Goal: Task Accomplishment & Management: Manage account settings

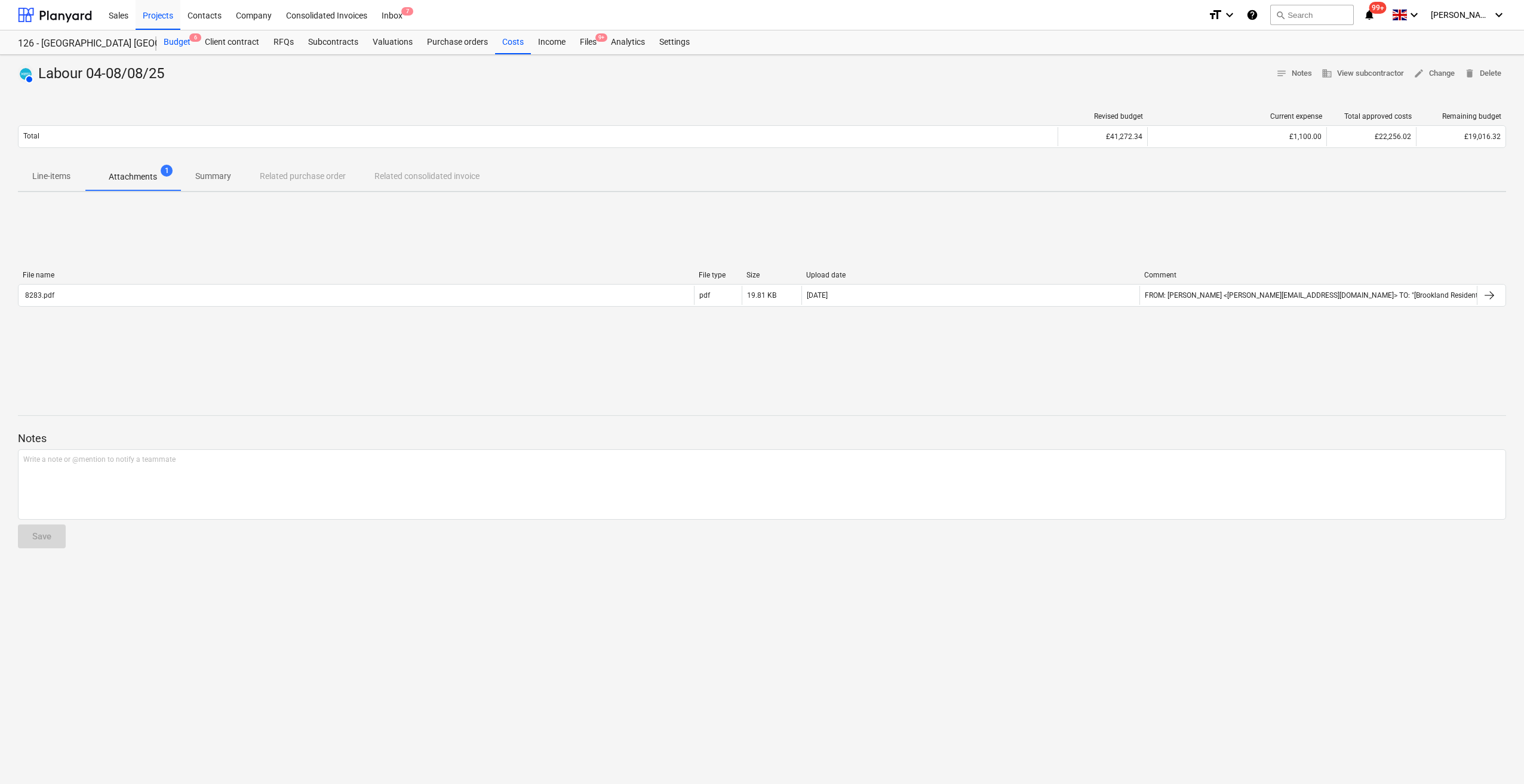
click at [177, 43] on div "Budget 6" at bounding box center [177, 42] width 41 height 24
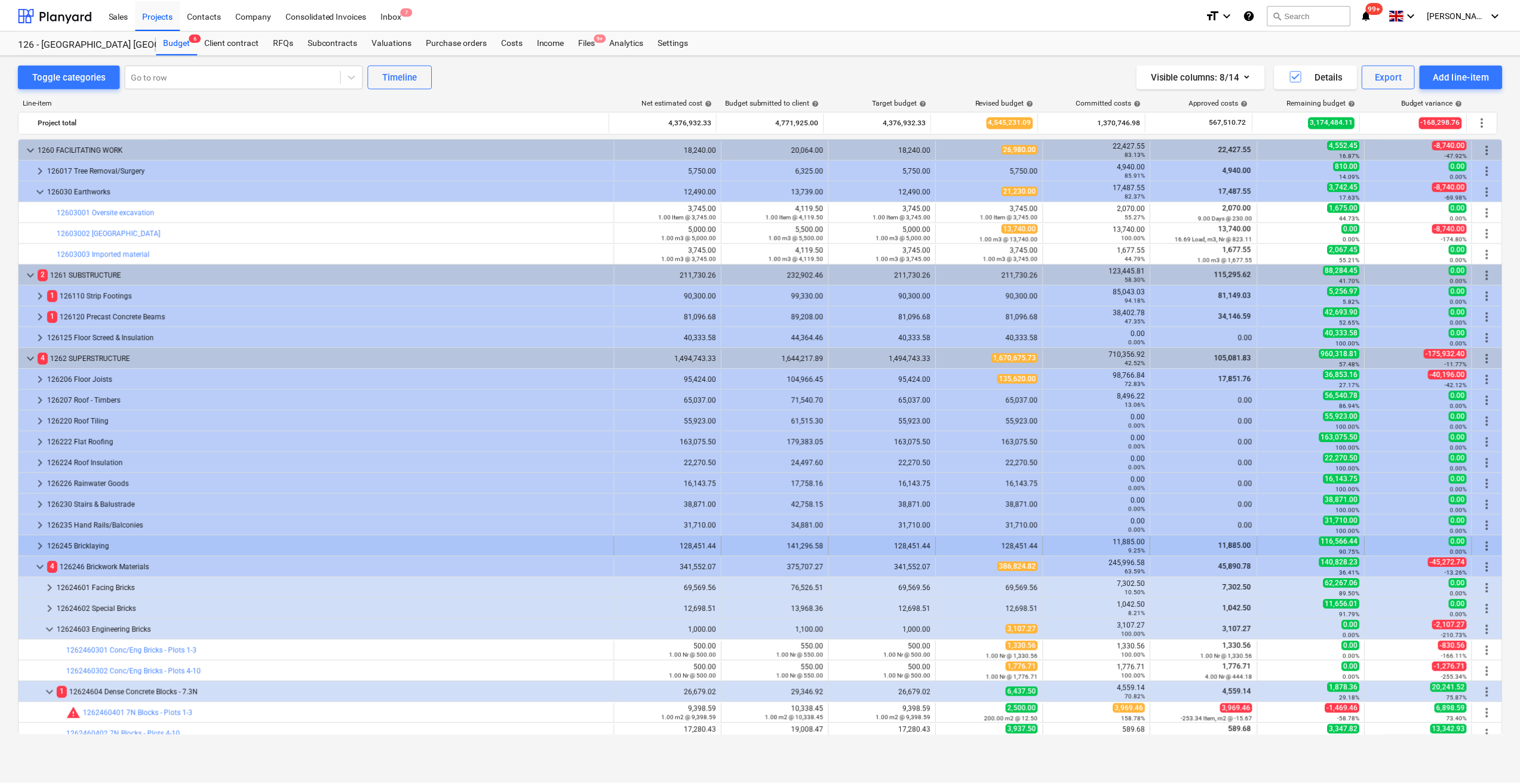
scroll to position [401, 0]
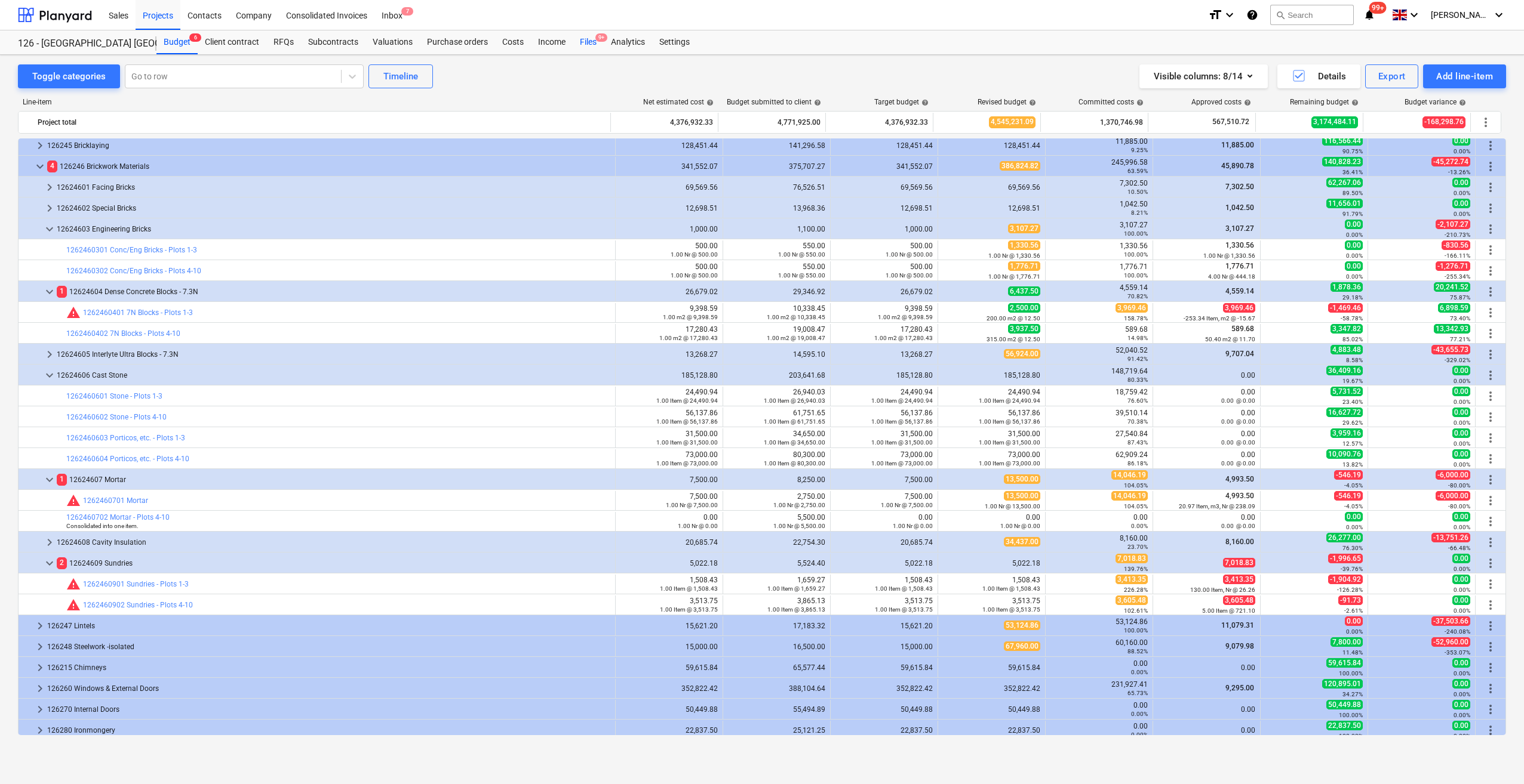
click at [585, 47] on div "Files 9+" at bounding box center [589, 42] width 31 height 24
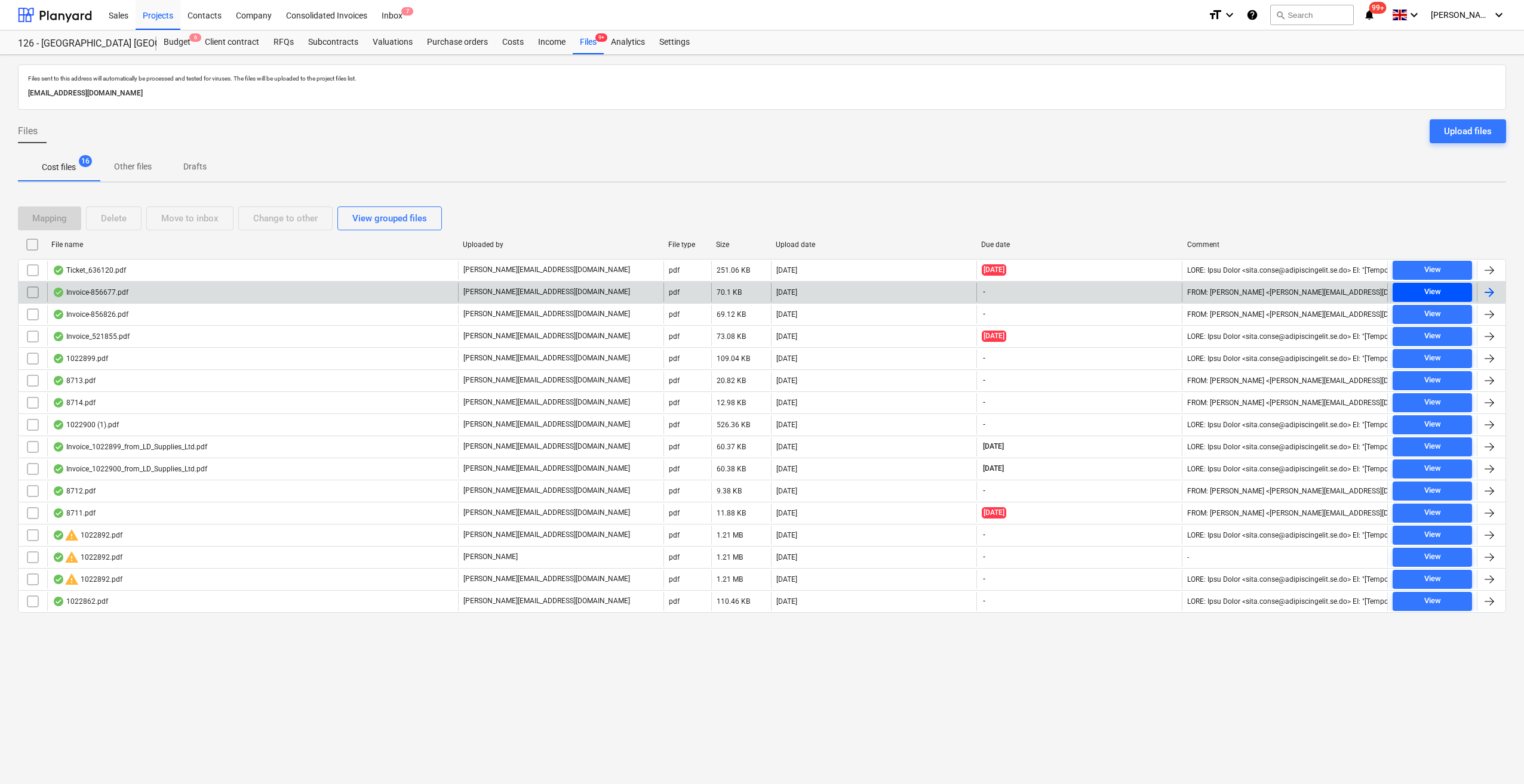
click at [1433, 293] on div "View" at bounding box center [1433, 293] width 17 height 14
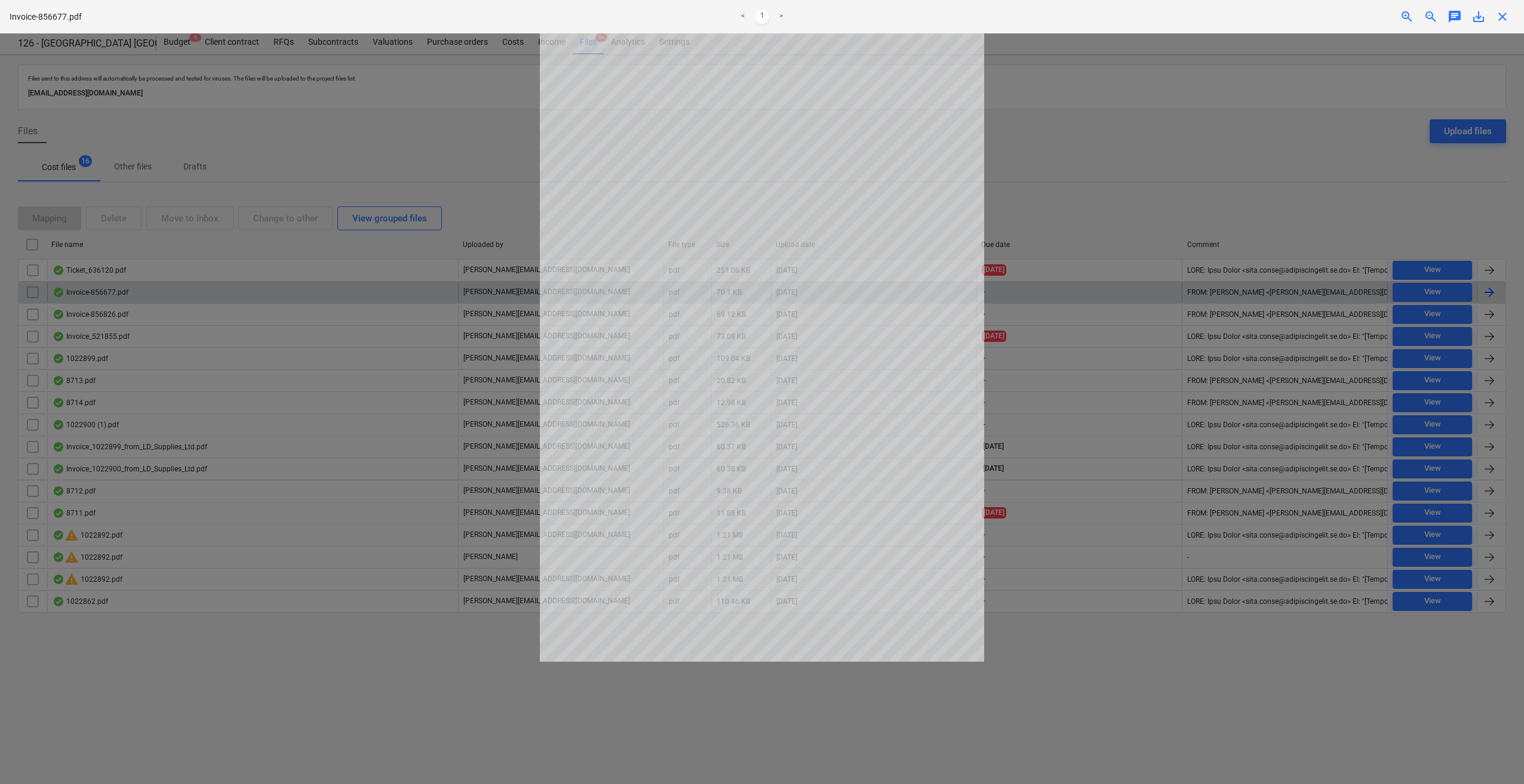
click at [1505, 19] on span "close" at bounding box center [1502, 16] width 15 height 15
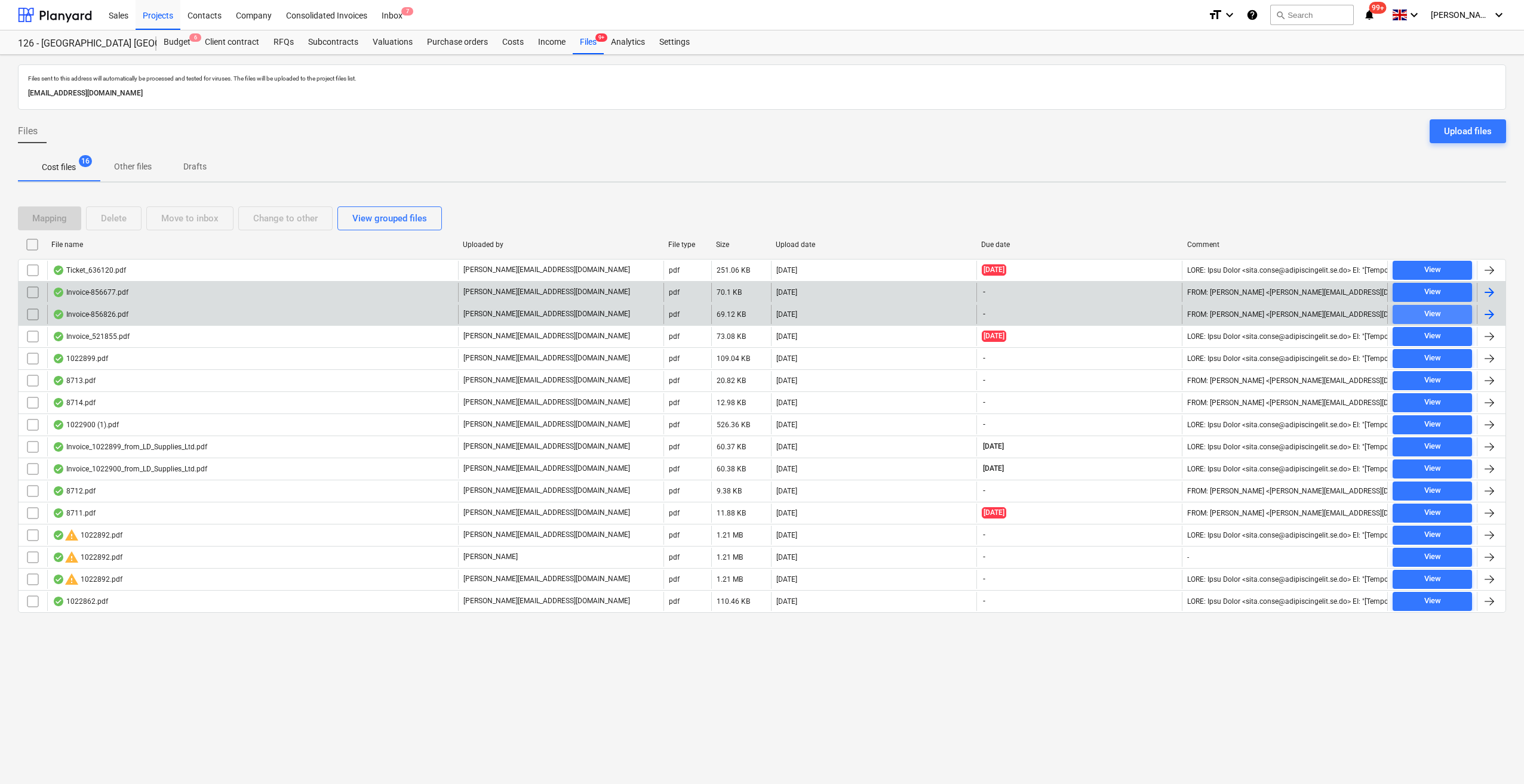
click at [1433, 315] on div "View" at bounding box center [1433, 314] width 17 height 14
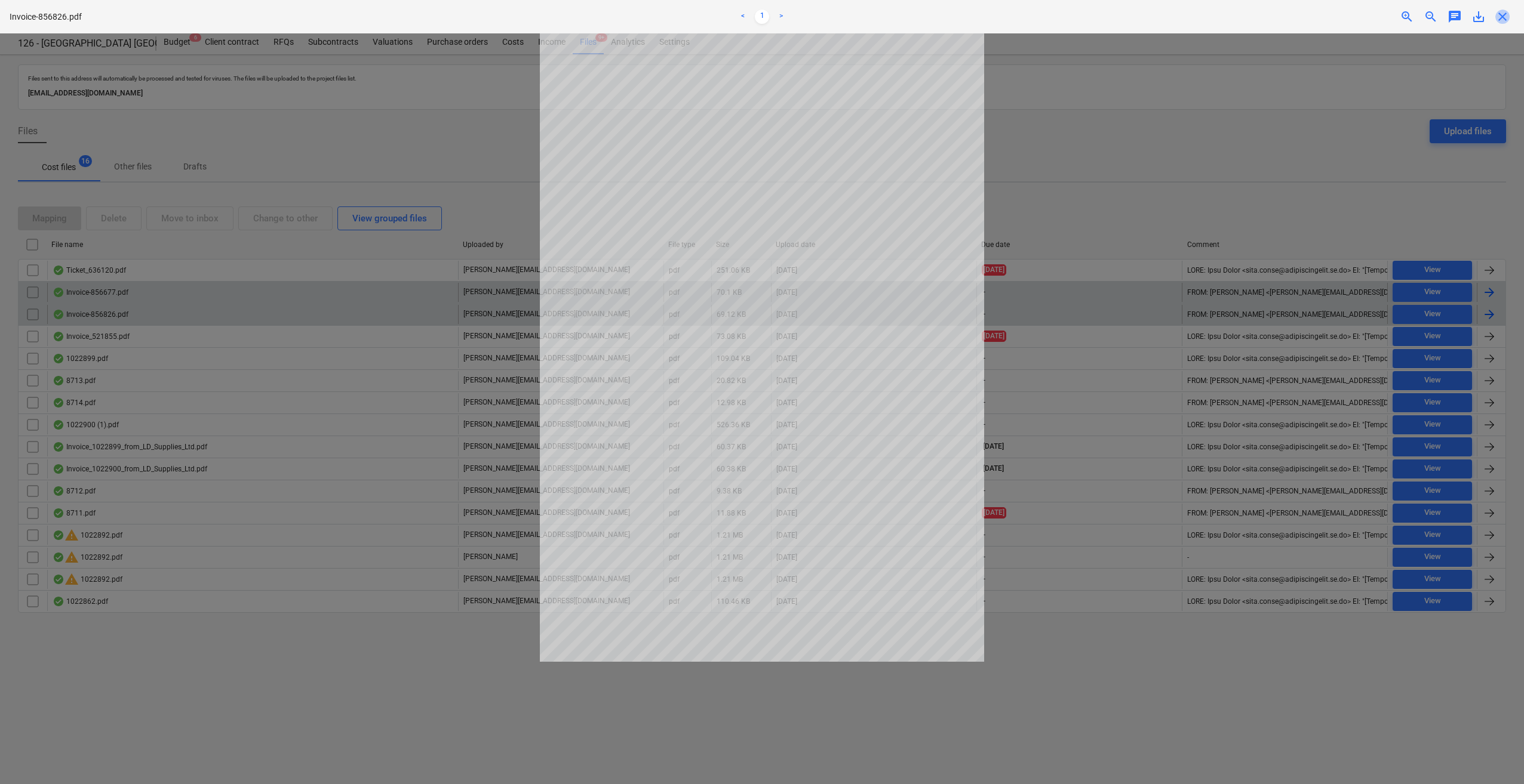
click at [1502, 19] on span "close" at bounding box center [1502, 16] width 15 height 15
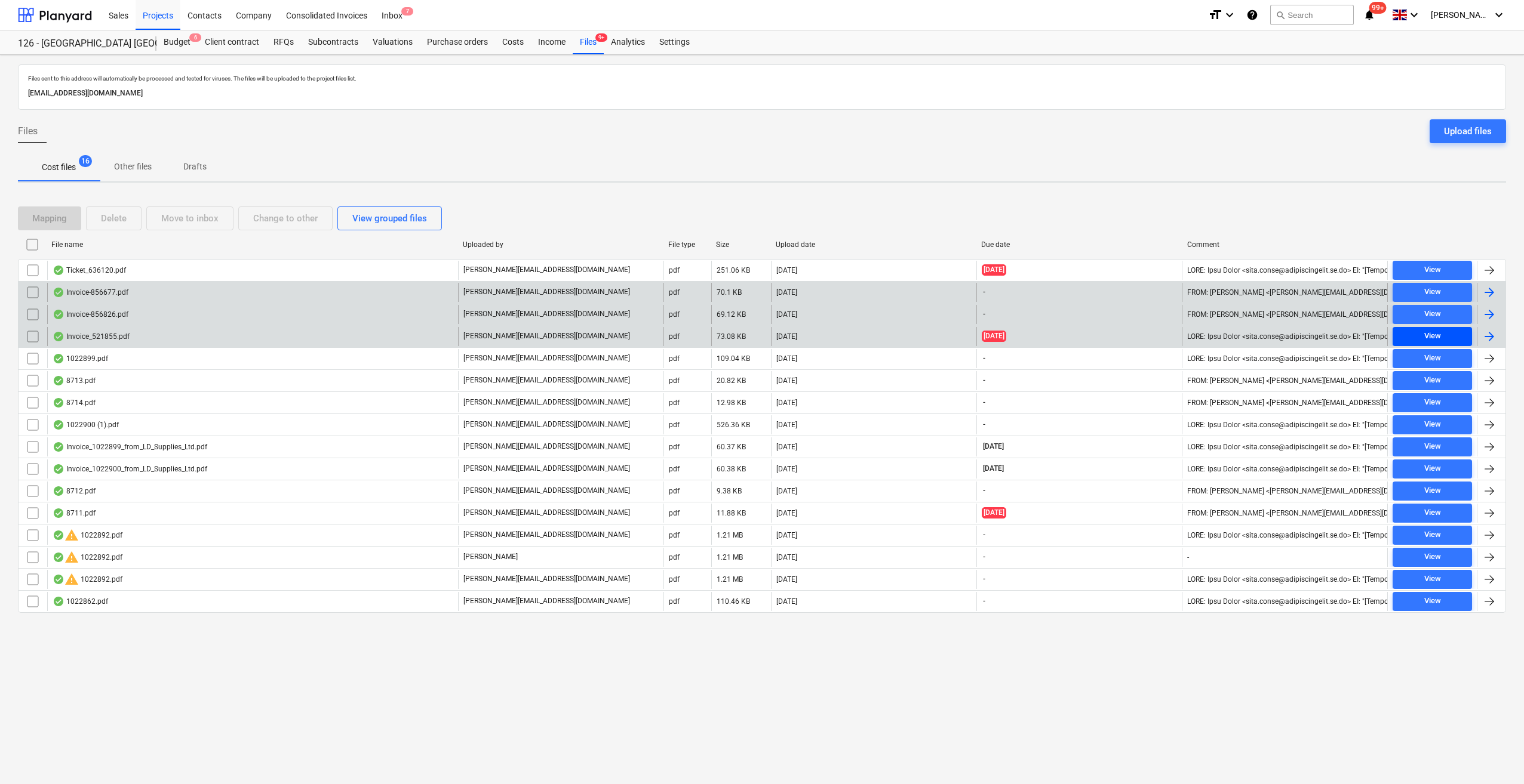
click at [1423, 333] on span "View" at bounding box center [1432, 337] width 70 height 14
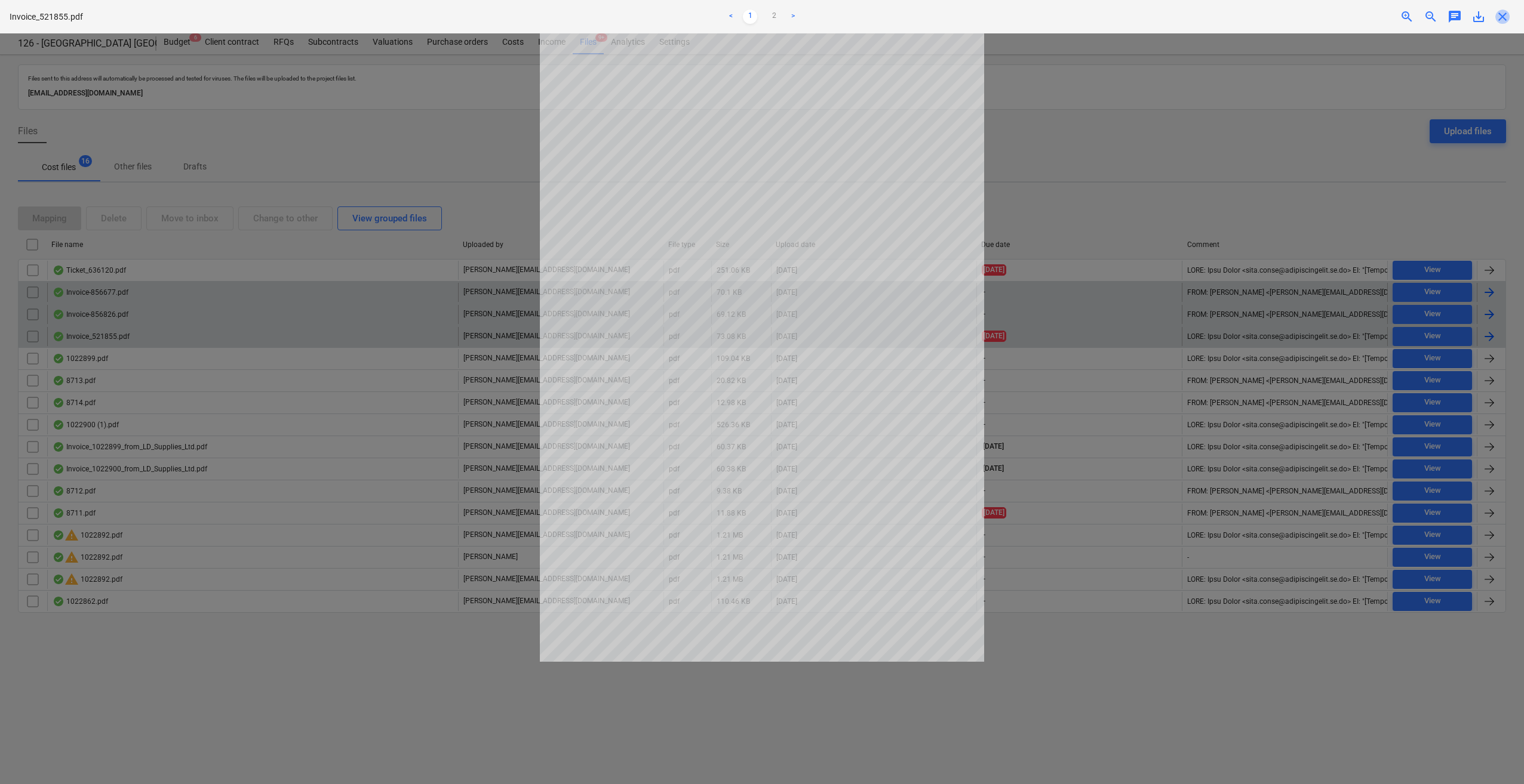
click at [1503, 17] on span "close" at bounding box center [1502, 16] width 15 height 15
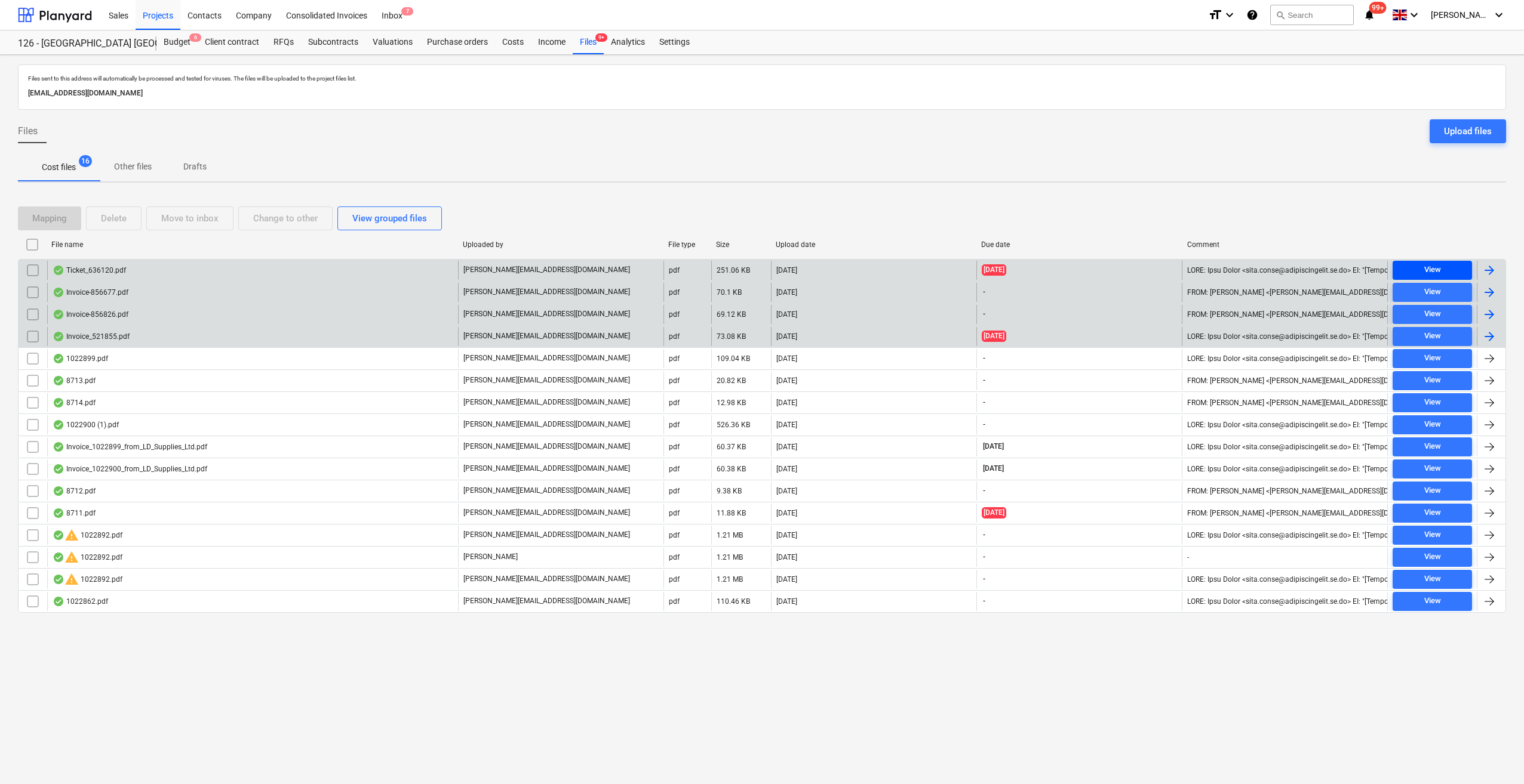
click at [1442, 266] on span "View" at bounding box center [1432, 270] width 70 height 14
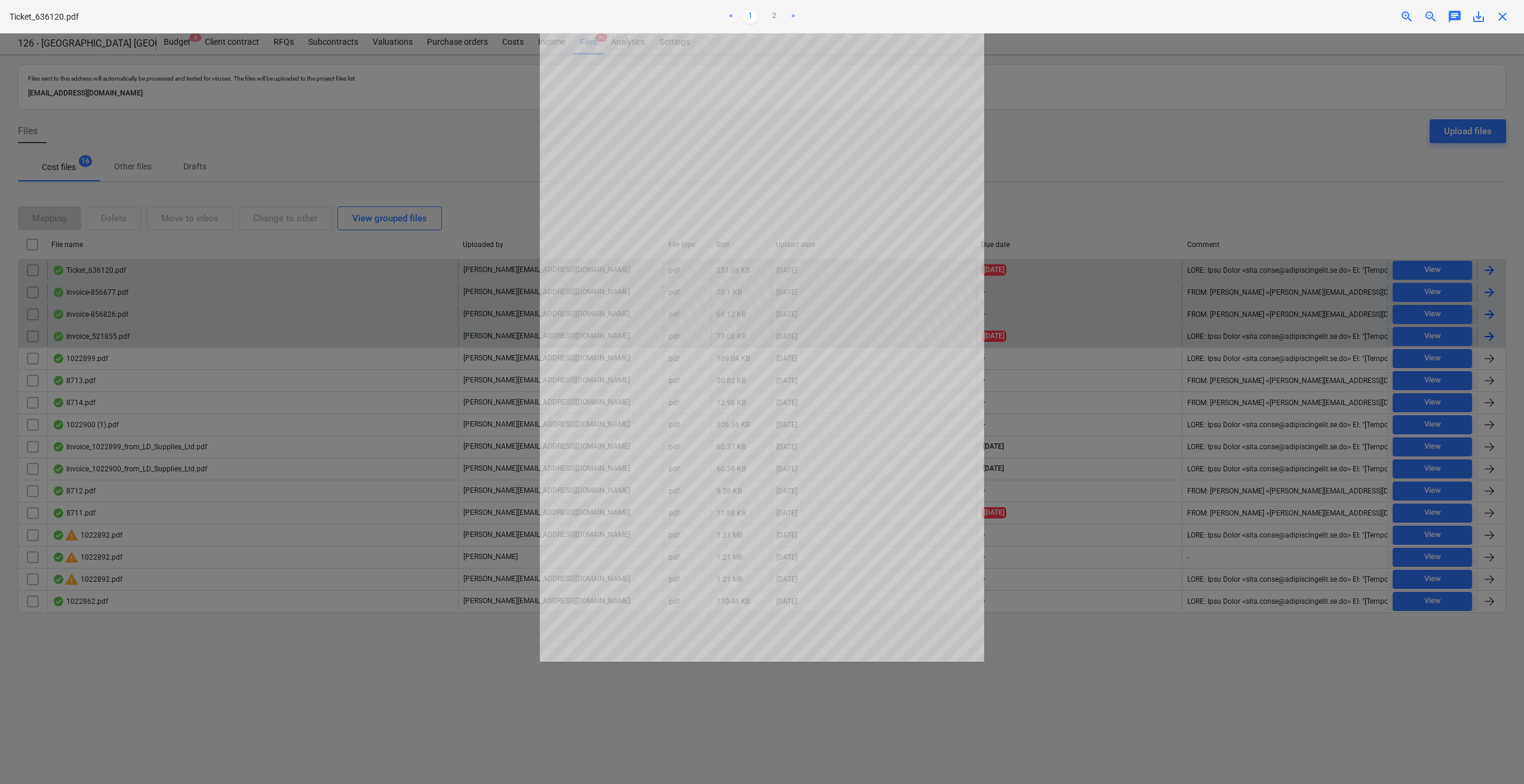
click at [1476, 17] on span "save_alt" at bounding box center [1478, 16] width 15 height 15
click at [1147, 29] on div "Ticket_636120.pdf < 1 2 > zoom_in zoom_out chat 0 save_alt close" at bounding box center [762, 16] width 1524 height 33
click at [1504, 15] on span "close" at bounding box center [1502, 16] width 15 height 15
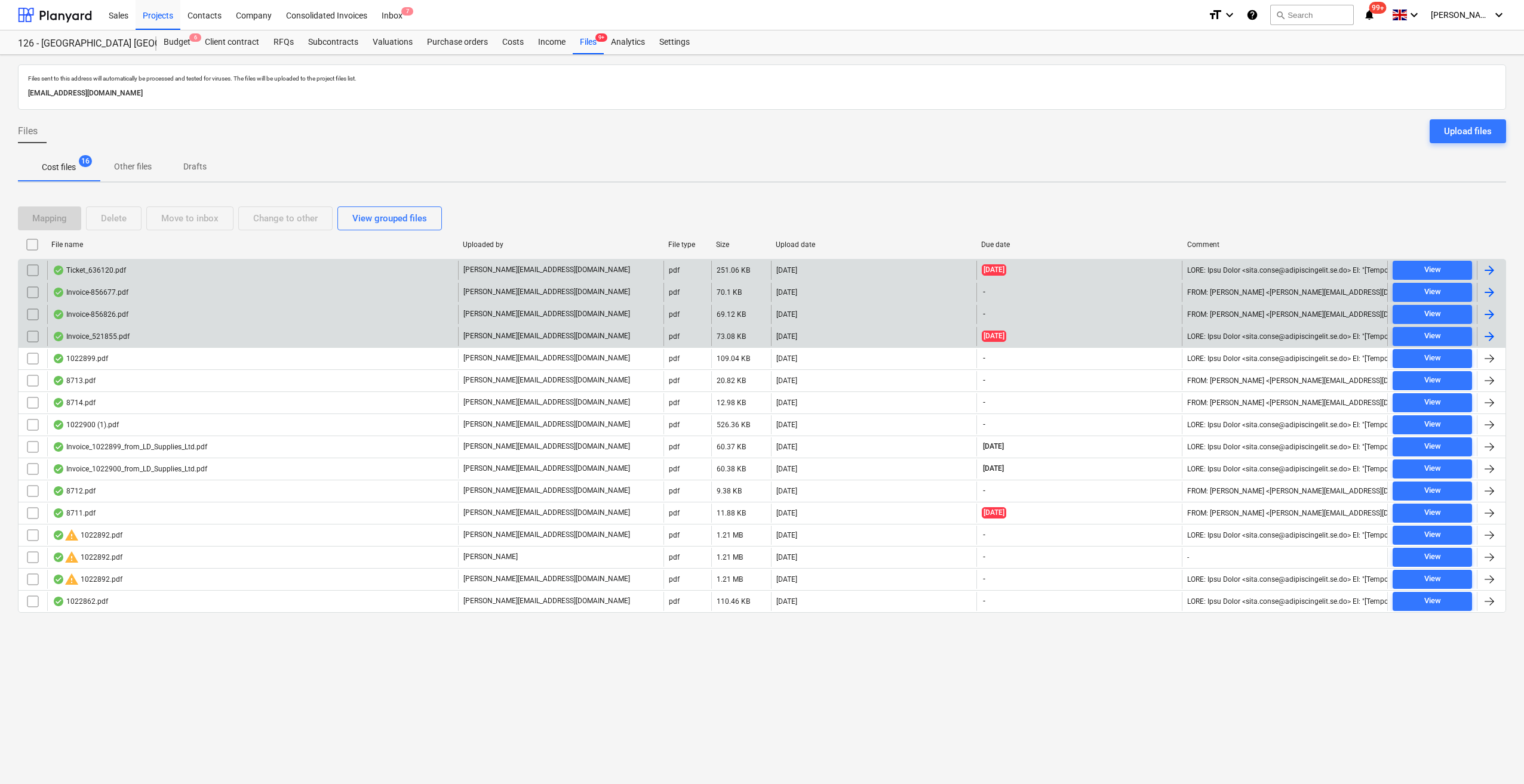
click at [1489, 334] on div at bounding box center [1489, 337] width 15 height 15
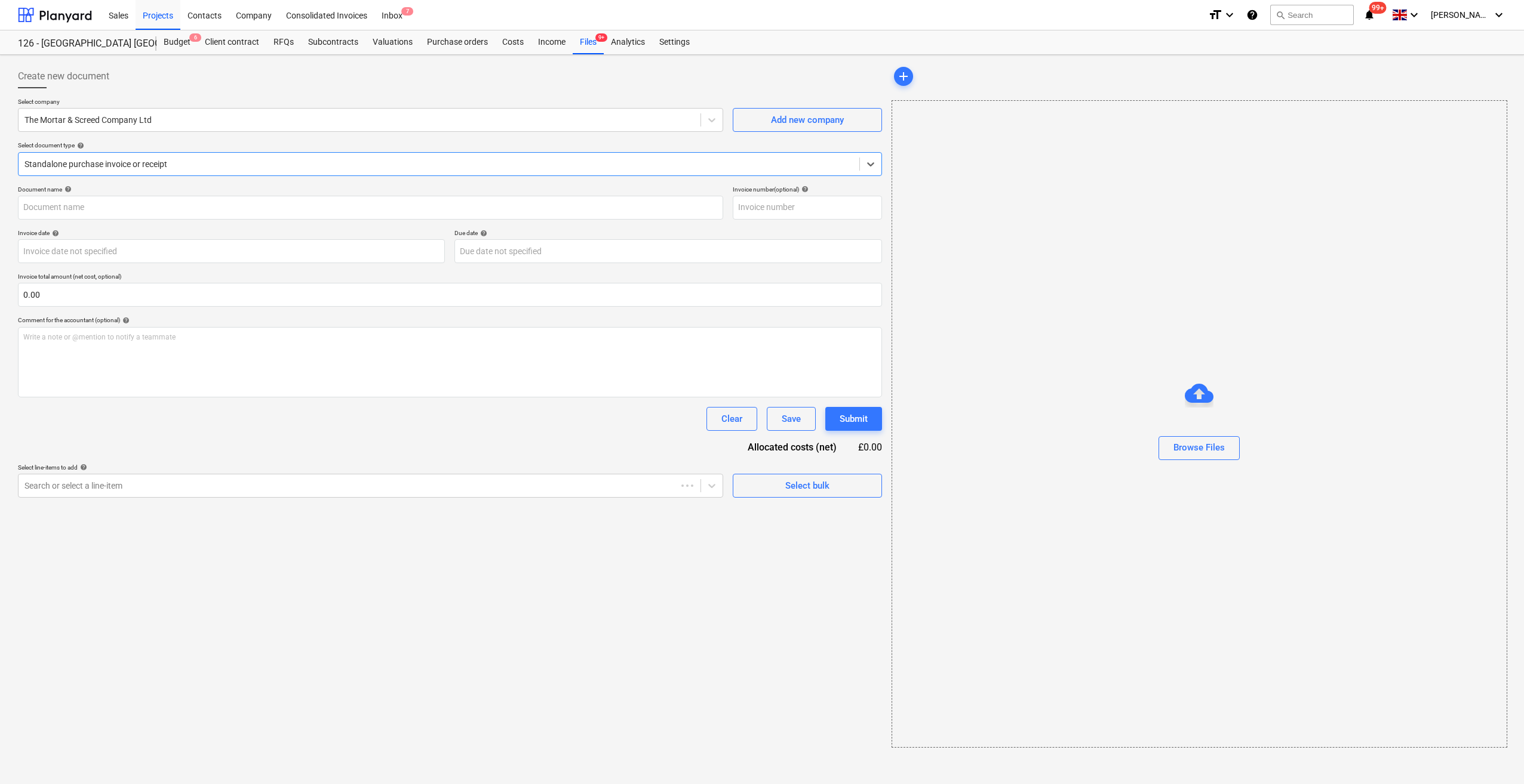
type input "521855"
type input "[DATE]"
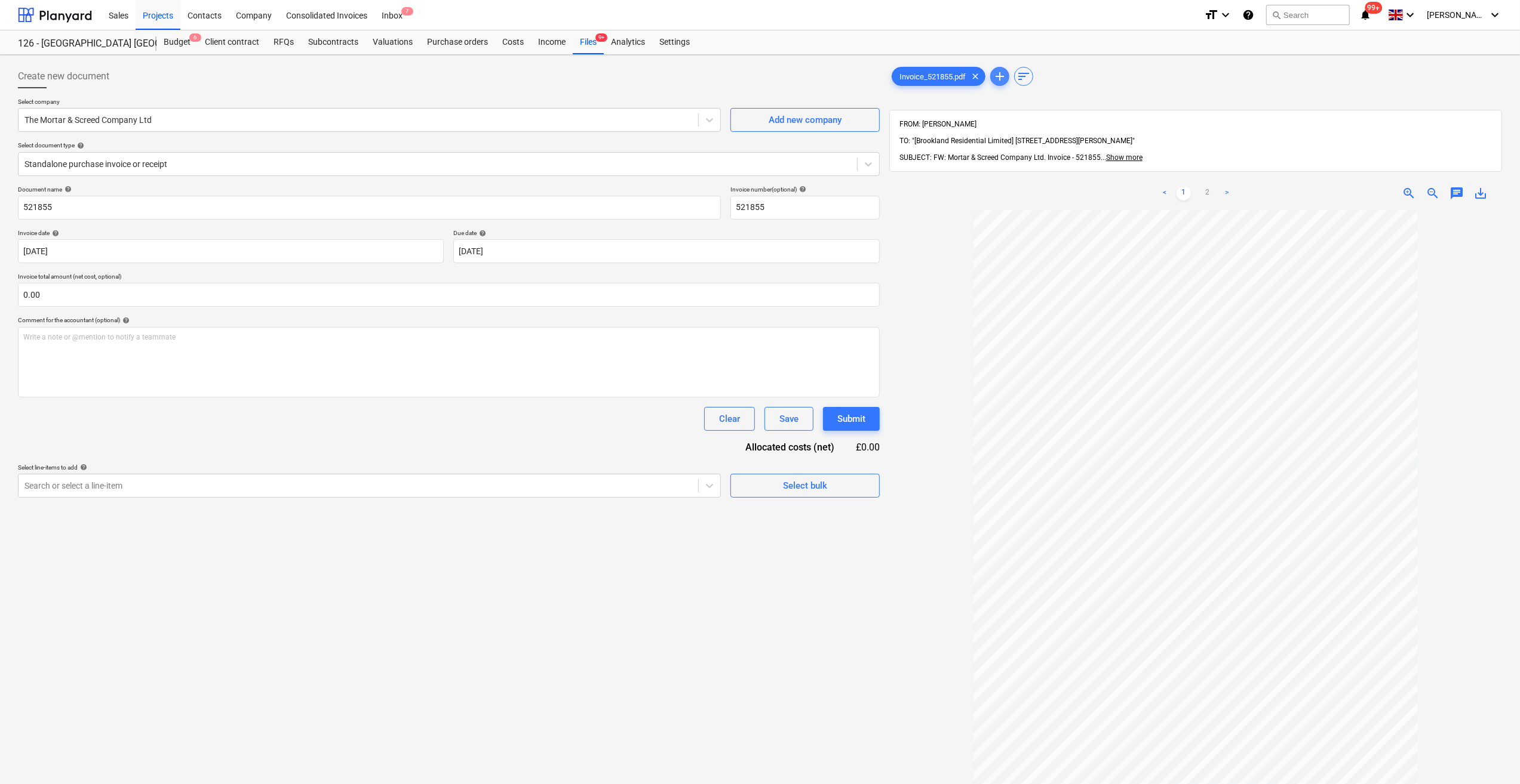
click at [1002, 78] on span "add" at bounding box center [1000, 76] width 15 height 15
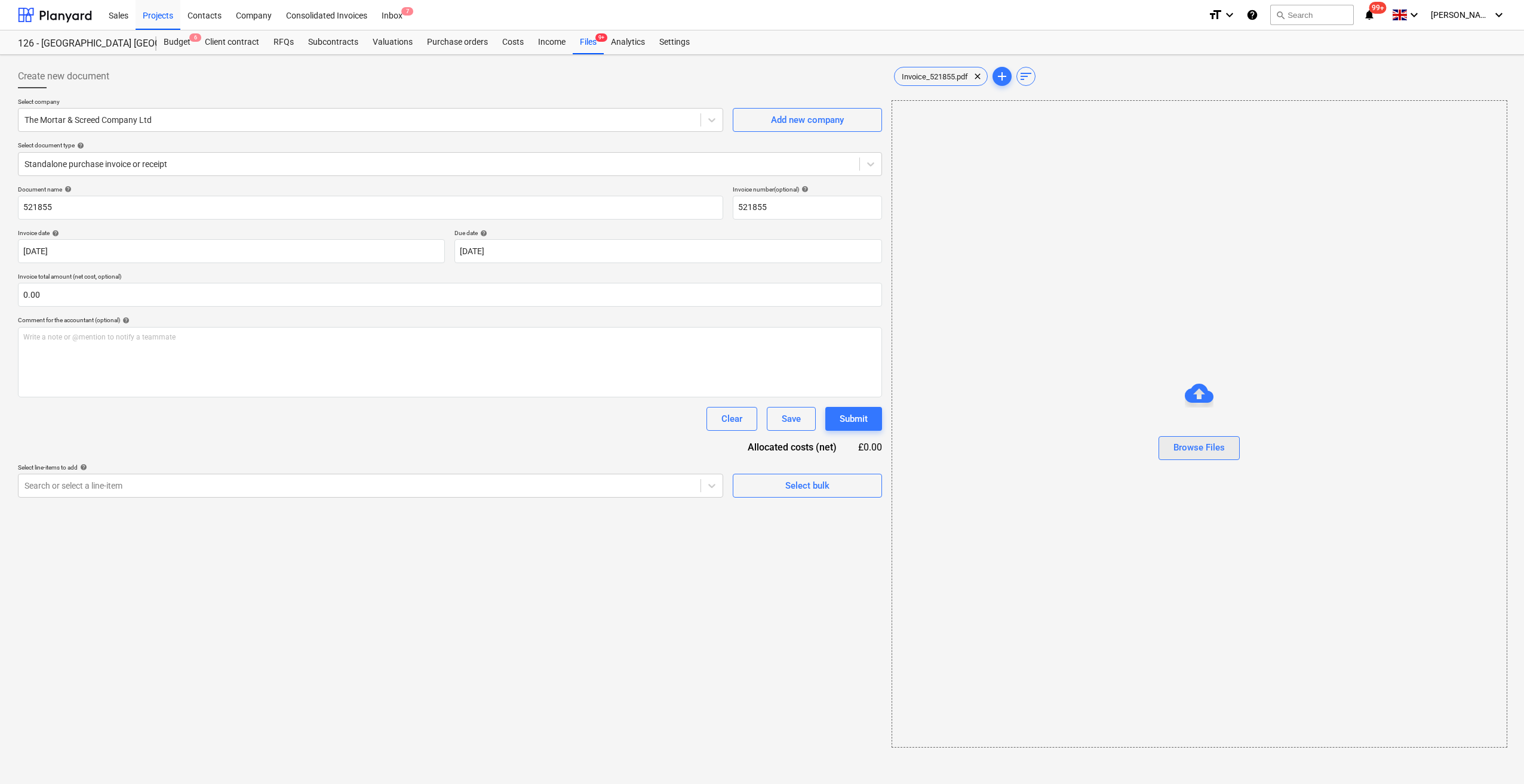
click at [1217, 453] on div "Browse Files" at bounding box center [1199, 447] width 51 height 15
click at [1033, 74] on span "Ticket_636120.pdf" at bounding box center [1031, 77] width 77 height 9
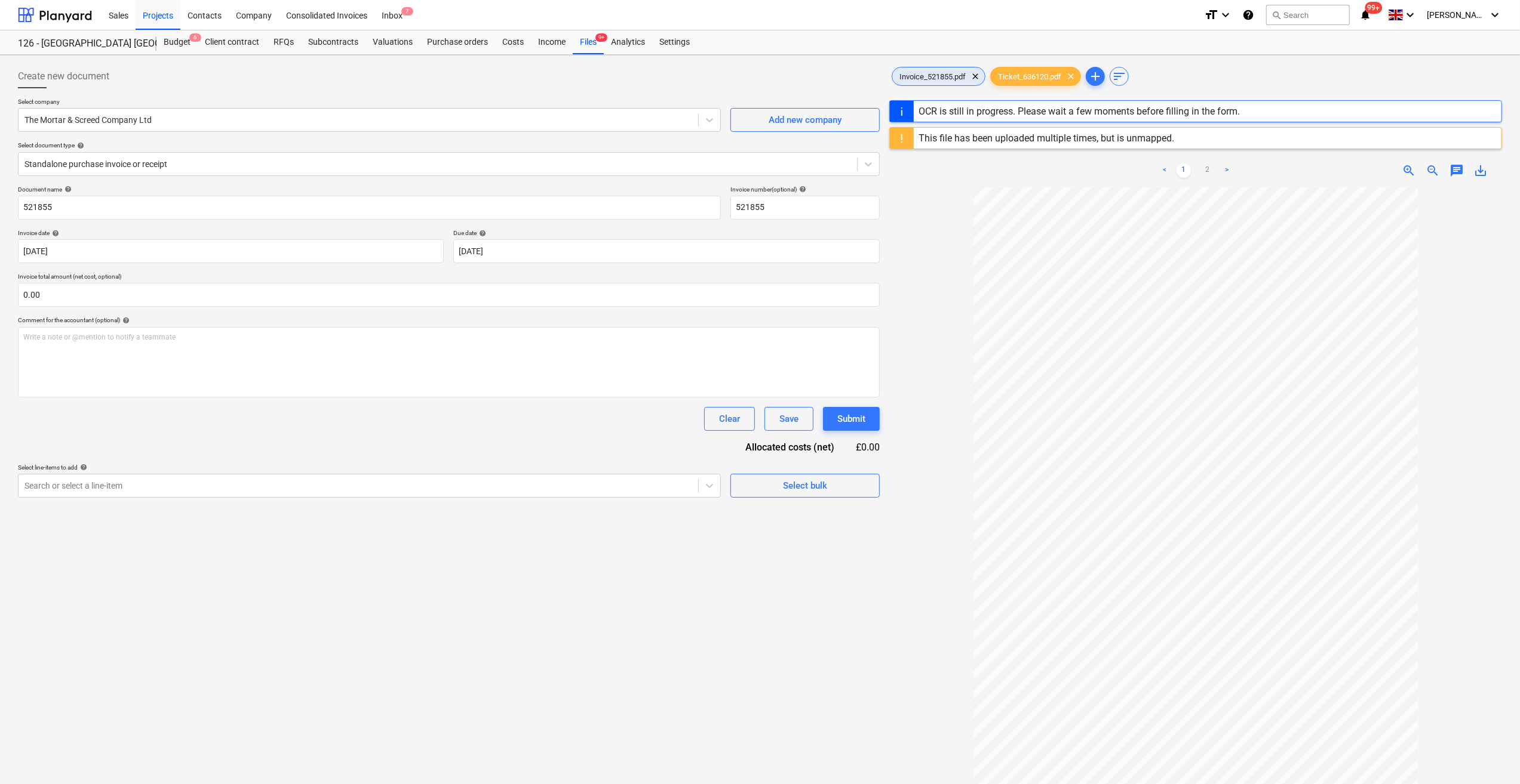
click at [945, 77] on span "Invoice_521855.pdf" at bounding box center [932, 77] width 81 height 9
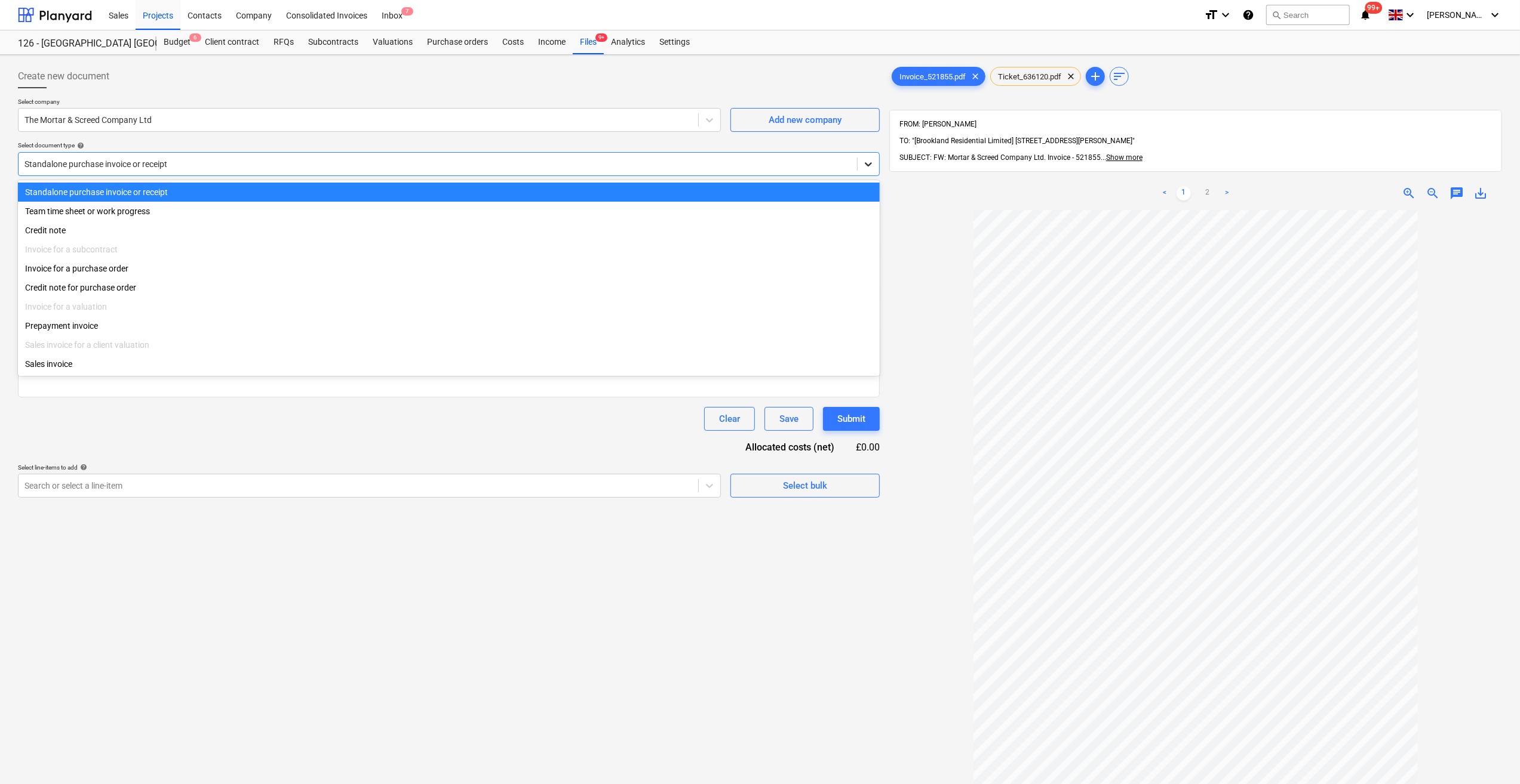
click at [868, 166] on icon at bounding box center [868, 164] width 7 height 4
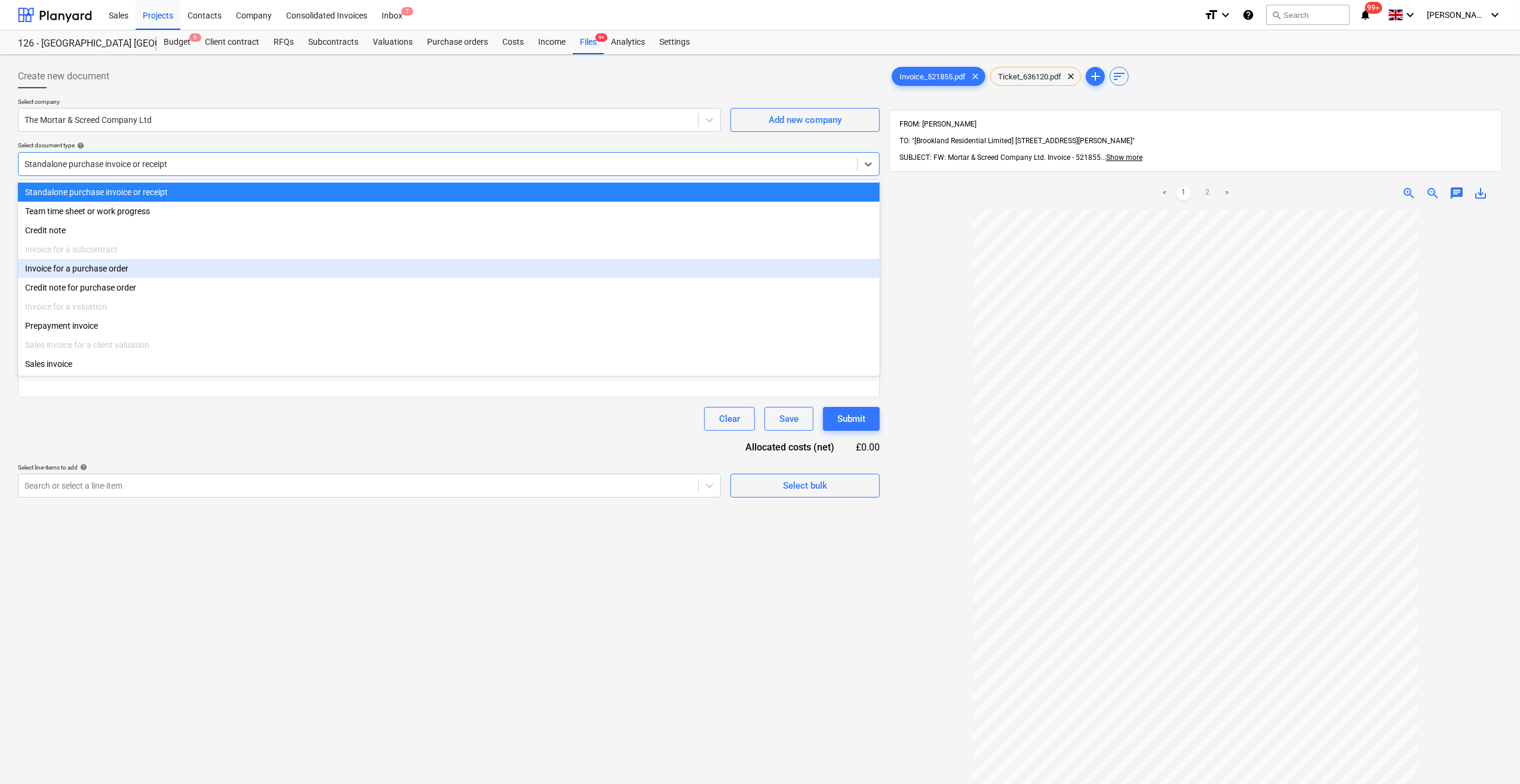
click at [113, 269] on div "Invoice for a purchase order" at bounding box center [448, 269] width 862 height 19
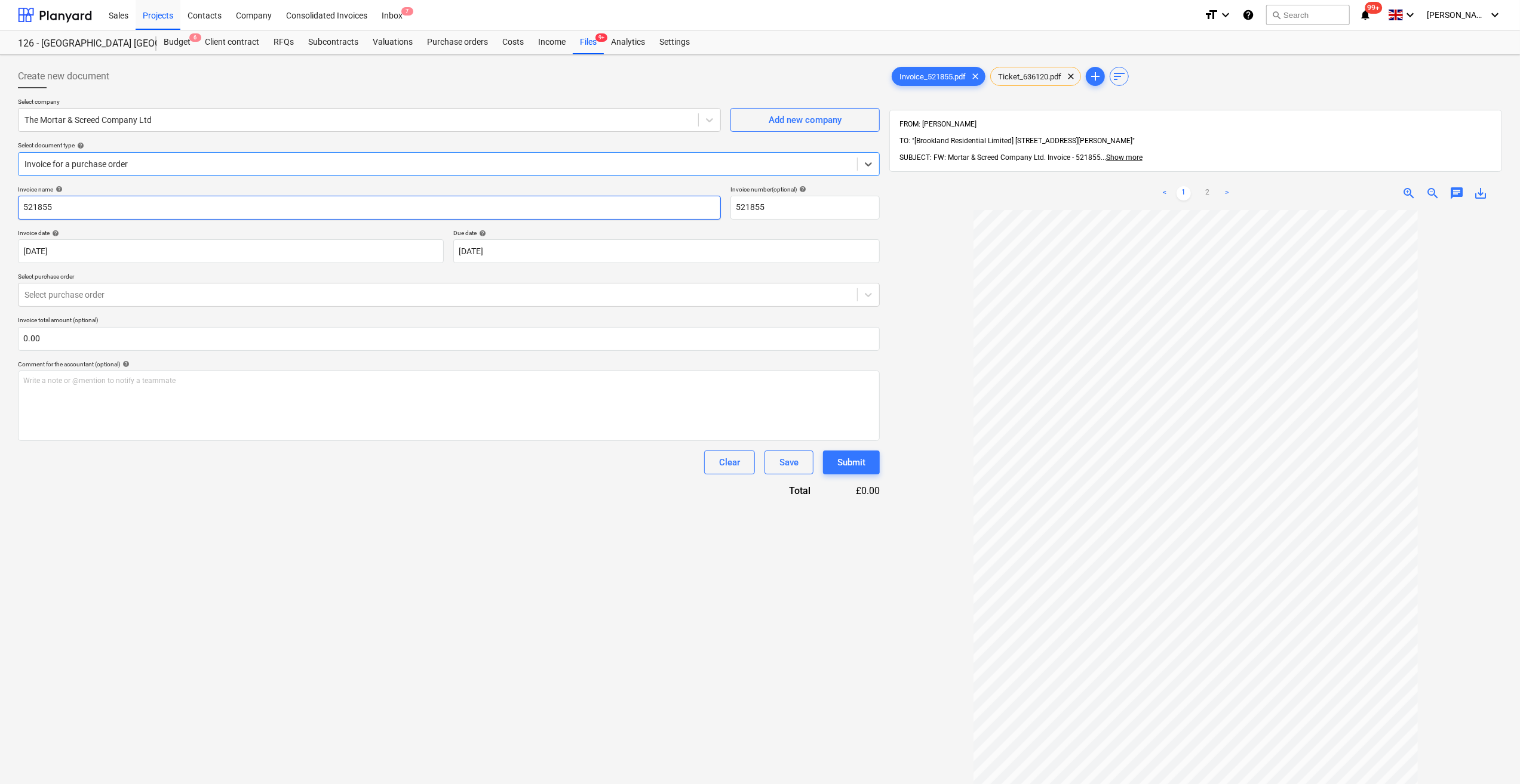
click at [20, 207] on input "521855" at bounding box center [369, 207] width 703 height 24
type input "M6 Mortar 521855"
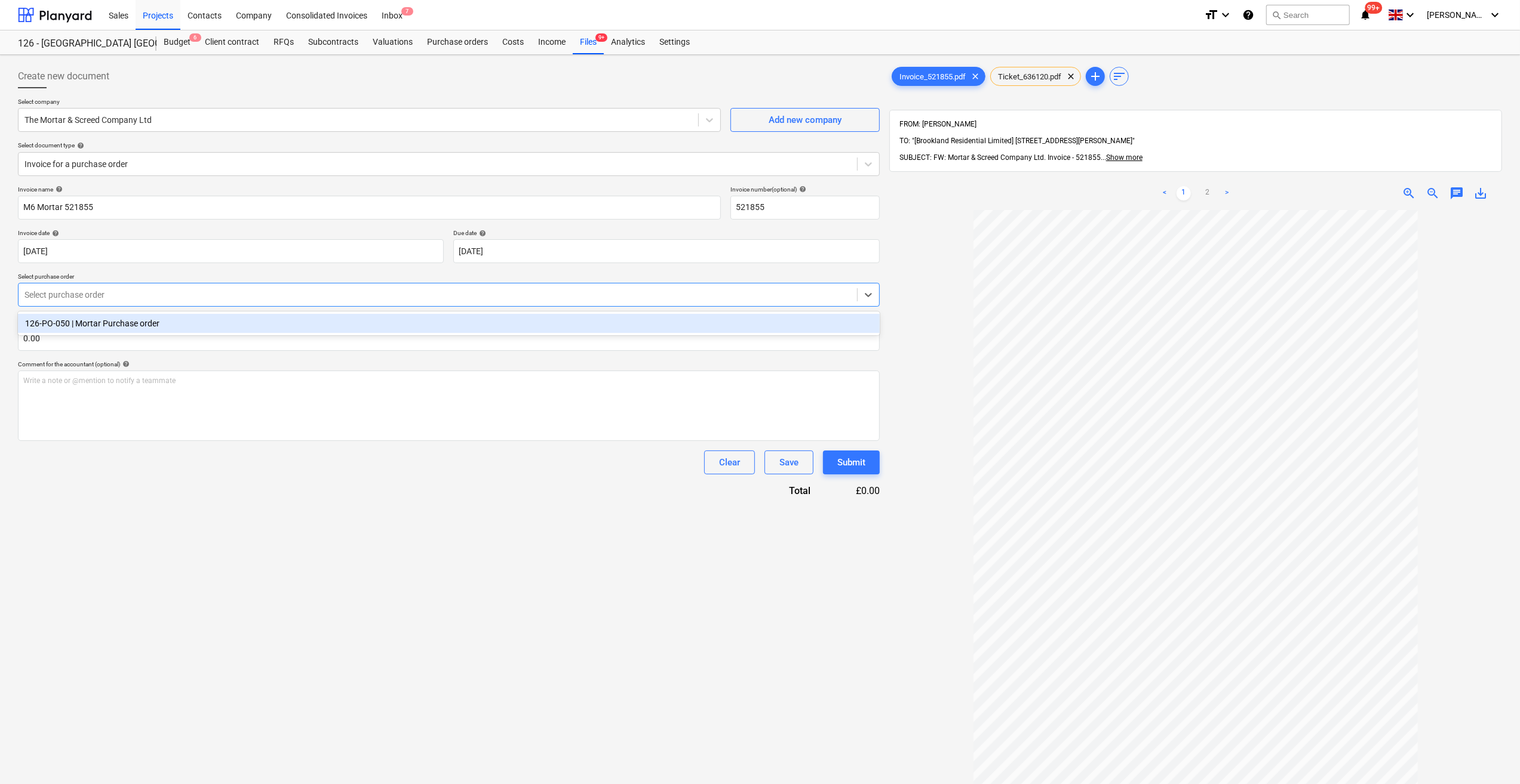
click at [64, 296] on div at bounding box center [437, 294] width 826 height 12
click at [74, 327] on div "126-PO-050 | Mortar Purchase order" at bounding box center [448, 324] width 862 height 19
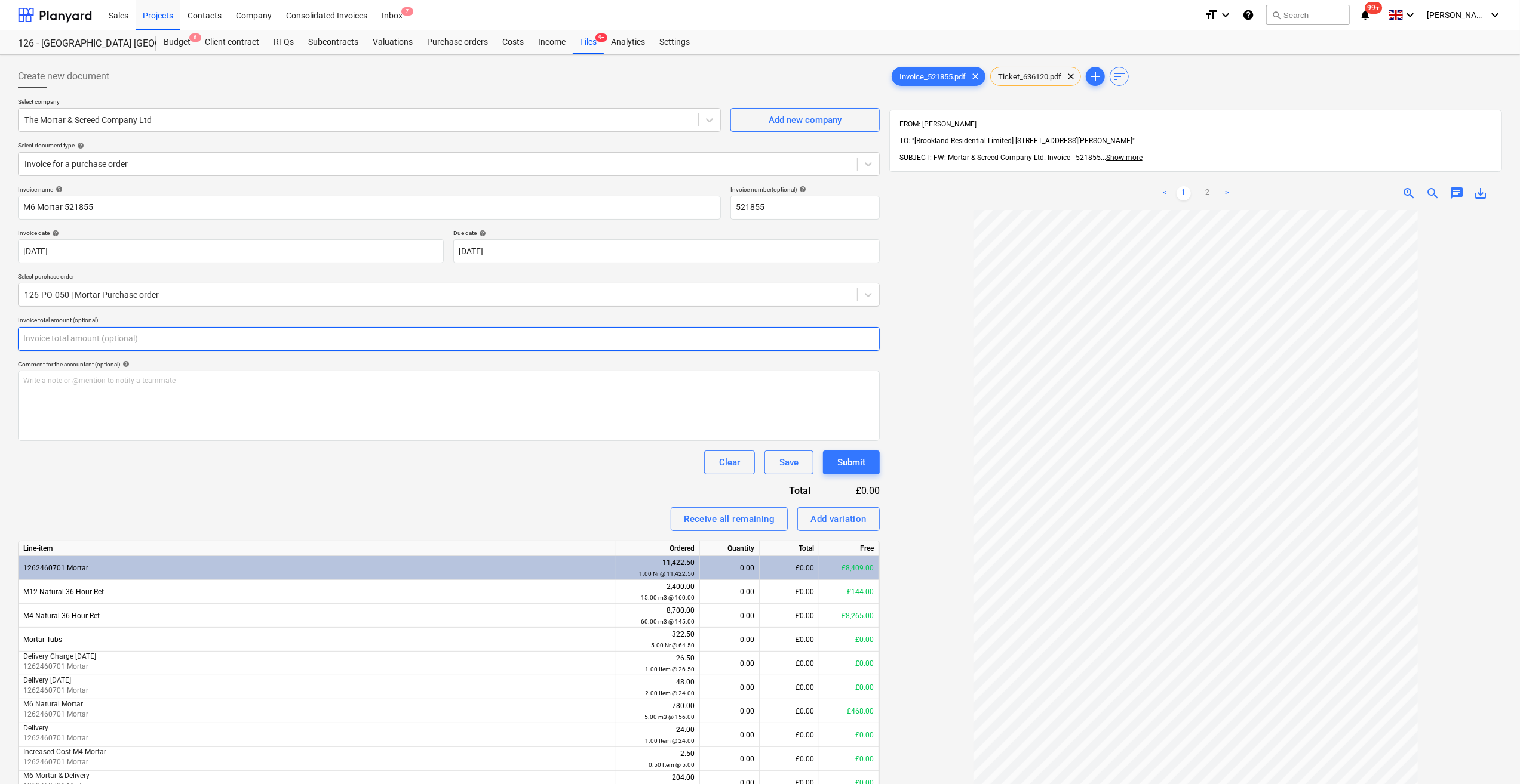
click at [48, 334] on input "text" at bounding box center [448, 339] width 862 height 24
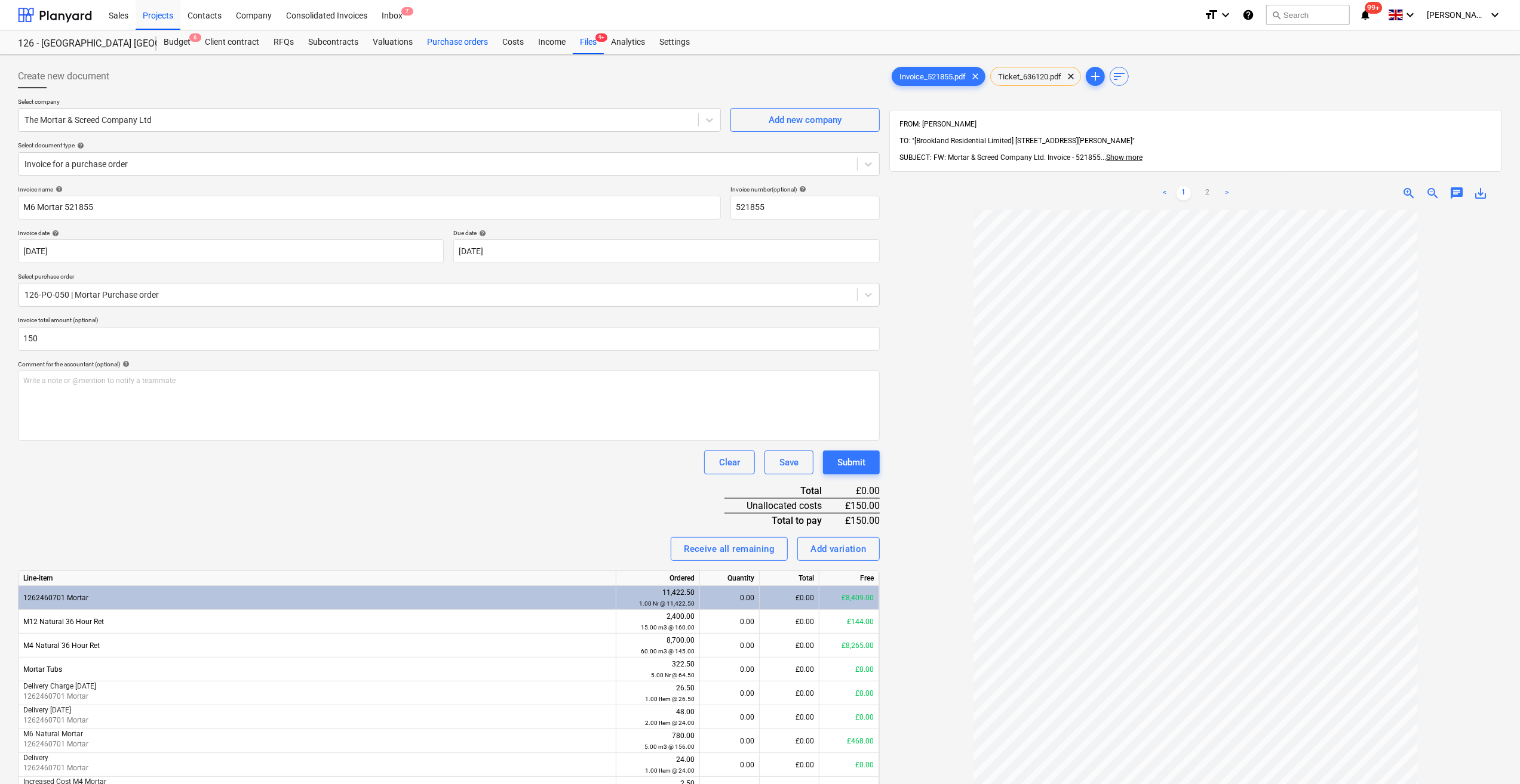
type input "150.00"
click at [458, 44] on div "Purchase orders" at bounding box center [457, 42] width 75 height 24
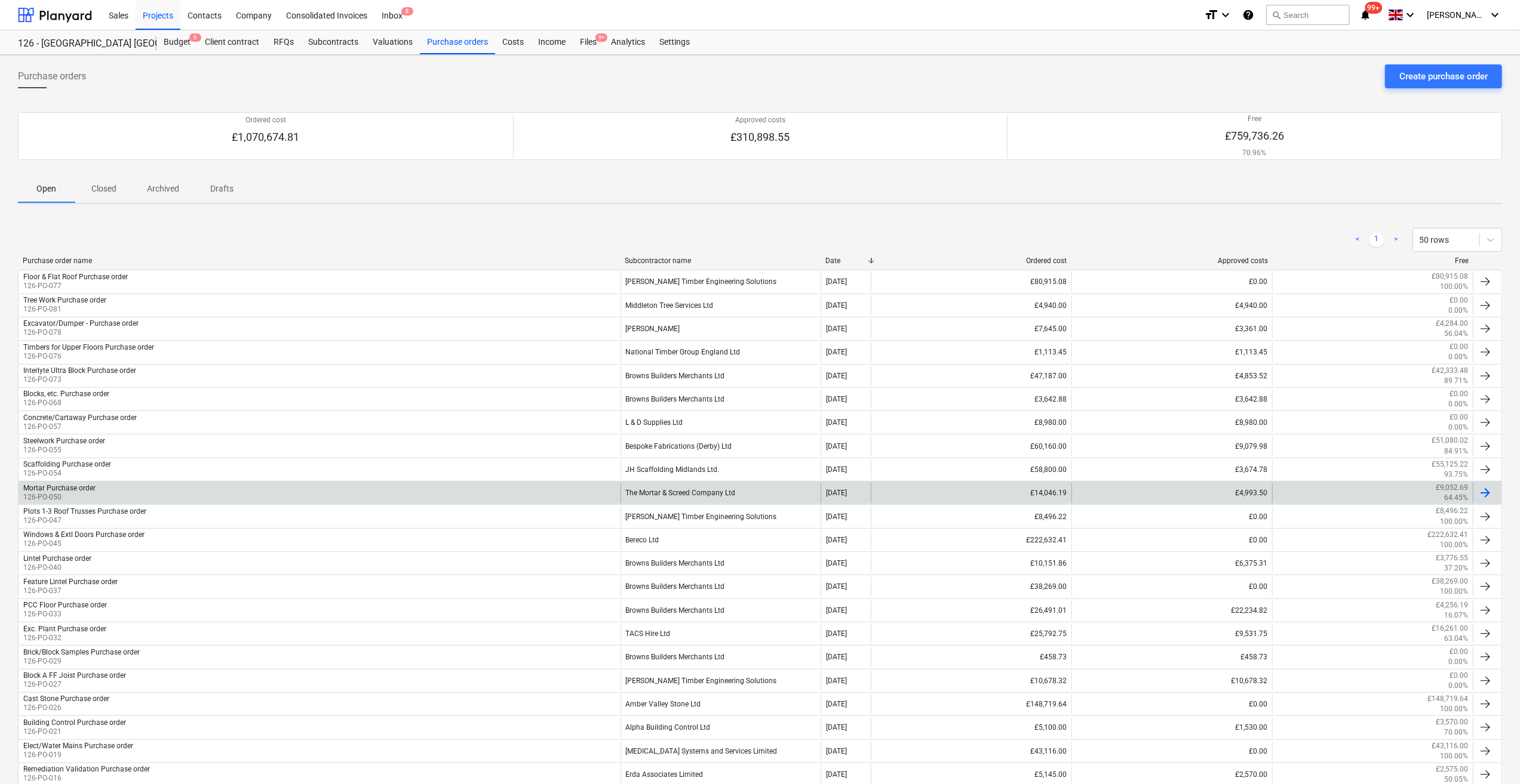
click at [703, 483] on div "The Mortar & Screed Company Ltd" at bounding box center [720, 493] width 201 height 20
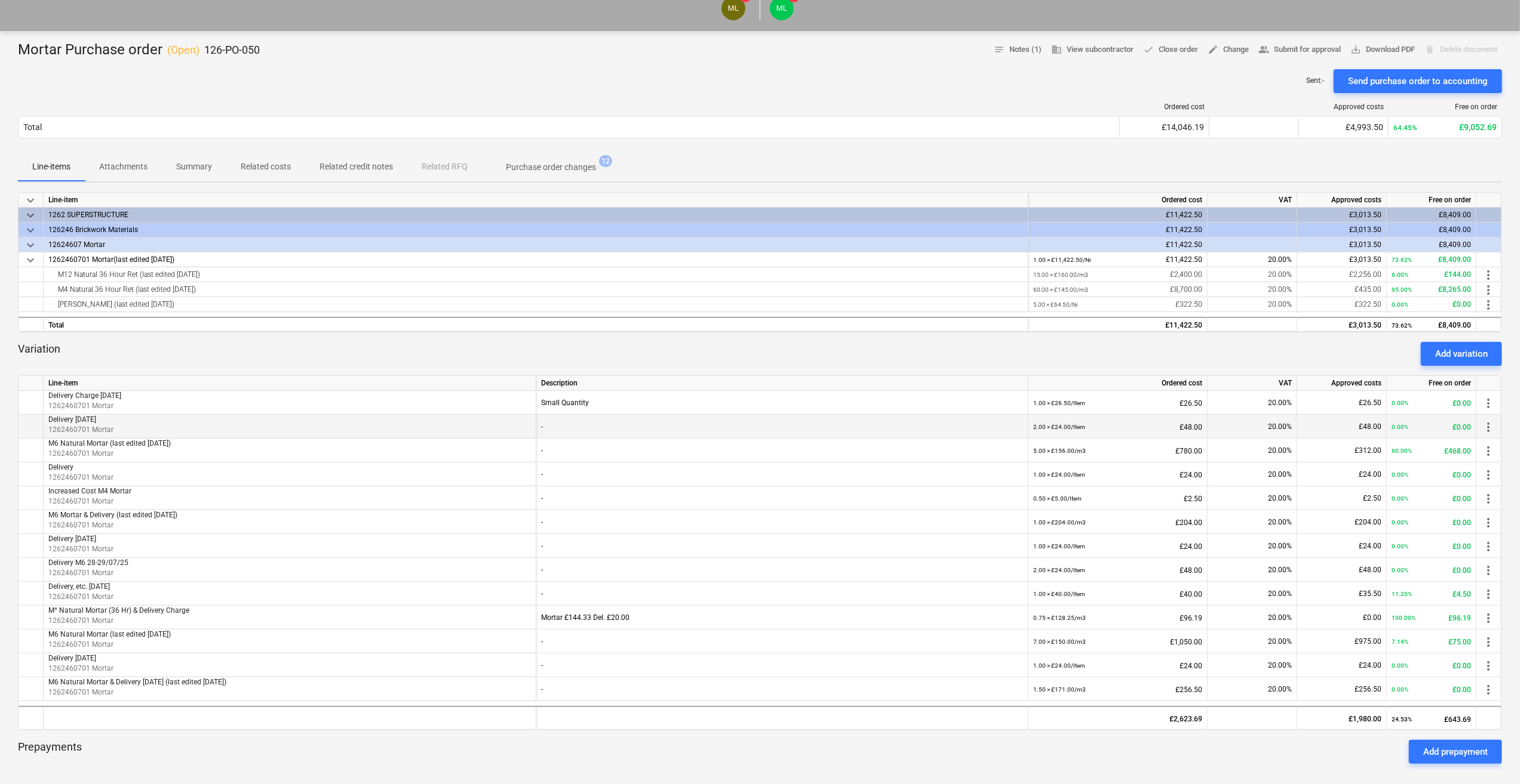
scroll to position [119, 0]
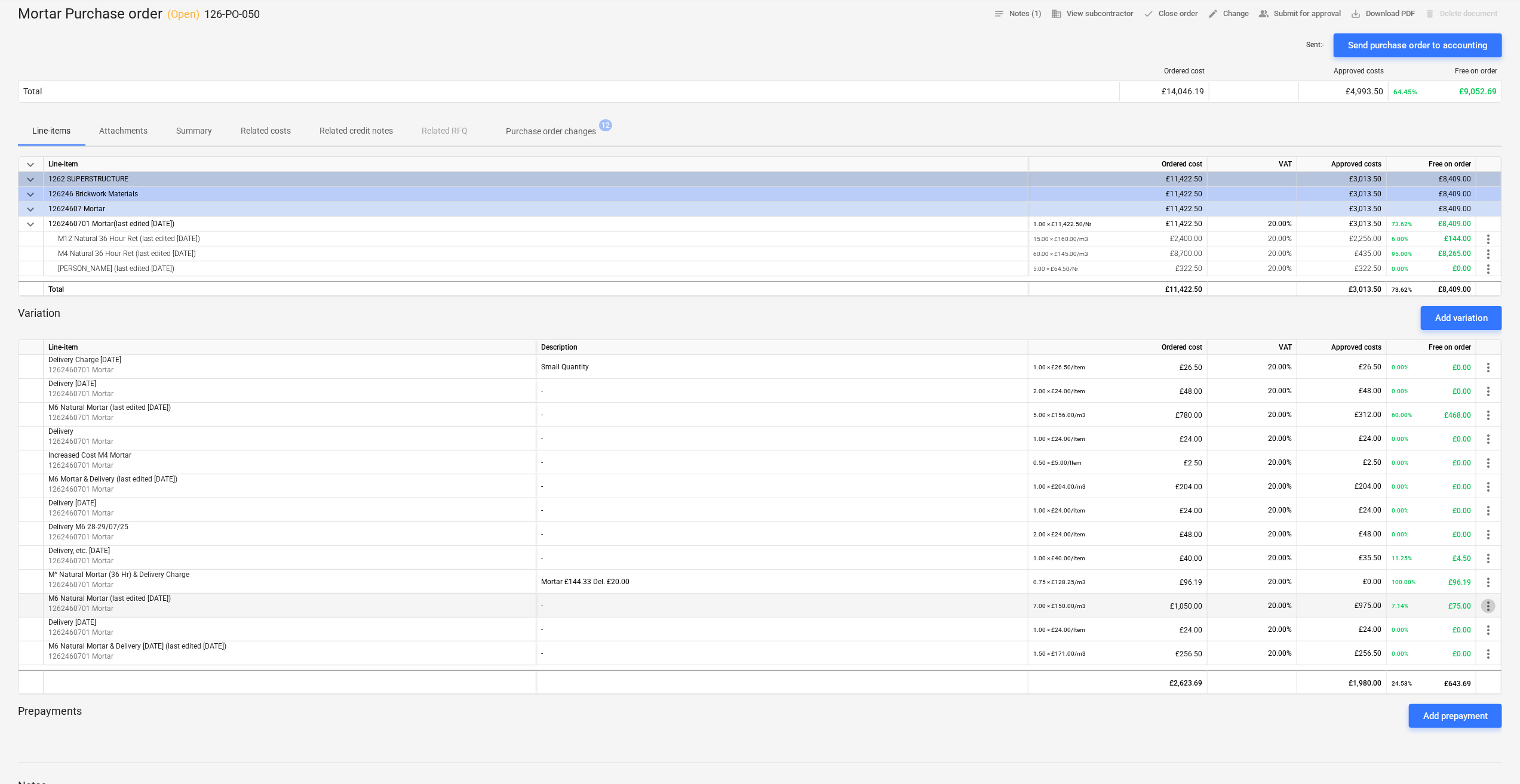
click at [1488, 605] on span "more_vert" at bounding box center [1487, 606] width 15 height 15
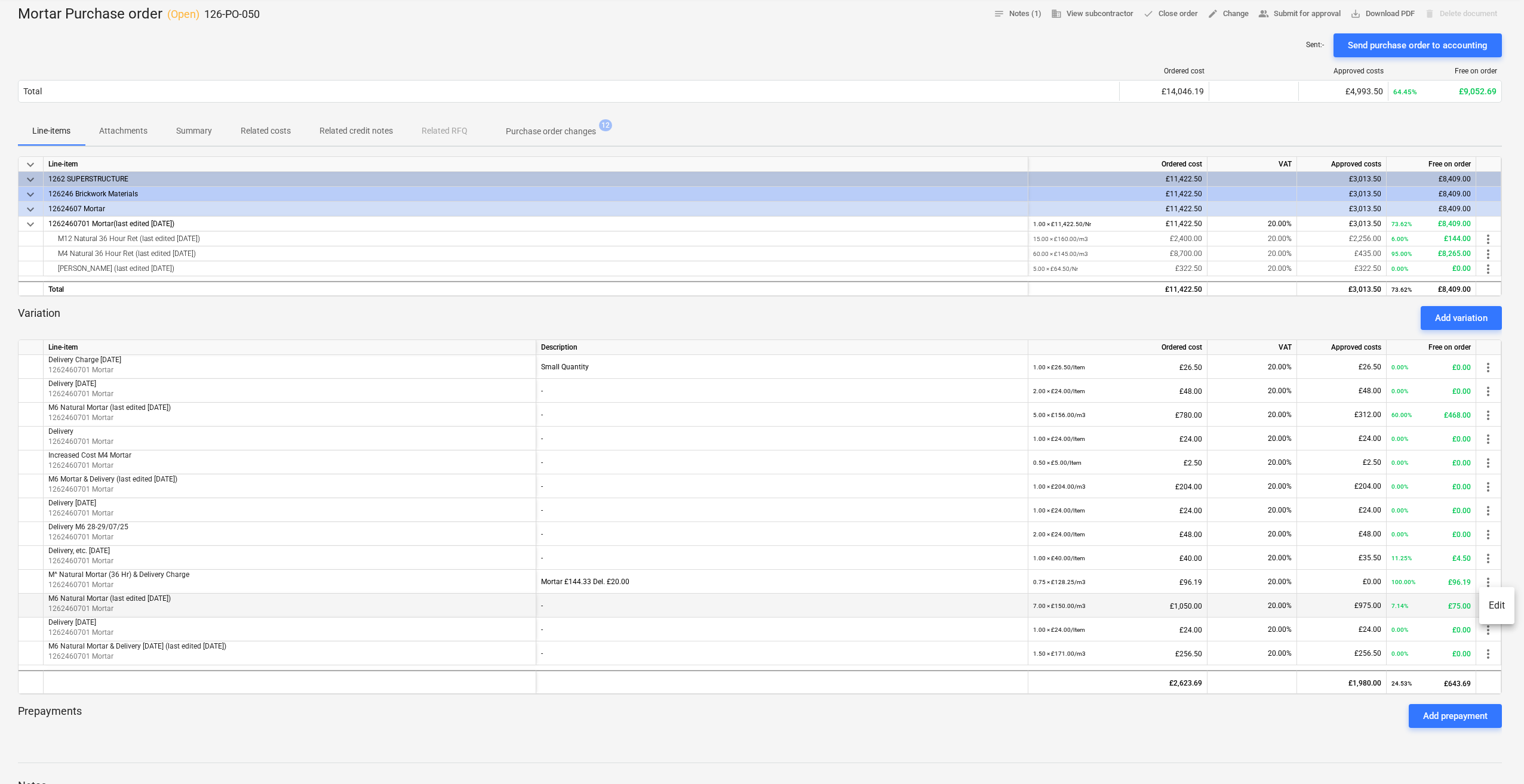
click at [1488, 605] on li "Edit" at bounding box center [1496, 605] width 35 height 27
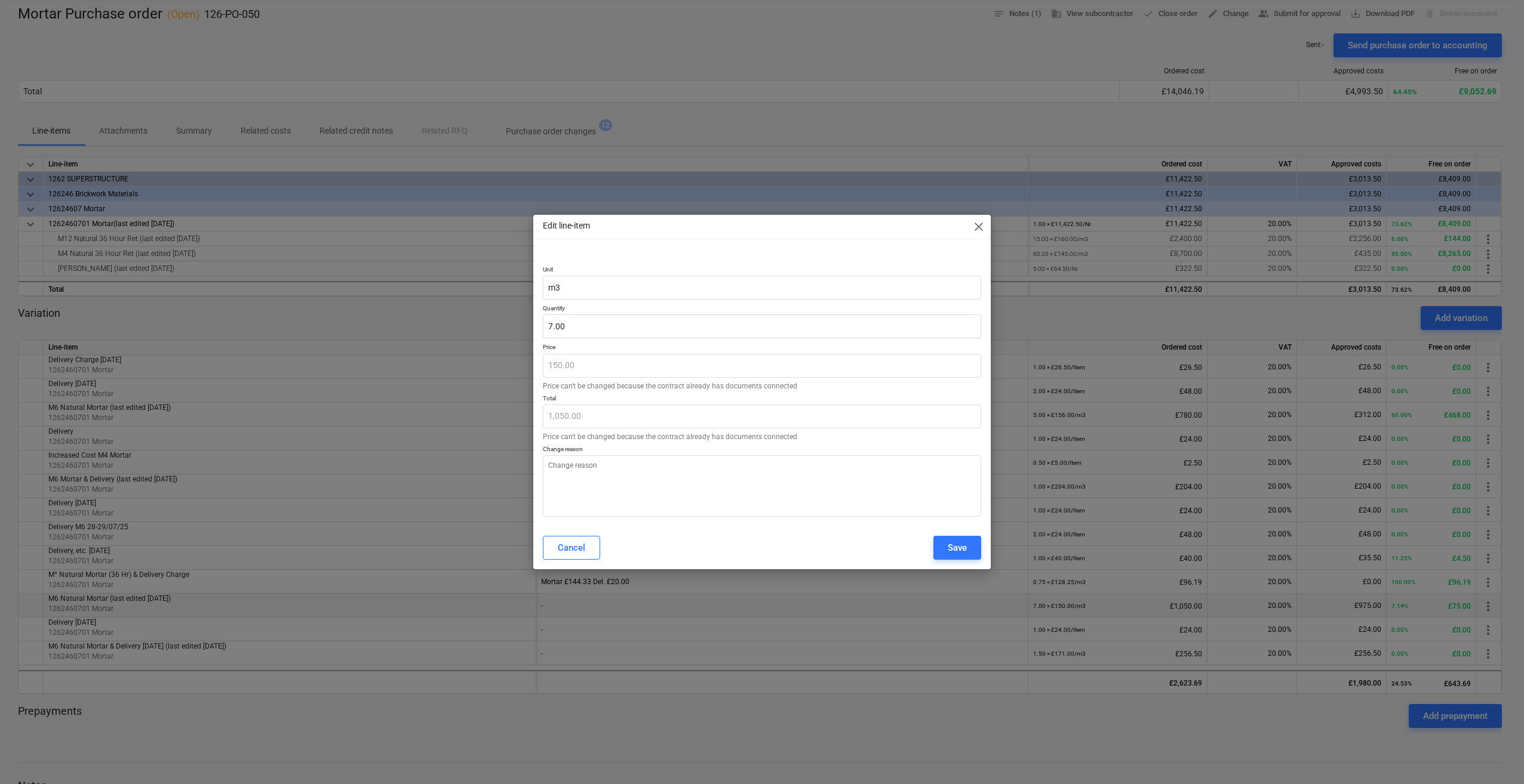
type textarea "x"
type input "7"
click at [552, 322] on input "7" at bounding box center [762, 326] width 438 height 24
type textarea "x"
type input "0.00"
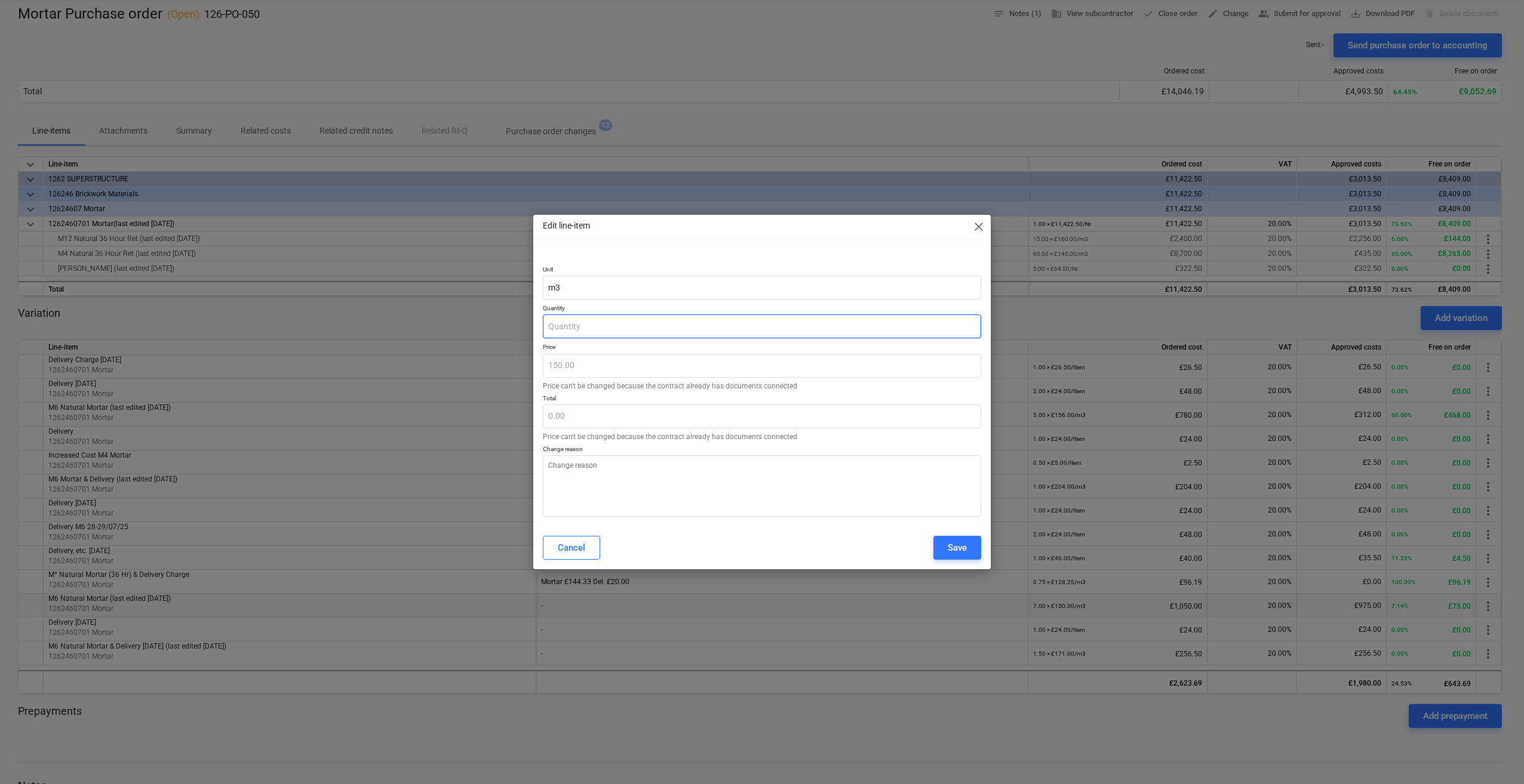
type input "1"
type textarea "x"
type input "150.00"
type input "10"
type textarea "x"
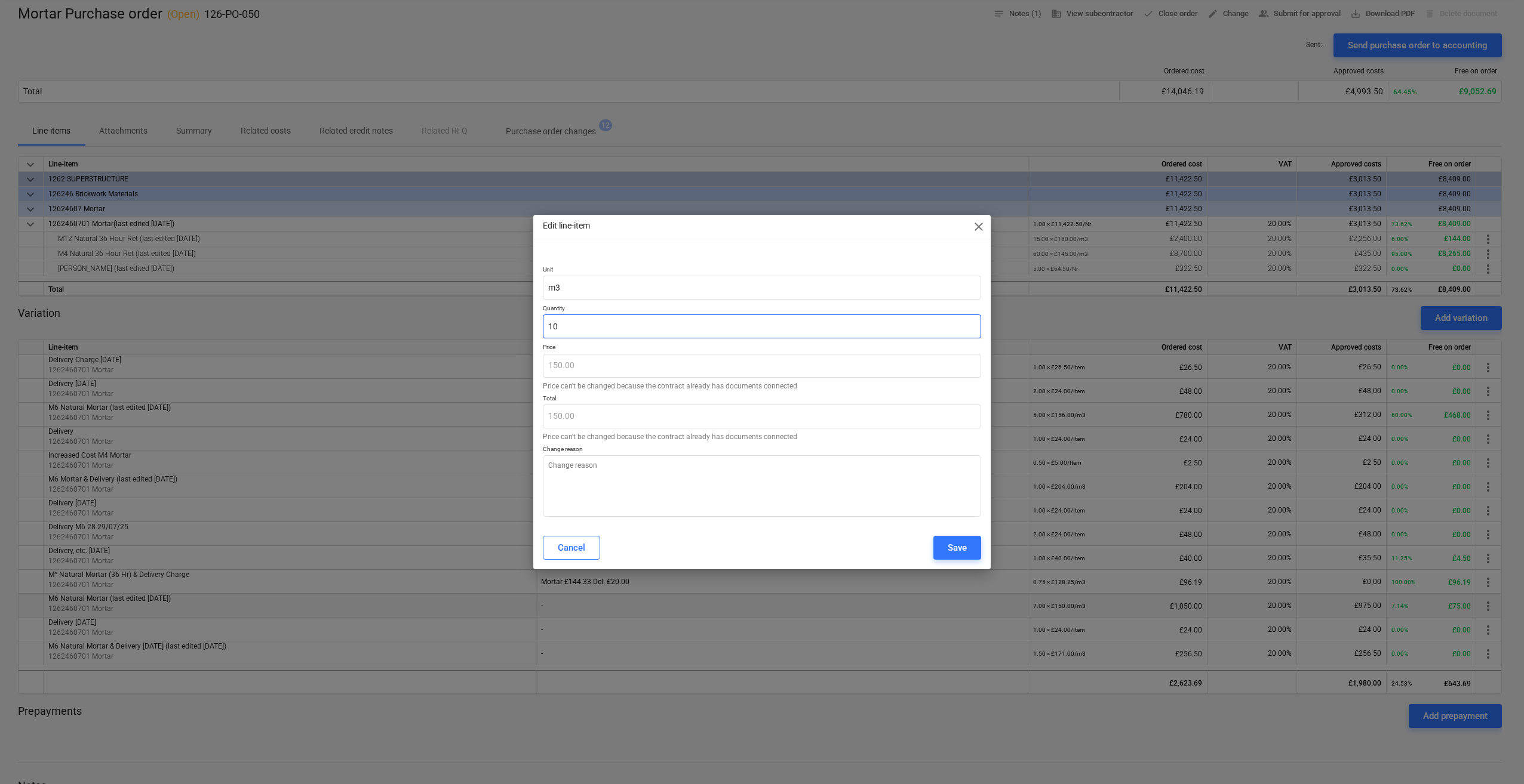
type input "1,500.00"
type input "10.00"
type textarea "x"
click at [551, 468] on textarea at bounding box center [762, 485] width 438 height 61
type textarea "A"
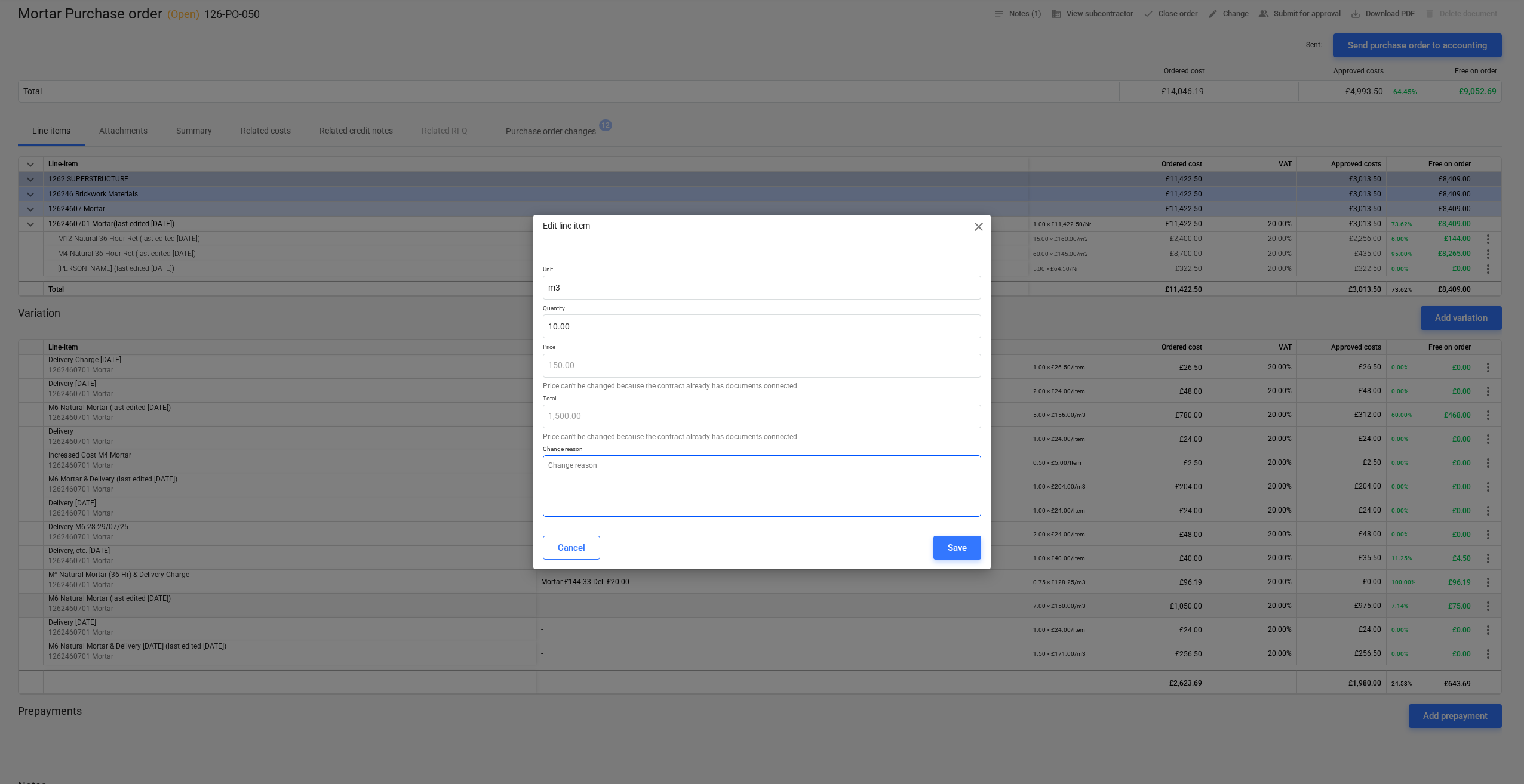
type textarea "x"
type textarea "Ad"
type textarea "x"
type textarea "Add"
type textarea "x"
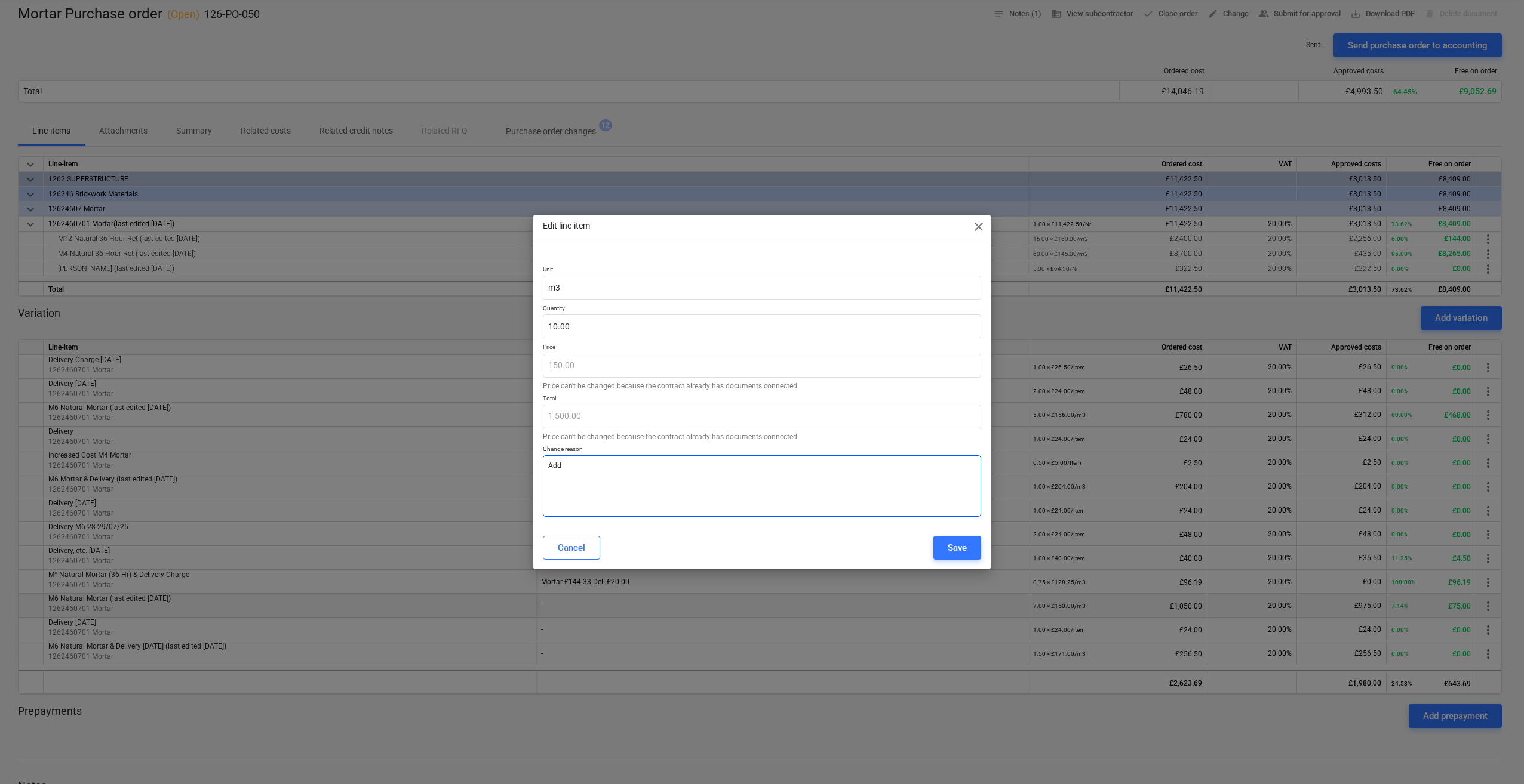
type textarea "Addi"
type textarea "x"
type textarea "Add"
type textarea "x"
type textarea "Ad"
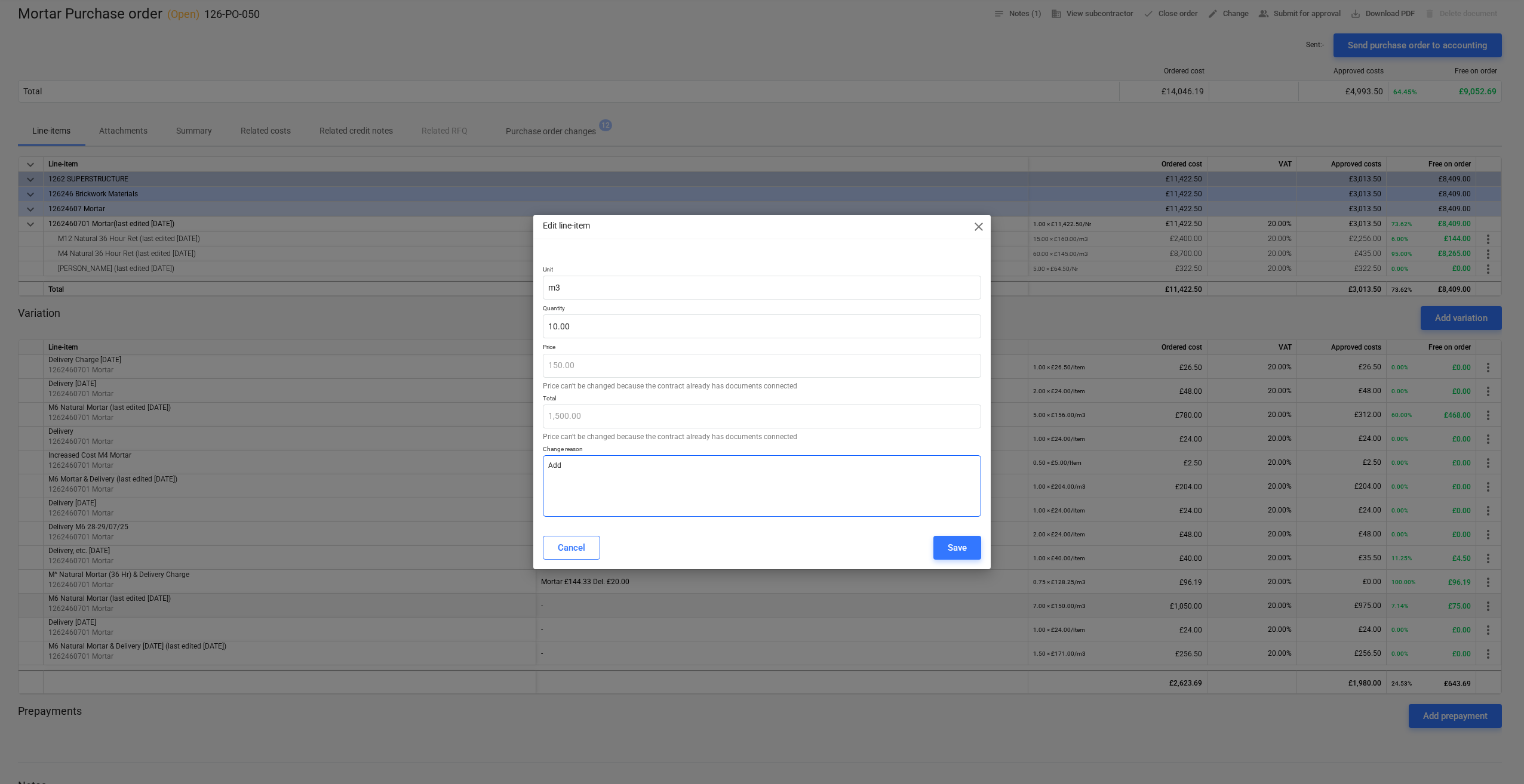
type textarea "x"
type textarea "A"
type textarea "x"
type textarea "£"
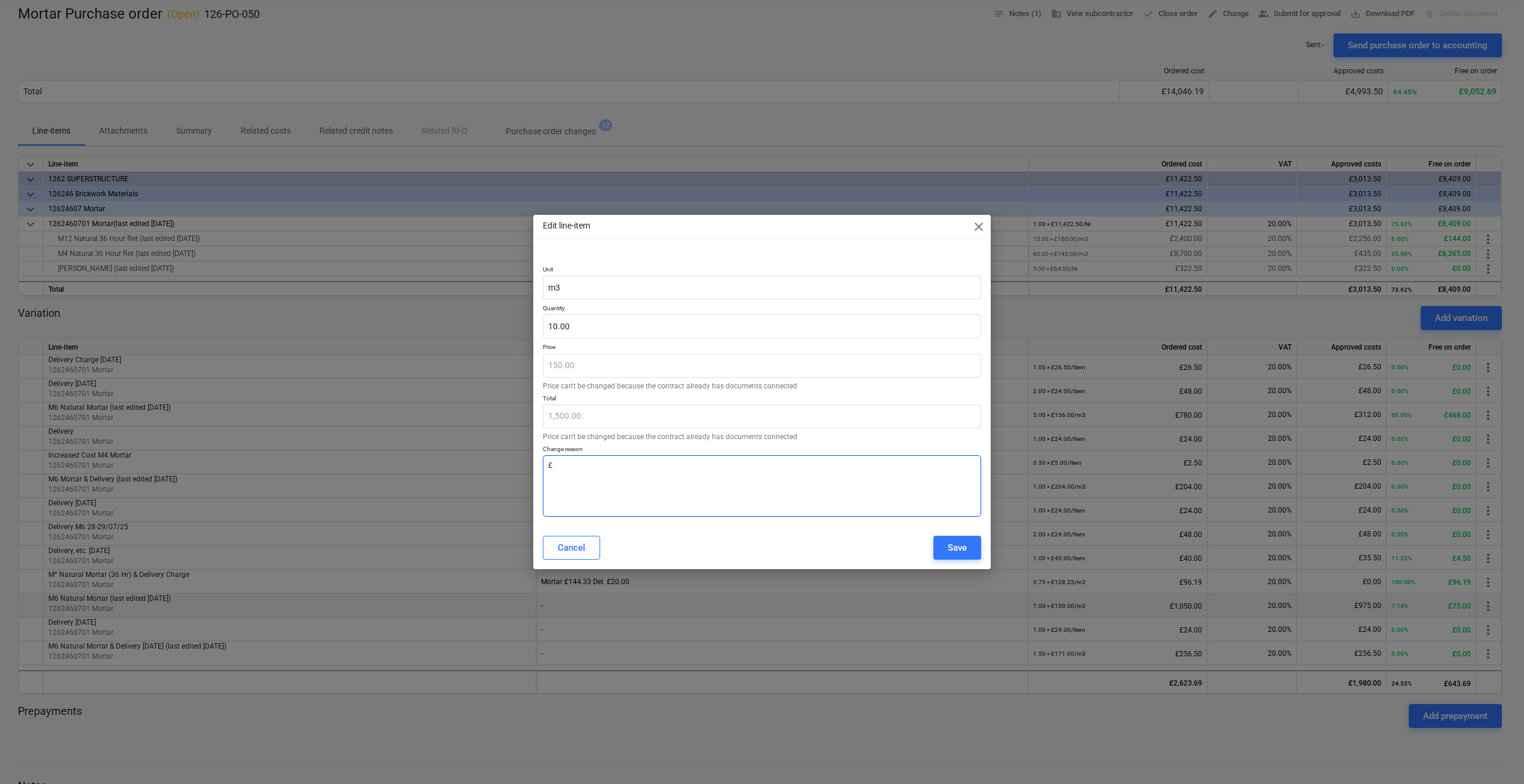
type textarea "x"
type textarea "£m"
type textarea "x"
type textarea "£m3"
type textarea "x"
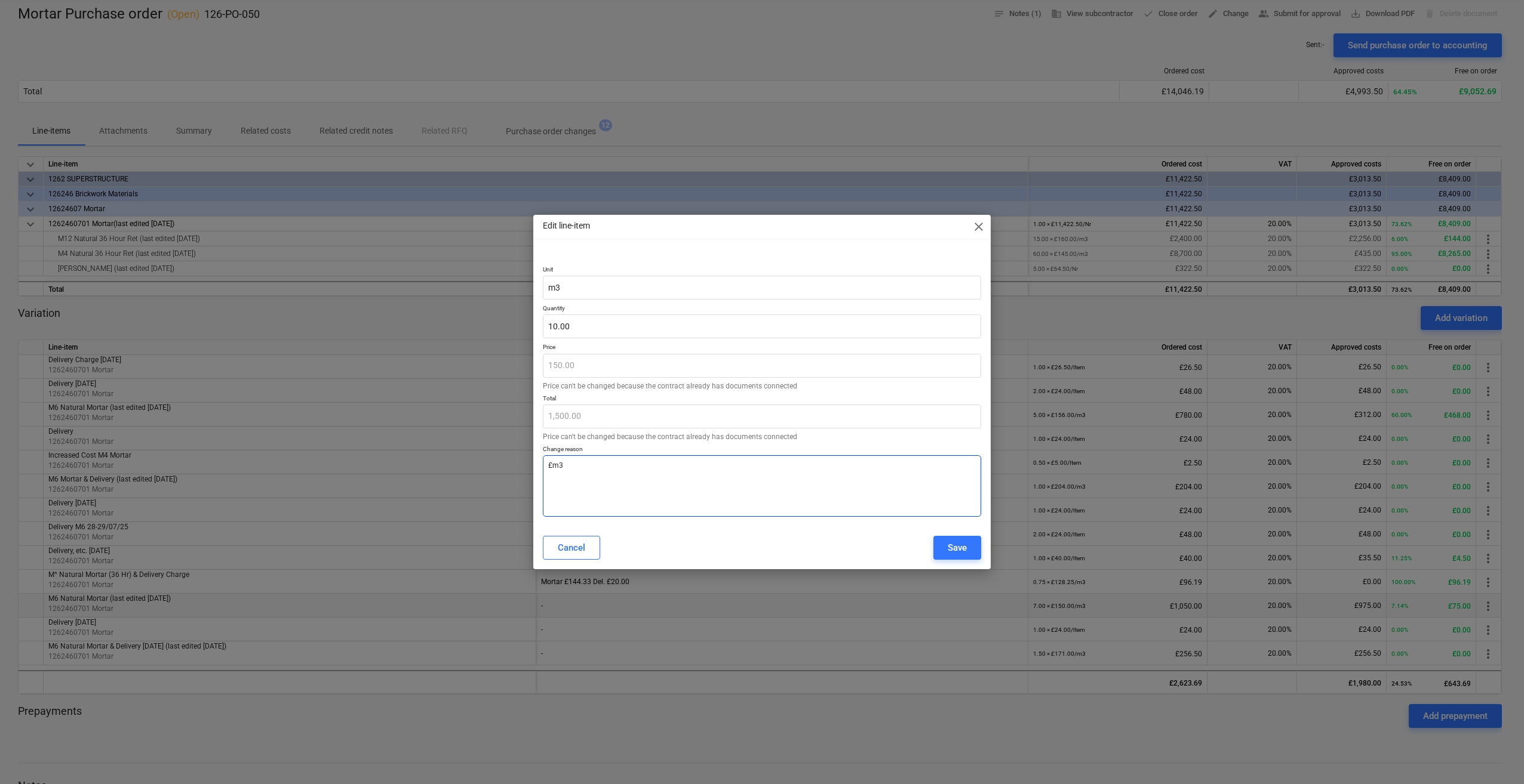
type textarea "£m3"
type textarea "x"
type textarea "£m3 a"
type textarea "x"
type textarea "£m3 ad"
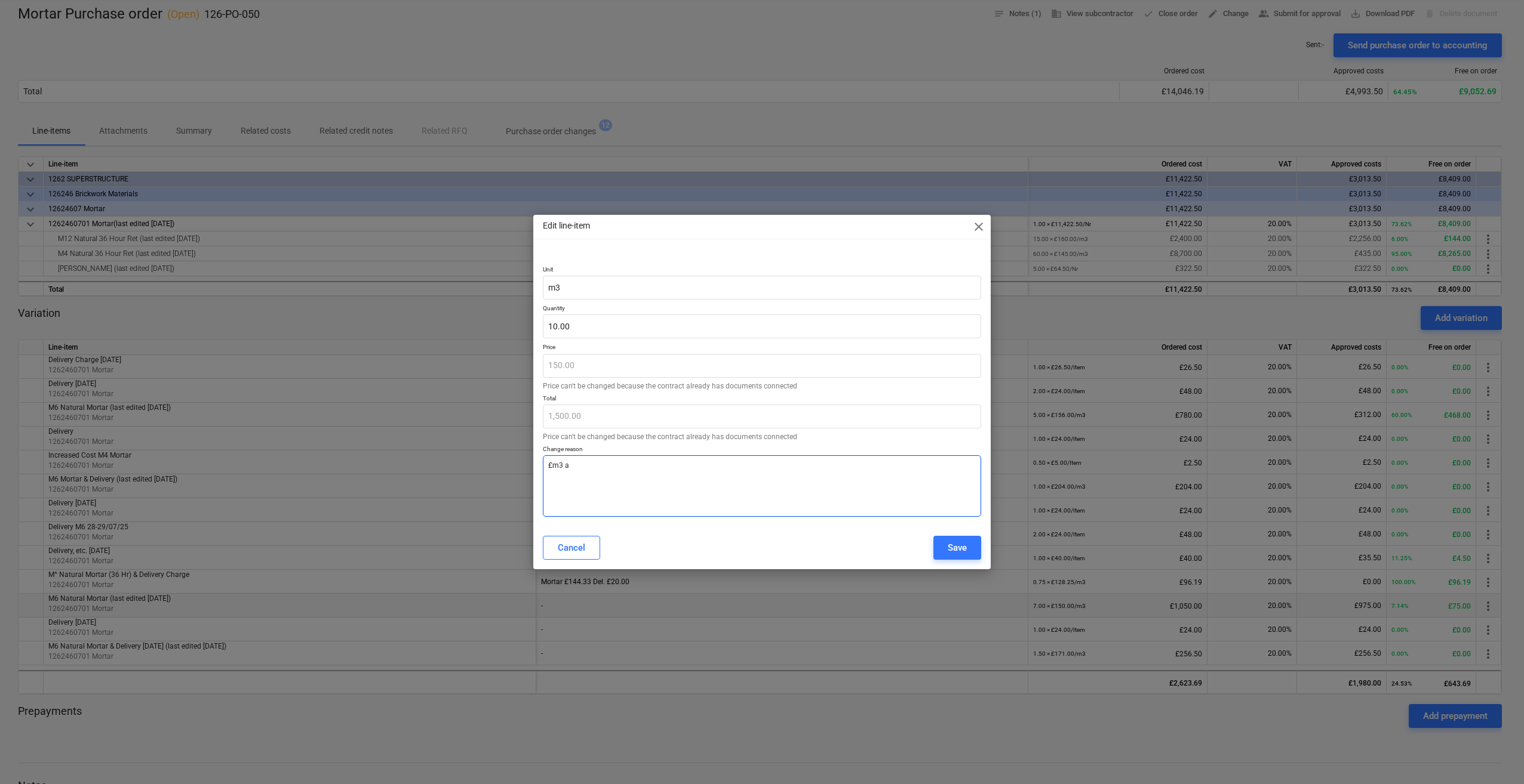
type textarea "x"
type textarea "£m3 add"
type textarea "x"
type textarea "£m3 adde"
type textarea "x"
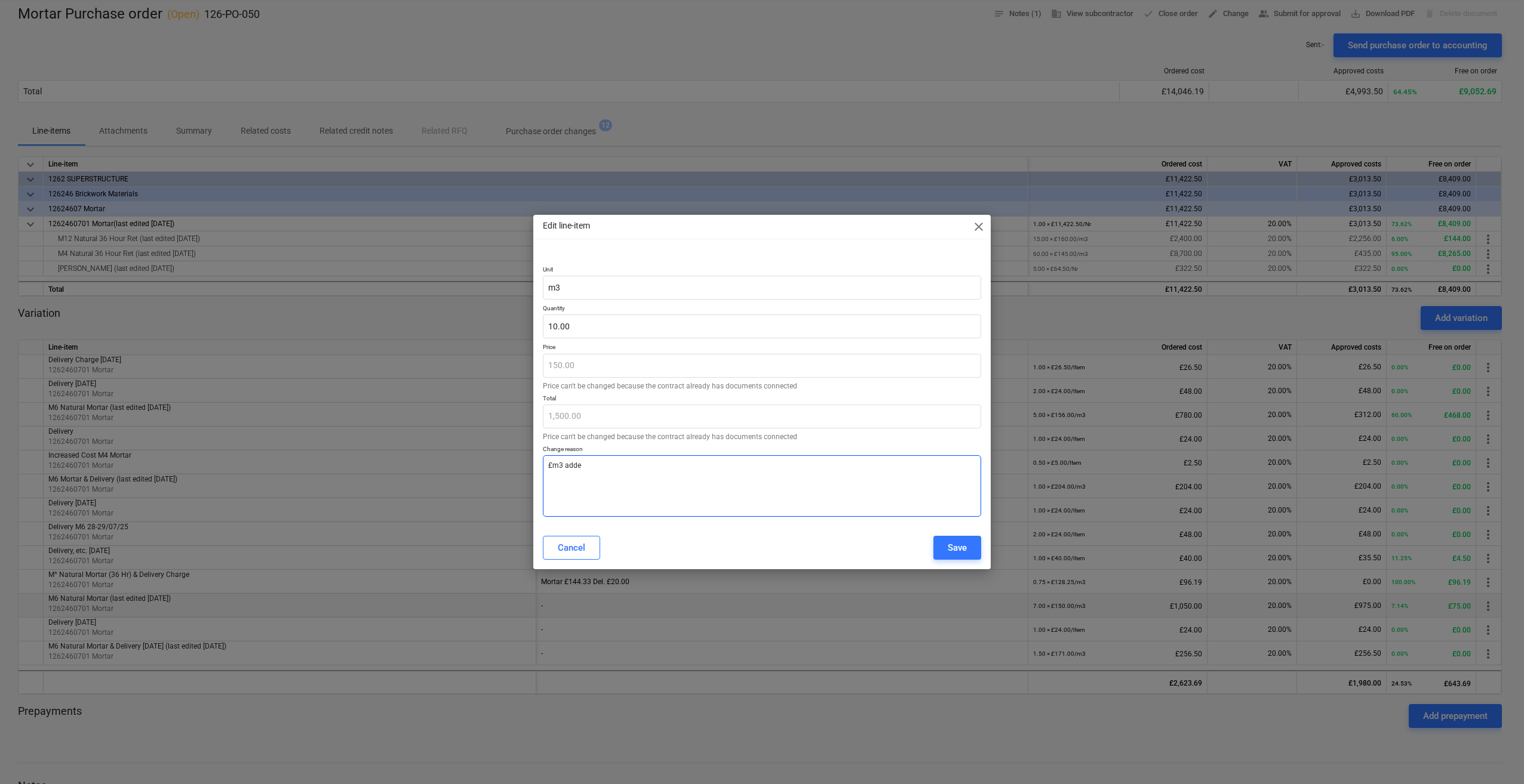
type textarea "£m3 added"
type textarea "x"
click at [553, 464] on textarea "£m3 added" at bounding box center [762, 485] width 438 height 61
type textarea "m3 added"
type textarea "x"
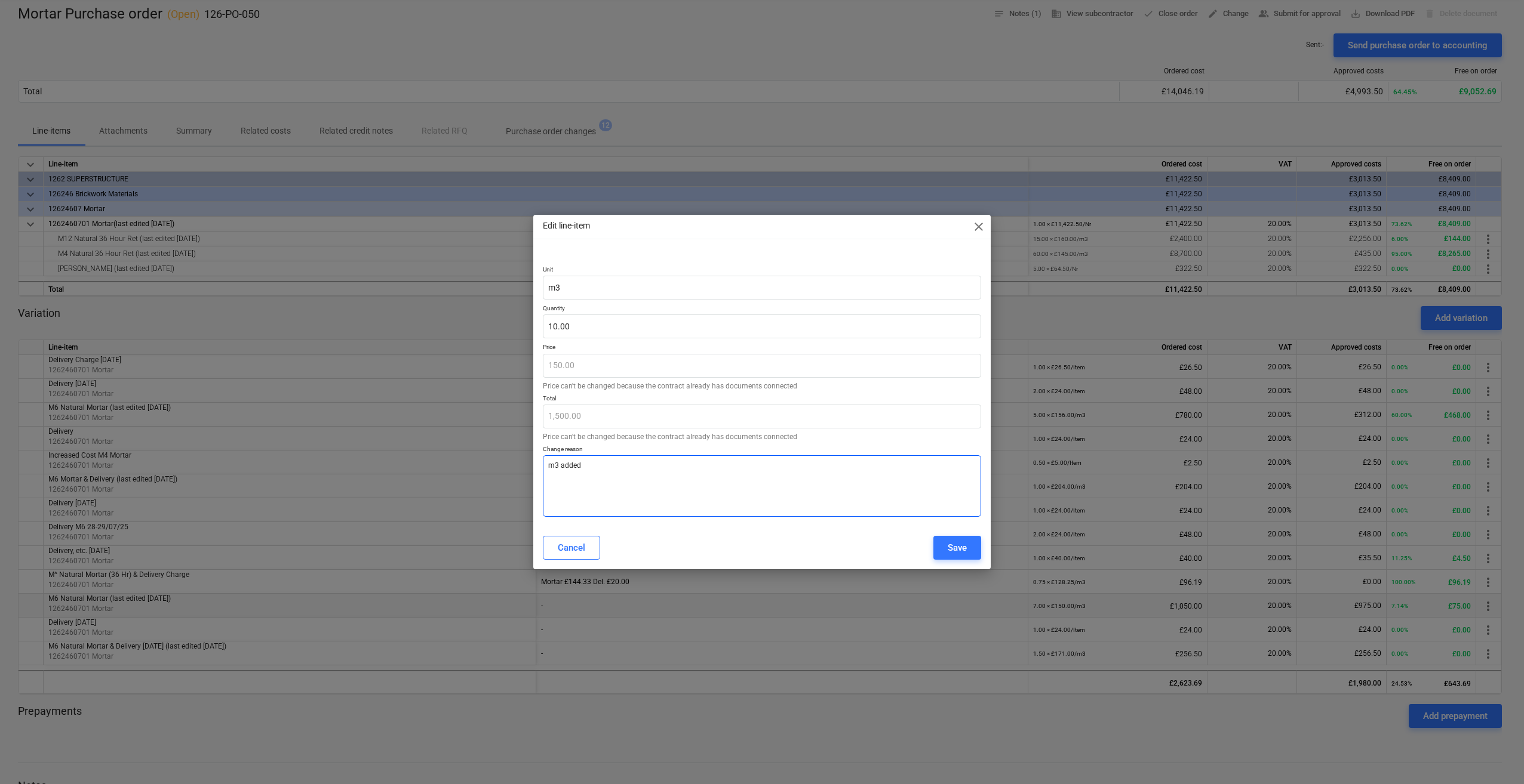
type textarea "3m3 added"
type textarea "x"
type textarea "3m3 added"
click at [958, 548] on div "Save" at bounding box center [957, 548] width 19 height 15
type textarea "x"
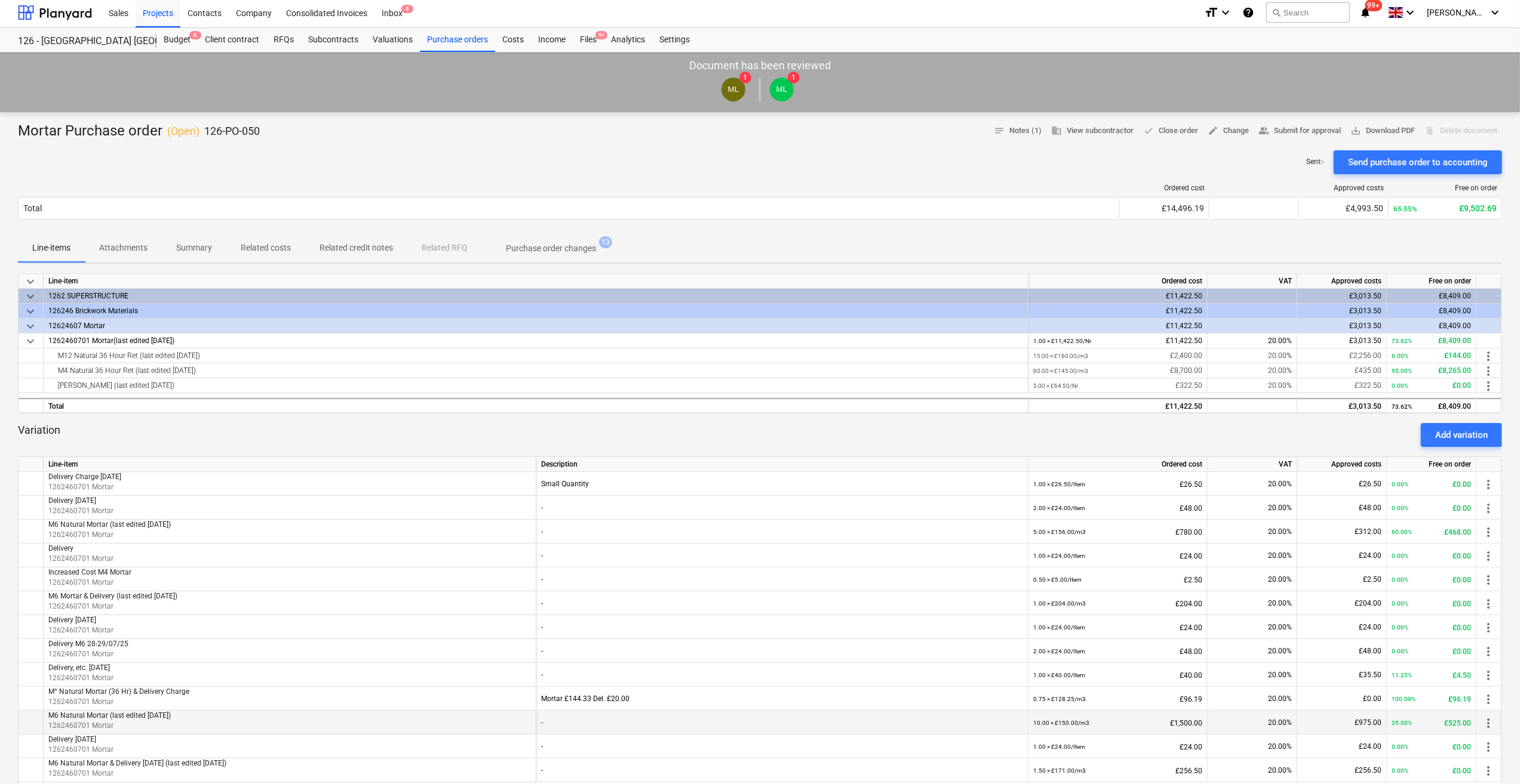
scroll to position [0, 0]
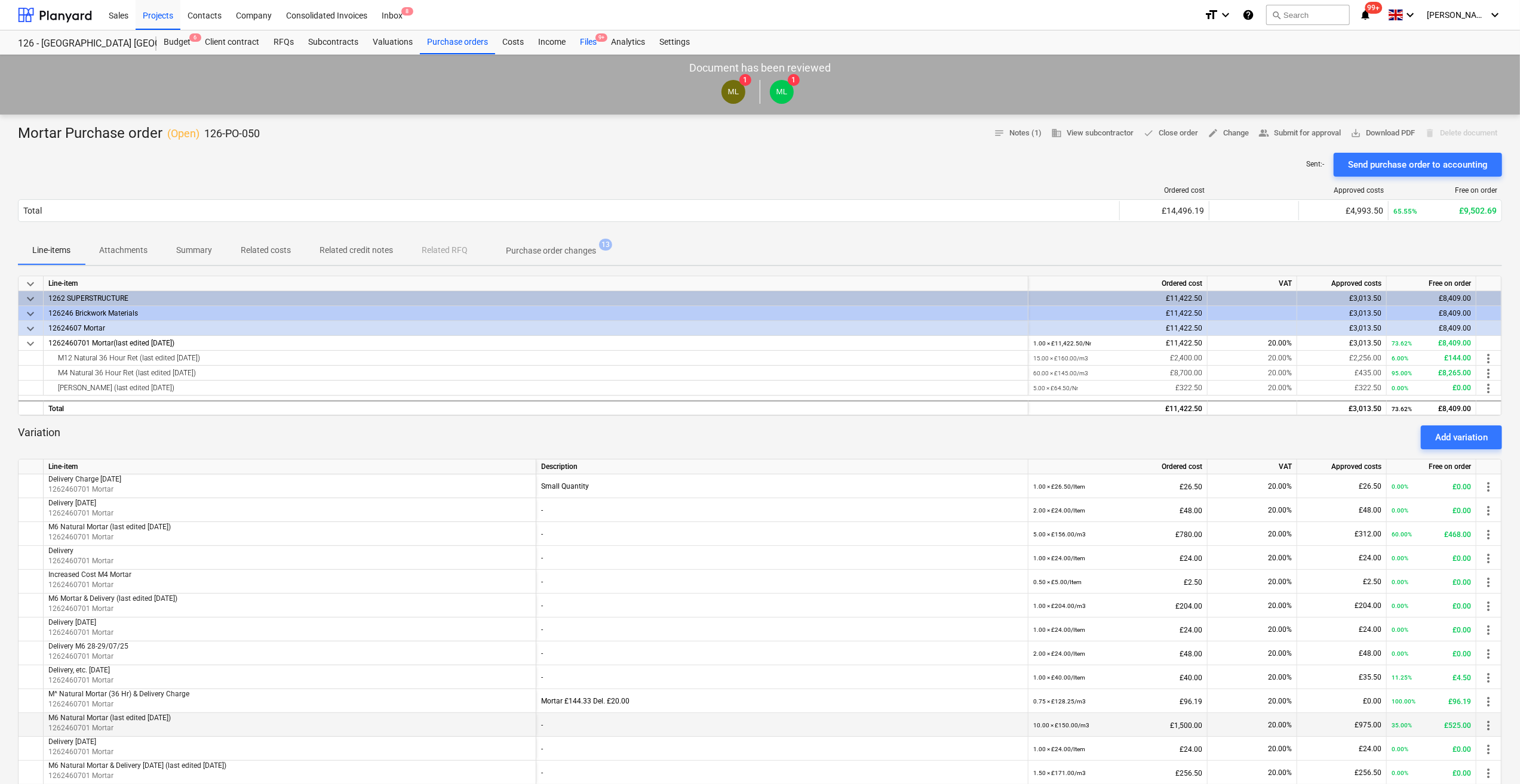
click at [585, 40] on div "Files 9+" at bounding box center [588, 42] width 31 height 24
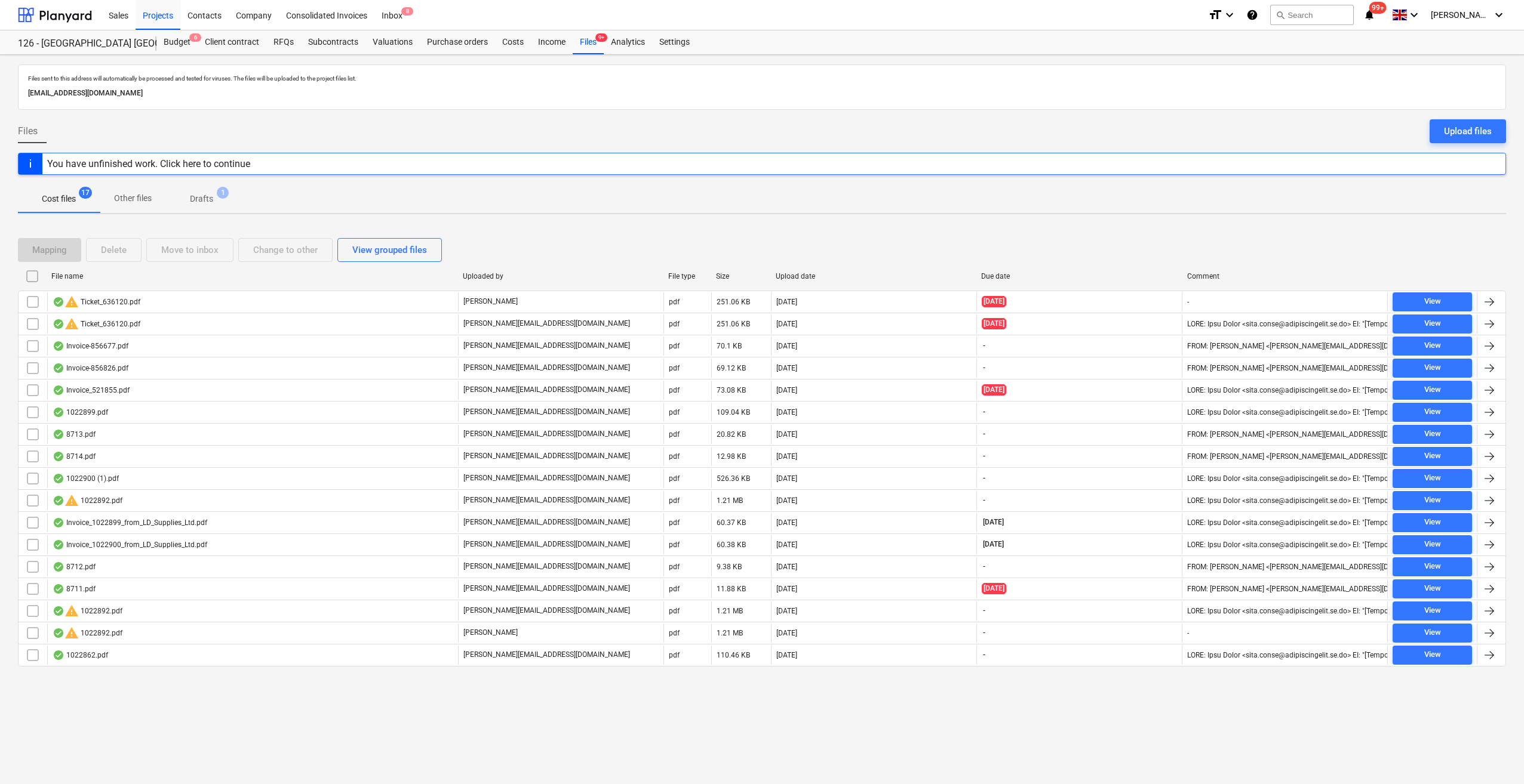
click at [278, 166] on div "You have unfinished work. Click here to continue" at bounding box center [762, 163] width 1488 height 22
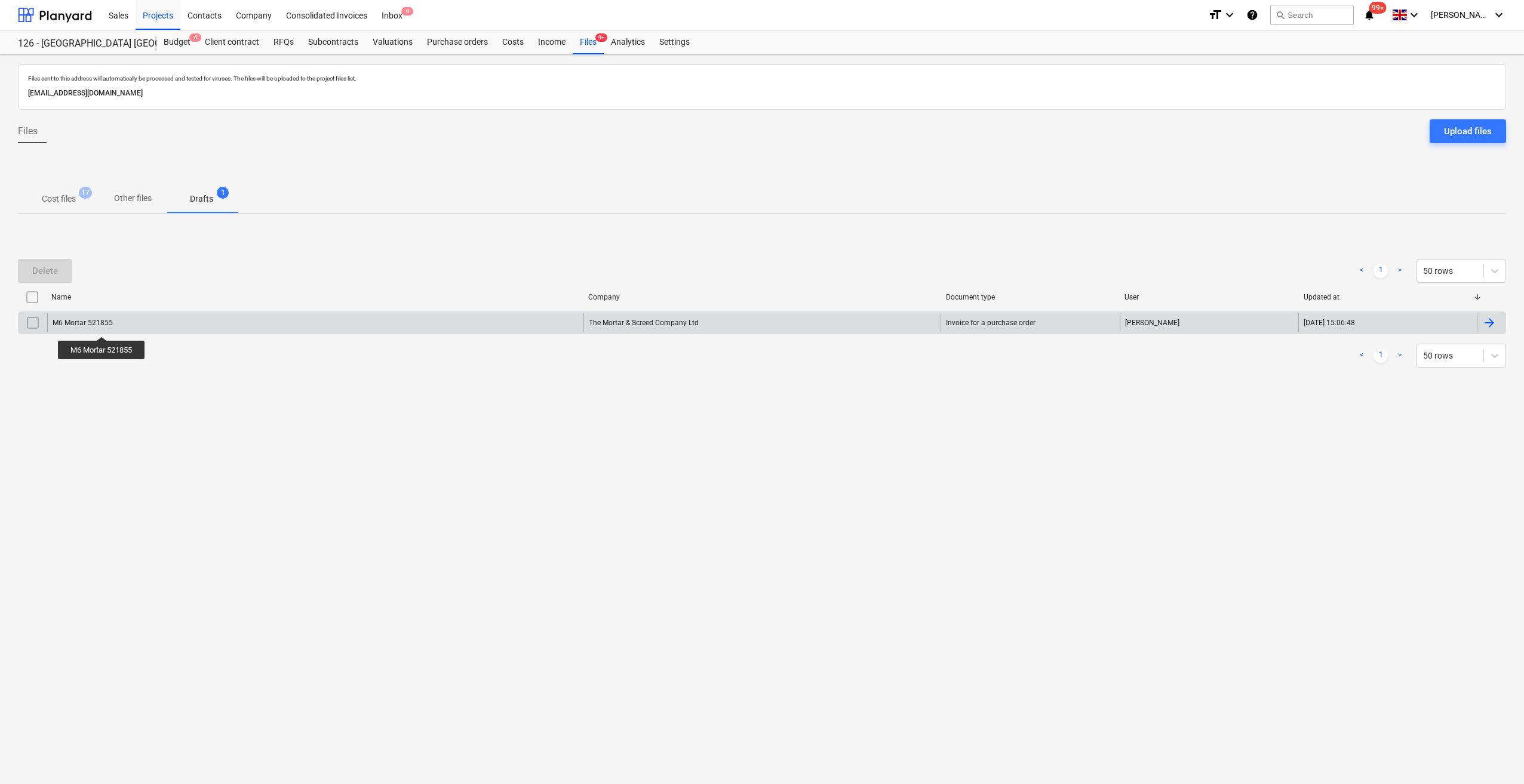
click at [103, 326] on div "M6 Mortar 521855" at bounding box center [83, 323] width 60 height 9
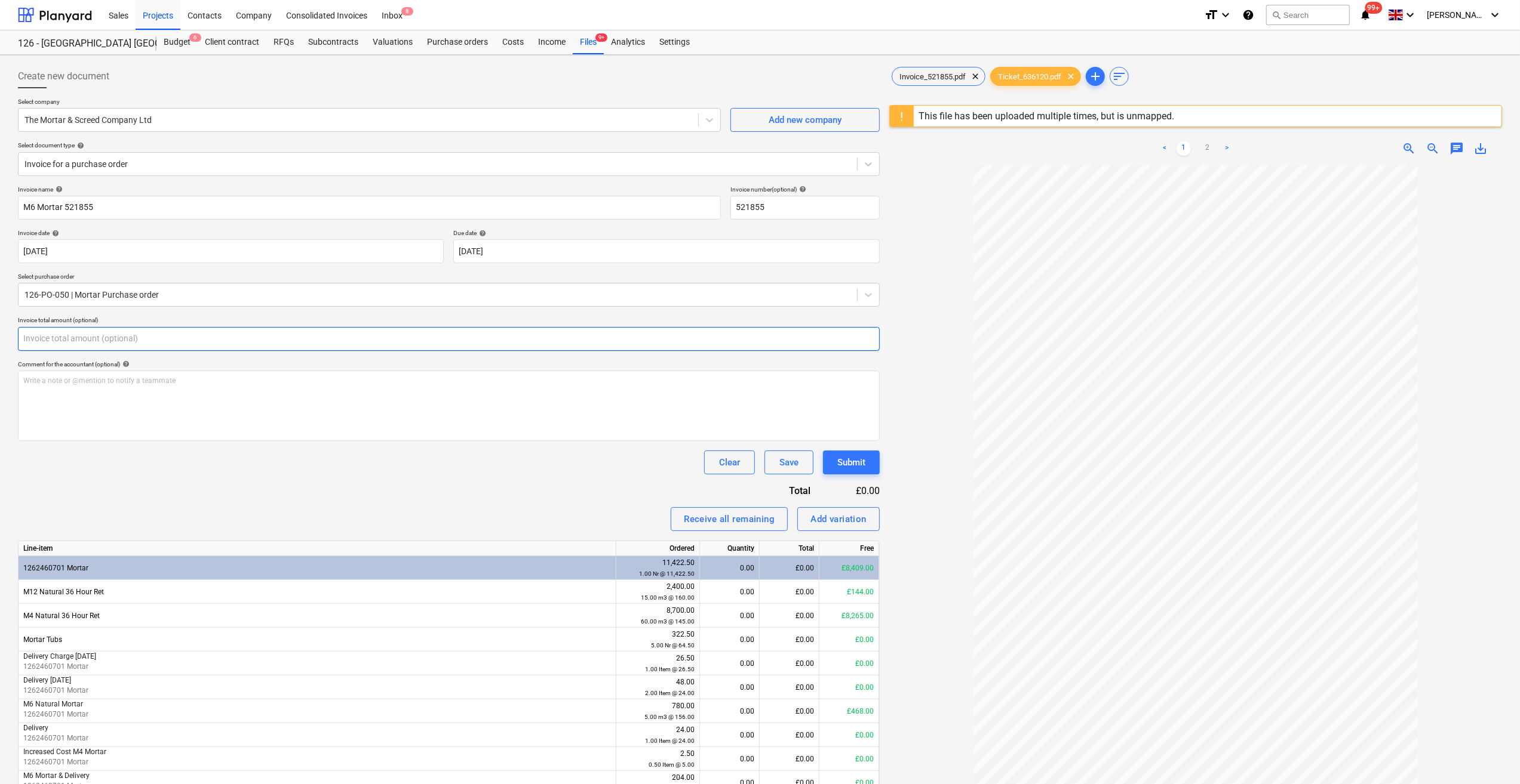
click at [74, 337] on input "text" at bounding box center [448, 339] width 862 height 24
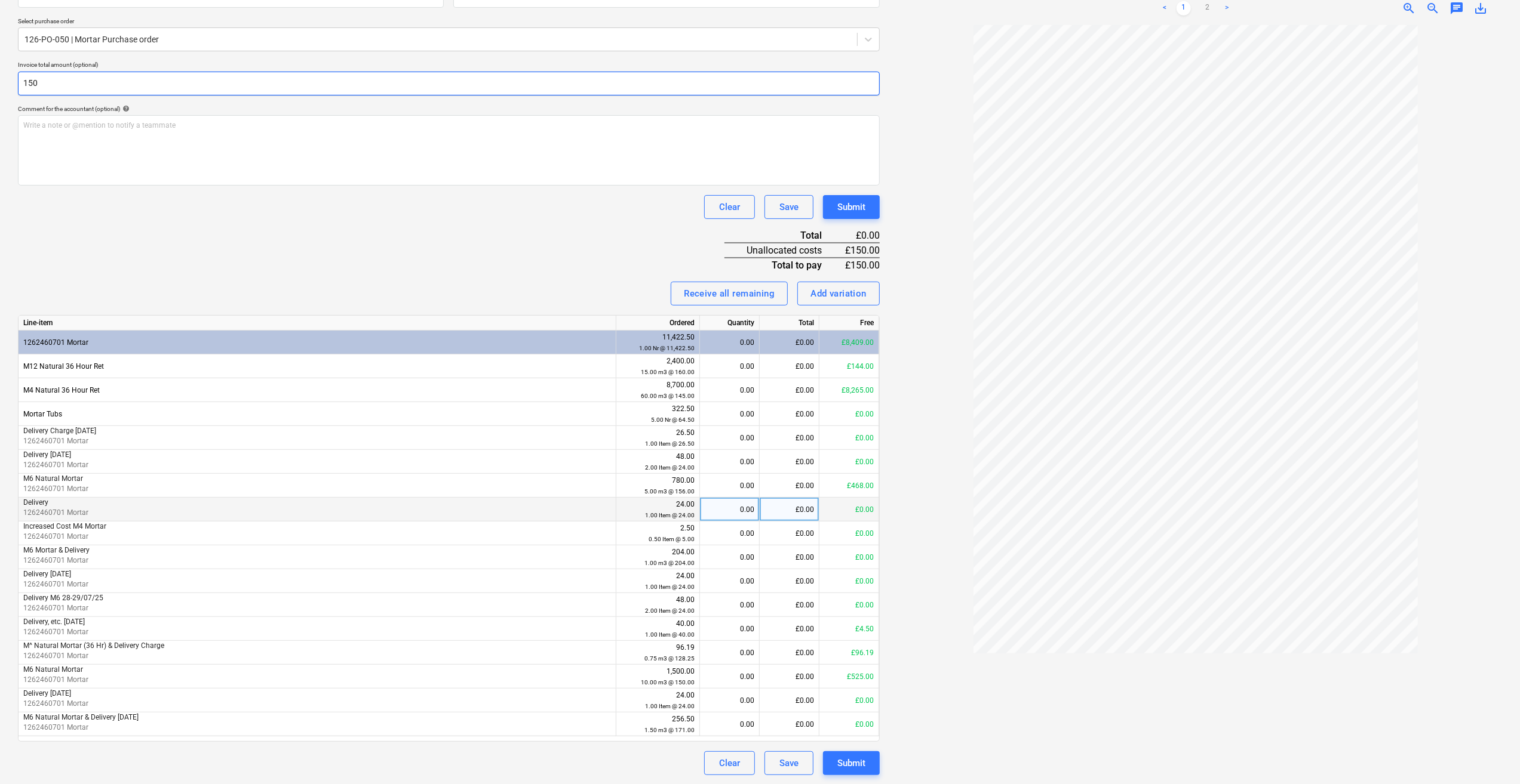
scroll to position [255, 0]
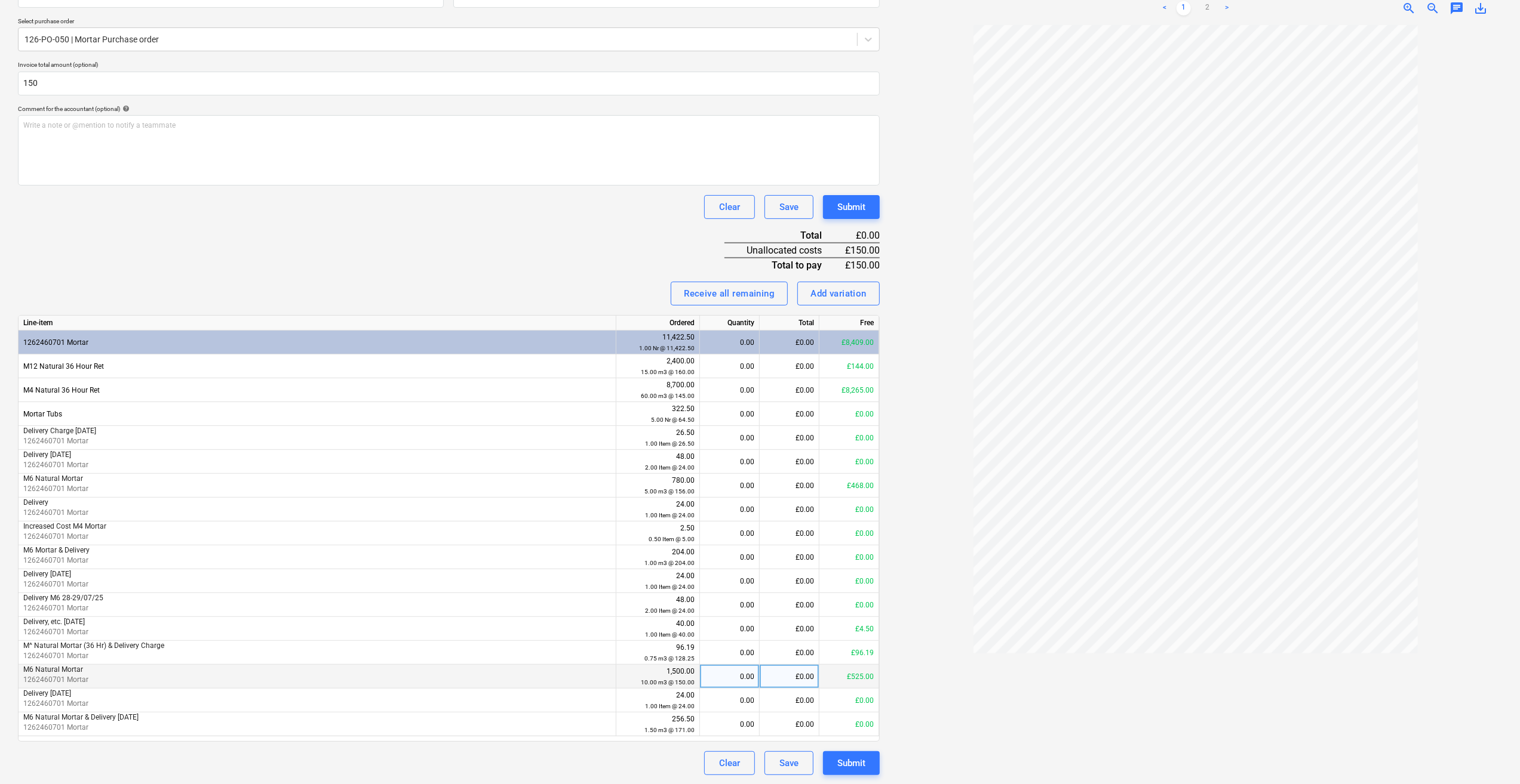
type input "150.00"
click at [753, 674] on div "0.00" at bounding box center [729, 676] width 50 height 24
type input "1"
click at [920, 674] on div at bounding box center [1195, 400] width 612 height 751
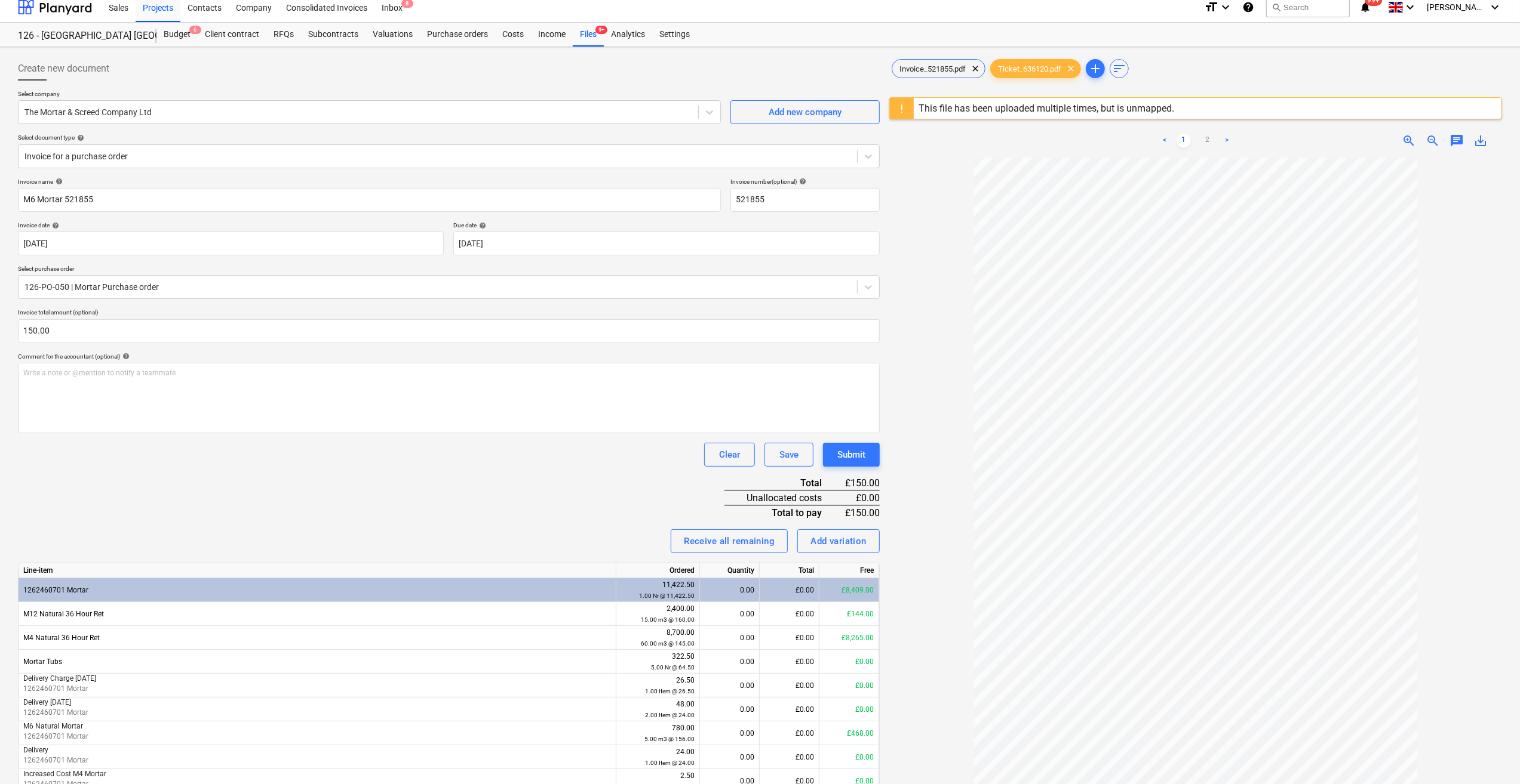
scroll to position [0, 0]
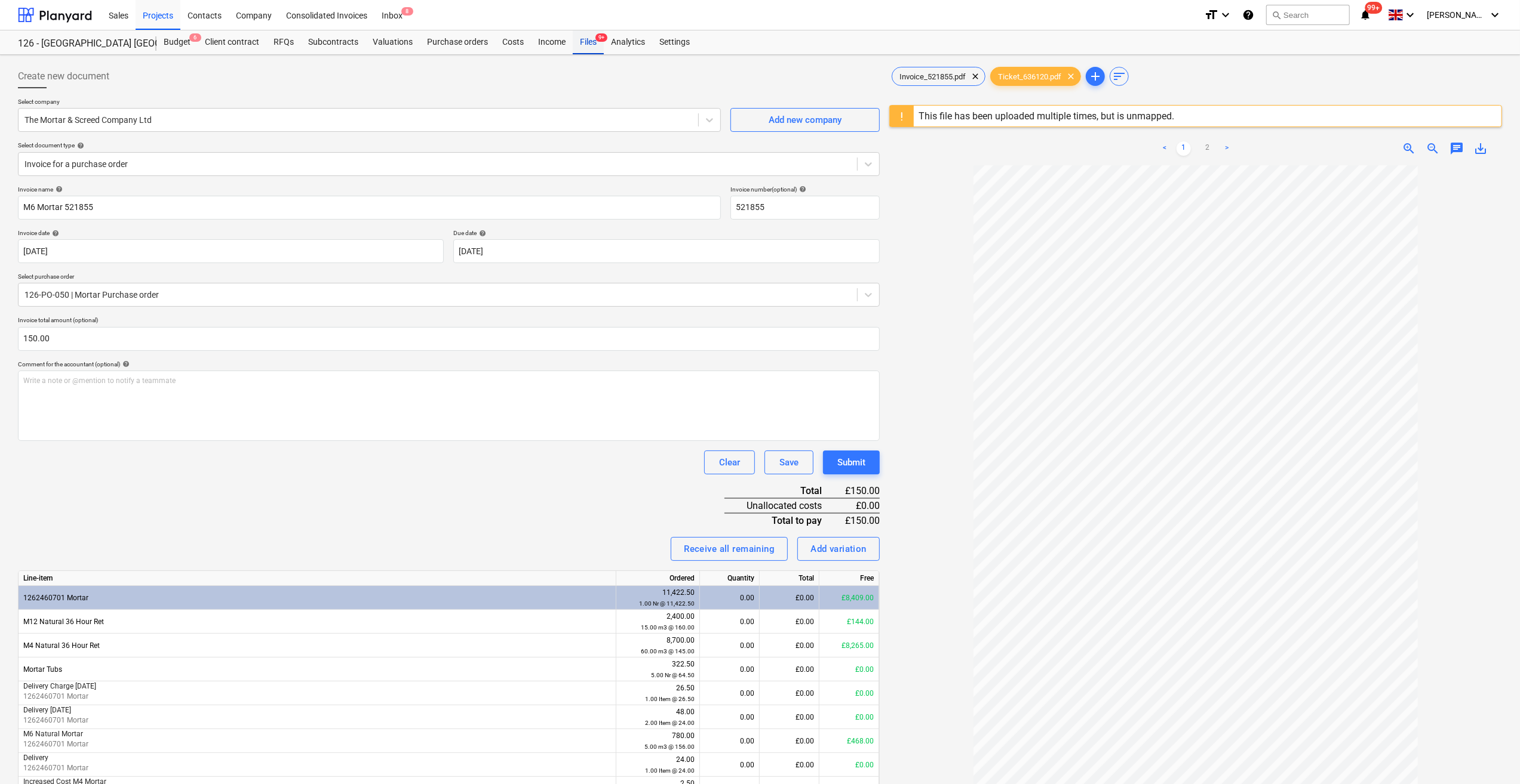
click at [591, 42] on div "Files 9+" at bounding box center [588, 42] width 31 height 24
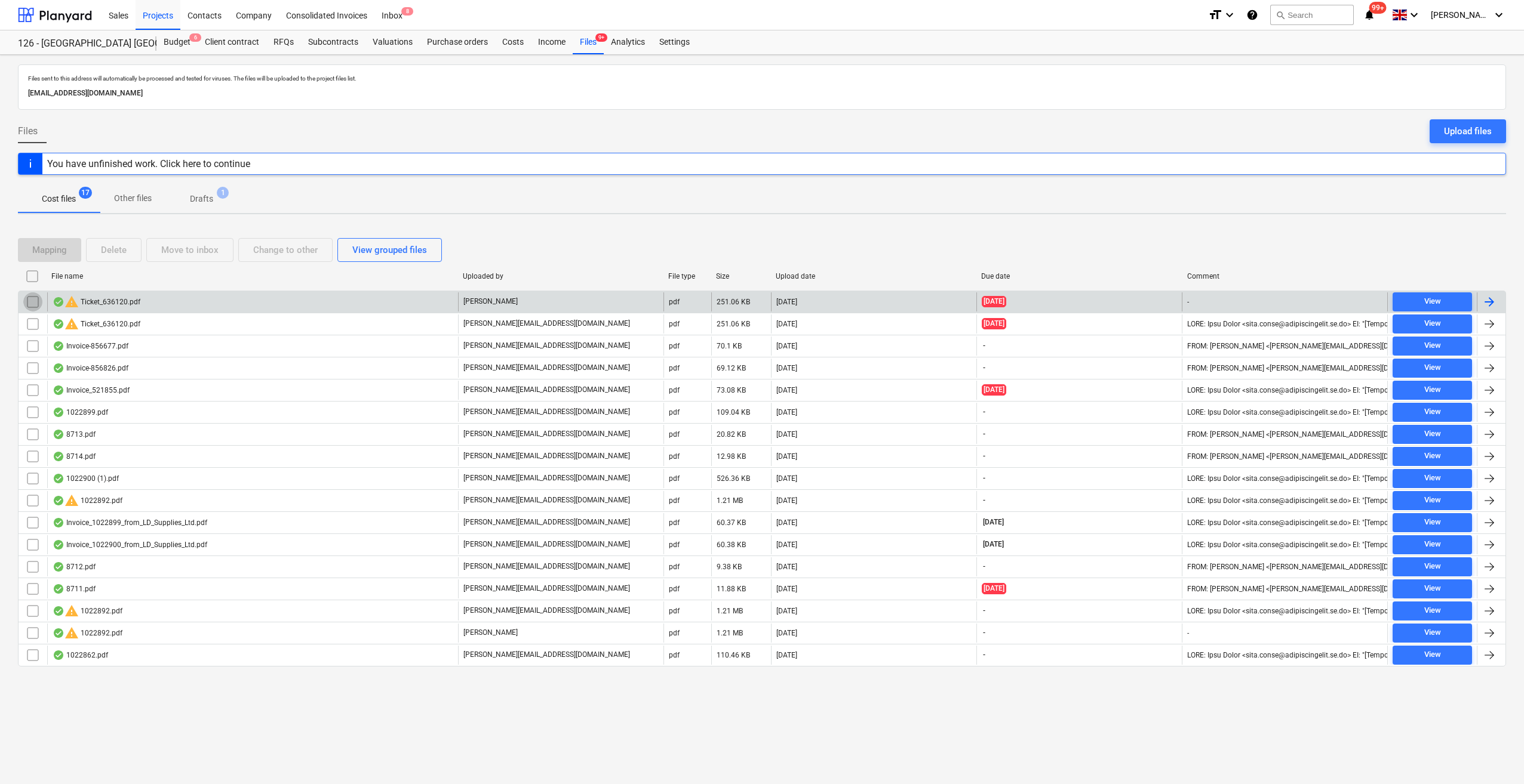
click at [31, 300] on input "checkbox" at bounding box center [33, 302] width 19 height 19
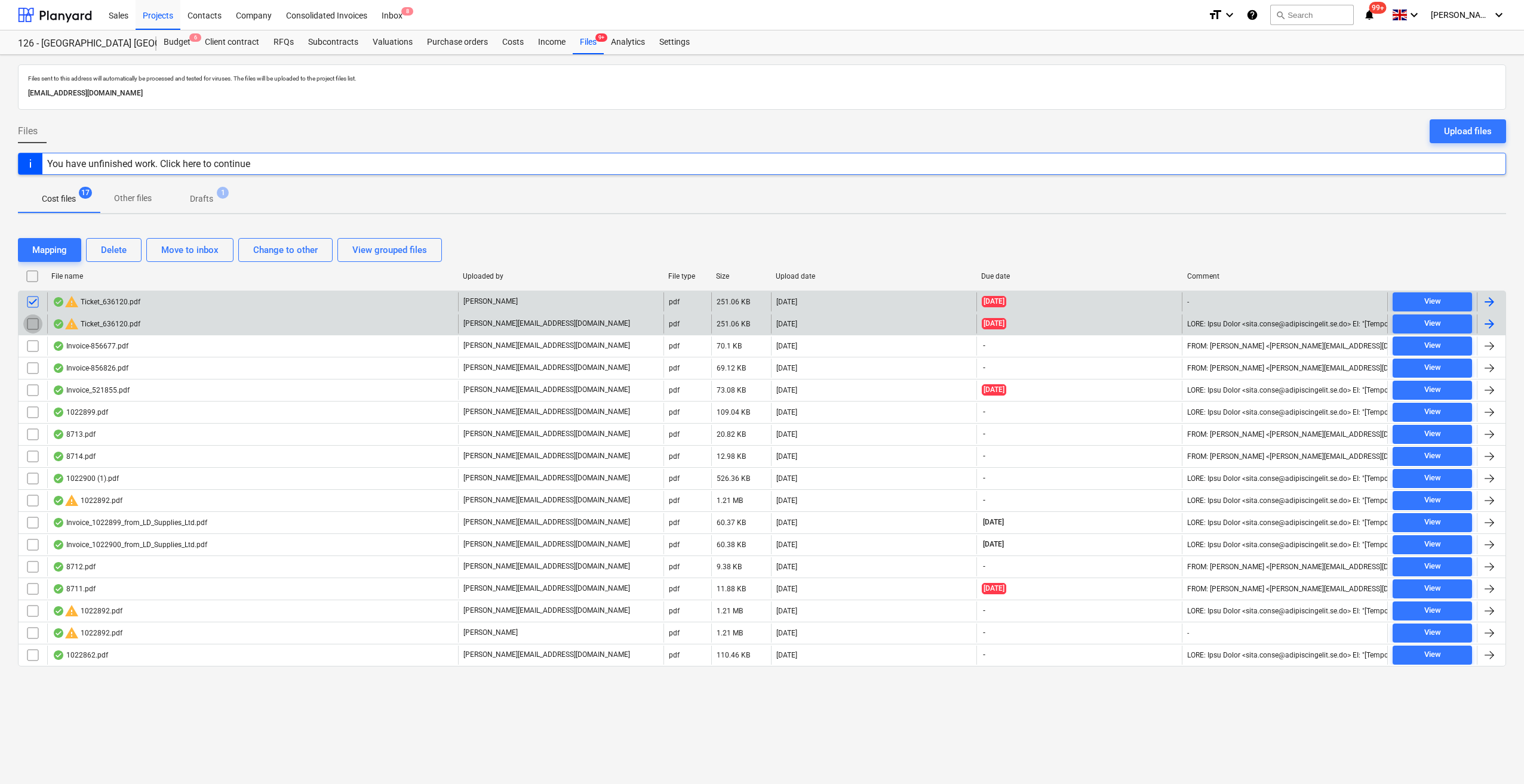
click at [30, 321] on input "checkbox" at bounding box center [33, 324] width 19 height 19
click at [121, 251] on div "Delete" at bounding box center [113, 250] width 26 height 15
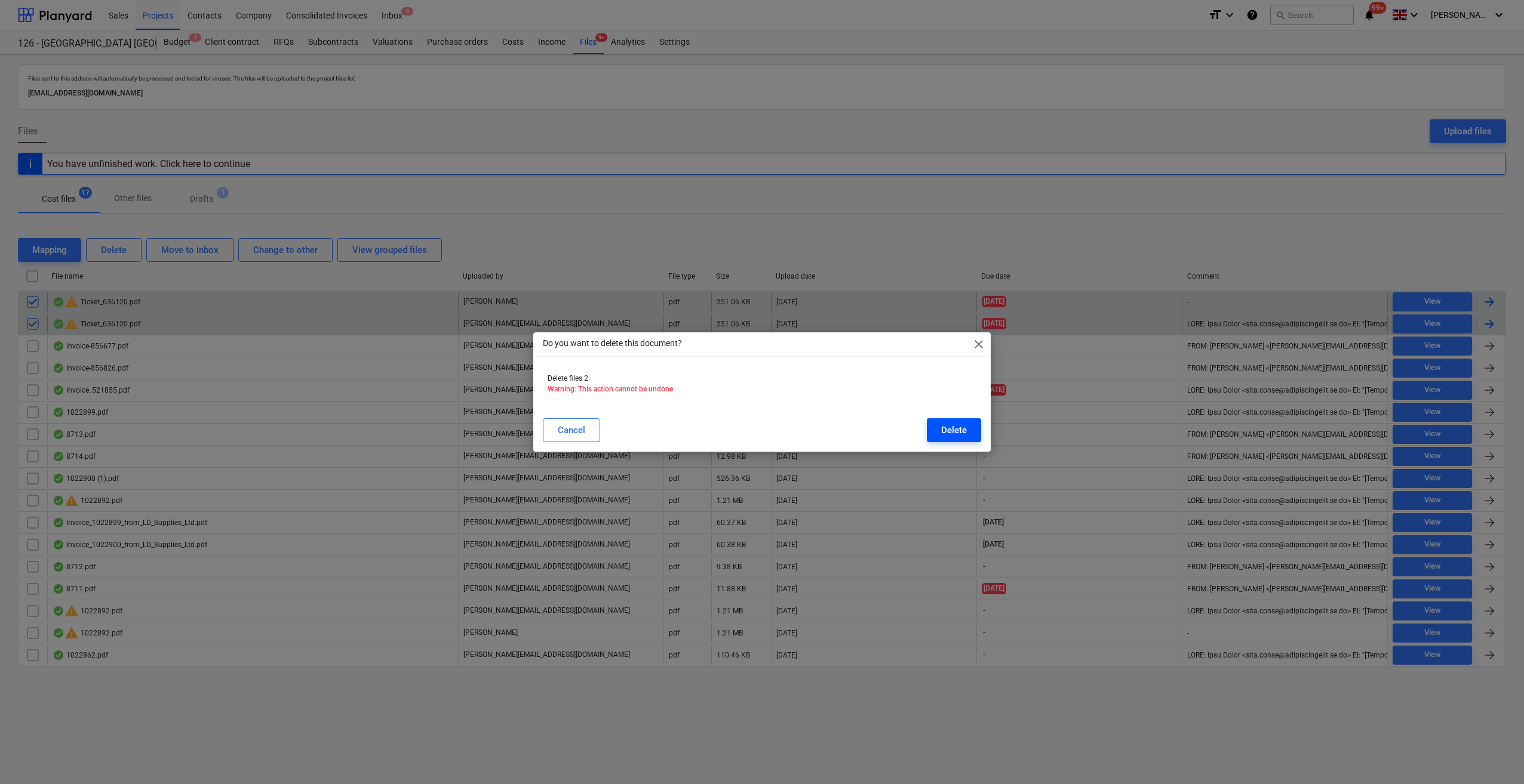
click at [944, 431] on div "Delete" at bounding box center [953, 430] width 26 height 15
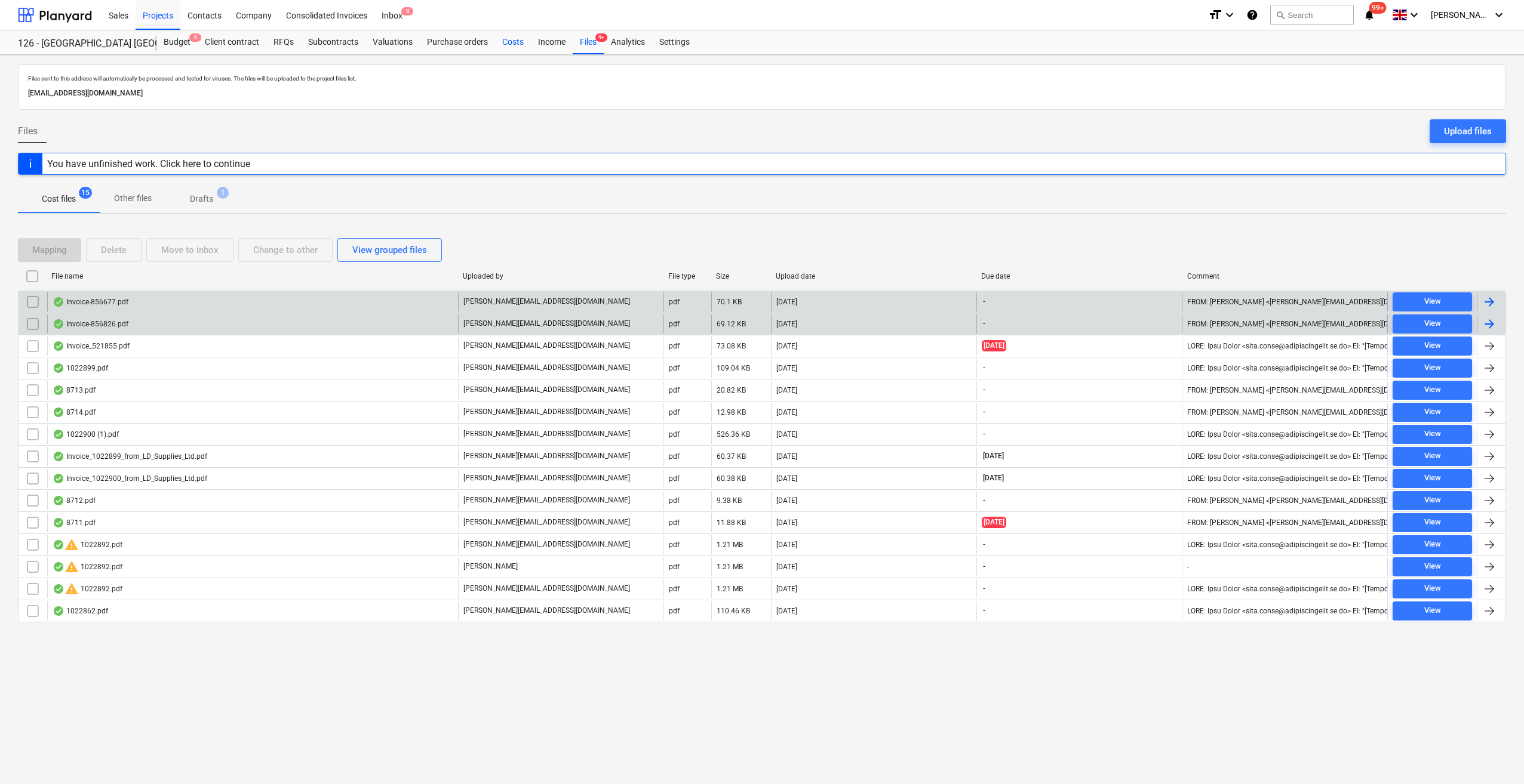
click at [516, 46] on div "Costs" at bounding box center [513, 42] width 36 height 24
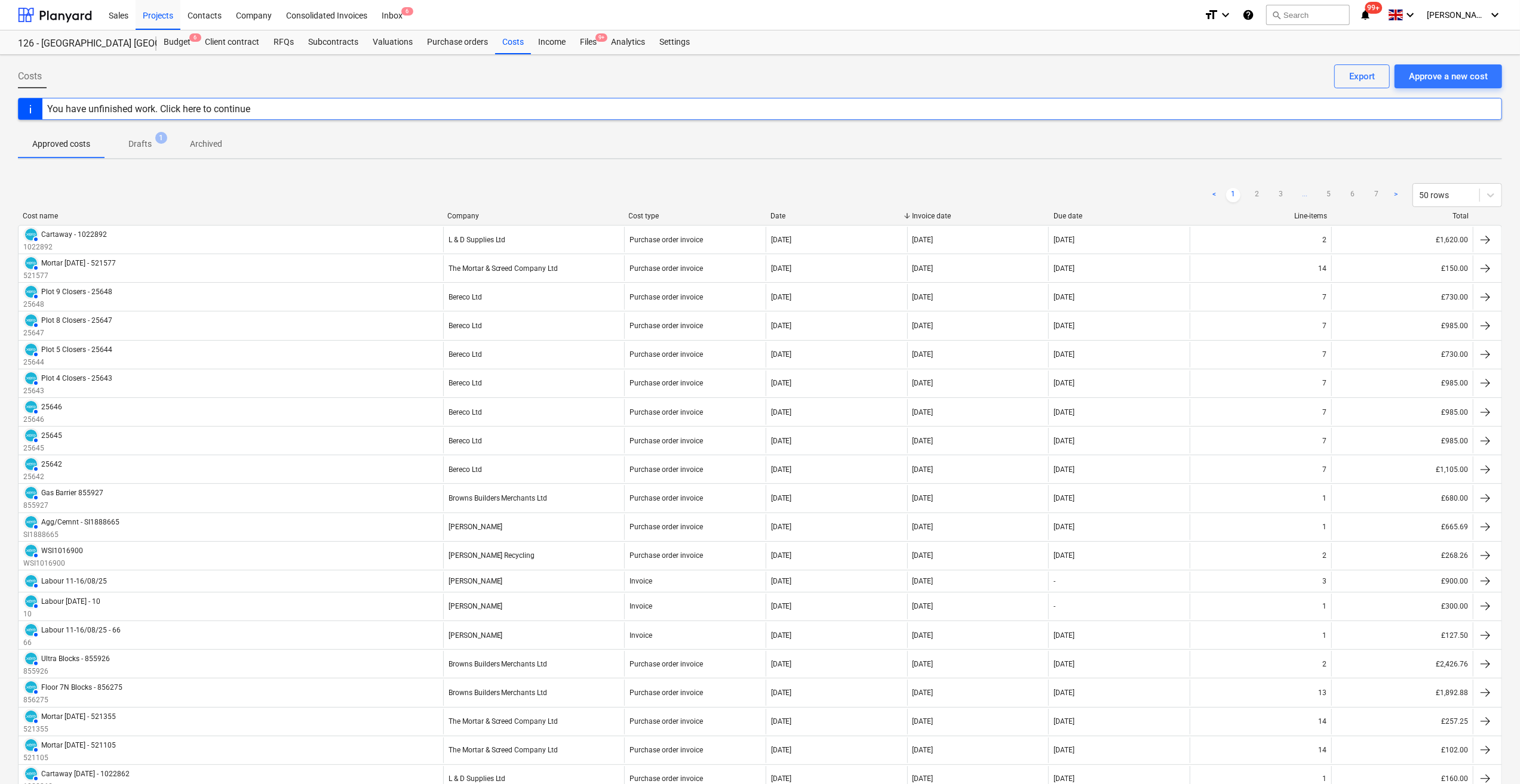
click at [132, 149] on p "Drafts" at bounding box center [140, 144] width 23 height 12
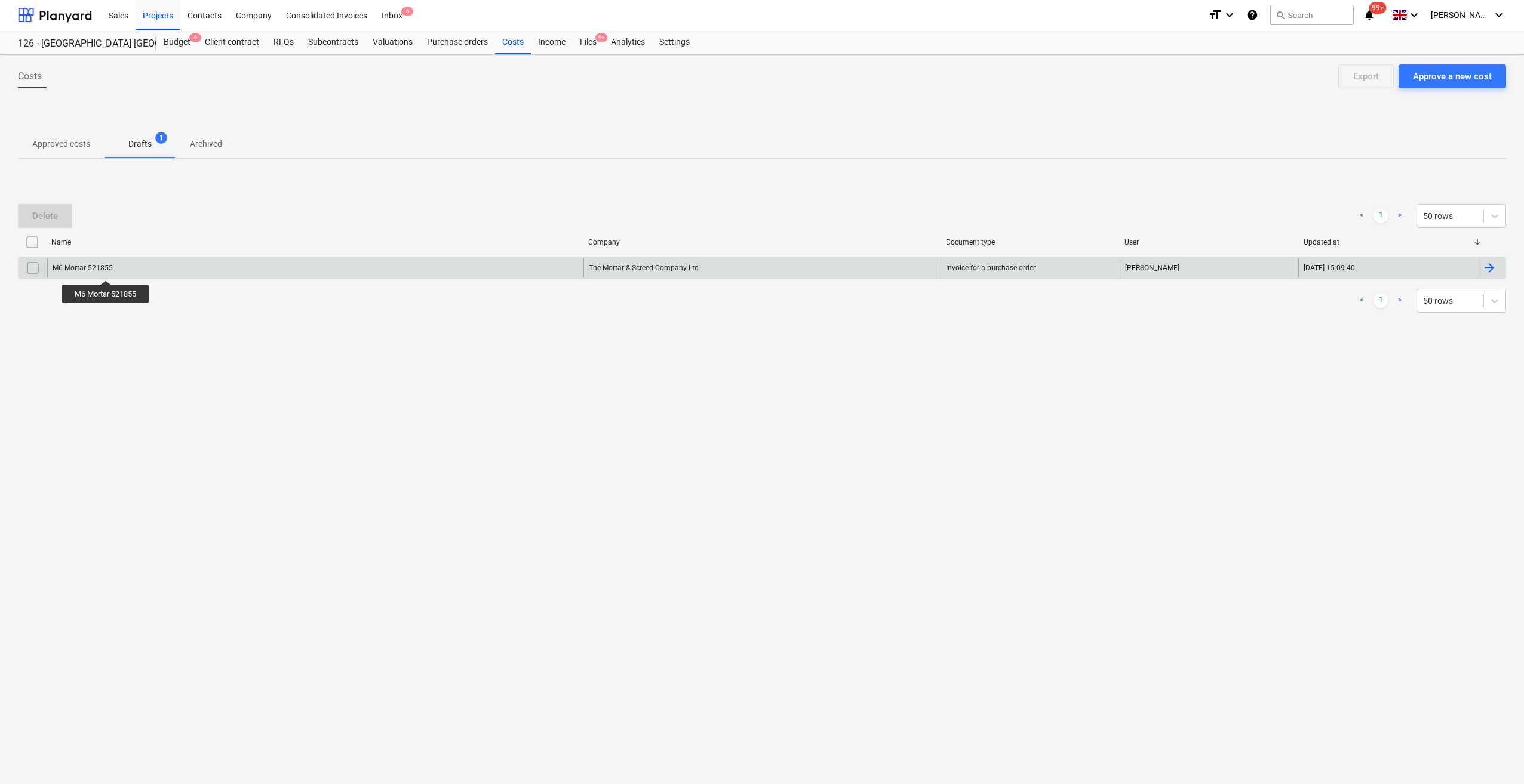
click at [107, 270] on div "M6 Mortar 521855" at bounding box center [83, 268] width 60 height 9
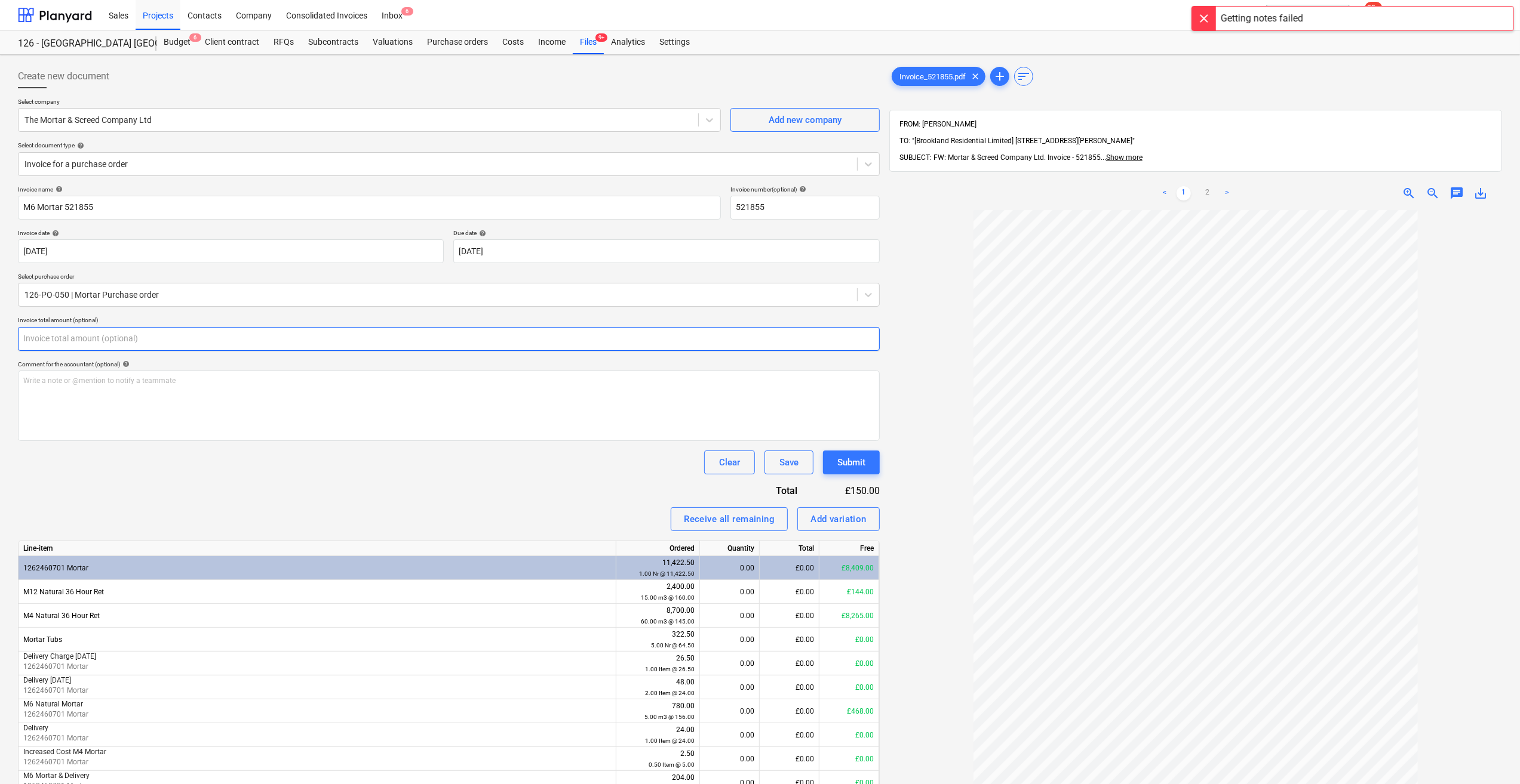
click at [48, 337] on input "text" at bounding box center [448, 339] width 862 height 24
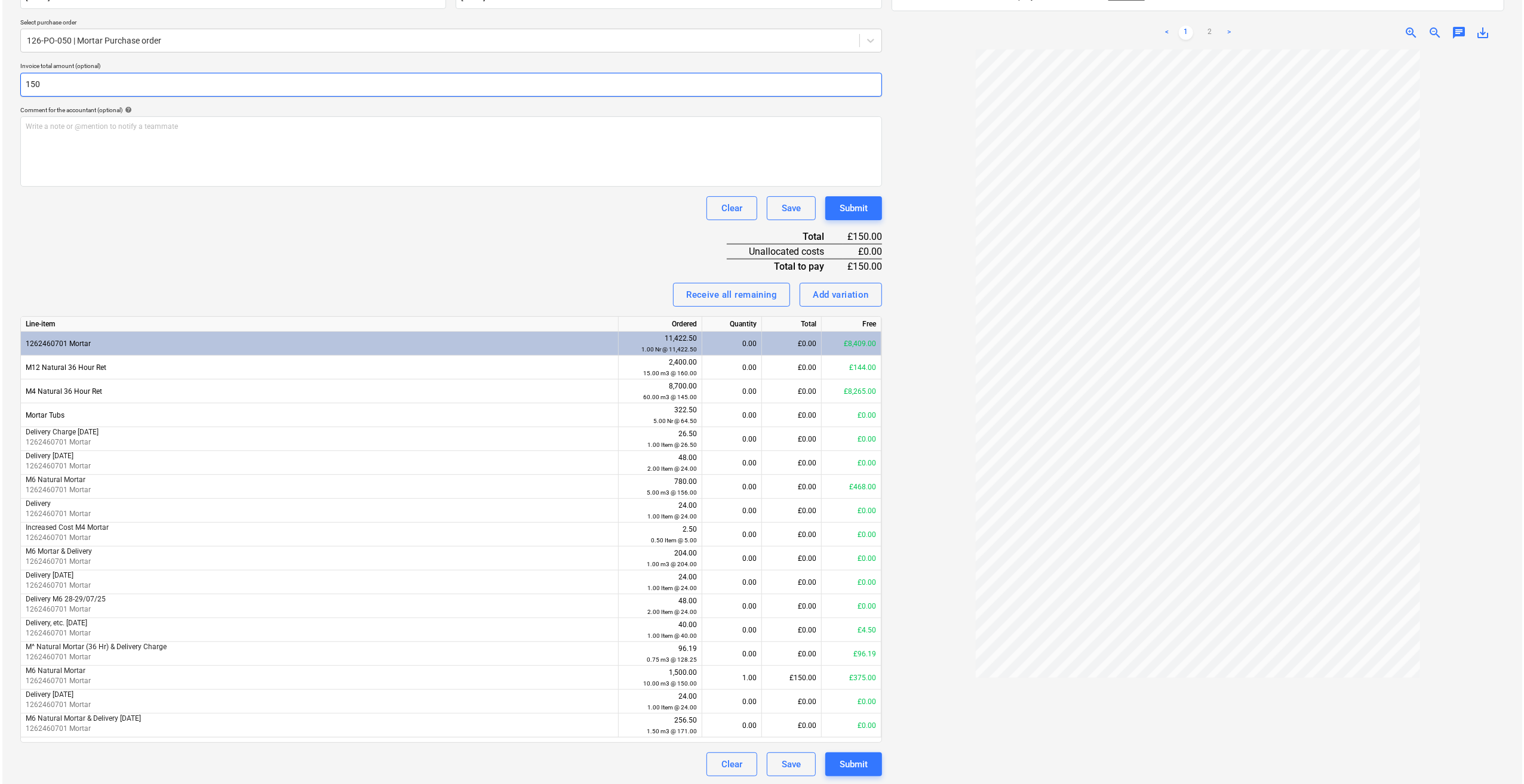
scroll to position [255, 0]
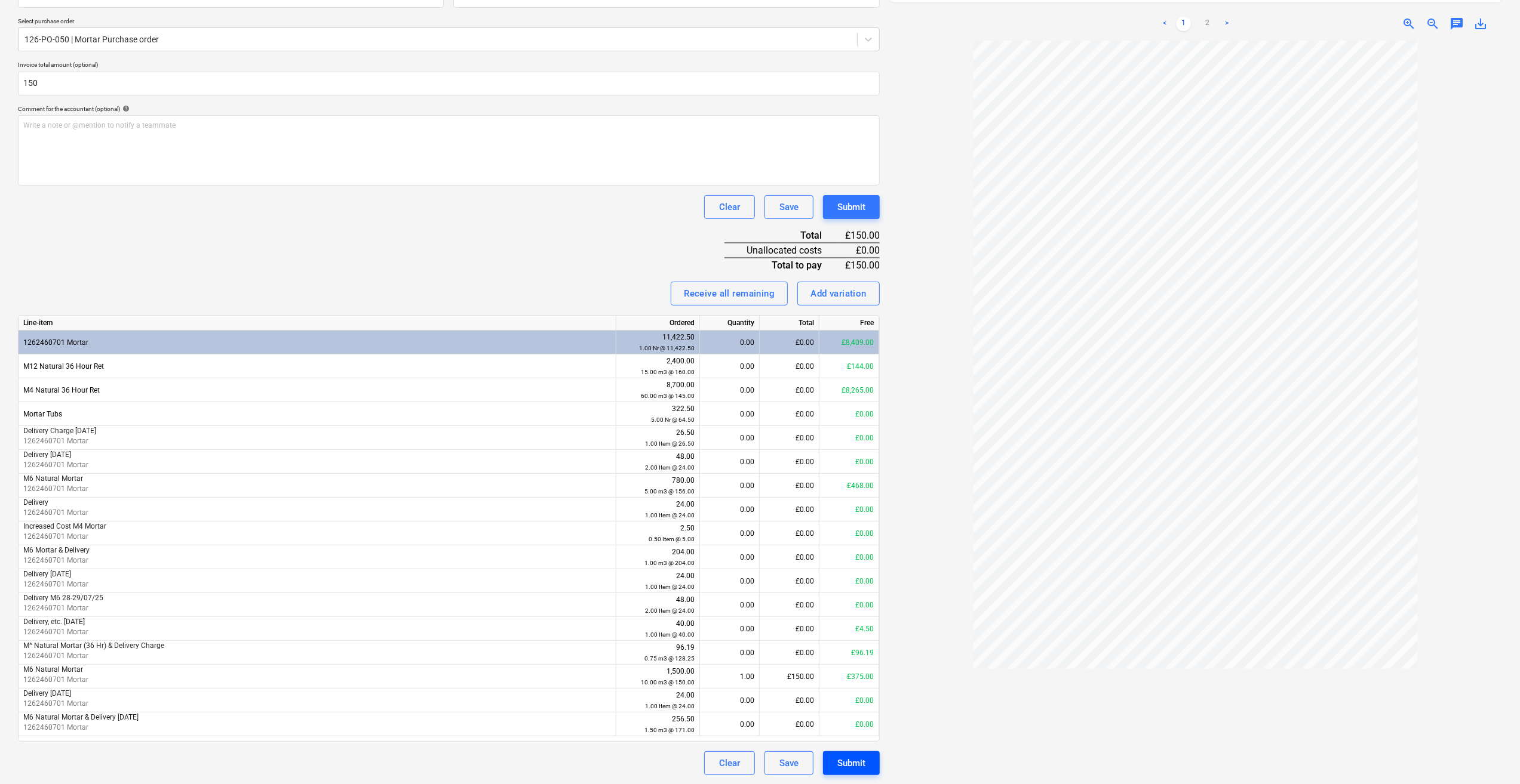
type input "150.00"
click at [861, 764] on div "Submit" at bounding box center [851, 763] width 28 height 15
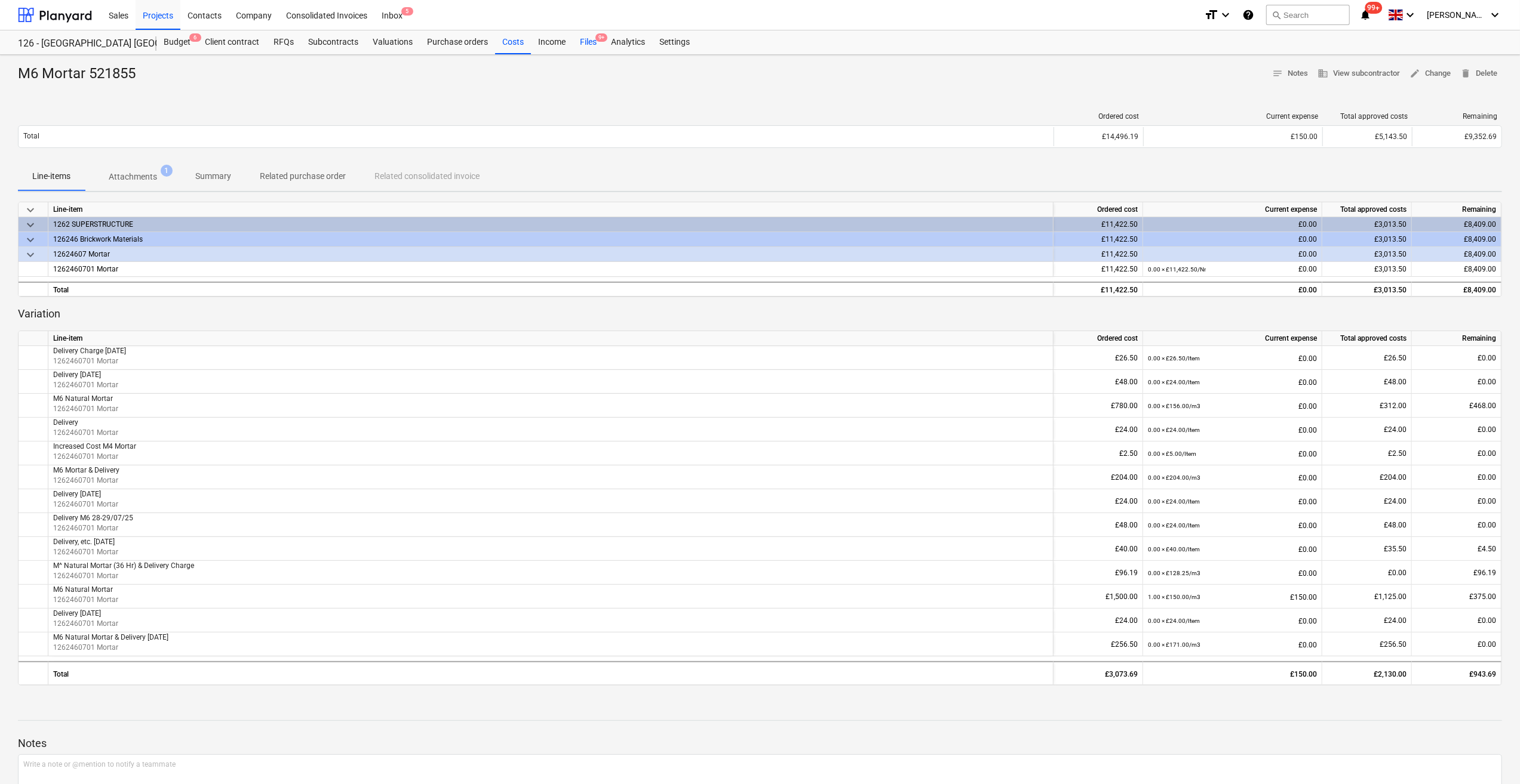
click at [585, 41] on div "Files 9+" at bounding box center [588, 42] width 31 height 24
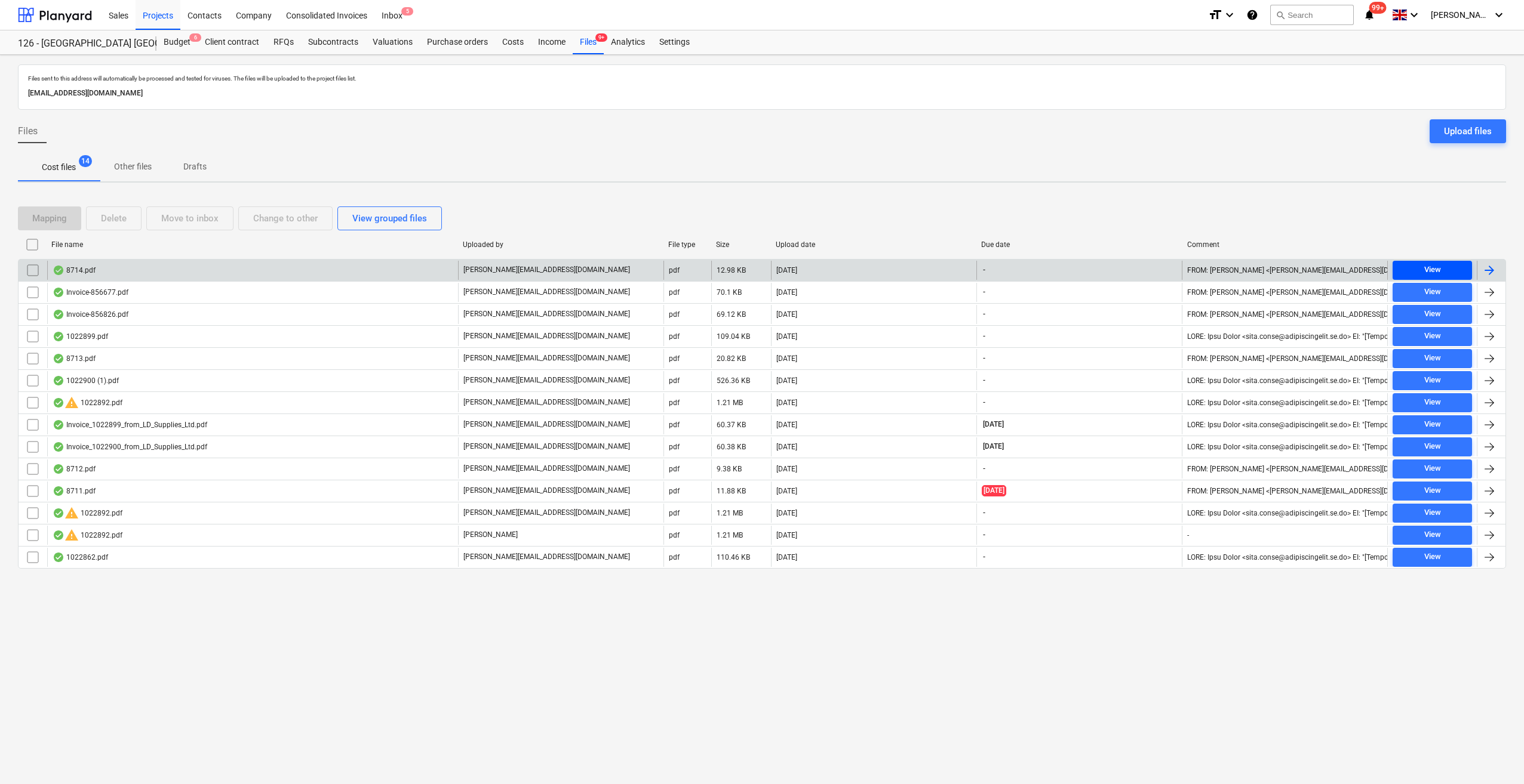
click at [1423, 270] on span "View" at bounding box center [1432, 270] width 70 height 14
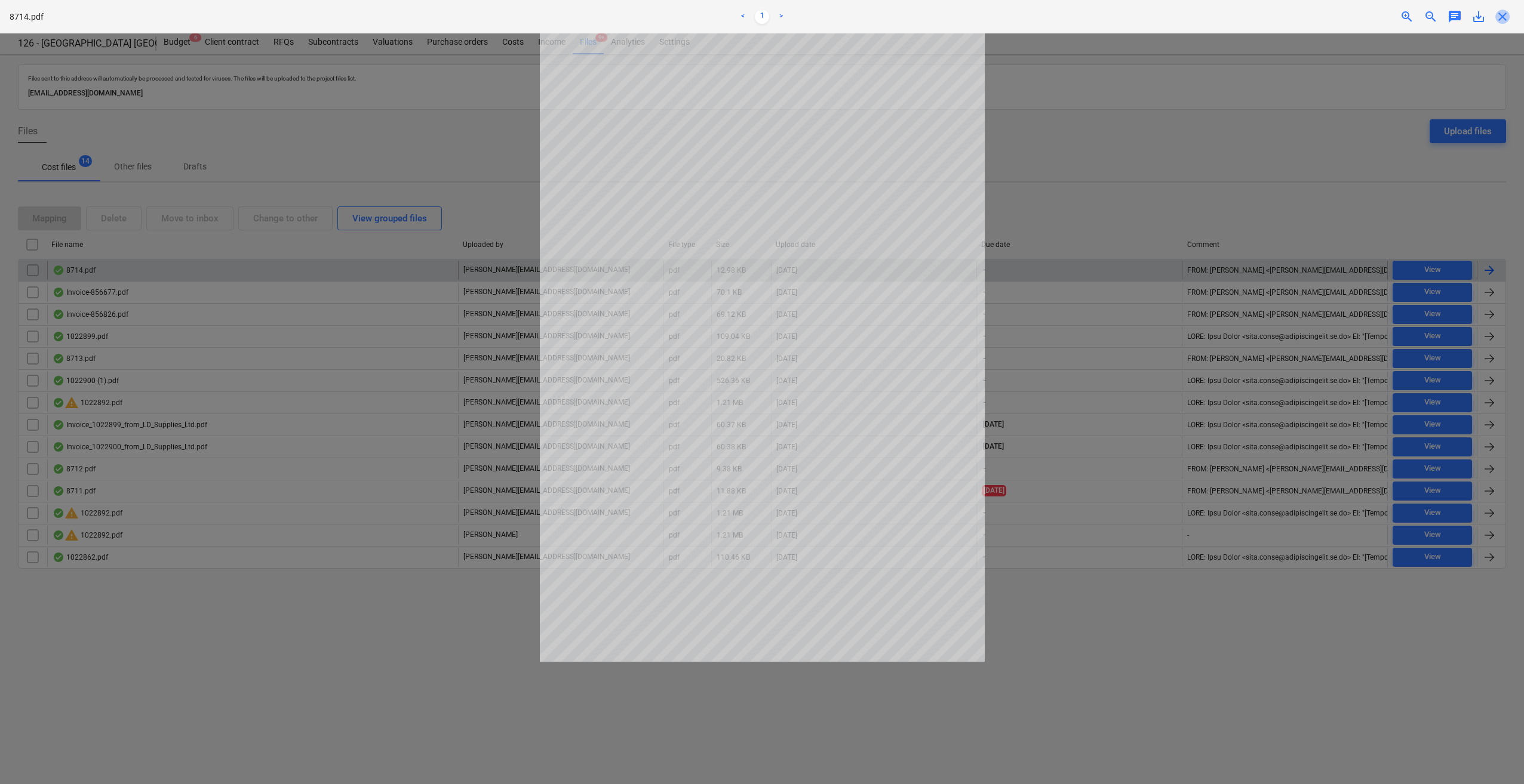
click at [1502, 18] on span "close" at bounding box center [1502, 16] width 15 height 15
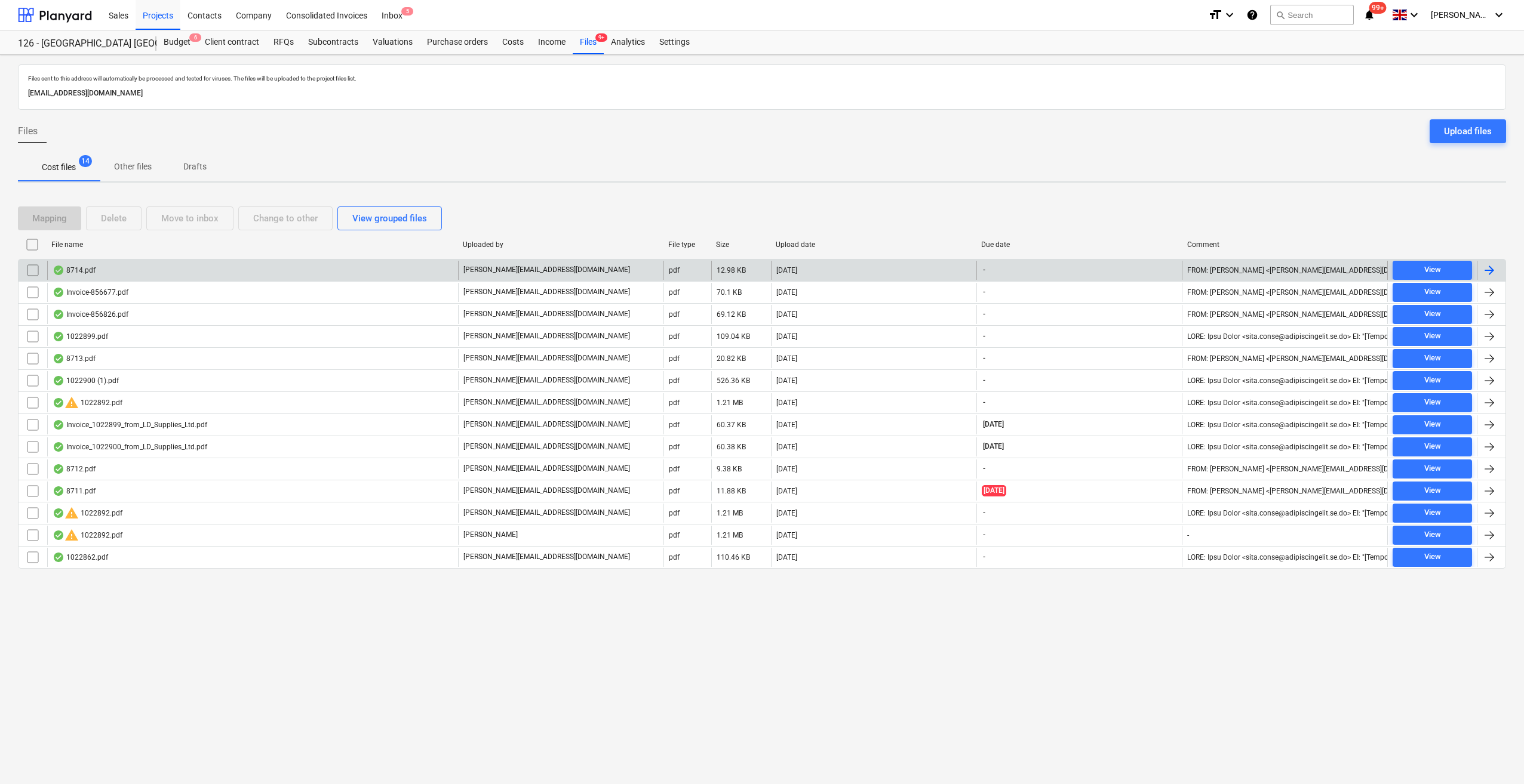
click at [1491, 269] on div at bounding box center [1489, 270] width 15 height 15
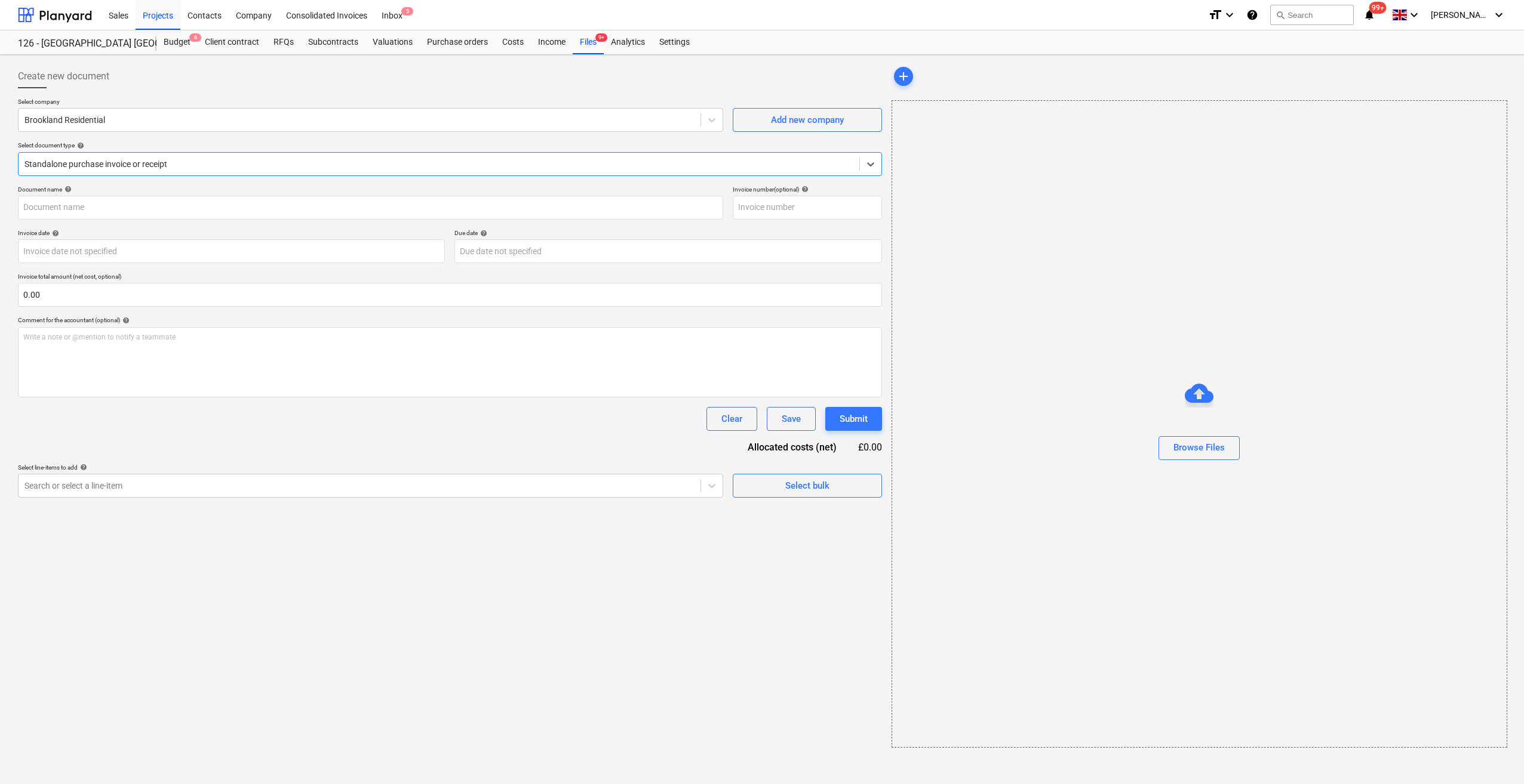
type input "01147145"
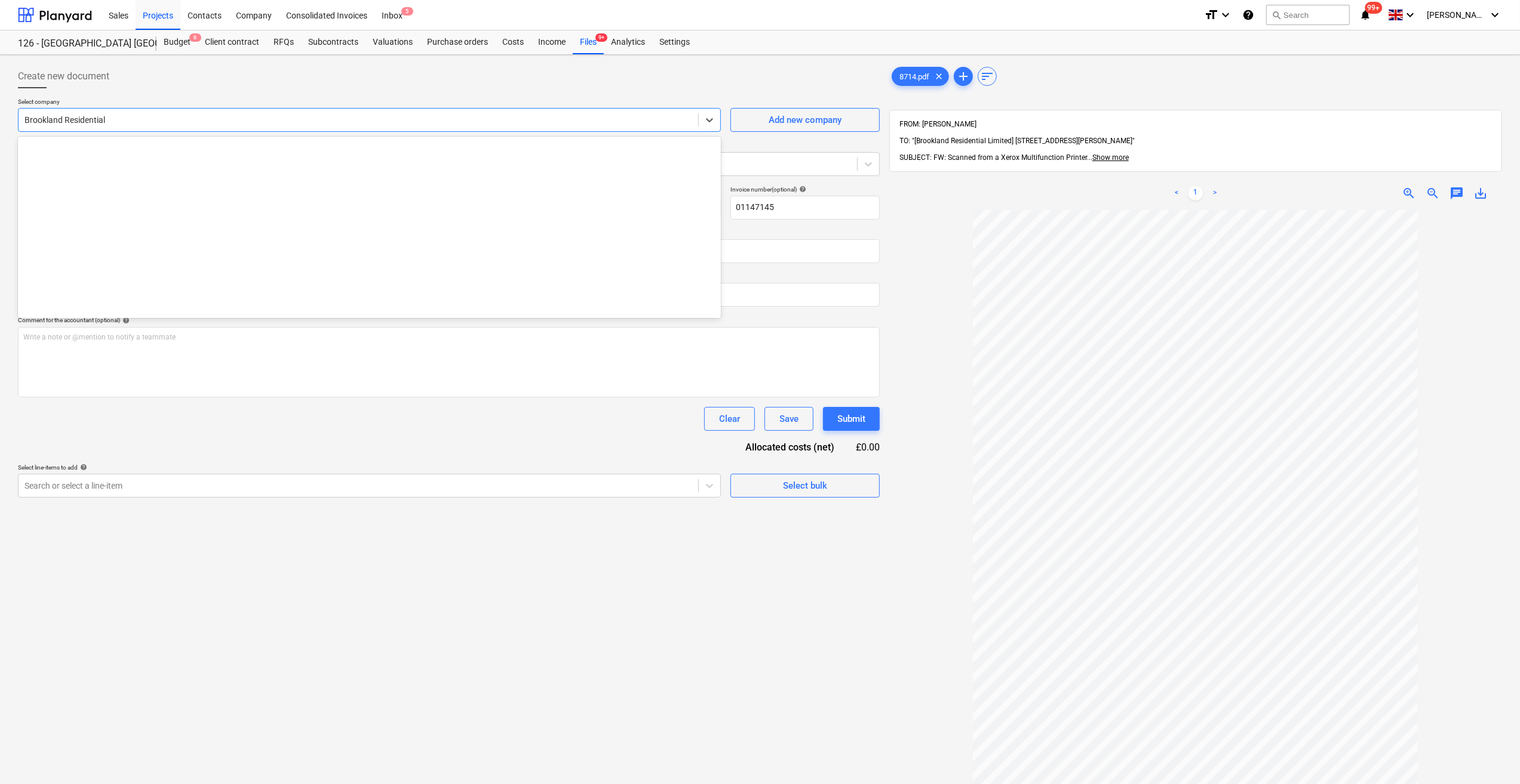
click at [57, 118] on div at bounding box center [359, 119] width 667 height 12
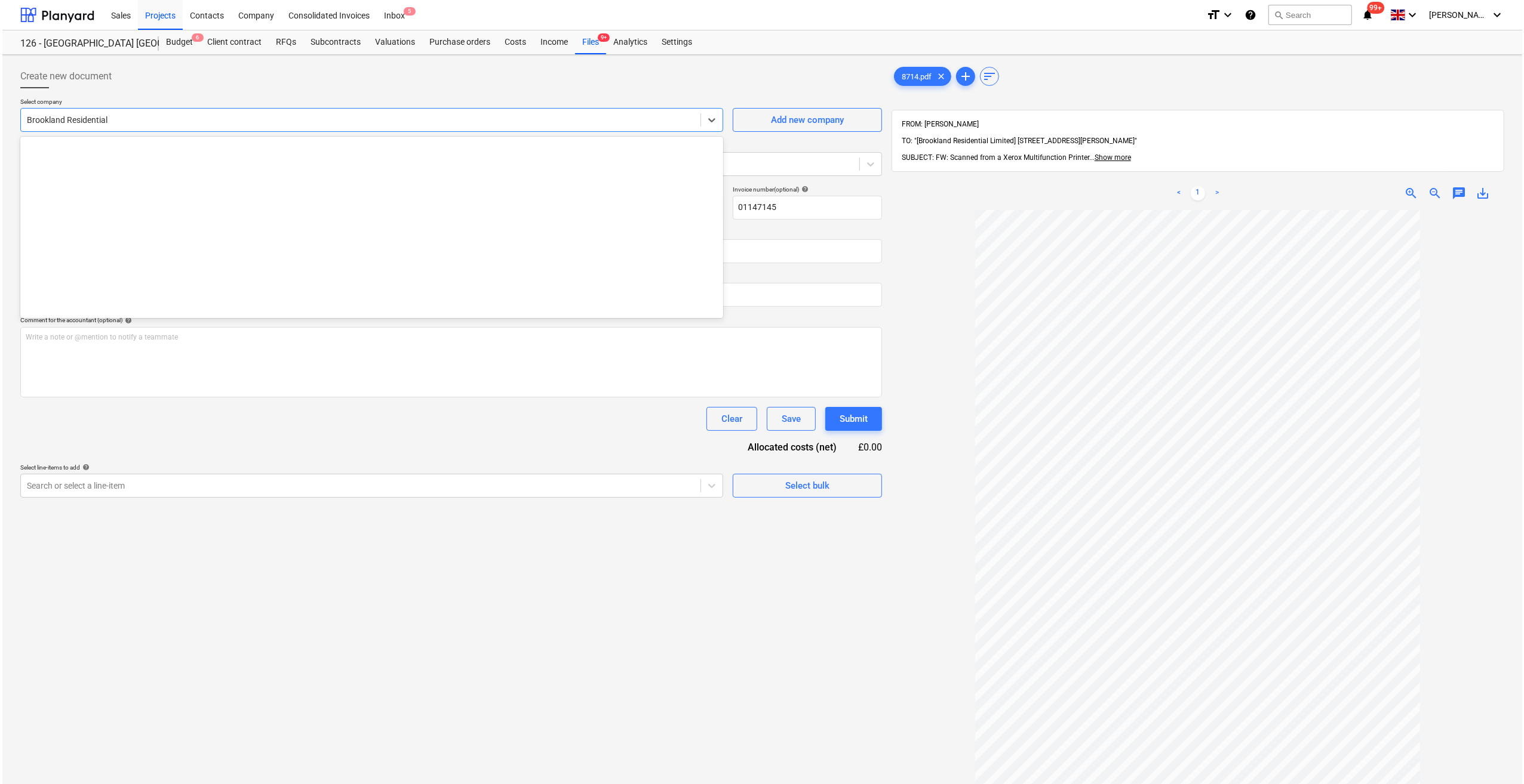
scroll to position [1420, 0]
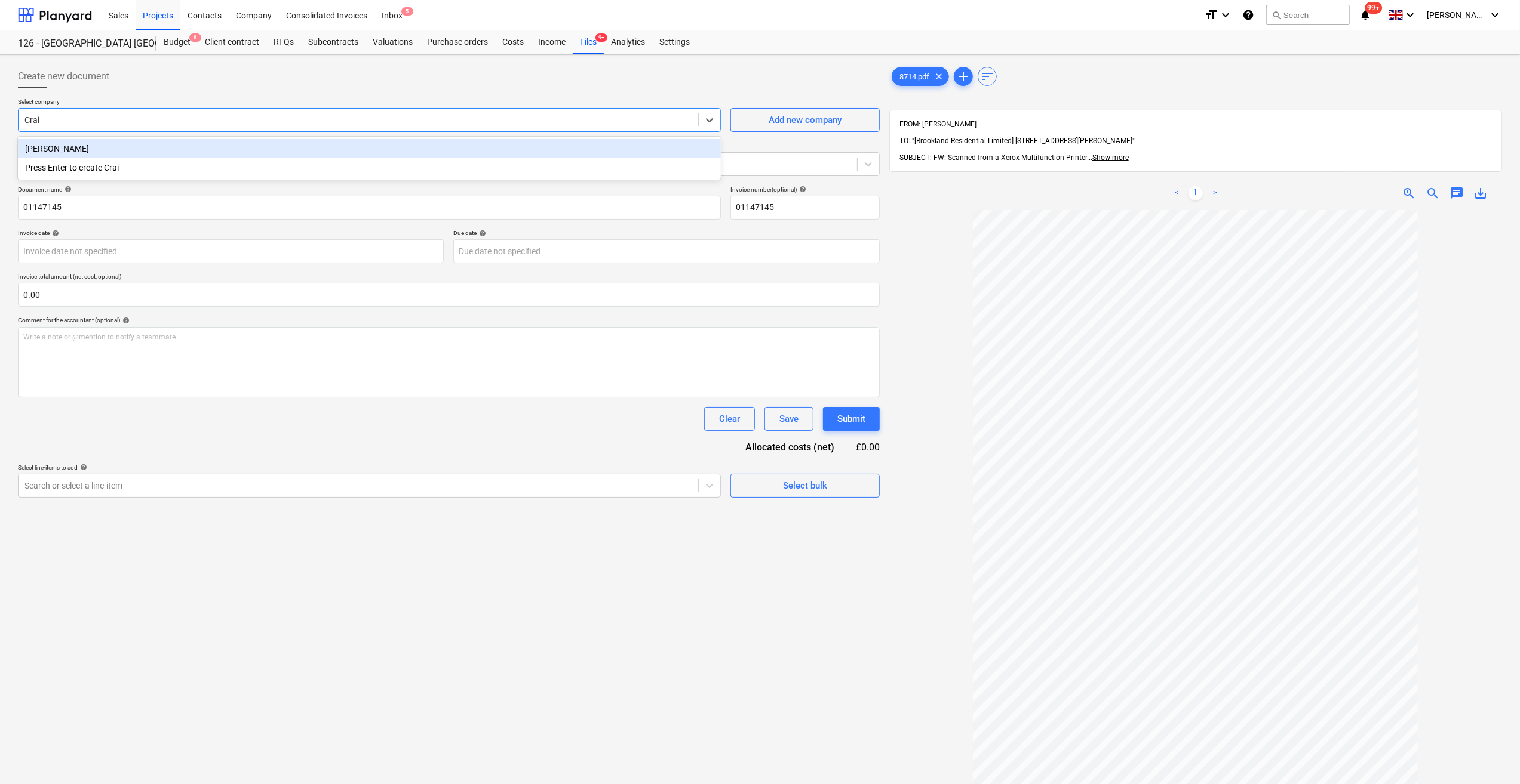
type input "[PERSON_NAME]"
click at [55, 152] on div "[PERSON_NAME]" at bounding box center [369, 149] width 703 height 19
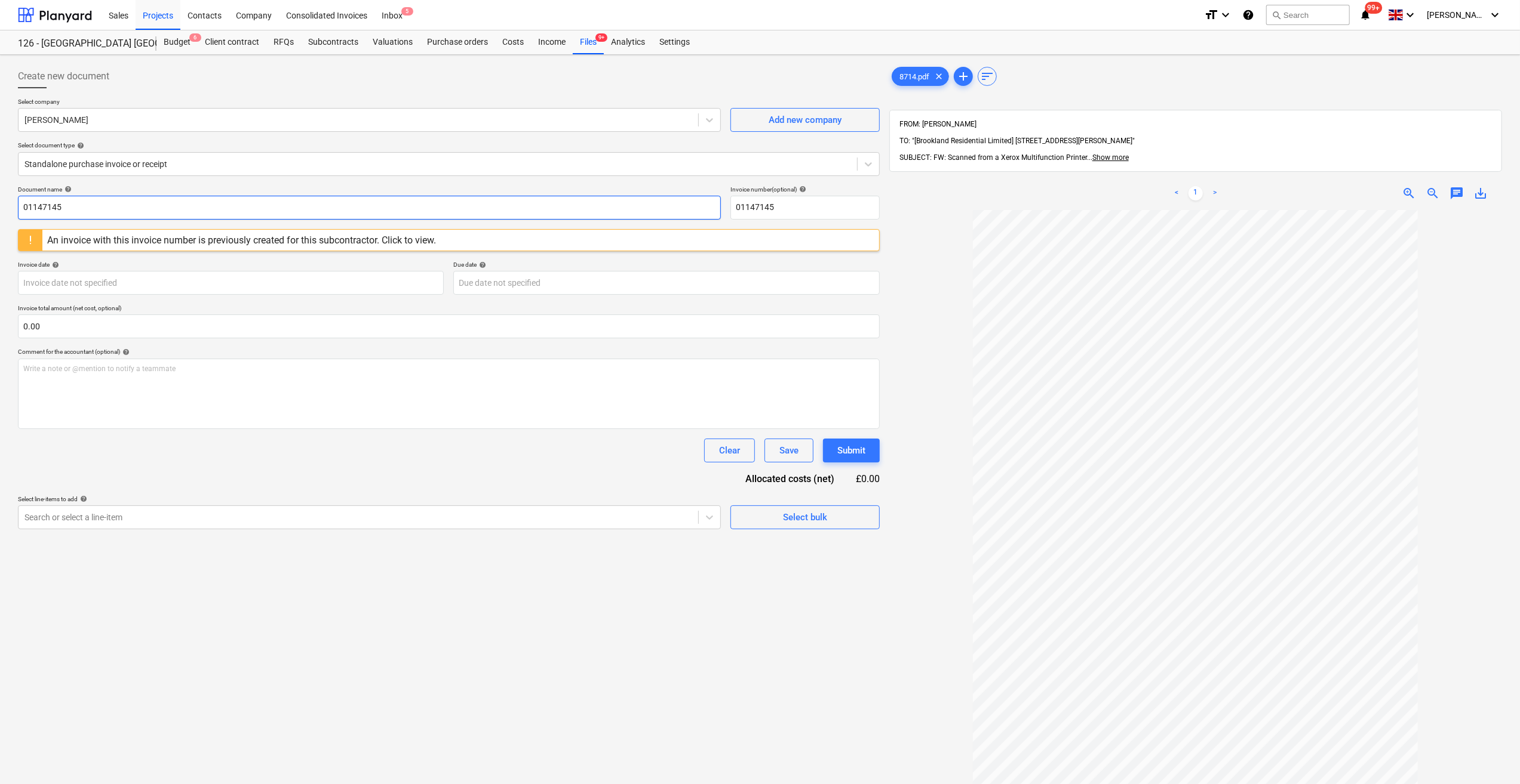
drag, startPoint x: 75, startPoint y: 204, endPoint x: 19, endPoint y: 200, distance: 56.1
click at [19, 200] on input "01147145" at bounding box center [369, 207] width 703 height 24
type input "Labour 18-23/08/25"
drag, startPoint x: 774, startPoint y: 207, endPoint x: 734, endPoint y: 207, distance: 40.0
click at [734, 207] on input "01147145" at bounding box center [805, 207] width 149 height 24
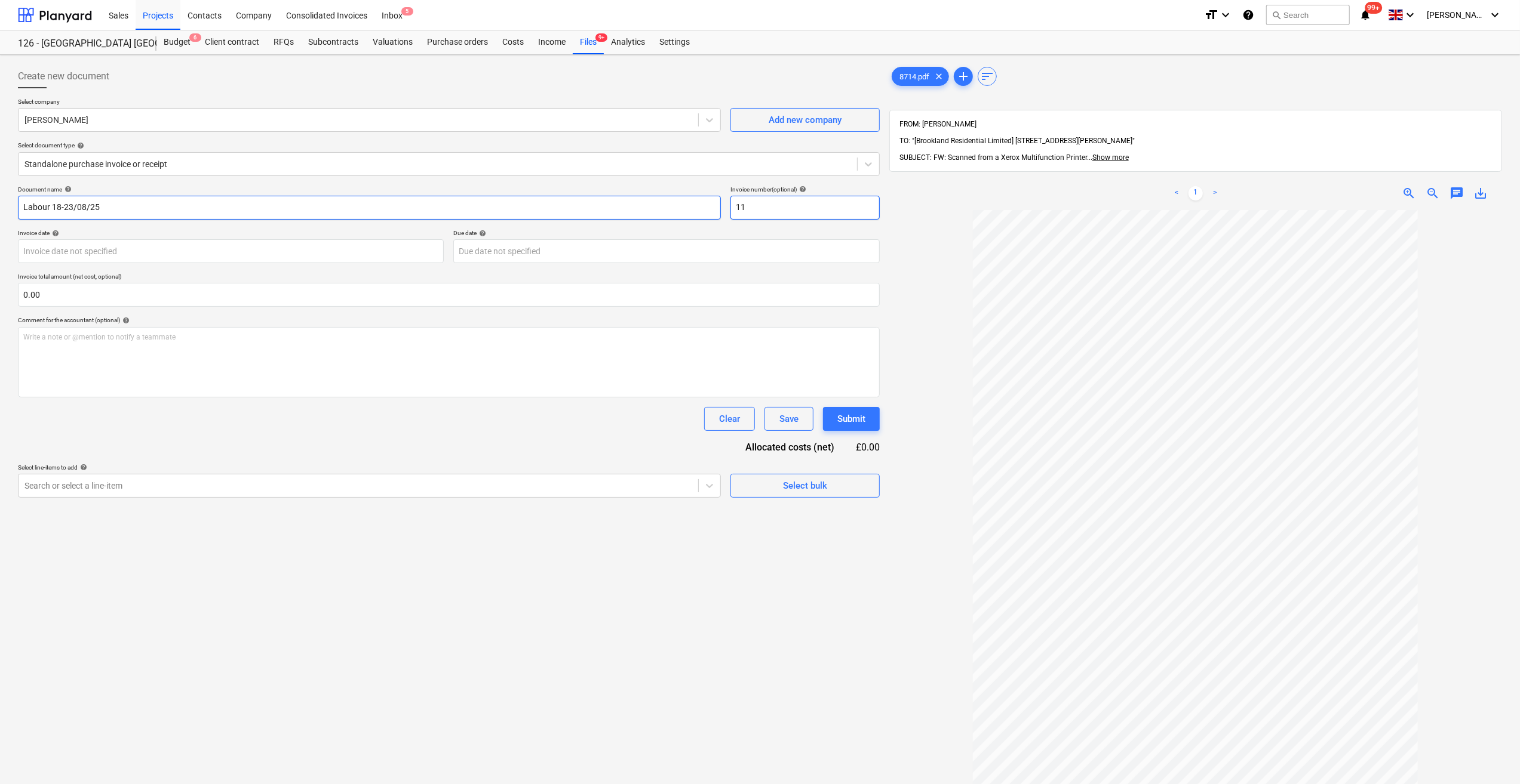
type input "11"
click at [118, 213] on input "Labour 18-23/08/25" at bounding box center [369, 207] width 703 height 24
type input "Labour 18-23/08/25 - 11"
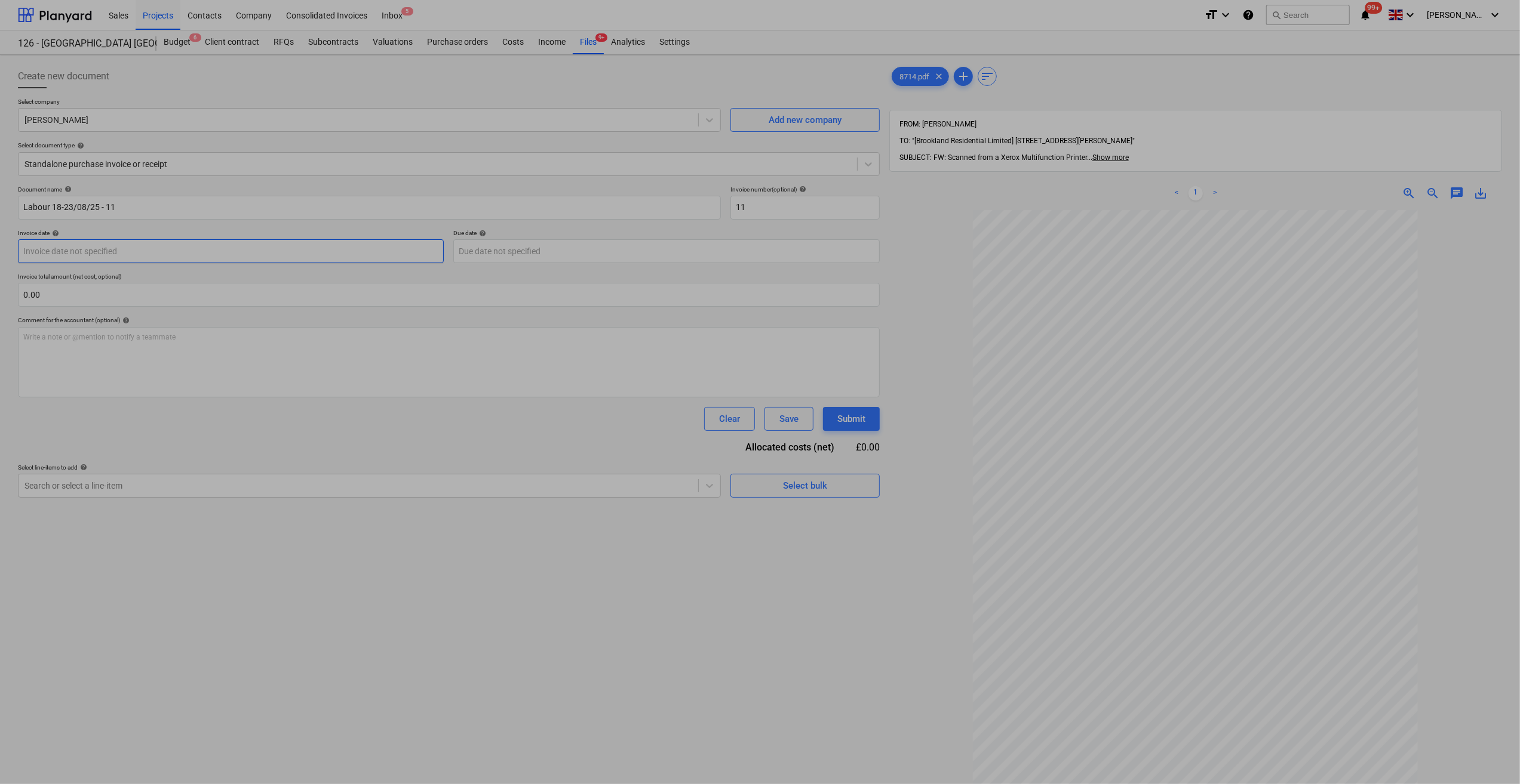
click at [117, 251] on body "Sales Projects Contacts Company Consolidated Invoices Inbox 5 format_size keybo…" at bounding box center [760, 392] width 1520 height 784
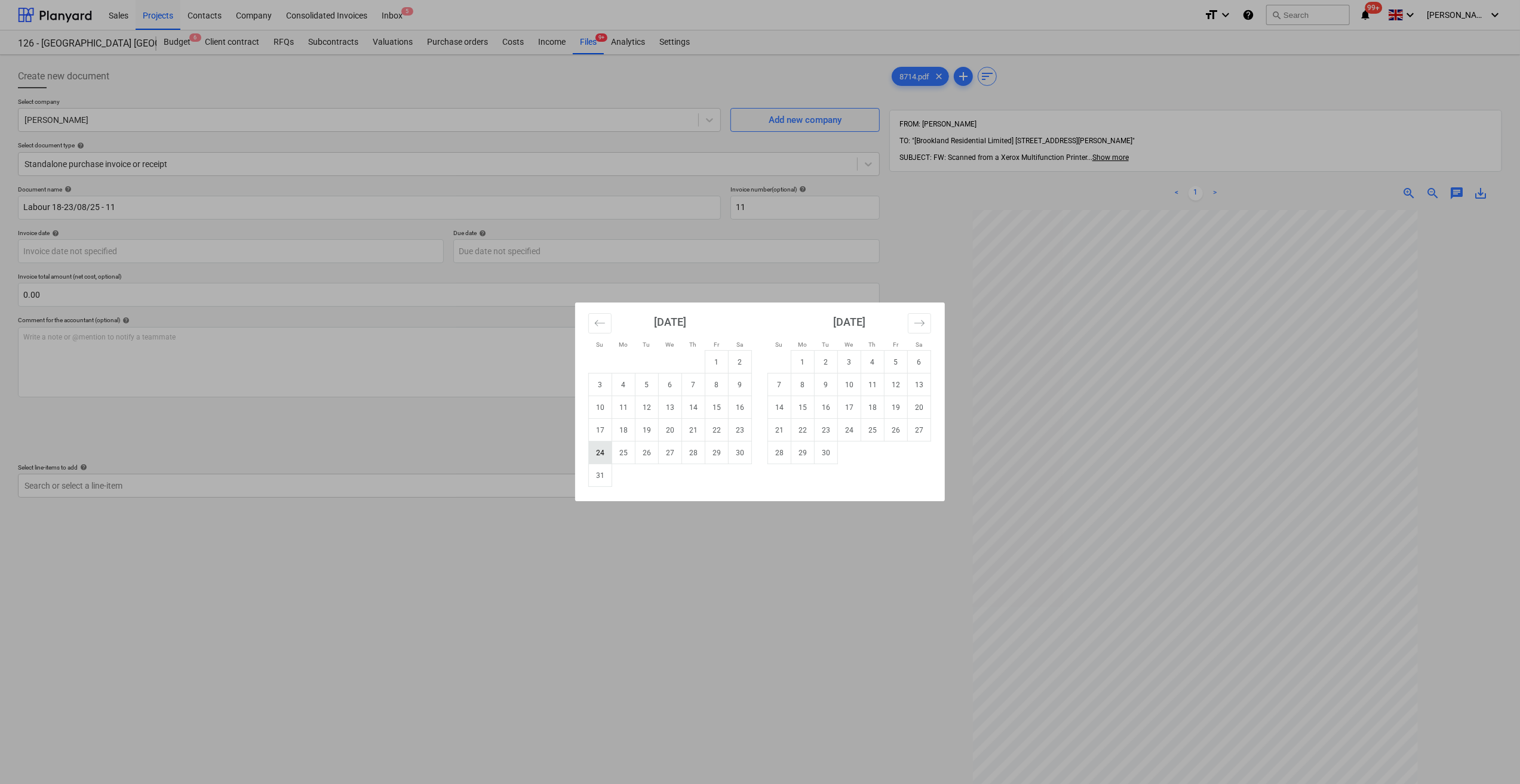
click at [603, 458] on td "24" at bounding box center [600, 453] width 23 height 22
type input "[DATE]"
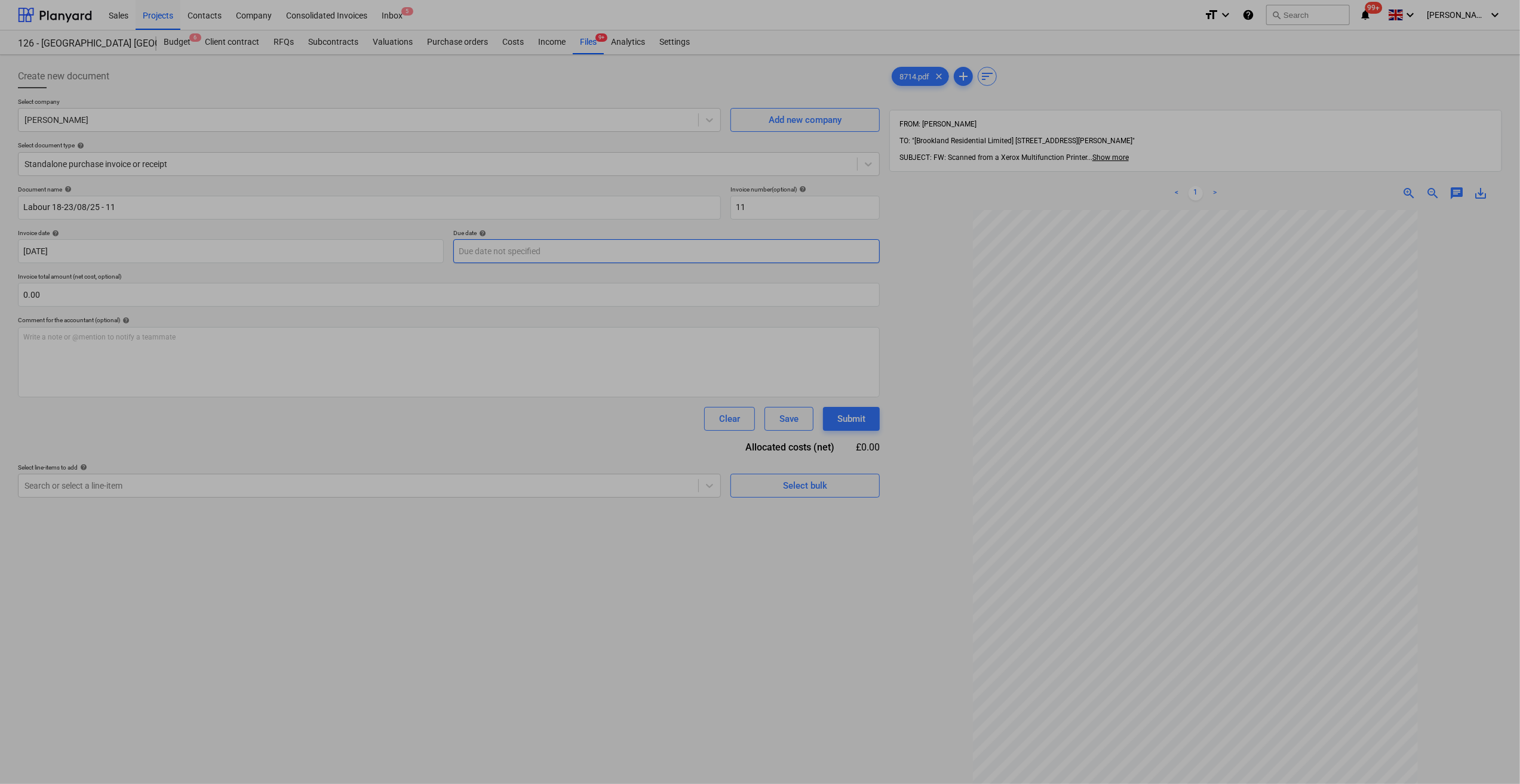
click at [490, 250] on body "Sales Projects Contacts Company Consolidated Invoices Inbox 5 format_size keybo…" at bounding box center [760, 392] width 1520 height 784
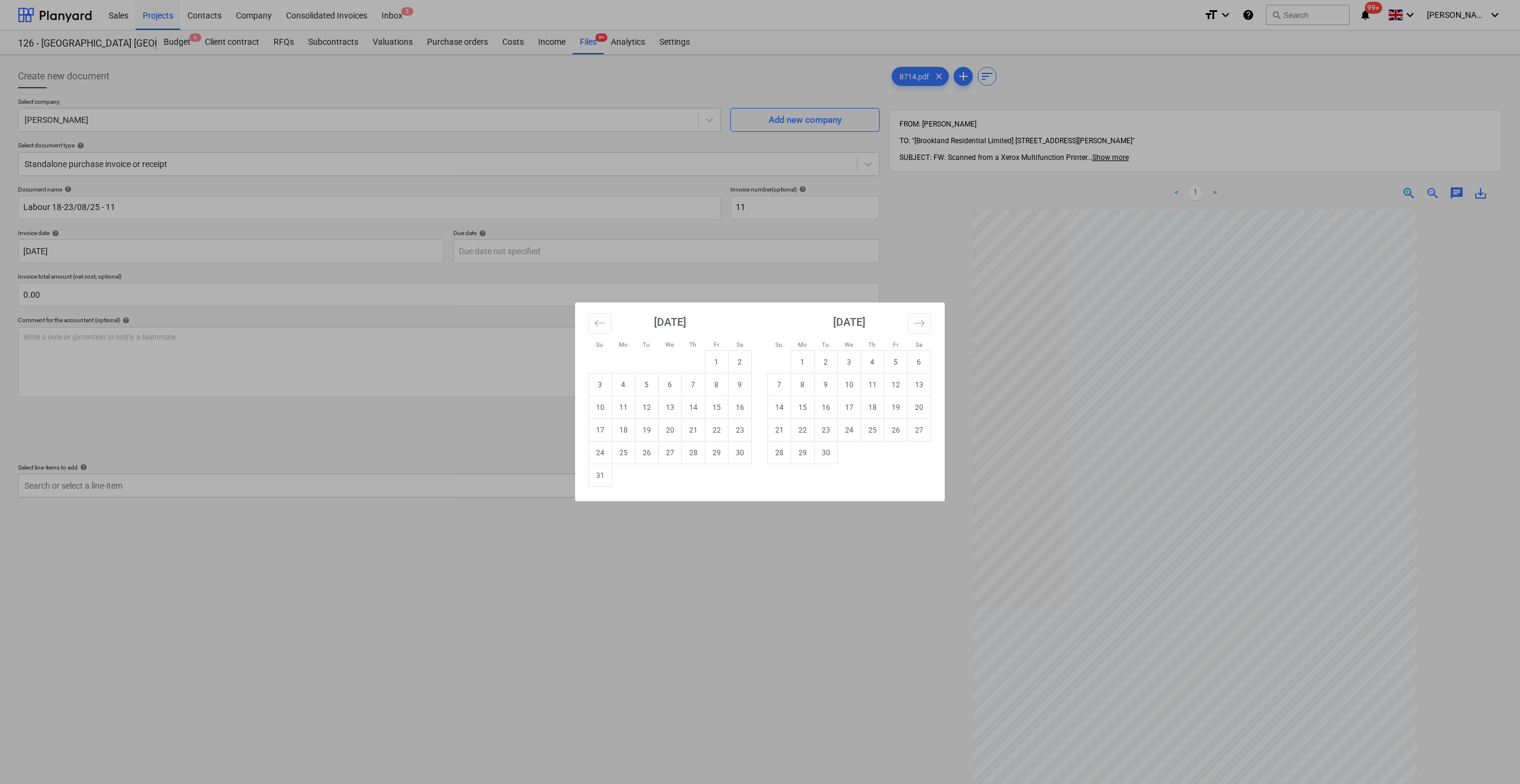
click at [489, 250] on div "Su Mo Tu We Th Fr Sa Su Mo Tu We Th Fr Sa [DATE] 1 2 3 4 5 6 7 8 9 10 11 12 13 …" at bounding box center [760, 392] width 1520 height 784
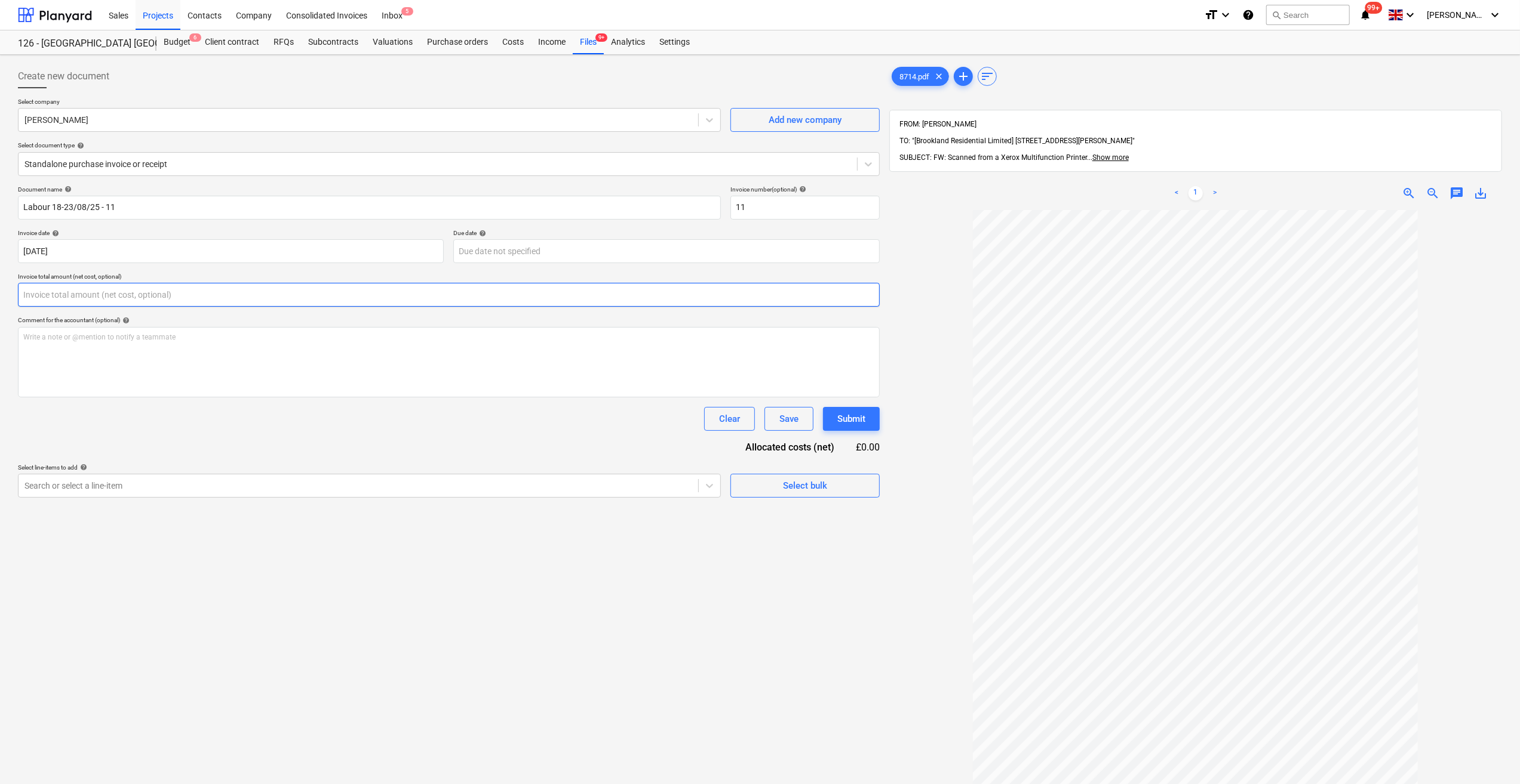
click at [46, 288] on input "text" at bounding box center [448, 295] width 862 height 24
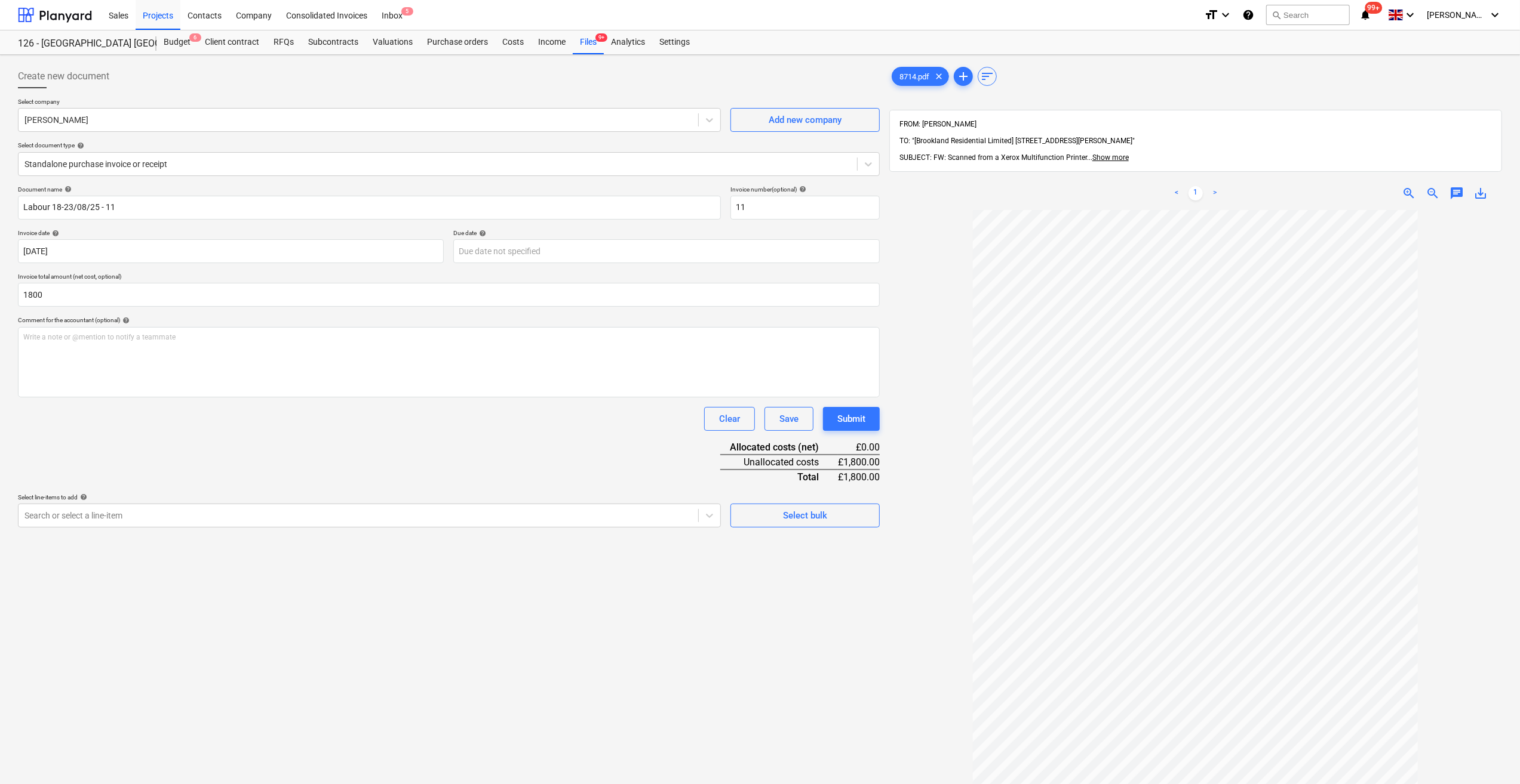
type input "1,800.00"
click at [455, 455] on div "Document name help Labour 18-23/08/25 - 11 Invoice number (optional) help 11 In…" at bounding box center [448, 357] width 862 height 342
click at [803, 515] on div "Select bulk" at bounding box center [805, 515] width 44 height 15
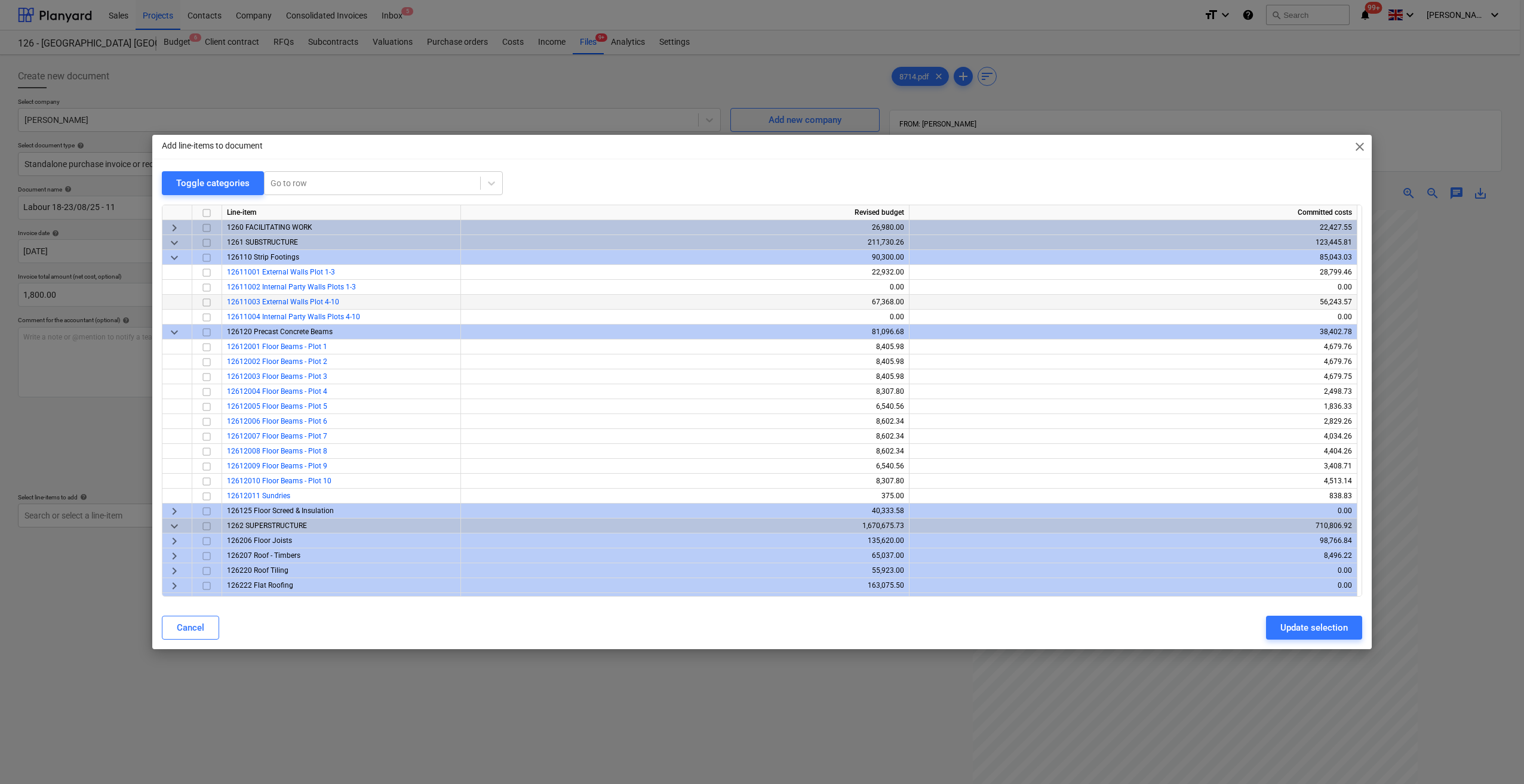
click at [312, 303] on span "12611003 External Walls Plot 4-10" at bounding box center [283, 302] width 112 height 9
click at [204, 303] on input "checkbox" at bounding box center [207, 303] width 15 height 15
click at [1323, 625] on div "Update selection" at bounding box center [1313, 628] width 67 height 15
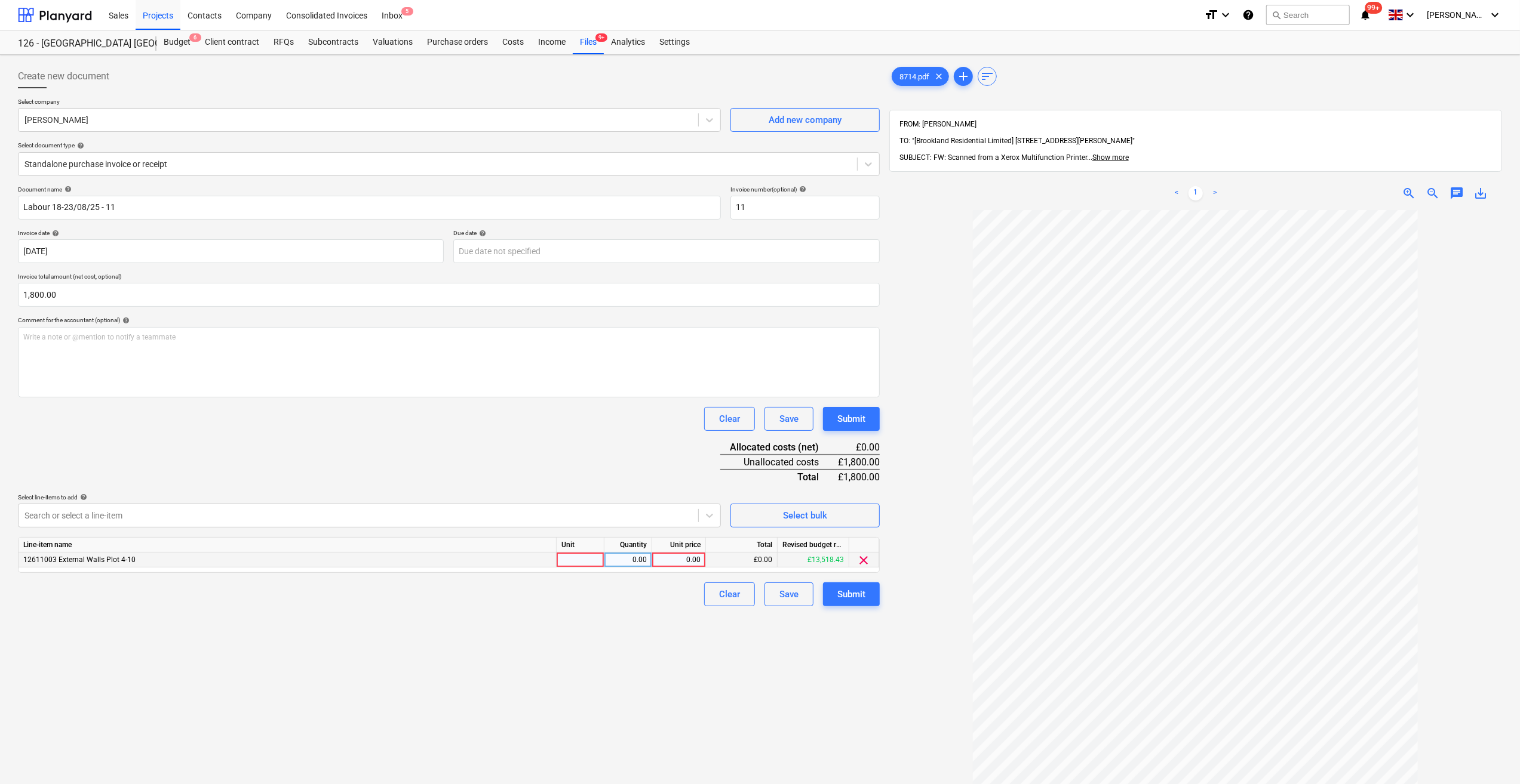
click at [575, 559] on div at bounding box center [581, 560] width 48 height 15
type input "Days"
click at [633, 562] on div "0.00" at bounding box center [628, 560] width 38 height 15
type input "6"
click at [676, 560] on div "0.00" at bounding box center [678, 560] width 43 height 15
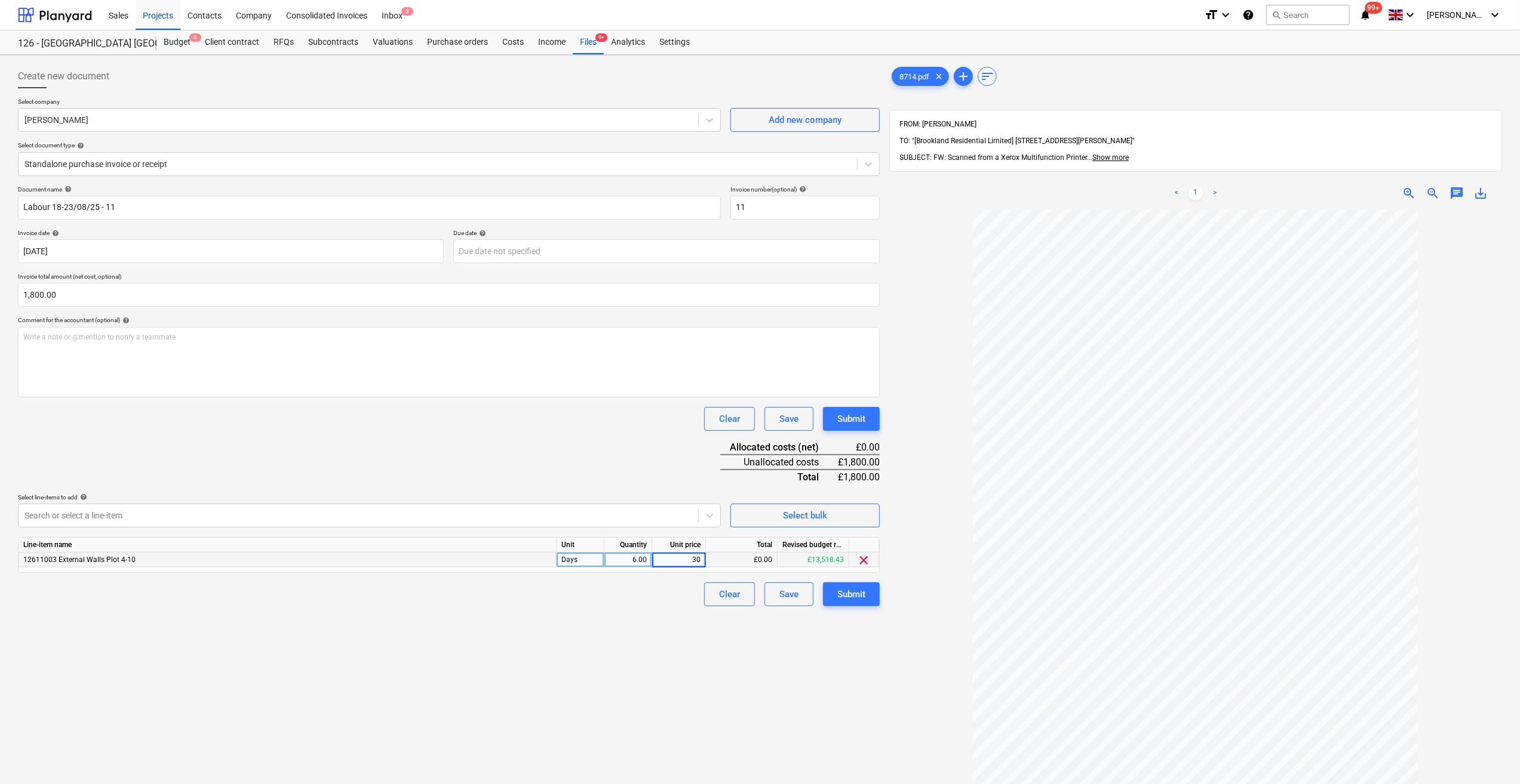
type input "300"
click at [740, 648] on div "Create new document Select company [PERSON_NAME] Add new company Select documen…" at bounding box center [448, 512] width 871 height 906
click at [722, 654] on div "Create new document Select company [PERSON_NAME] Add new company Select documen…" at bounding box center [448, 512] width 871 height 906
click at [910, 662] on div at bounding box center [1195, 585] width 612 height 751
click at [841, 598] on div "Submit" at bounding box center [851, 594] width 28 height 15
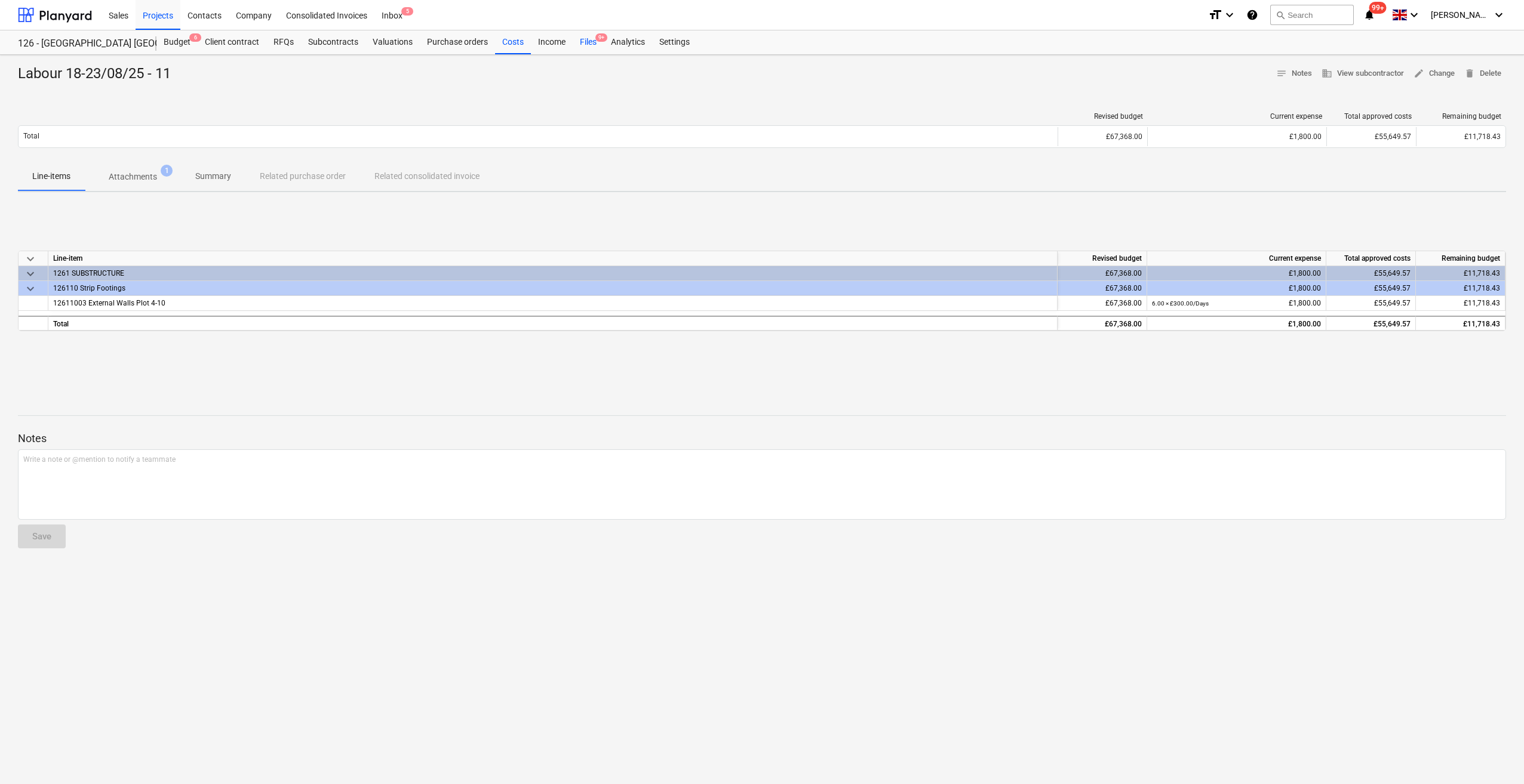
click at [585, 44] on div "Files 9+" at bounding box center [589, 42] width 31 height 24
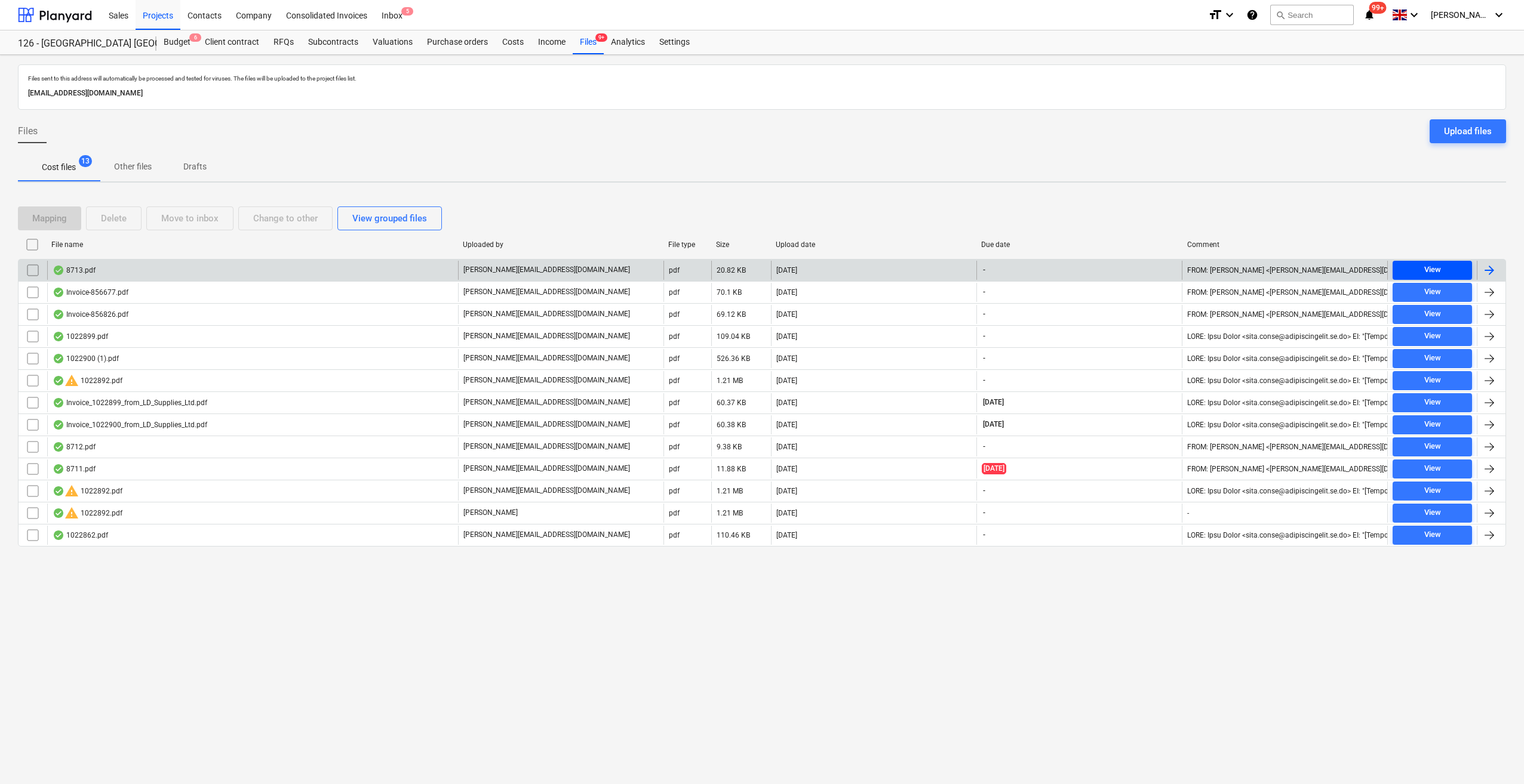
click at [1427, 272] on div "View" at bounding box center [1433, 270] width 17 height 14
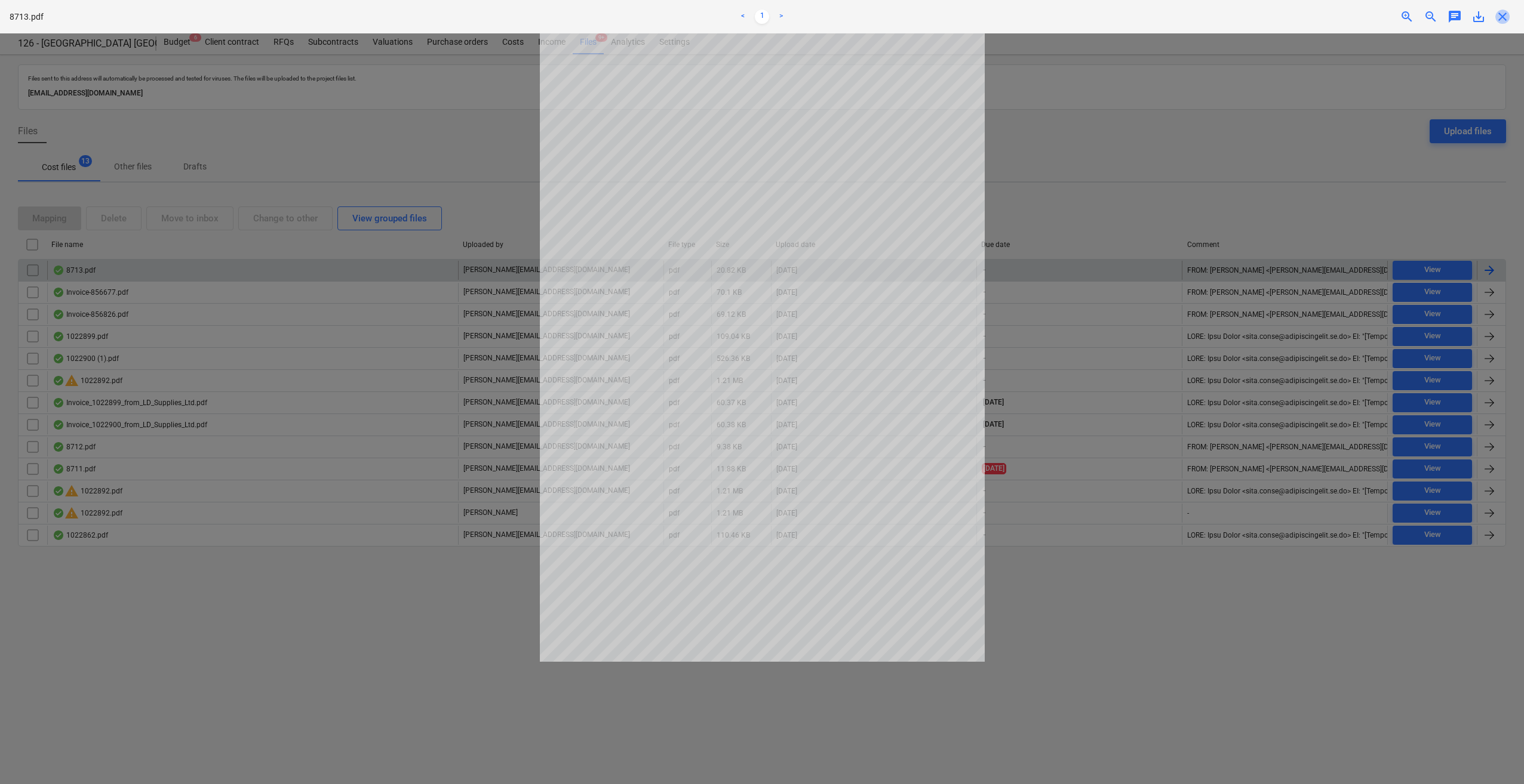
drag, startPoint x: 1502, startPoint y: 20, endPoint x: 1481, endPoint y: 114, distance: 96.3
click at [1505, 20] on span "close" at bounding box center [1502, 16] width 15 height 15
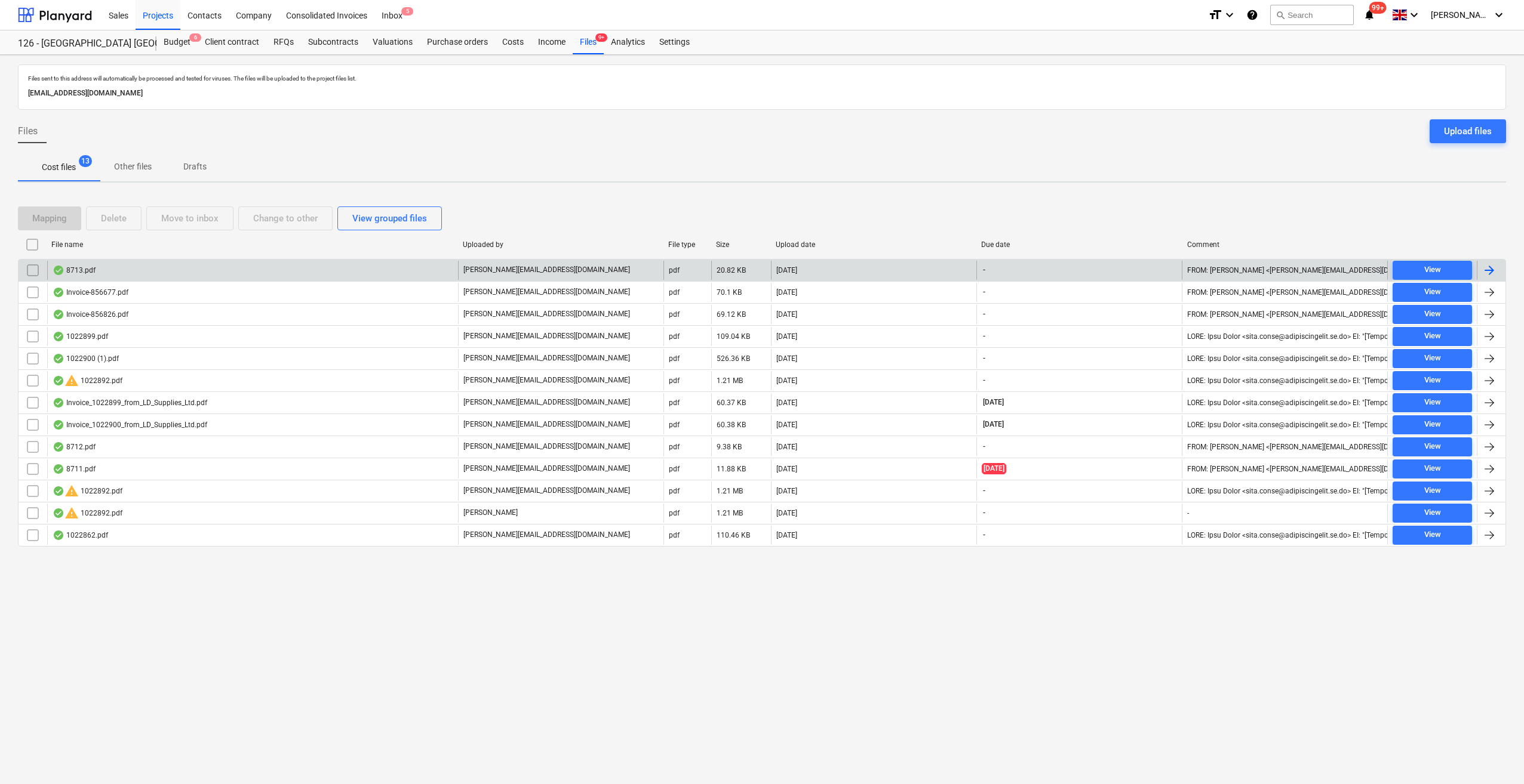
click at [1486, 269] on div at bounding box center [1489, 270] width 15 height 15
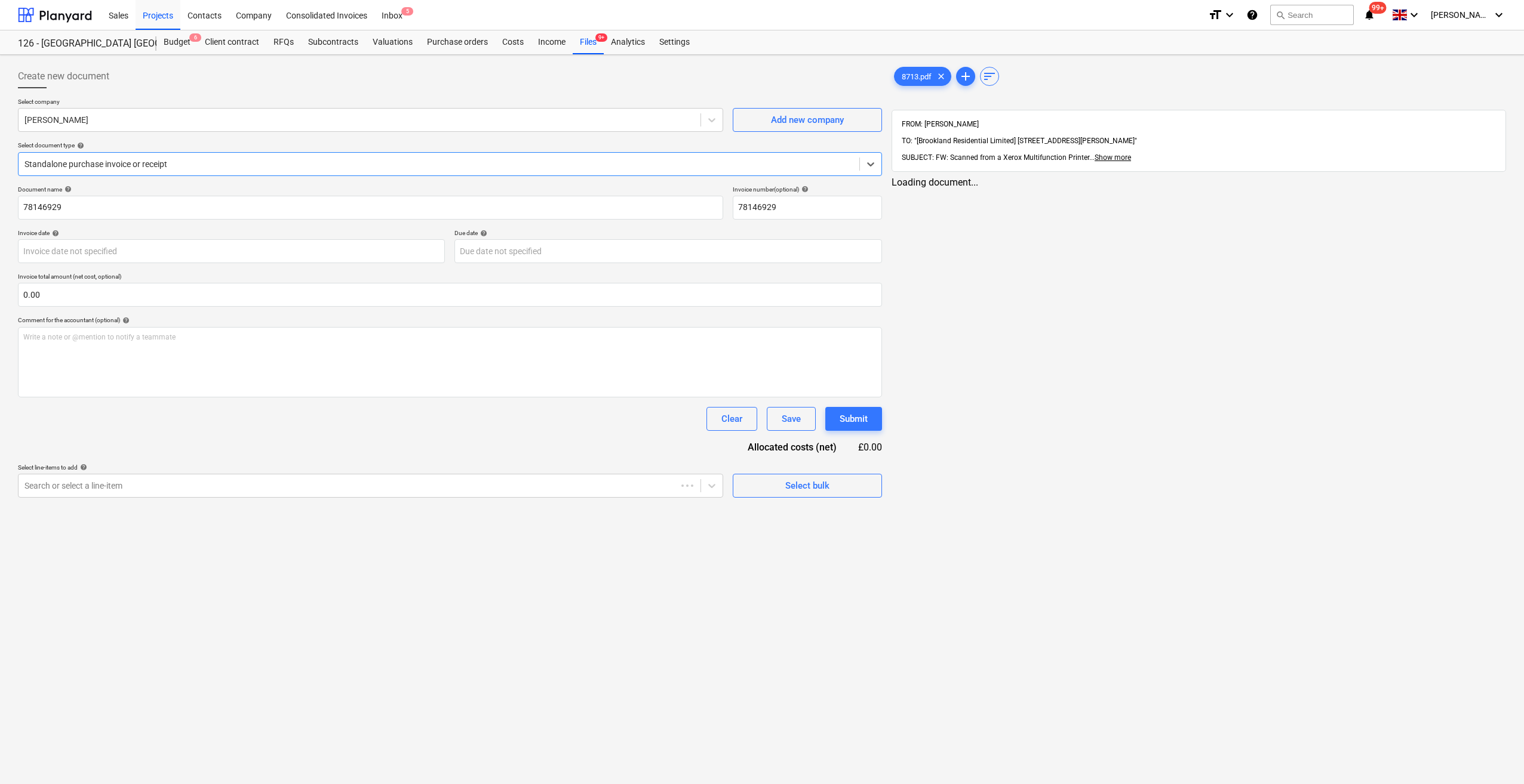
type input "78146929"
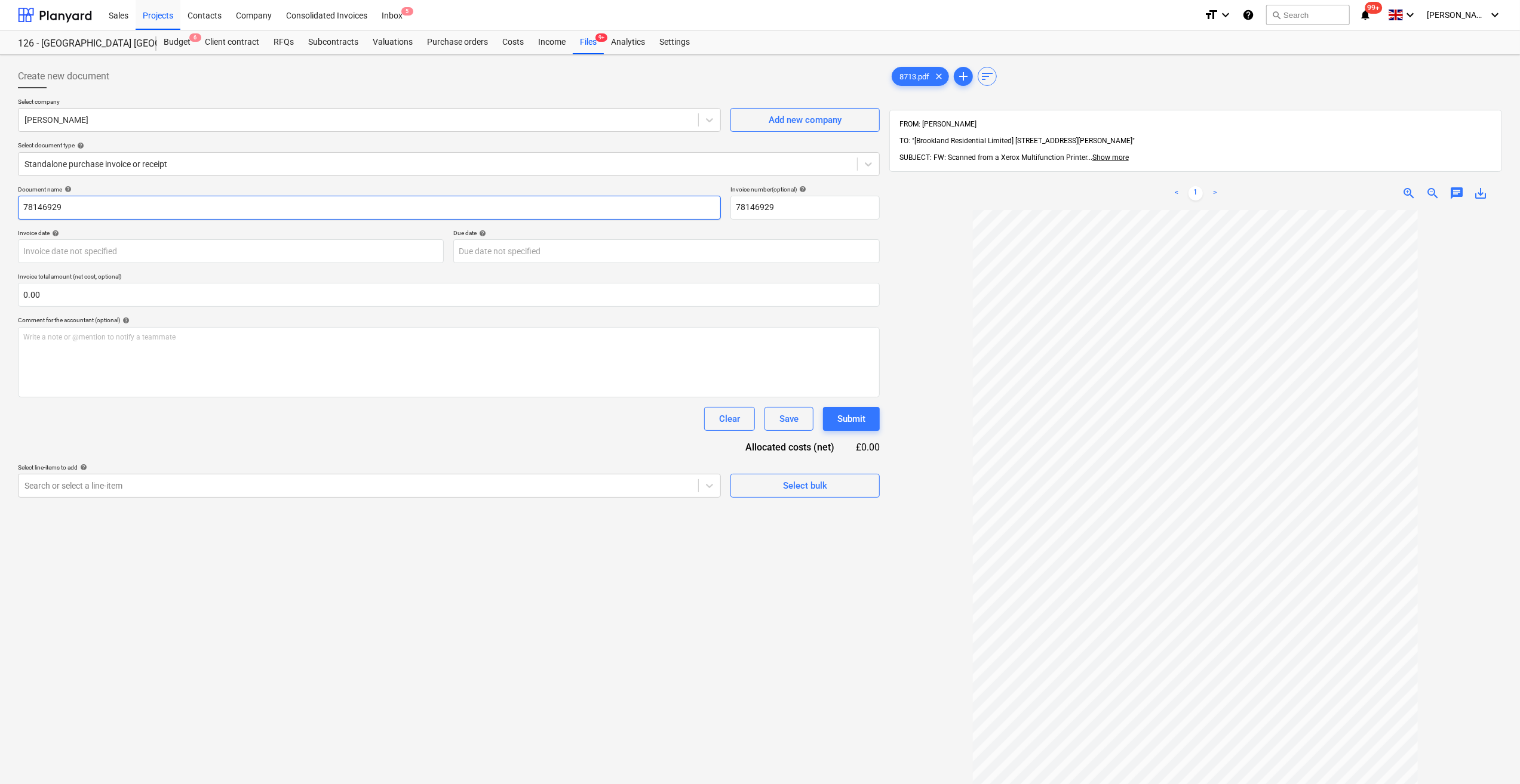
drag, startPoint x: 69, startPoint y: 209, endPoint x: 22, endPoint y: 208, distance: 47.0
click at [22, 208] on input "78146929" at bounding box center [369, 207] width 703 height 24
type input "Labour 18-22/08/25"
drag, startPoint x: 780, startPoint y: 209, endPoint x: 760, endPoint y: 190, distance: 27.6
click at [738, 203] on input "78146929" at bounding box center [805, 207] width 149 height 24
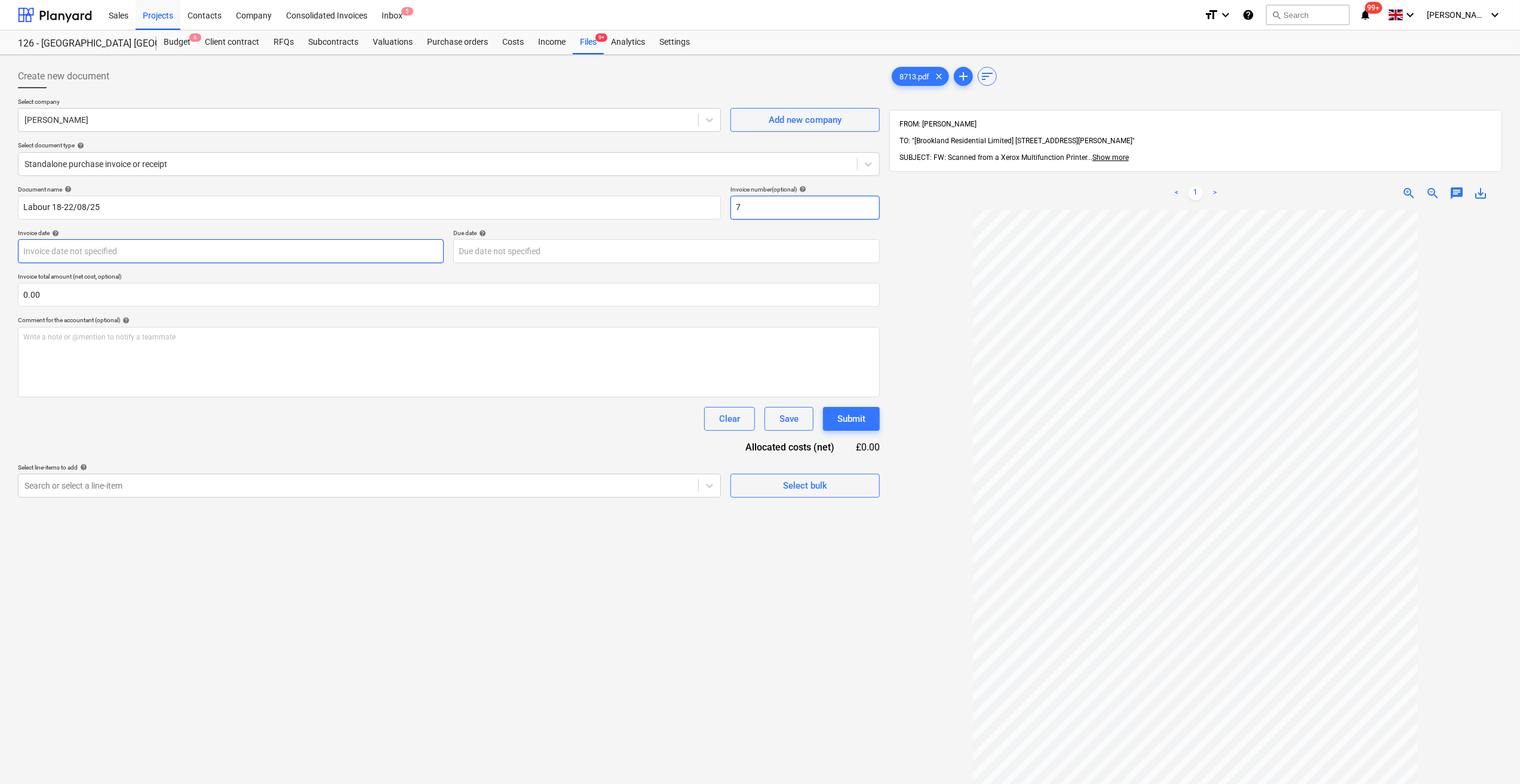
type input "7"
click at [46, 246] on body "Sales Projects Contacts Company Consolidated Invoices Inbox 5 format_size keybo…" at bounding box center [760, 392] width 1520 height 784
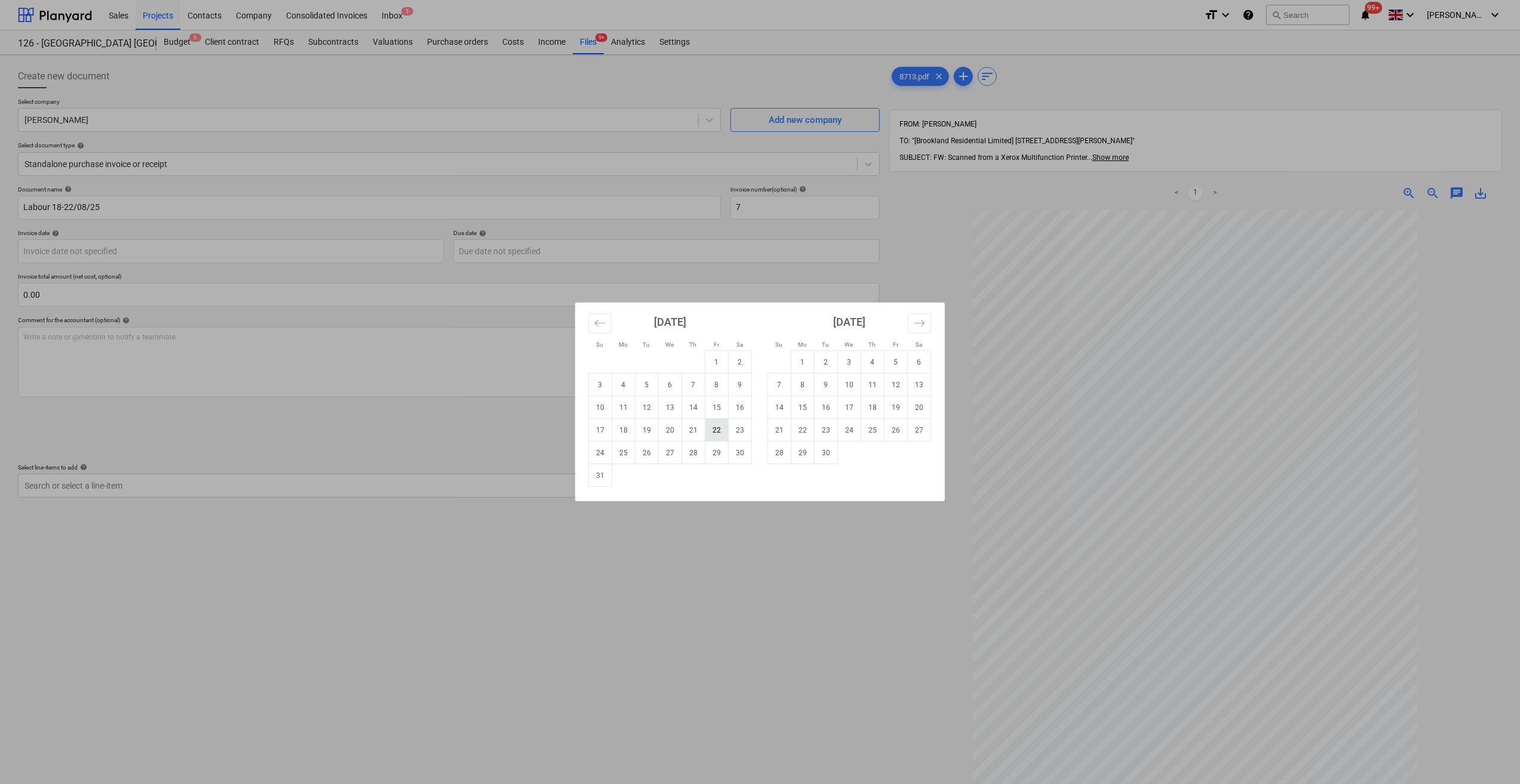
click at [719, 431] on td "22" at bounding box center [717, 430] width 23 height 22
type input "[DATE]"
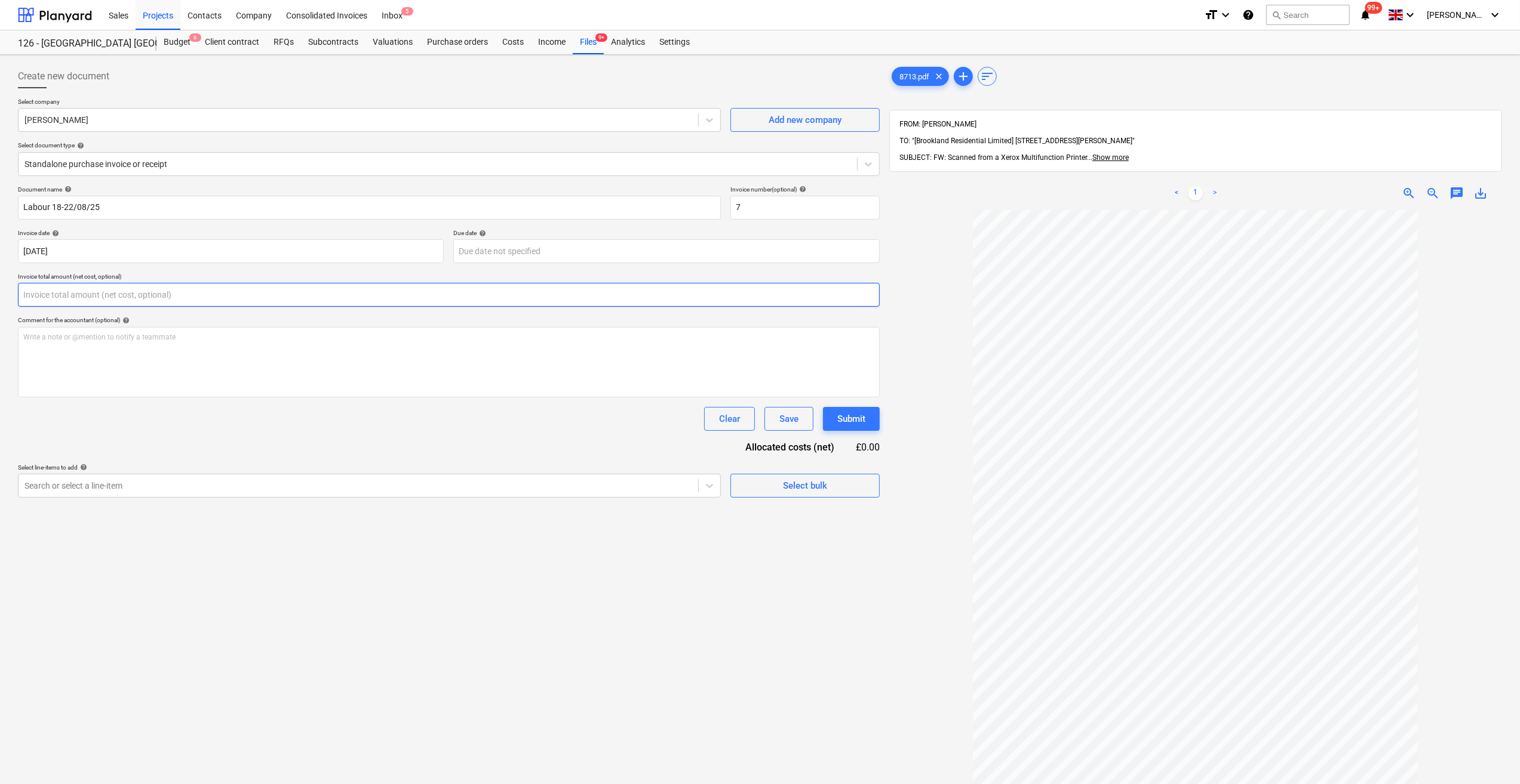
click at [99, 301] on input "text" at bounding box center [448, 295] width 862 height 24
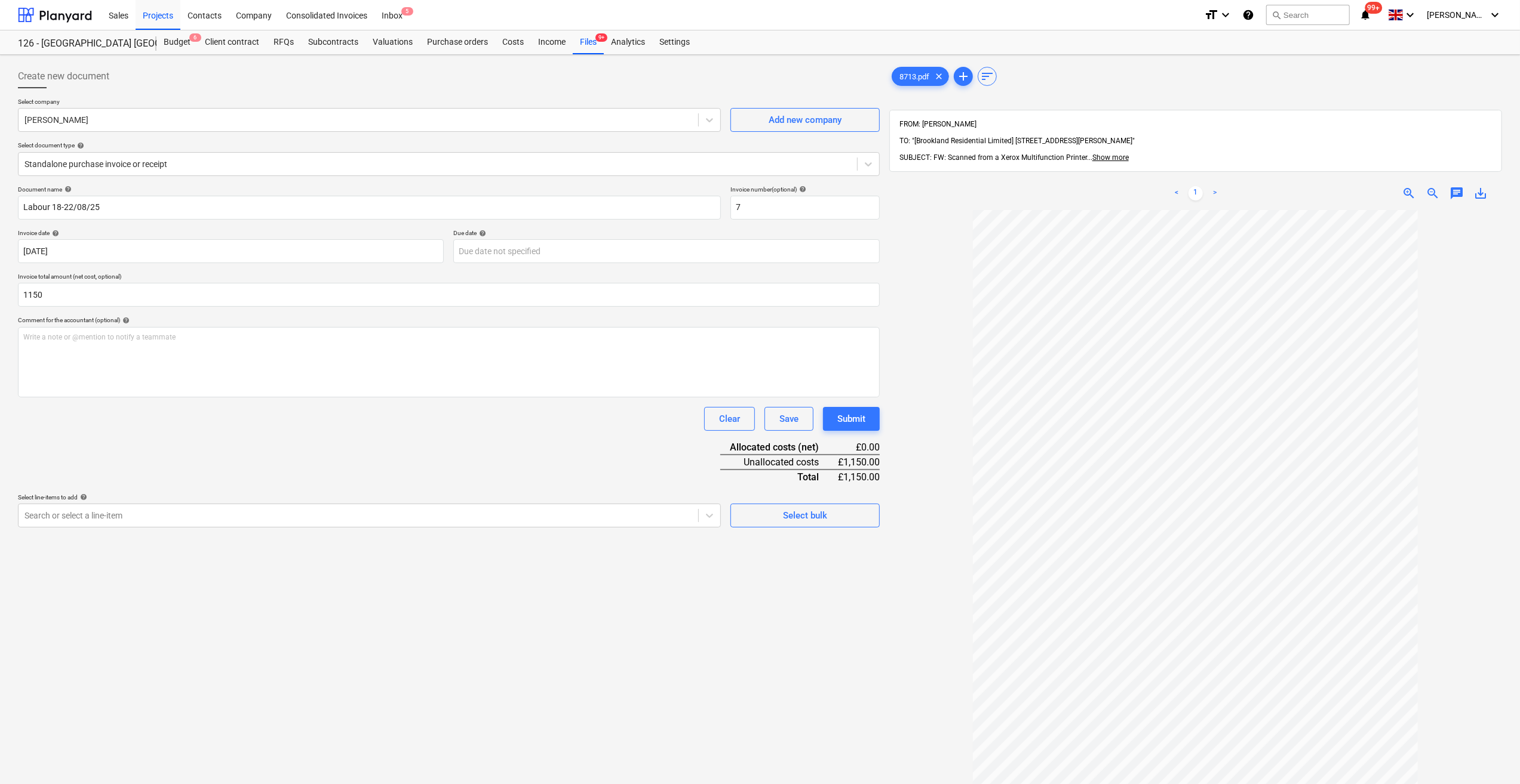
type input "1,150.00"
click at [178, 434] on div "Document name help Labour 18-22/08/25 Invoice number (optional) help 7 Invoice …" at bounding box center [448, 357] width 862 height 342
click at [762, 513] on span "Select bulk" at bounding box center [805, 515] width 119 height 15
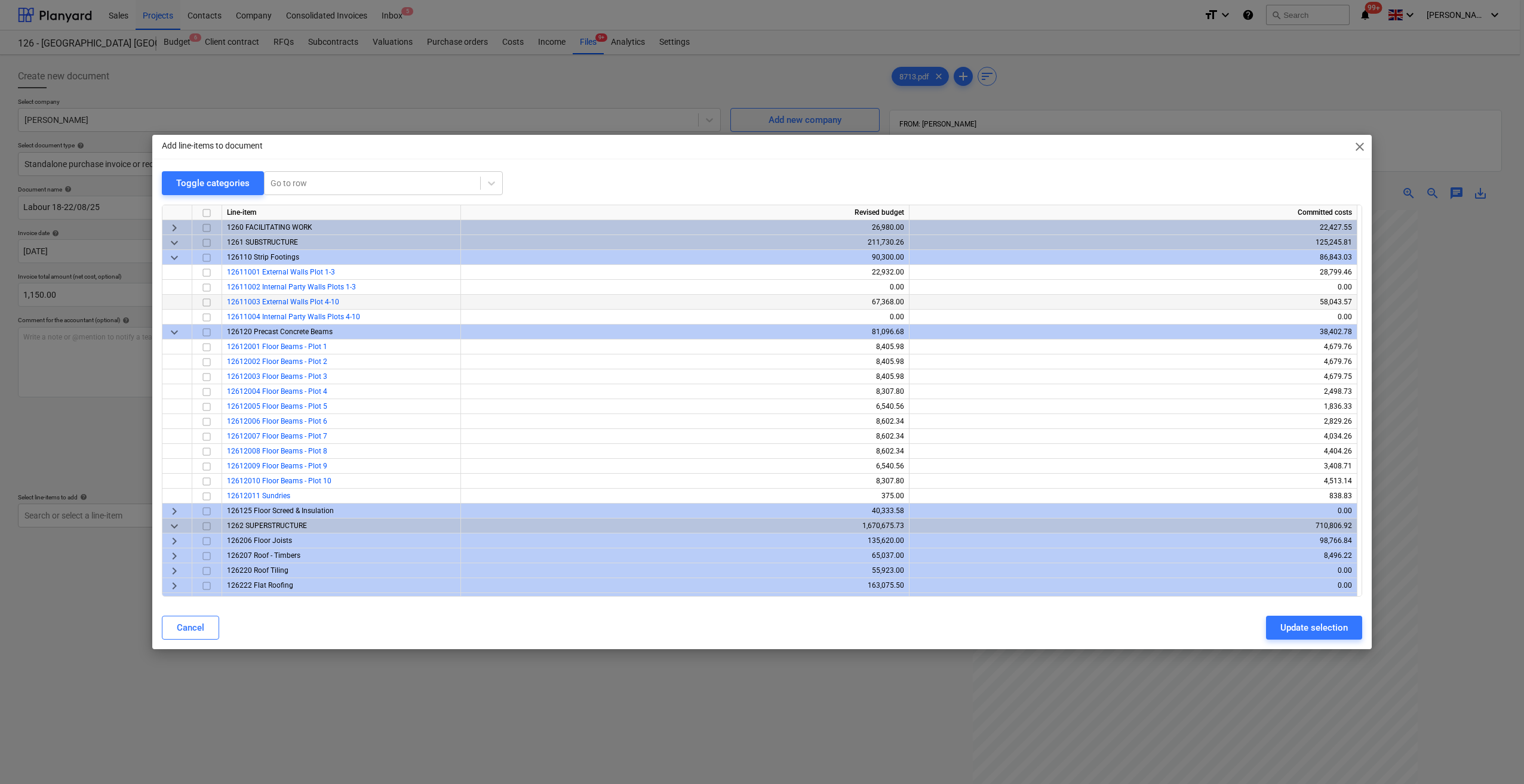
click at [208, 304] on input "checkbox" at bounding box center [207, 303] width 15 height 15
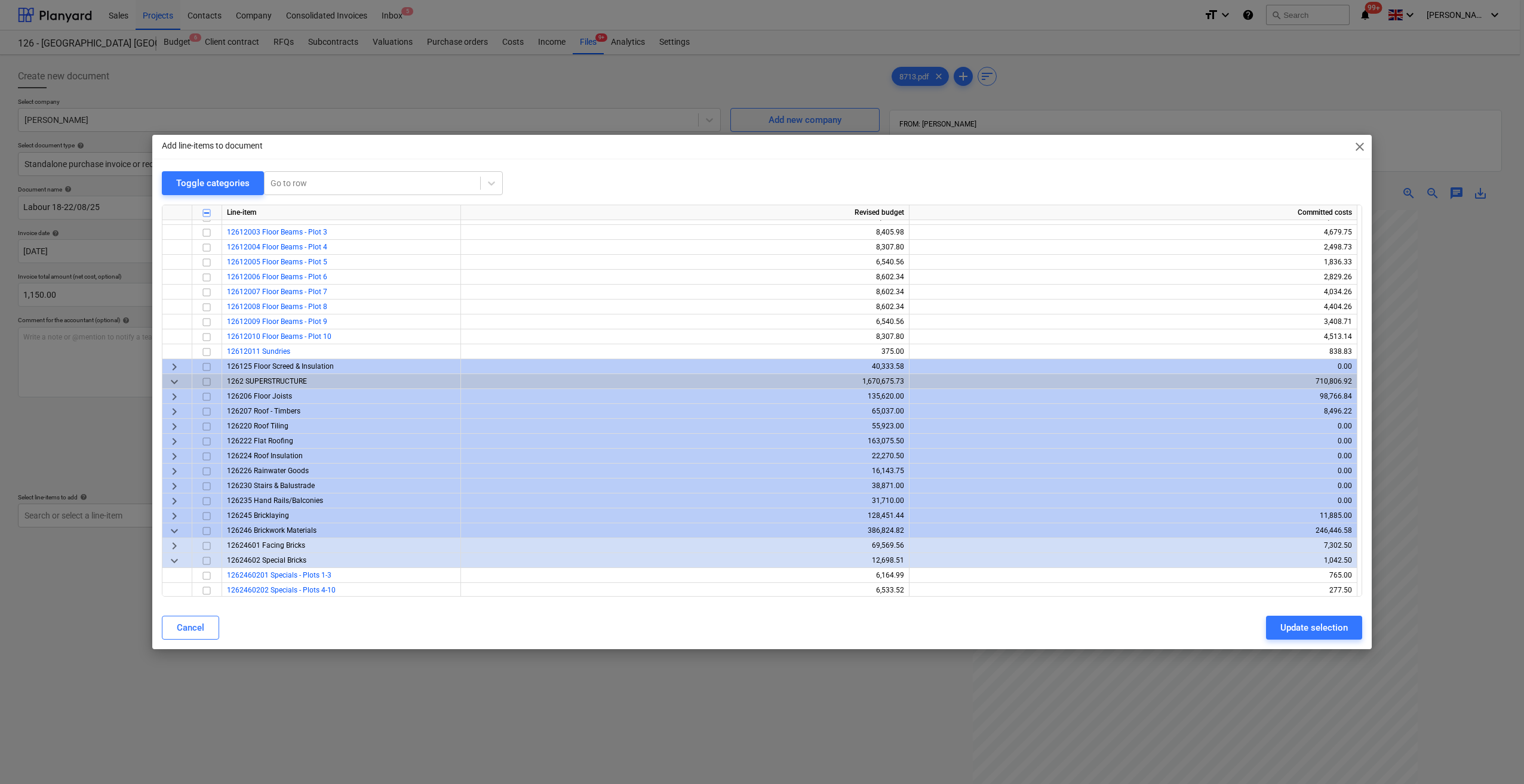
scroll to position [179, 0]
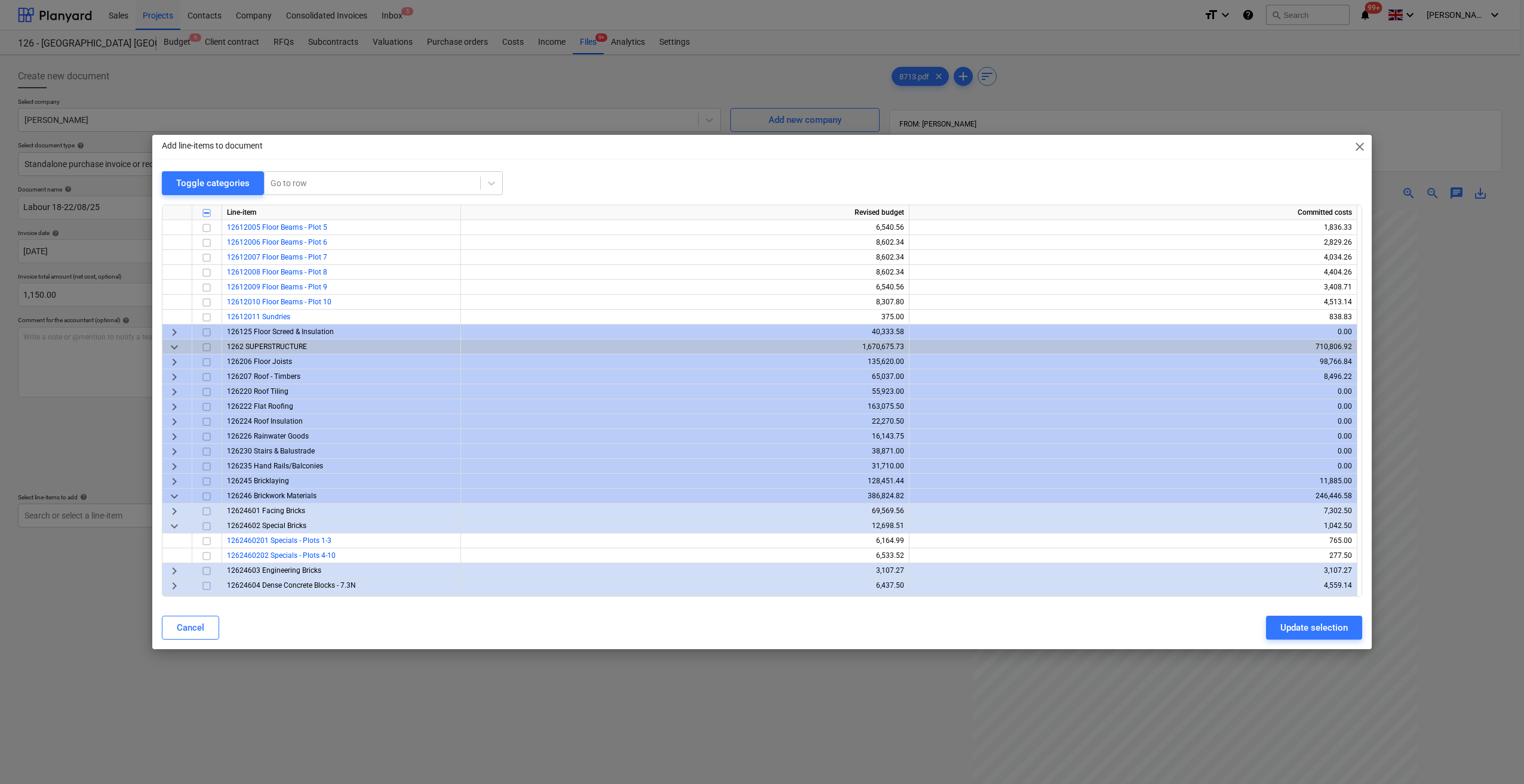
click at [175, 484] on span "keyboard_arrow_right" at bounding box center [174, 481] width 15 height 15
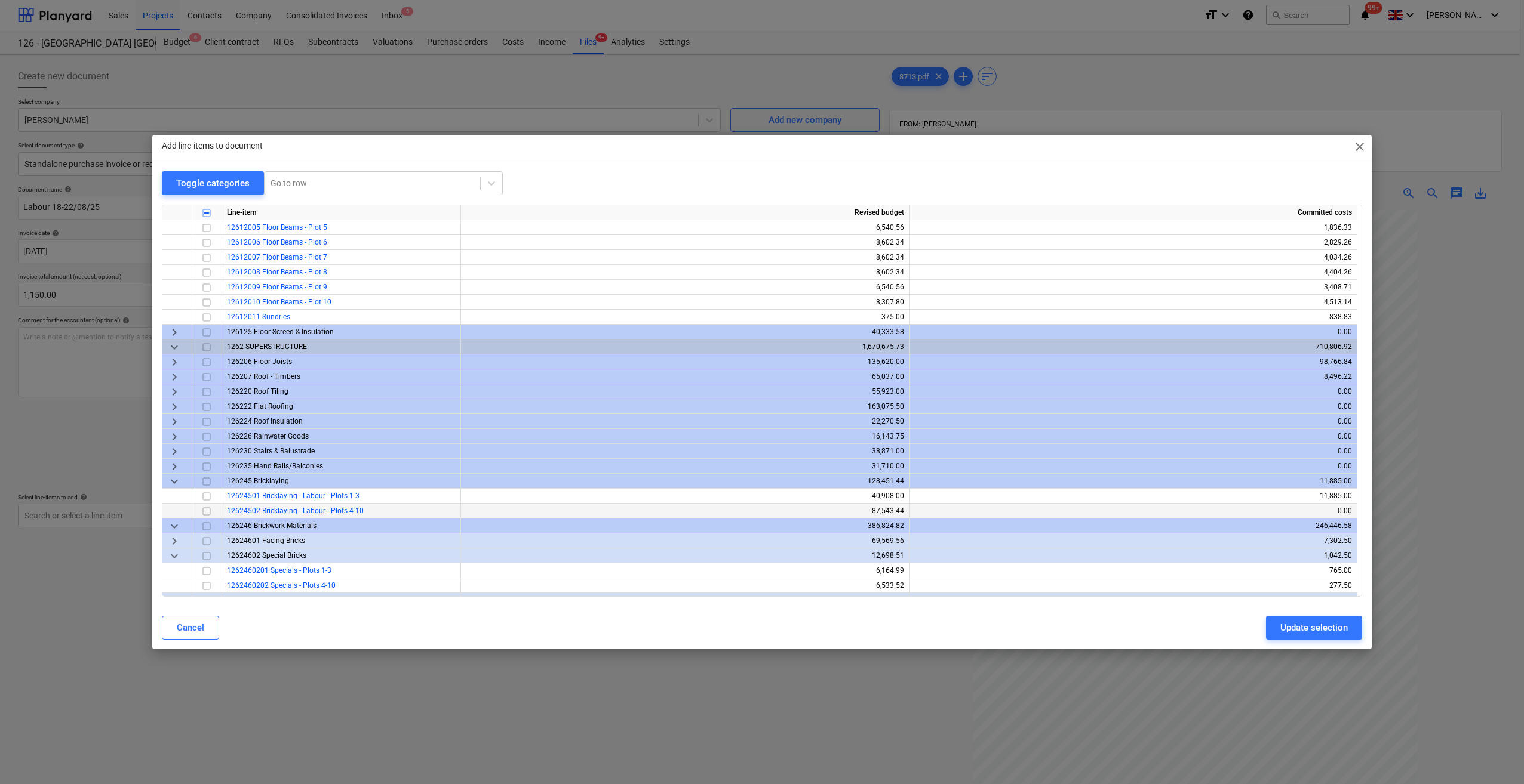
click at [204, 508] on input "checkbox" at bounding box center [207, 512] width 15 height 15
click at [1327, 633] on div "Update selection" at bounding box center [1313, 628] width 67 height 15
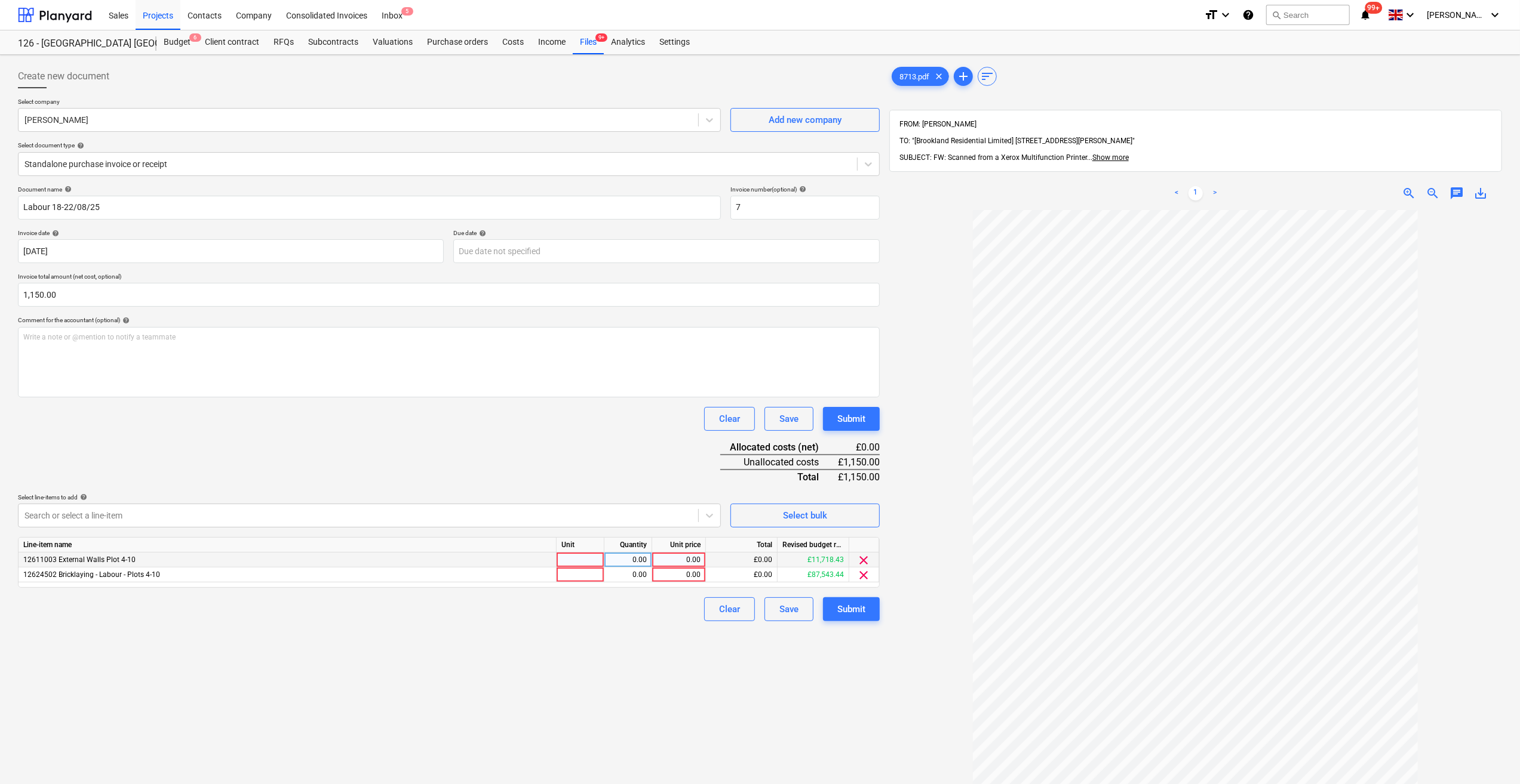
click at [585, 556] on div at bounding box center [581, 560] width 48 height 15
type input "Day"
click at [573, 577] on div at bounding box center [581, 574] width 48 height 15
type input "Day"
click at [649, 563] on div "0.00" at bounding box center [628, 560] width 48 height 15
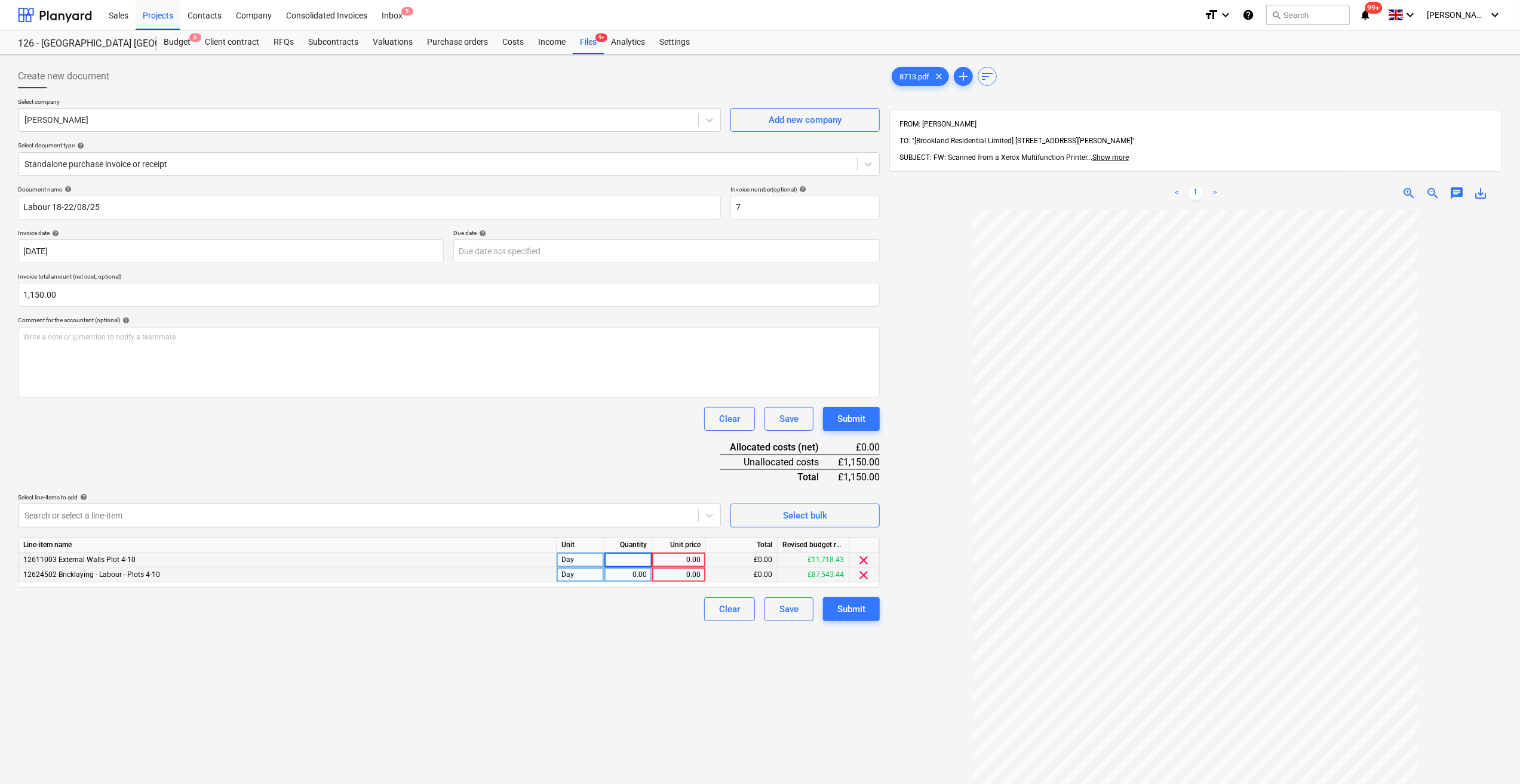
type input "1"
click at [636, 572] on div "0.00" at bounding box center [628, 574] width 38 height 15
type input "4"
click at [635, 594] on div "Document name help Labour 18-22/08/25 Invoice number (optional) help 7 Invoice …" at bounding box center [448, 403] width 862 height 436
click at [682, 560] on div "0.00" at bounding box center [678, 560] width 43 height 15
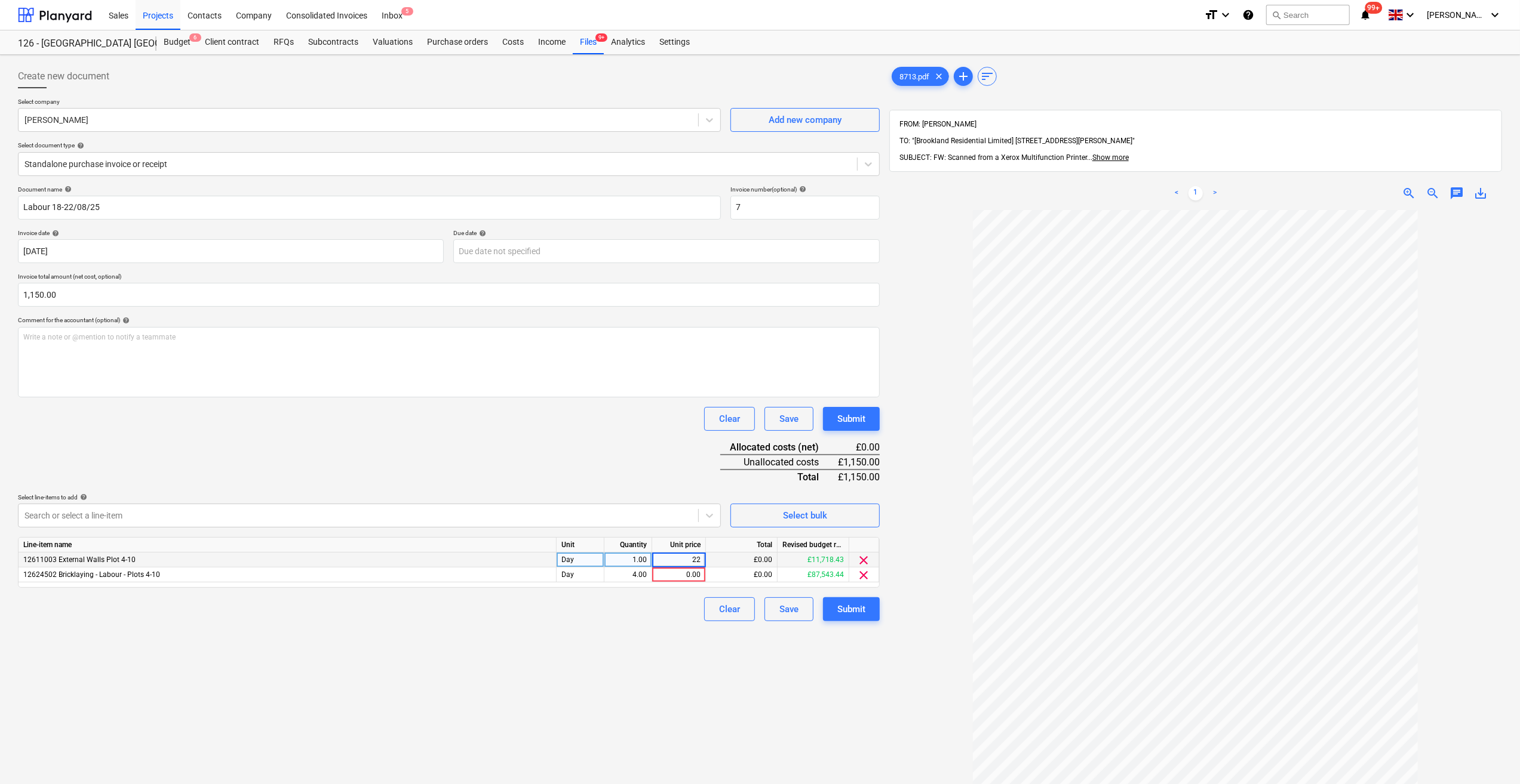
type input "225"
click at [688, 572] on div "0.00" at bounding box center [678, 574] width 43 height 15
type input "225"
click at [633, 608] on div "Clear Save Submit" at bounding box center [448, 609] width 862 height 24
click at [691, 560] on div "225.00" at bounding box center [678, 560] width 43 height 15
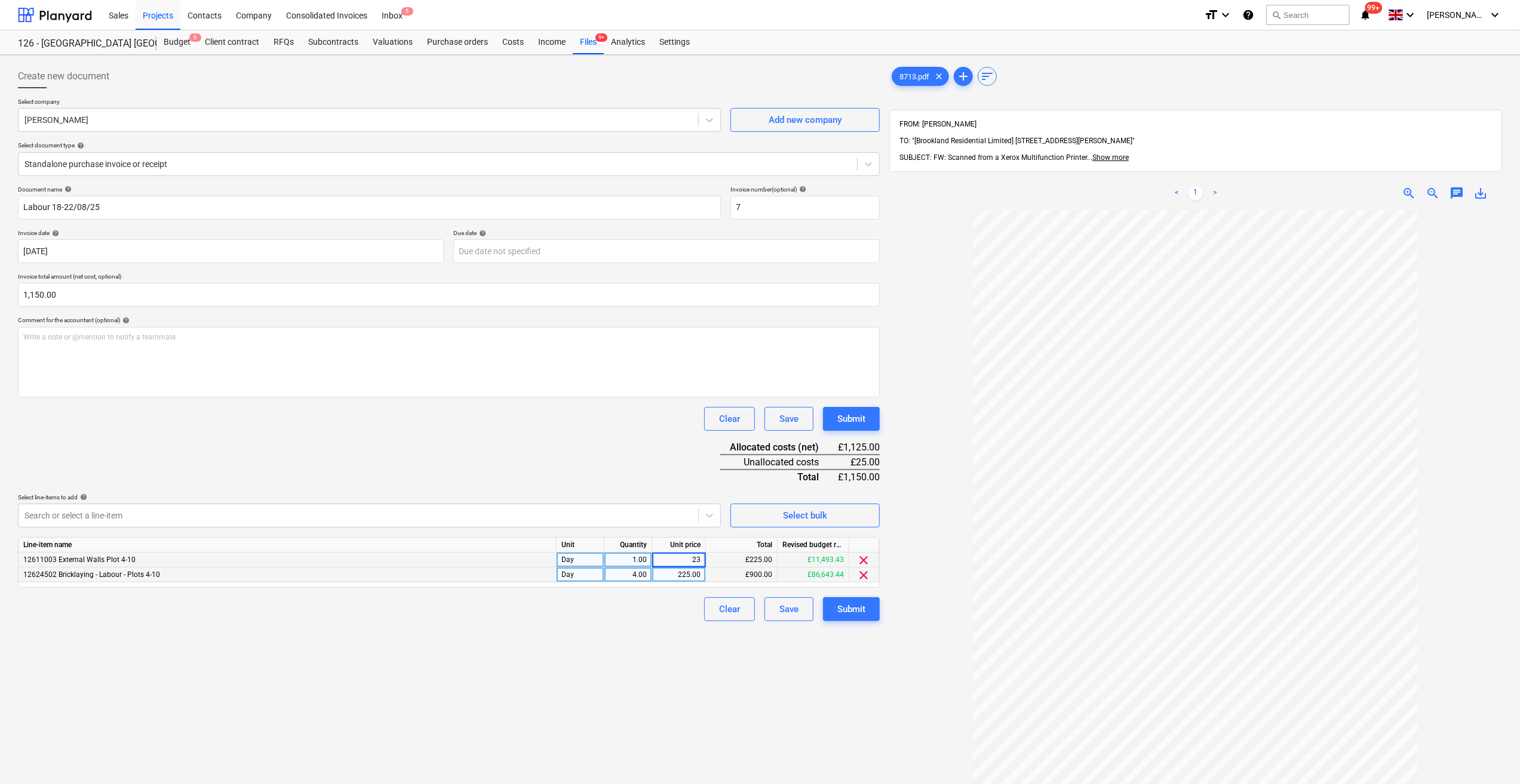
type input "230"
click at [690, 573] on div "225.00" at bounding box center [678, 574] width 43 height 15
type input "230"
click at [651, 604] on div "Clear Save Submit" at bounding box center [448, 609] width 862 height 24
click at [849, 615] on div "Submit" at bounding box center [851, 609] width 28 height 15
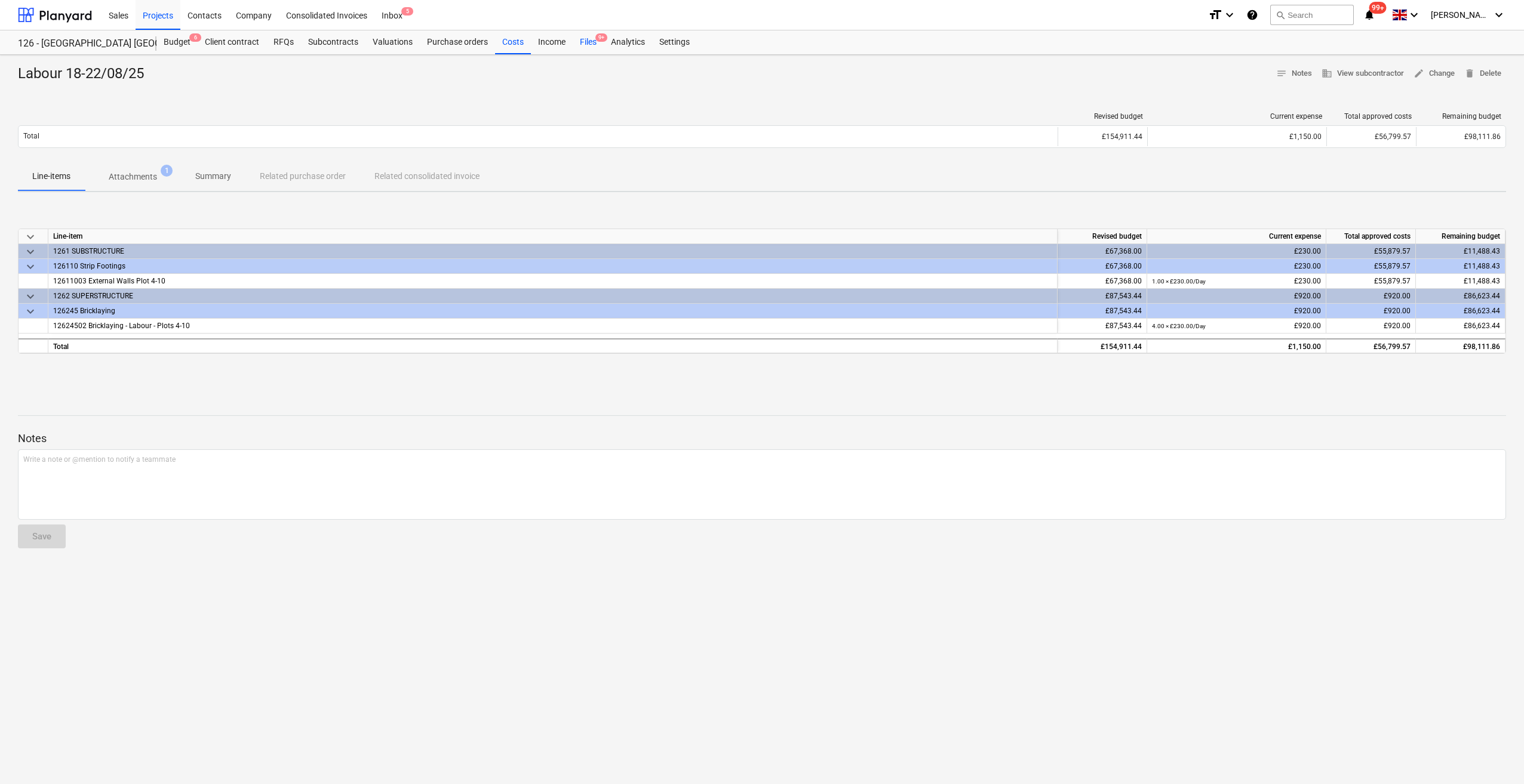
click at [582, 41] on div "Files 9+" at bounding box center [589, 42] width 31 height 24
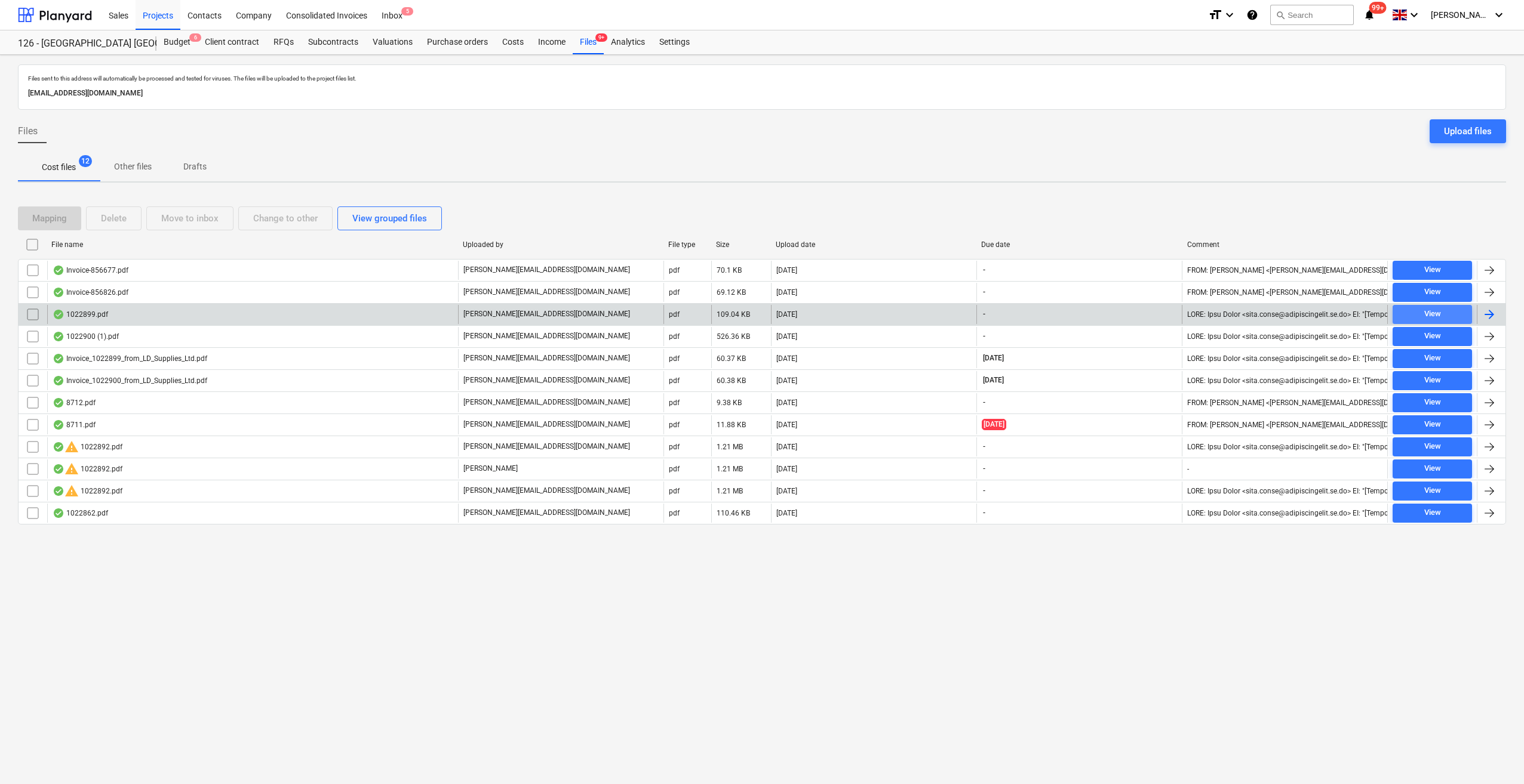
click at [1432, 312] on div "View" at bounding box center [1433, 314] width 17 height 14
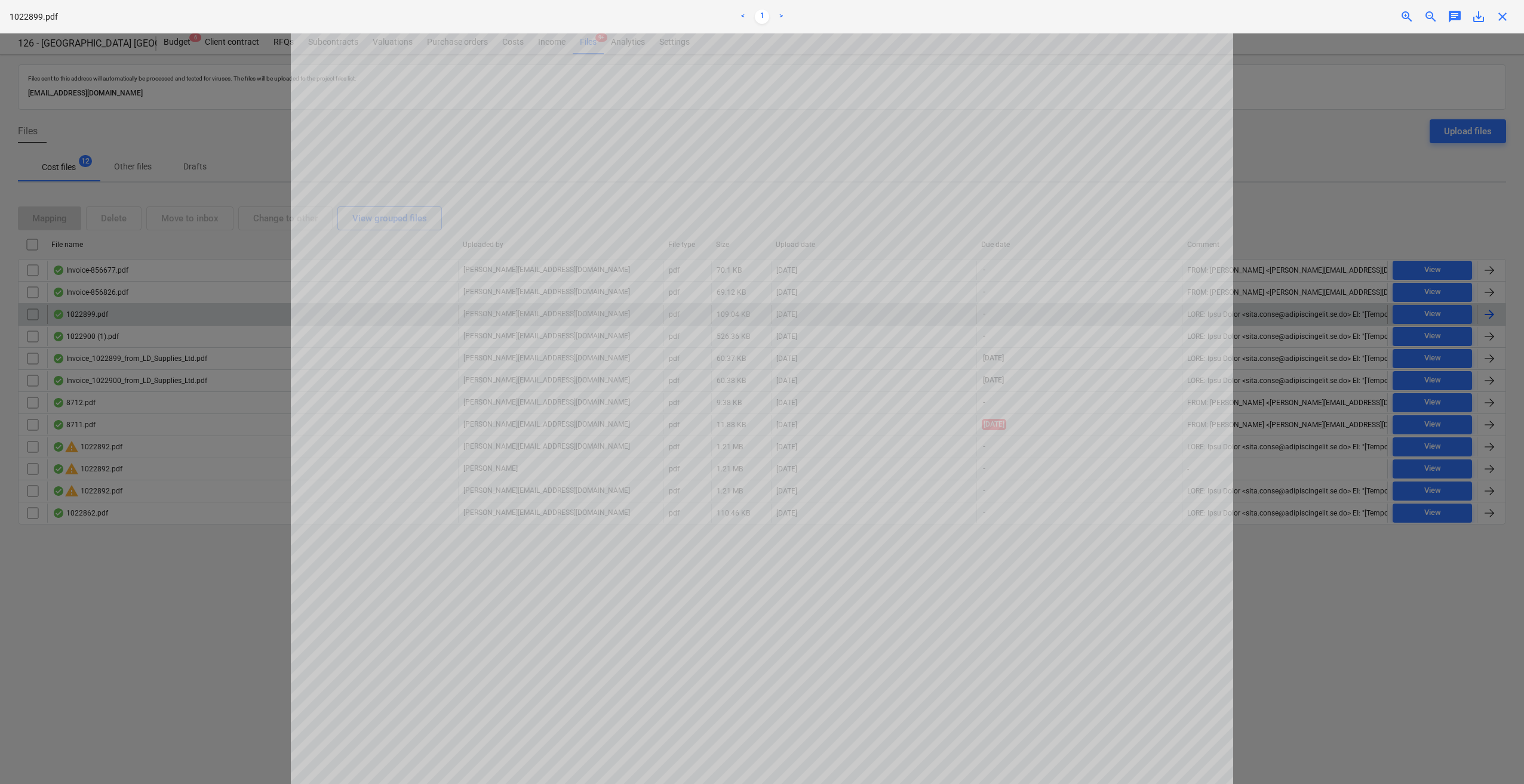
click at [1502, 15] on span "close" at bounding box center [1502, 16] width 15 height 15
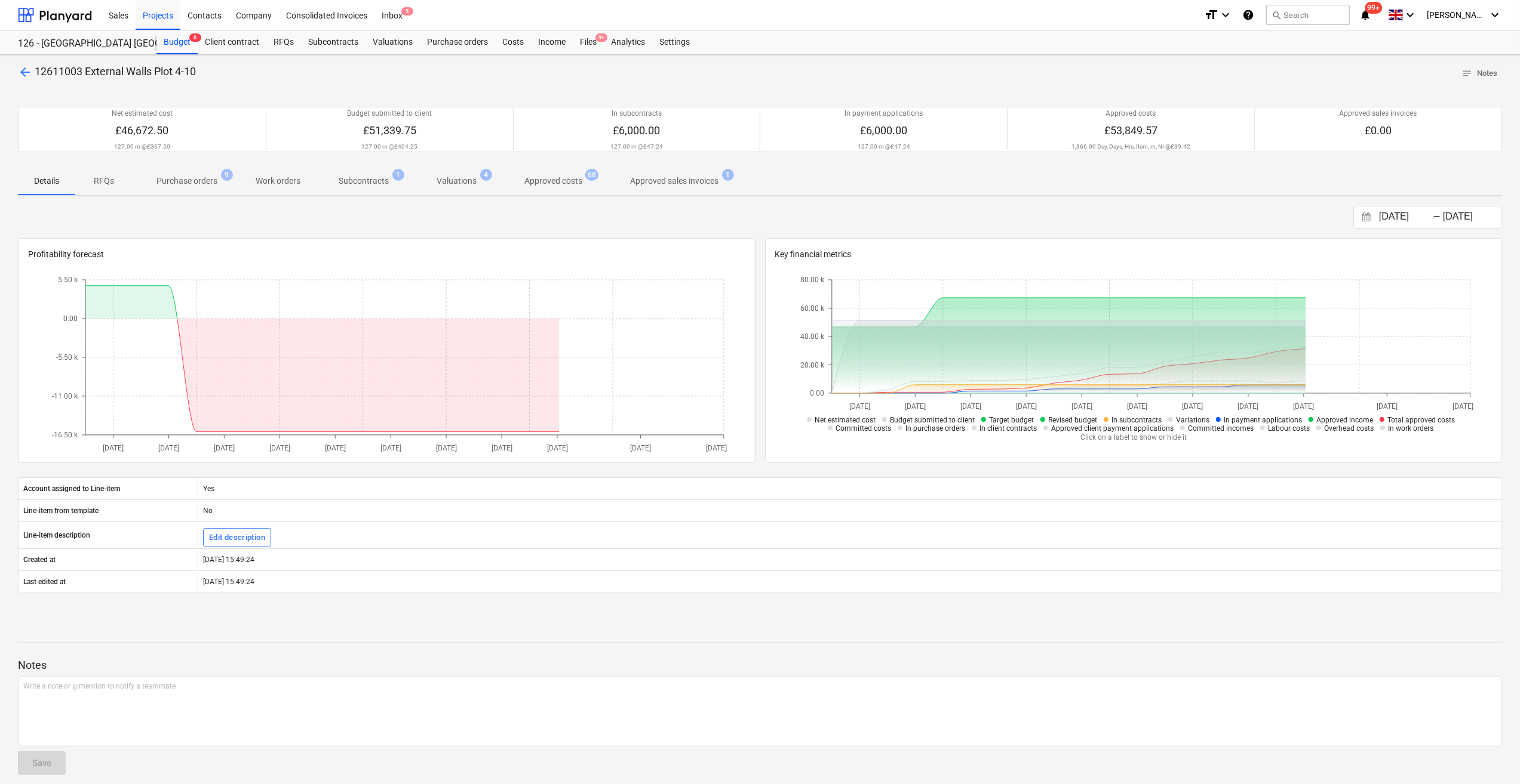
click at [22, 74] on span "arrow_back" at bounding box center [25, 72] width 15 height 15
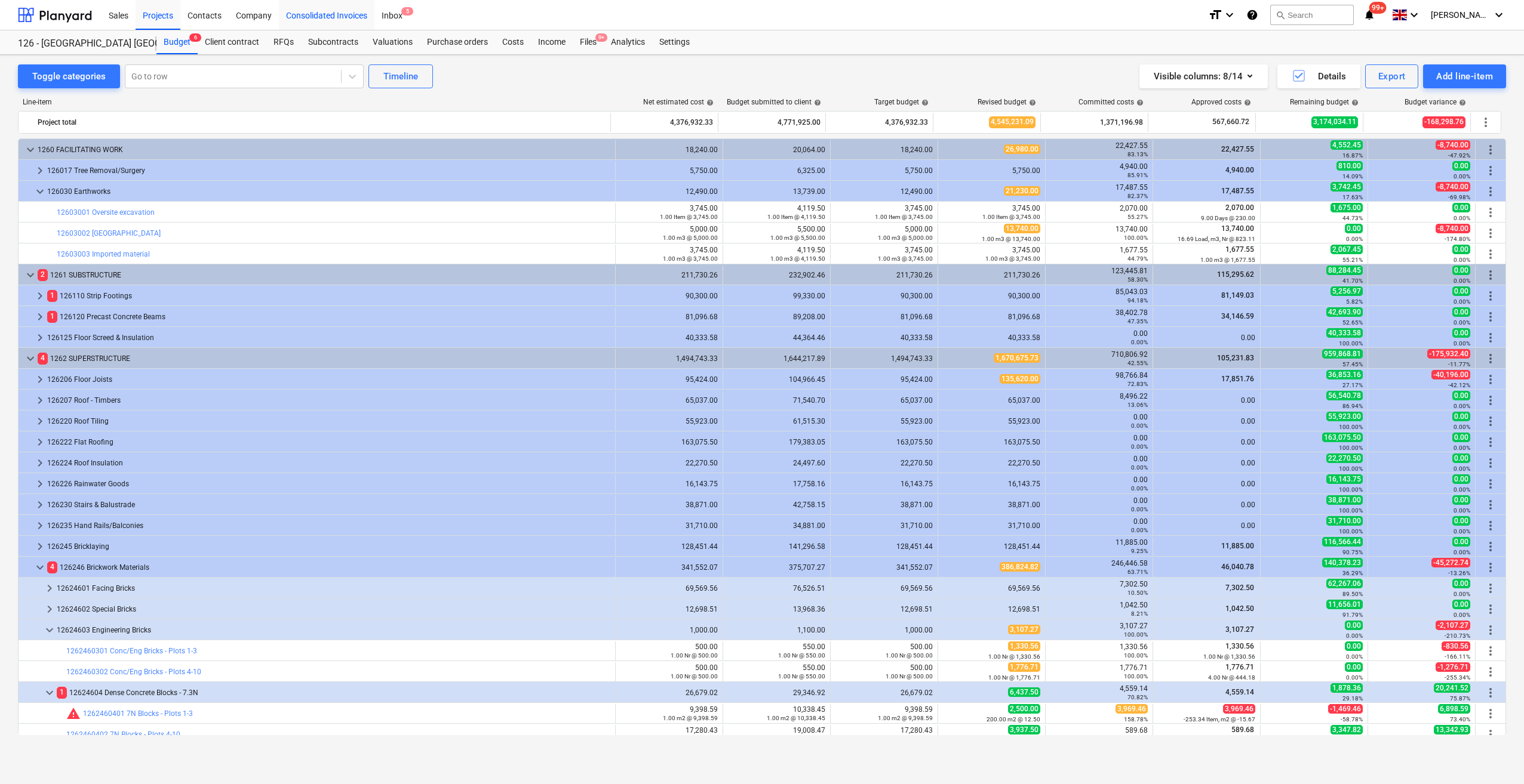
scroll to position [401, 0]
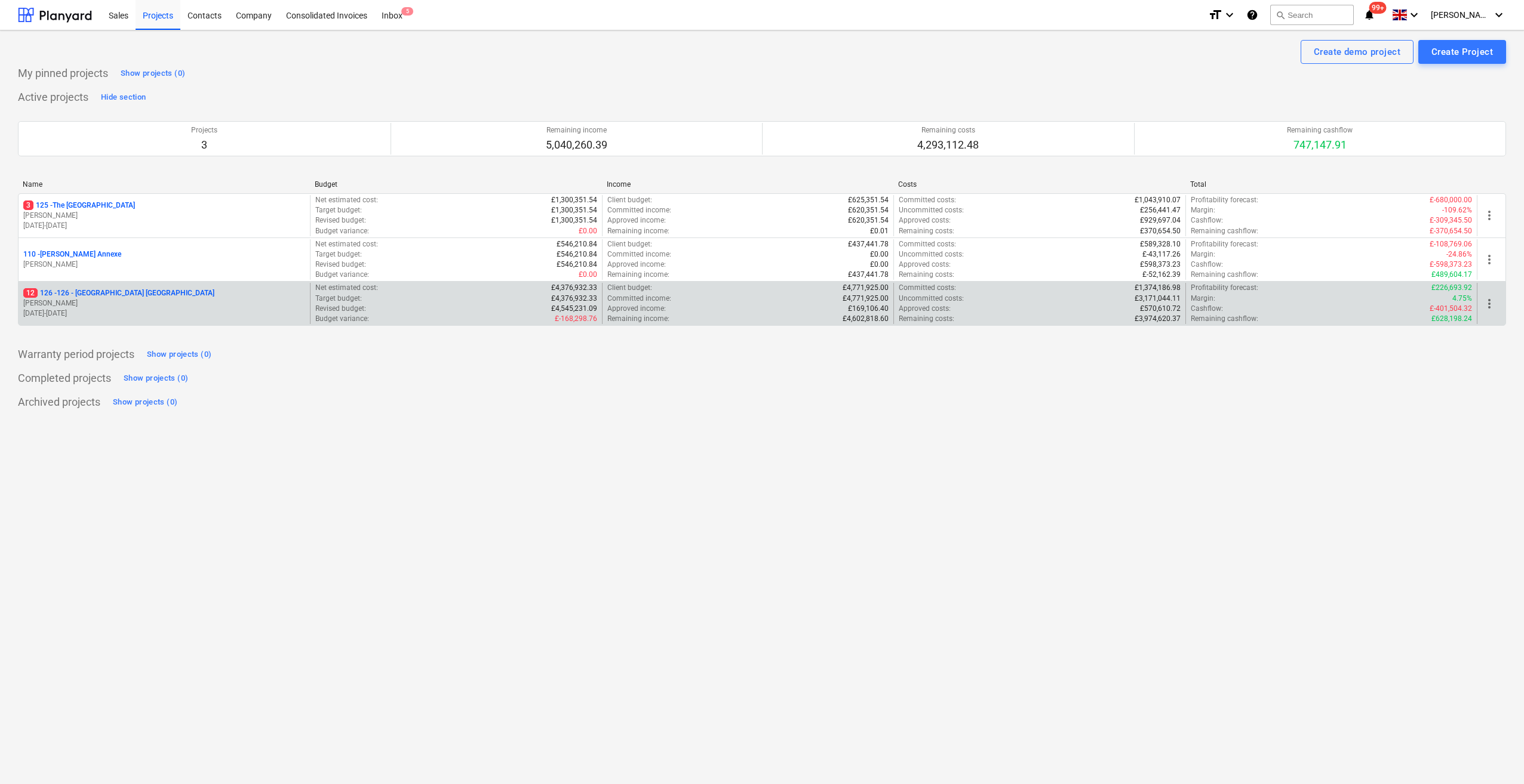
click at [105, 293] on p "12 126 - 126 - [GEOGRAPHIC_DATA] [GEOGRAPHIC_DATA]" at bounding box center [118, 293] width 191 height 10
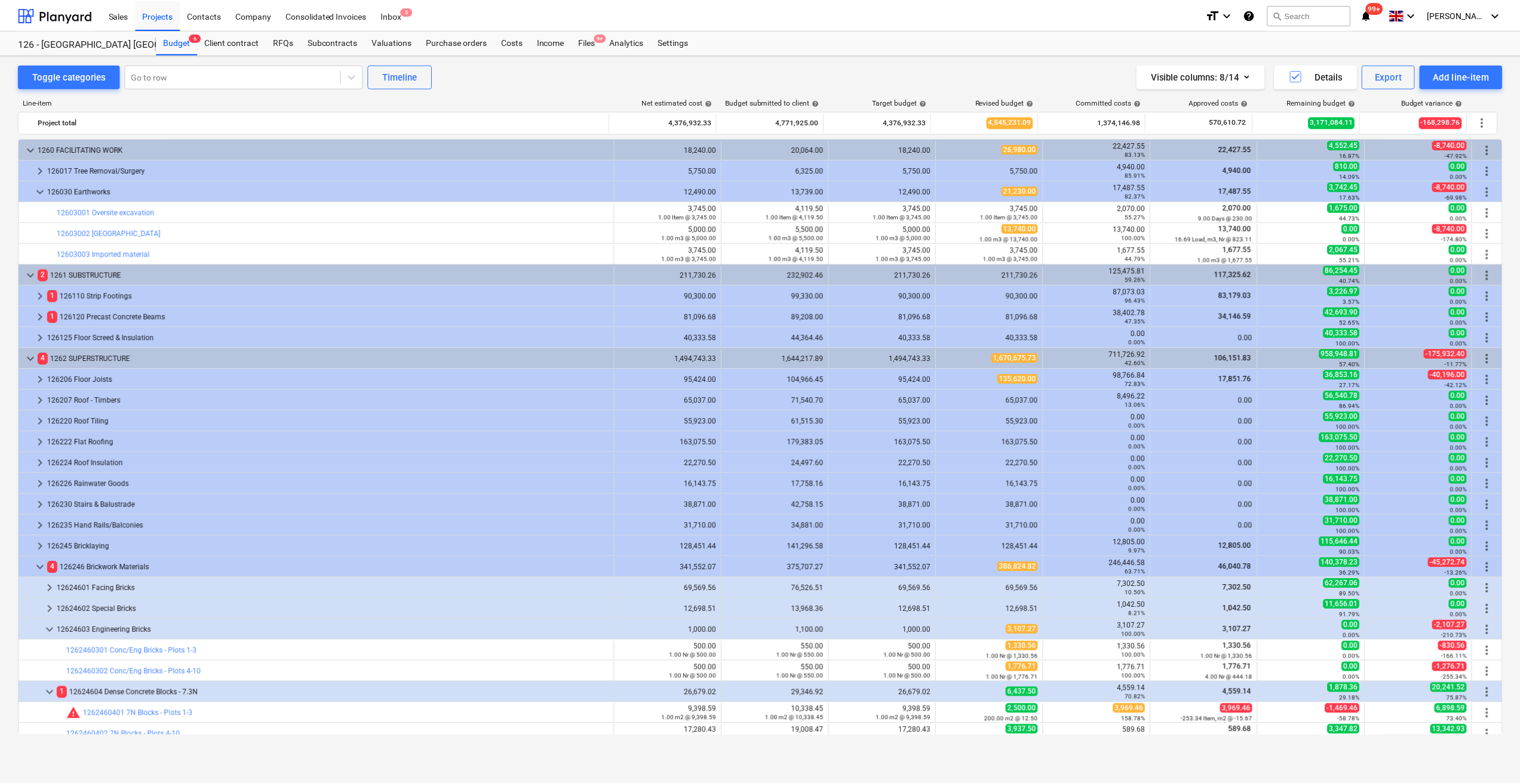
scroll to position [401, 0]
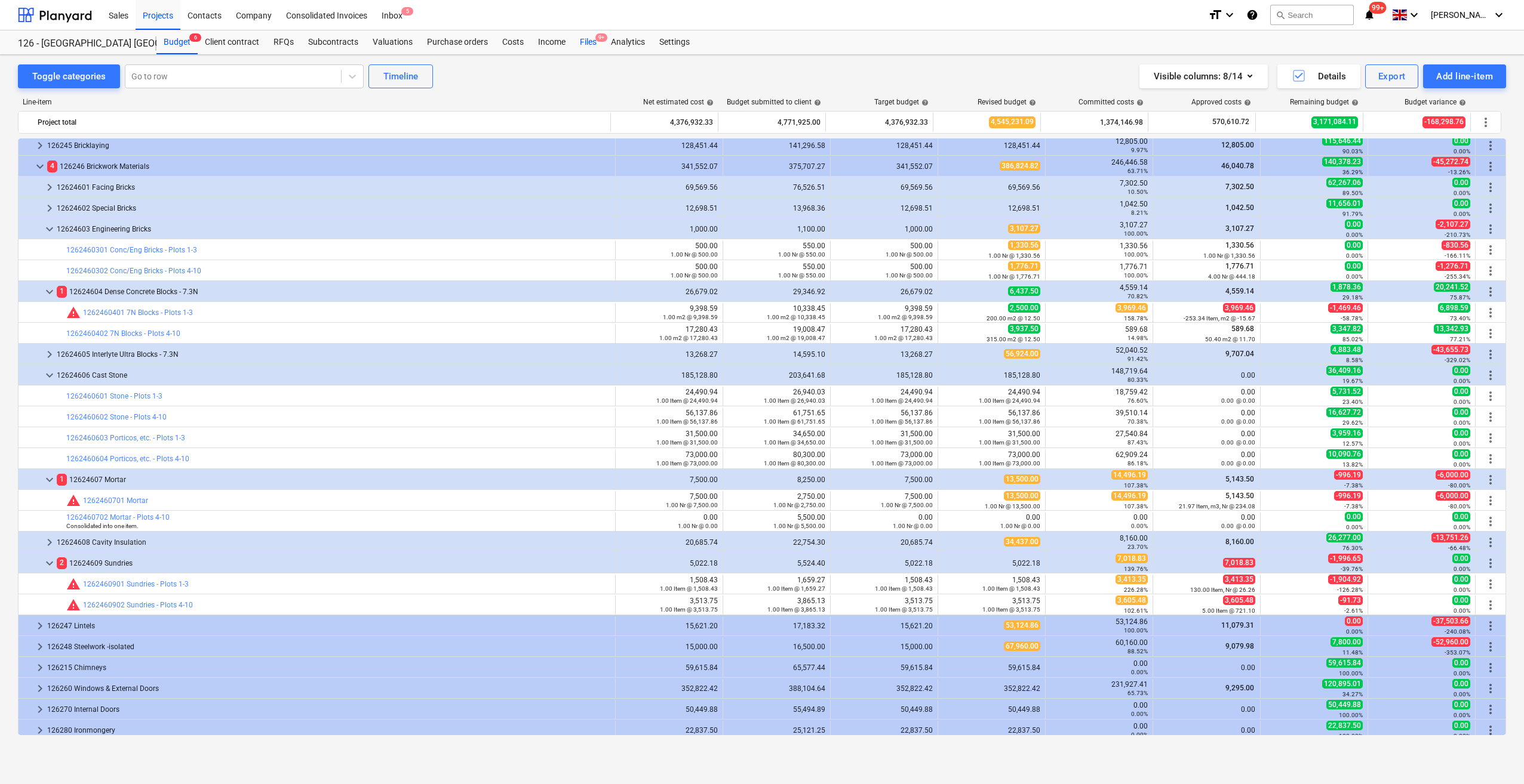
click at [585, 43] on div "Files 9+" at bounding box center [589, 42] width 31 height 24
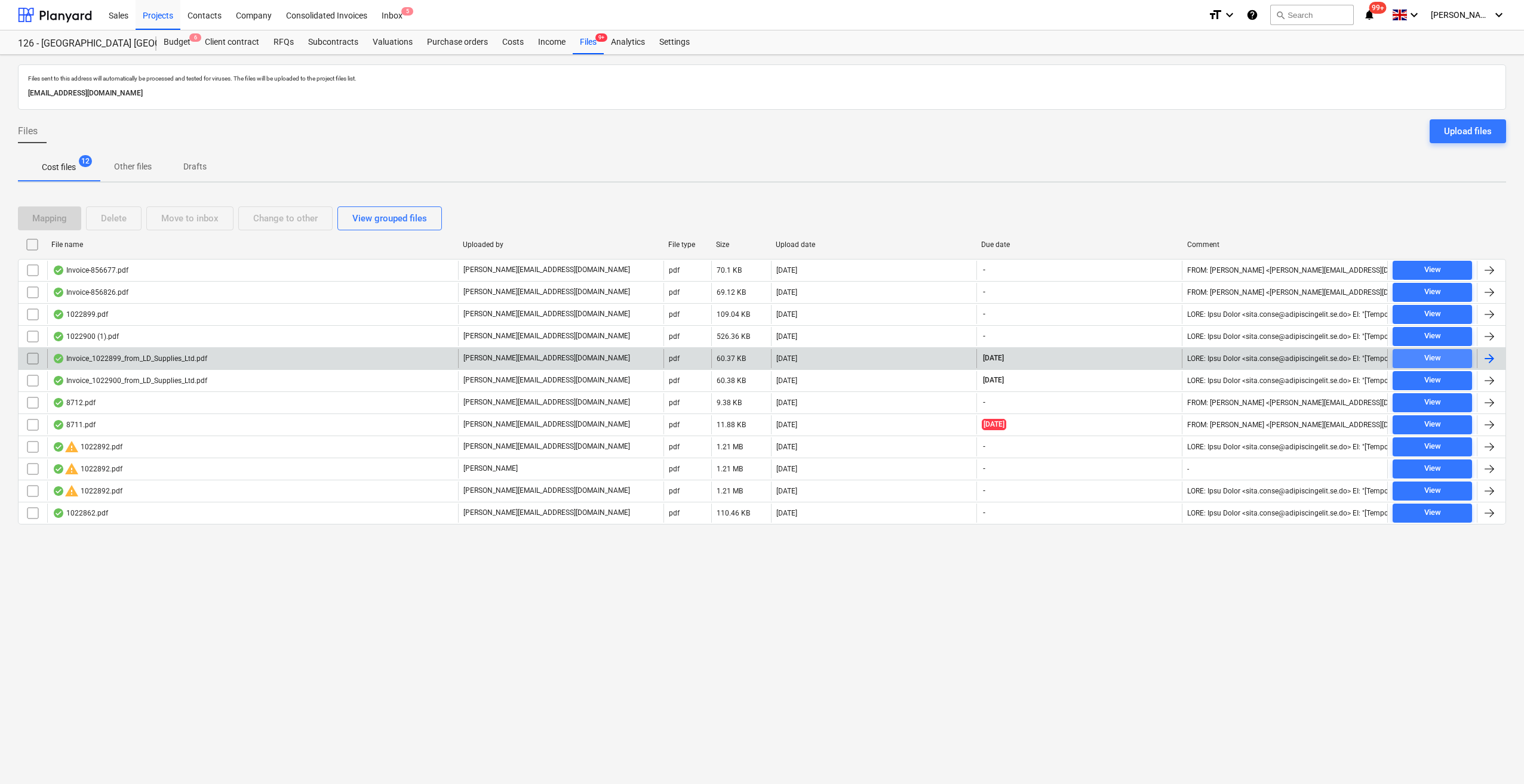
click at [1444, 358] on span "View" at bounding box center [1432, 358] width 70 height 14
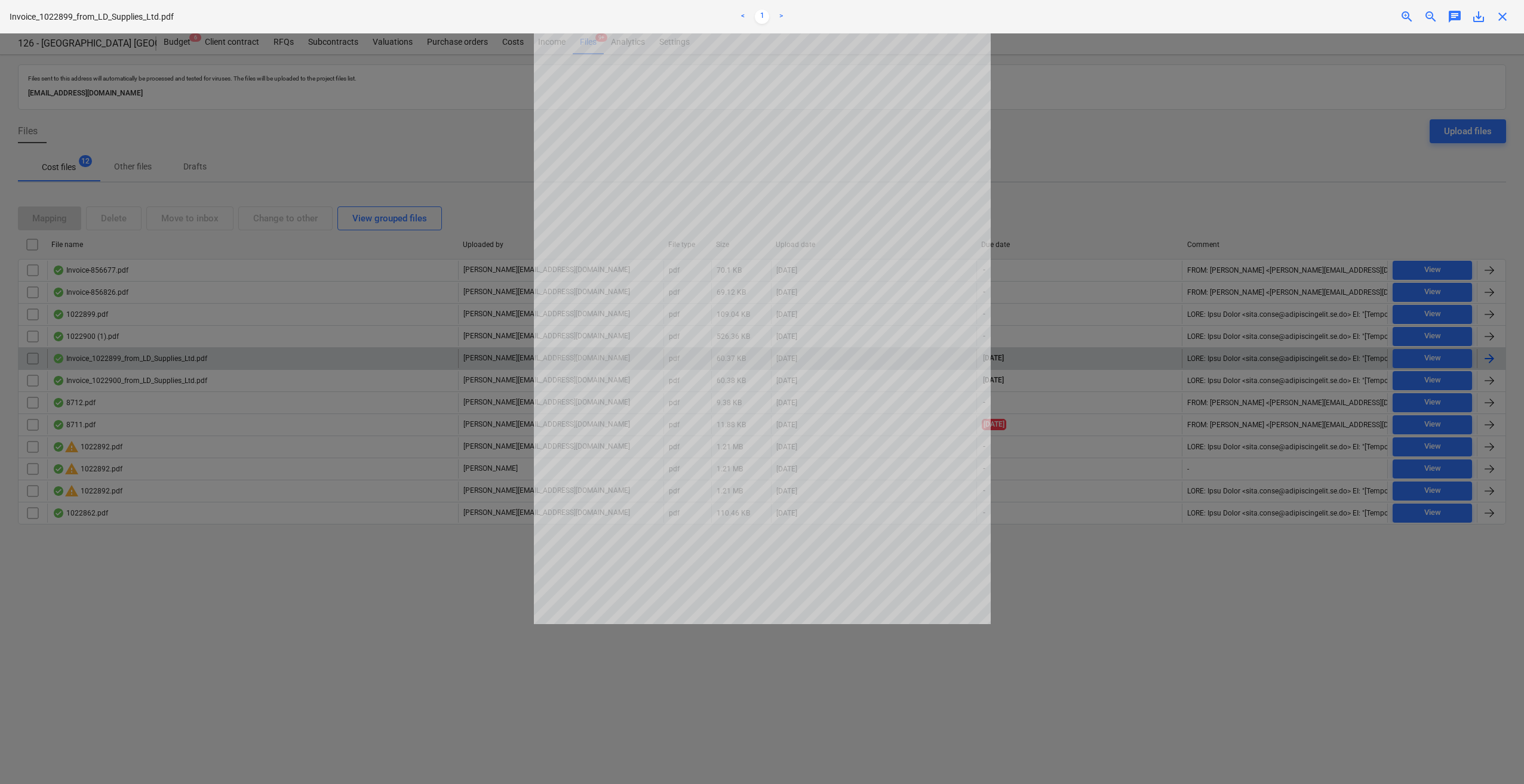
click at [1500, 15] on span "close" at bounding box center [1502, 16] width 15 height 15
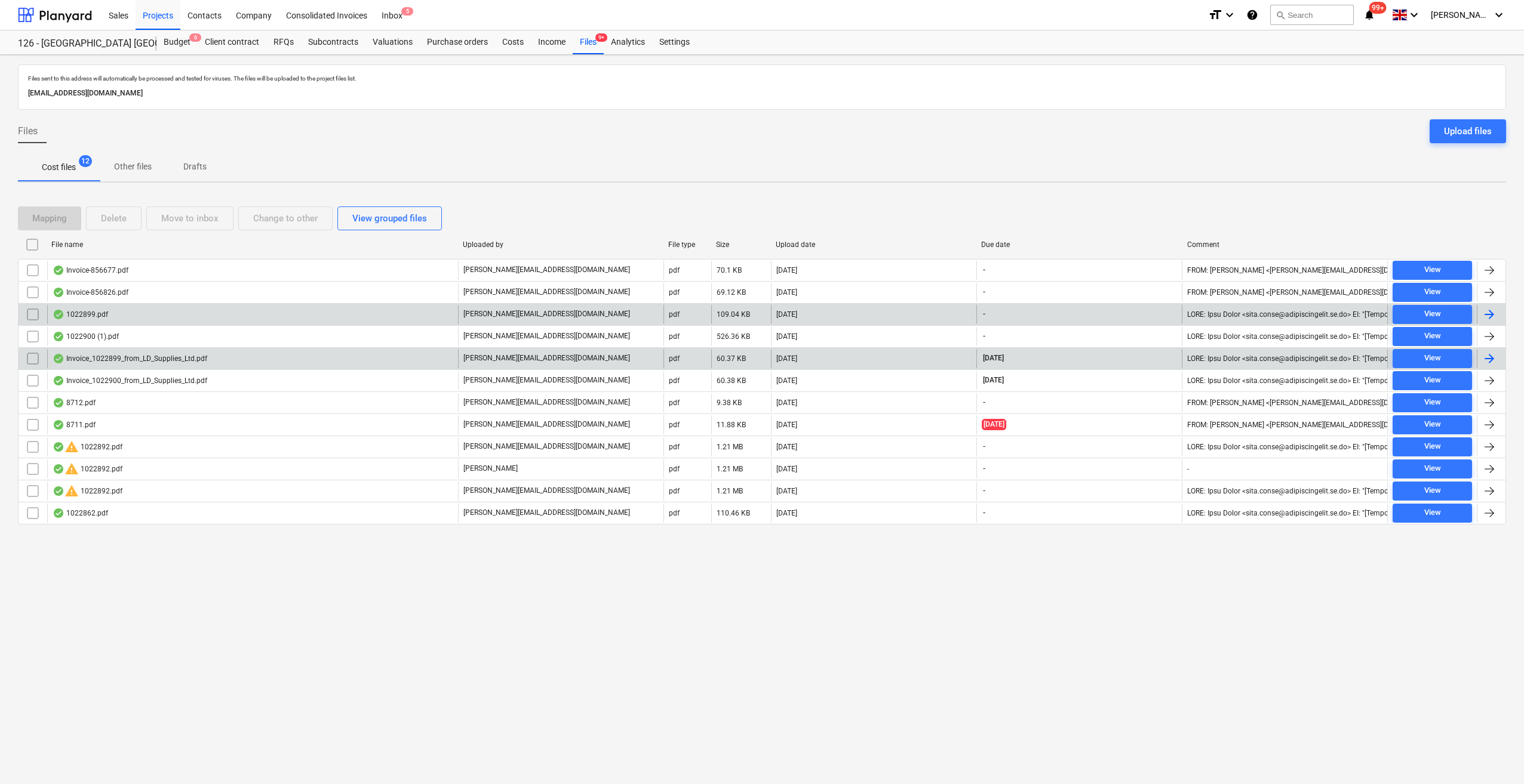
click at [80, 312] on div "1022899.pdf" at bounding box center [81, 314] width 56 height 9
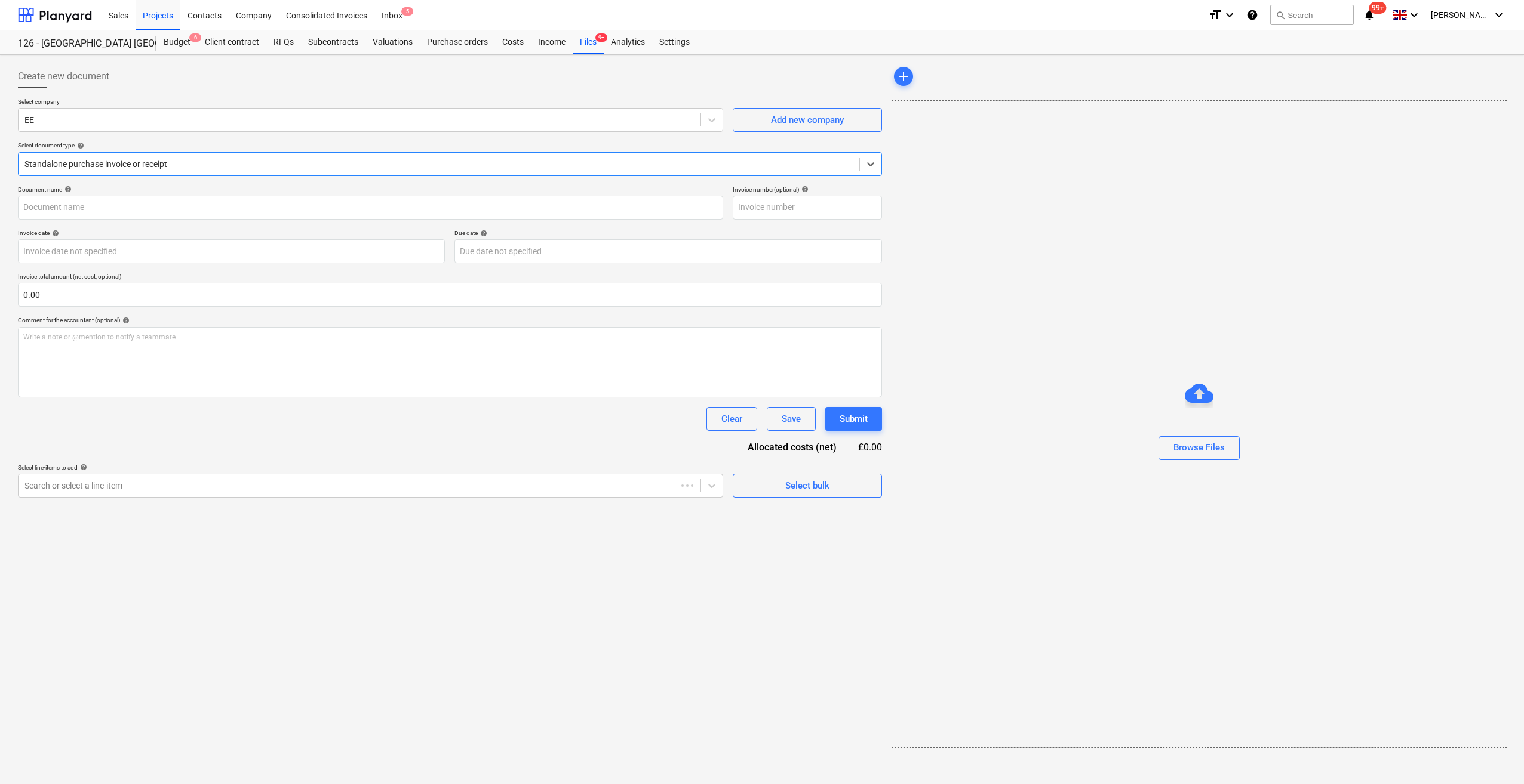
type input "1022899.pdf"
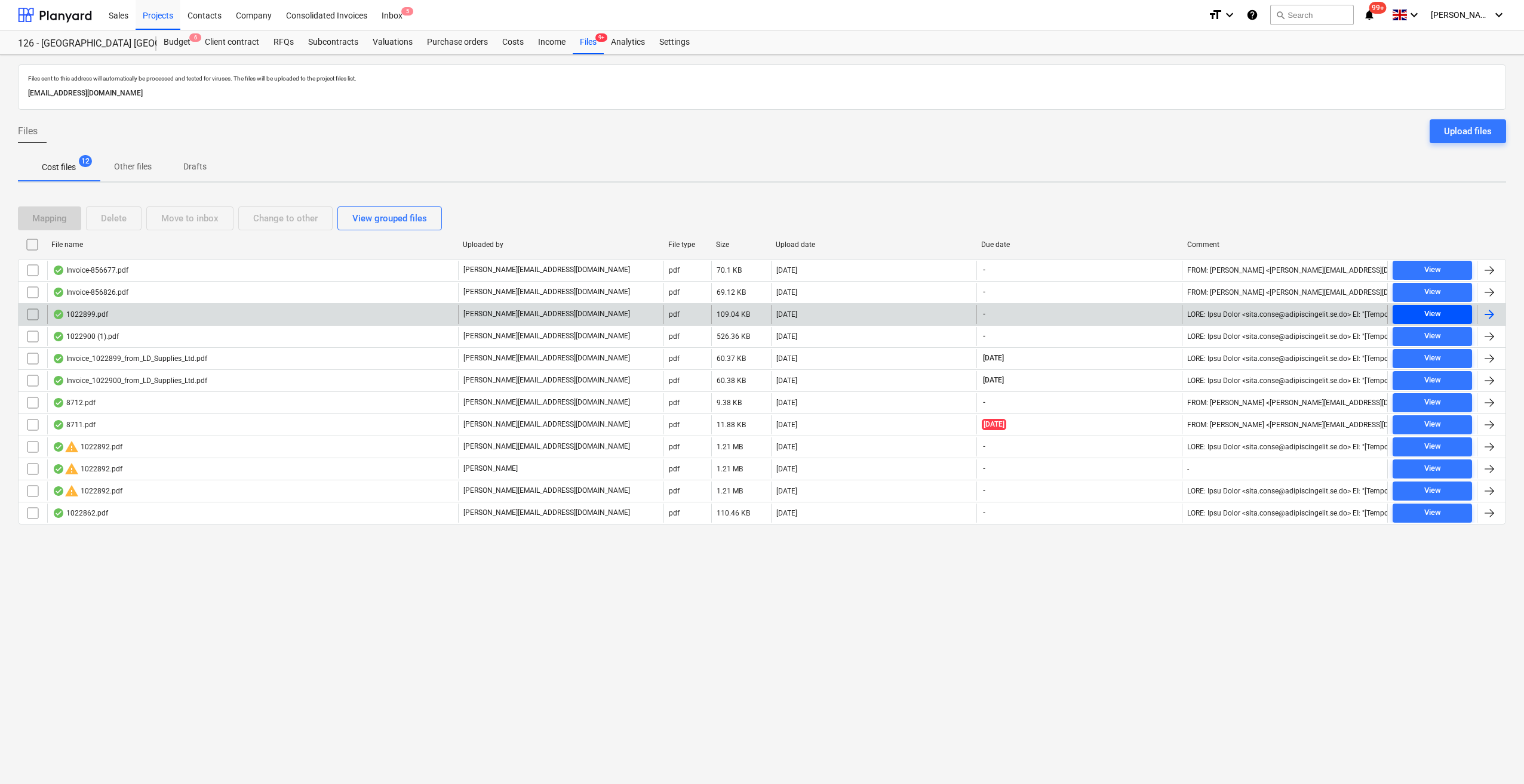
click at [1439, 315] on div "View" at bounding box center [1433, 314] width 17 height 14
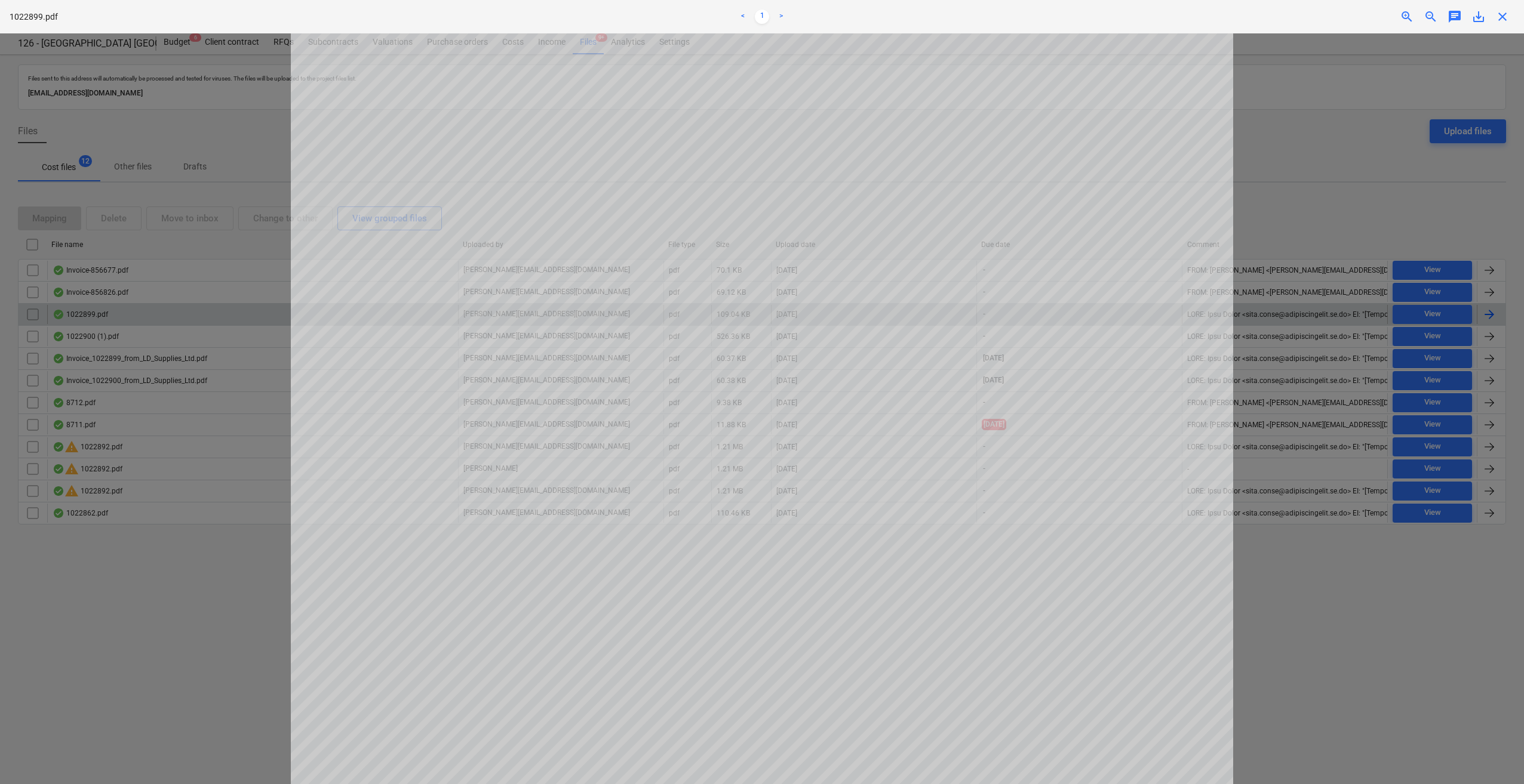
click at [1480, 14] on span "save_alt" at bounding box center [1478, 16] width 15 height 15
drag, startPoint x: 1503, startPoint y: 19, endPoint x: 1464, endPoint y: 53, distance: 51.7
click at [1503, 19] on span "close" at bounding box center [1502, 16] width 15 height 15
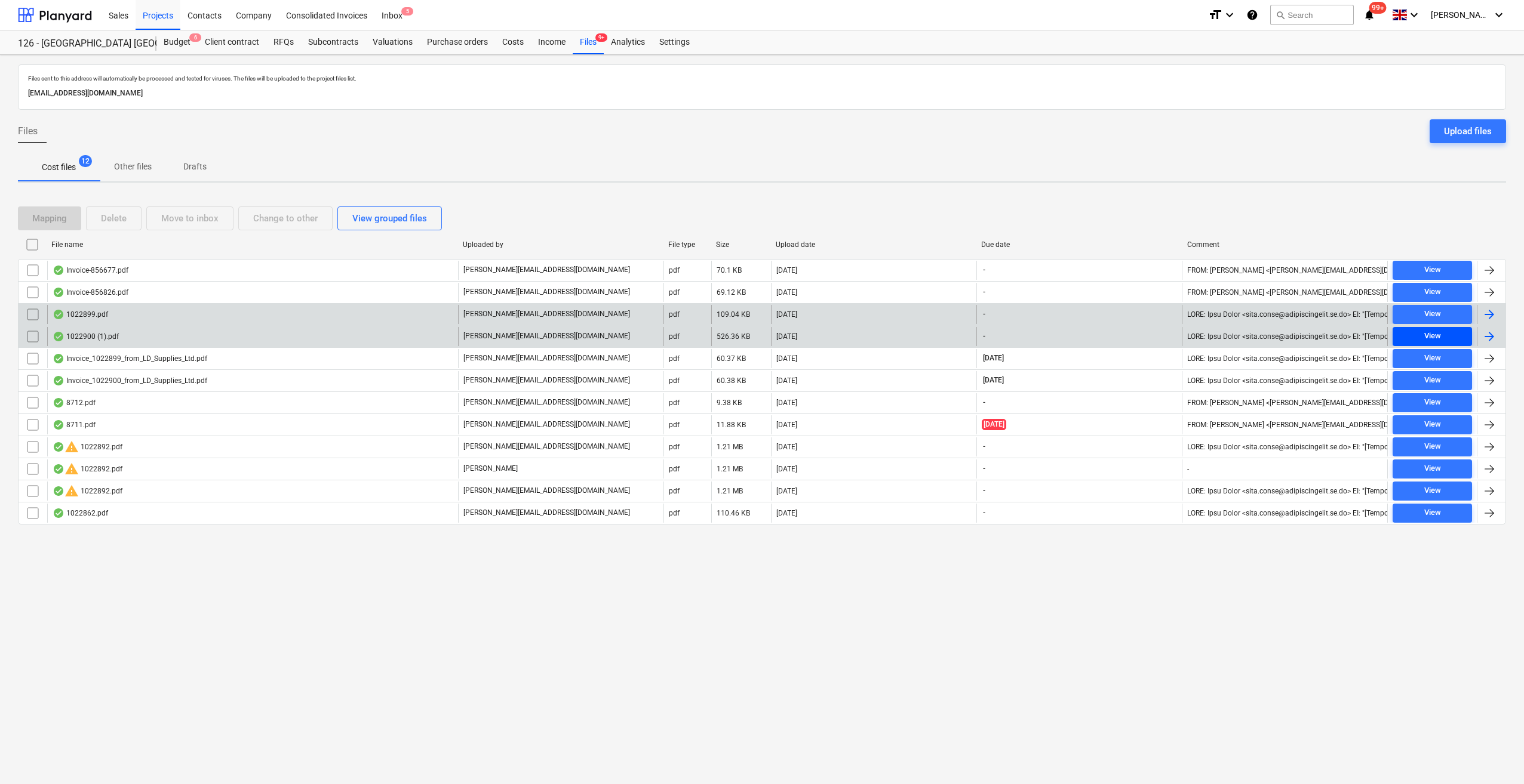
click at [1433, 337] on div "View" at bounding box center [1433, 337] width 17 height 14
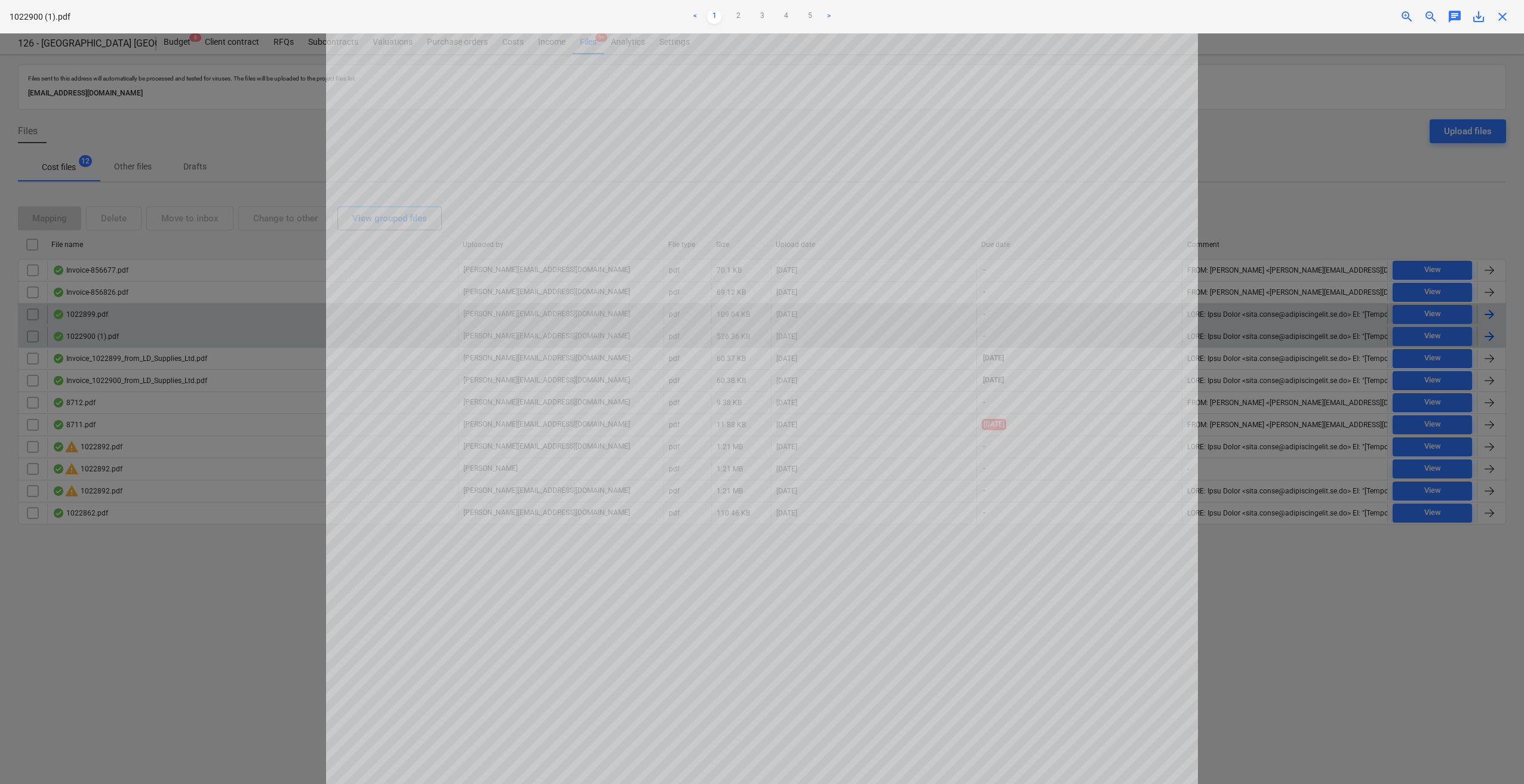
click at [1474, 17] on span "save_alt" at bounding box center [1478, 16] width 15 height 15
drag, startPoint x: 1504, startPoint y: 15, endPoint x: 1497, endPoint y: 25, distance: 12.2
click at [1504, 15] on span "close" at bounding box center [1502, 16] width 15 height 15
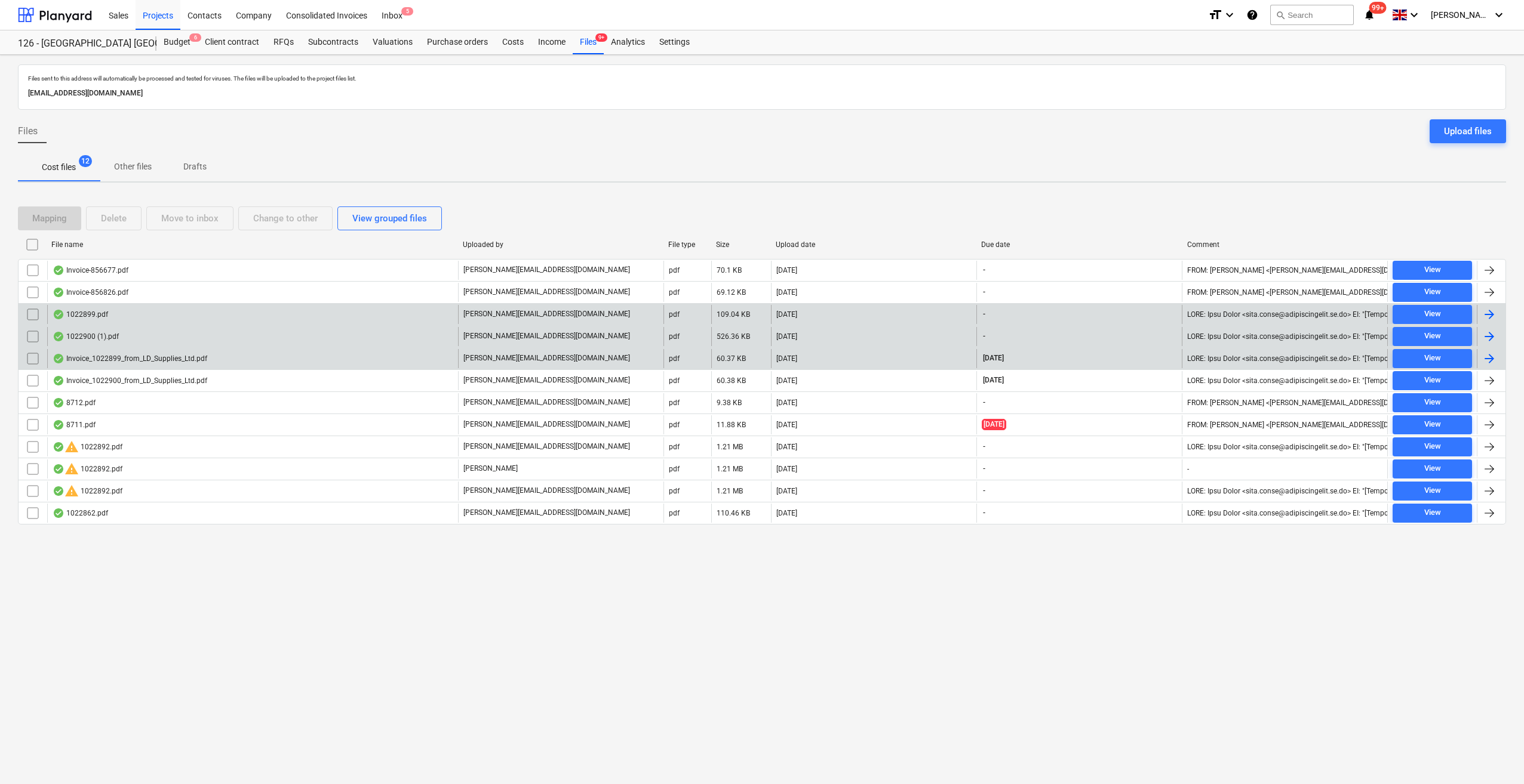
click at [1494, 358] on div at bounding box center [1489, 358] width 15 height 15
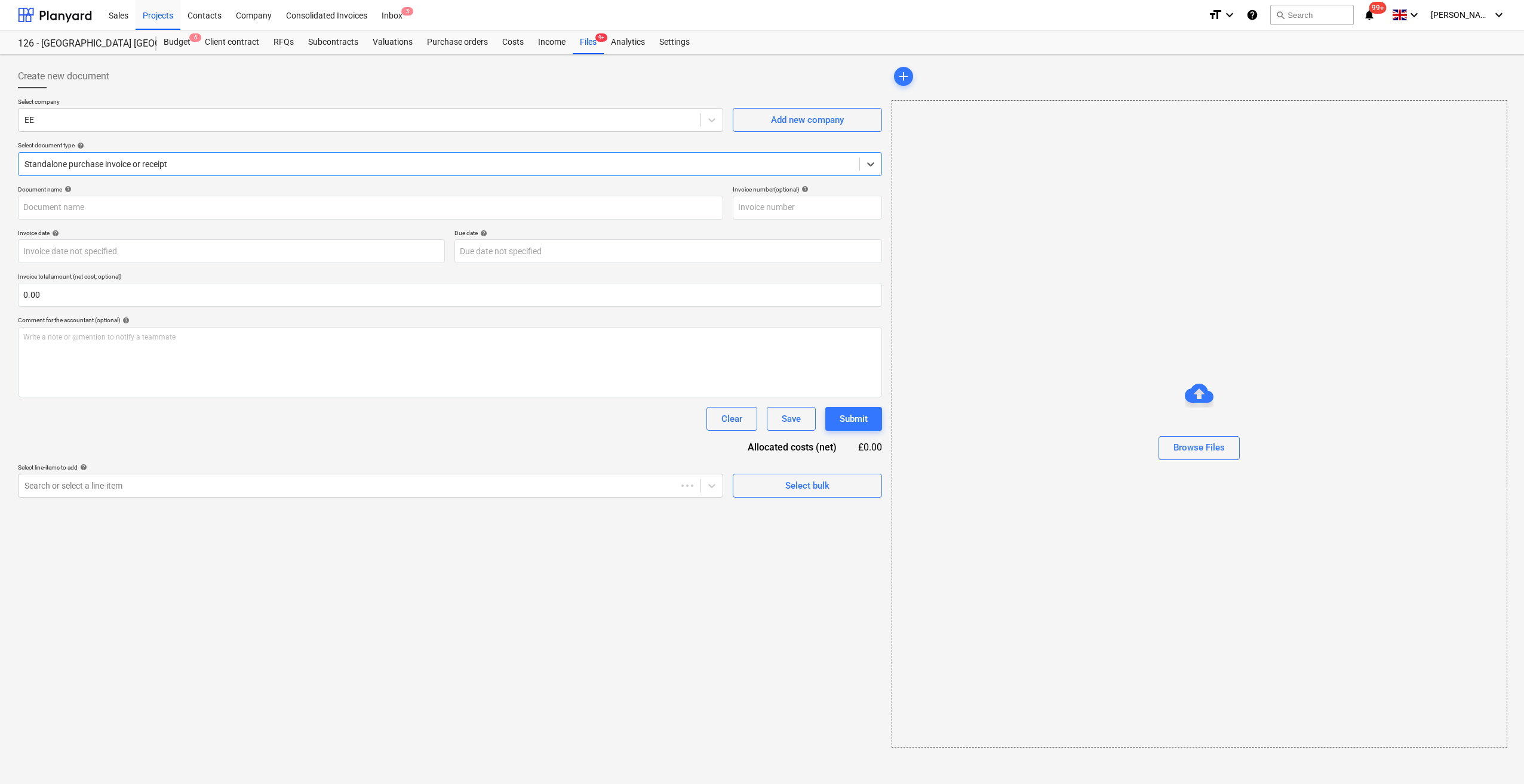
type input "1022899"
type input "23 Aug 2025"
type input "25 Sep 2025"
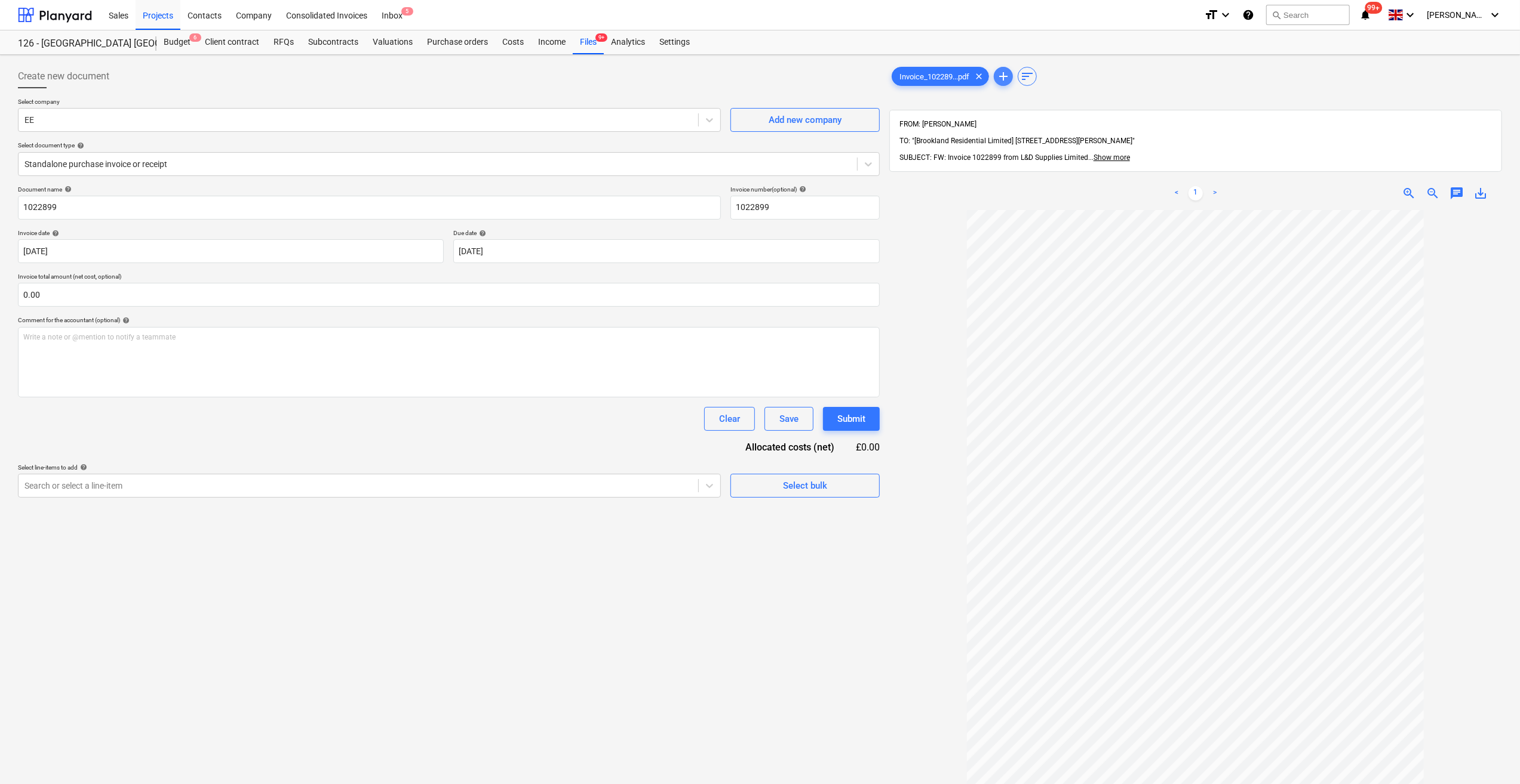
click at [1002, 78] on span "add" at bounding box center [1003, 76] width 15 height 15
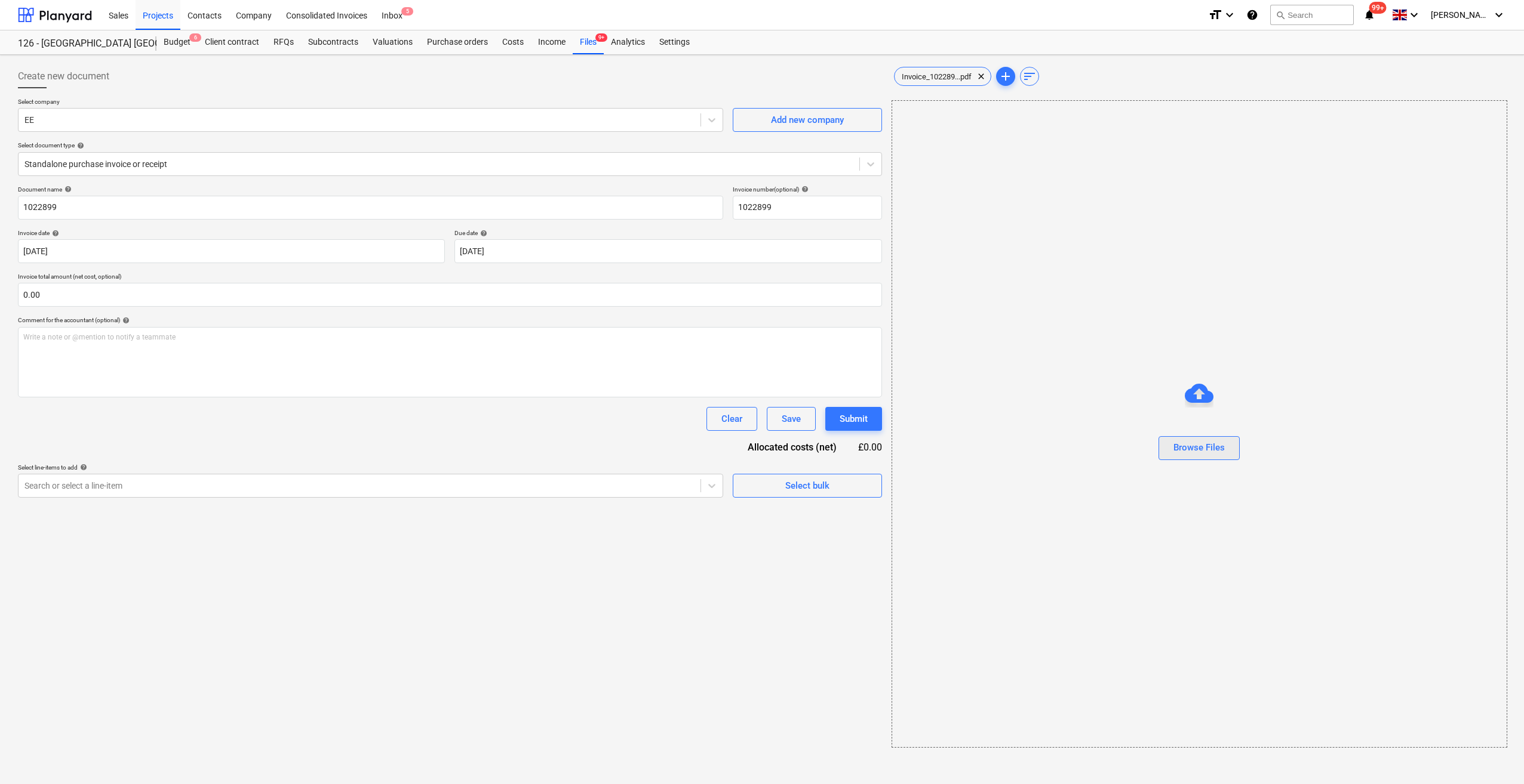
click at [1193, 453] on div "Browse Files" at bounding box center [1199, 447] width 51 height 15
click at [1043, 77] on span "Invoice_102289...pdf" at bounding box center [1011, 77] width 84 height 9
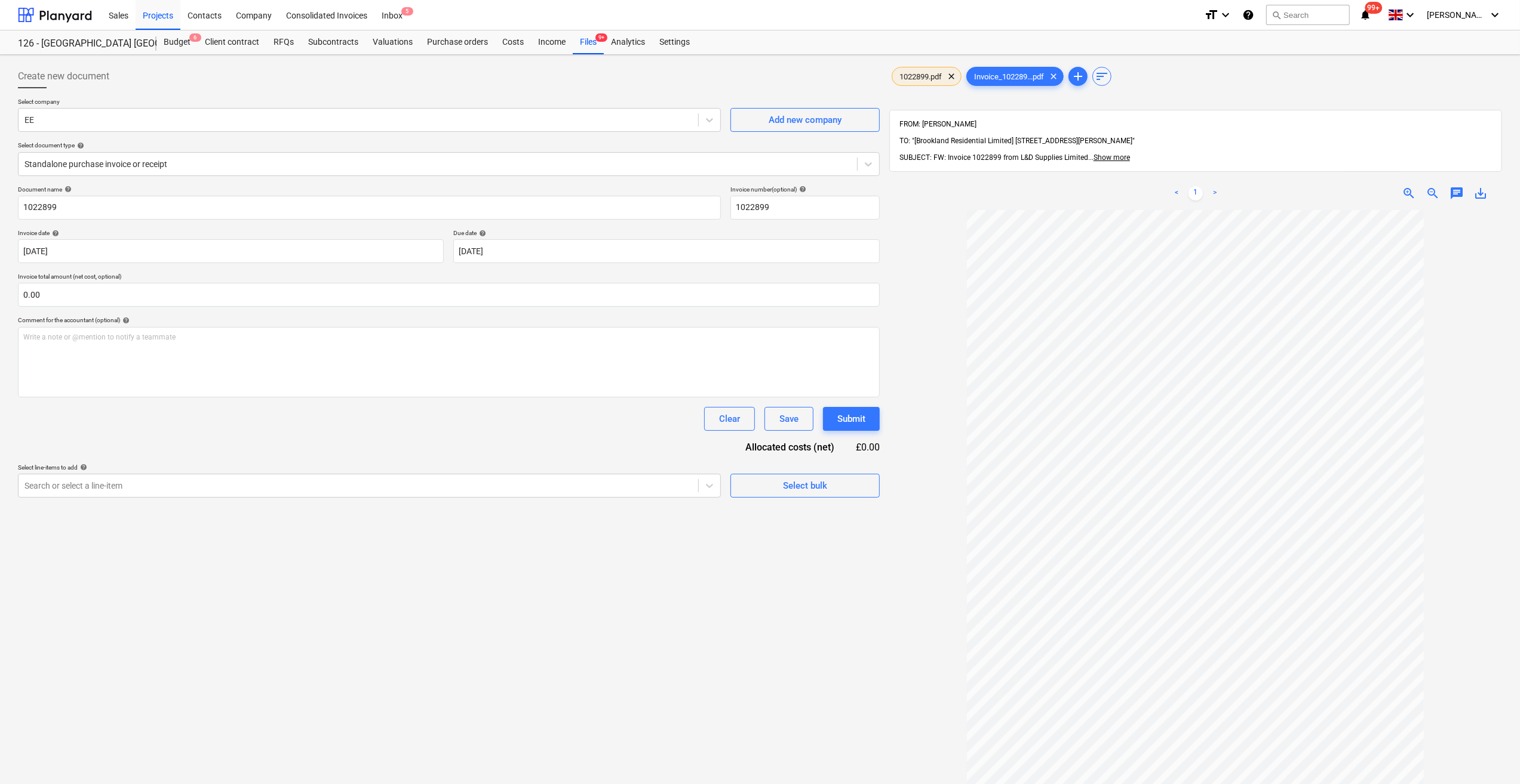
click at [921, 75] on span "1022899.pdf" at bounding box center [920, 77] width 57 height 9
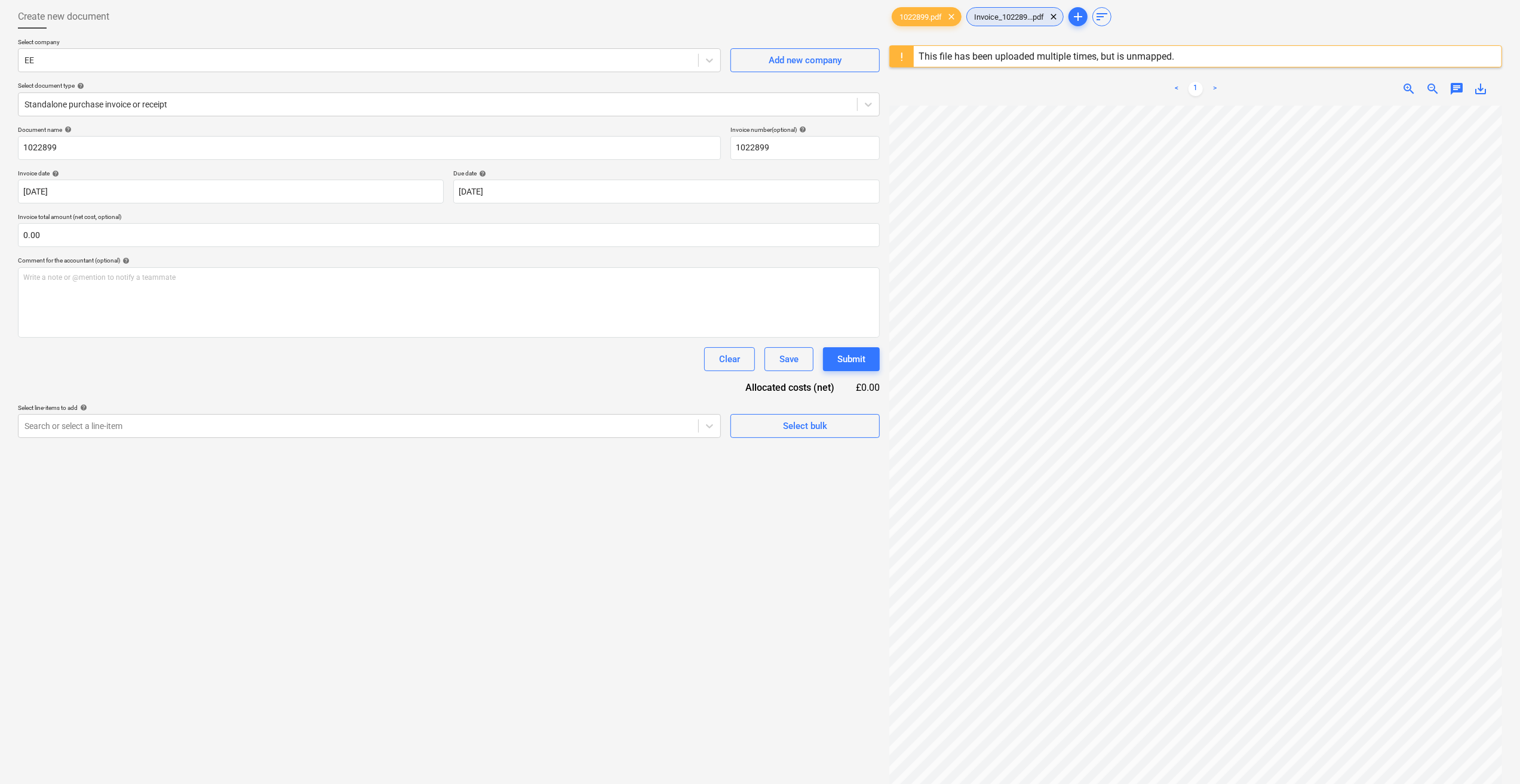
click at [1024, 22] on div "Invoice_102289...pdf clear" at bounding box center [1015, 16] width 98 height 19
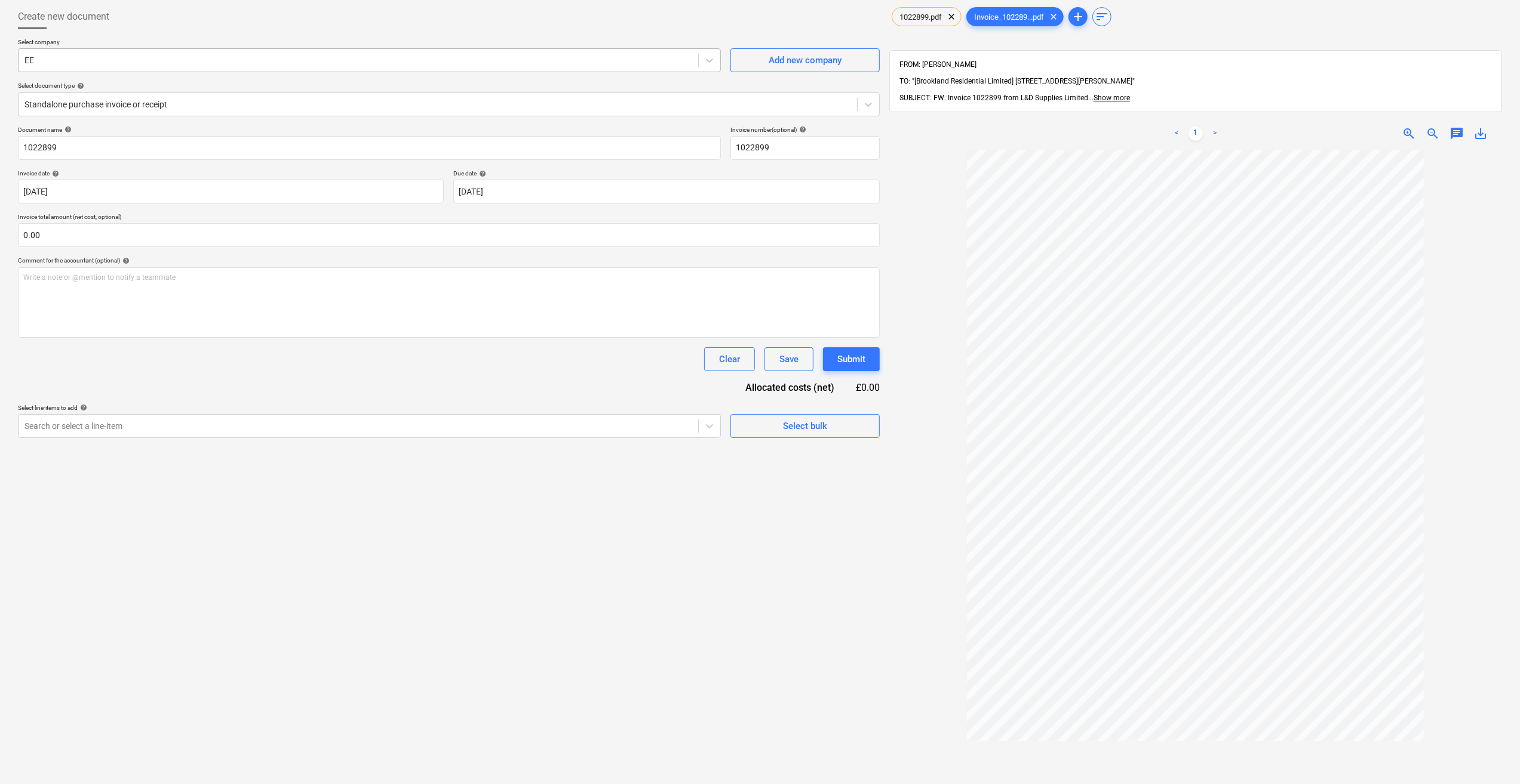
click at [71, 54] on div at bounding box center [359, 60] width 667 height 12
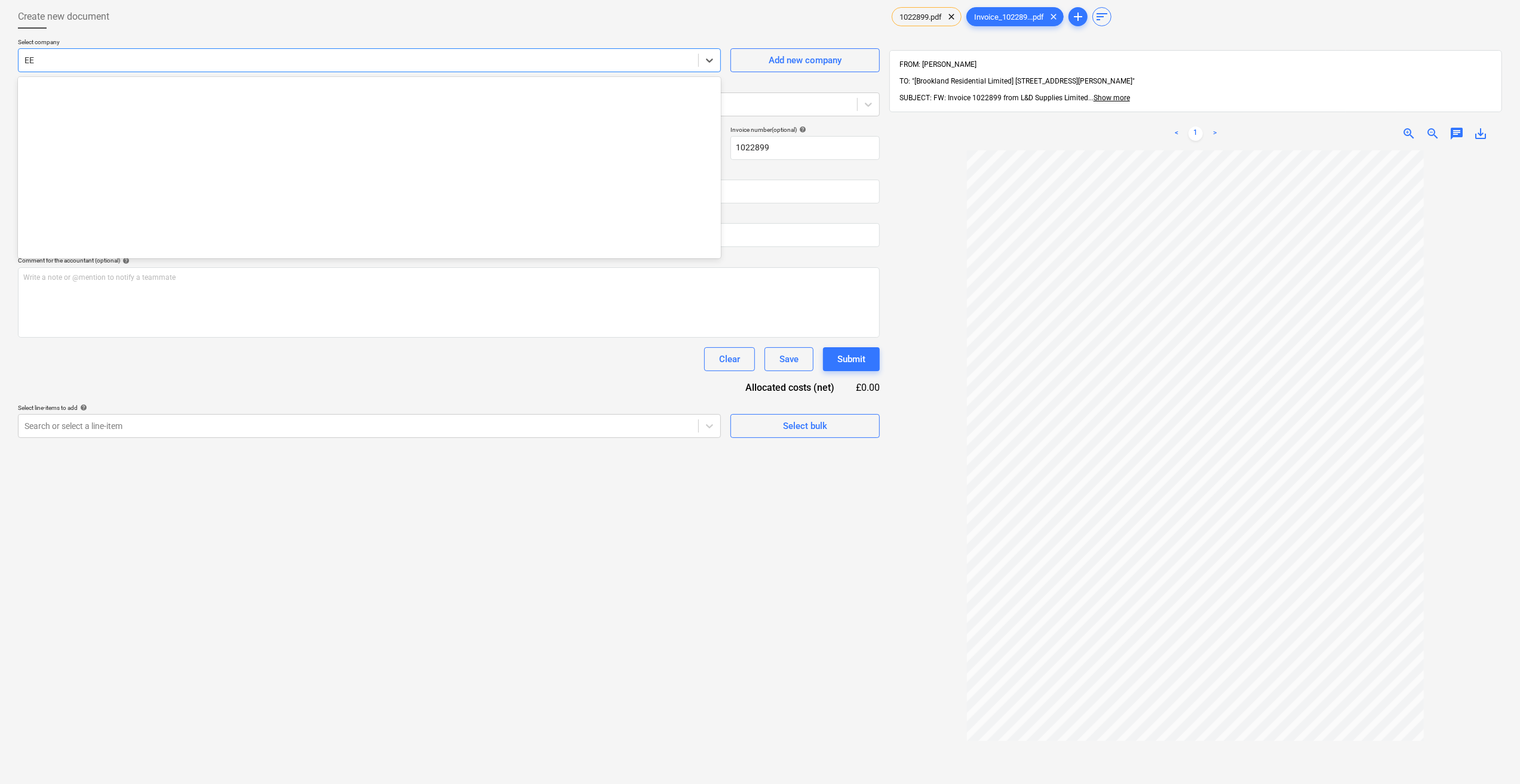
scroll to position [3133, 0]
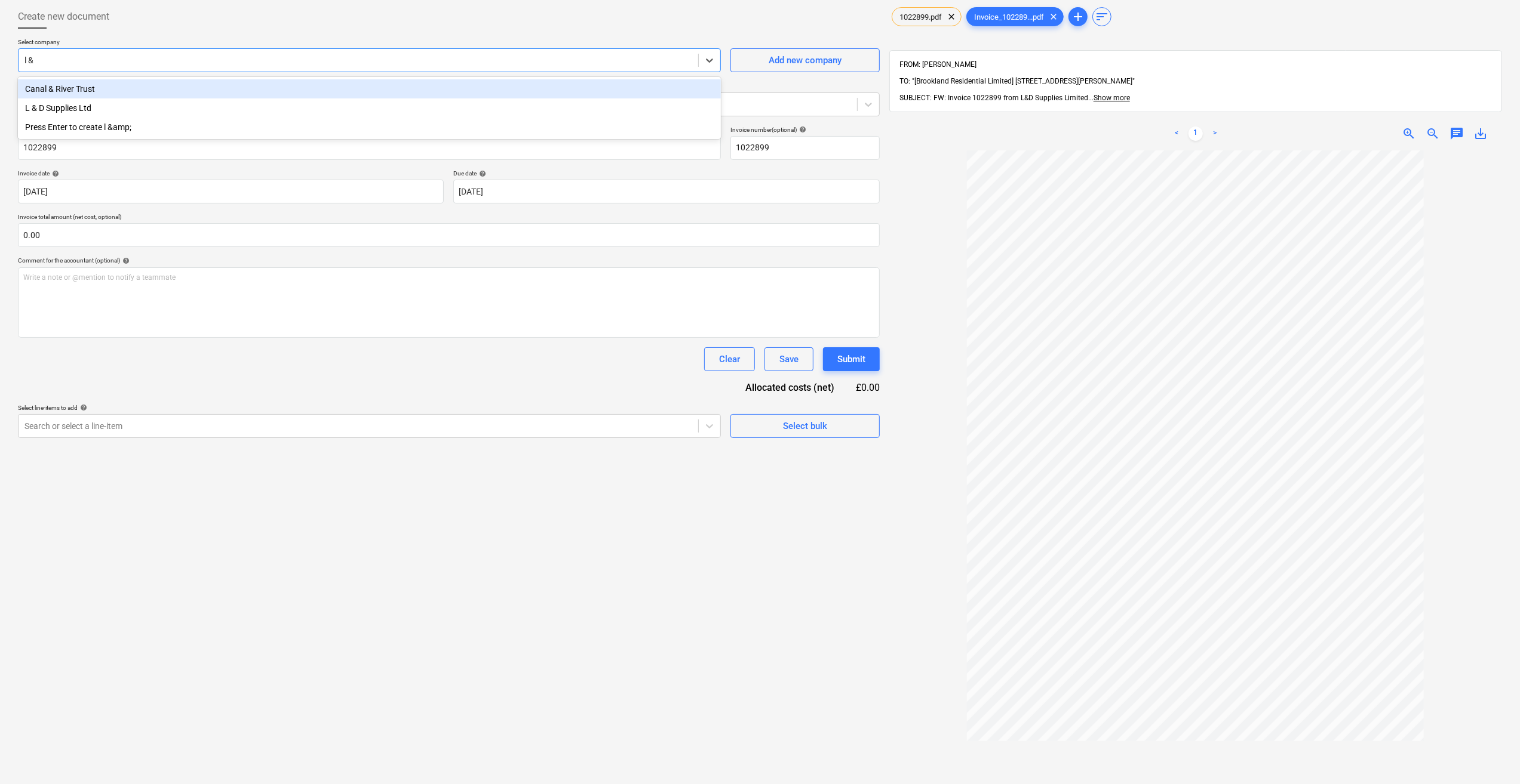
type input "l & D"
click at [82, 94] on div "L & D Supplies Ltd" at bounding box center [369, 89] width 703 height 19
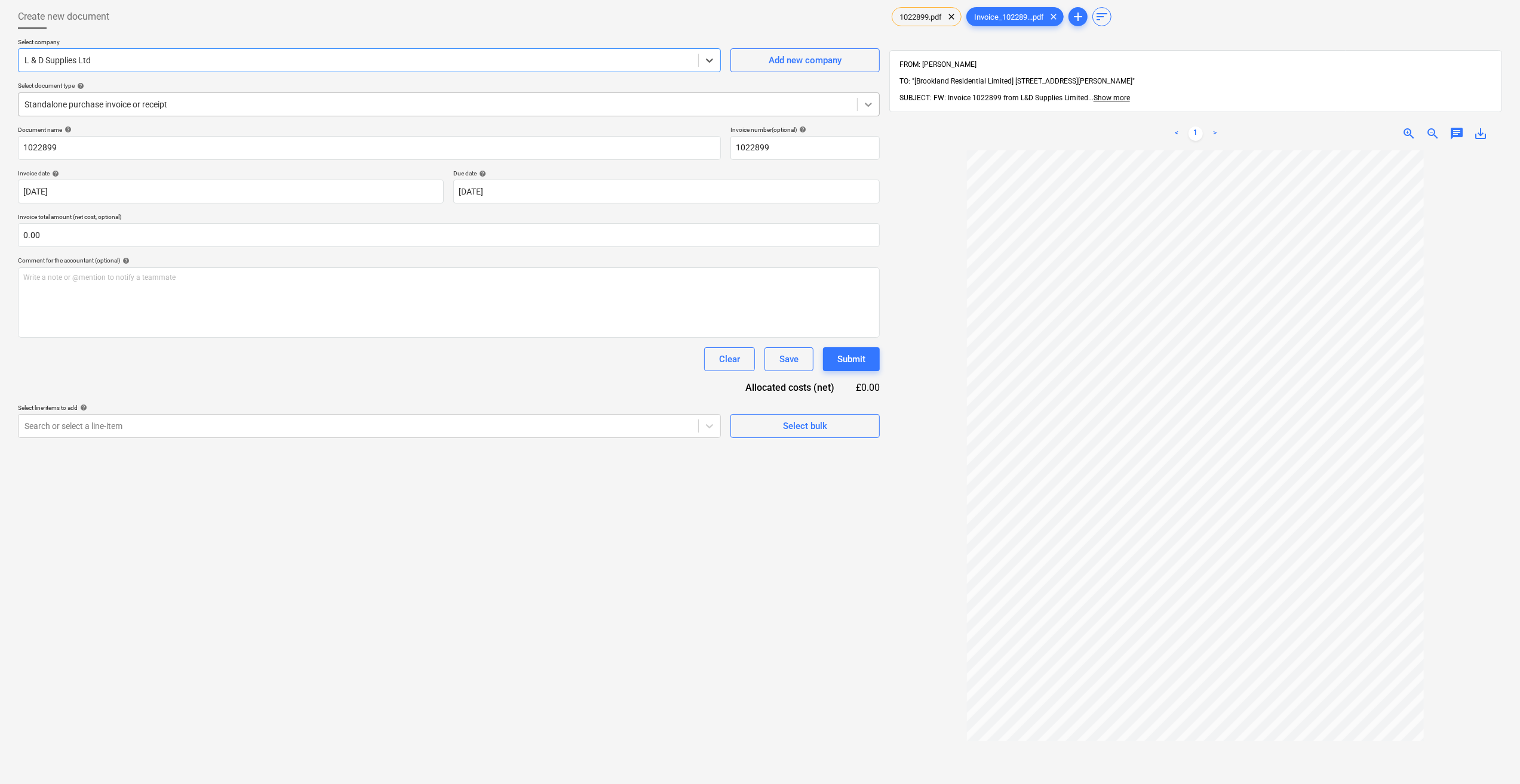
click at [872, 101] on icon at bounding box center [868, 104] width 12 height 12
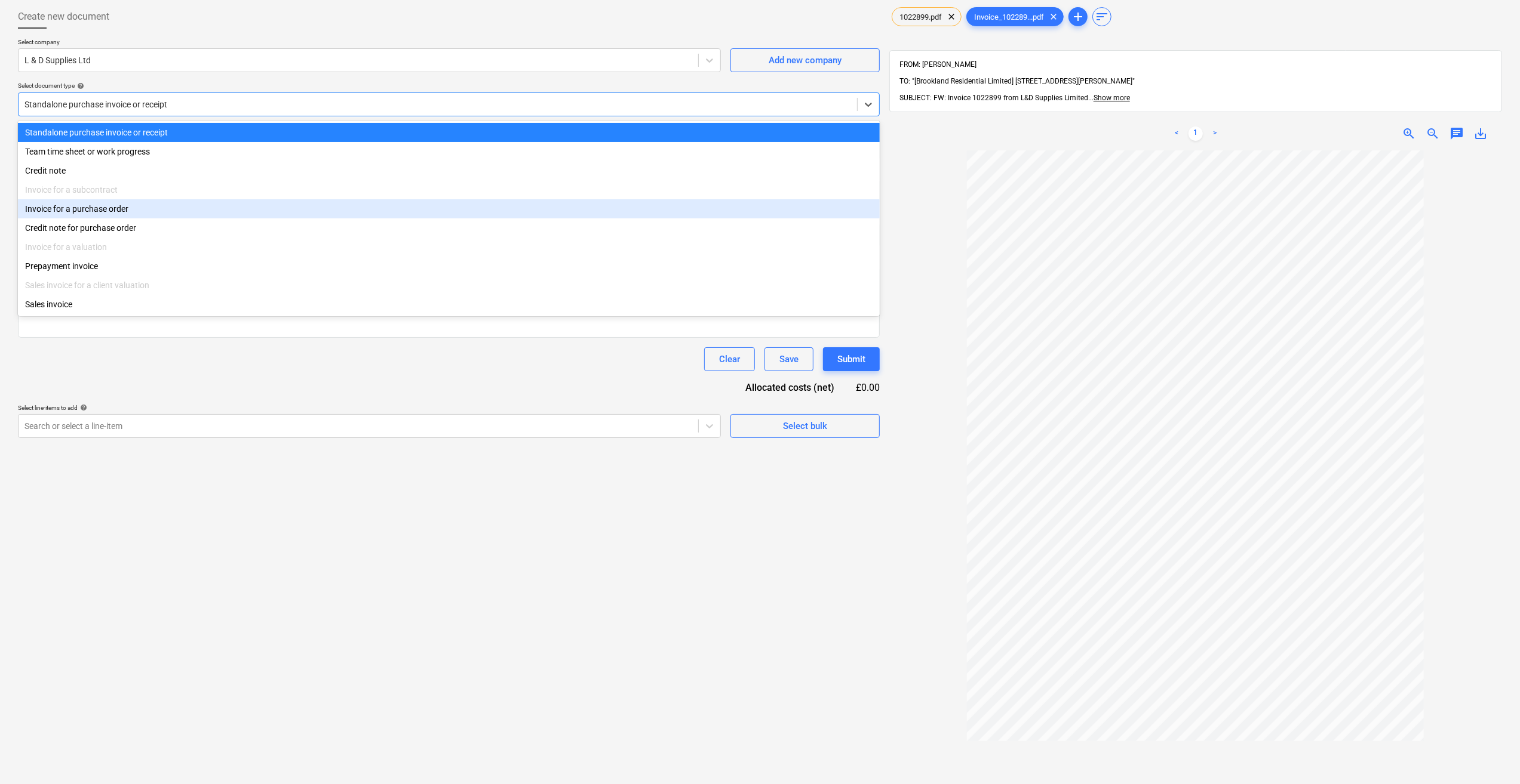
click at [79, 214] on div "Invoice for a purchase order" at bounding box center [448, 209] width 862 height 19
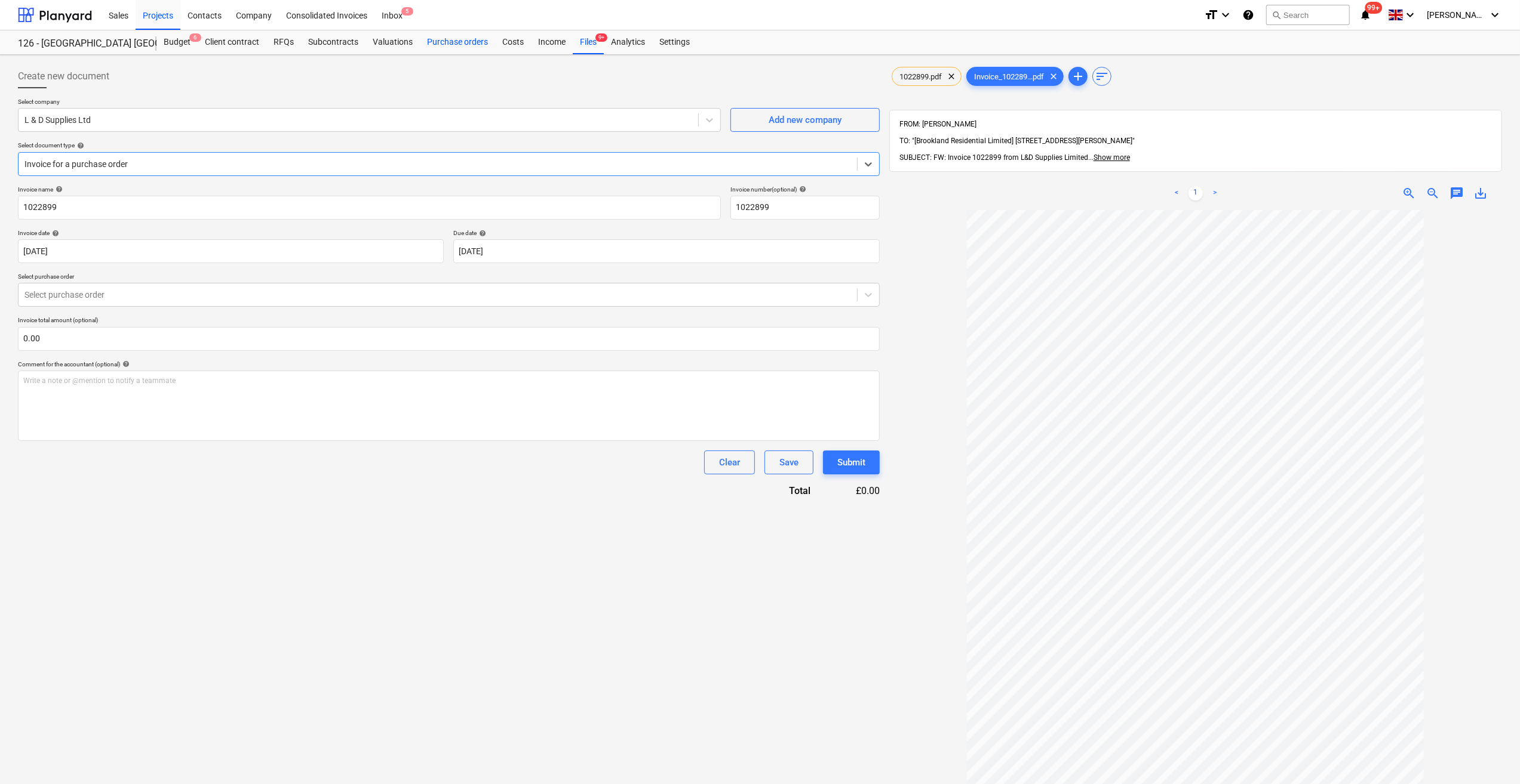
click at [453, 46] on div "Purchase orders" at bounding box center [457, 42] width 75 height 24
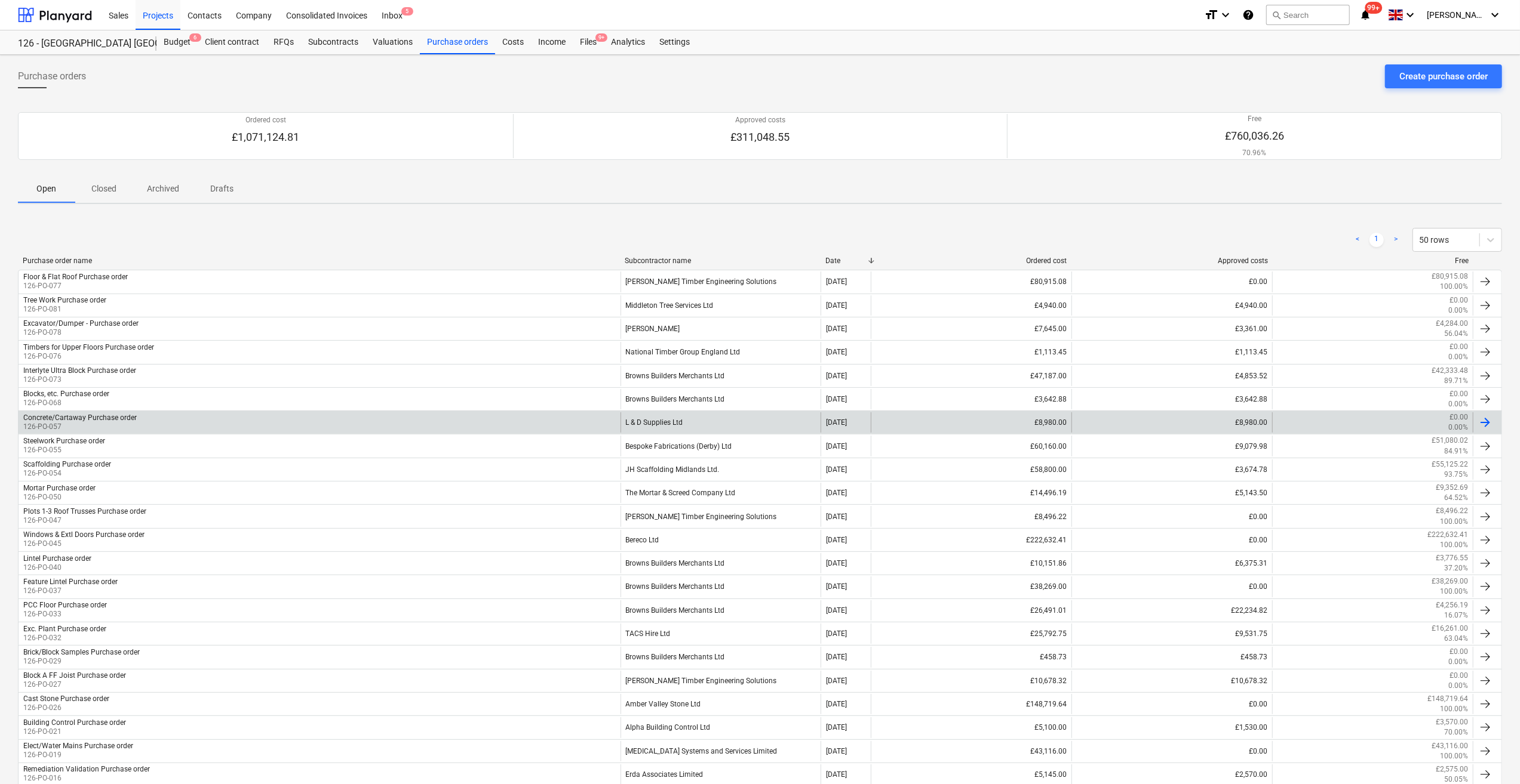
click at [627, 424] on div "L & D Supplies Ltd" at bounding box center [720, 423] width 201 height 20
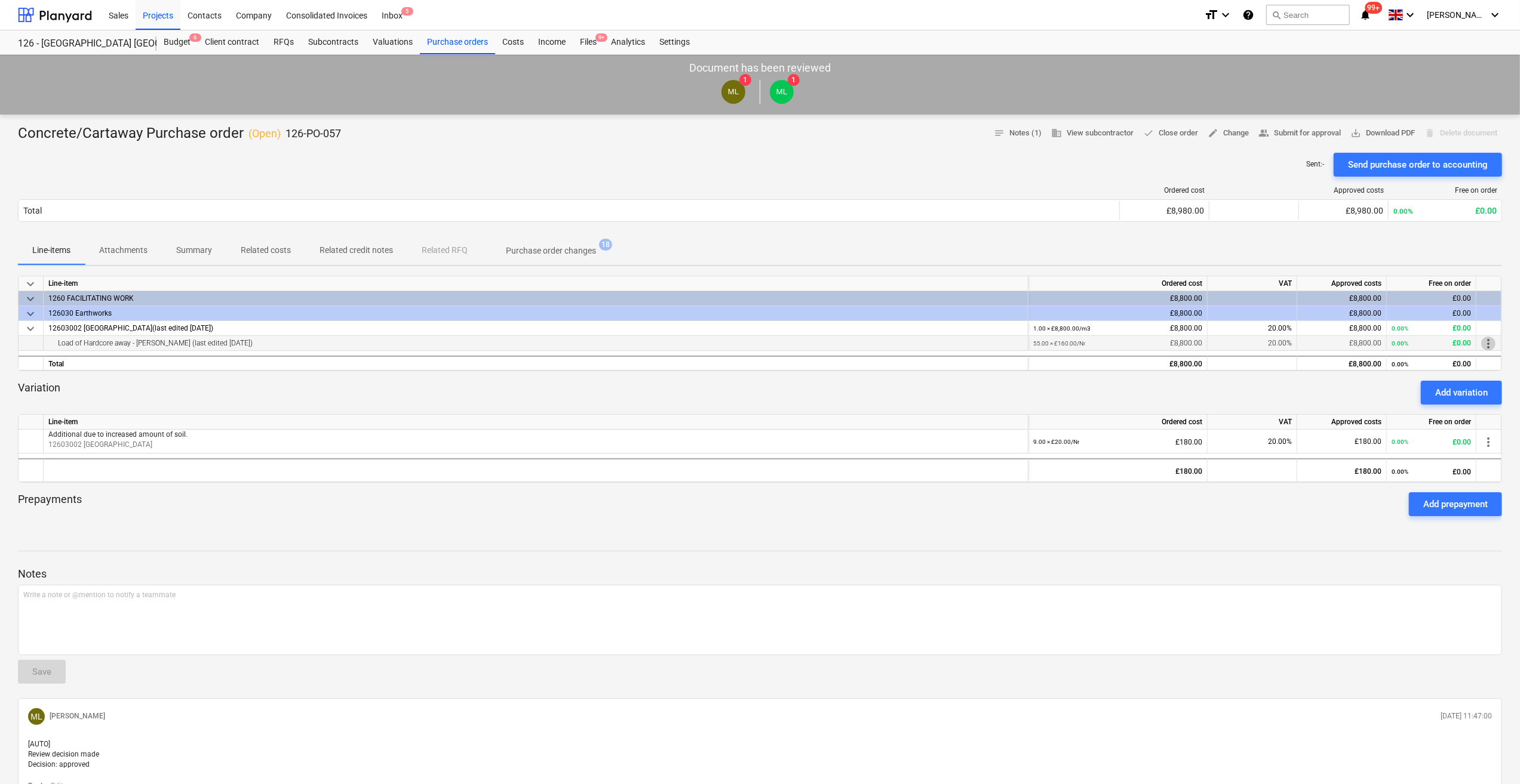
click at [1488, 341] on span "more_vert" at bounding box center [1487, 344] width 15 height 15
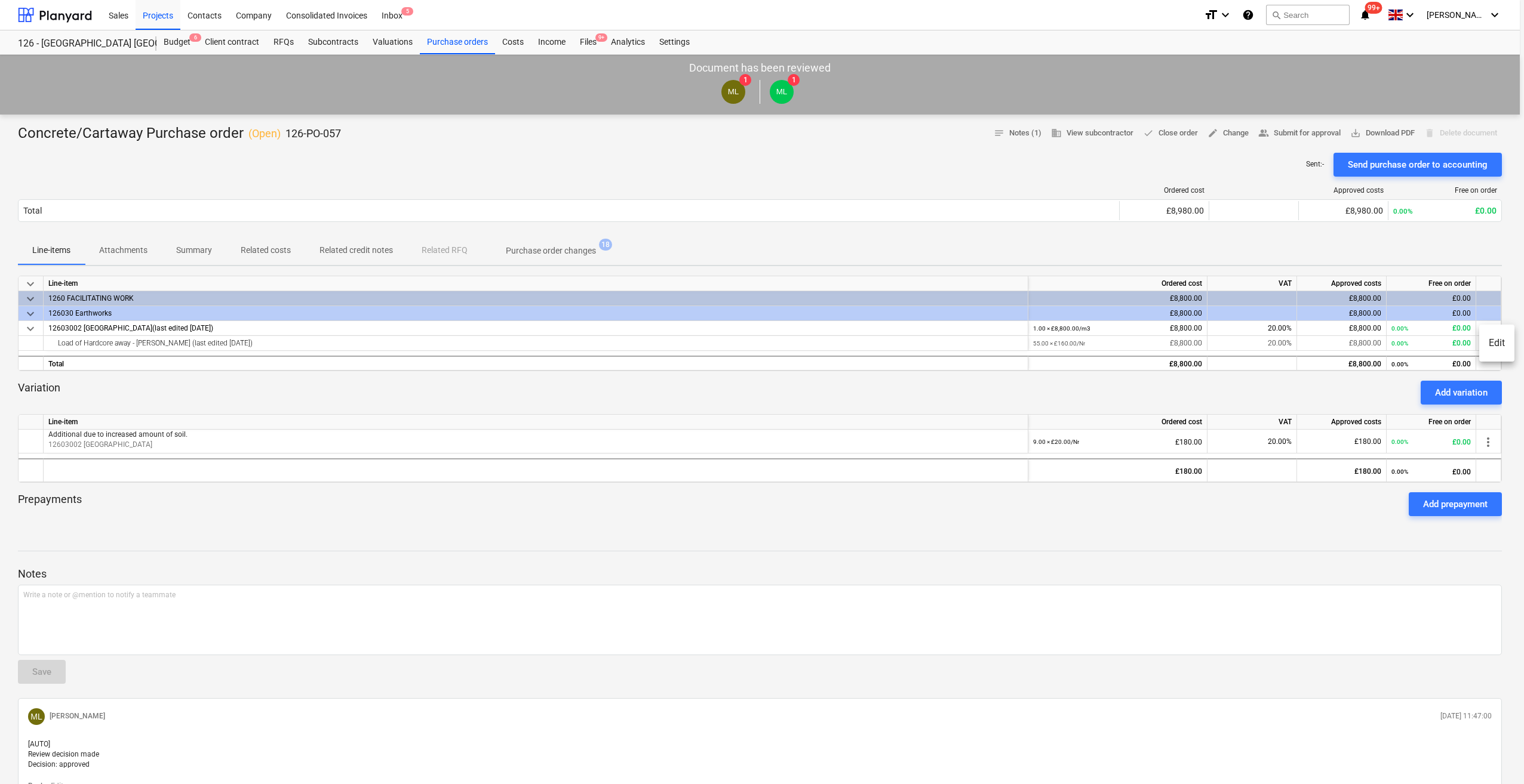
click at [1491, 342] on li "Edit" at bounding box center [1496, 343] width 35 height 27
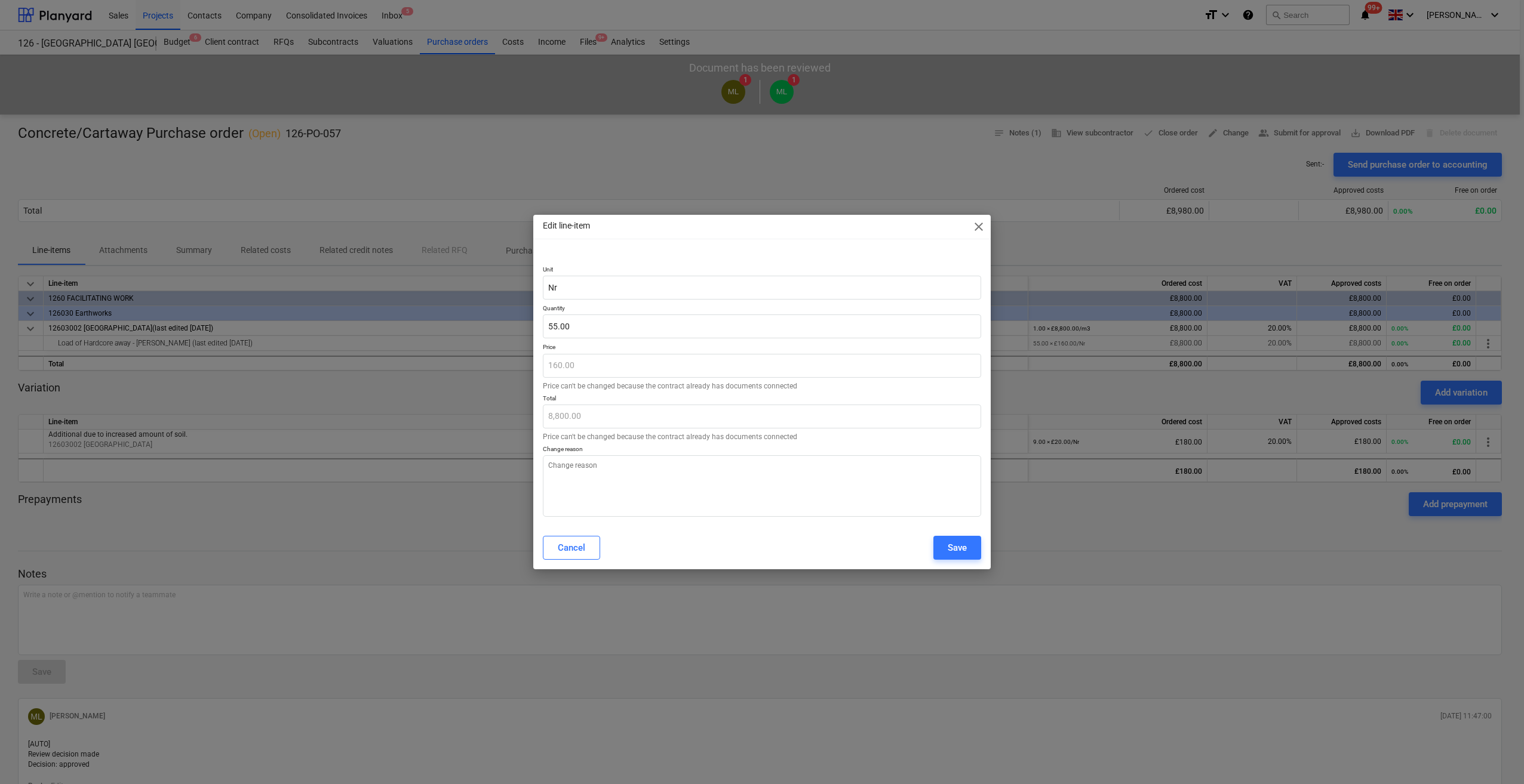
type textarea "x"
click at [565, 464] on textarea at bounding box center [762, 485] width 438 height 61
type textarea "A"
type textarea "x"
type textarea "Ad"
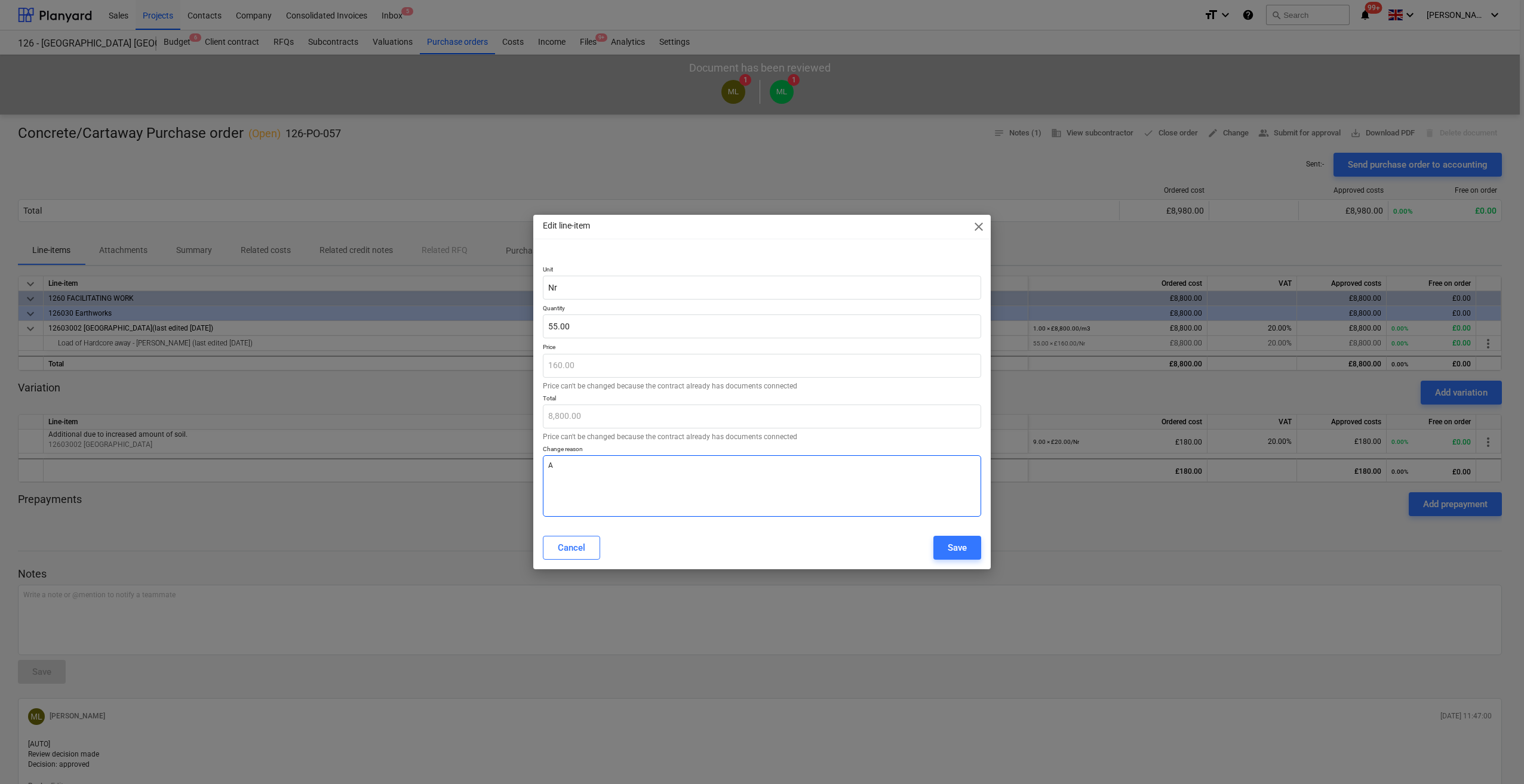
type textarea "x"
type textarea "Add"
type textarea "x"
type textarea "Add"
type textarea "x"
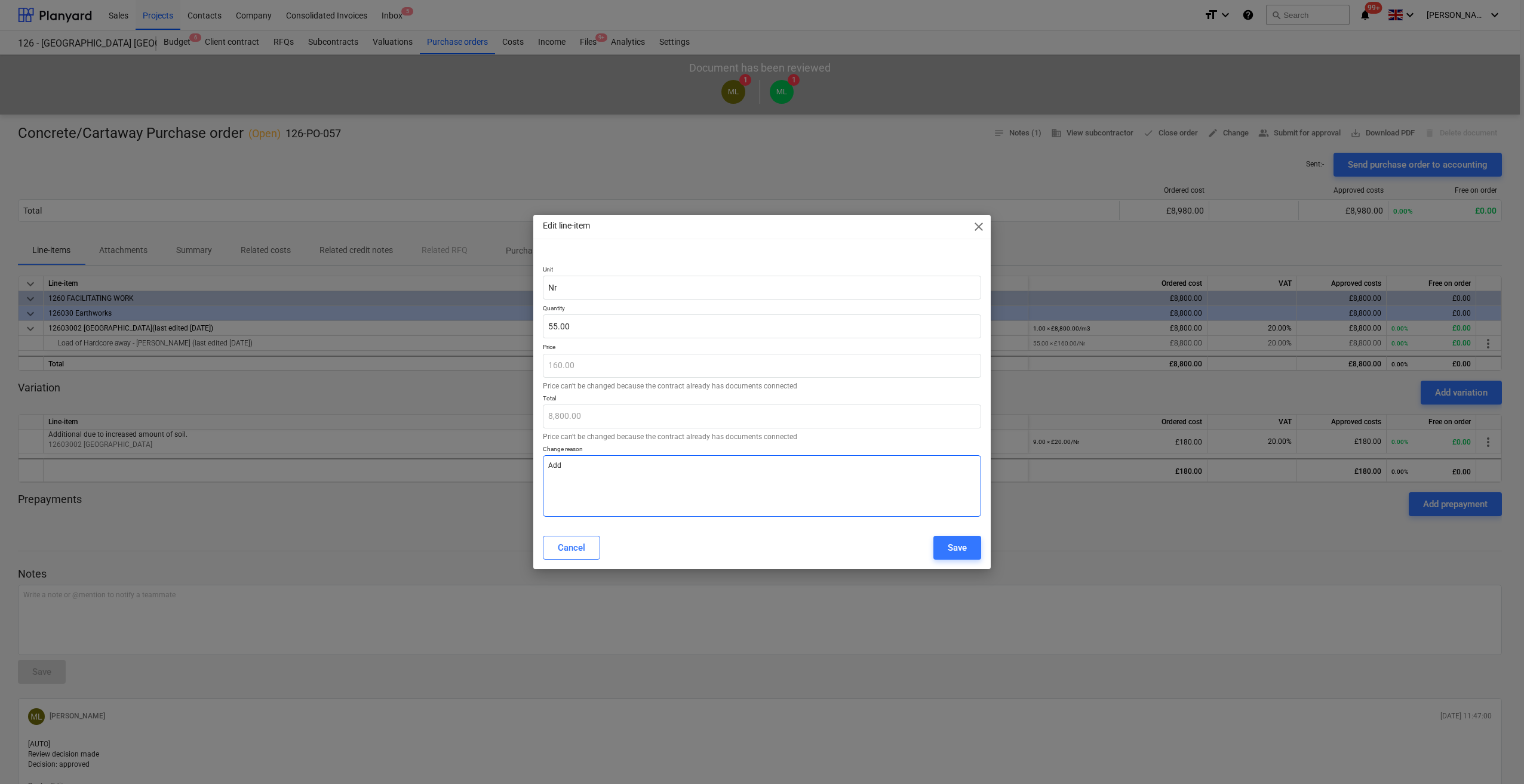
type textarea "Add 5"
type textarea "x"
type textarea "Add 5"
type textarea "x"
type textarea "Add 5 L"
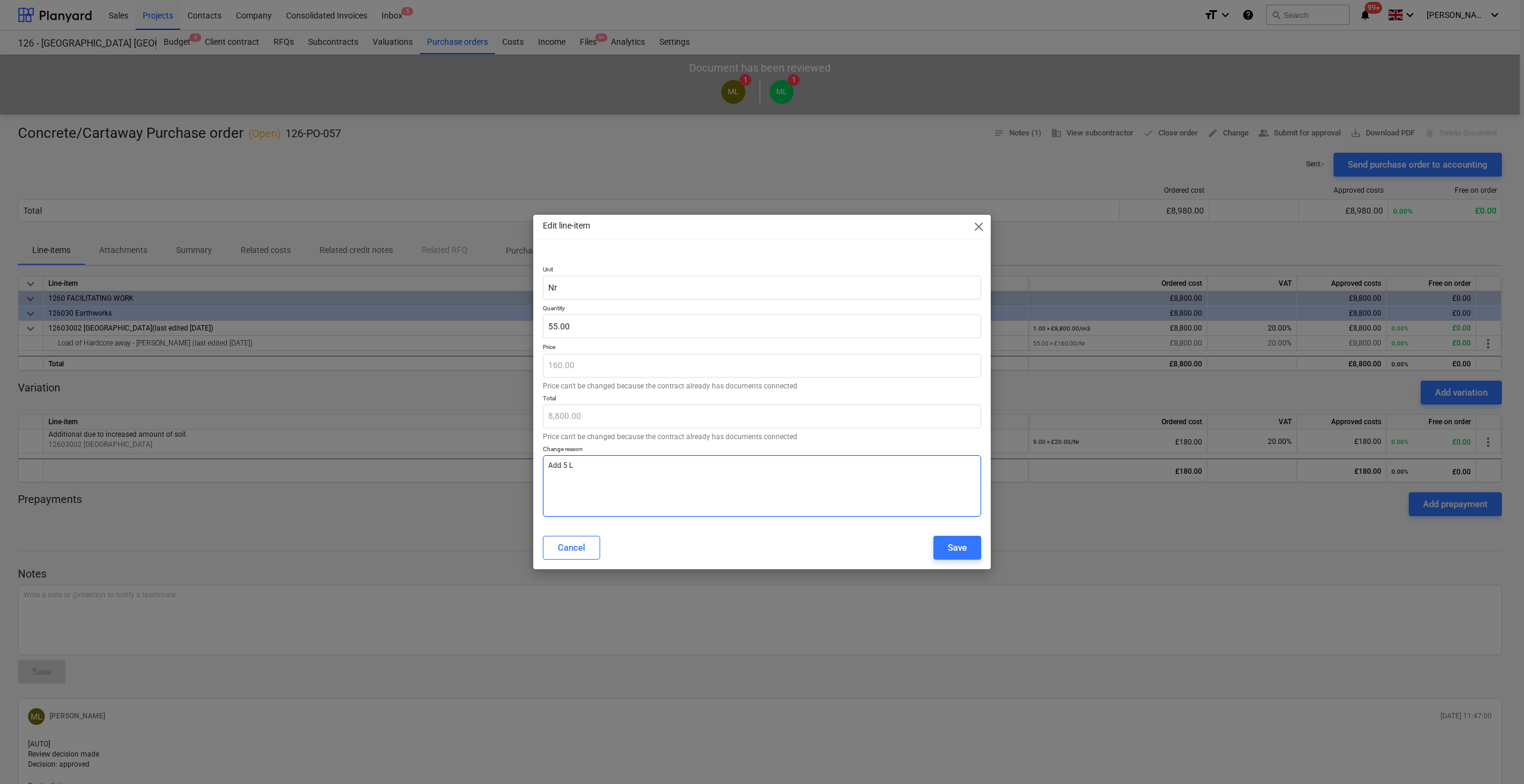
type textarea "x"
type textarea "Add 5 Lo"
type textarea "x"
type textarea "Add 5 Loa"
type textarea "x"
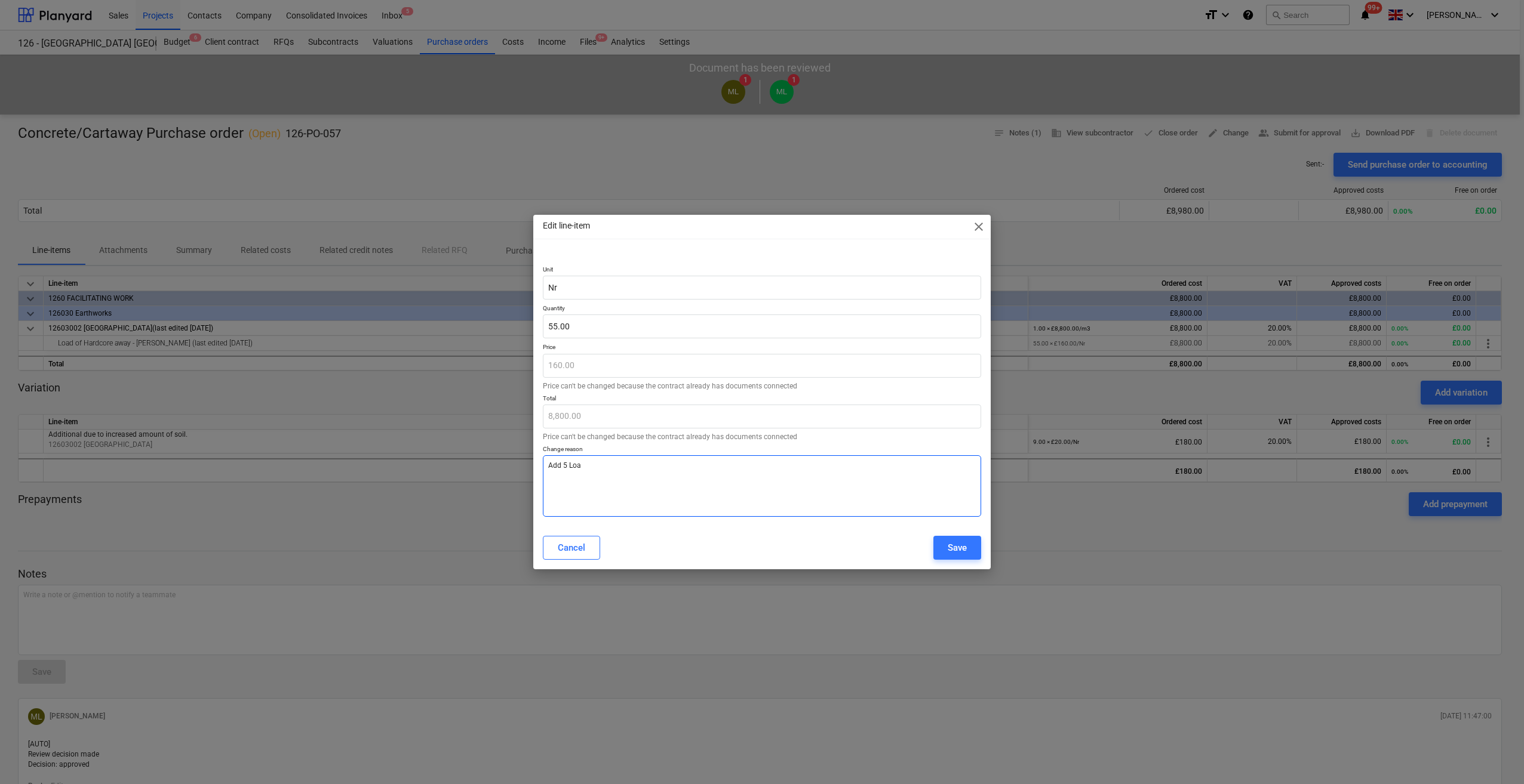
type textarea "Add 5 Load"
type textarea "x"
type textarea "Add 5 Loads"
type textarea "x"
type textarea "Add 5 Loads"
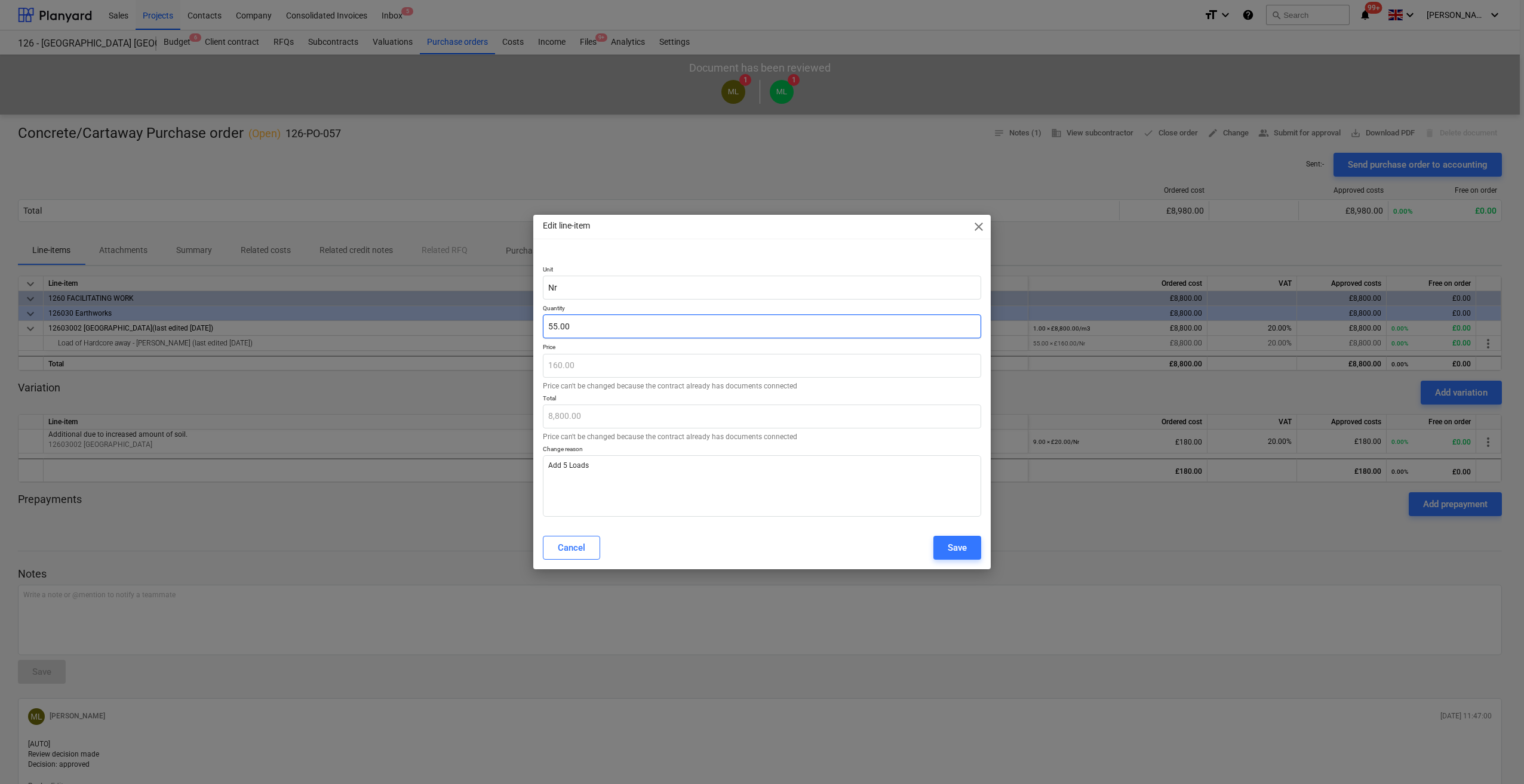
type input "55"
type textarea "x"
click at [555, 327] on input "55" at bounding box center [762, 326] width 438 height 24
type input "5"
type textarea "x"
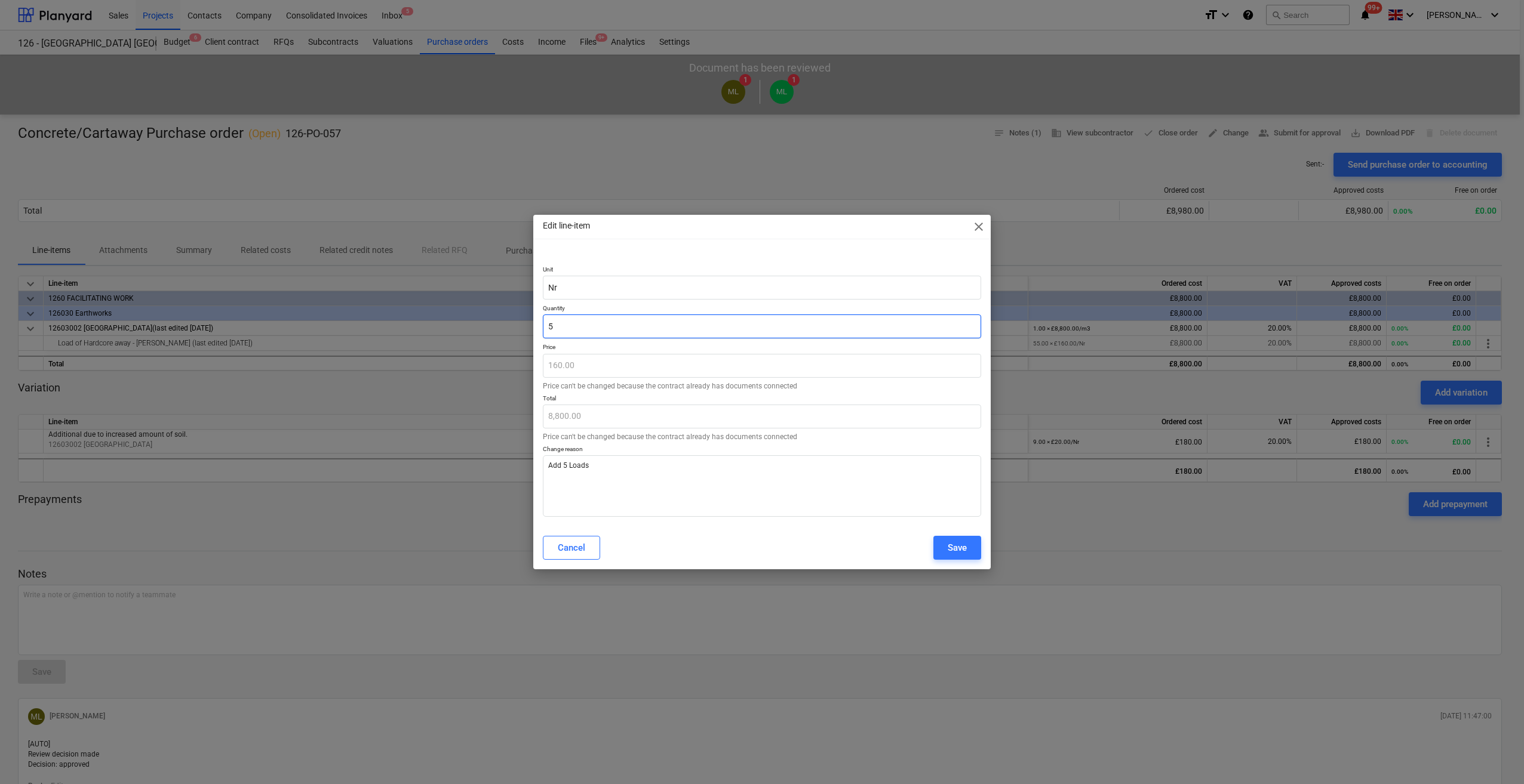
type input "800.00"
type textarea "x"
type input "0.00"
type input "6"
type textarea "x"
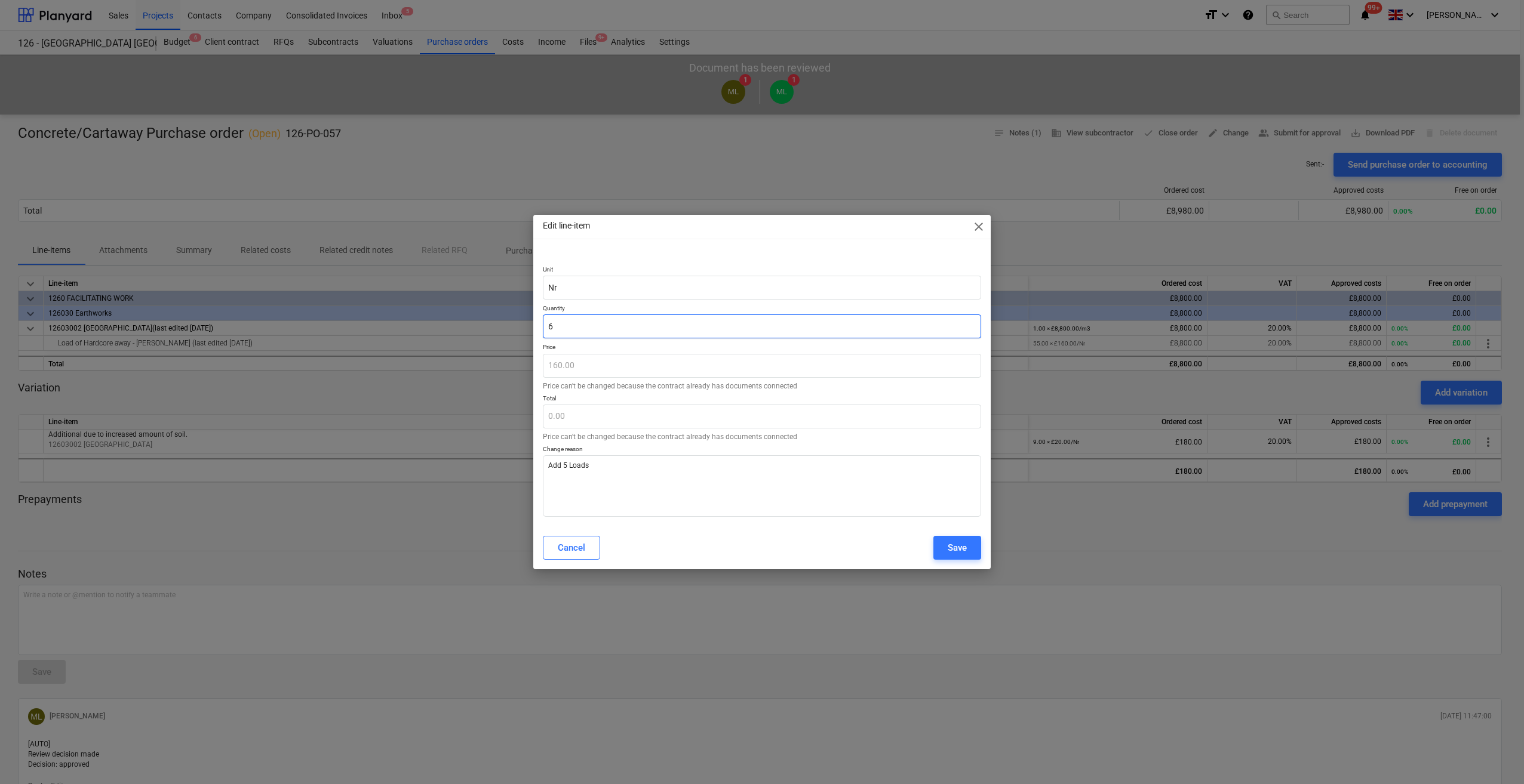
type input "960.00"
type input "60"
type textarea "x"
type input "9,600.00"
type input "60.00"
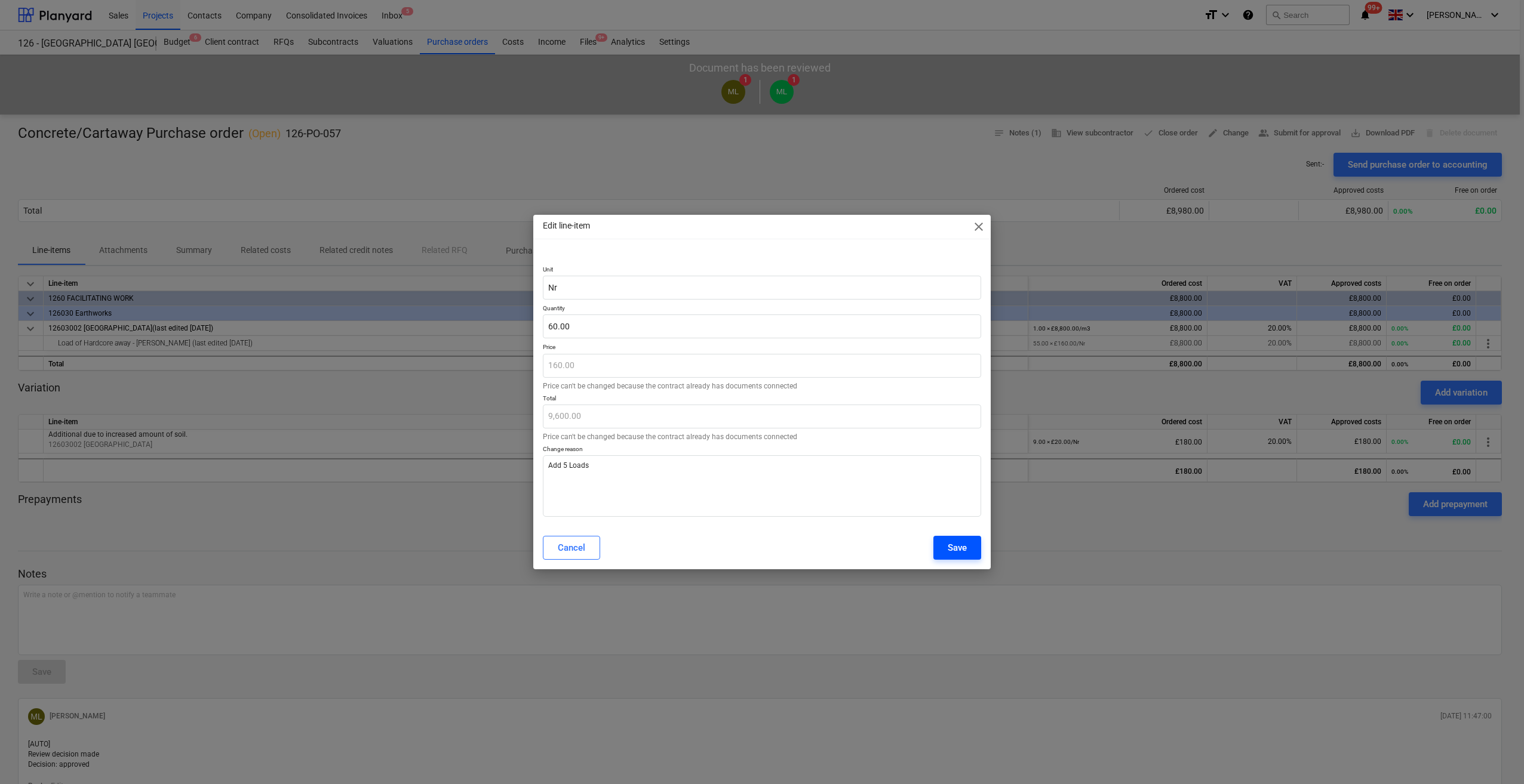
click at [966, 554] on div "Save" at bounding box center [957, 548] width 19 height 15
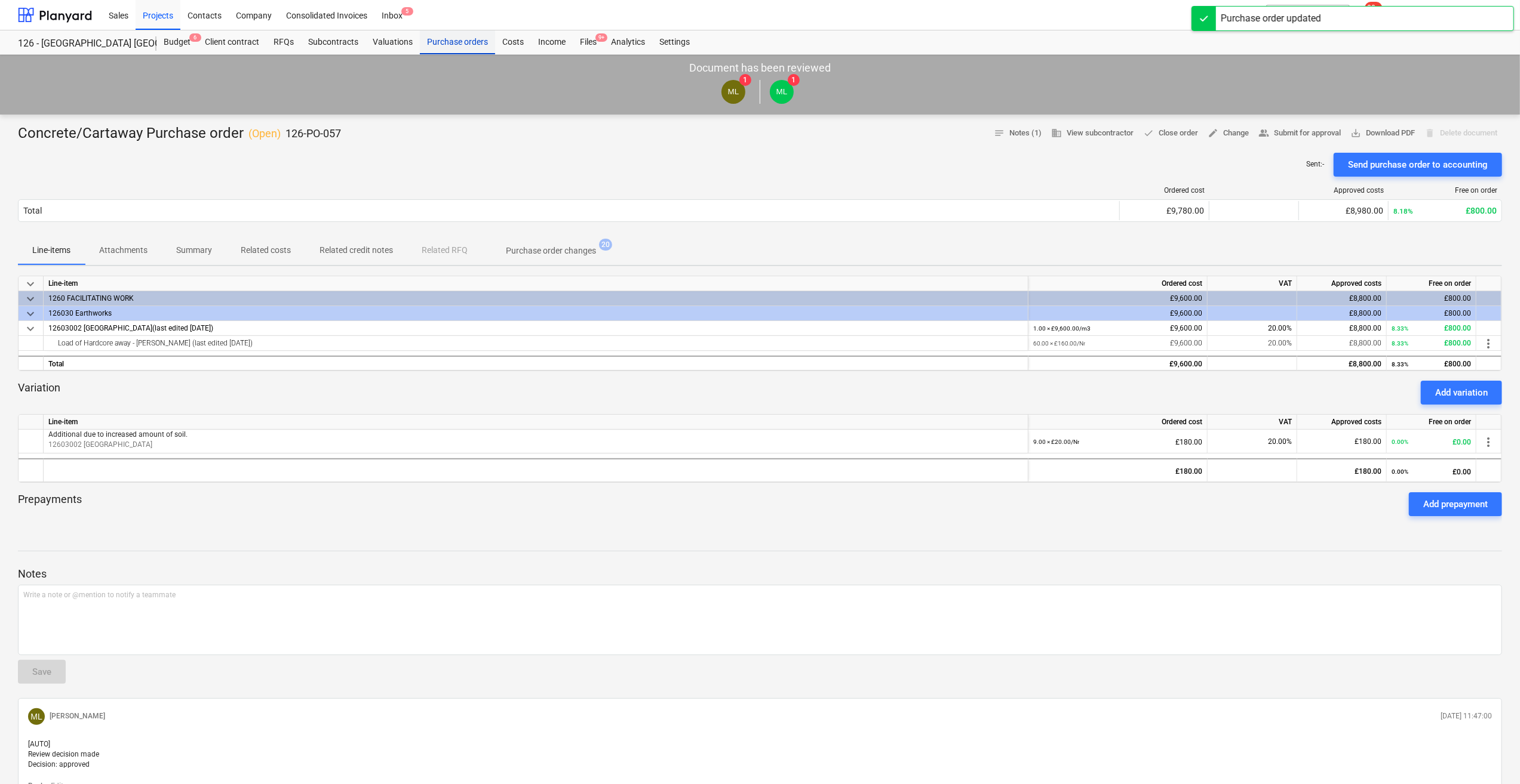
click at [467, 48] on div "Purchase orders" at bounding box center [457, 42] width 75 height 24
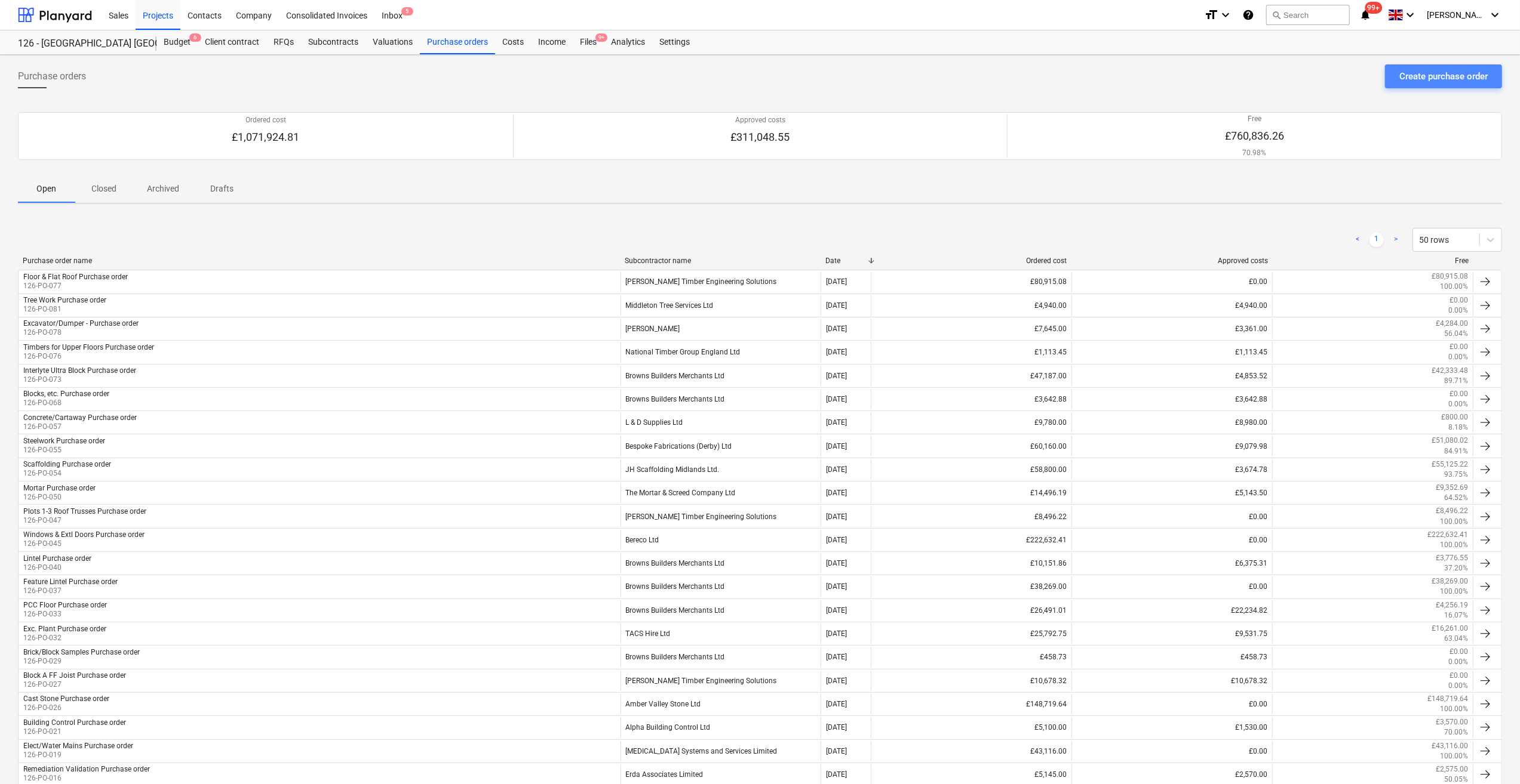
click at [1423, 77] on div "Create purchase order" at bounding box center [1443, 77] width 88 height 15
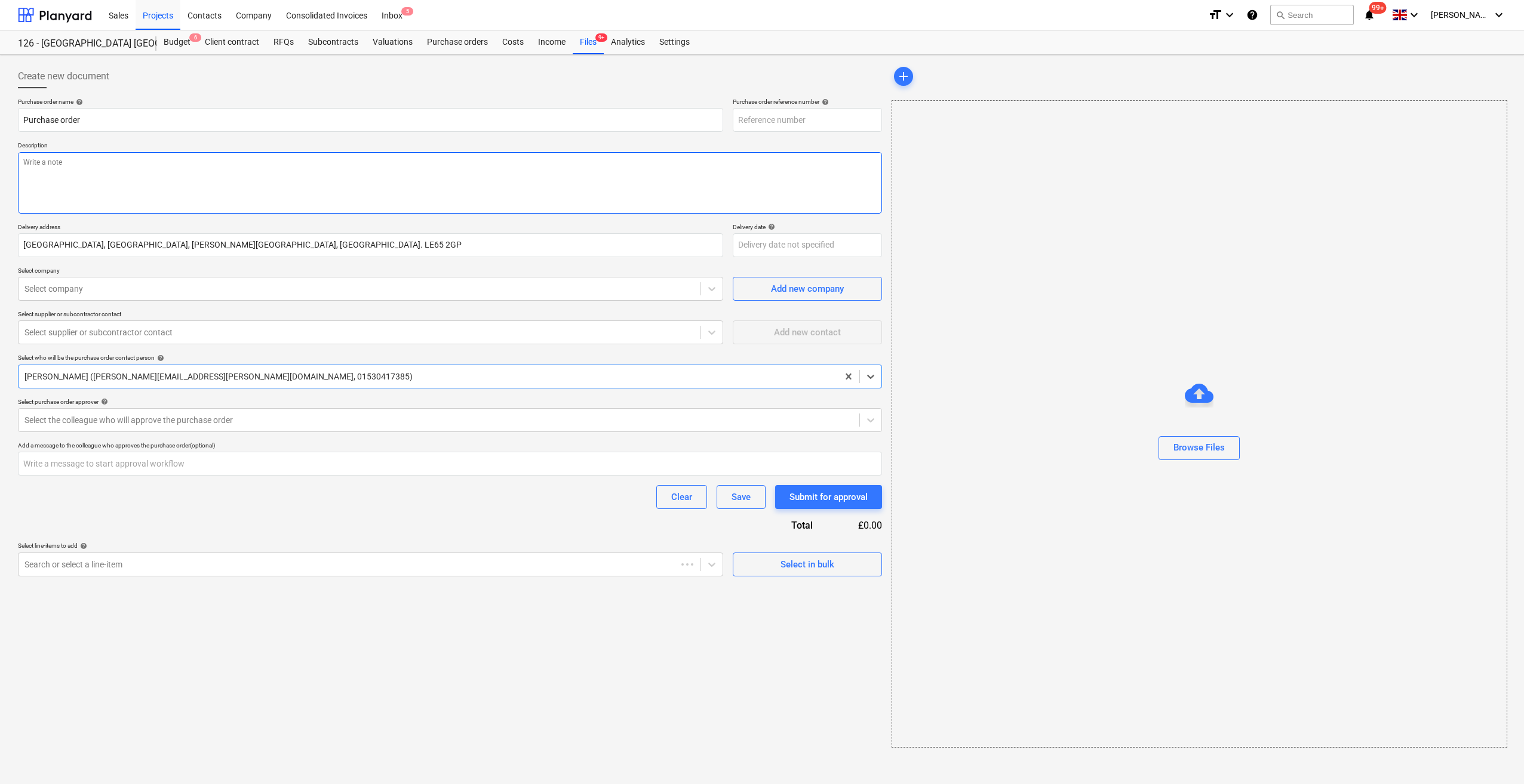
type textarea "x"
type input "126-PO-085"
type textarea "x"
click at [22, 119] on input "Purchase order" at bounding box center [370, 120] width 705 height 24
type input "HPurchase order"
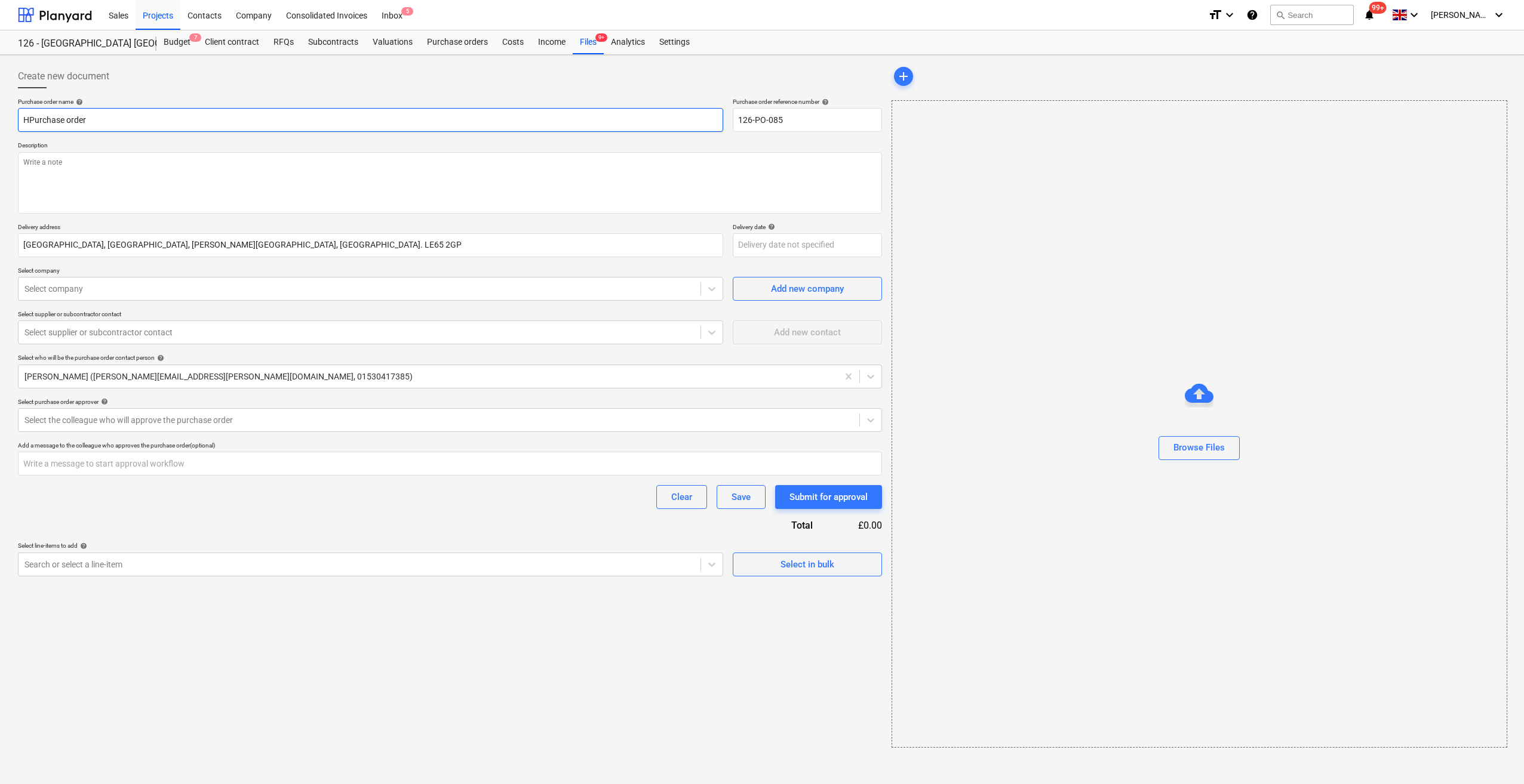
type textarea "x"
type input "HaPurchase order"
type textarea "x"
type input "HarPurchase order"
type textarea "x"
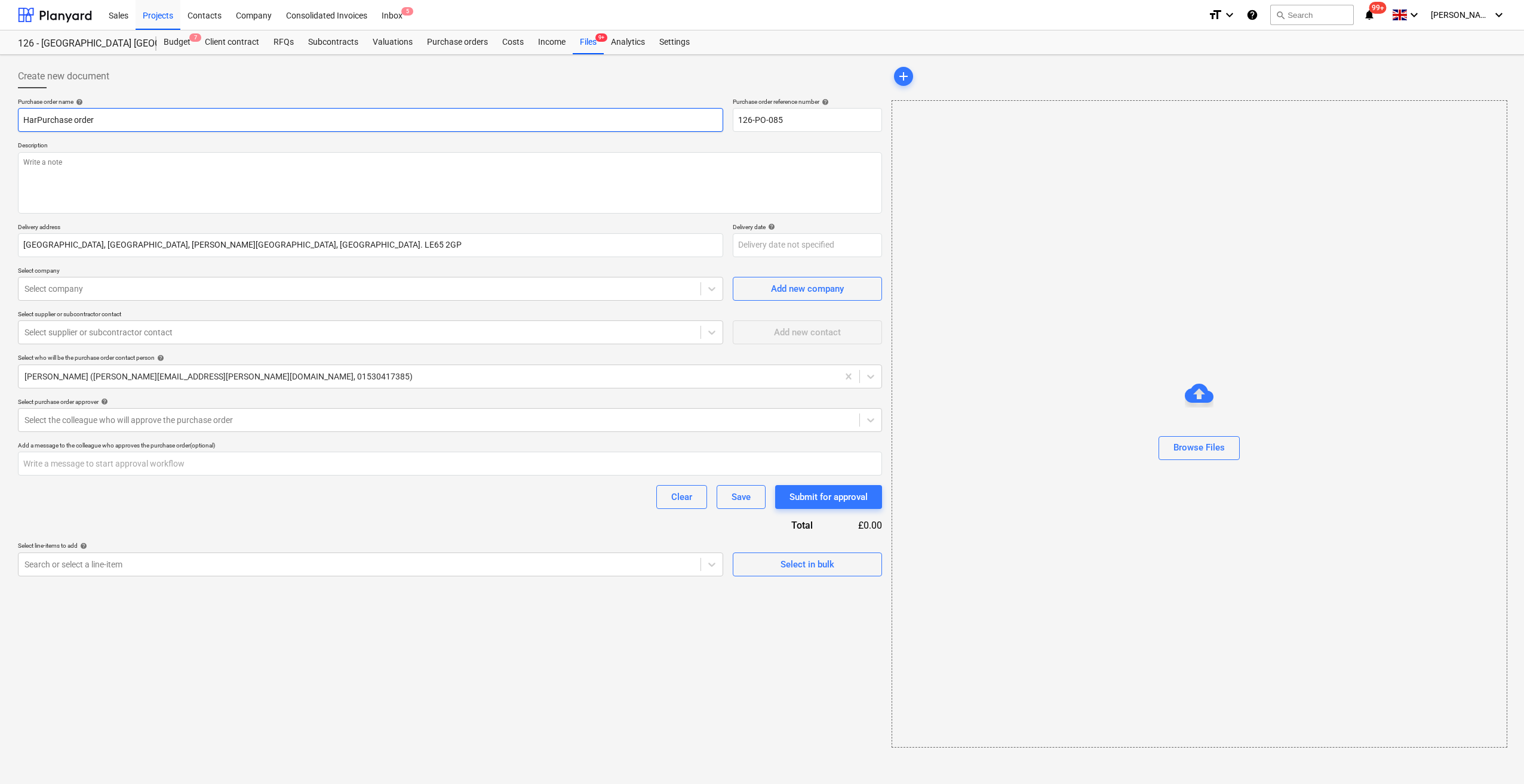
type input "HardPurchase order"
type textarea "x"
type input "HardcPurchase order"
type textarea "x"
type input "HardcoPurchase order"
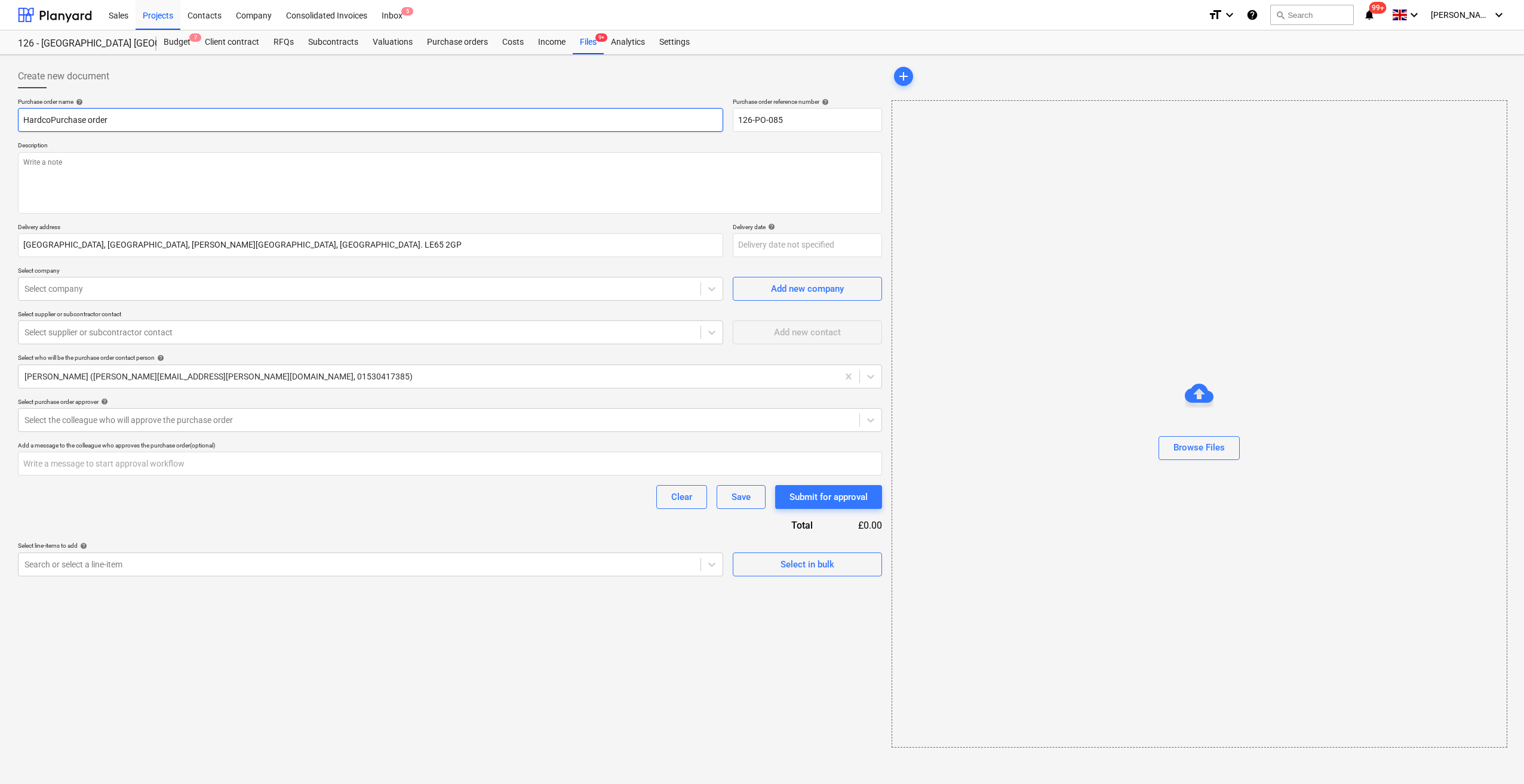
type textarea "x"
type input "HardcorPurchase order"
type textarea "x"
type input "HardcorePurchase order"
type textarea "x"
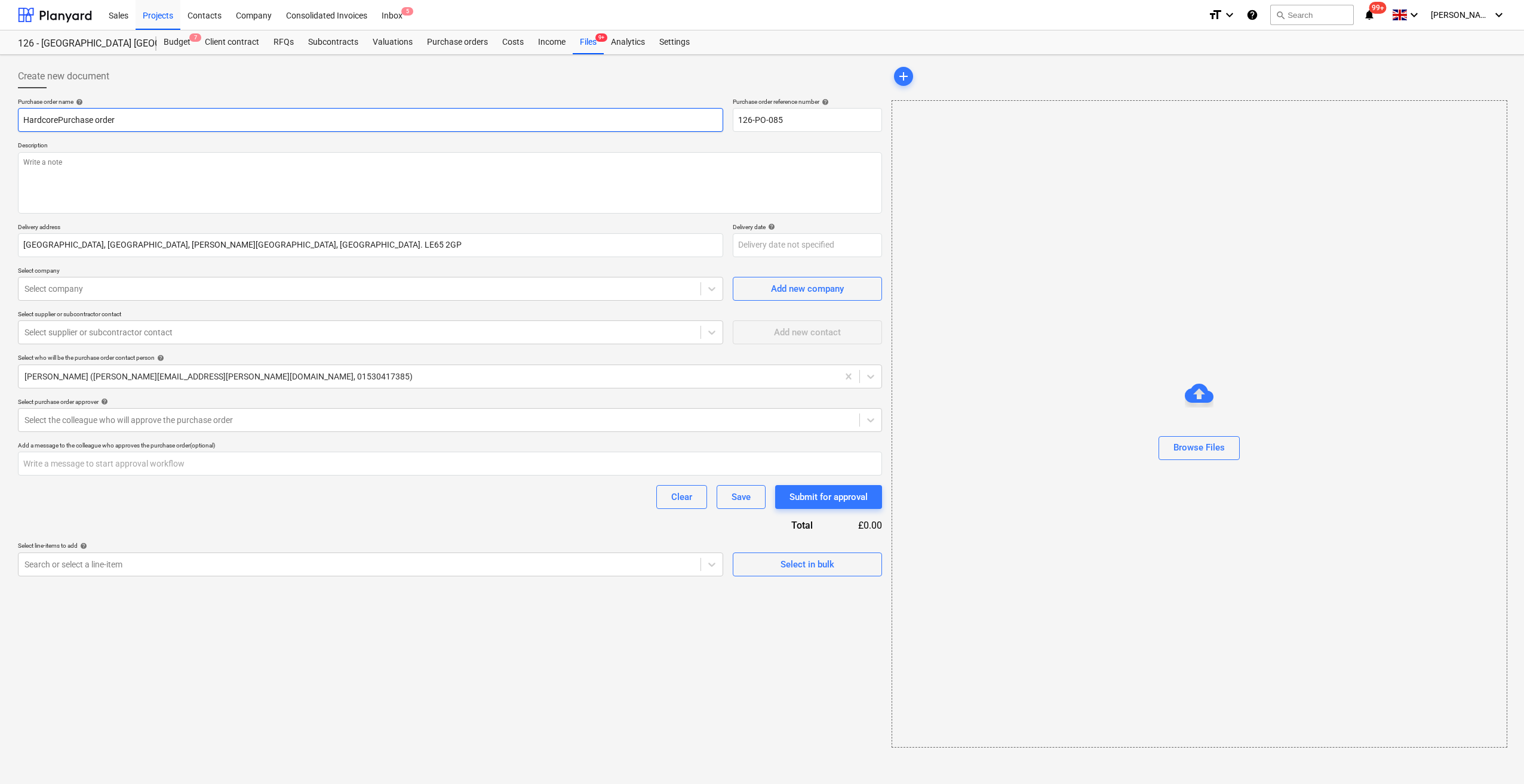
type input "HardcorPurchase order"
type textarea "x"
type input "HardcoPurchase order"
type textarea "x"
type input "HardPurchase order"
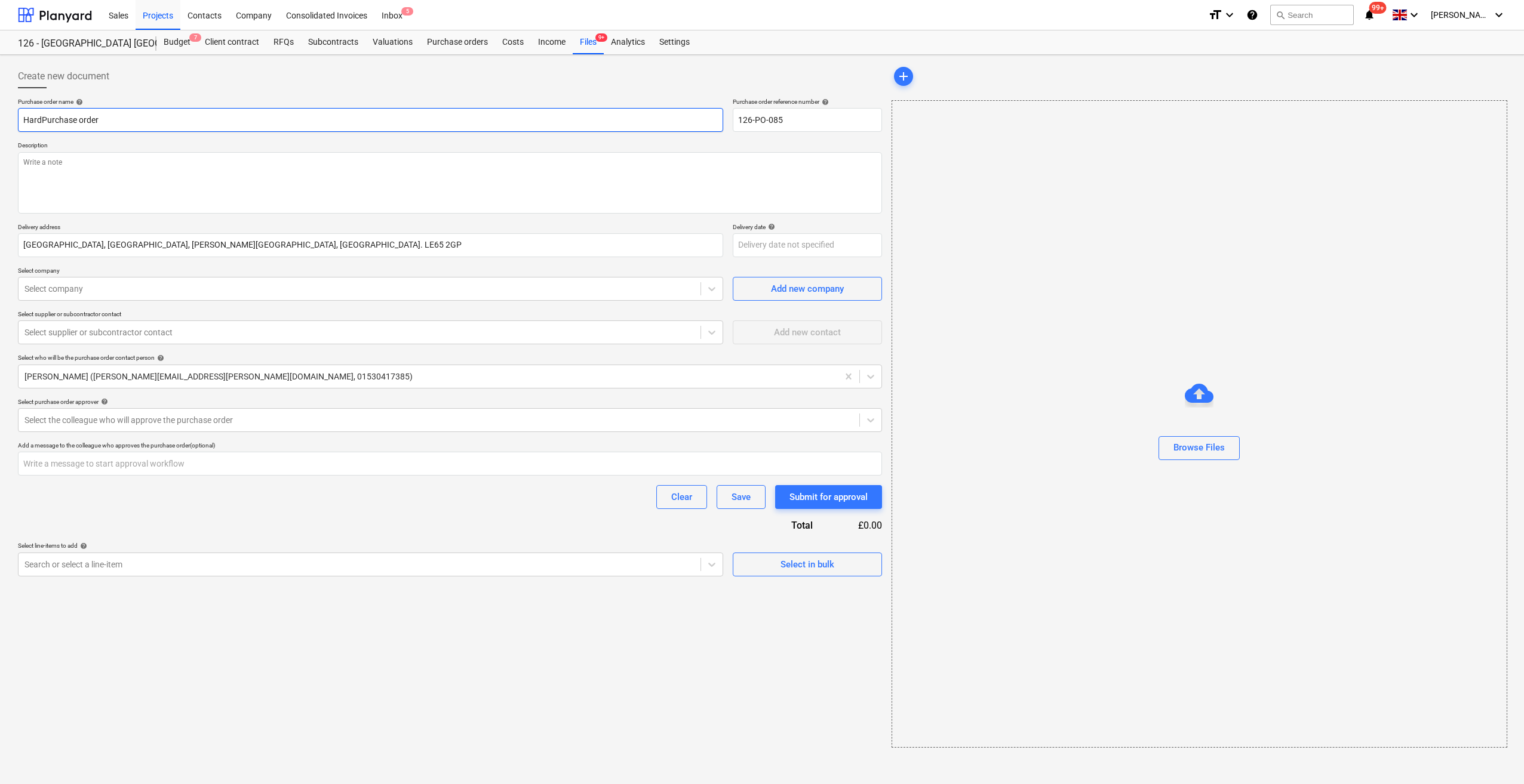
type textarea "x"
type input "HaPurchase order"
type textarea "x"
type input "Purchase order"
type textarea "x"
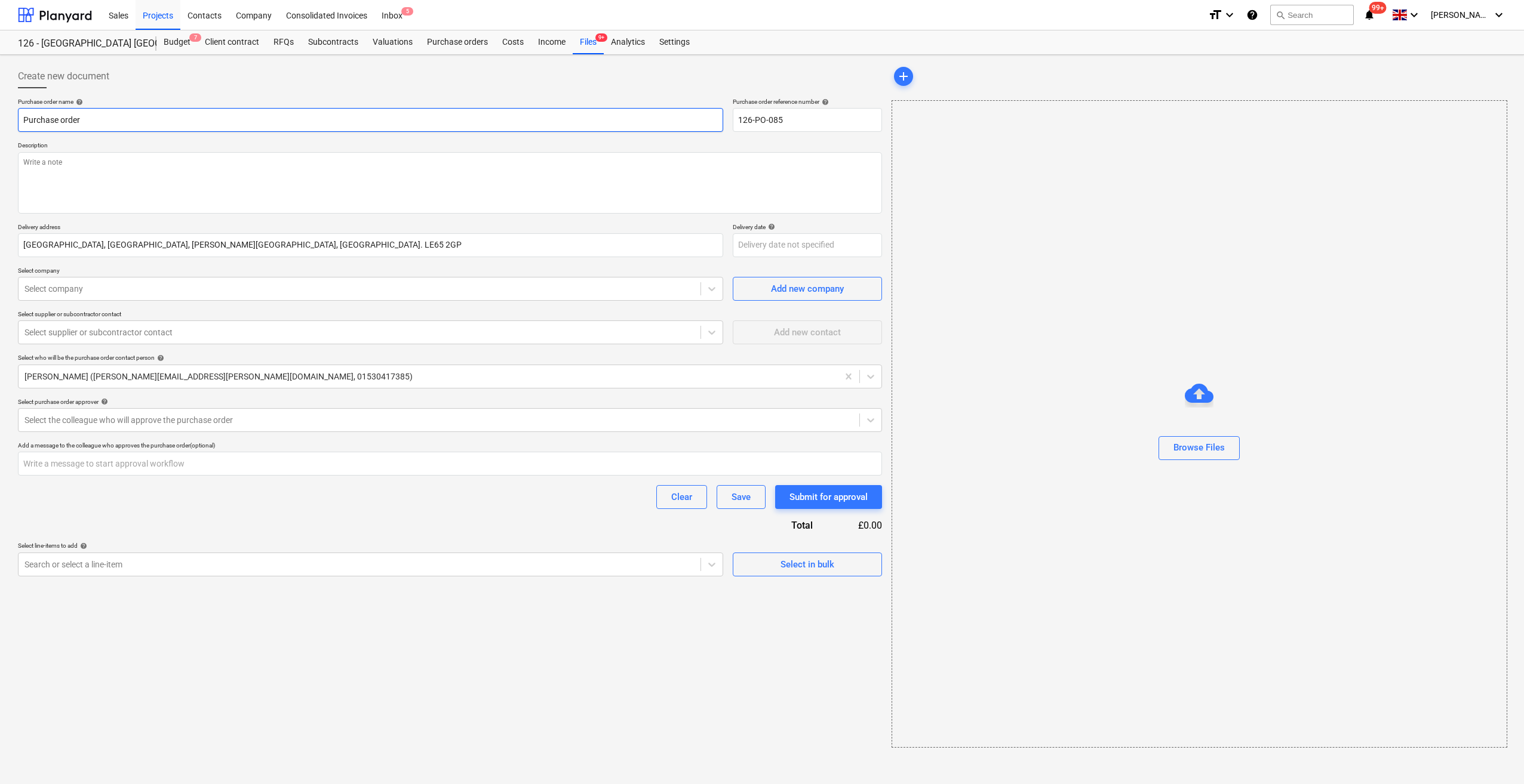
type input "TPurchase order"
type textarea "x"
type input "TyPurchase order"
type textarea "x"
type input "TypPurchase order"
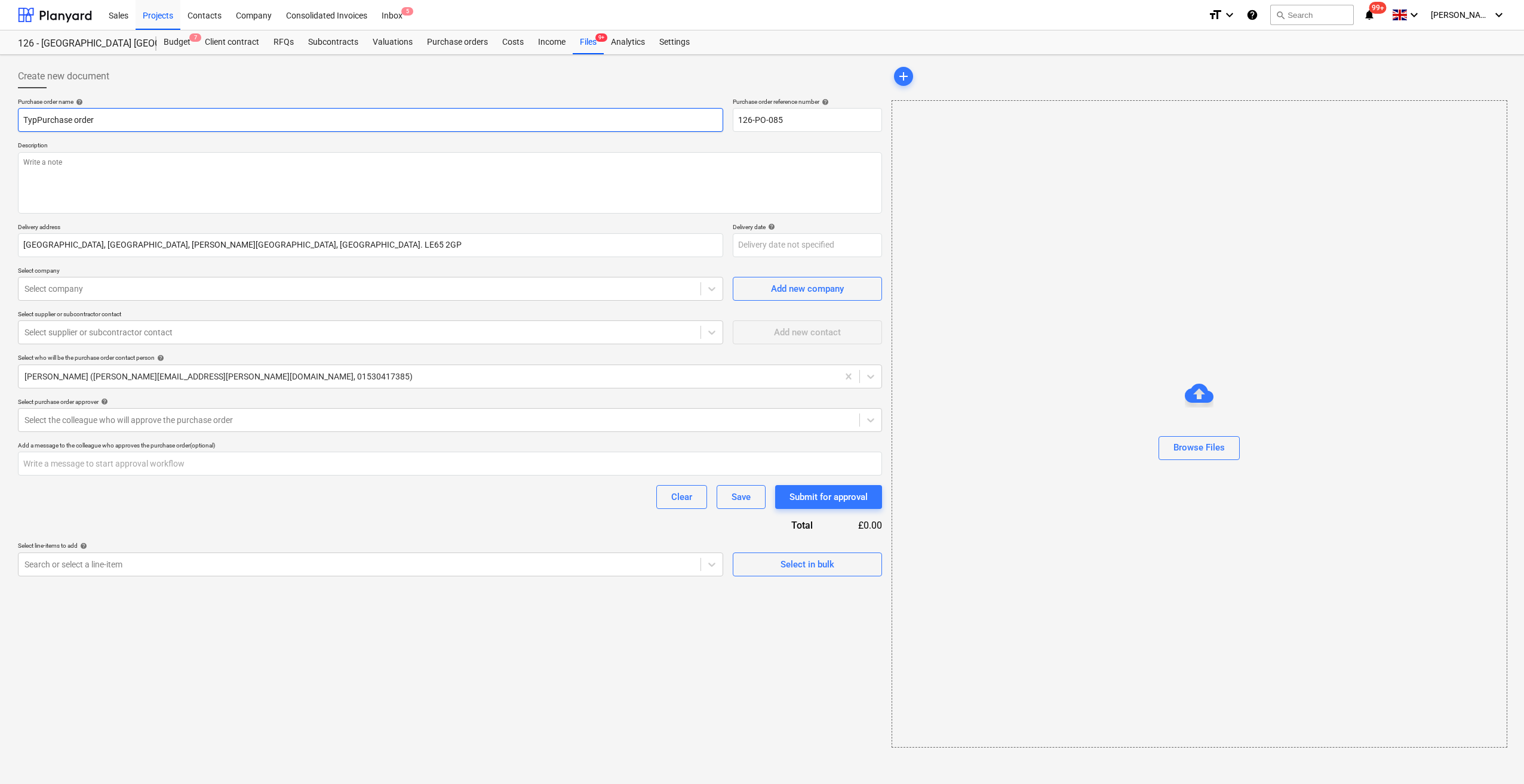
type textarea "x"
type input "TypePurchase order"
type textarea "x"
type input "Type Purchase order"
type textarea "x"
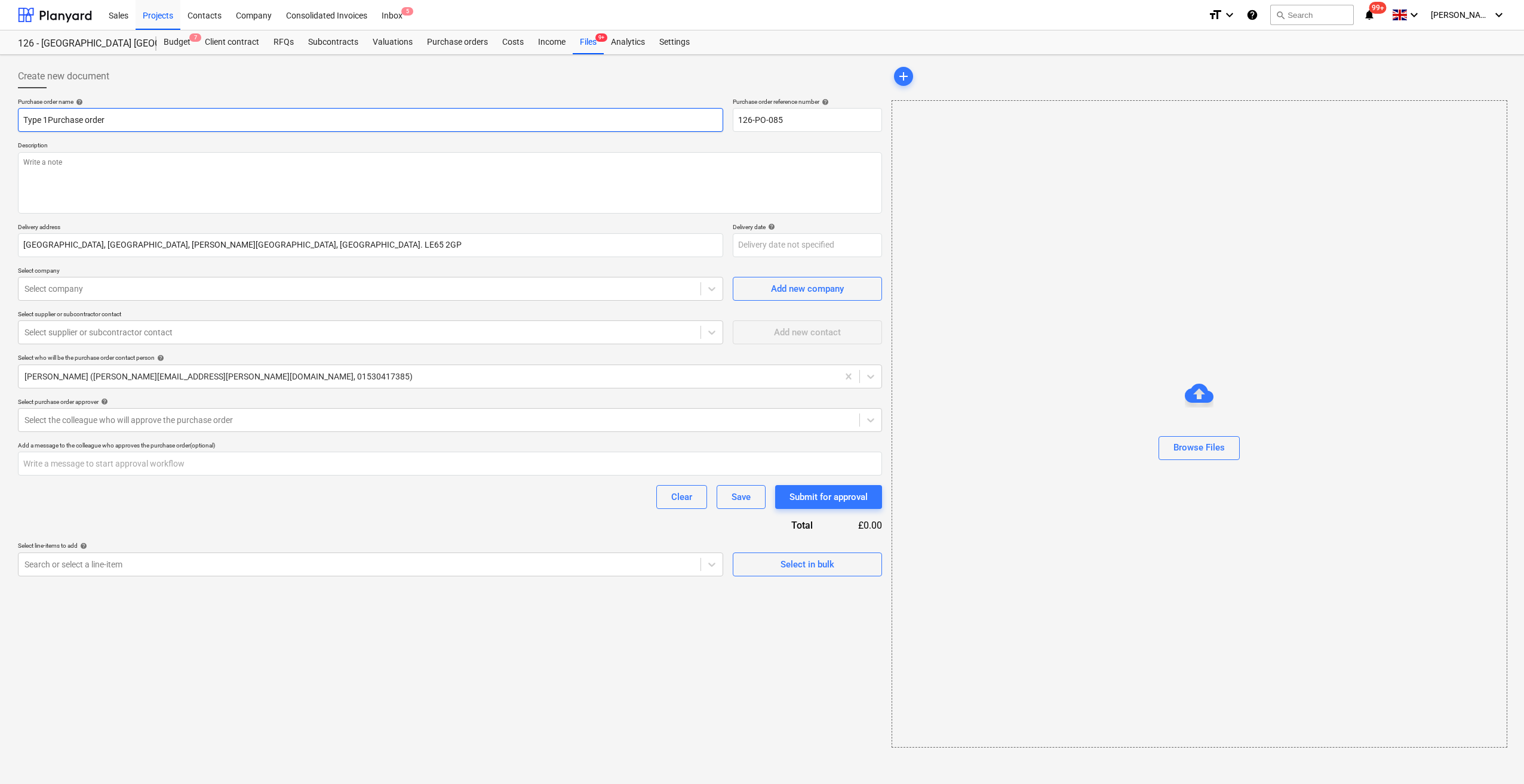
type input "Type 1 Purchase order"
type textarea "x"
type input "Type 1 HPurchase order"
type textarea "x"
type input "Type 1 HaPurchase order"
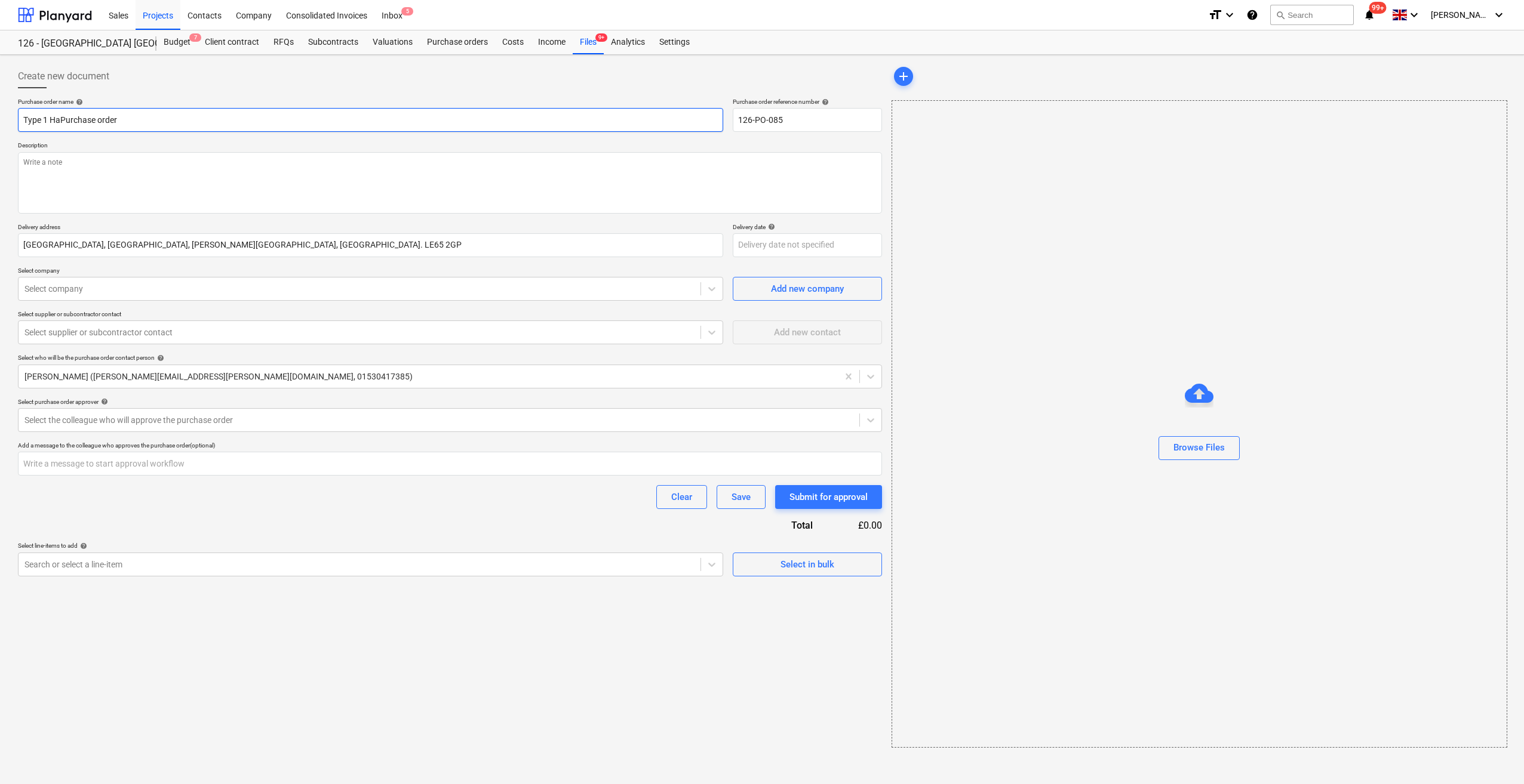
type textarea "x"
type input "Type 1 HarPurchase order"
type textarea "x"
type input "Type 1 HardPurchase order"
type textarea "x"
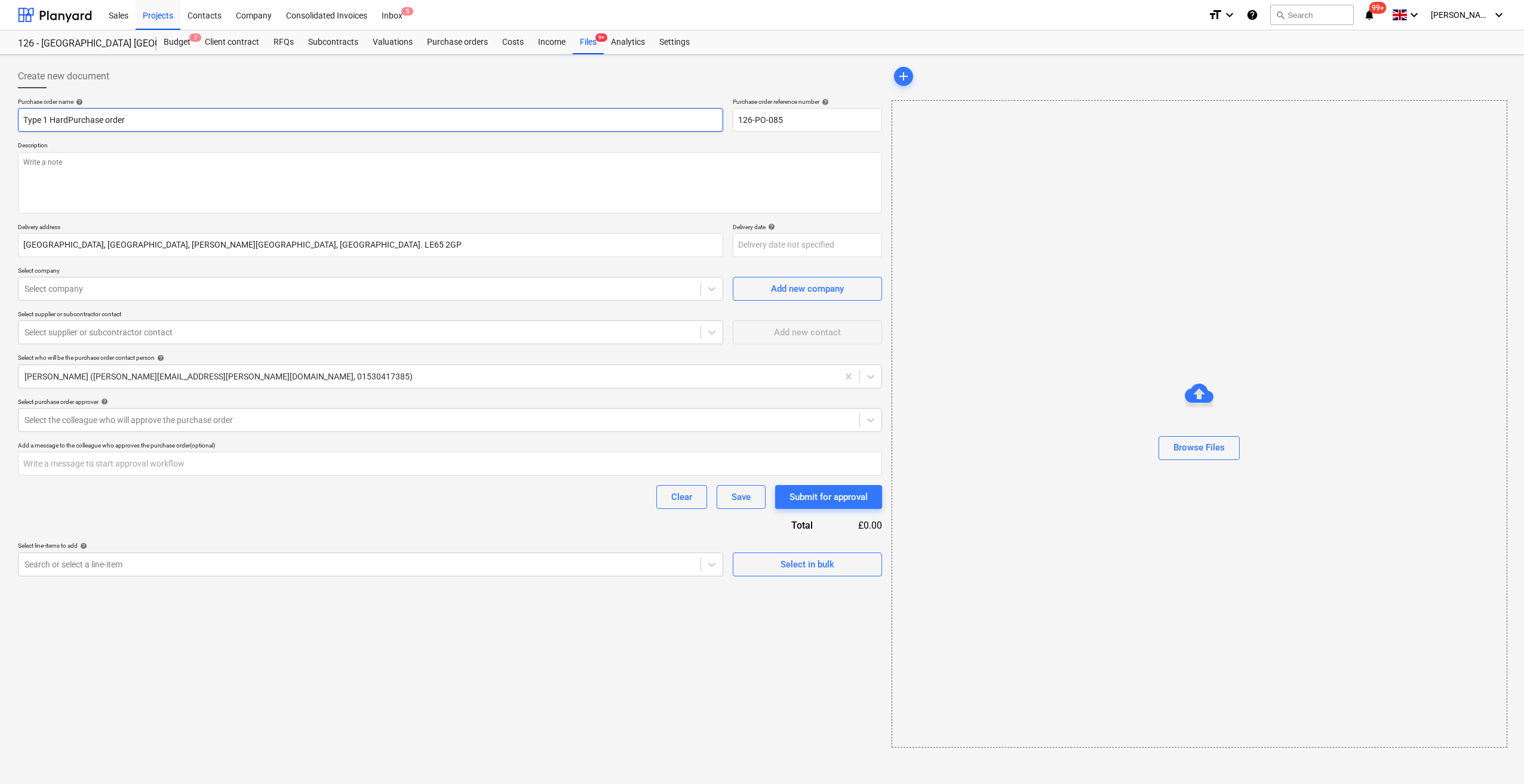
type input "Type 1 HardcPurchase order"
type textarea "x"
type input "Type 1 HardcoPurchase order"
type textarea "x"
type input "Type 1 HardcorPurchase order"
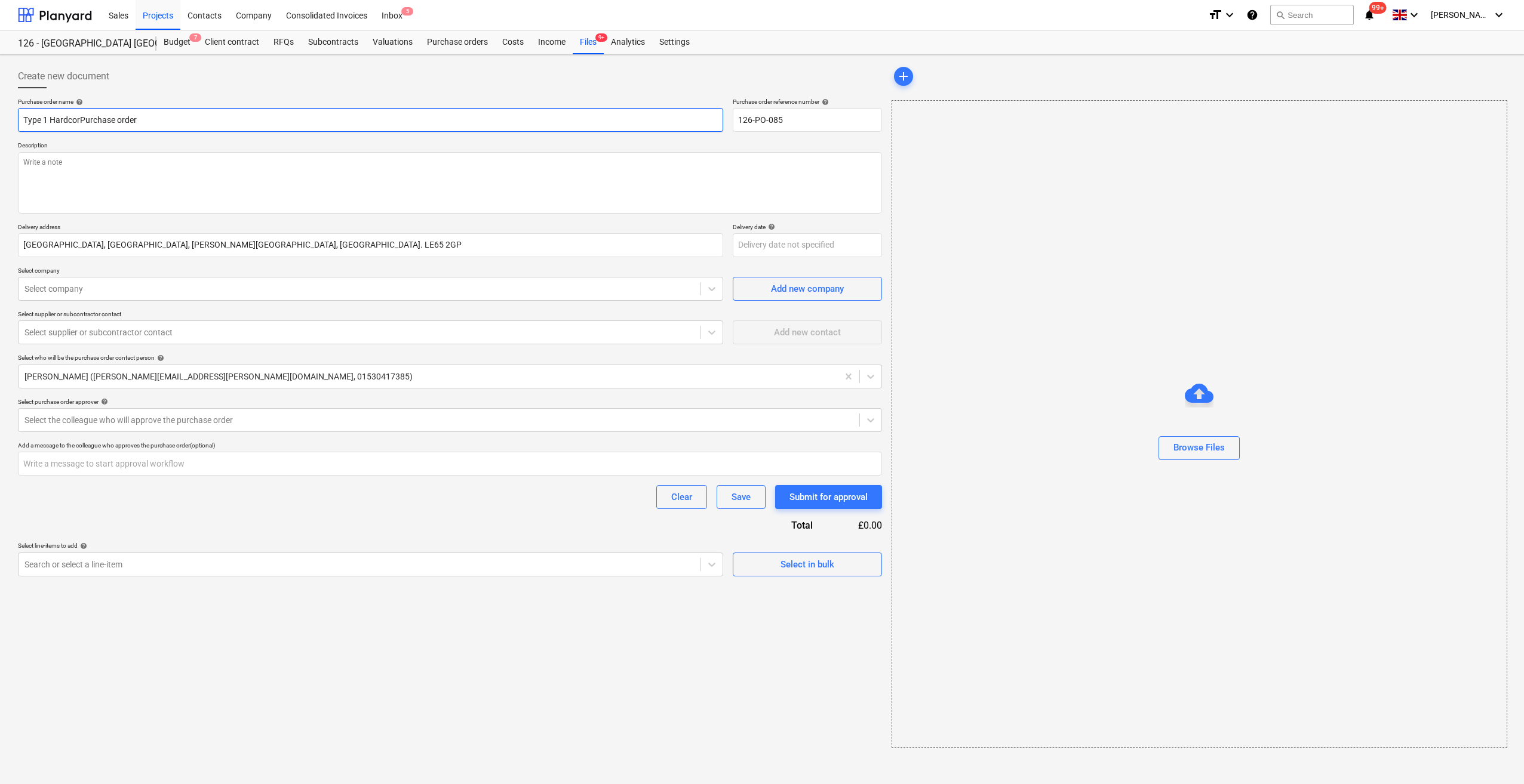
type textarea "x"
type input "Type 1 HardcorePurchase order"
type textarea "x"
type input "Type 1 Hardcore Purchase order"
type textarea "x"
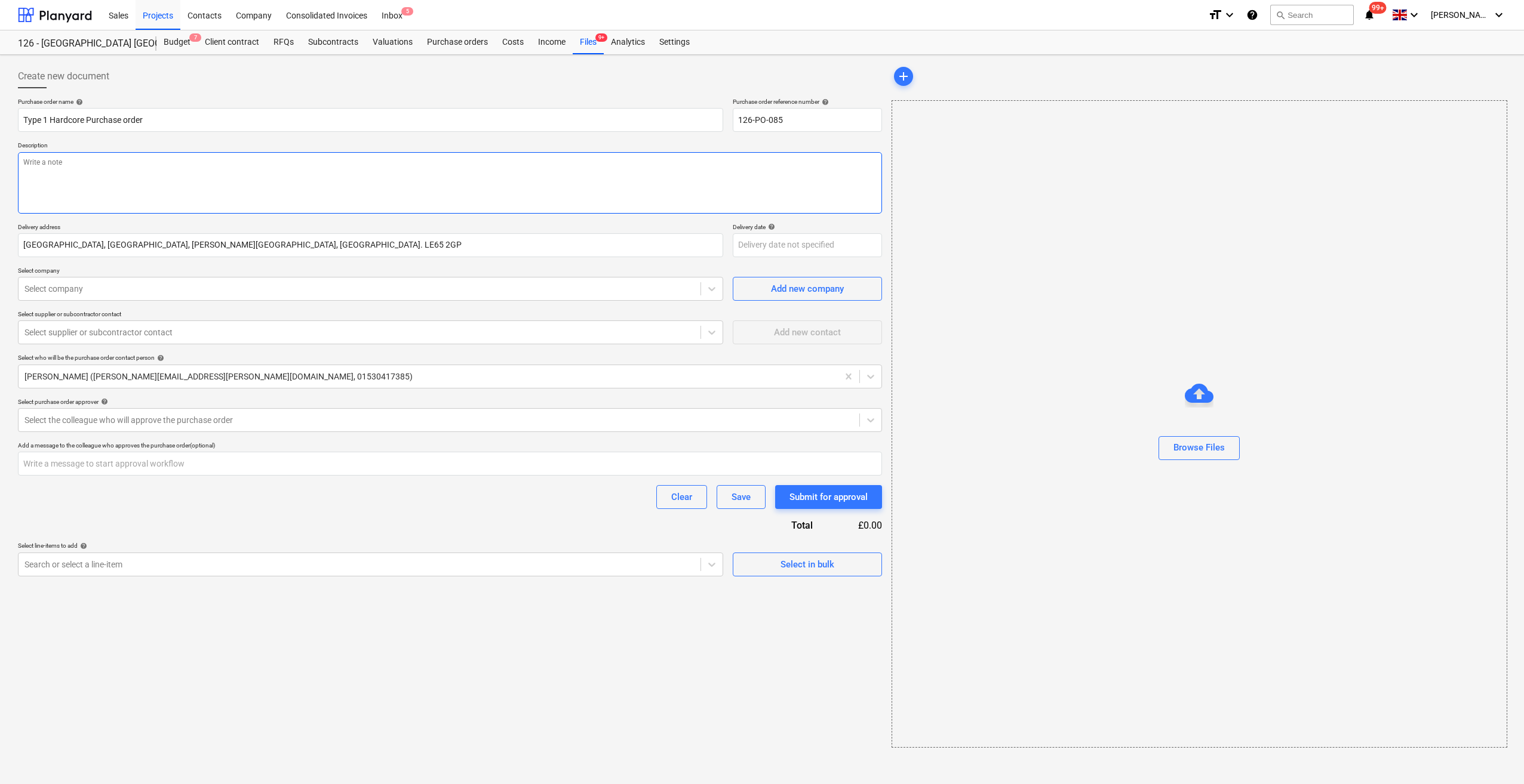
click at [51, 166] on textarea at bounding box center [450, 183] width 864 height 61
type textarea "S"
type textarea "x"
type textarea "Si"
type textarea "x"
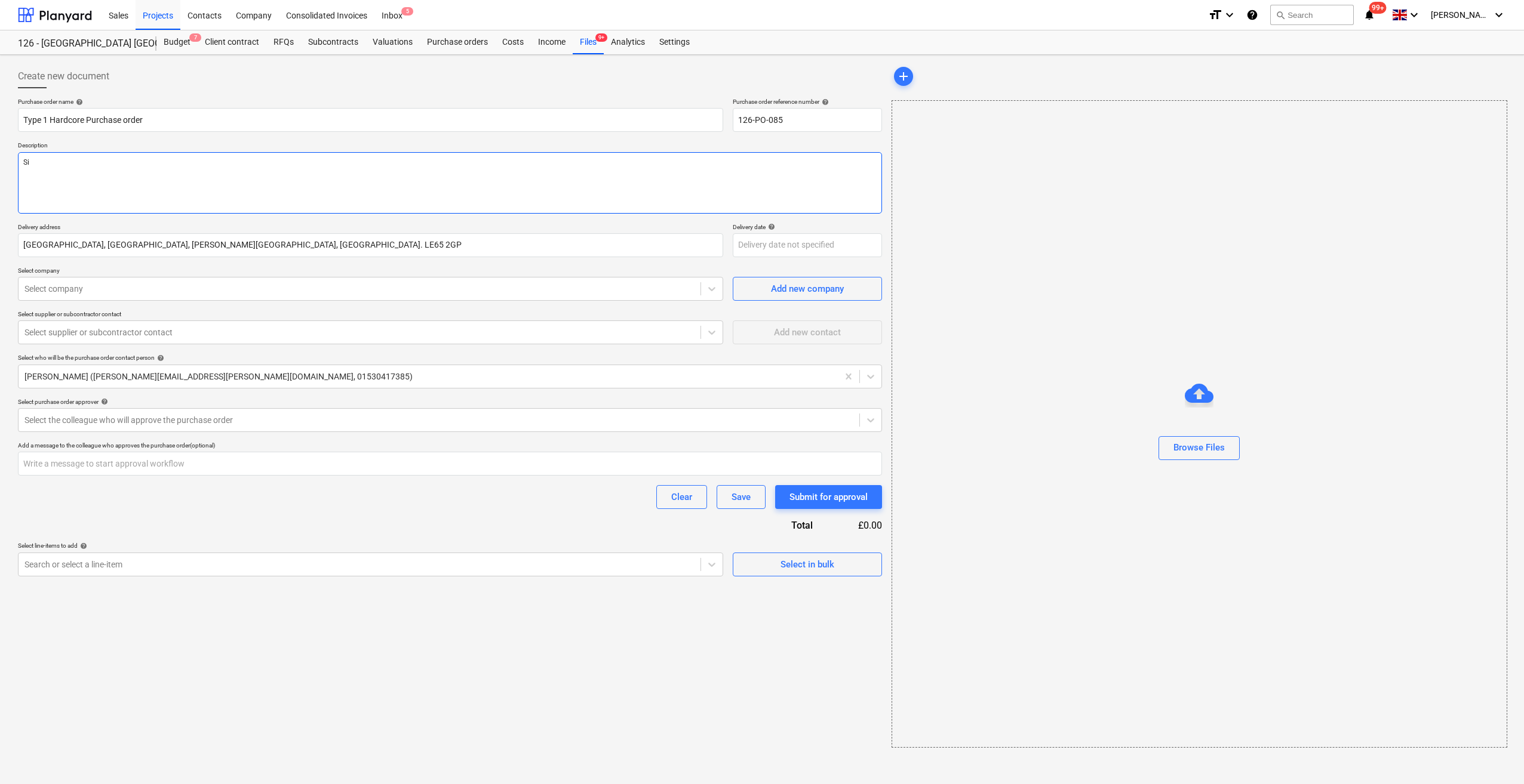
type textarea "Sit"
type textarea "x"
type textarea "Site"
type textarea "x"
type textarea "Site"
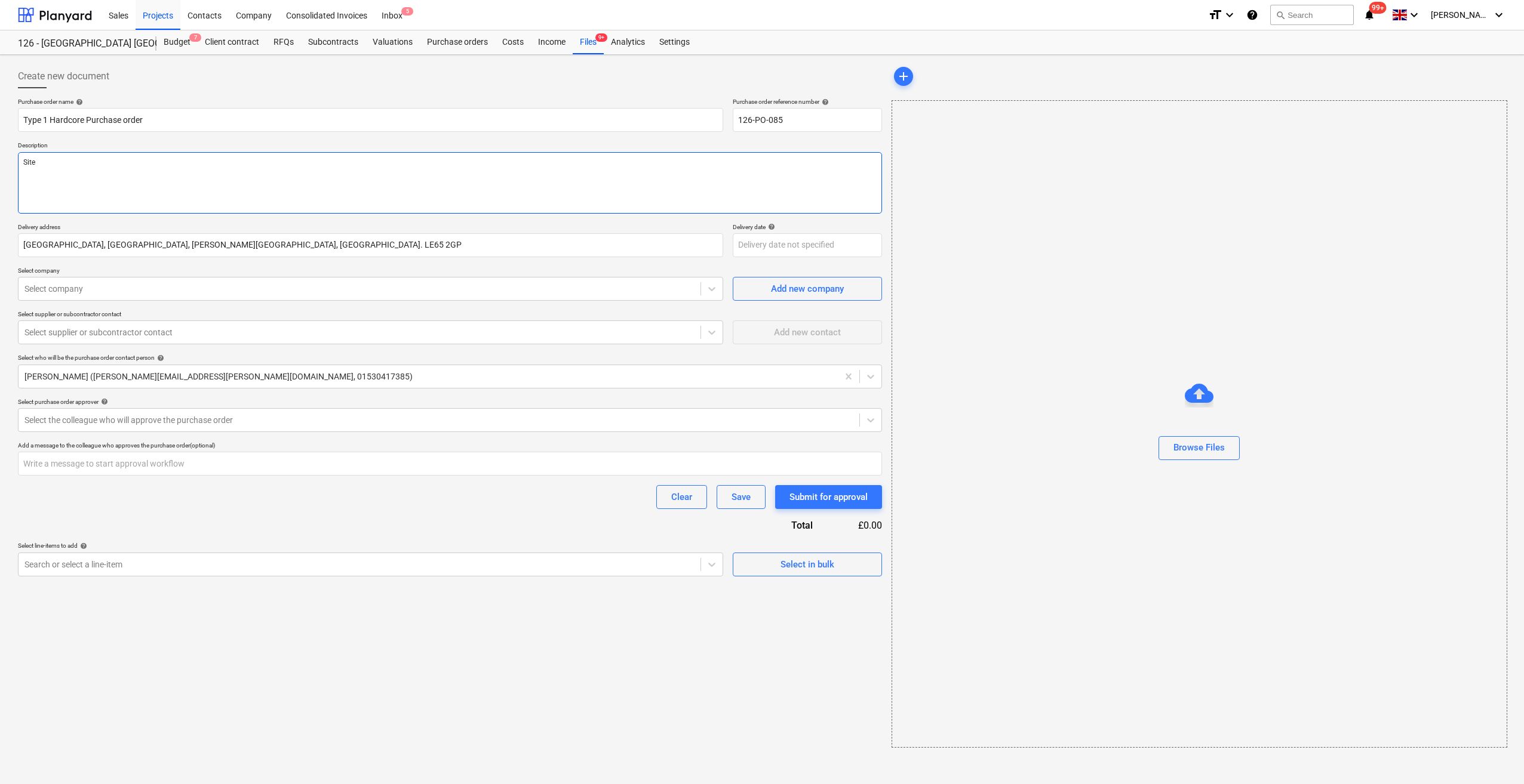
type textarea "x"
type textarea "Site M"
type textarea "x"
type textarea "Site Ma"
type textarea "x"
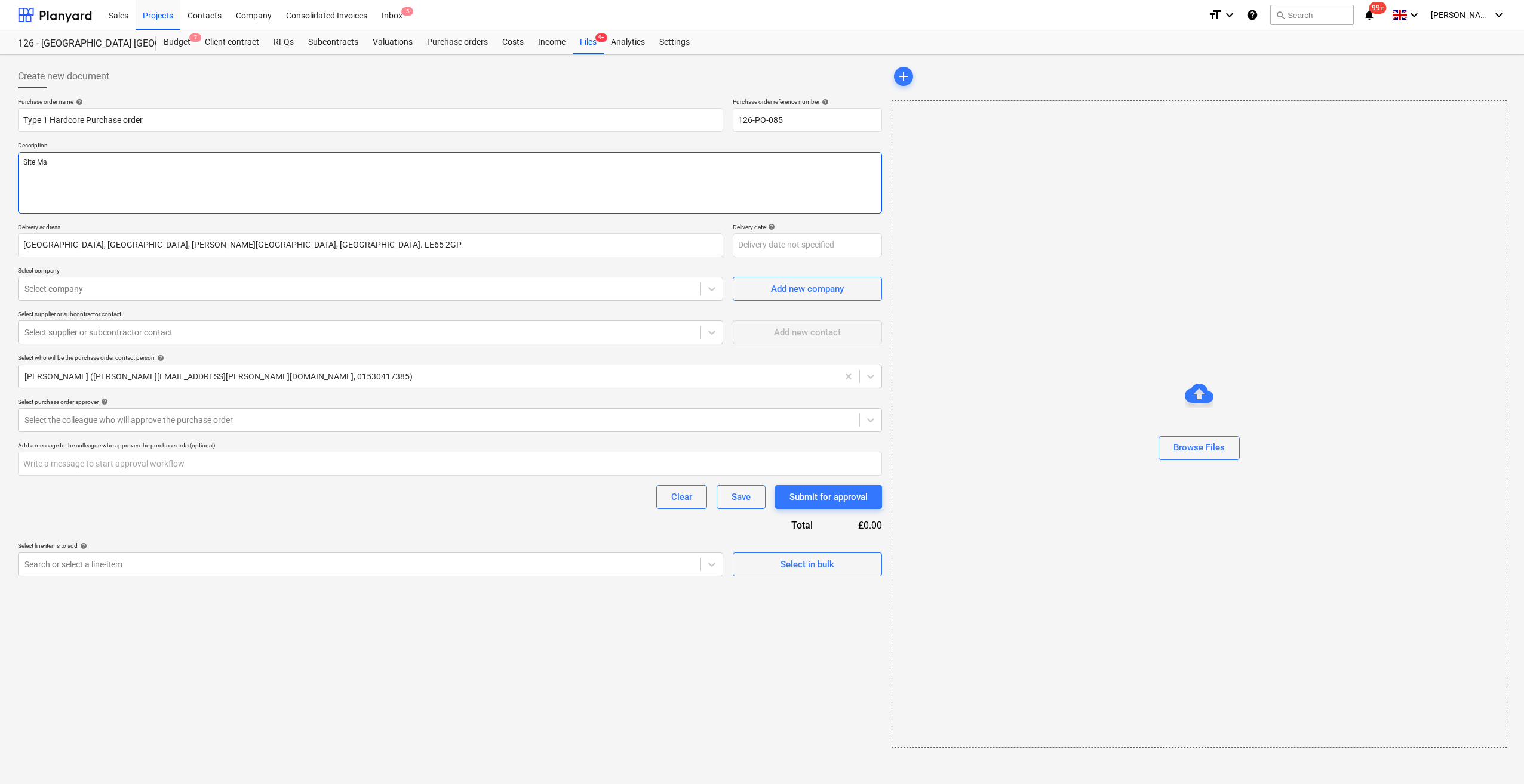
type textarea "Site Man"
type textarea "x"
type textarea "Site Manag"
type textarea "x"
type textarea "Site Manage"
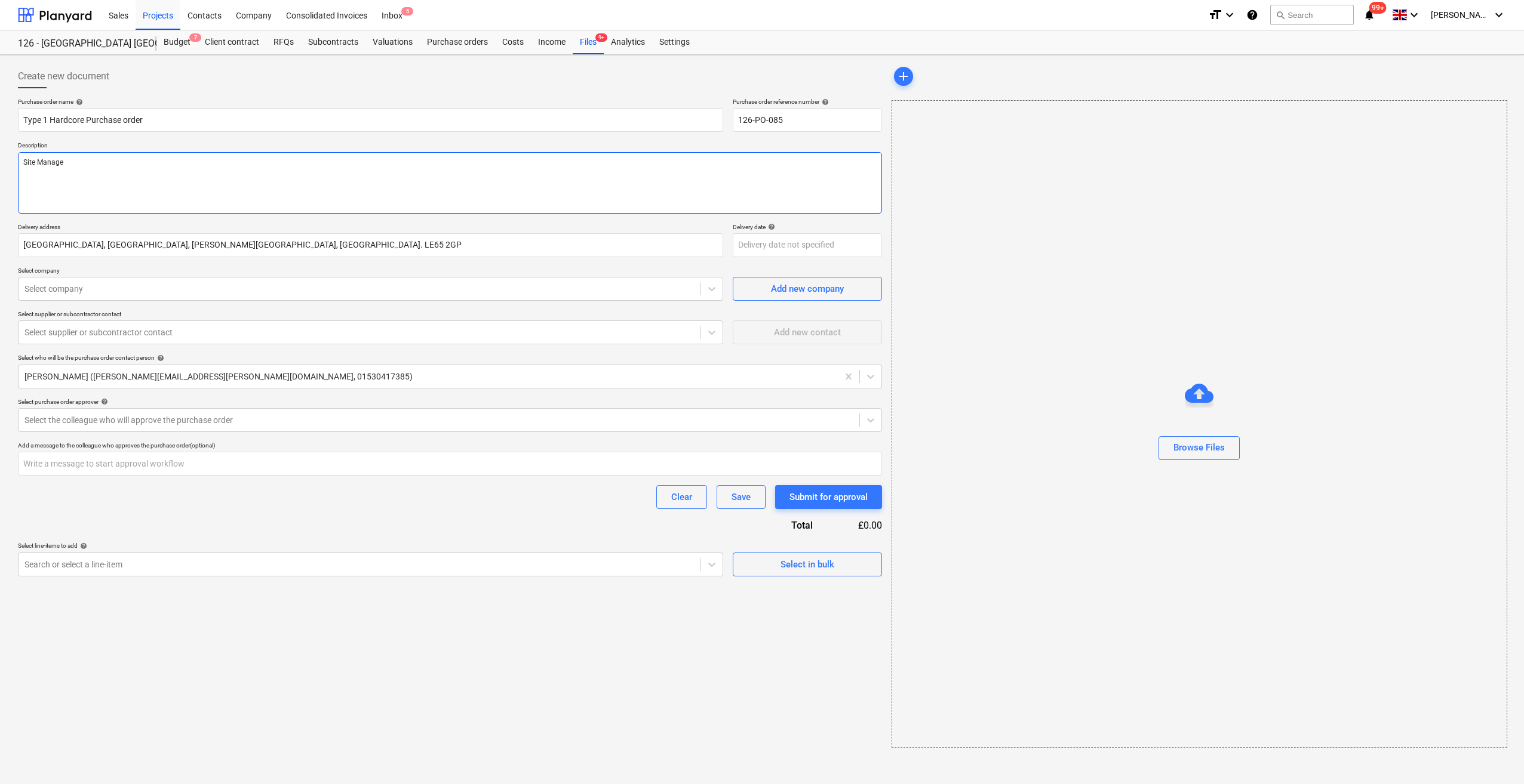
type textarea "x"
type textarea "Site Manager"
type textarea "x"
type textarea "Site Manager"
type textarea "x"
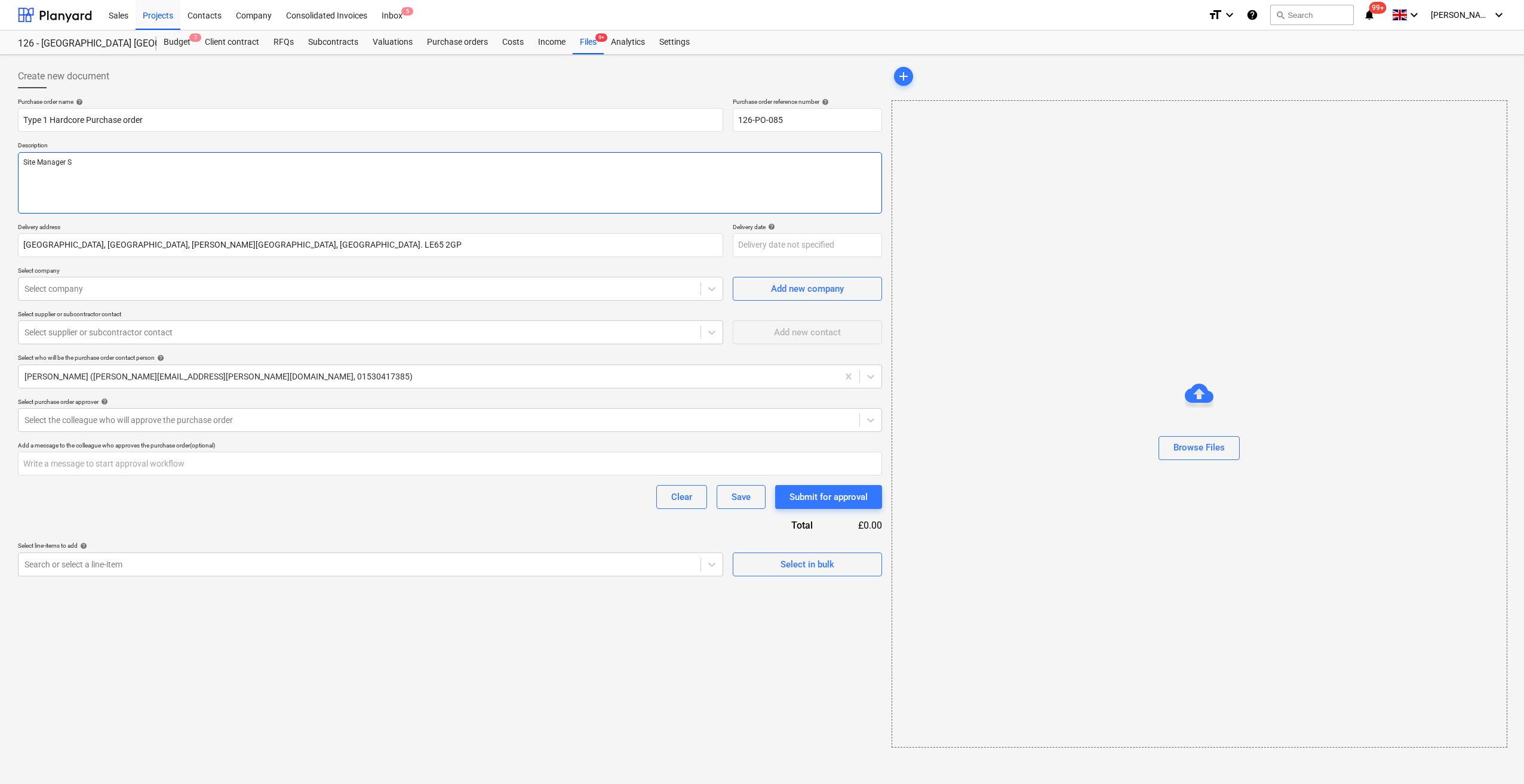
type textarea "Site Manager Sc"
type textarea "x"
type textarea "Site Manager Sco"
type textarea "x"
type textarea "Site Manager Scot"
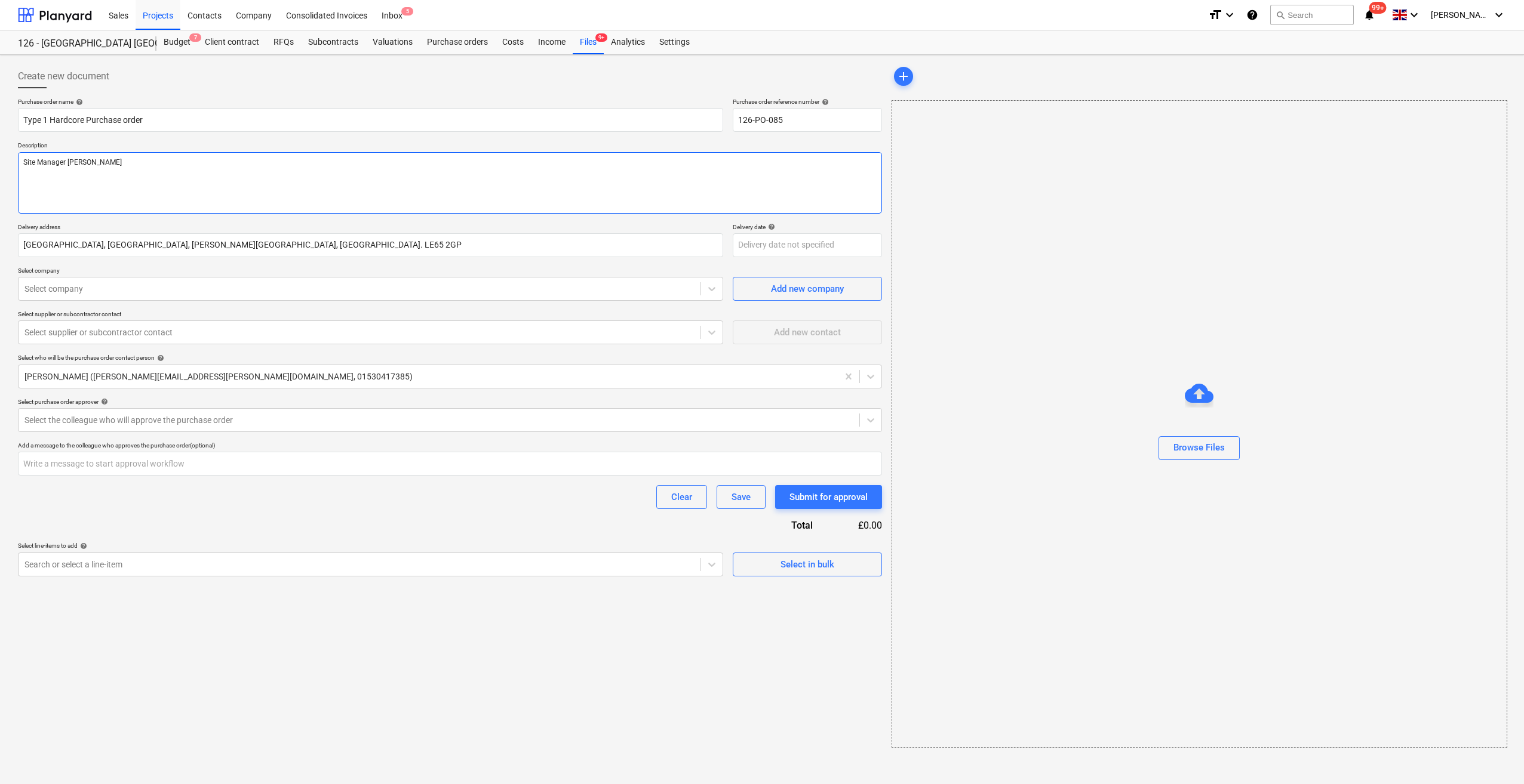
type textarea "x"
type textarea "Site Manager Scott"
type textarea "x"
type textarea "Site Manager Scott O"
type textarea "x"
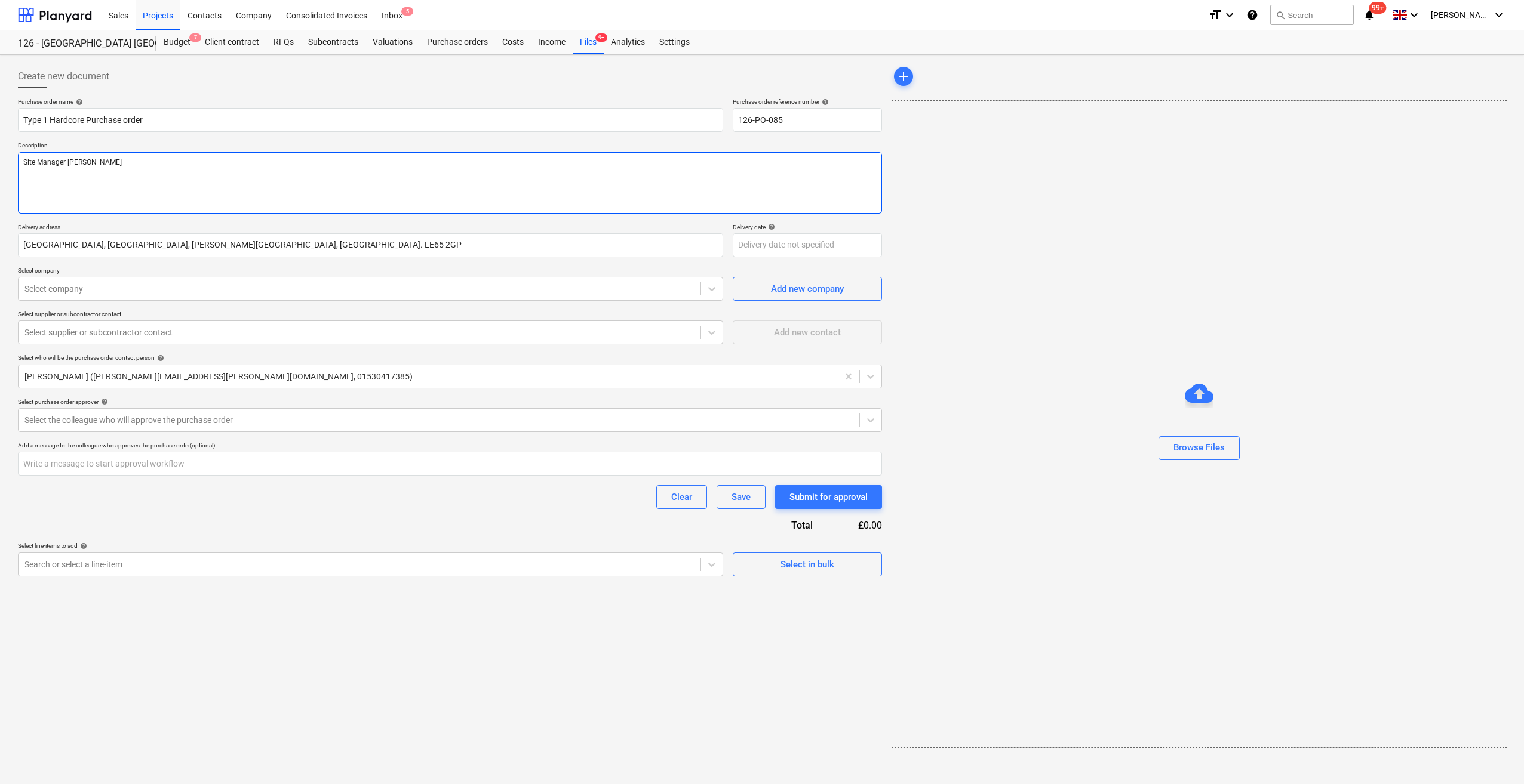
type textarea "Site Manager Scott Or"
type textarea "x"
type textarea "Site Manager Scott Ort"
type textarea "x"
type textarea "Site Manager Scott Orto"
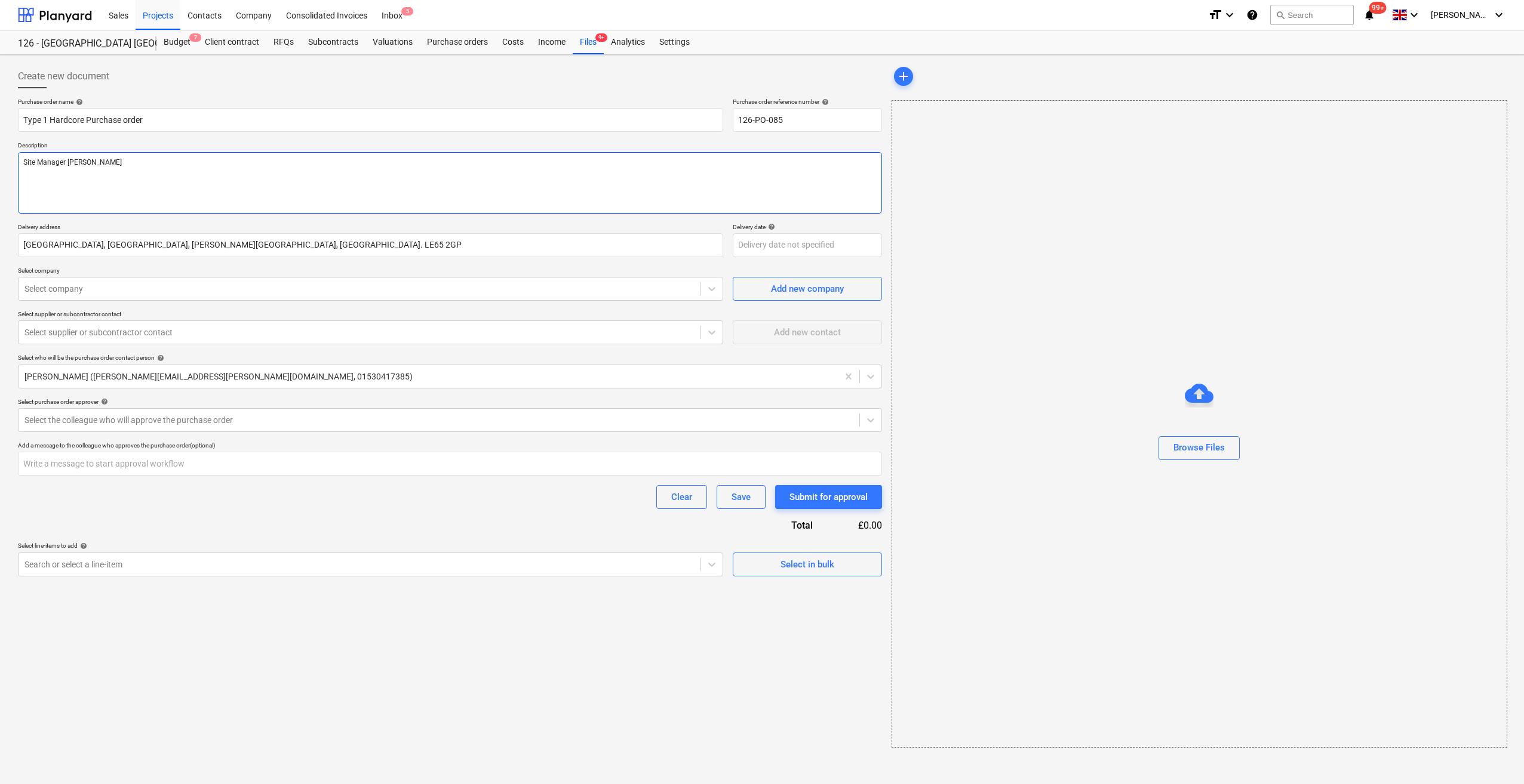
type textarea "x"
type textarea "Site Manager Scott Orton"
type textarea "x"
type textarea "Site Manager Scott Orton"
click at [111, 290] on div at bounding box center [359, 289] width 670 height 12
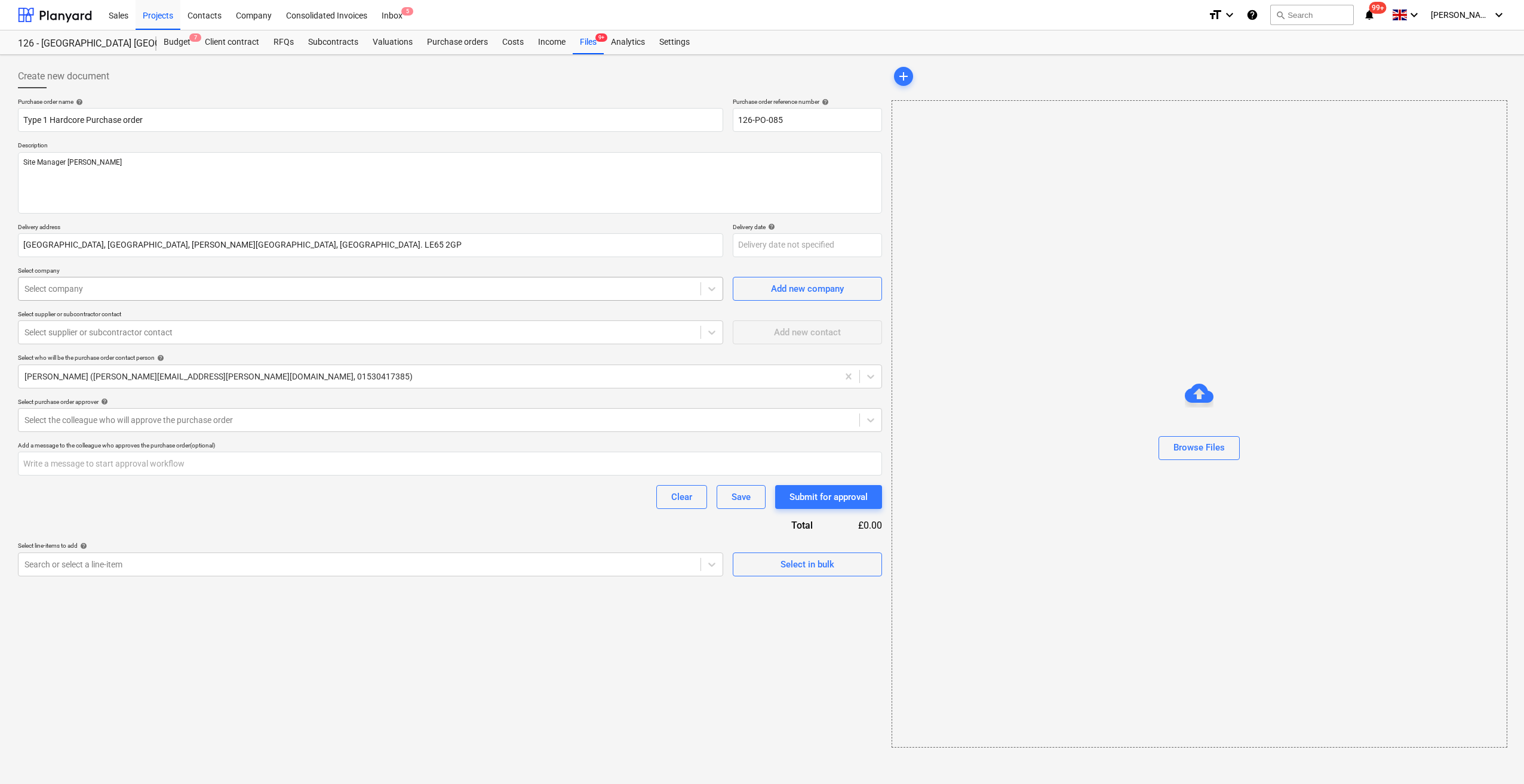
type textarea "x"
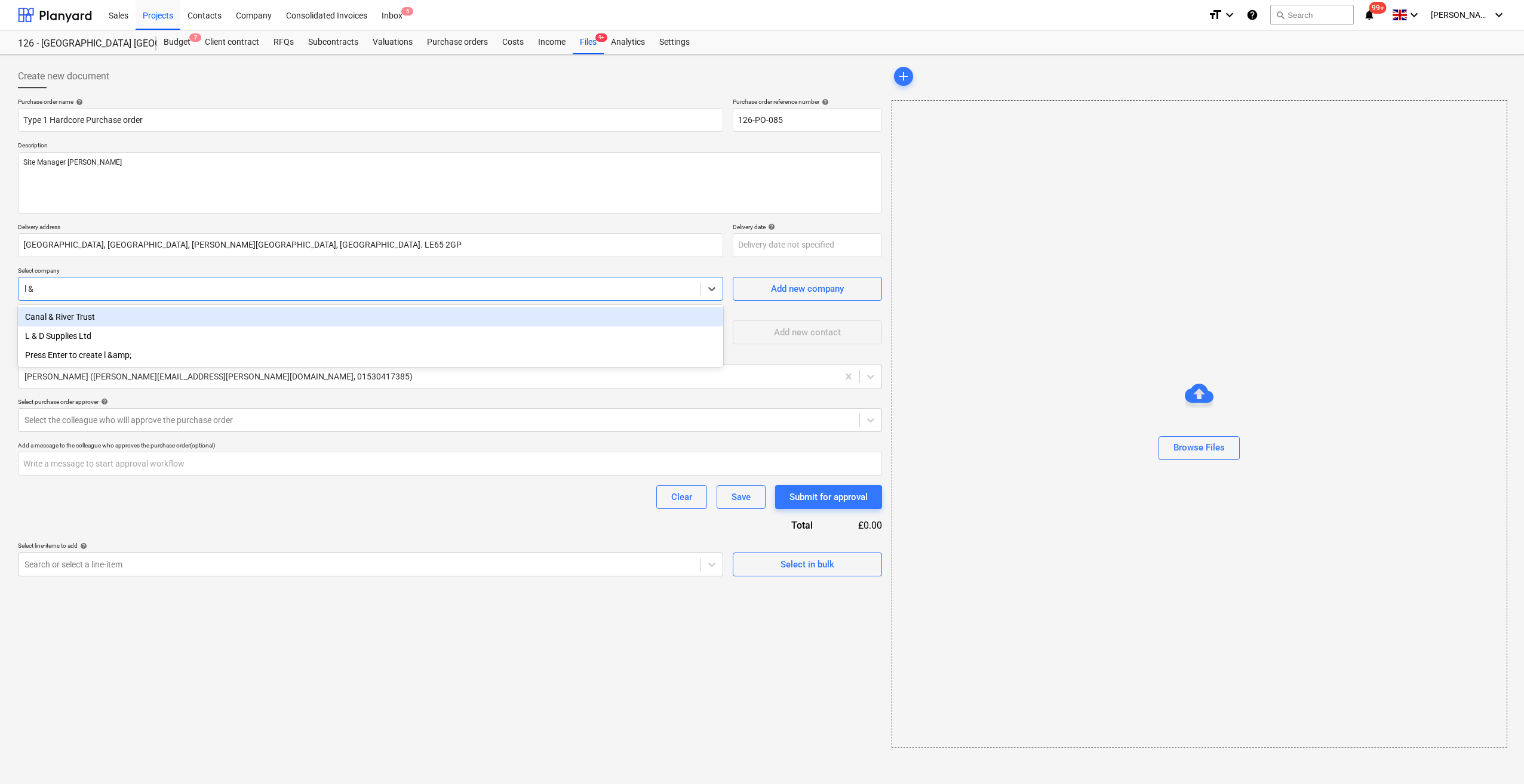
type input "l & D"
click at [120, 320] on div "L & D Supplies Ltd" at bounding box center [370, 317] width 705 height 19
type textarea "x"
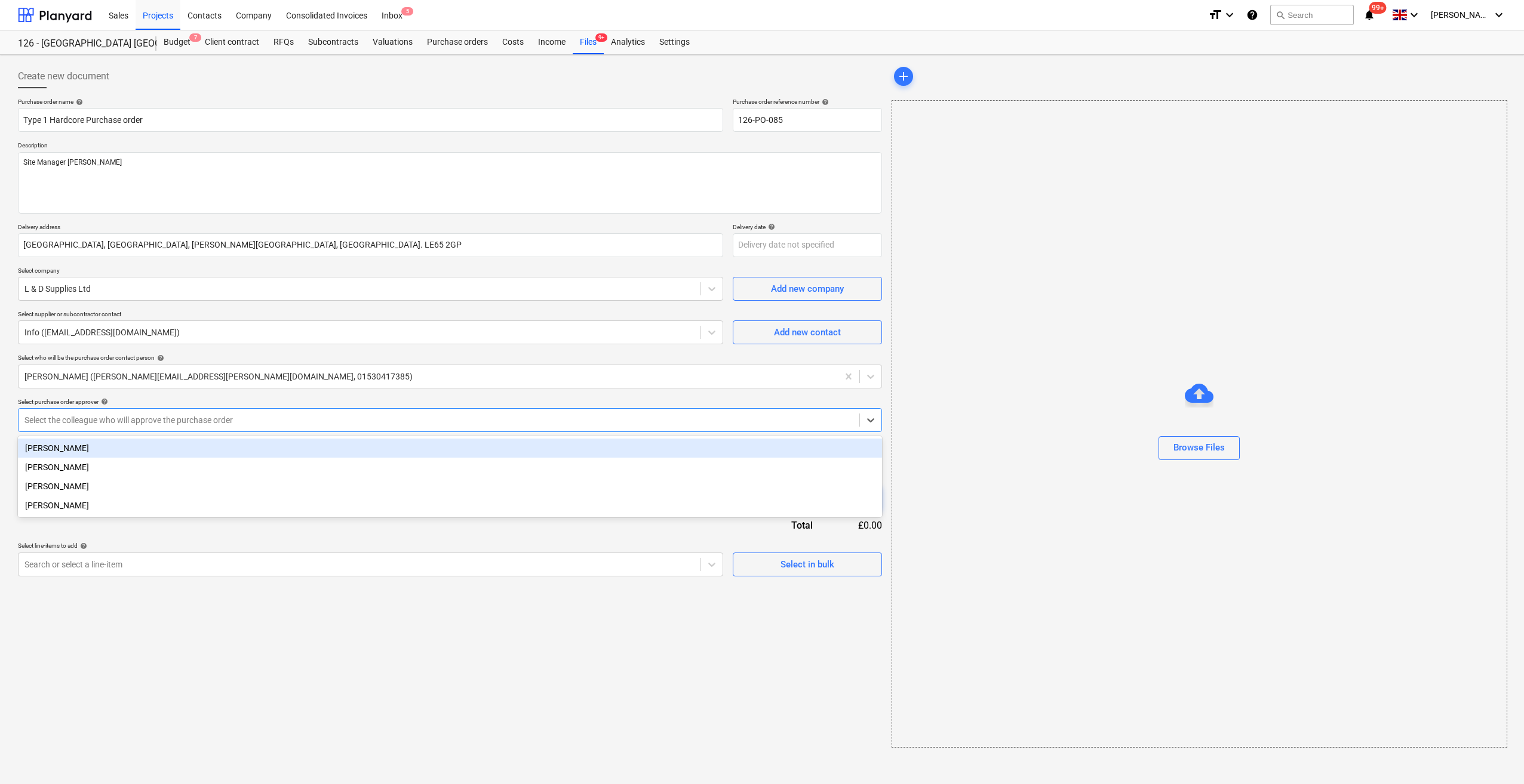
click at [225, 424] on div at bounding box center [439, 419] width 829 height 12
click at [93, 447] on div "[PERSON_NAME]" at bounding box center [450, 448] width 864 height 19
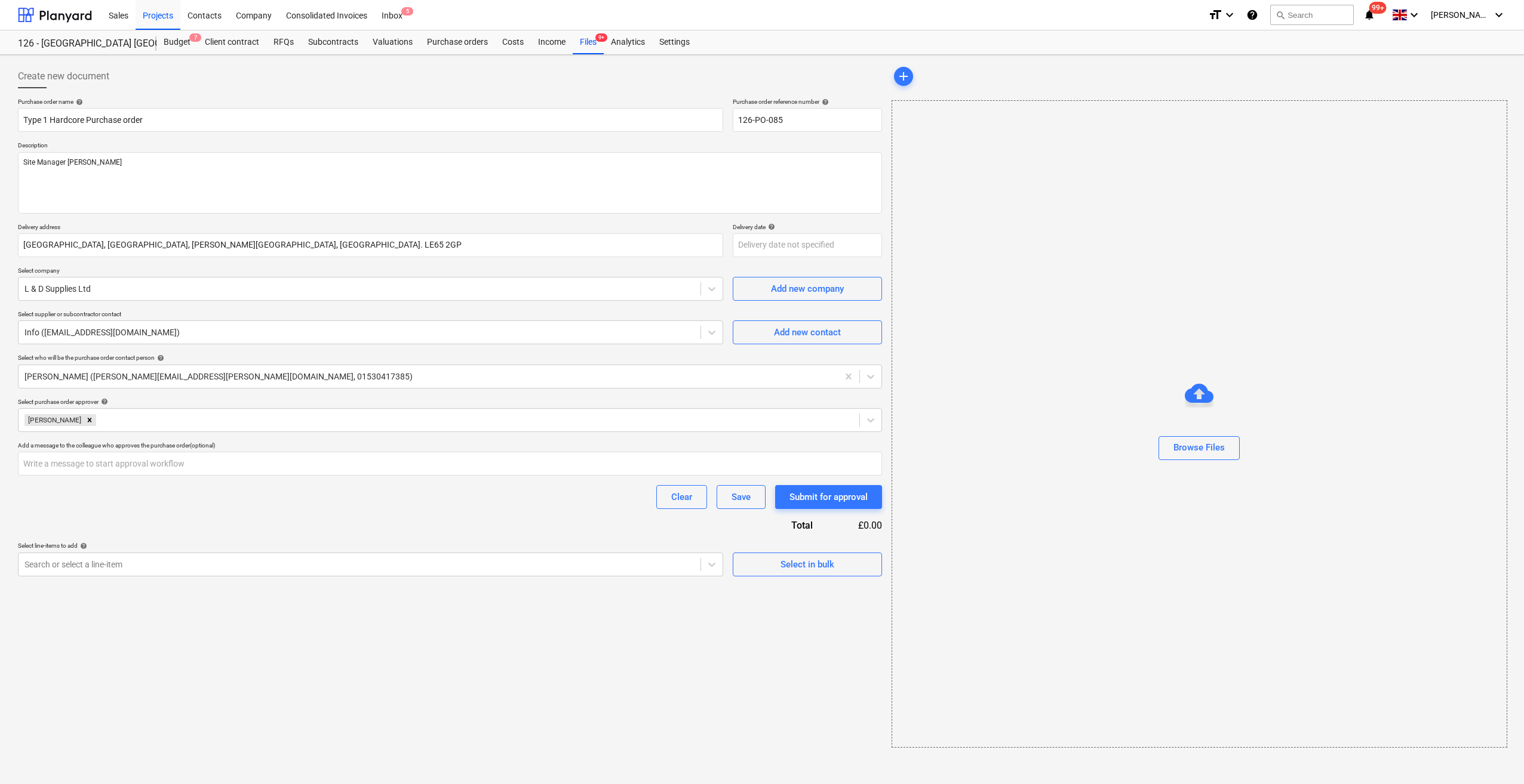
click at [171, 528] on div "Purchase order name help Type 1 Hardcore Purchase order Purchase order referenc…" at bounding box center [450, 337] width 864 height 478
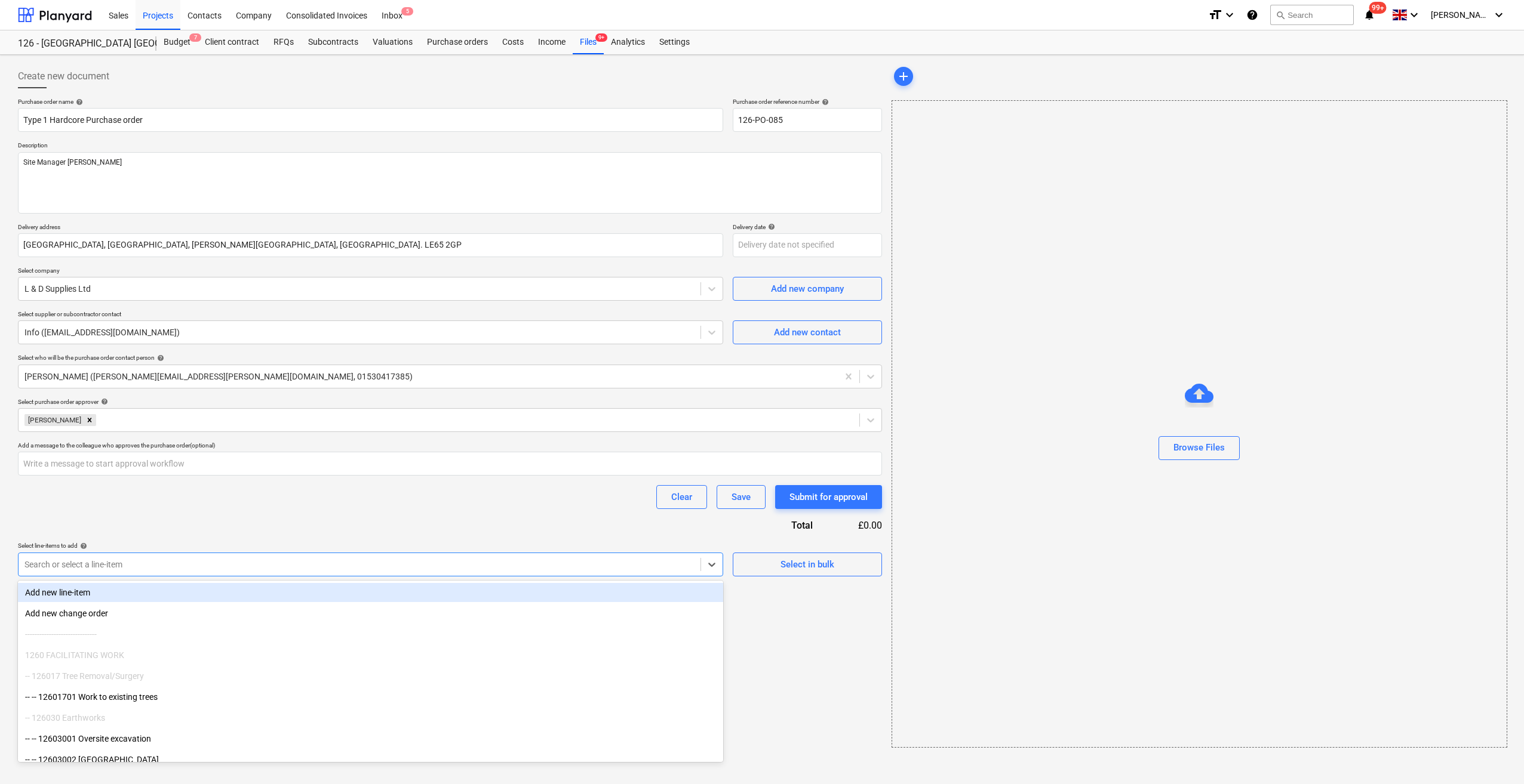
click at [64, 570] on div at bounding box center [359, 564] width 670 height 12
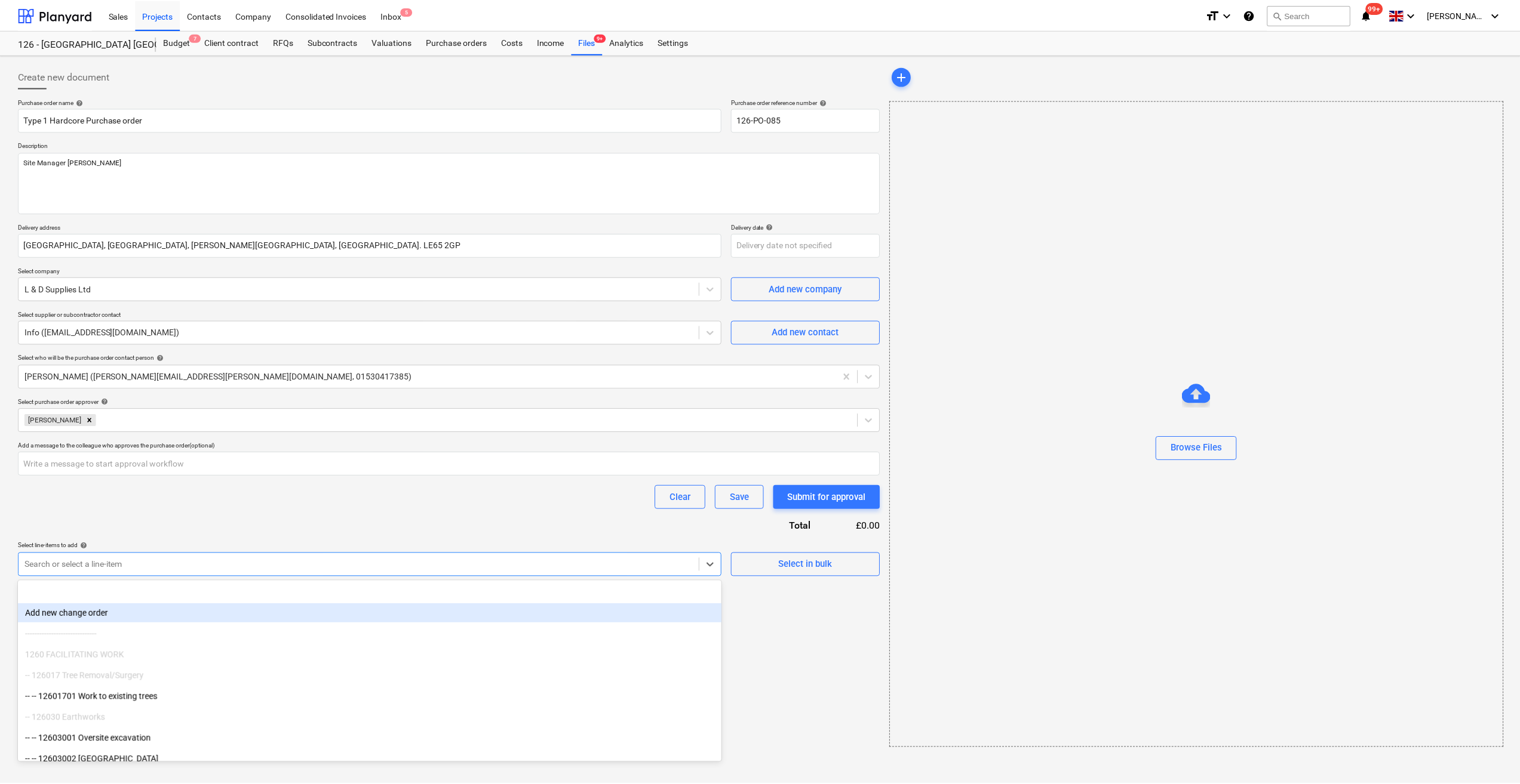
scroll to position [60, 0]
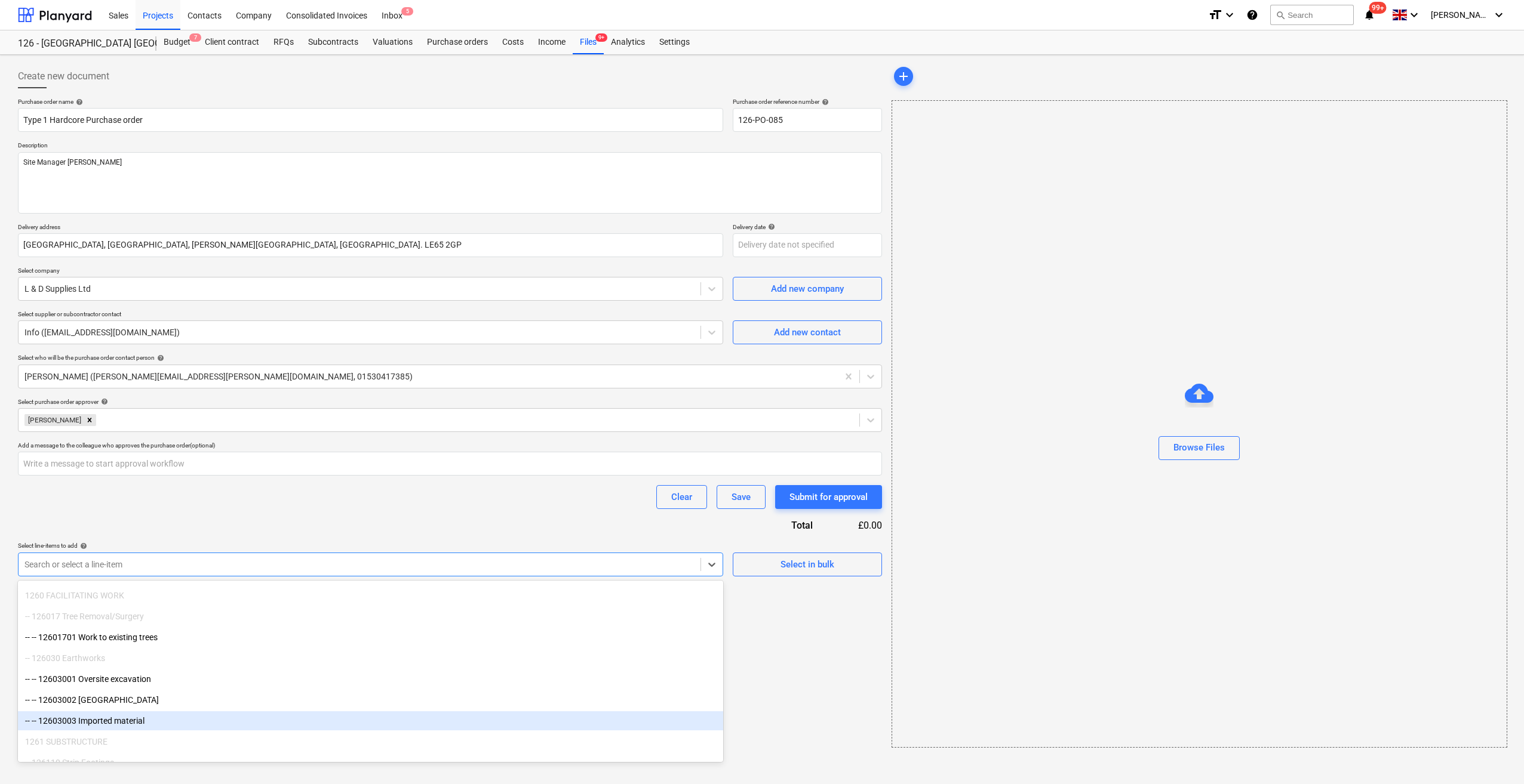
click at [149, 721] on div "-- -- 12603003 Imported material" at bounding box center [370, 721] width 705 height 19
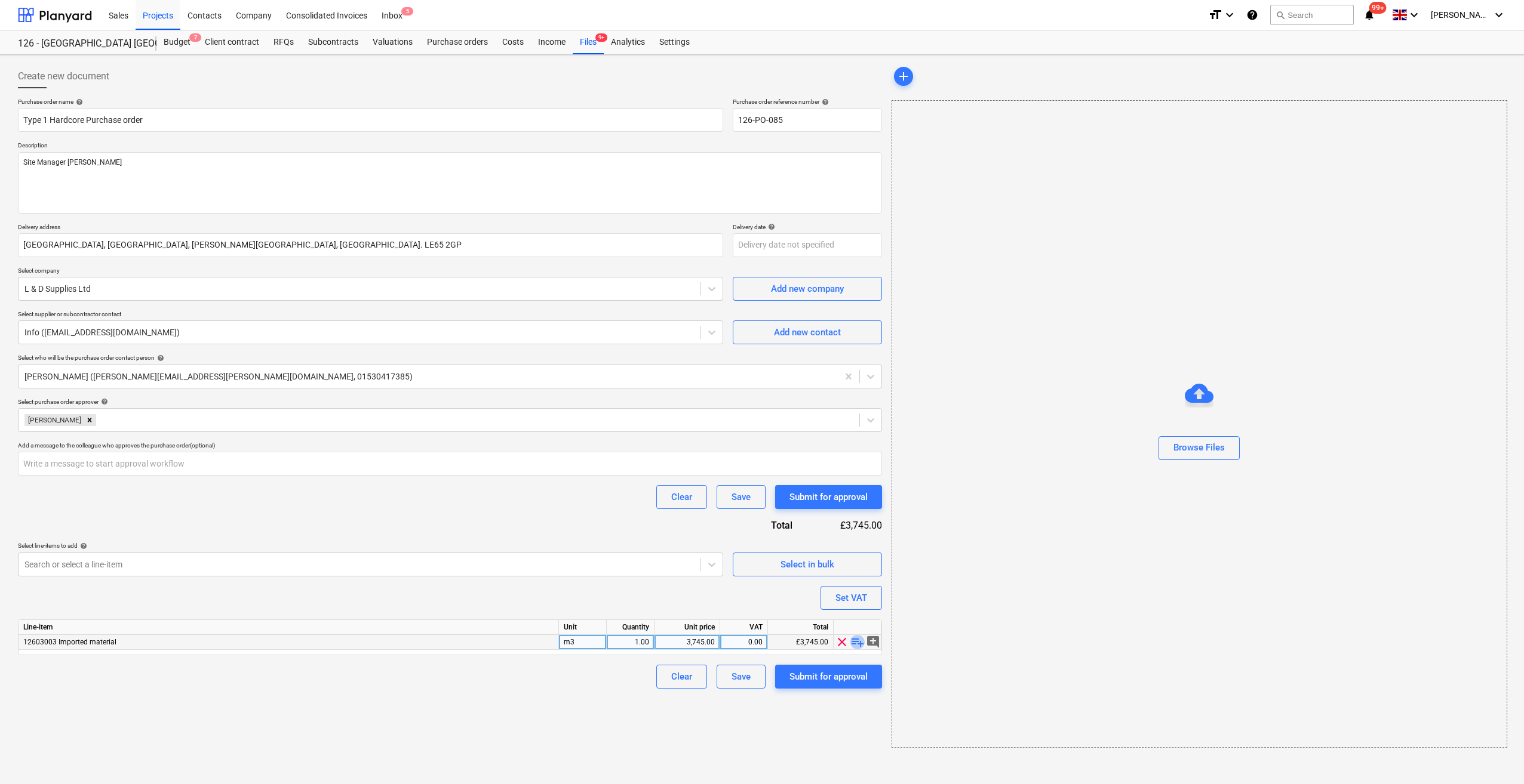
click at [862, 643] on span "playlist_add" at bounding box center [857, 642] width 15 height 15
type textarea "x"
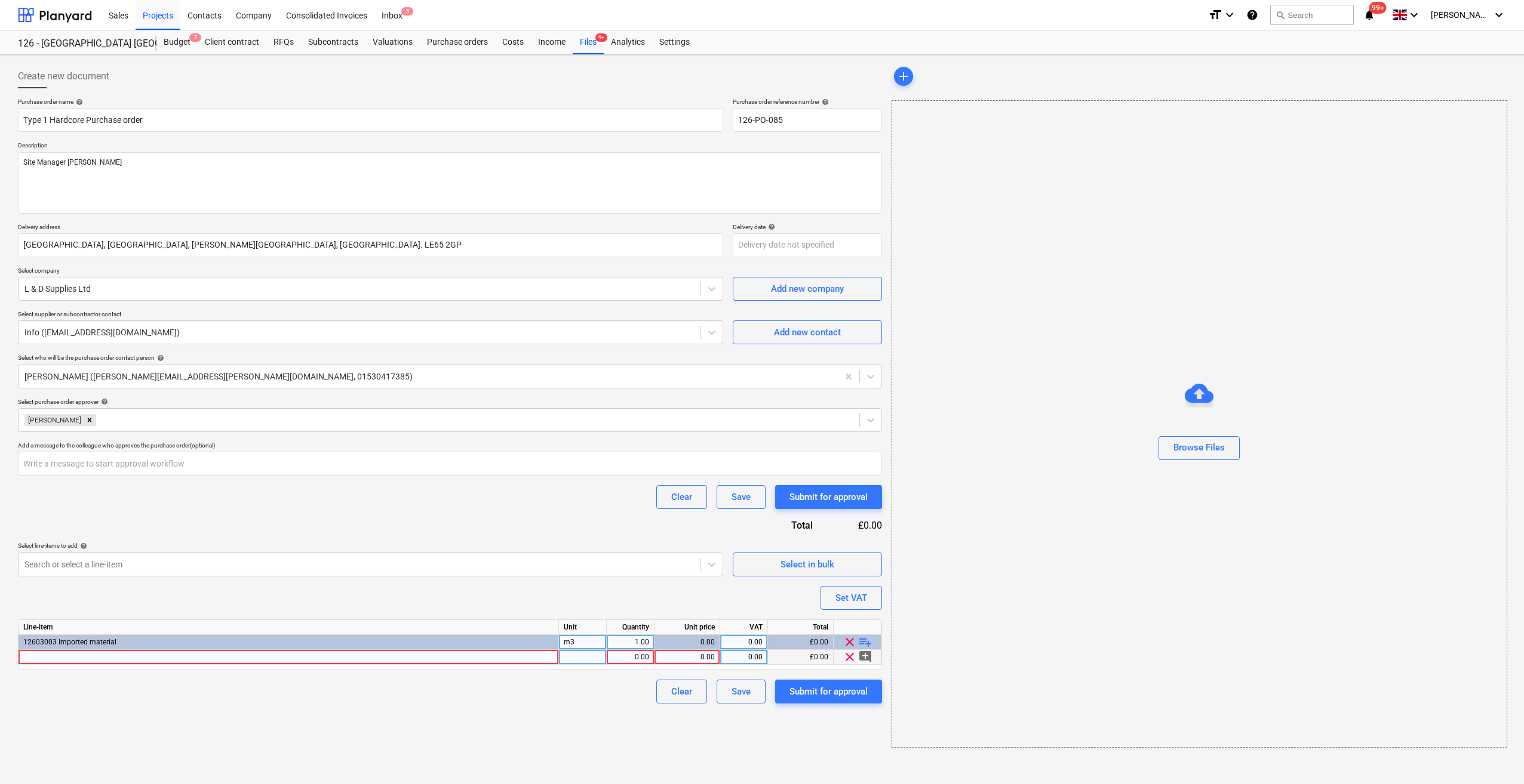
click at [33, 656] on div at bounding box center [289, 657] width 541 height 15
type input "Reclaimed Type 1"
click at [573, 658] on div at bounding box center [583, 657] width 48 height 15
type textarea "x"
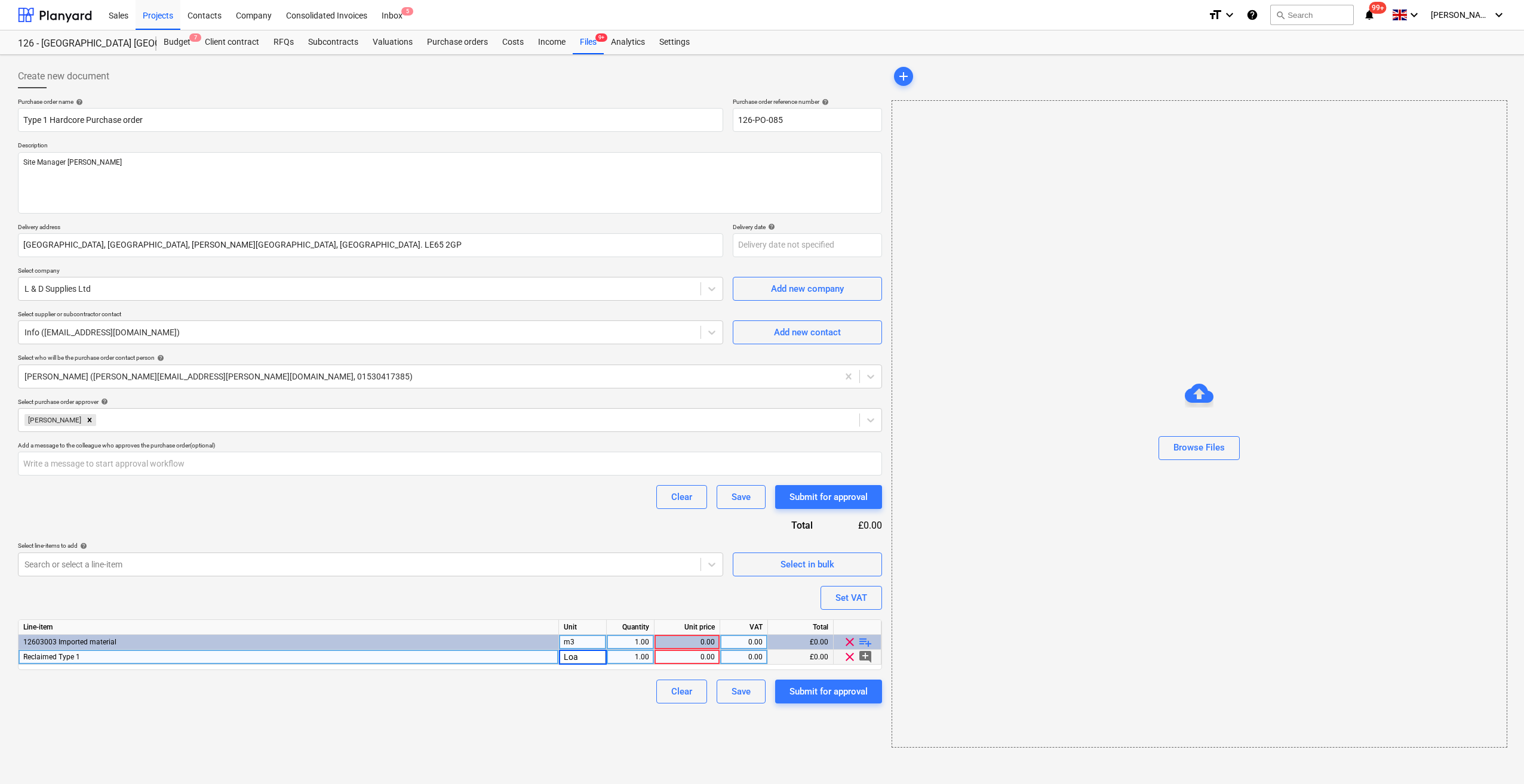
type input "Load"
type textarea "x"
click at [692, 657] on div "0.00" at bounding box center [687, 657] width 56 height 15
type input "250"
type textarea "x"
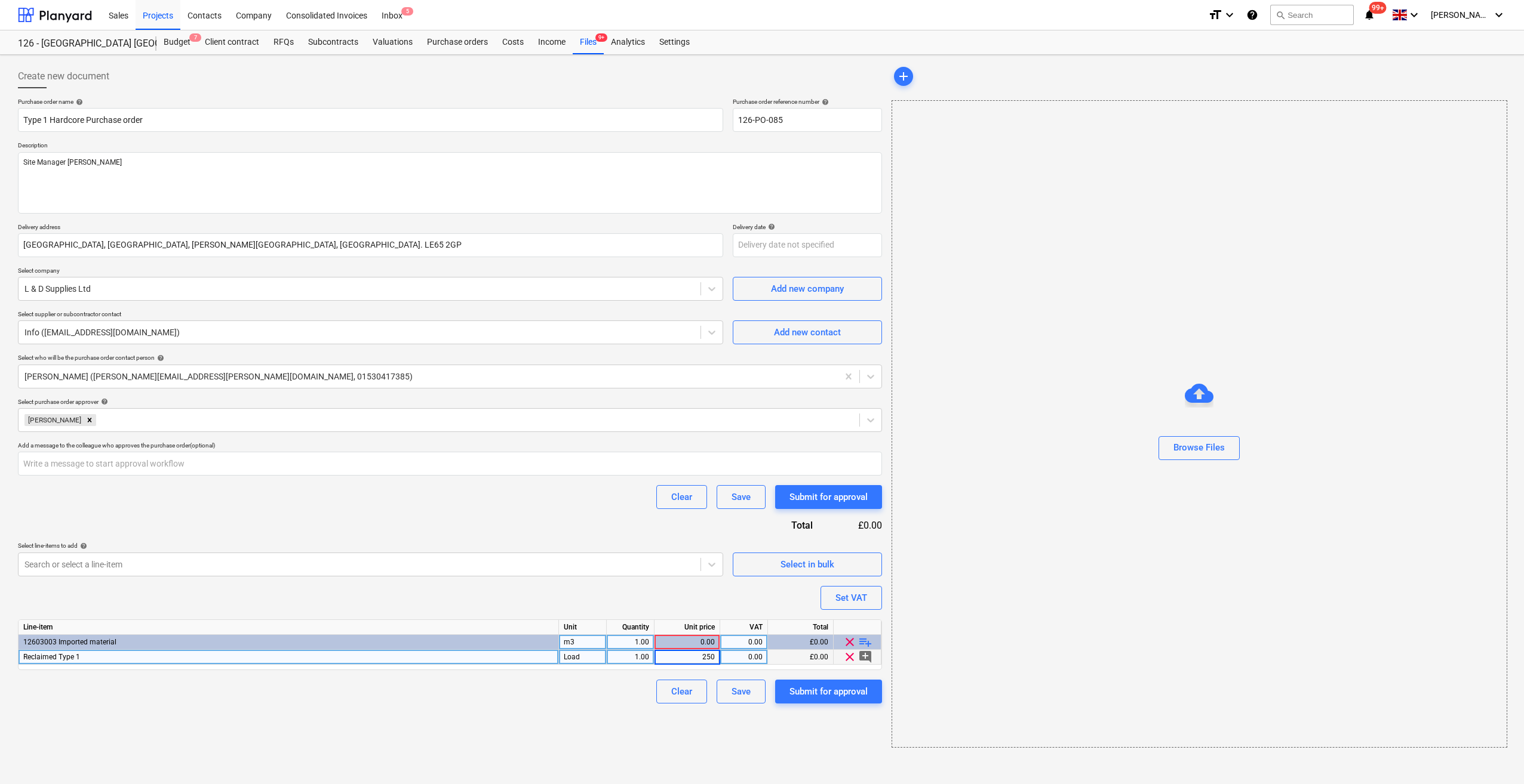
click at [760, 653] on div "0.00" at bounding box center [743, 657] width 38 height 15
type input "20"
click at [559, 697] on div "Purchase order name help Type 1 Hardcore Purchase order Purchase order referenc…" at bounding box center [450, 400] width 864 height 606
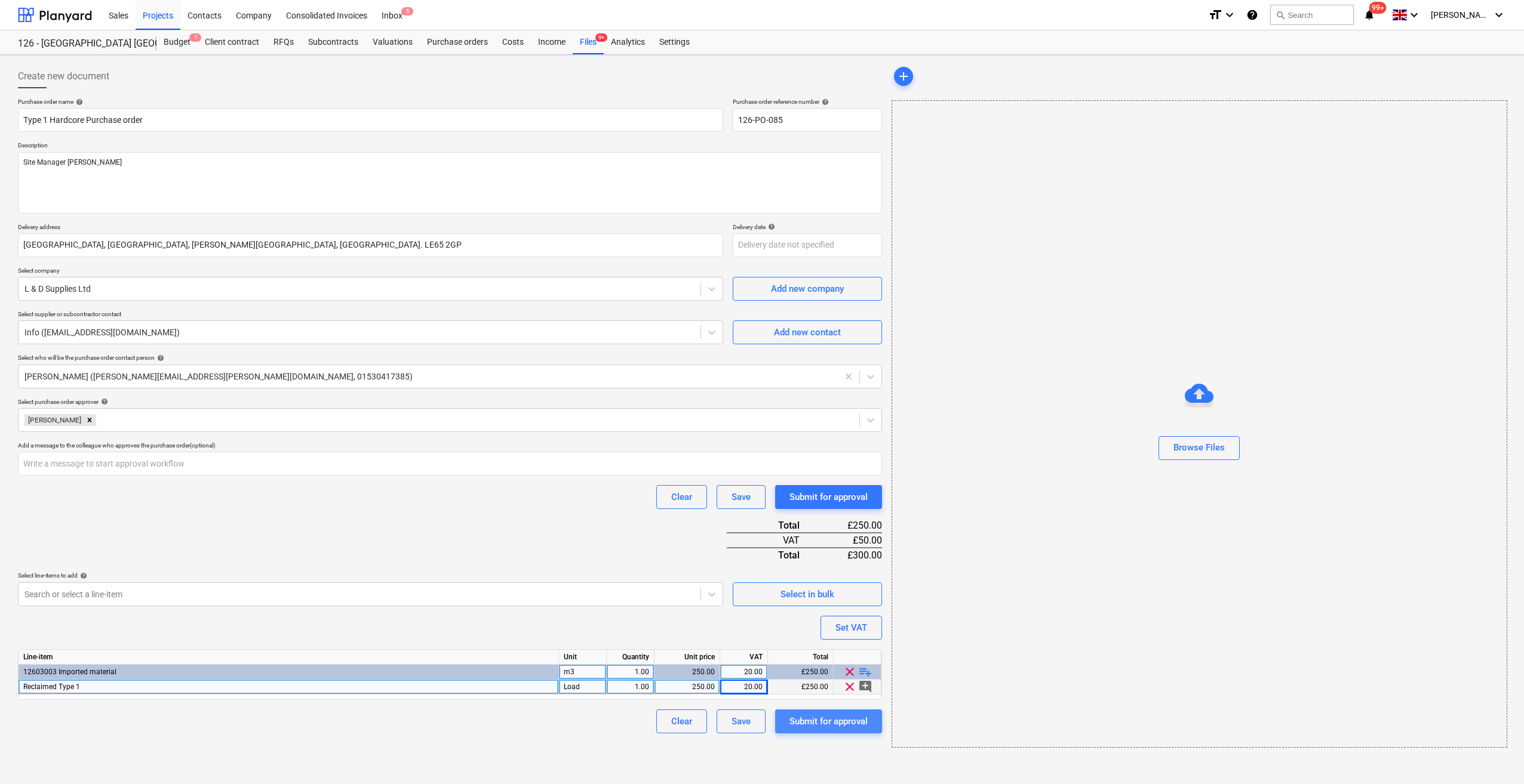
click at [818, 723] on div "Submit for approval" at bounding box center [828, 721] width 78 height 15
type textarea "x"
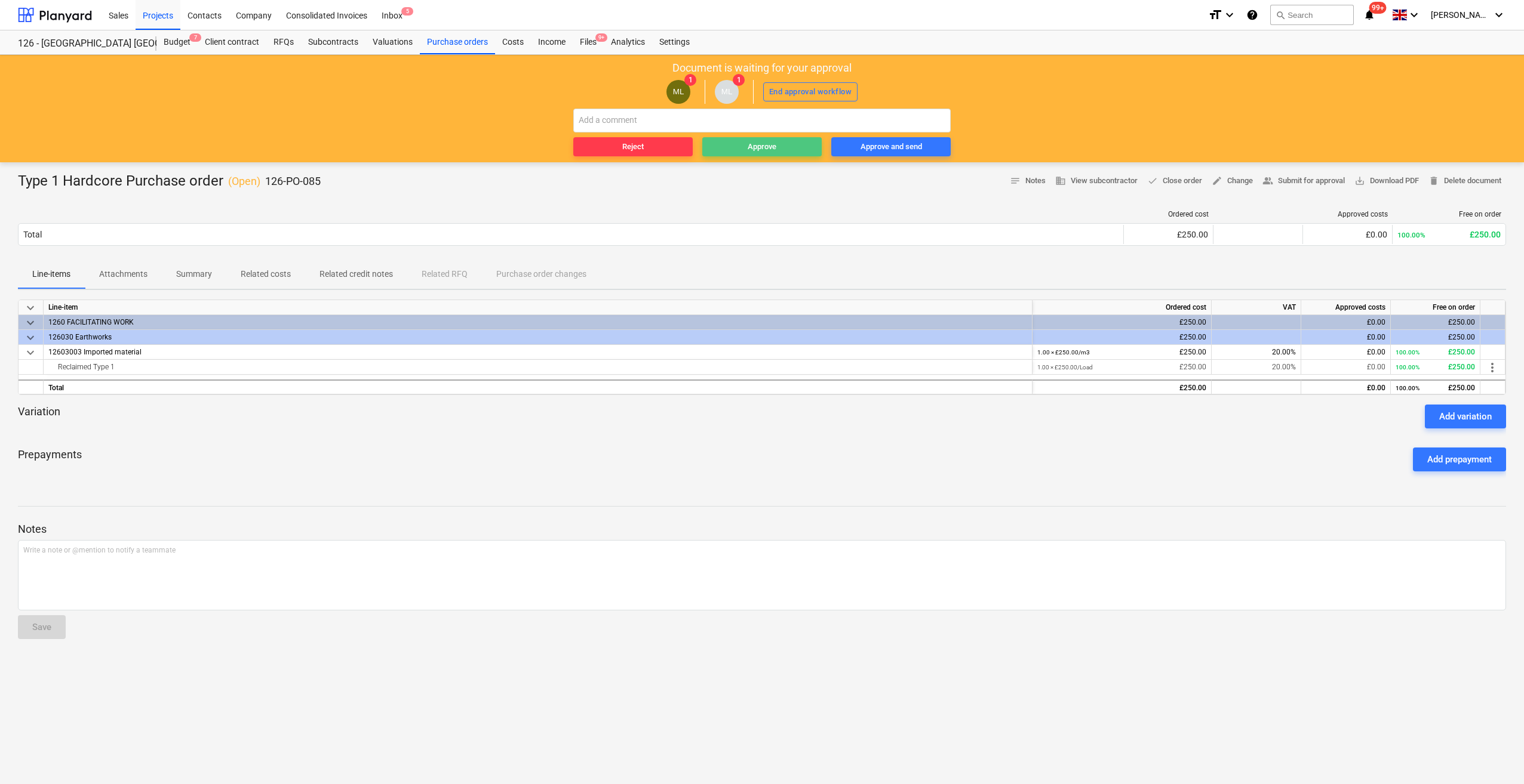
click at [756, 151] on div "Approve" at bounding box center [761, 147] width 29 height 14
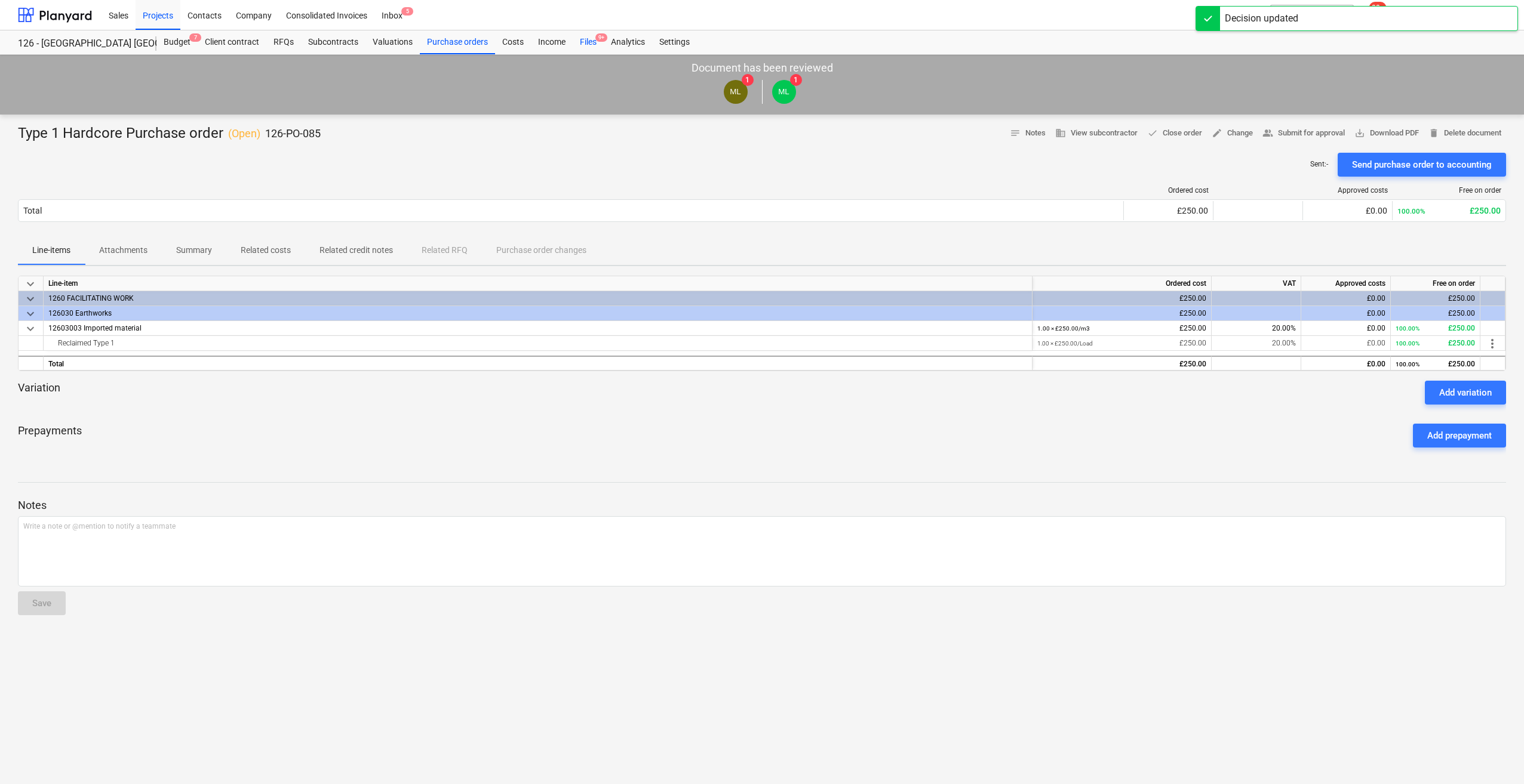
click at [591, 43] on div "Files 9+" at bounding box center [589, 42] width 31 height 24
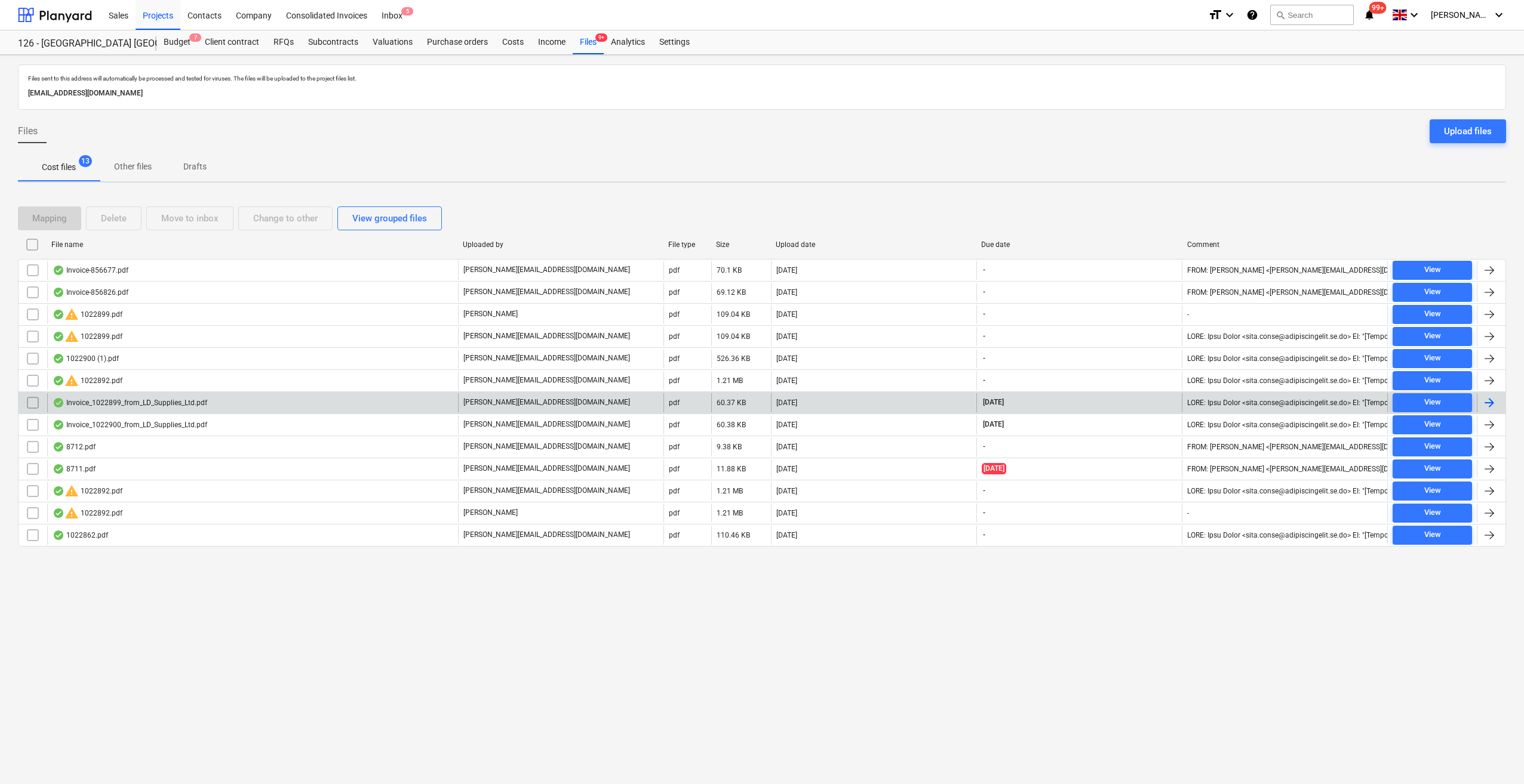
click at [1491, 403] on div at bounding box center [1489, 402] width 15 height 15
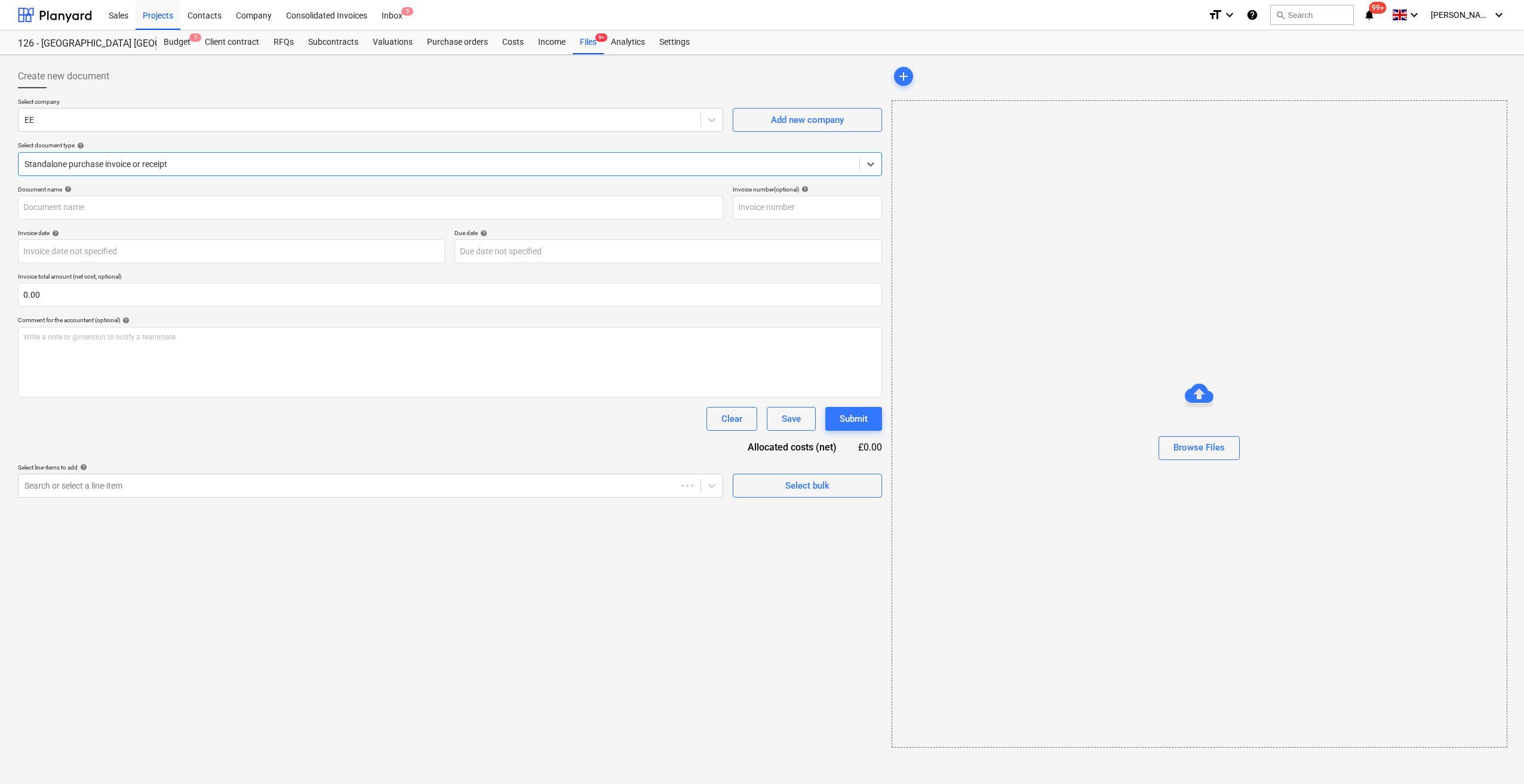
type input "1022899"
type input "23 Aug 2025"
type input "25 Sep 2025"
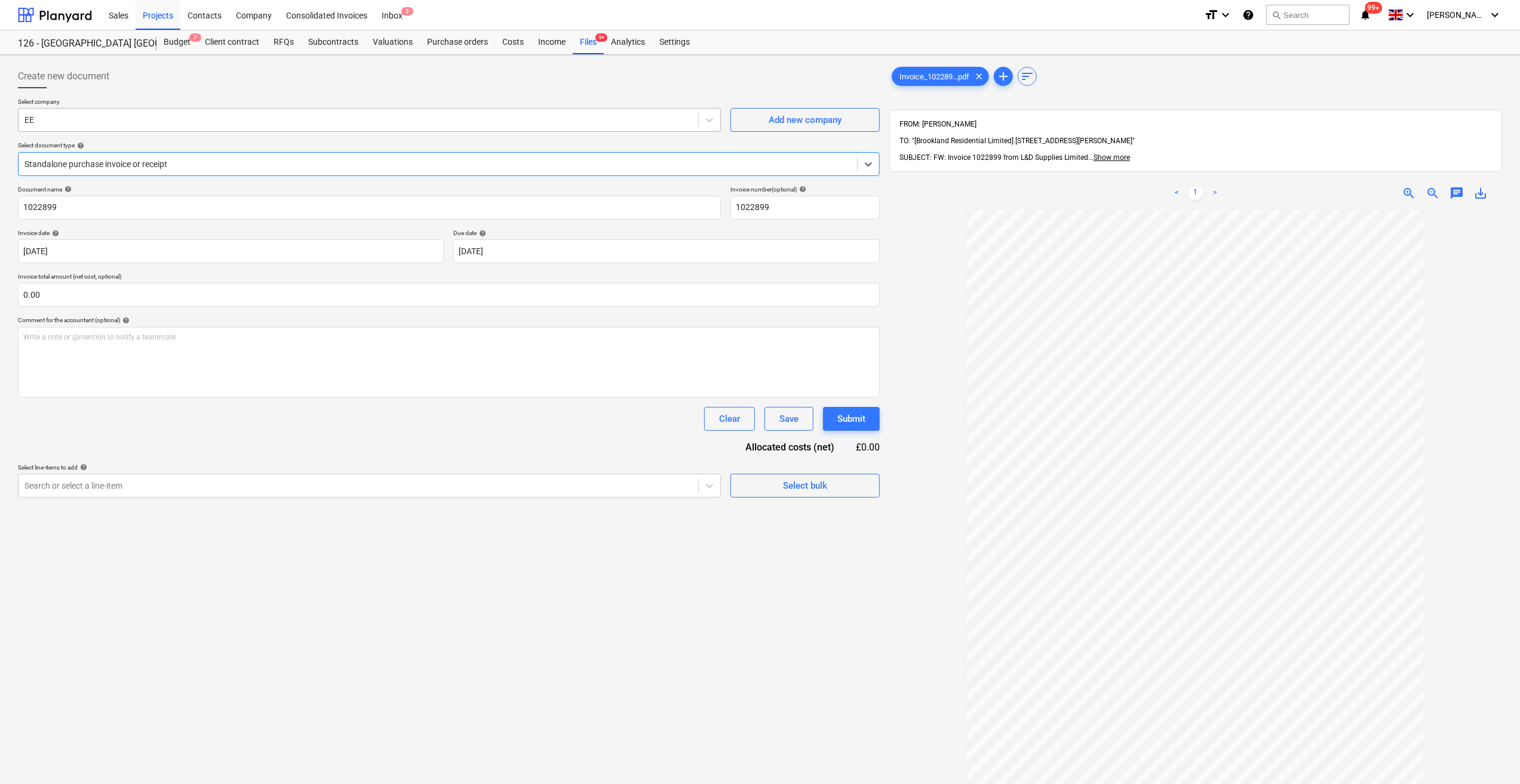
click at [61, 118] on div at bounding box center [359, 119] width 667 height 12
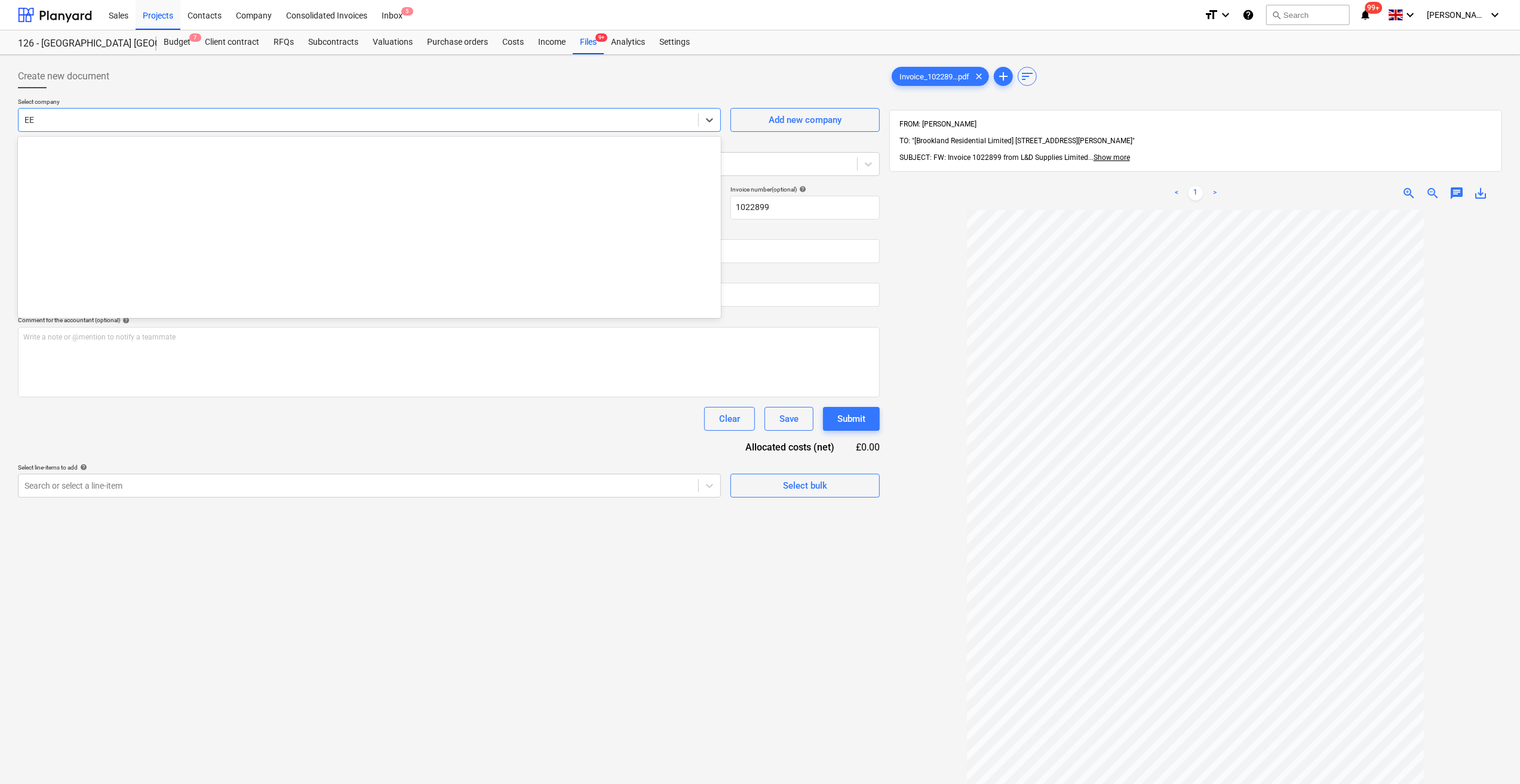
scroll to position [3133, 0]
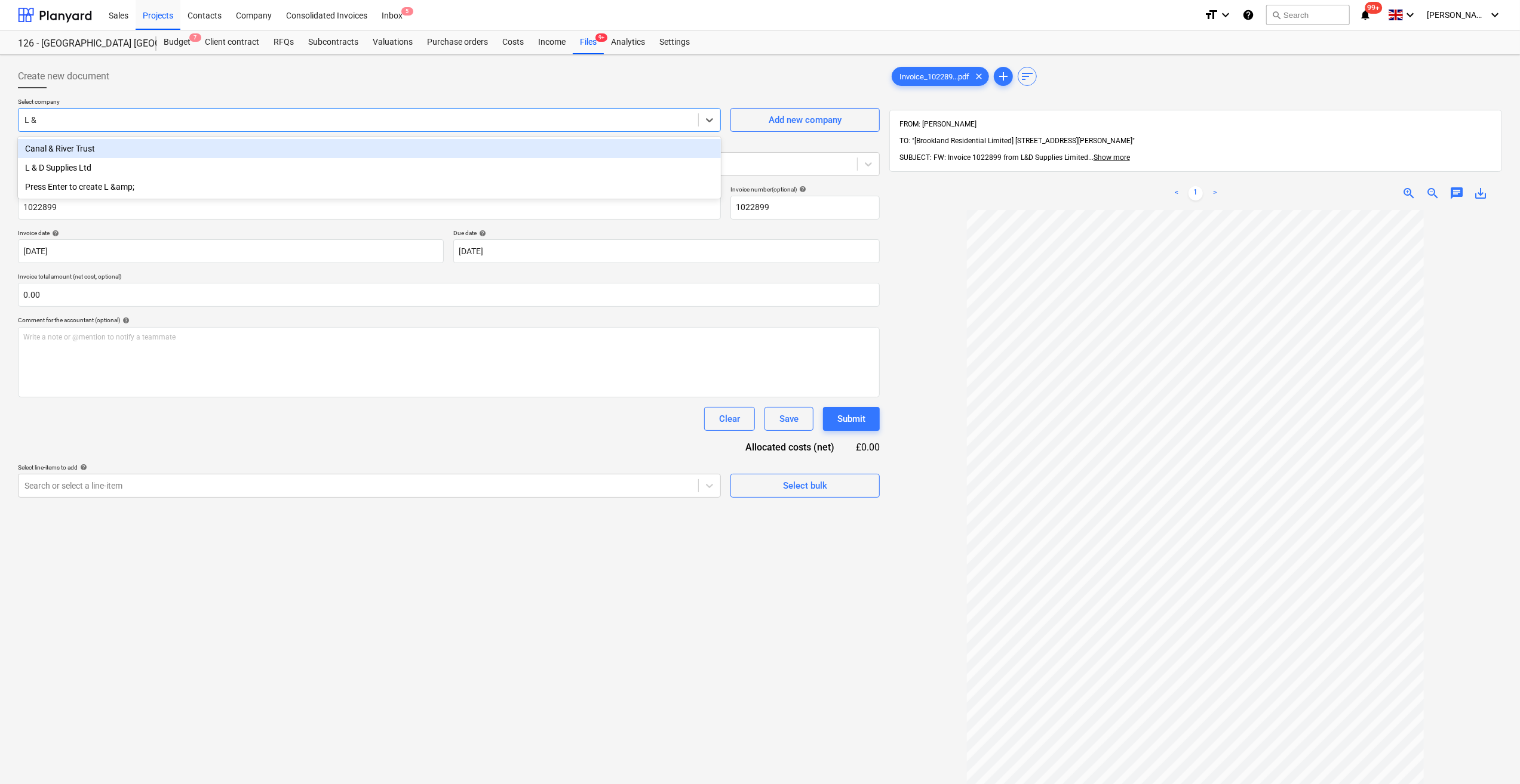
type input "L & D"
click at [67, 156] on div "L & D Supplies Ltd" at bounding box center [369, 149] width 703 height 19
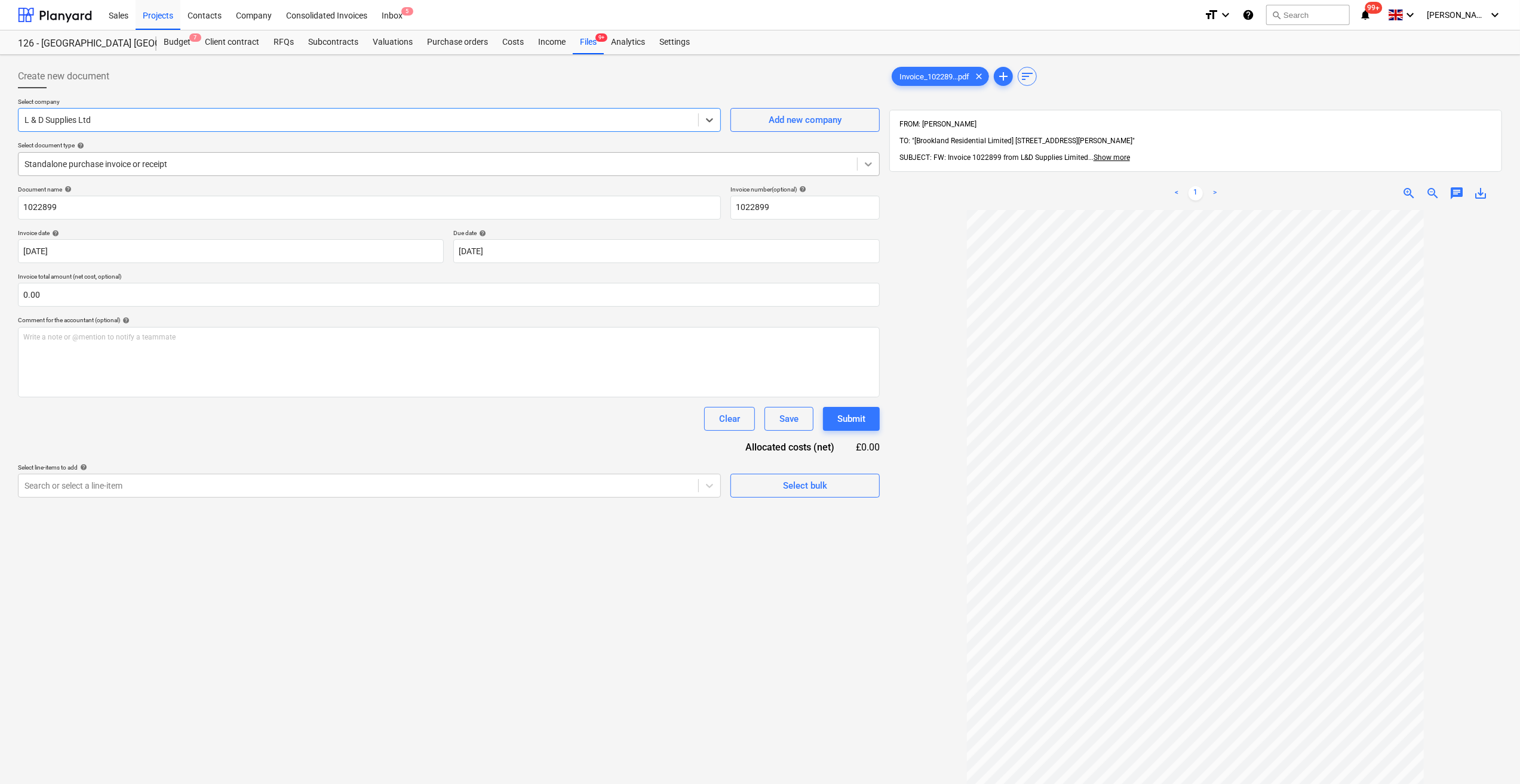
click at [867, 165] on icon at bounding box center [868, 164] width 7 height 4
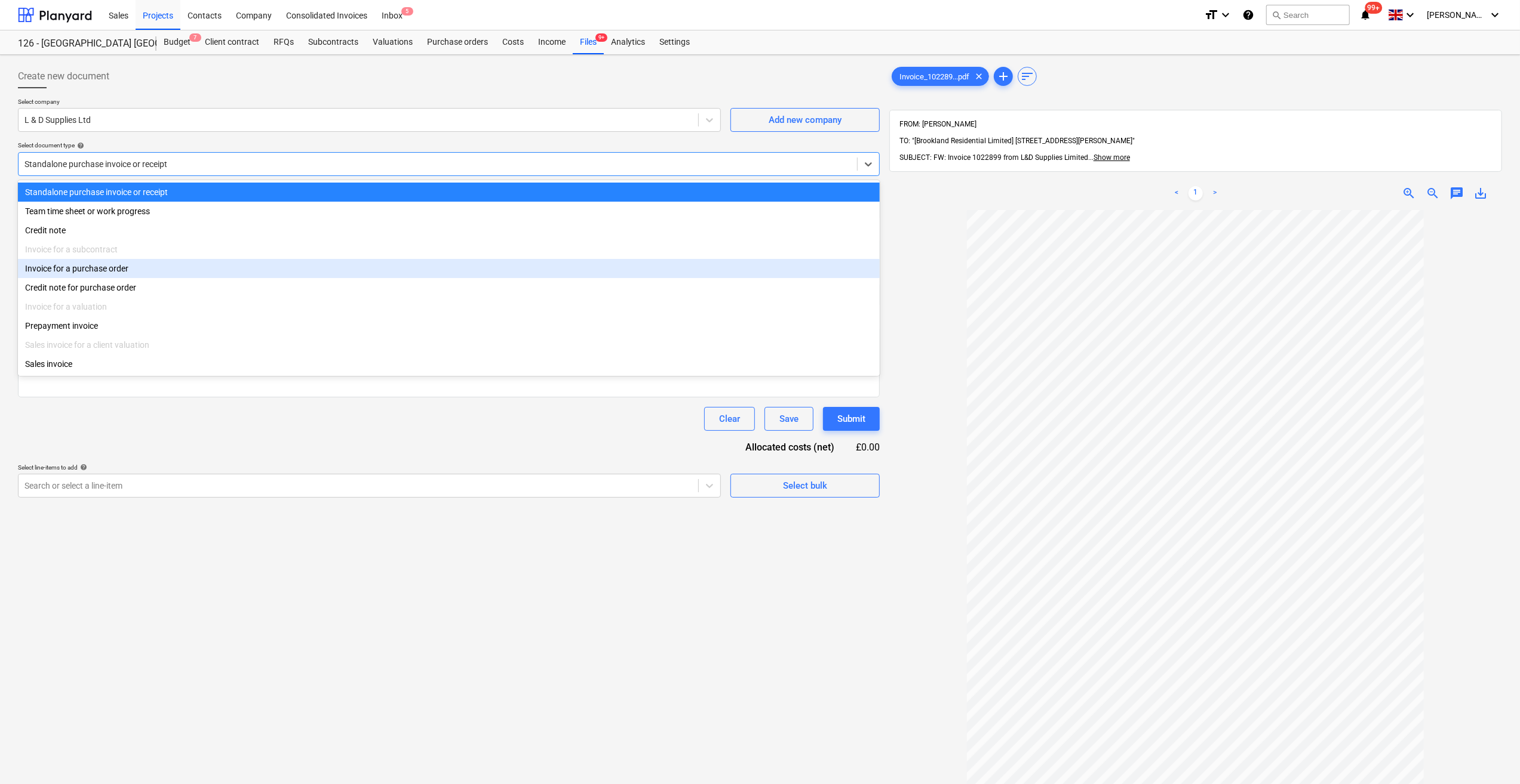
click at [111, 273] on div "Invoice for a purchase order" at bounding box center [448, 269] width 862 height 19
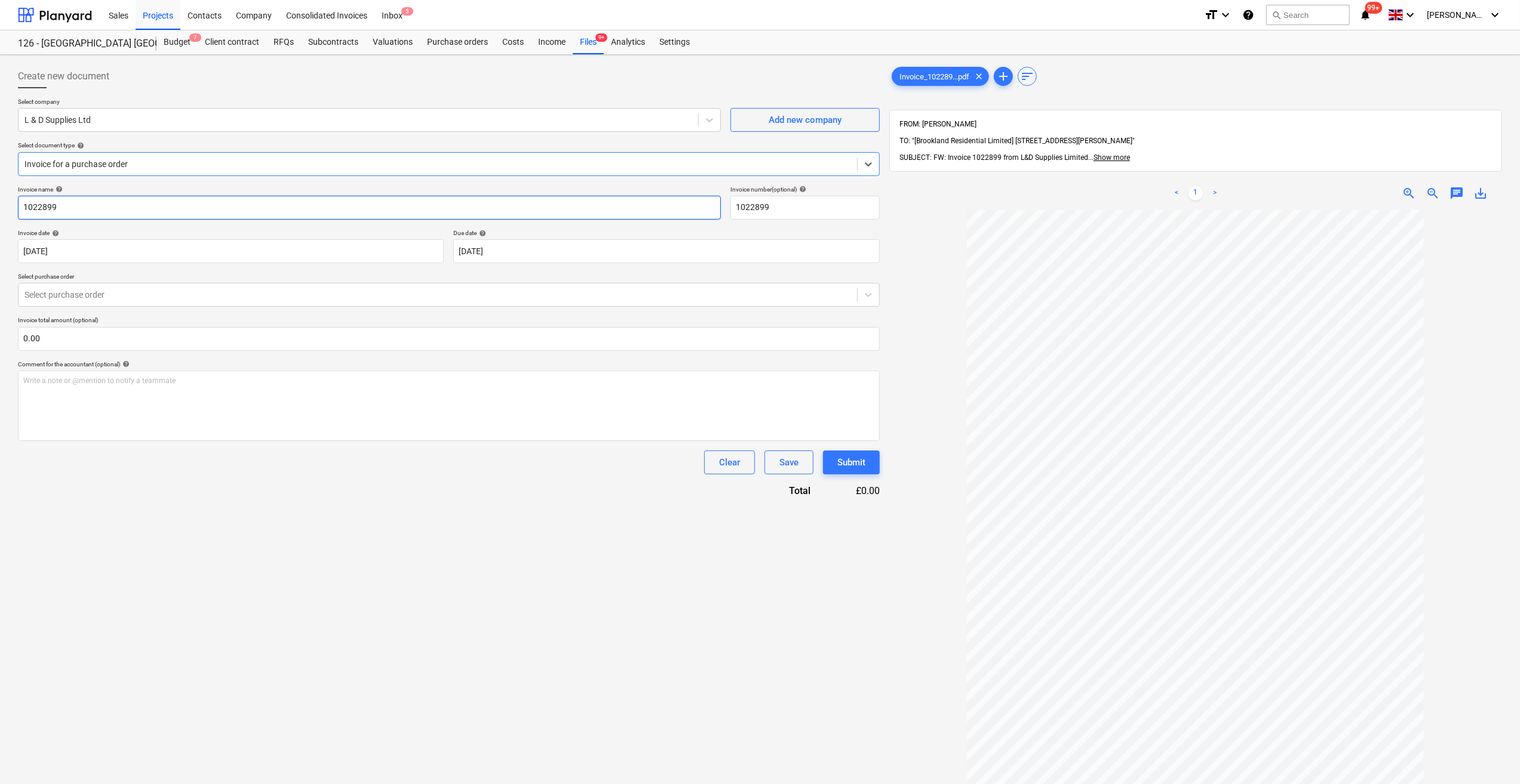
click at [24, 207] on input "1022899" at bounding box center [369, 207] width 703 height 24
click at [29, 204] on input "MOT Type 1 - 1022899" at bounding box center [369, 207] width 703 height 24
type input "DOT Type 1 - 1022899"
click at [93, 289] on div at bounding box center [437, 294] width 826 height 12
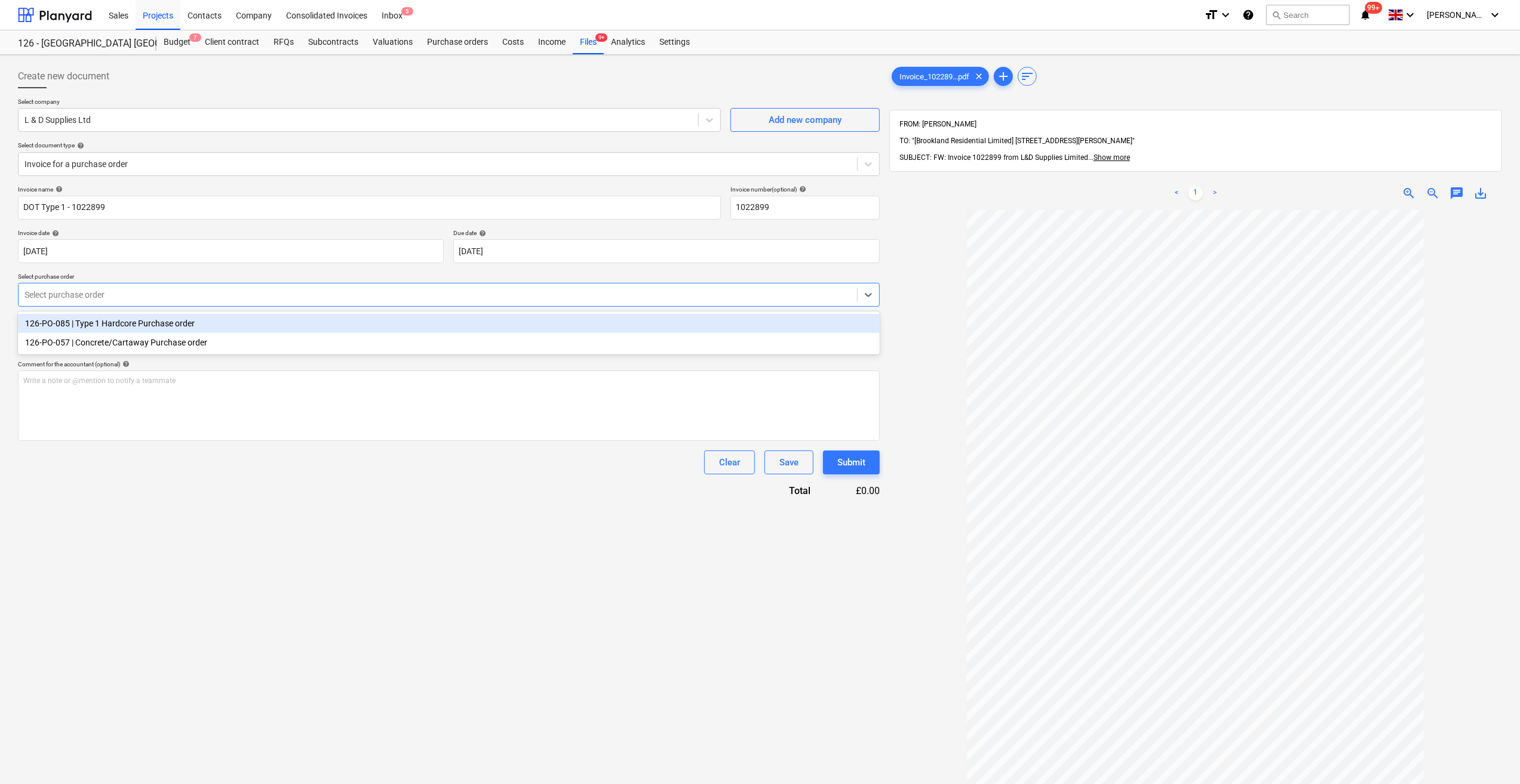
click at [106, 320] on div "126-PO-085 | Type 1 Hardcore Purchase order" at bounding box center [448, 324] width 862 height 19
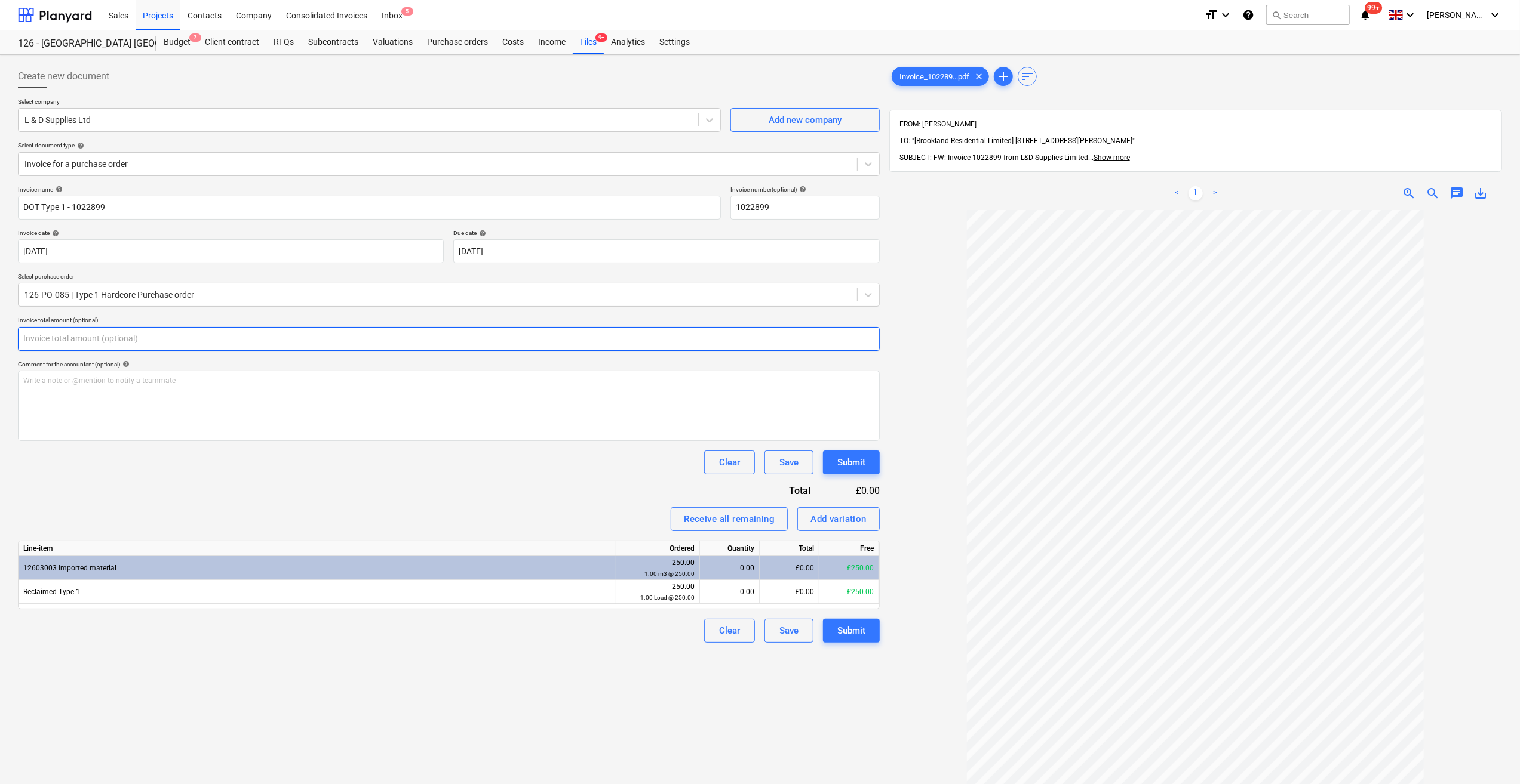
click at [33, 335] on input "text" at bounding box center [448, 339] width 862 height 24
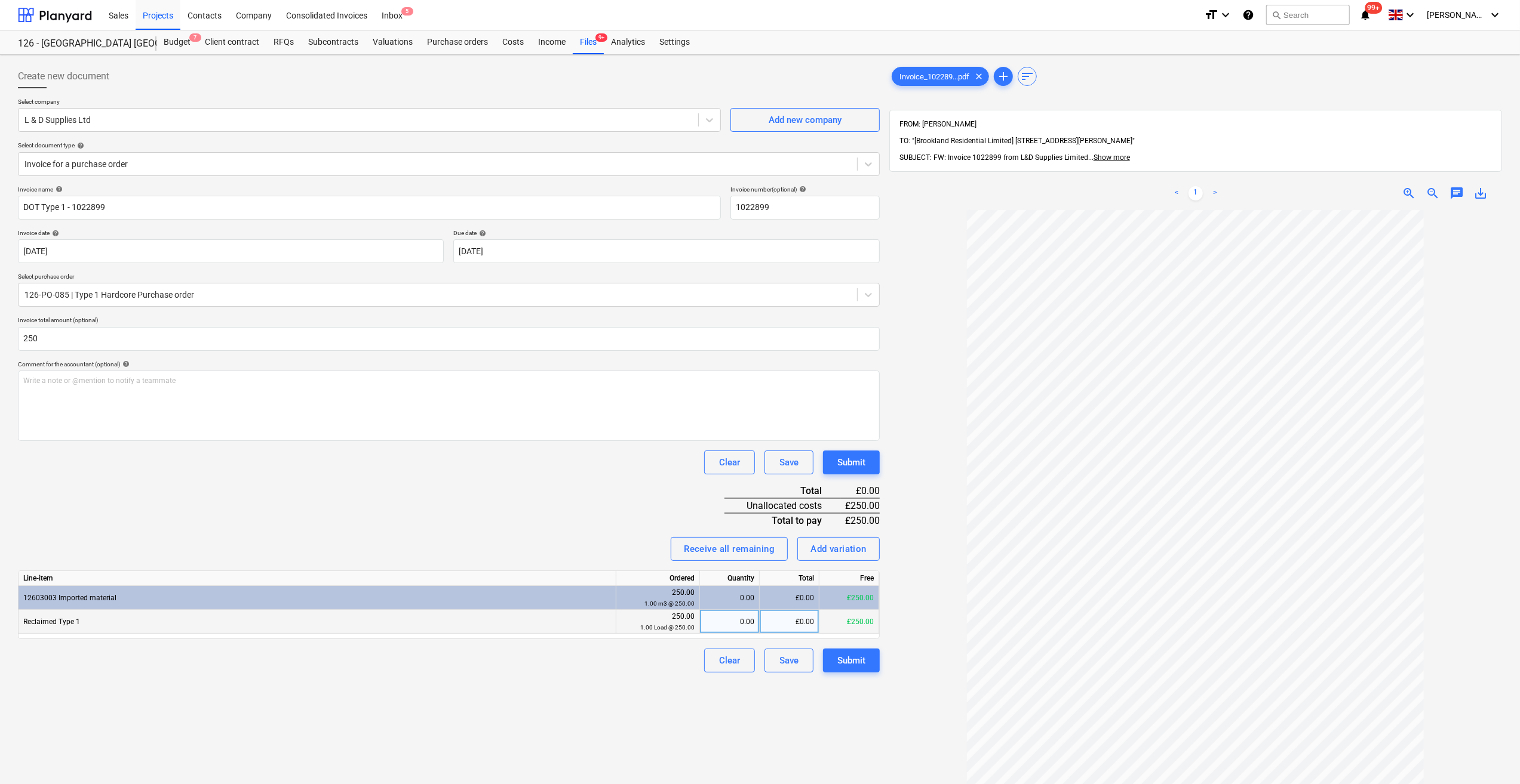
type input "250.00"
click at [747, 620] on div "0.00" at bounding box center [729, 621] width 50 height 24
type input "1"
click at [630, 718] on div "Create new document Select company L & D Supplies Ltd Add new company Select do…" at bounding box center [448, 512] width 871 height 906
click at [1006, 74] on span "add" at bounding box center [1003, 76] width 15 height 15
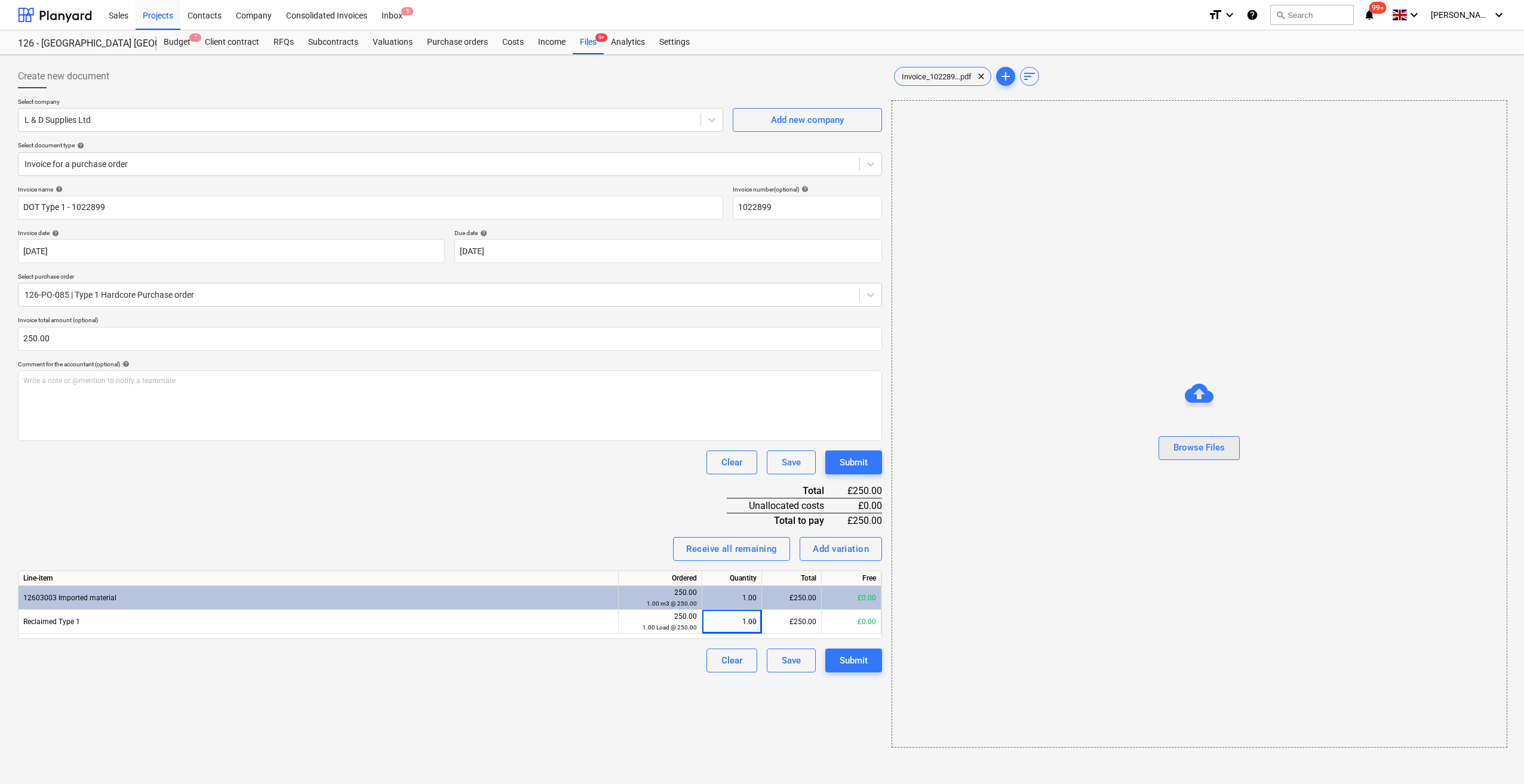
click at [1182, 449] on div "Browse Files" at bounding box center [1199, 447] width 51 height 15
click at [1046, 74] on span "1022899.pdf" at bounding box center [1025, 77] width 57 height 9
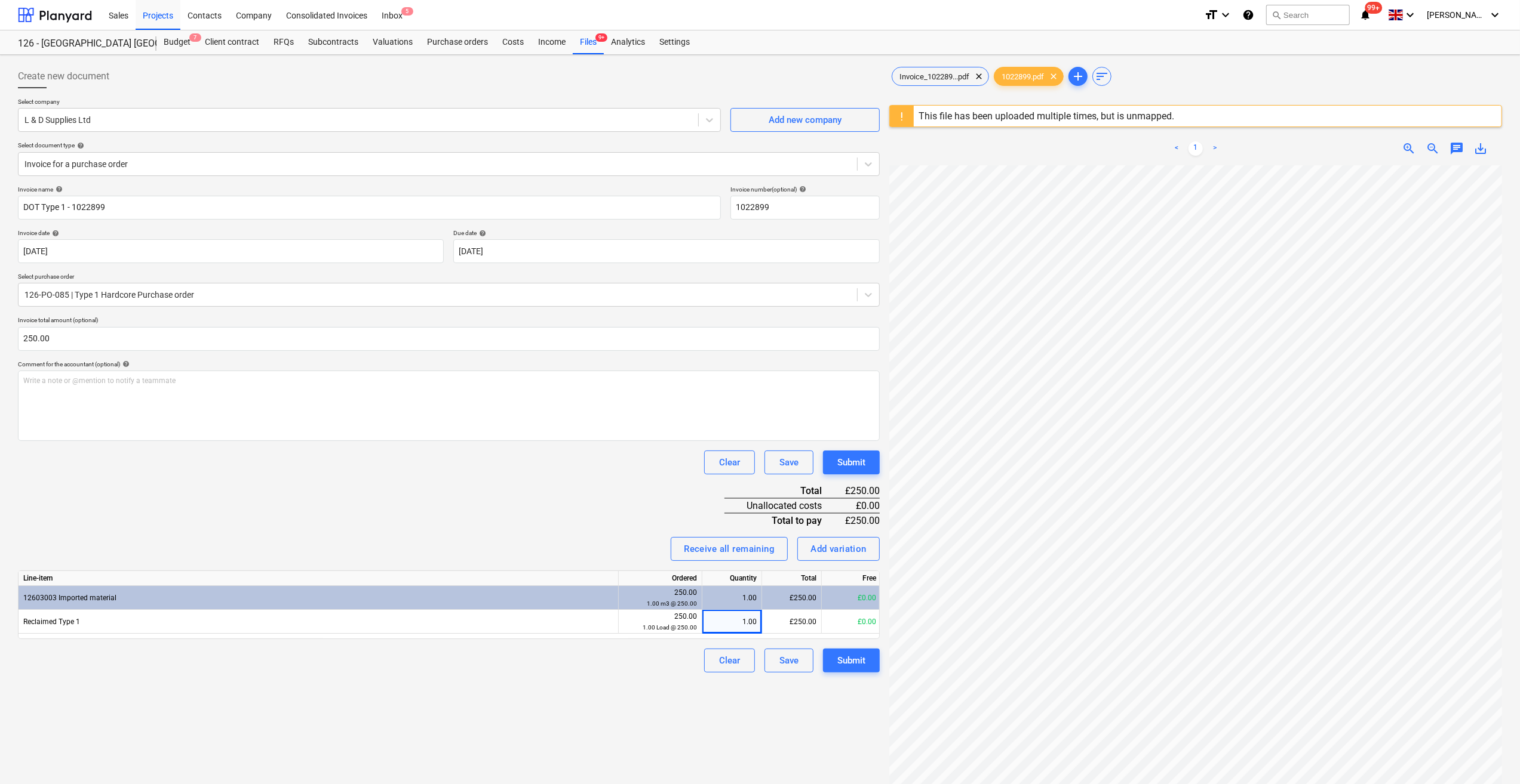
click at [1305, 69] on div "Invoice_102289...pdf clear 1022899.pdf clear add sort" at bounding box center [1195, 76] width 612 height 24
click at [850, 658] on div "Submit" at bounding box center [851, 661] width 28 height 15
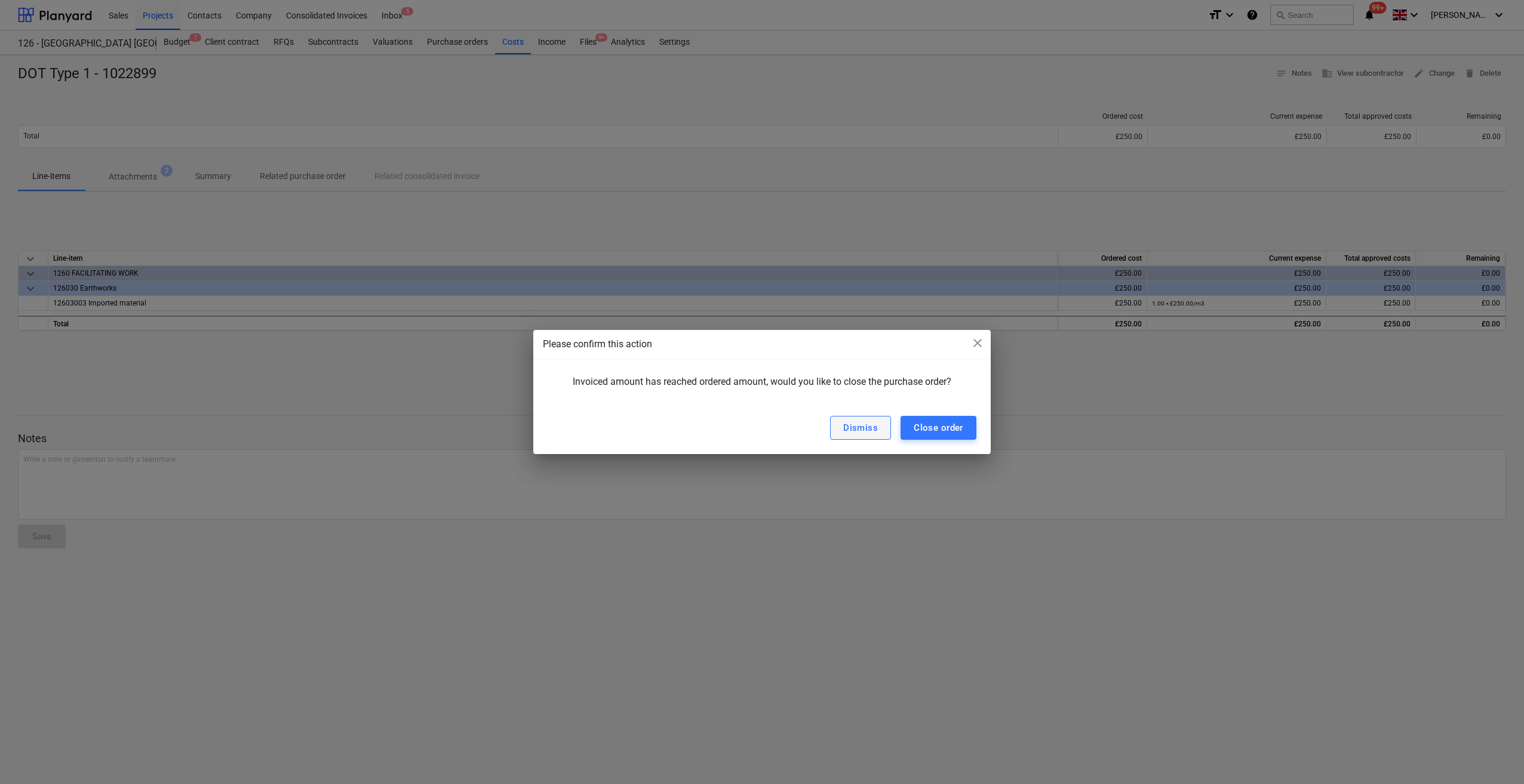
click at [858, 426] on div "Dismiss" at bounding box center [860, 428] width 35 height 15
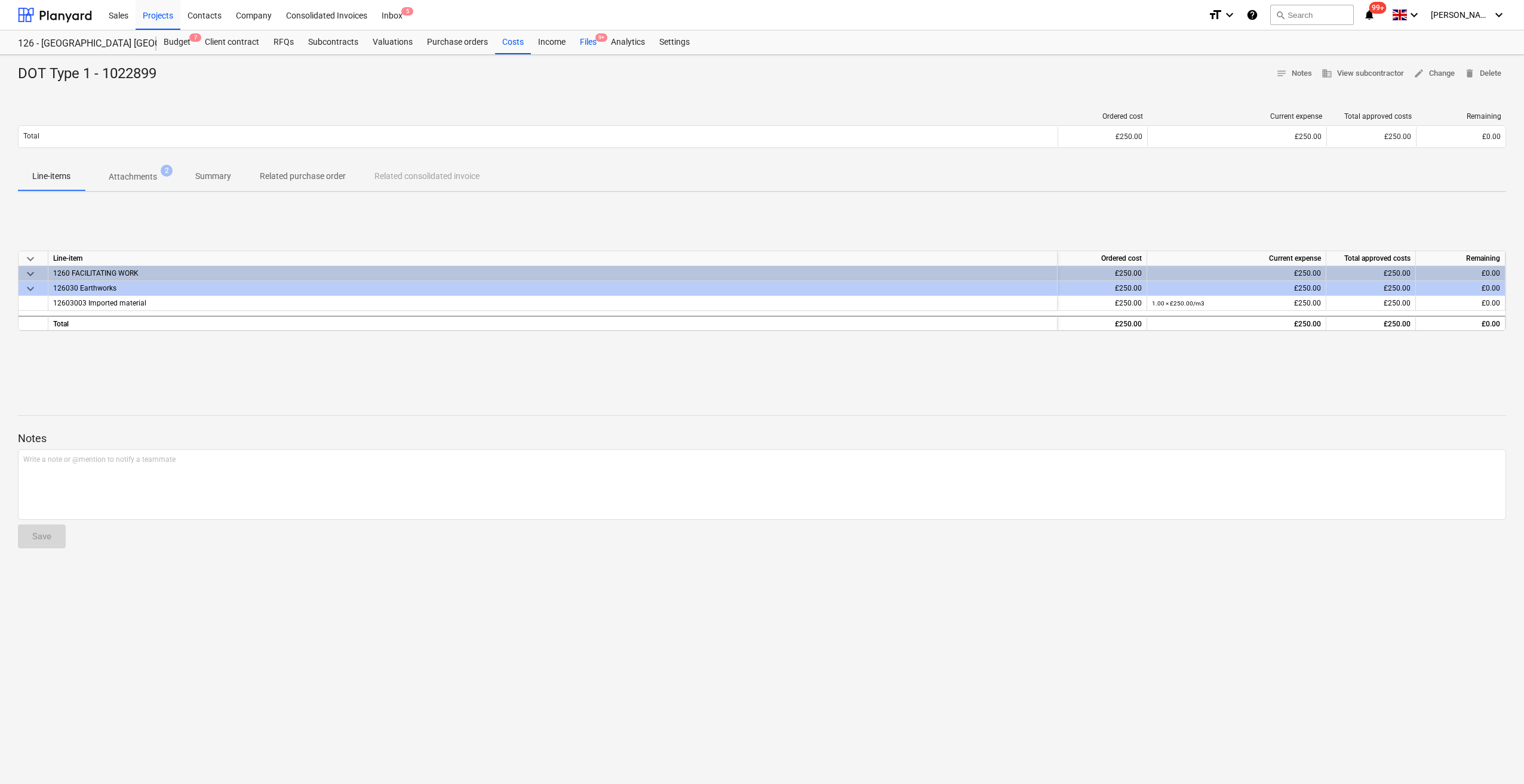
click at [585, 44] on div "Files 9+" at bounding box center [589, 42] width 31 height 24
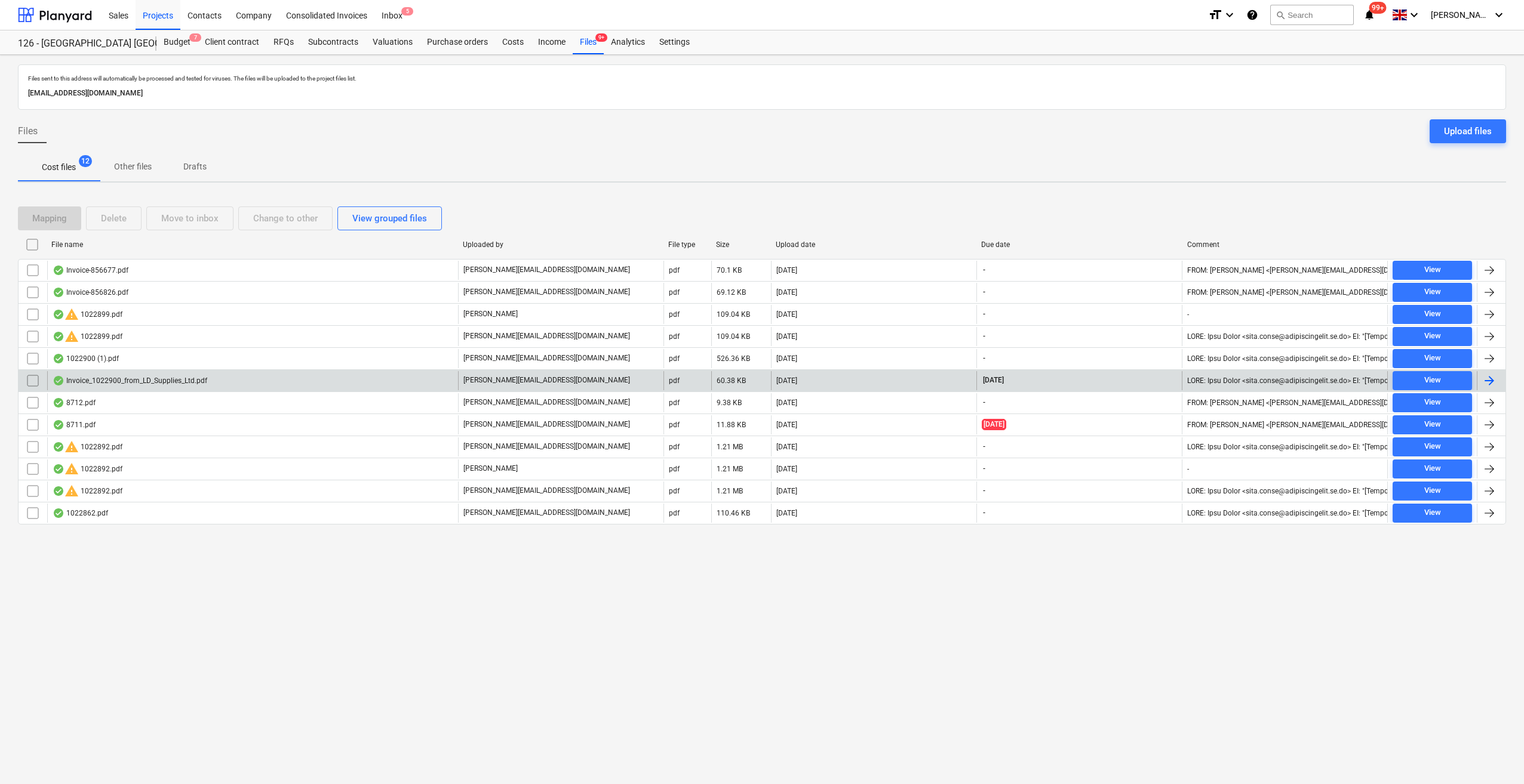
click at [1488, 379] on div at bounding box center [1489, 381] width 15 height 15
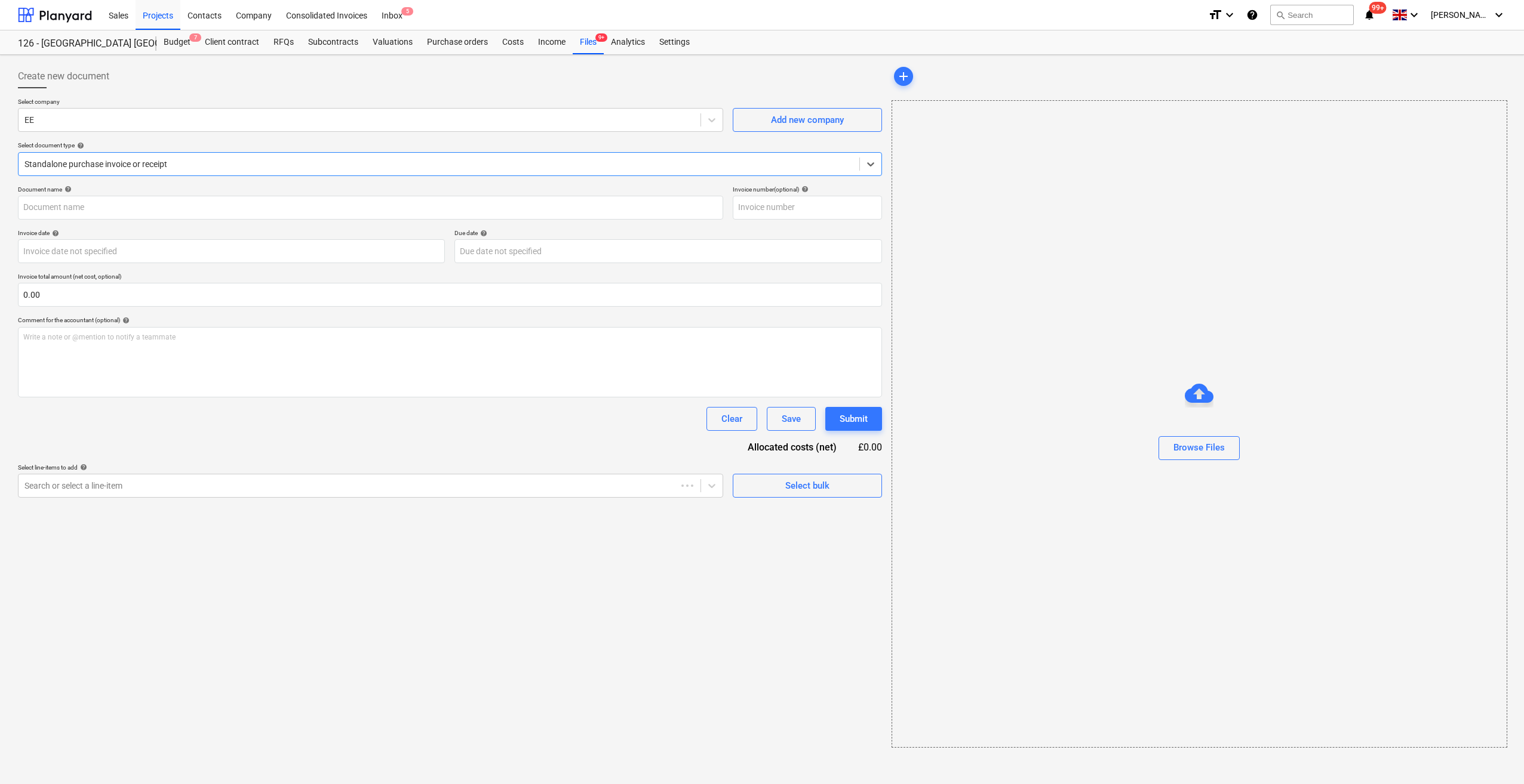
type input "1022900"
type input "23 Aug 2025"
type input "25 Sep 2025"
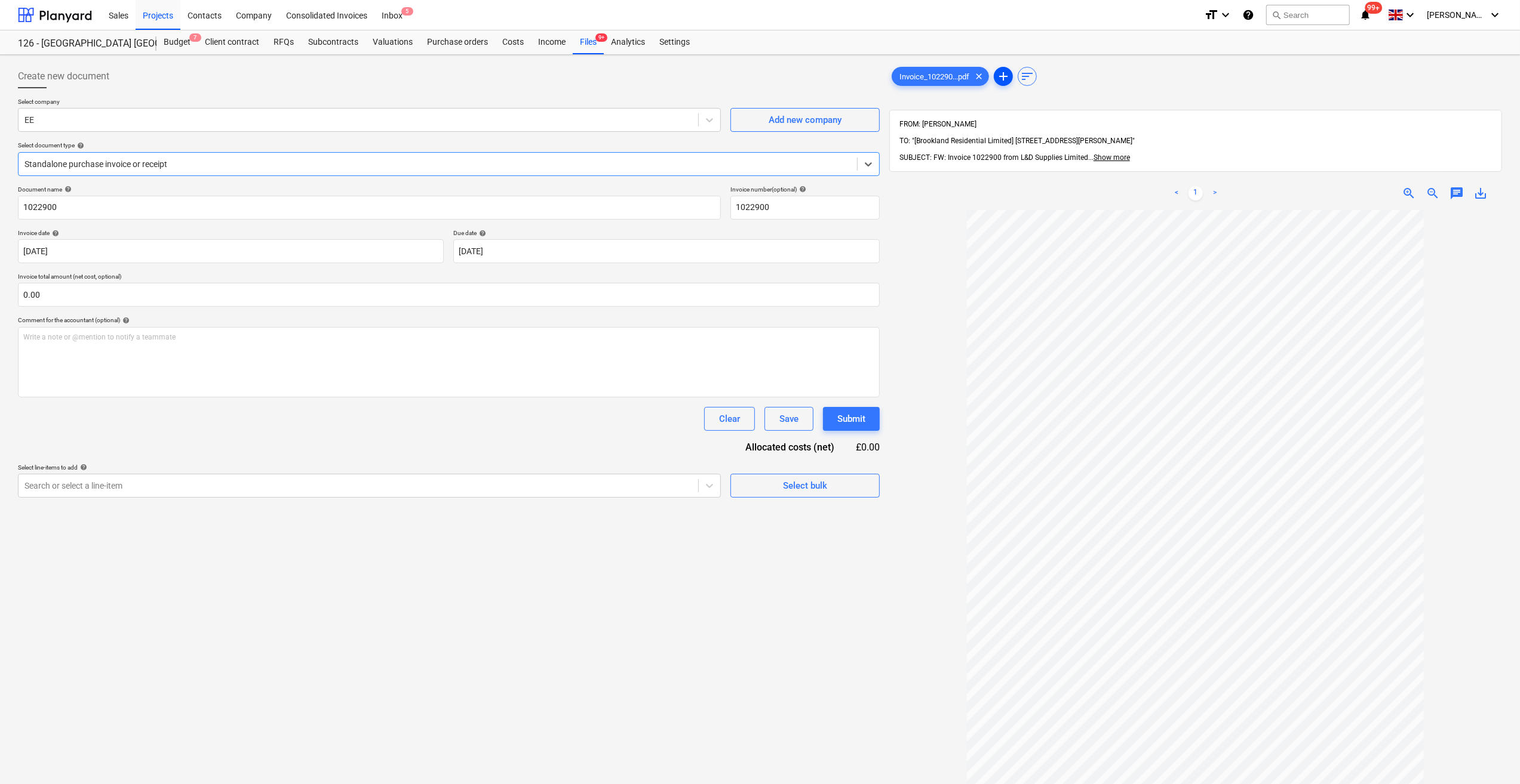
click at [1006, 77] on span "add" at bounding box center [1003, 76] width 15 height 15
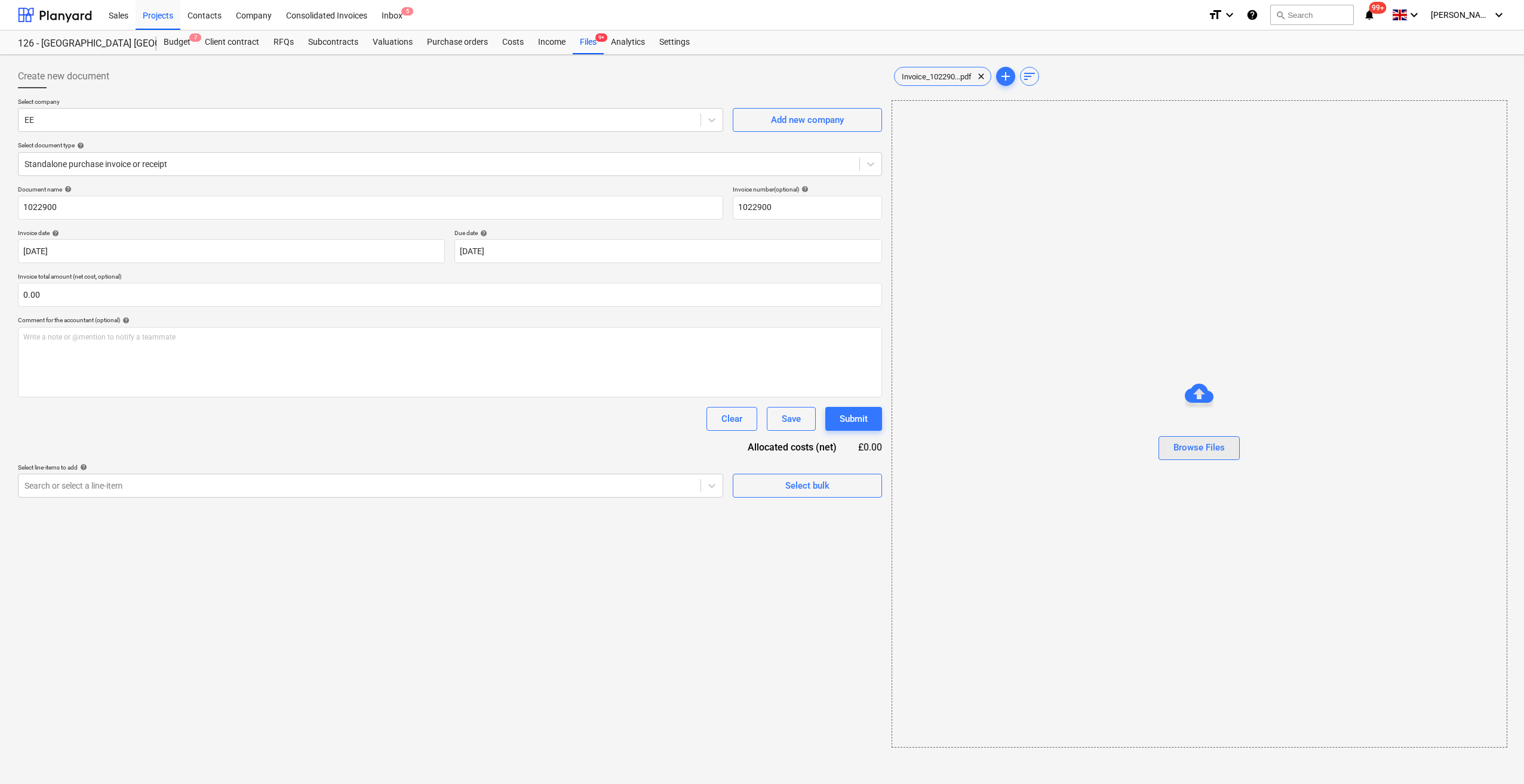
click at [1193, 442] on div "Browse Files" at bounding box center [1199, 447] width 51 height 15
click at [1039, 78] on span "1022900 (1).pdf" at bounding box center [1031, 77] width 68 height 9
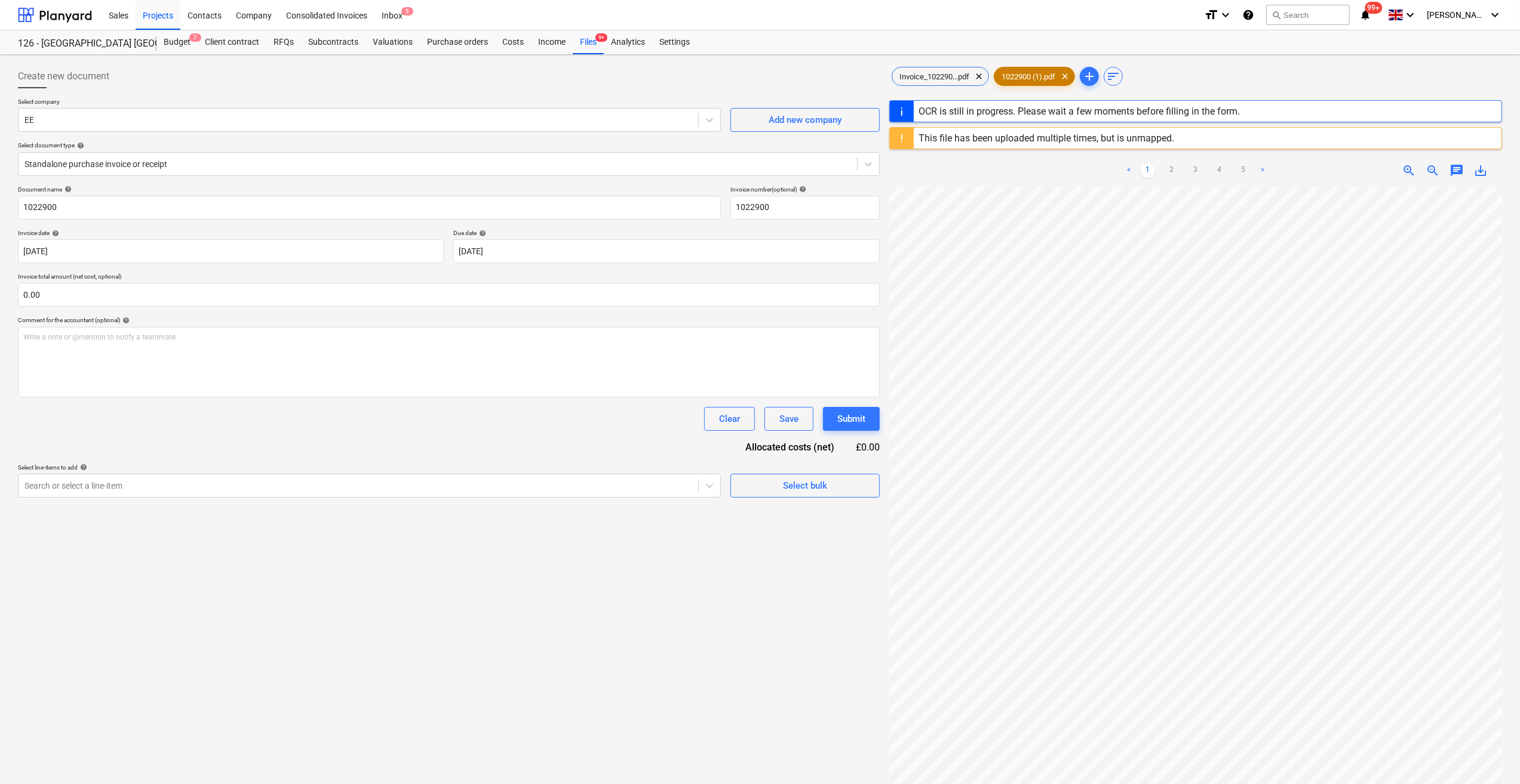
scroll to position [481, 0]
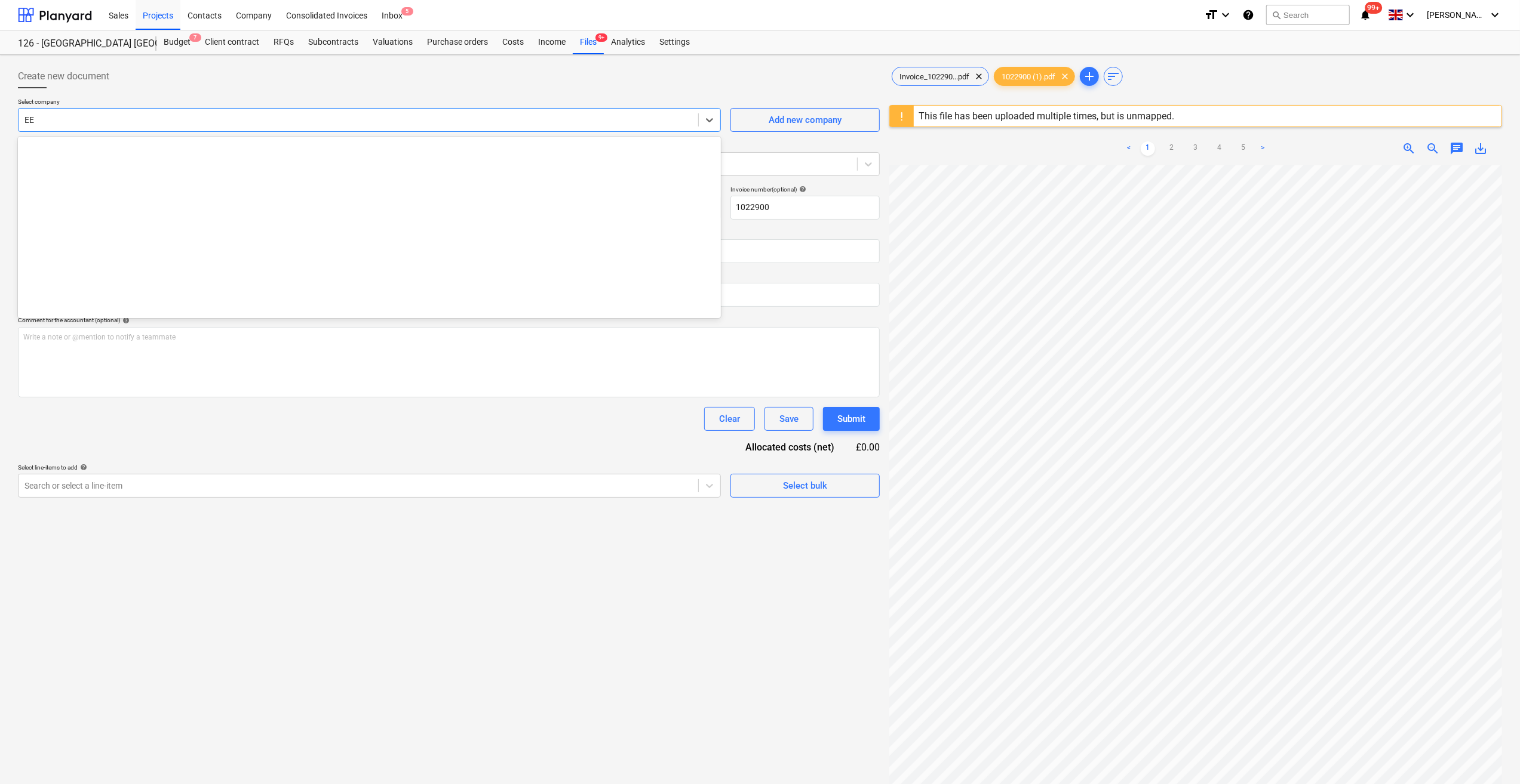
click at [59, 116] on div at bounding box center [359, 119] width 667 height 12
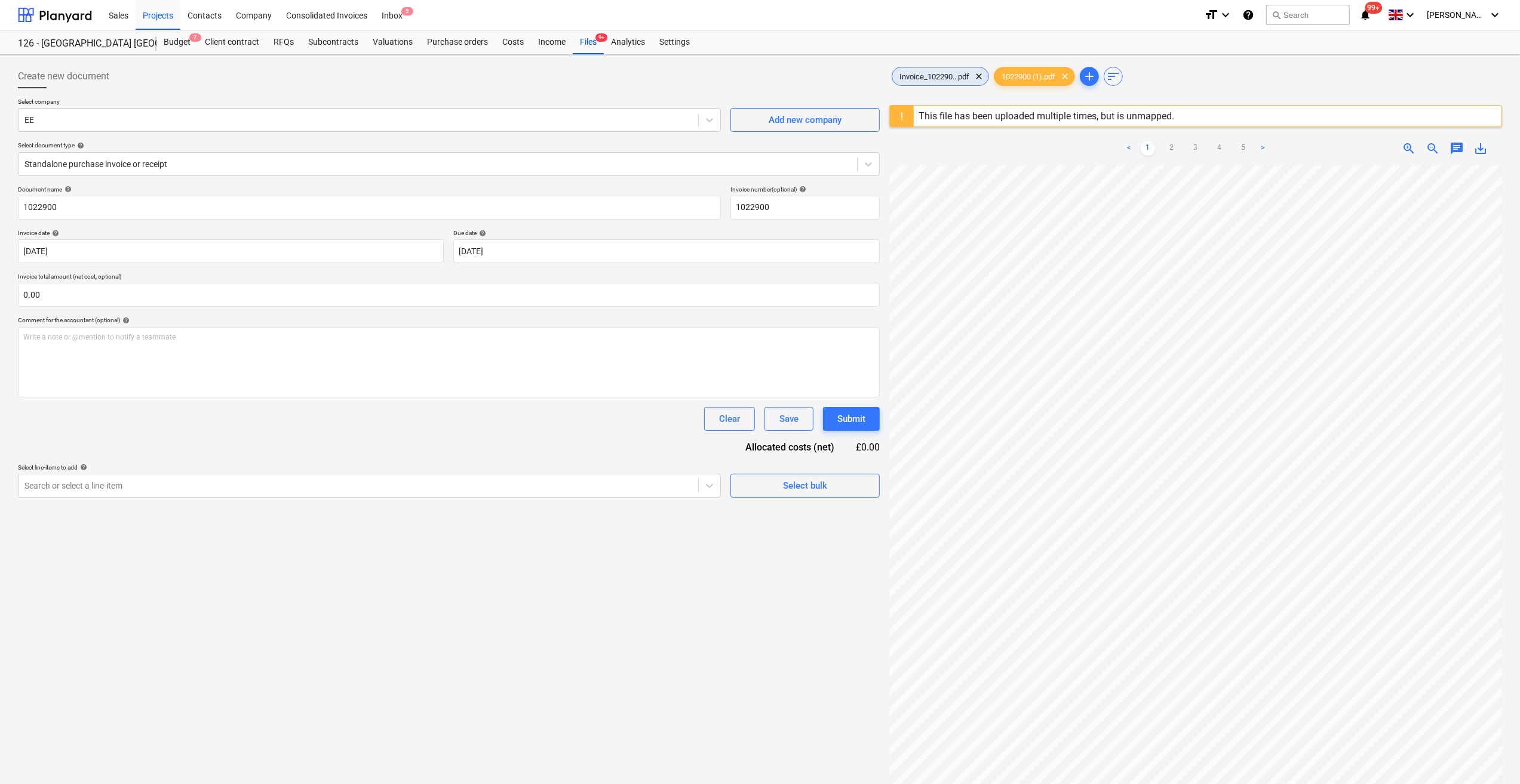
click at [939, 82] on div "Invoice_102290...pdf clear" at bounding box center [940, 76] width 98 height 19
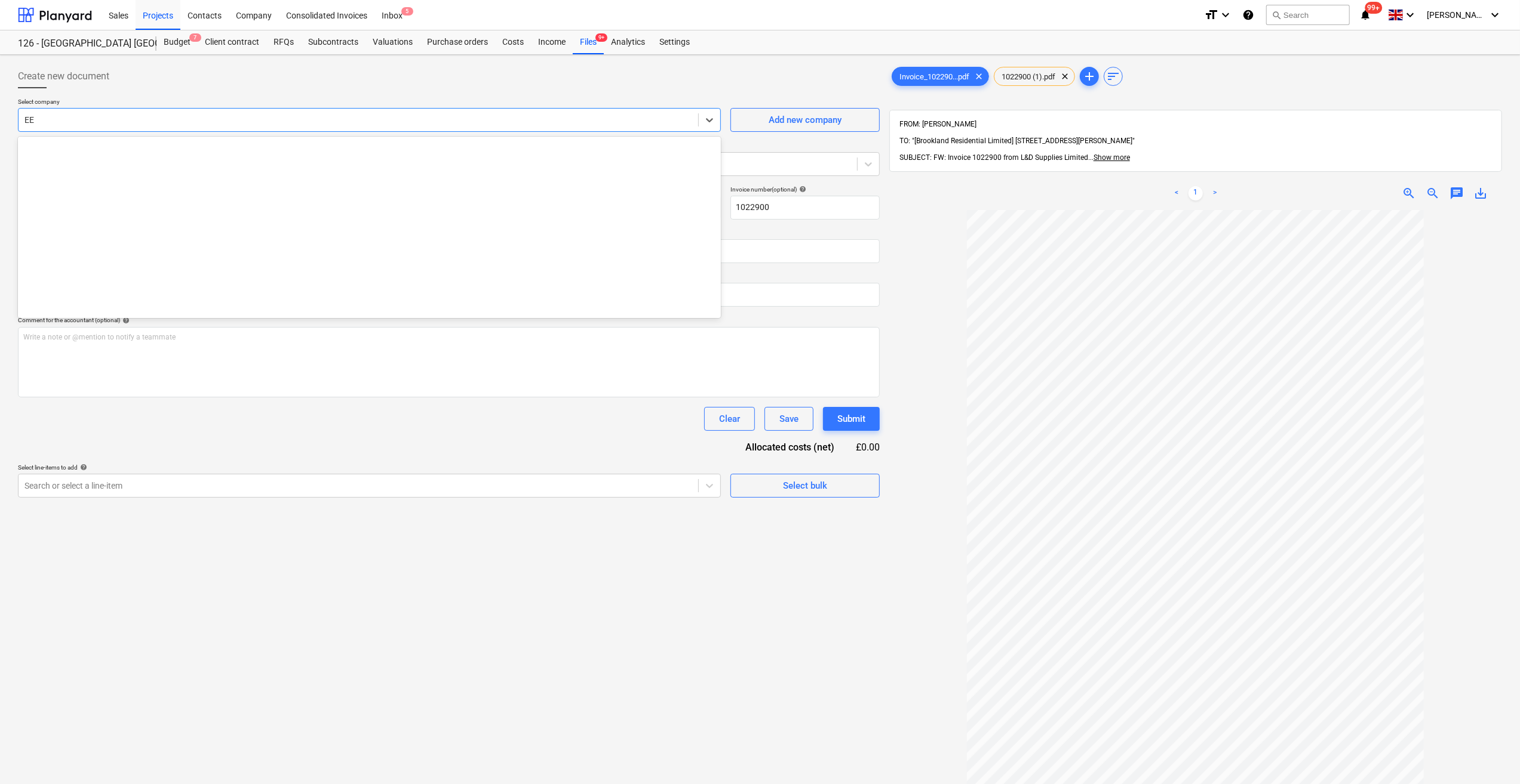
click at [63, 122] on div at bounding box center [359, 119] width 667 height 12
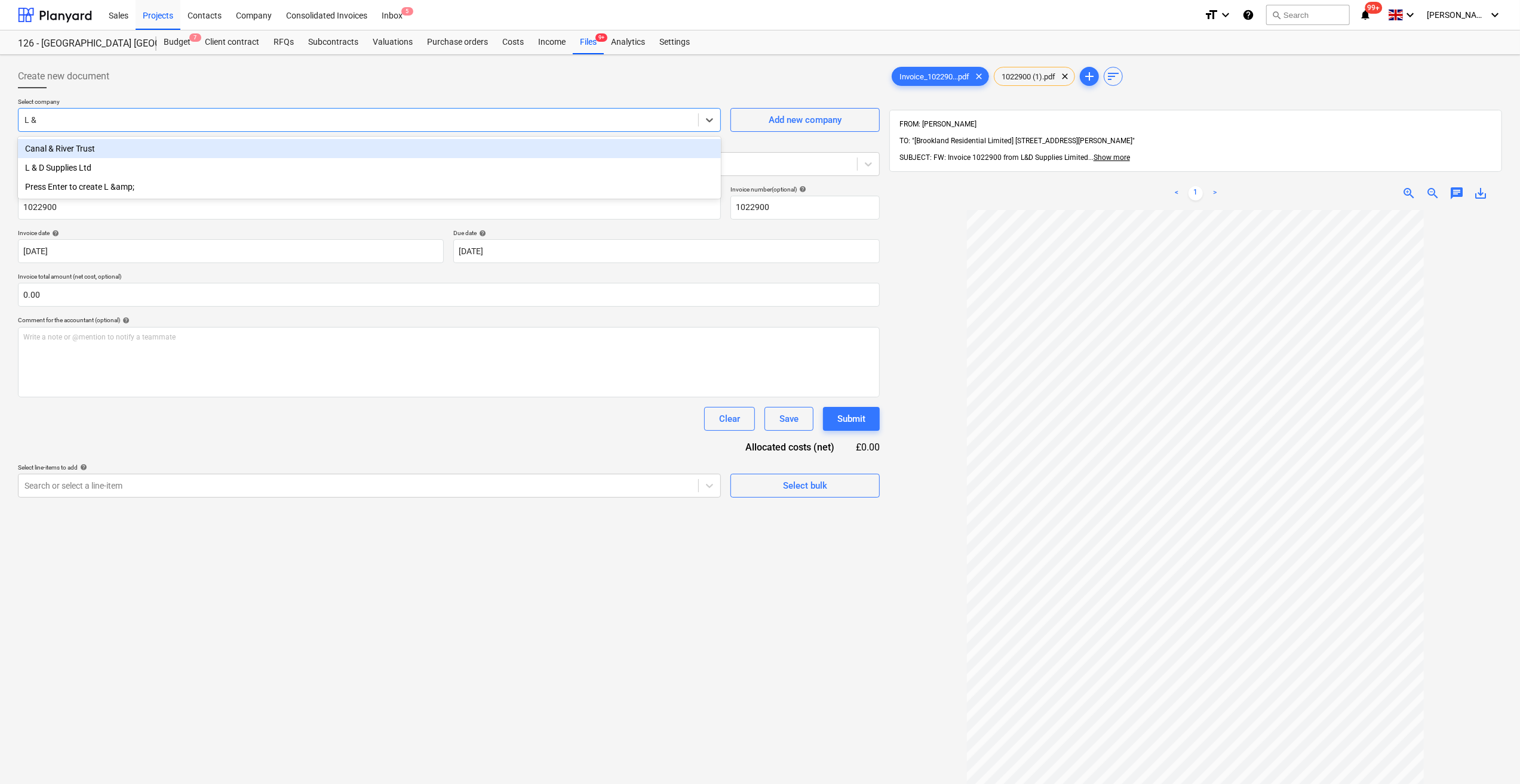
type input "L & D"
click at [67, 150] on div "L & D Supplies Ltd" at bounding box center [369, 149] width 703 height 19
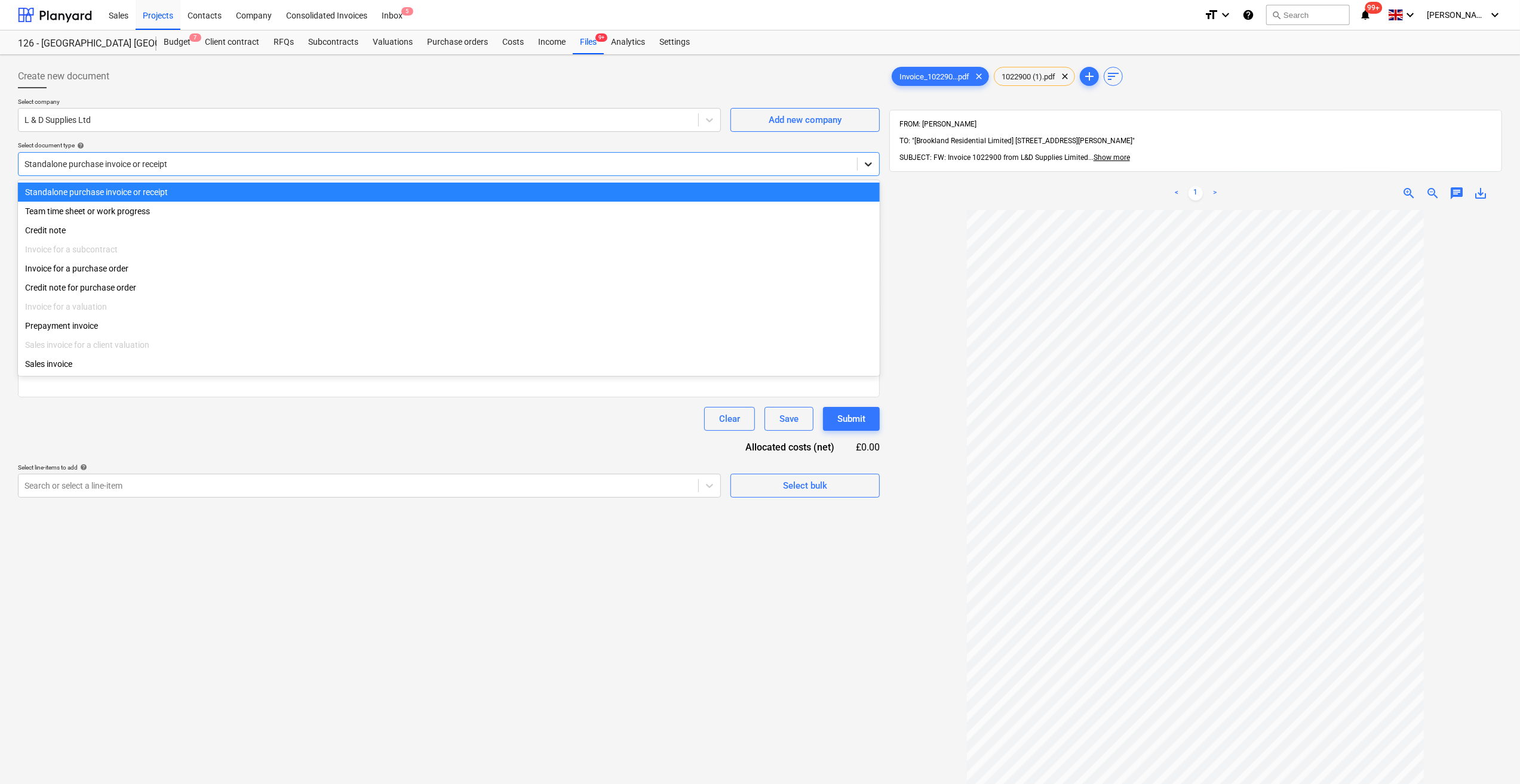
click at [869, 166] on icon at bounding box center [868, 164] width 7 height 4
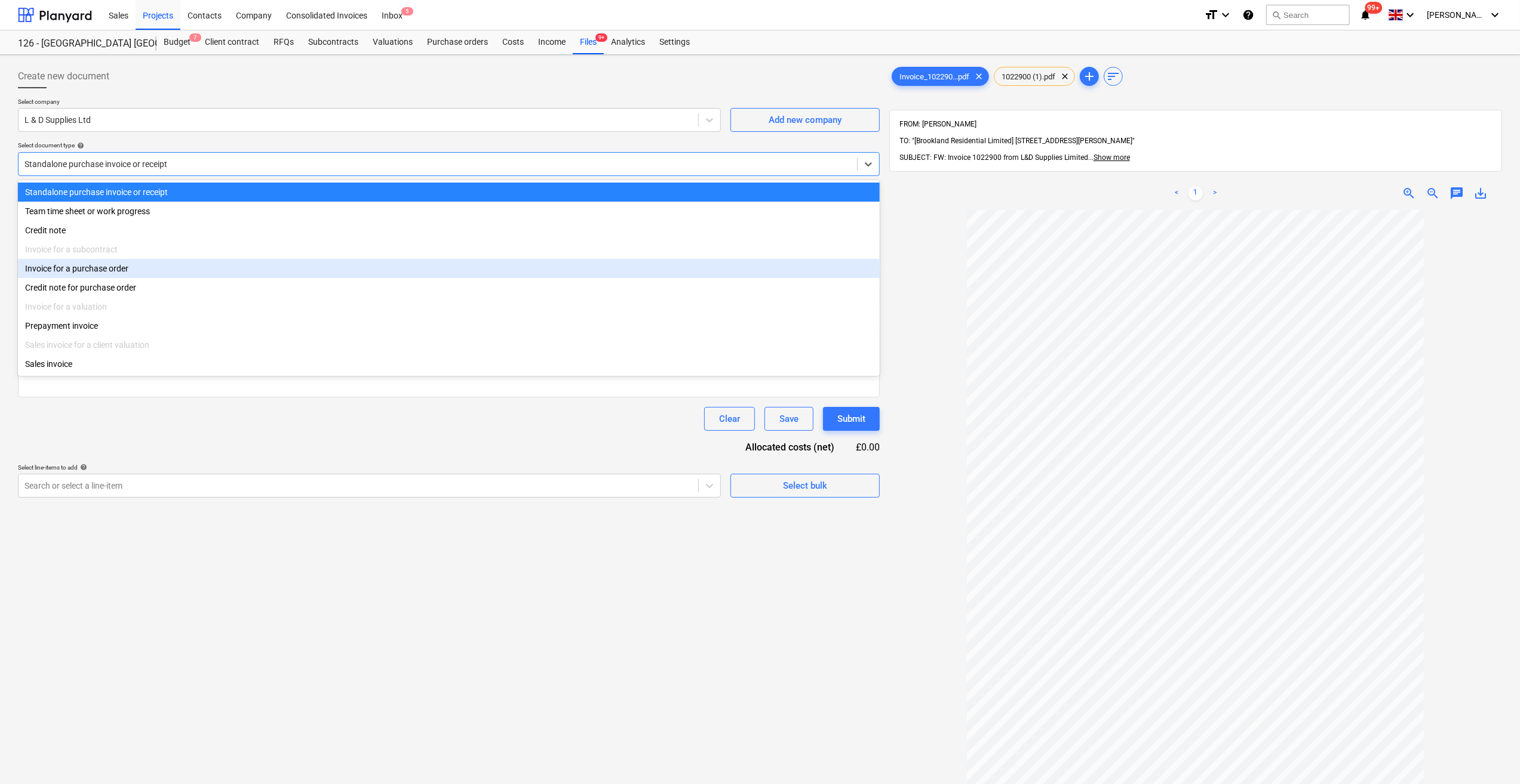
click at [110, 275] on div "Invoice for a purchase order" at bounding box center [448, 269] width 862 height 19
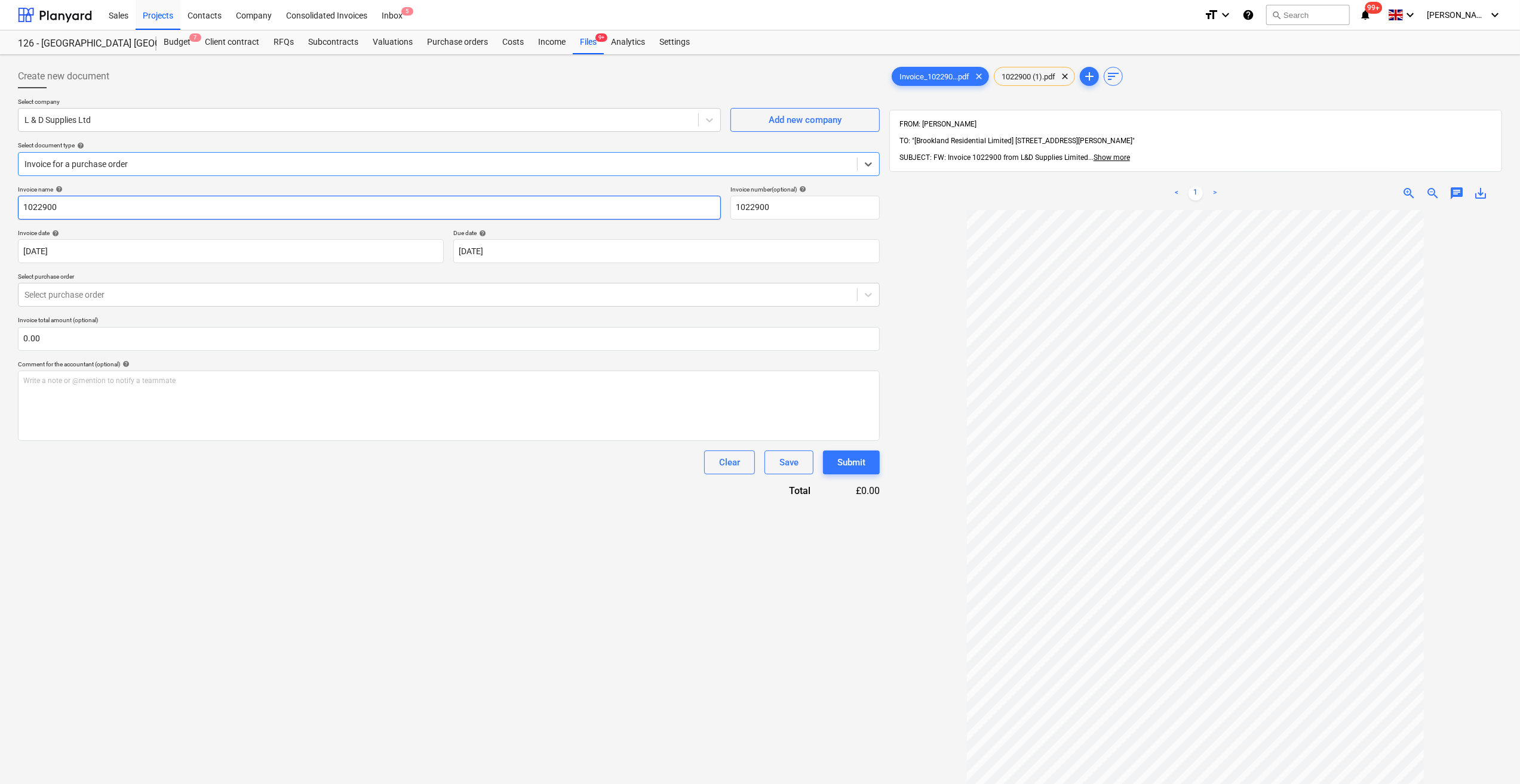
click at [22, 205] on input "1022900" at bounding box center [369, 207] width 703 height 24
type input "Cartaway - 1022900"
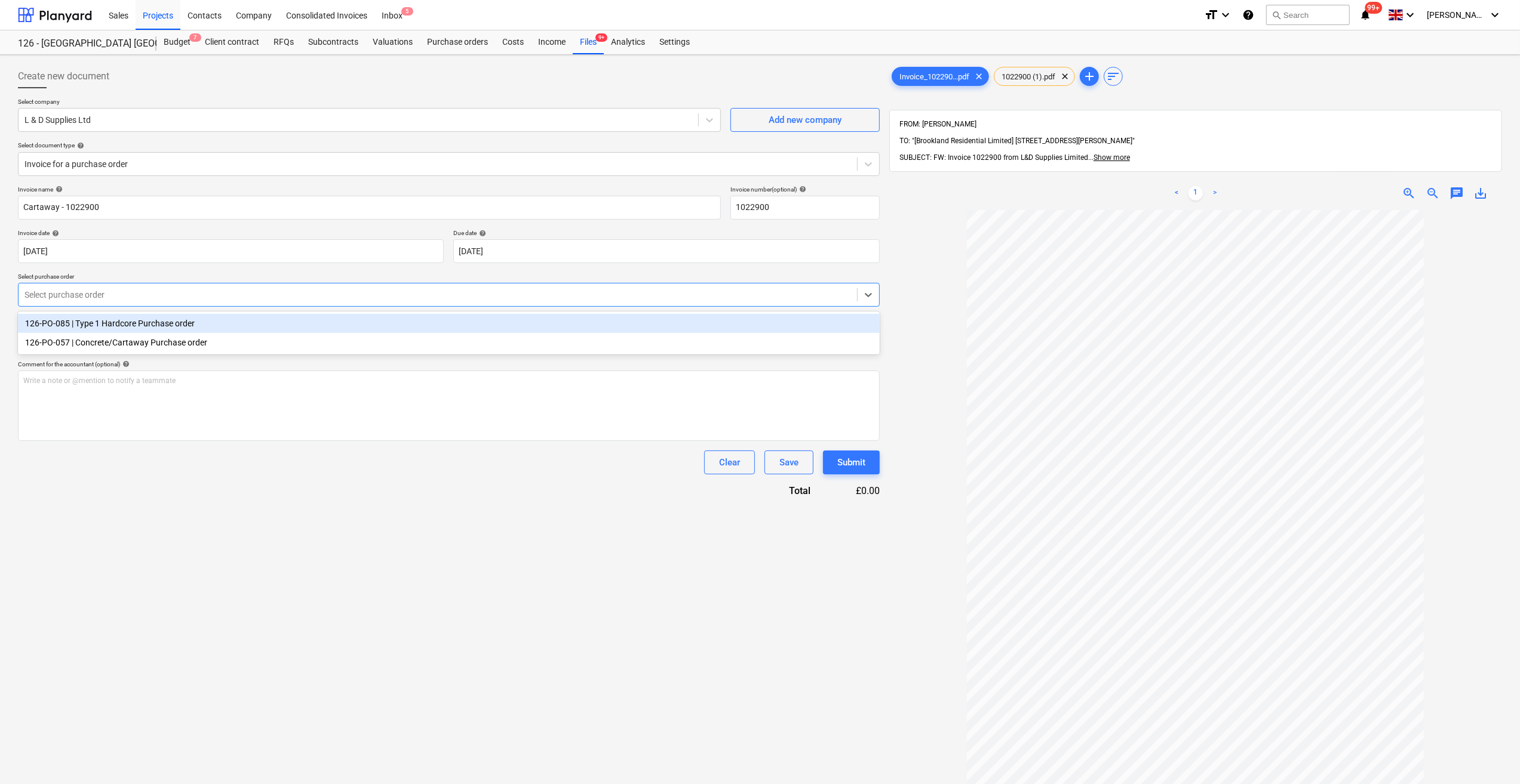
click at [150, 291] on div at bounding box center [437, 294] width 826 height 12
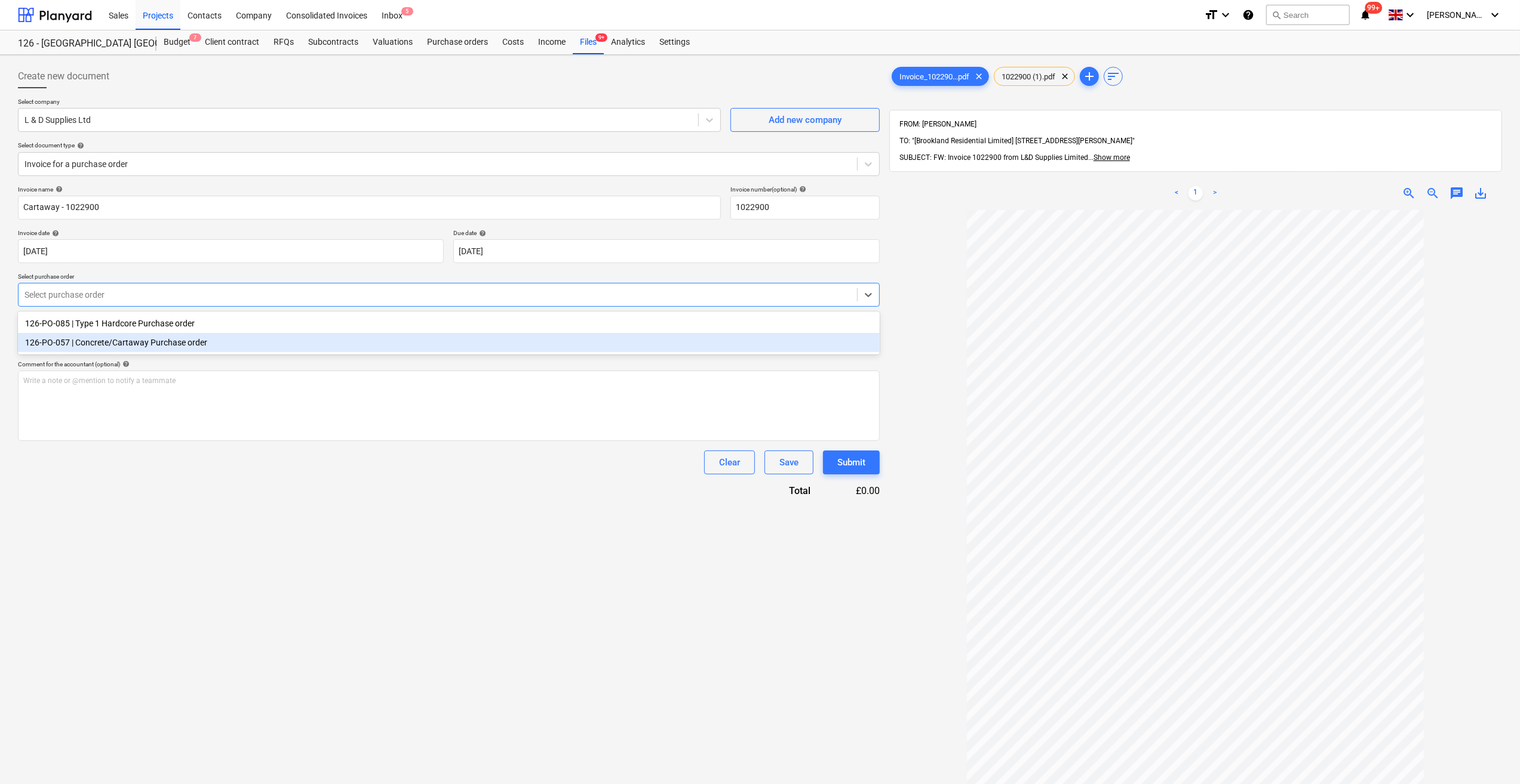
click at [152, 341] on div "126-PO-057 | Concrete/Cartaway Purchase order" at bounding box center [448, 342] width 862 height 19
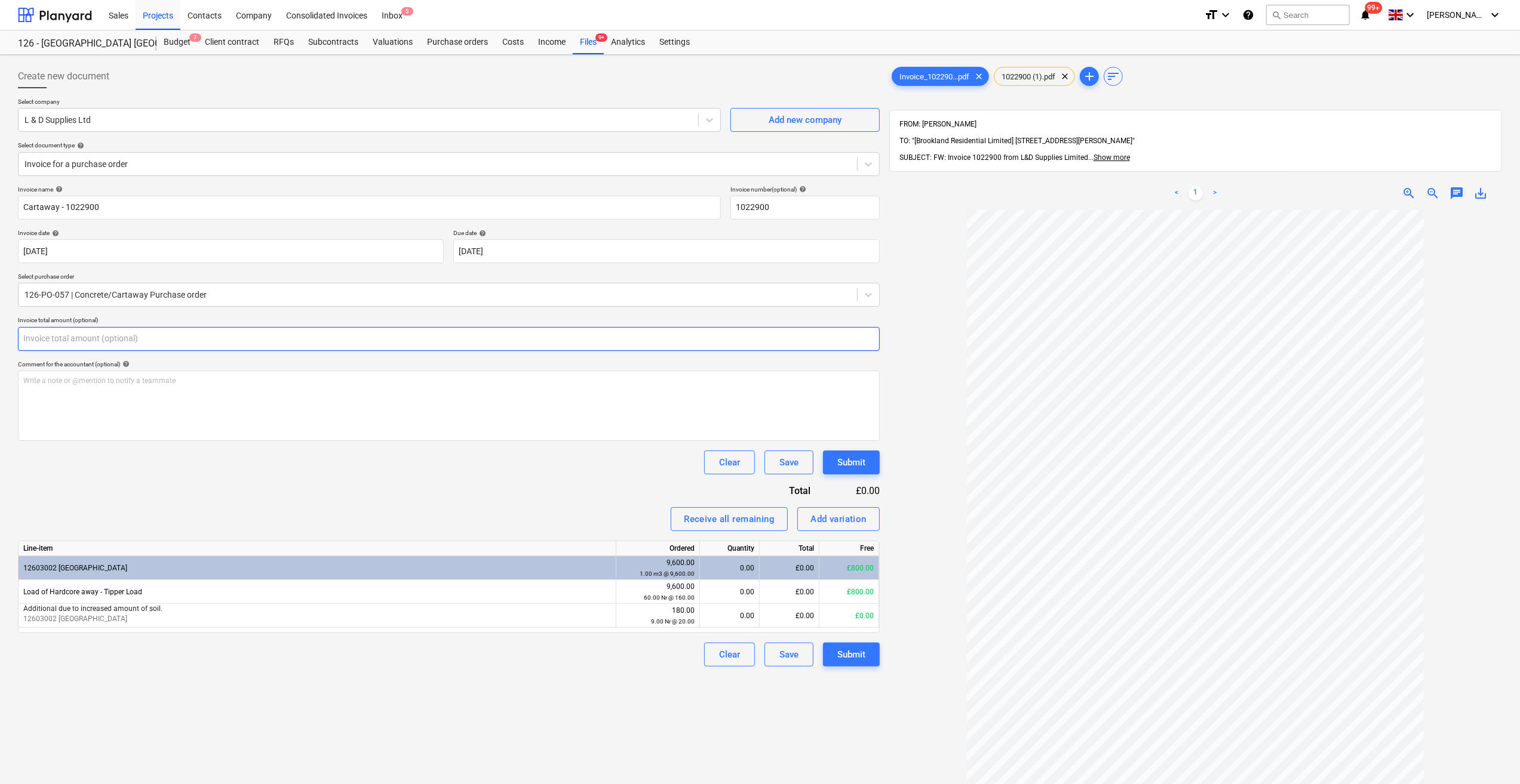
click at [86, 337] on input "text" at bounding box center [448, 339] width 862 height 24
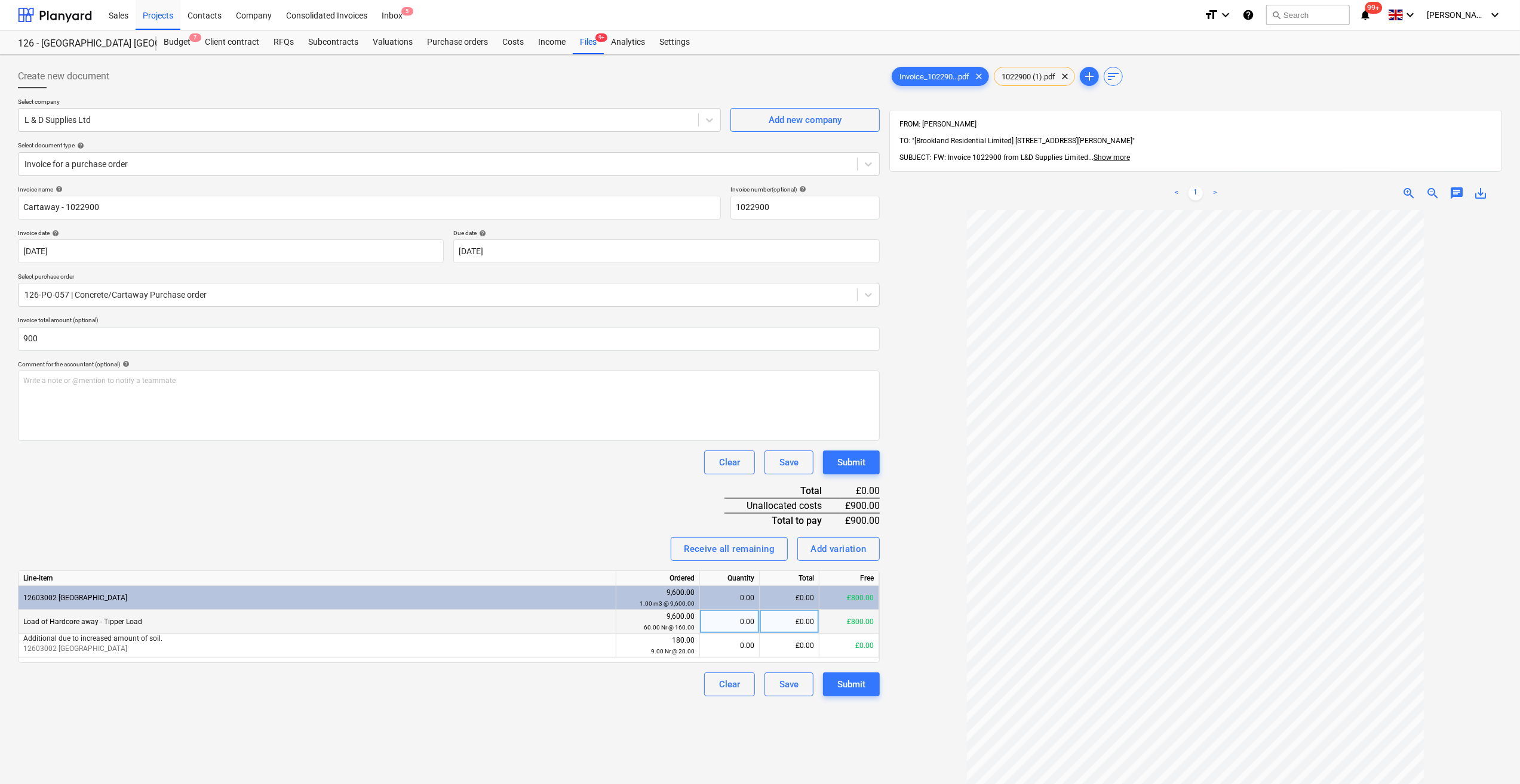
type input "900.00"
click at [749, 625] on div "0.00" at bounding box center [729, 621] width 50 height 24
type input "5"
click at [740, 646] on div "0.00" at bounding box center [729, 645] width 50 height 24
type input "5"
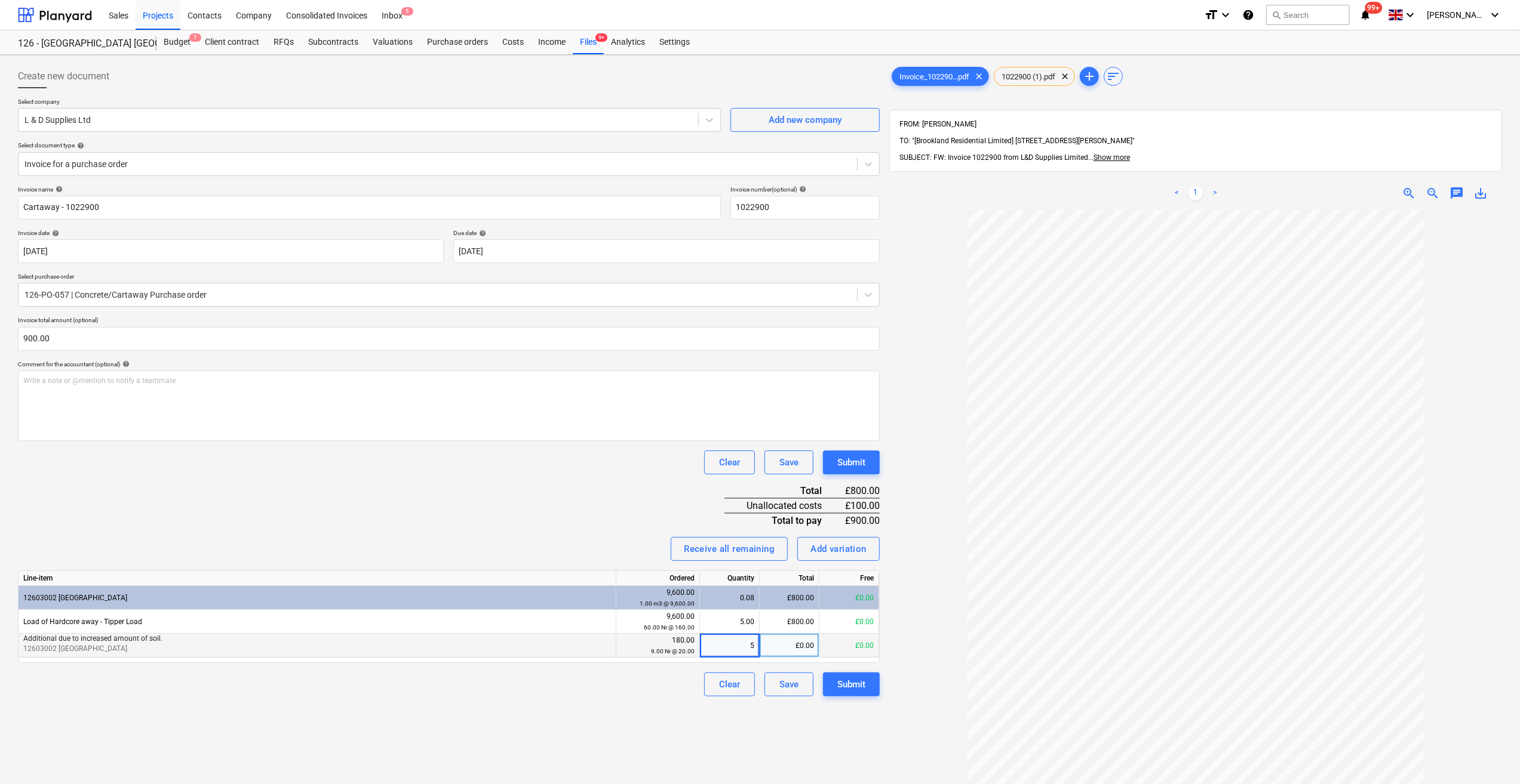
click at [656, 671] on div "Invoice name help Cartaway - 1022900 Invoice number (optional) help 1022900 Inv…" at bounding box center [448, 441] width 862 height 511
click at [454, 46] on div "Purchase orders" at bounding box center [457, 42] width 75 height 24
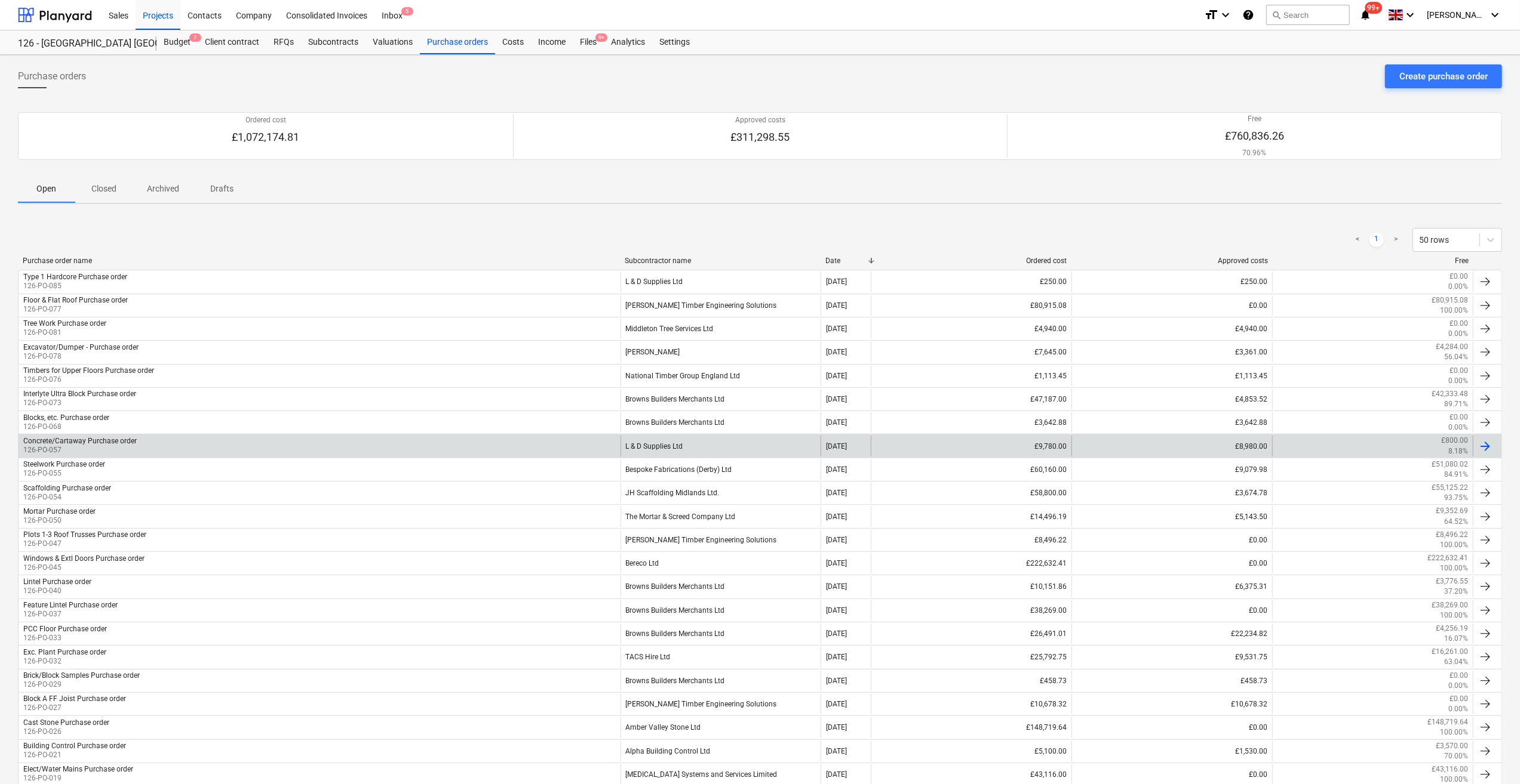
click at [656, 448] on div "L & D Supplies Ltd" at bounding box center [720, 446] width 201 height 20
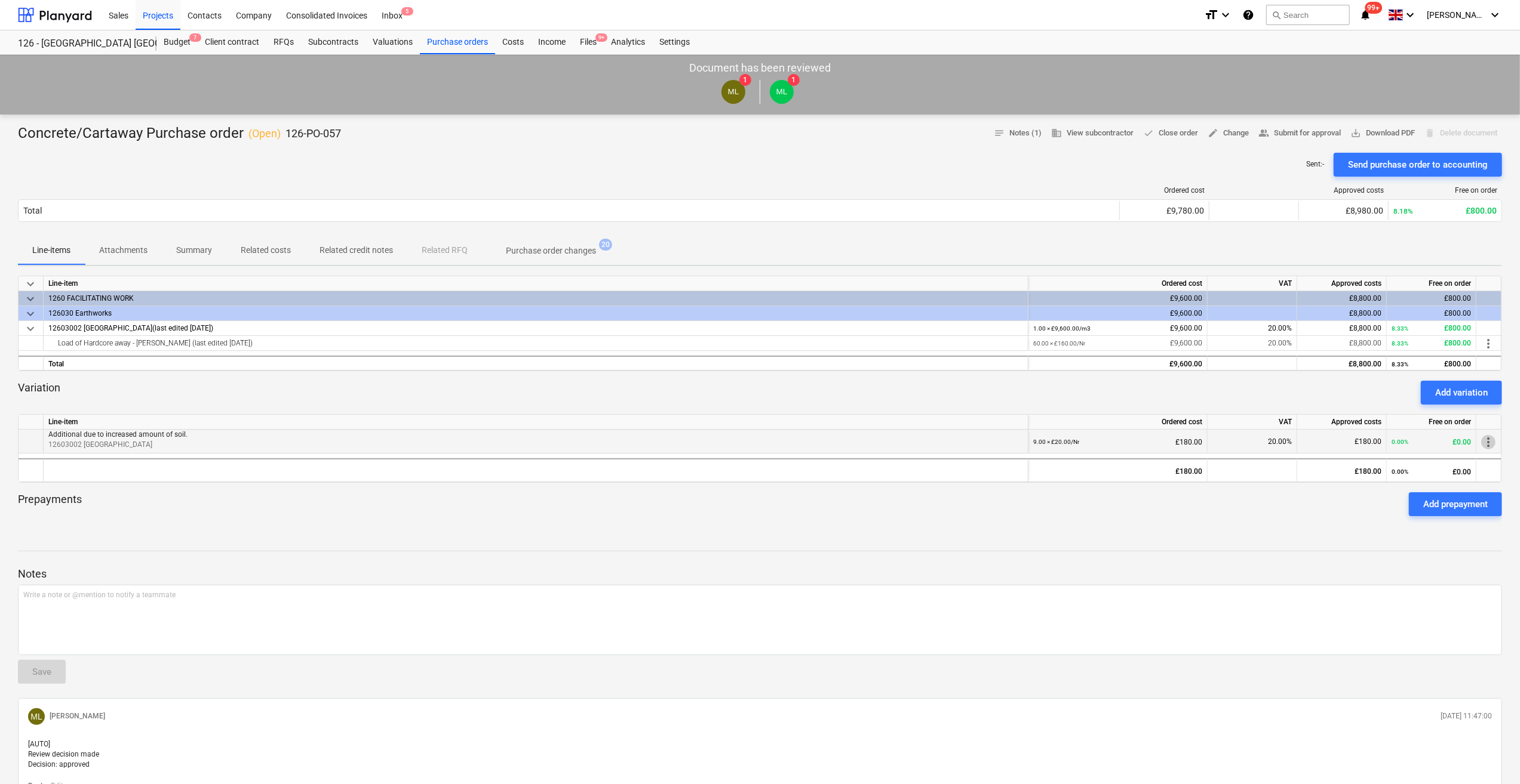
click at [1488, 442] on span "more_vert" at bounding box center [1487, 442] width 15 height 15
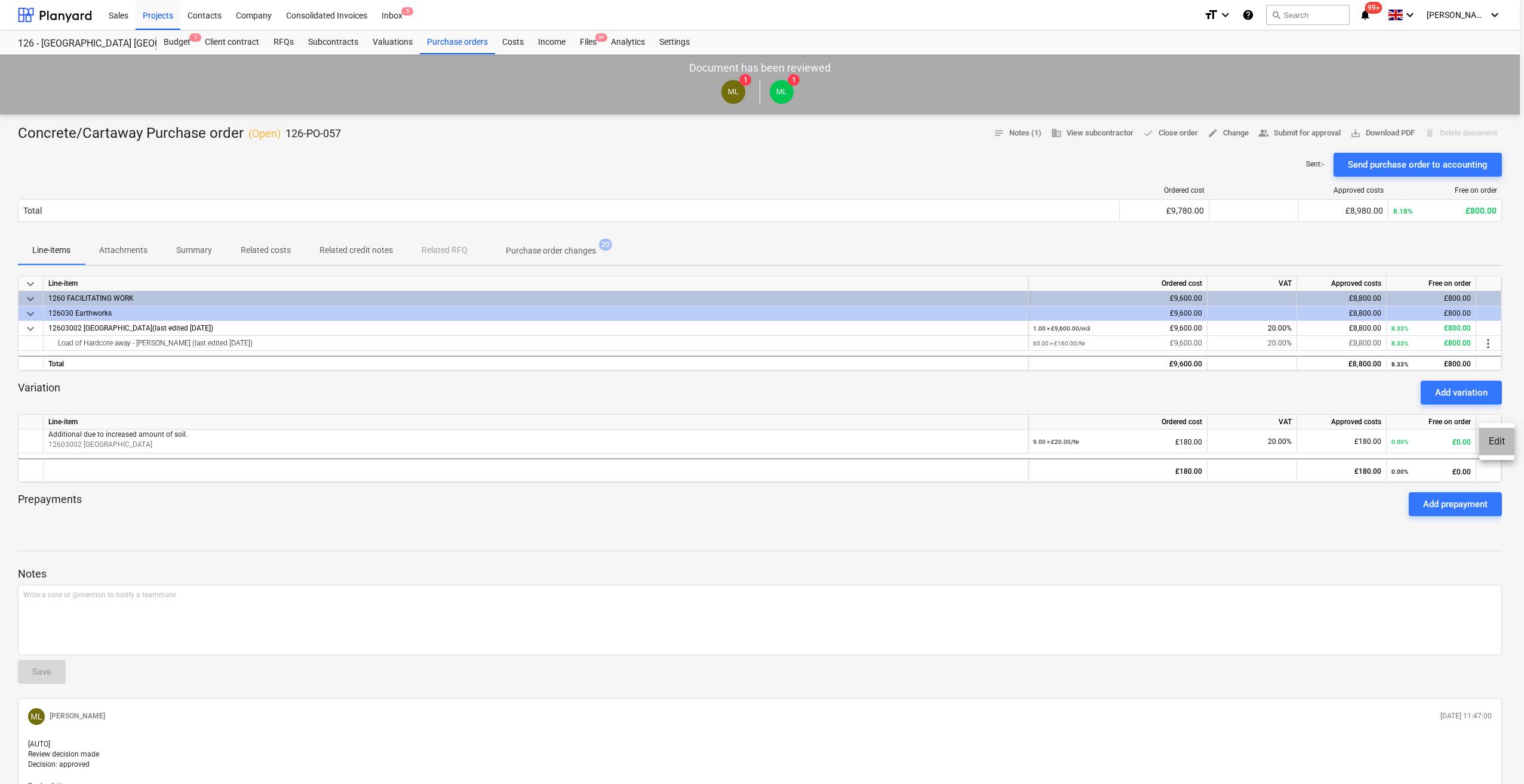
click at [1484, 437] on li "Edit" at bounding box center [1496, 441] width 35 height 27
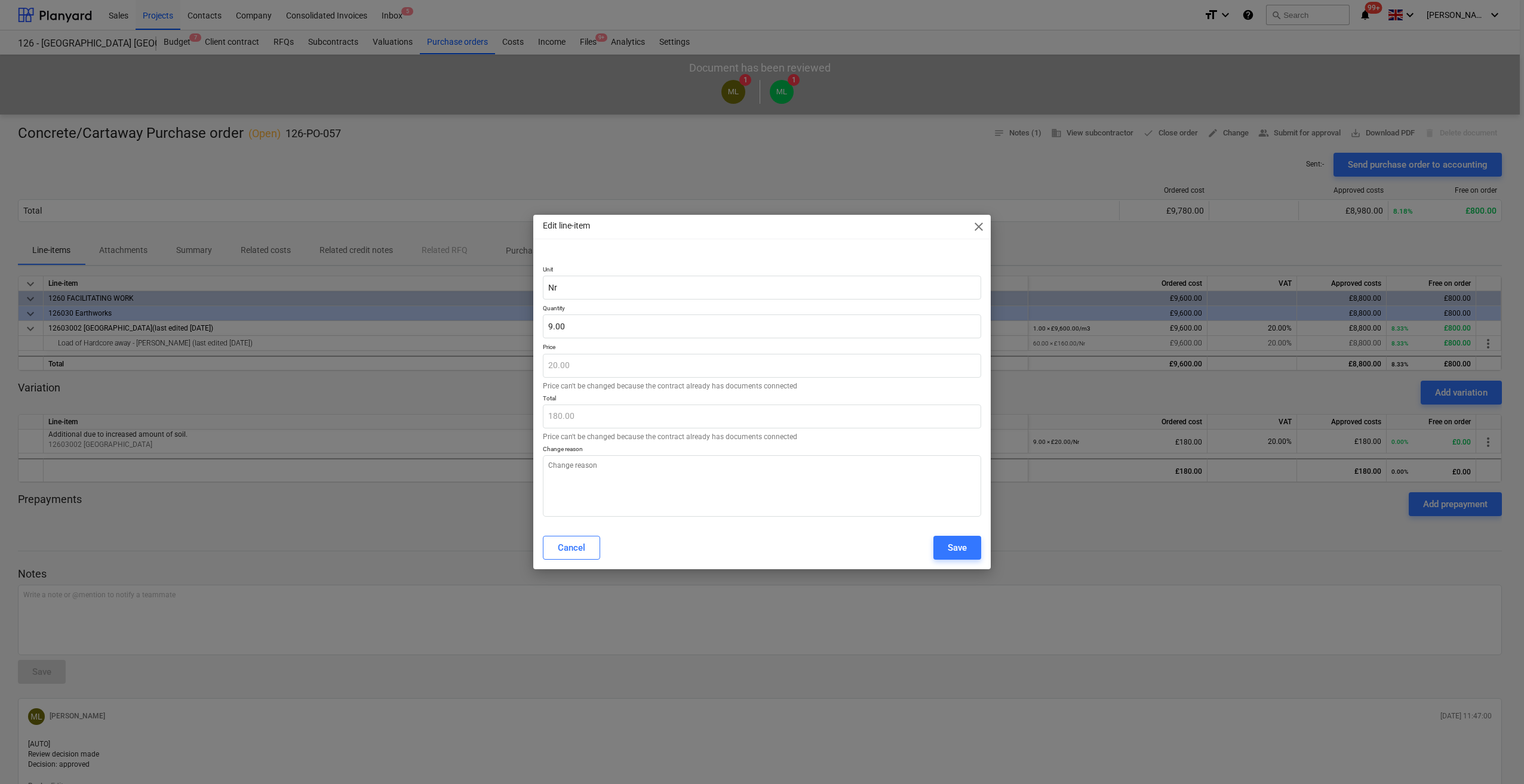
type textarea "x"
type input "9"
drag, startPoint x: 565, startPoint y: 324, endPoint x: 541, endPoint y: 324, distance: 24.0
click at [541, 324] on div "Unit Nr Quantity 9 Price 20.00 Price can't be changed because the contract alre…" at bounding box center [762, 389] width 458 height 275
type textarea "x"
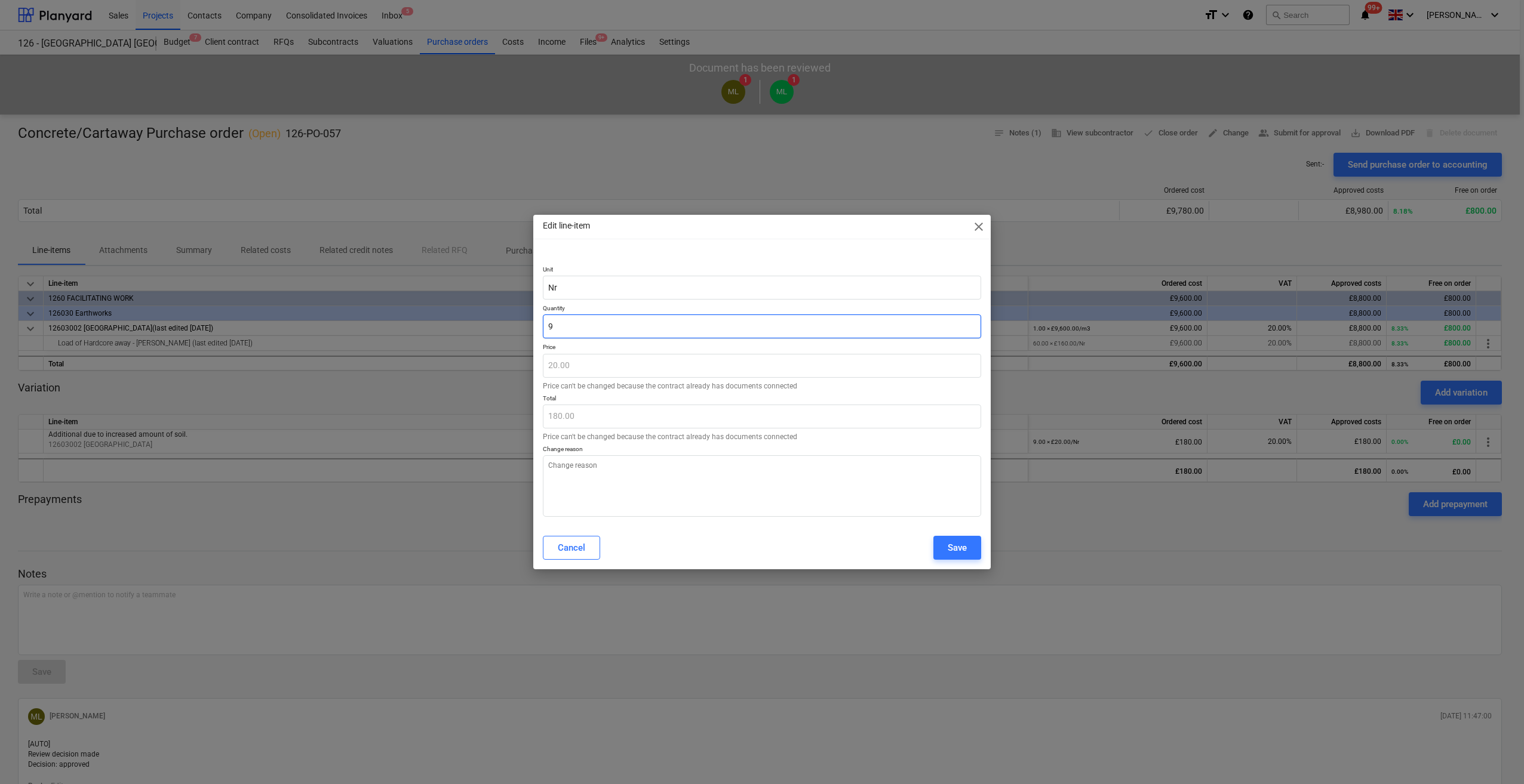
type input "1"
type input "20.00"
type input "15"
type textarea "x"
type input "300.00"
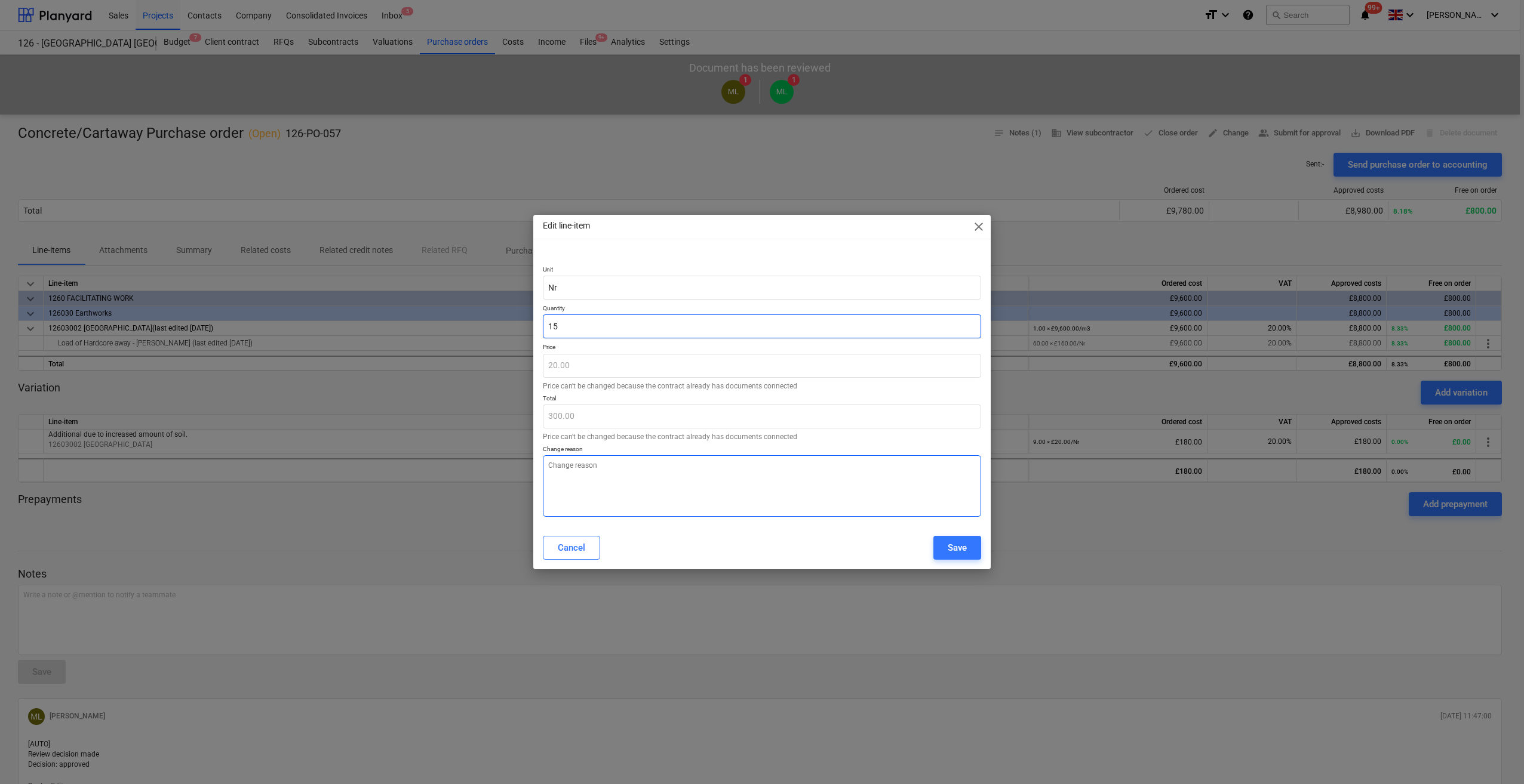
type input "15"
type textarea "x"
type input "15.00"
click at [573, 468] on textarea at bounding box center [762, 485] width 438 height 61
type textarea "x"
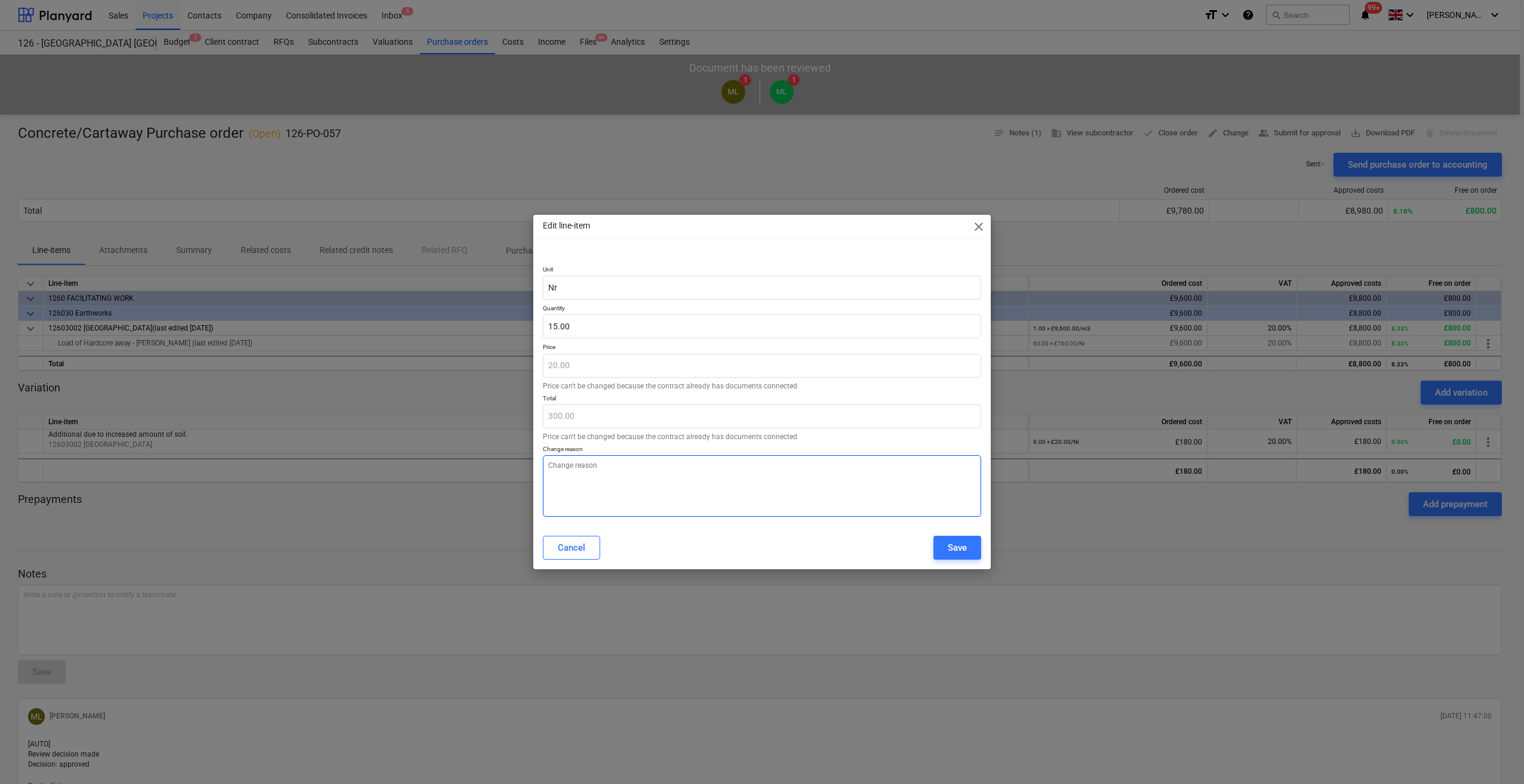
type textarea "^"
type textarea "x"
type textarea "^"
type textarea "x"
type textarea "^ N"
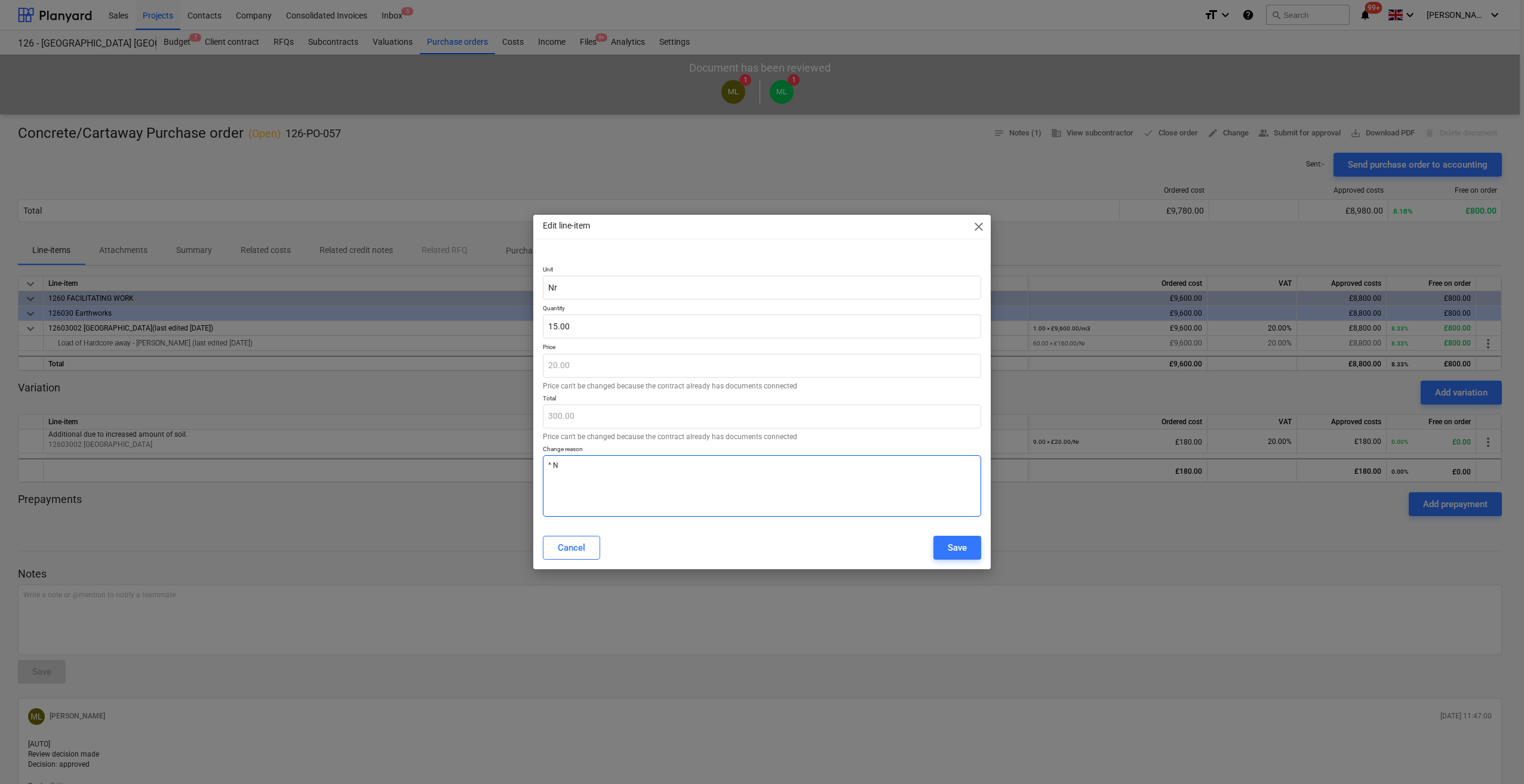
type textarea "x"
type textarea "^ Nr"
type textarea "x"
click at [549, 468] on textarea "^ Nr loads added" at bounding box center [762, 485] width 438 height 61
click at [962, 553] on div "Save" at bounding box center [957, 548] width 19 height 15
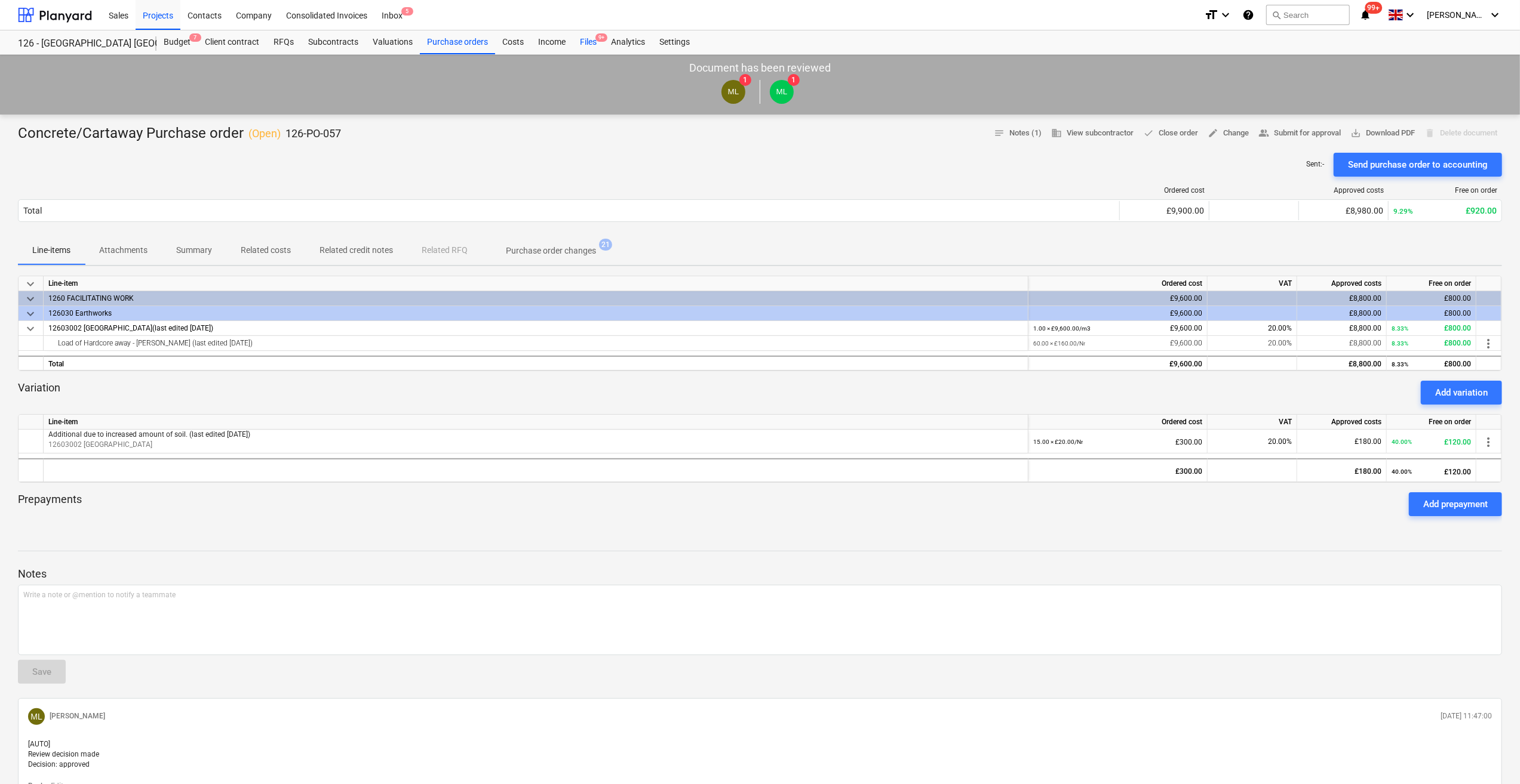
click at [583, 46] on div "Files 9+" at bounding box center [588, 42] width 31 height 24
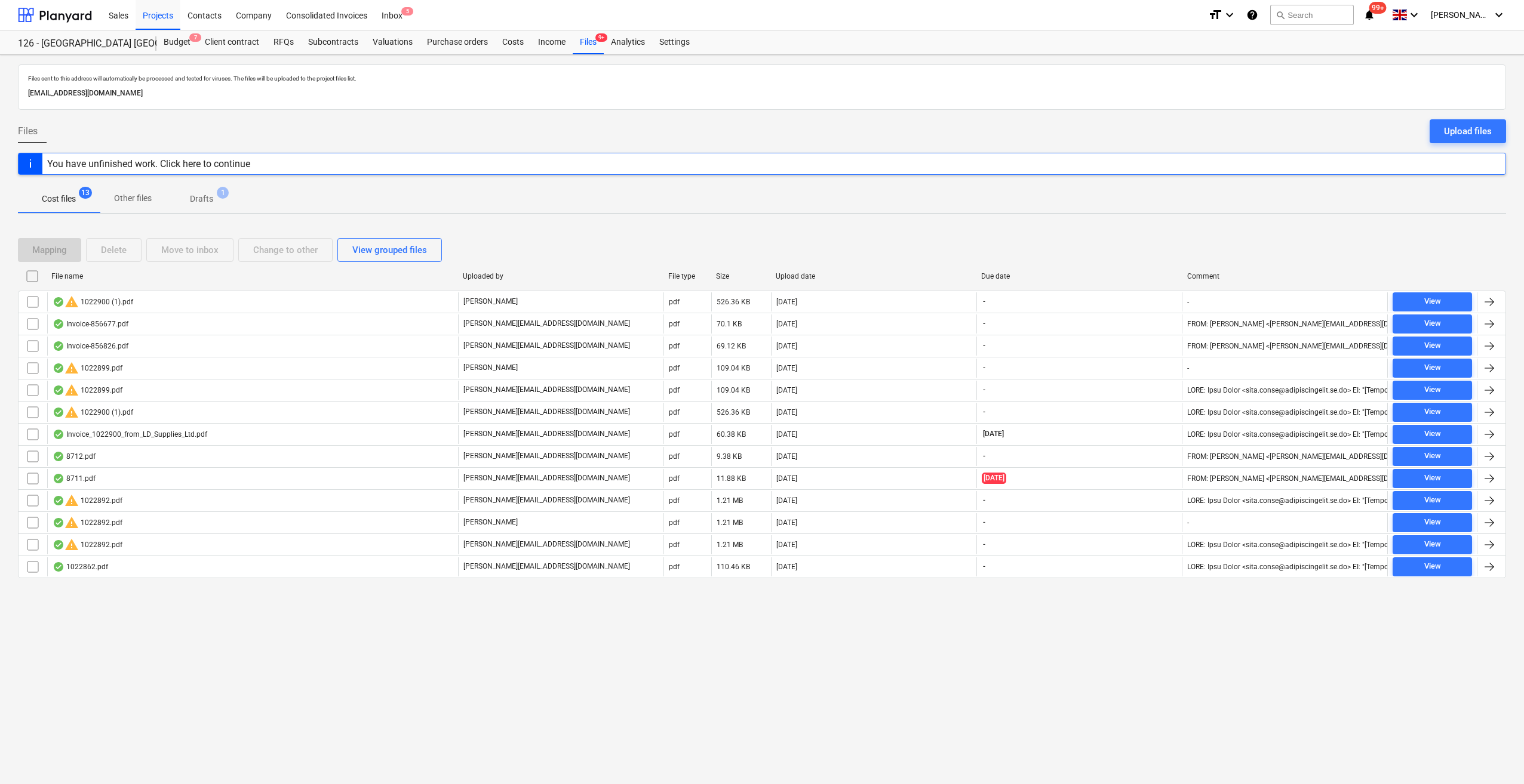
click at [180, 166] on div "You have unfinished work. Click here to continue" at bounding box center [149, 163] width 203 height 12
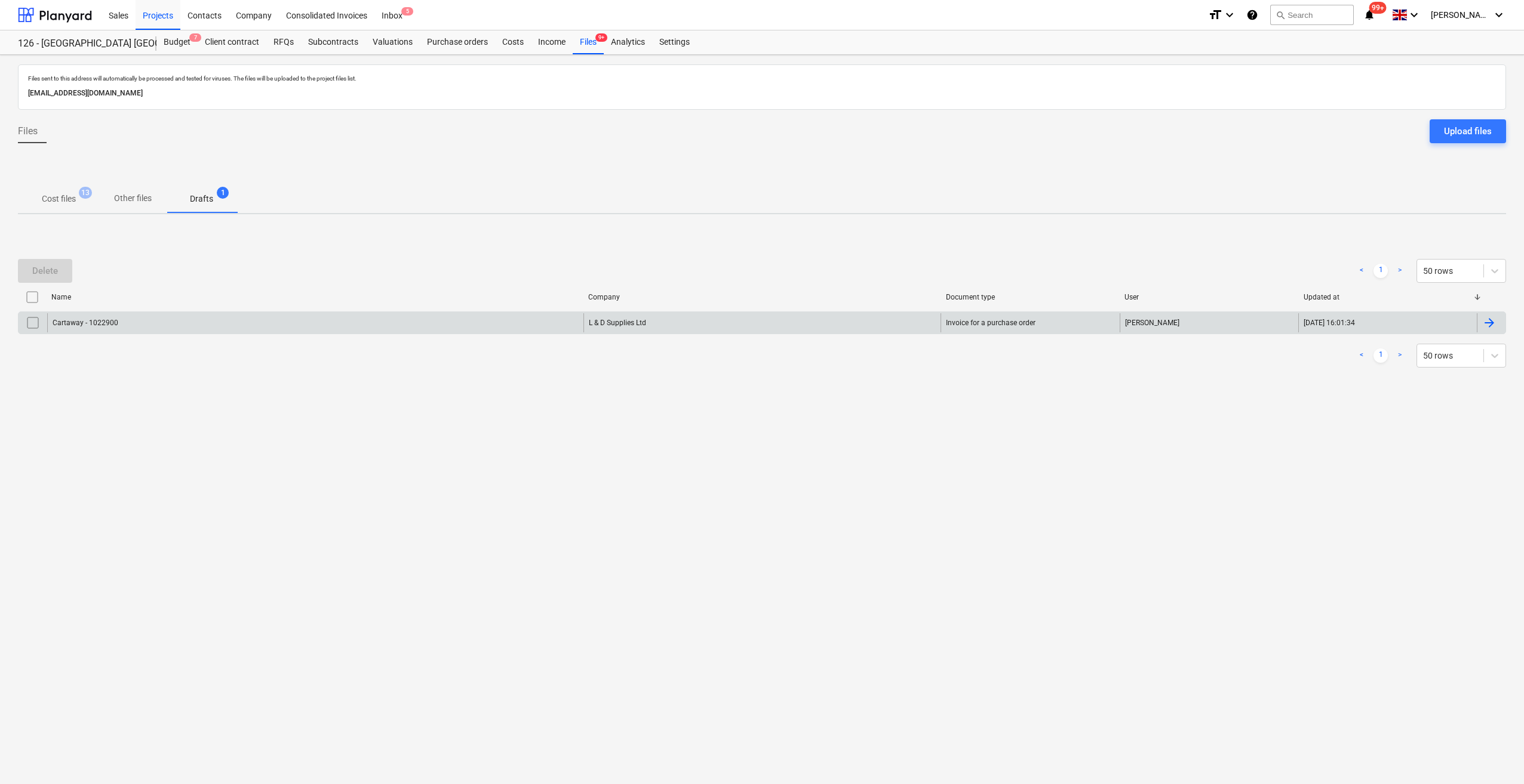
click at [265, 324] on div "Cartaway - 1022900" at bounding box center [315, 323] width 536 height 19
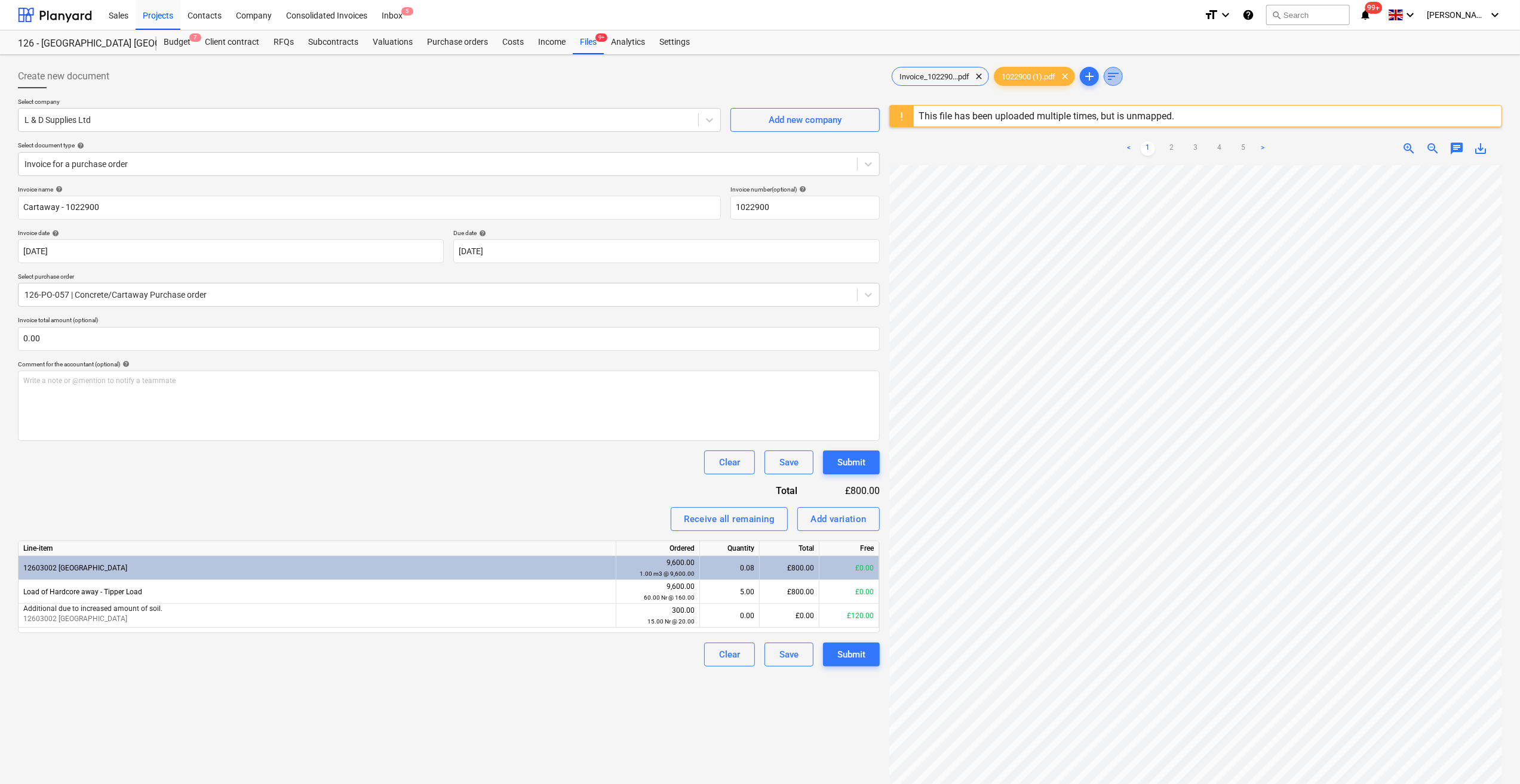
click at [1116, 82] on span "sort" at bounding box center [1113, 76] width 15 height 15
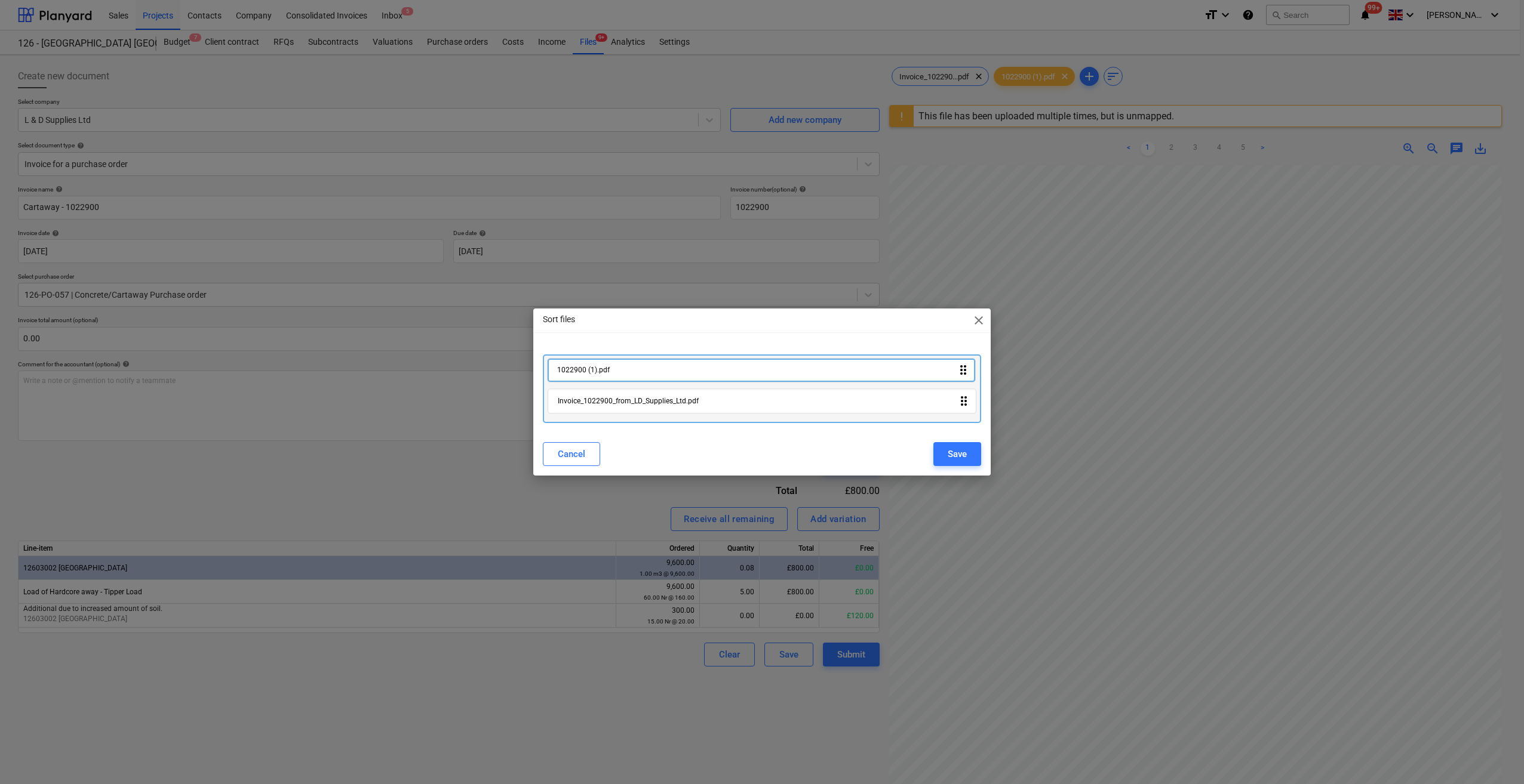
drag, startPoint x: 966, startPoint y: 407, endPoint x: 966, endPoint y: 369, distance: 38.0
click at [966, 369] on div "Invoice_1022900_from_LD_Supplies_Ltd.pdf drag_indicator 1022900 (1).pdf drag_in…" at bounding box center [762, 389] width 438 height 69
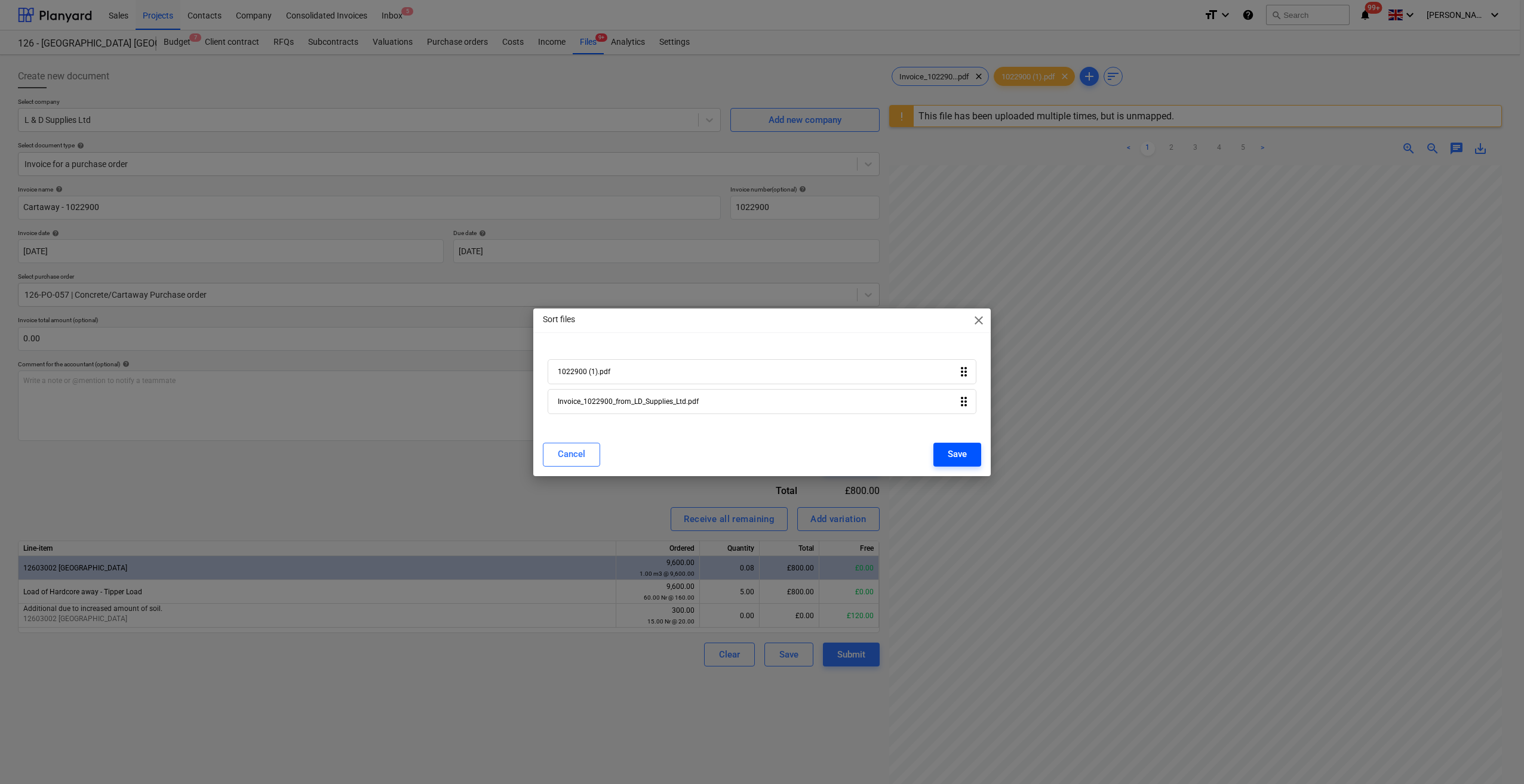
click at [951, 450] on div "Save" at bounding box center [957, 454] width 19 height 15
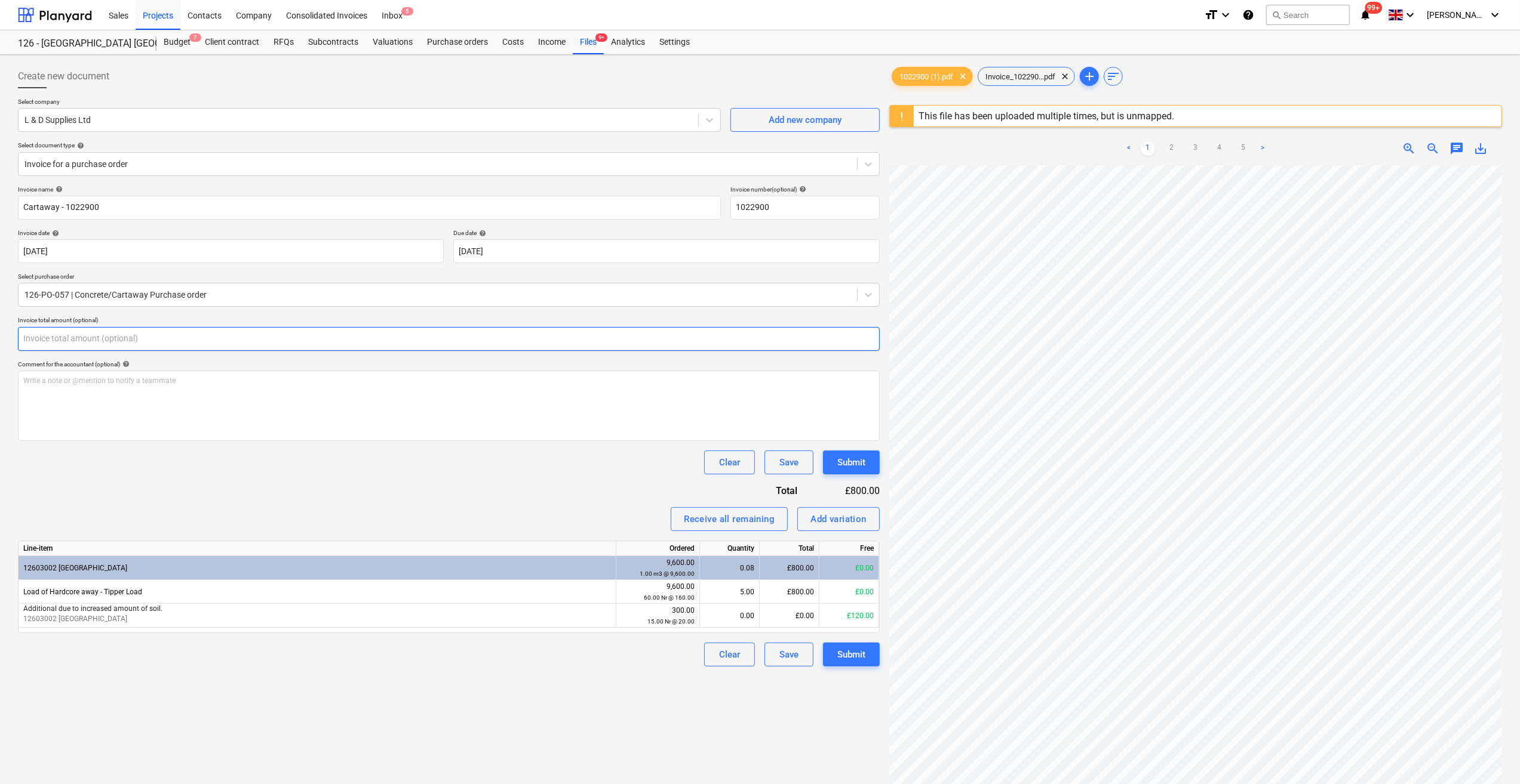
click at [93, 333] on input "text" at bounding box center [448, 339] width 862 height 24
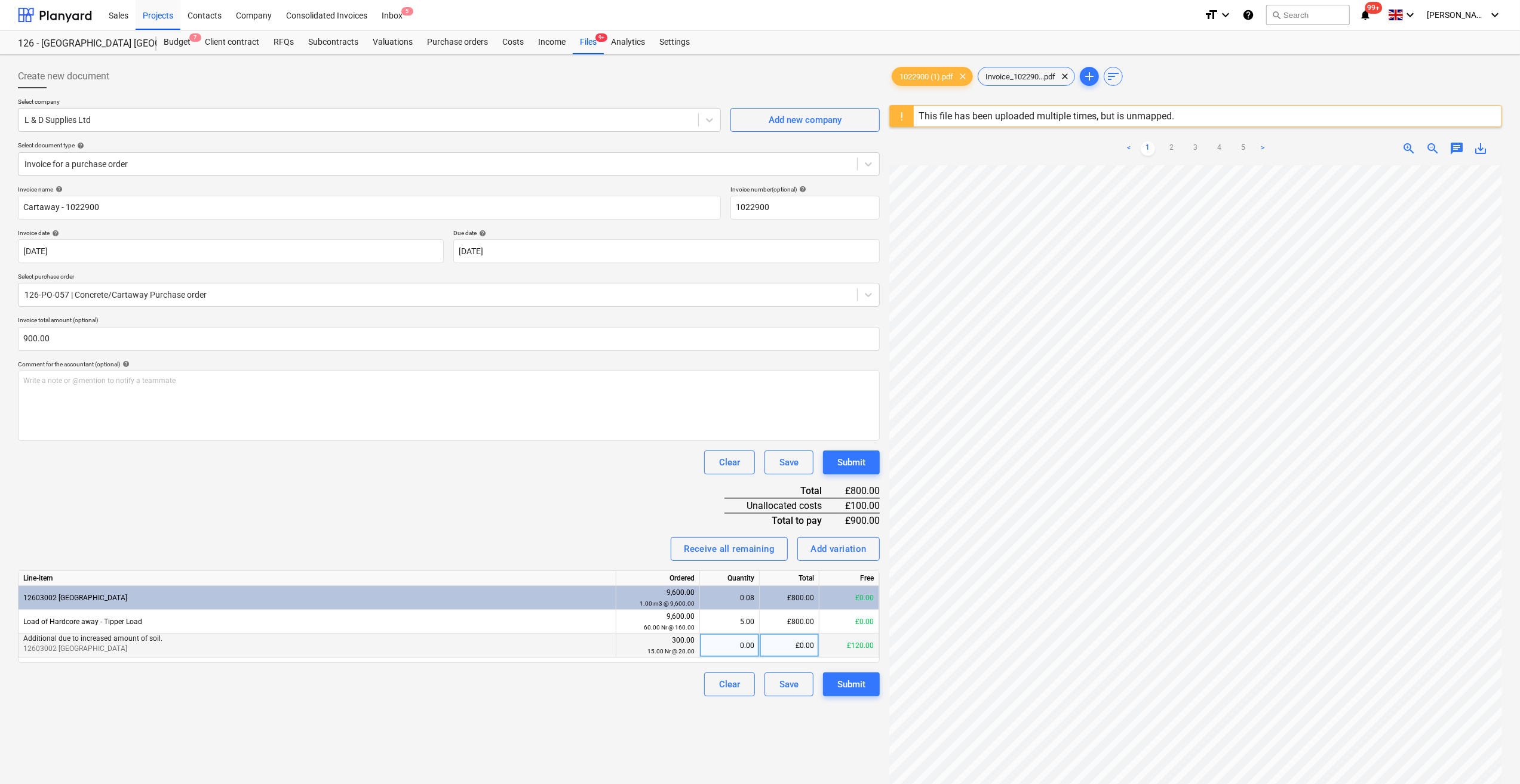
click at [750, 651] on div "0.00" at bounding box center [729, 645] width 50 height 24
click at [652, 693] on div "Clear Save Submit" at bounding box center [448, 684] width 862 height 24
click at [1032, 81] on div "Invoice_102290...pdf clear" at bounding box center [1026, 76] width 98 height 19
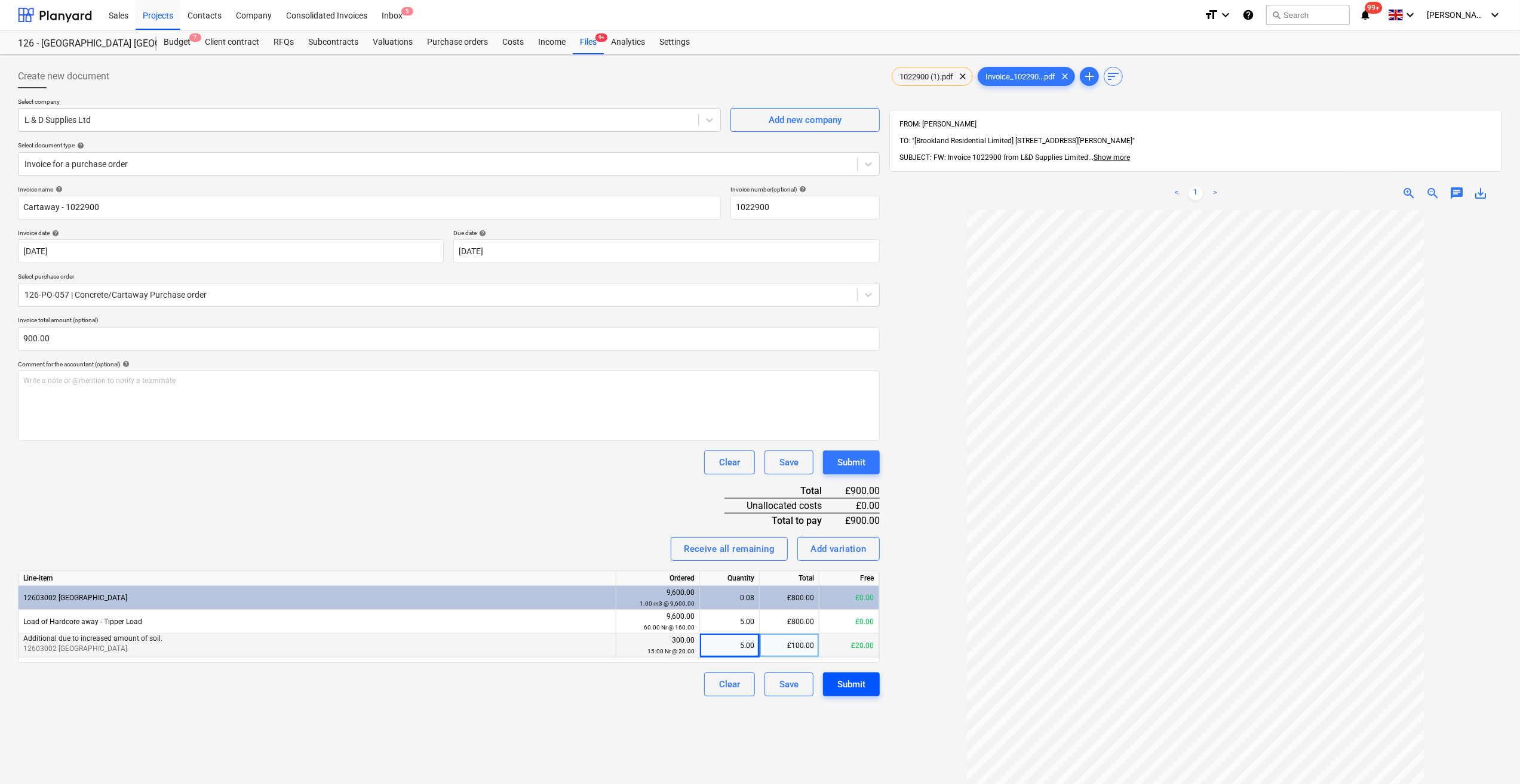
click at [845, 679] on div "Submit" at bounding box center [851, 684] width 28 height 15
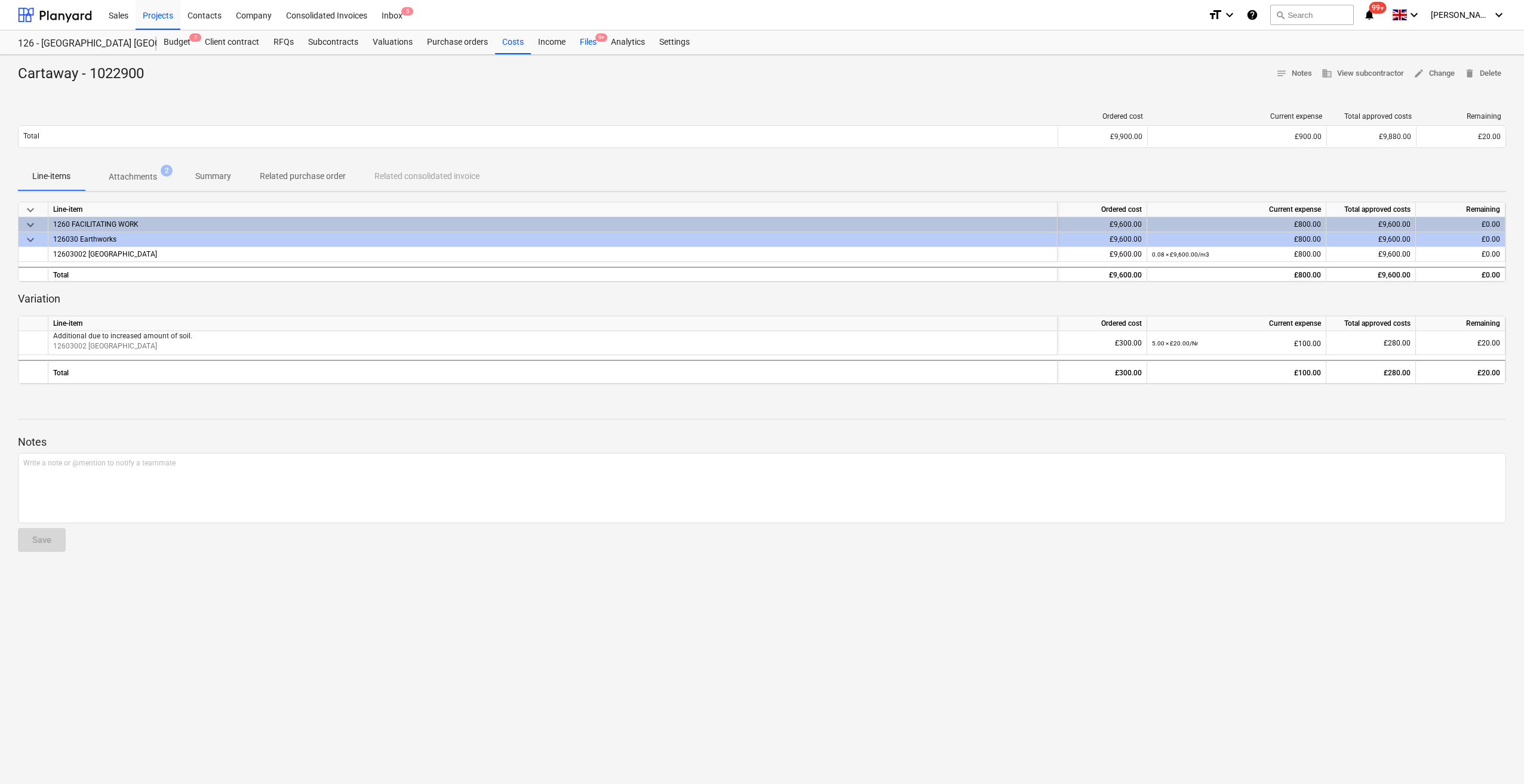
click at [585, 40] on div "Files 9+" at bounding box center [589, 42] width 31 height 24
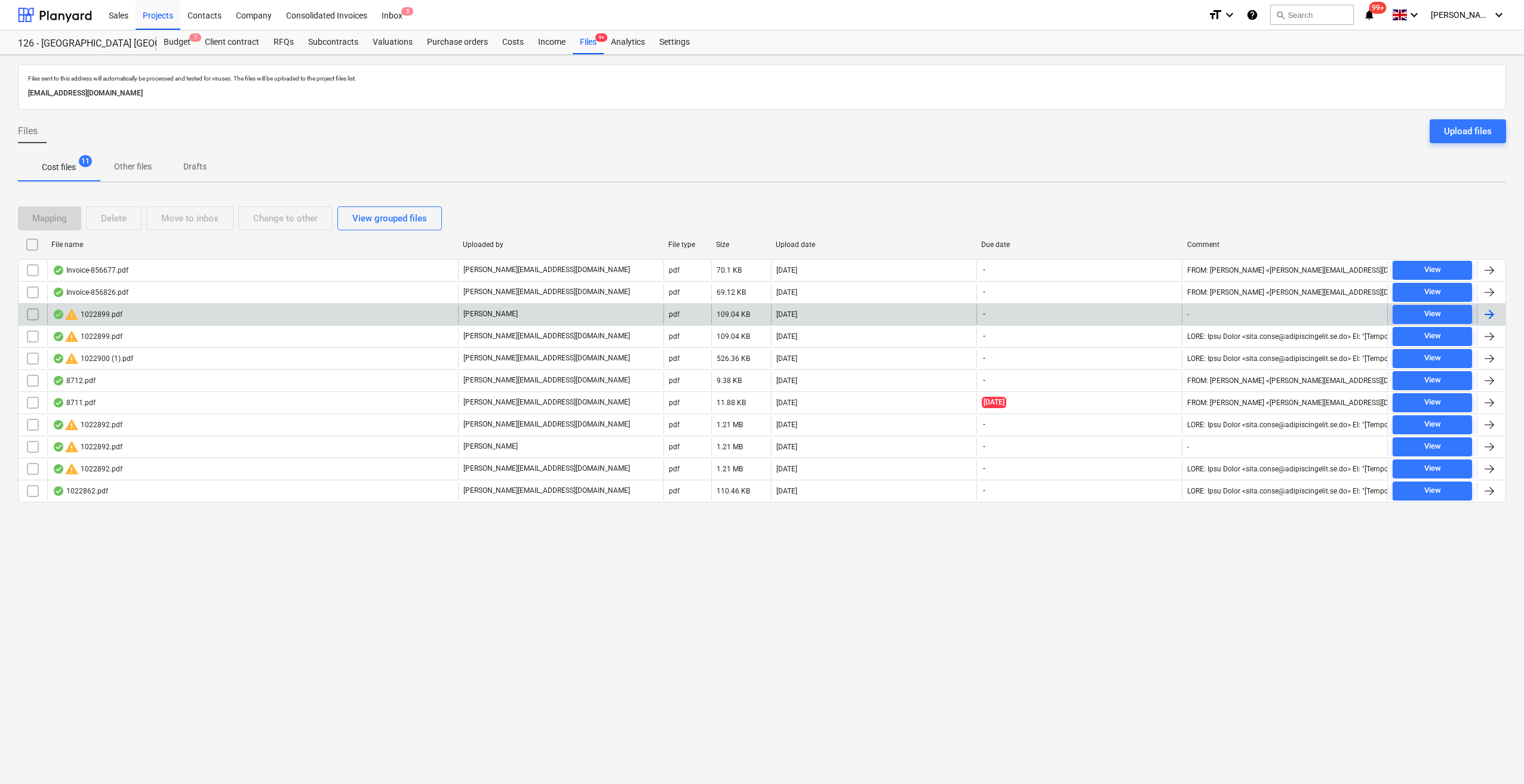
click at [30, 314] on input "checkbox" at bounding box center [33, 314] width 19 height 19
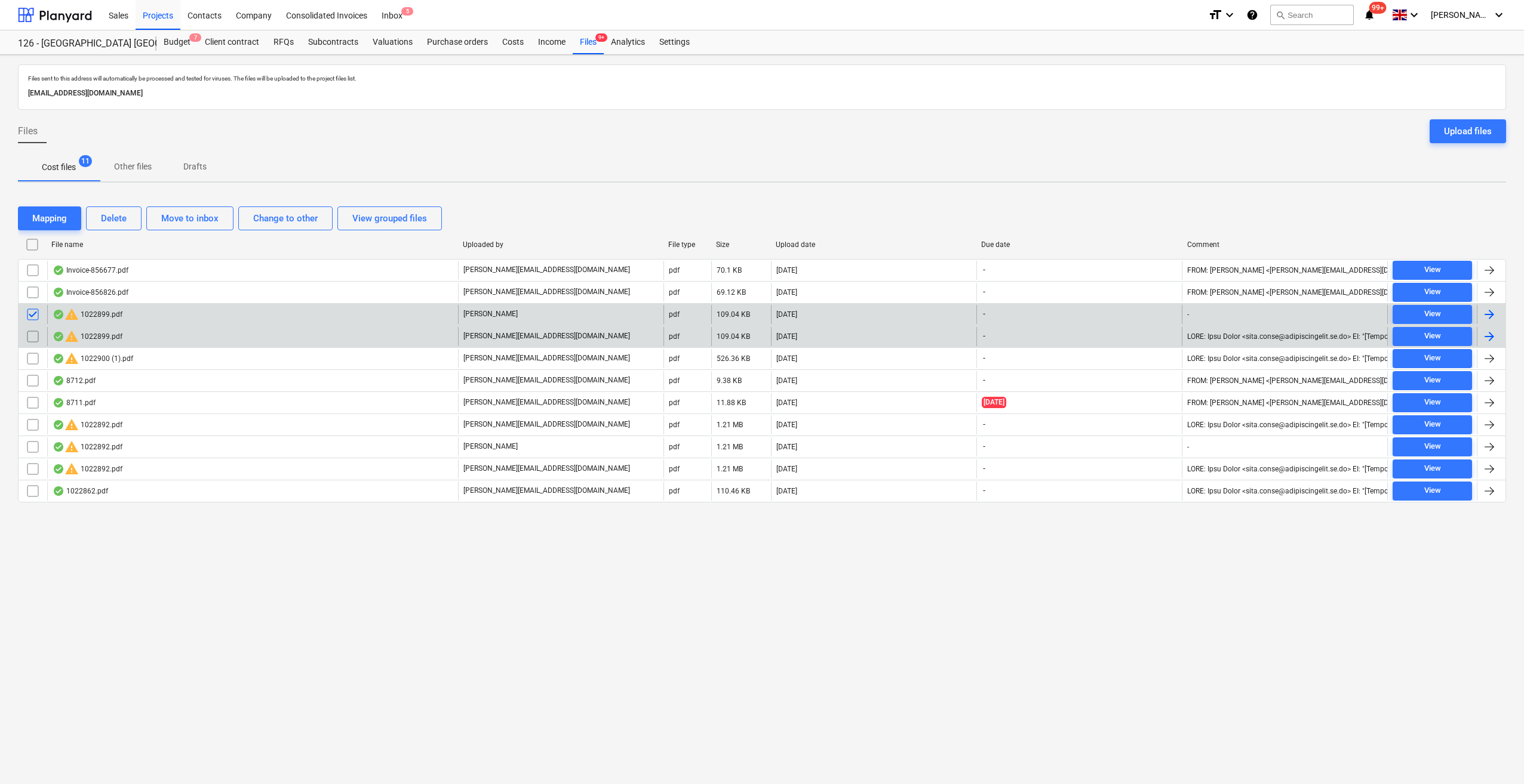
click at [29, 338] on input "checkbox" at bounding box center [33, 337] width 19 height 19
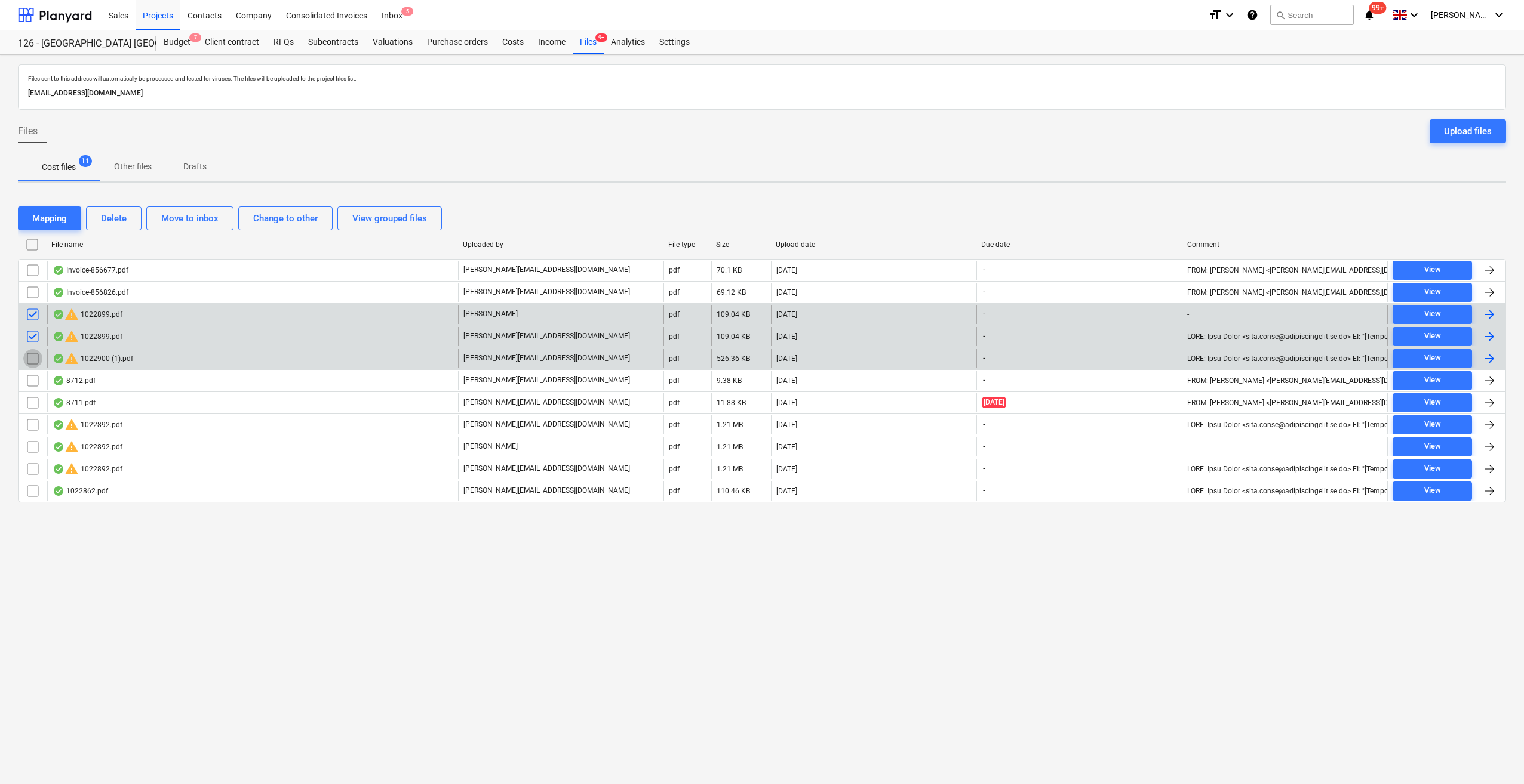
click at [28, 358] on input "checkbox" at bounding box center [33, 358] width 19 height 19
click at [119, 217] on div "Delete" at bounding box center [113, 218] width 26 height 15
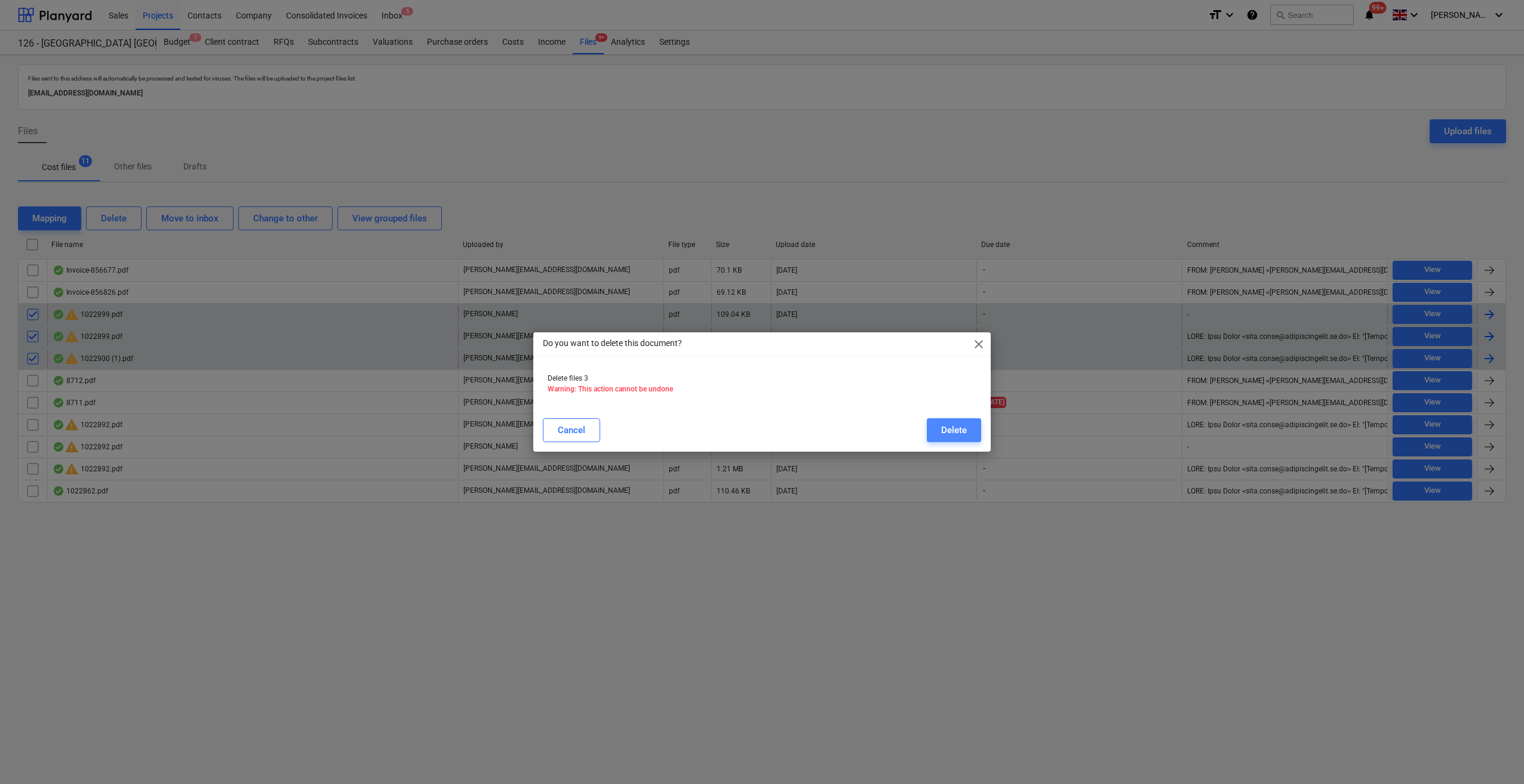
click at [935, 433] on button "Delete" at bounding box center [954, 430] width 54 height 24
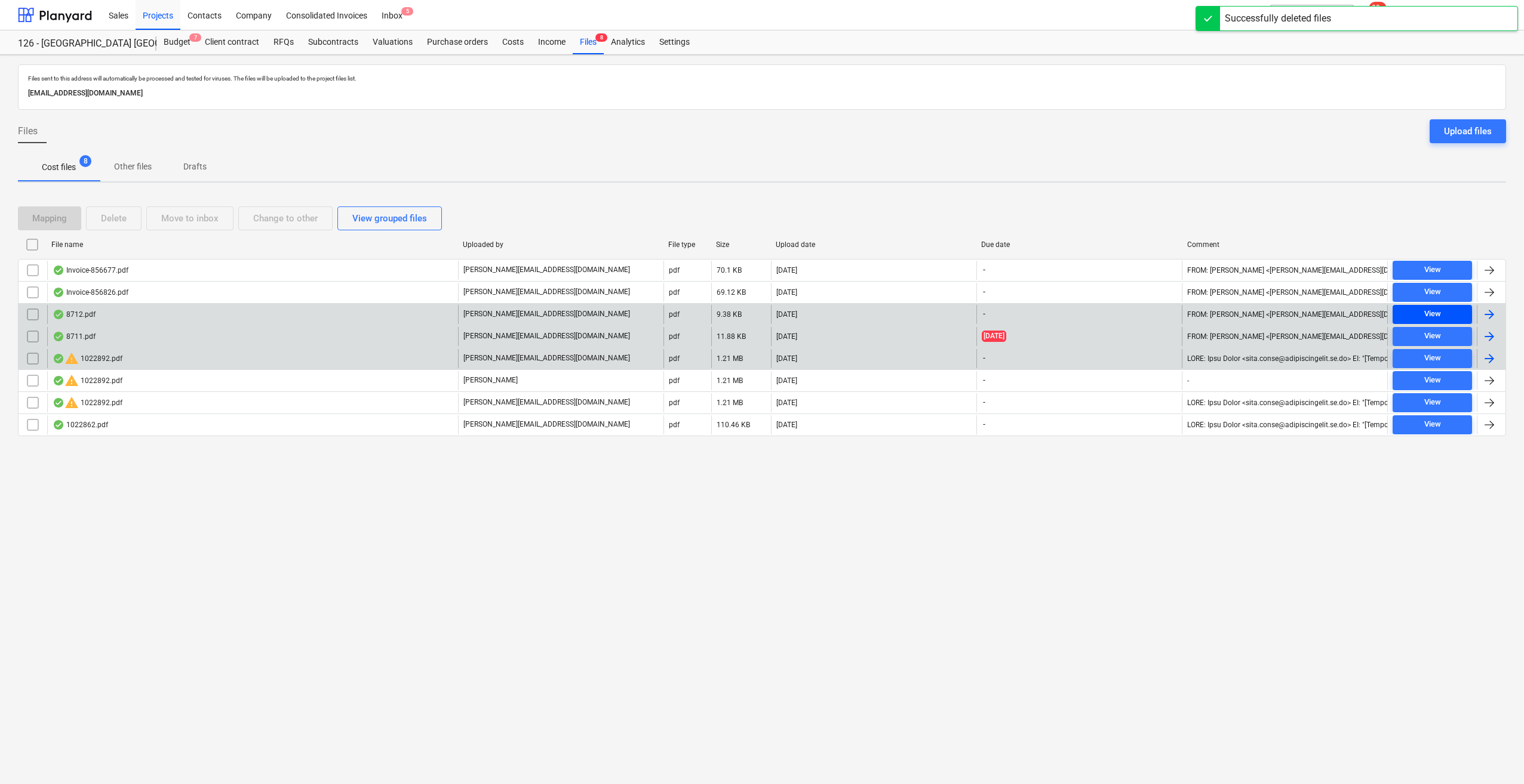
click at [1433, 309] on div "View" at bounding box center [1433, 314] width 17 height 14
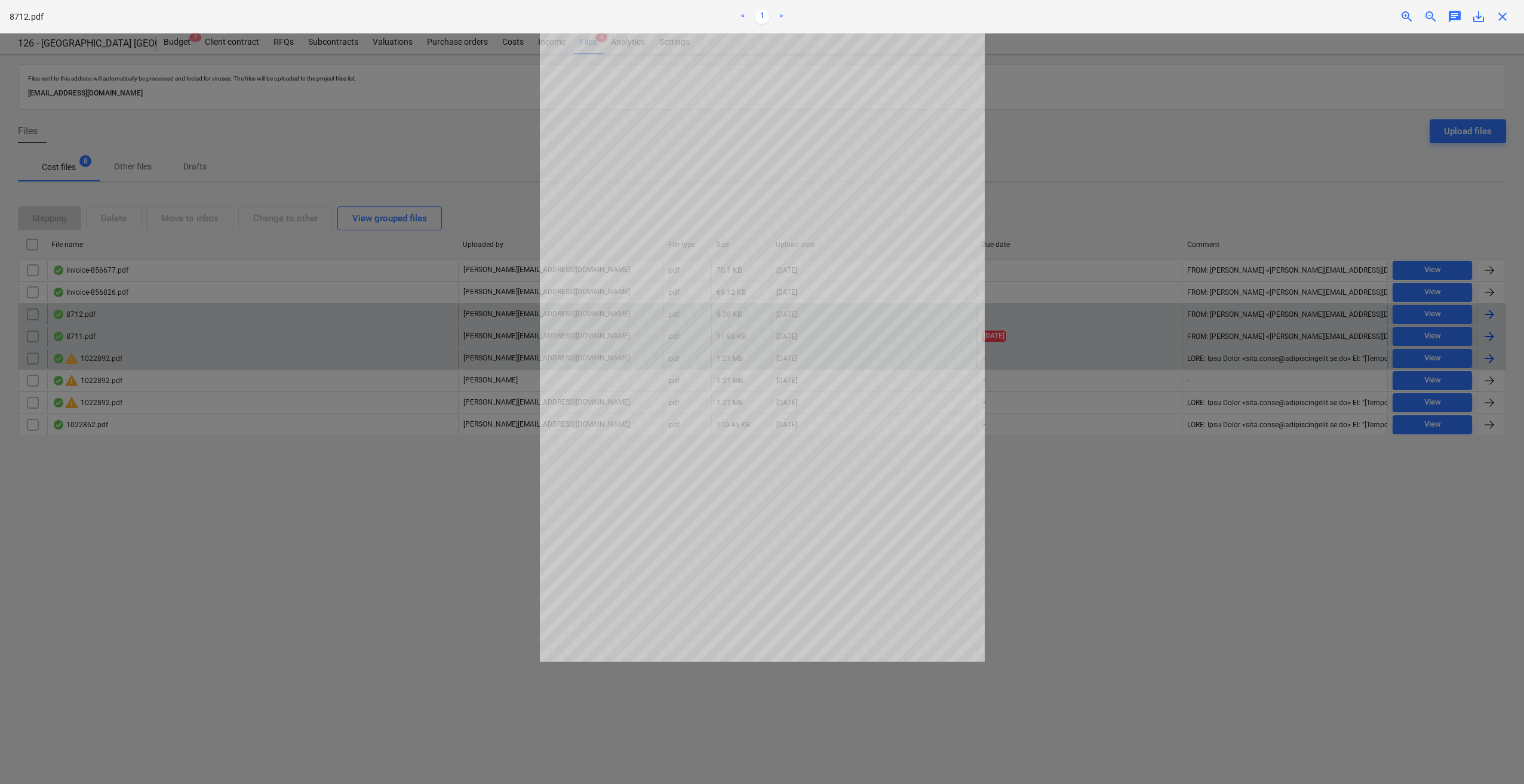
click at [1502, 18] on span "close" at bounding box center [1502, 16] width 15 height 15
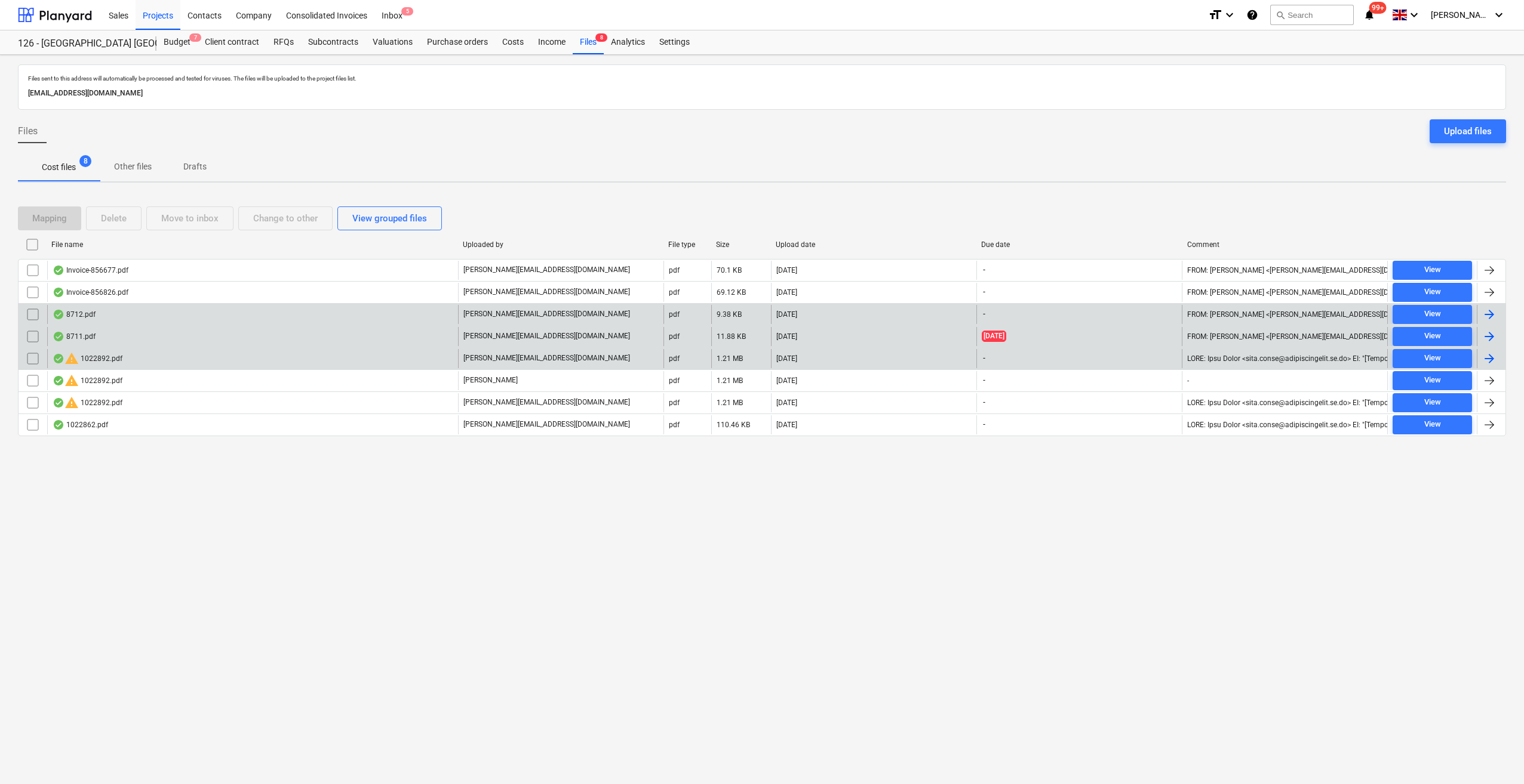
click at [1491, 317] on div at bounding box center [1489, 314] width 15 height 15
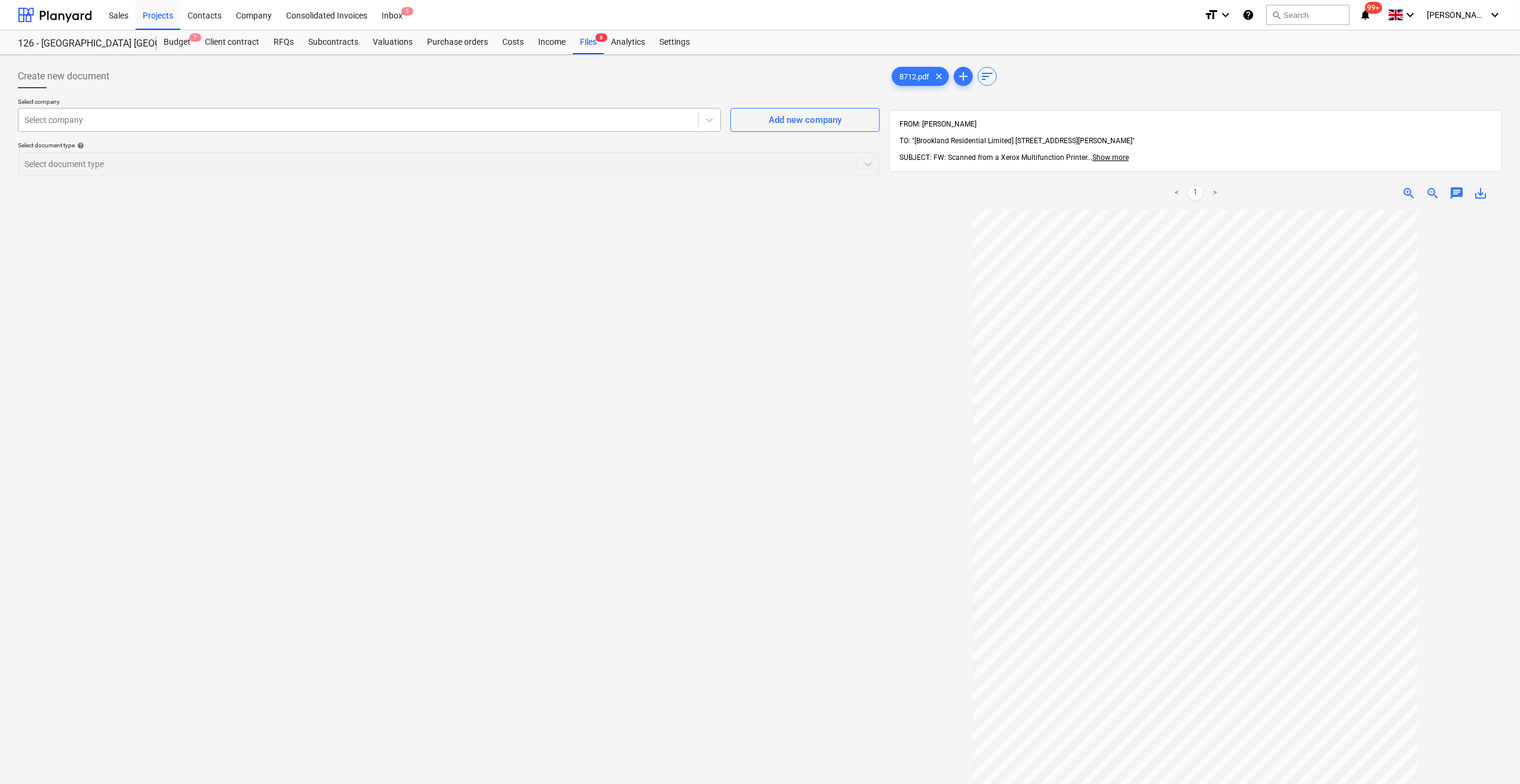
click at [83, 125] on div at bounding box center [359, 119] width 667 height 12
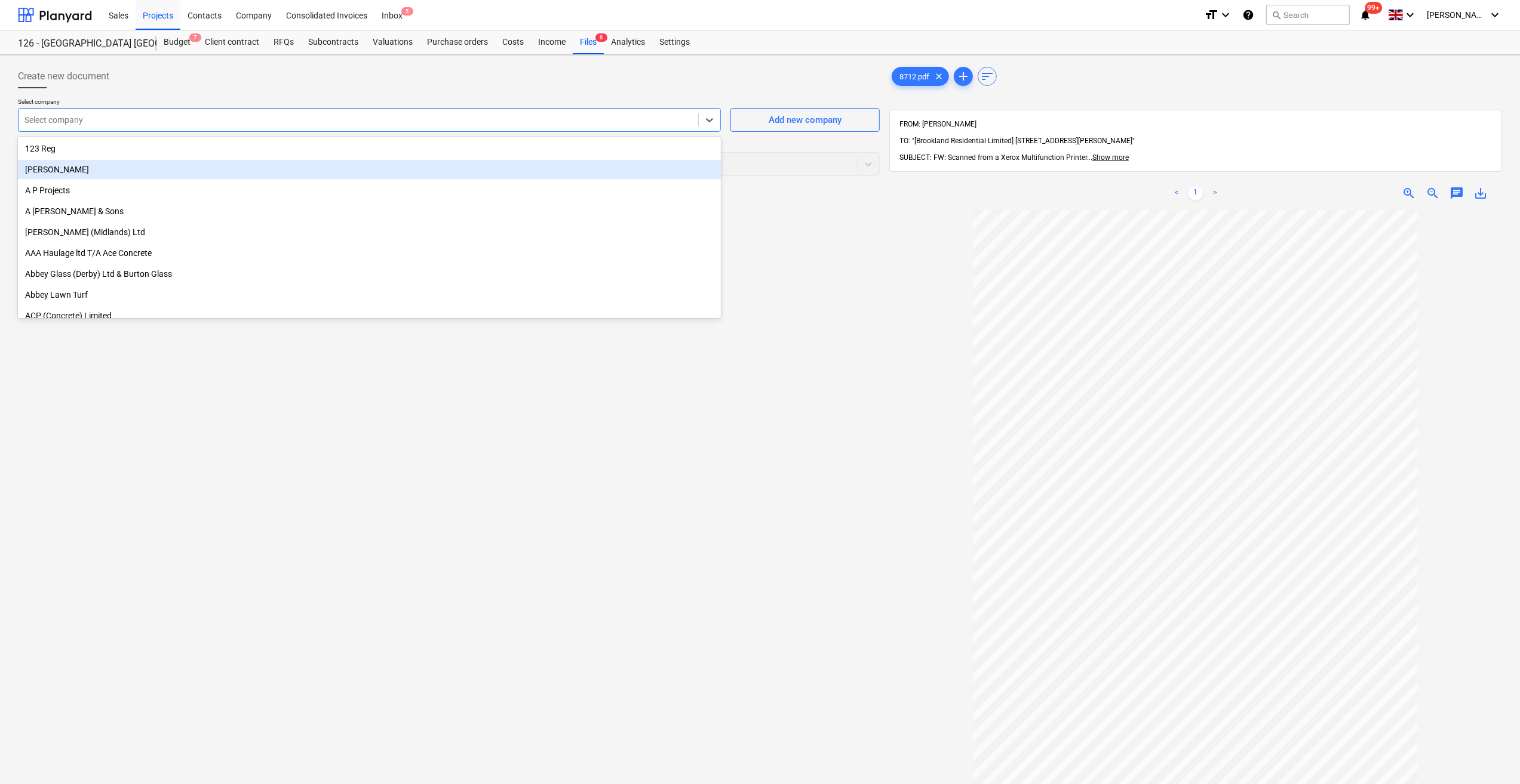
click at [77, 168] on div "[PERSON_NAME]" at bounding box center [369, 169] width 703 height 19
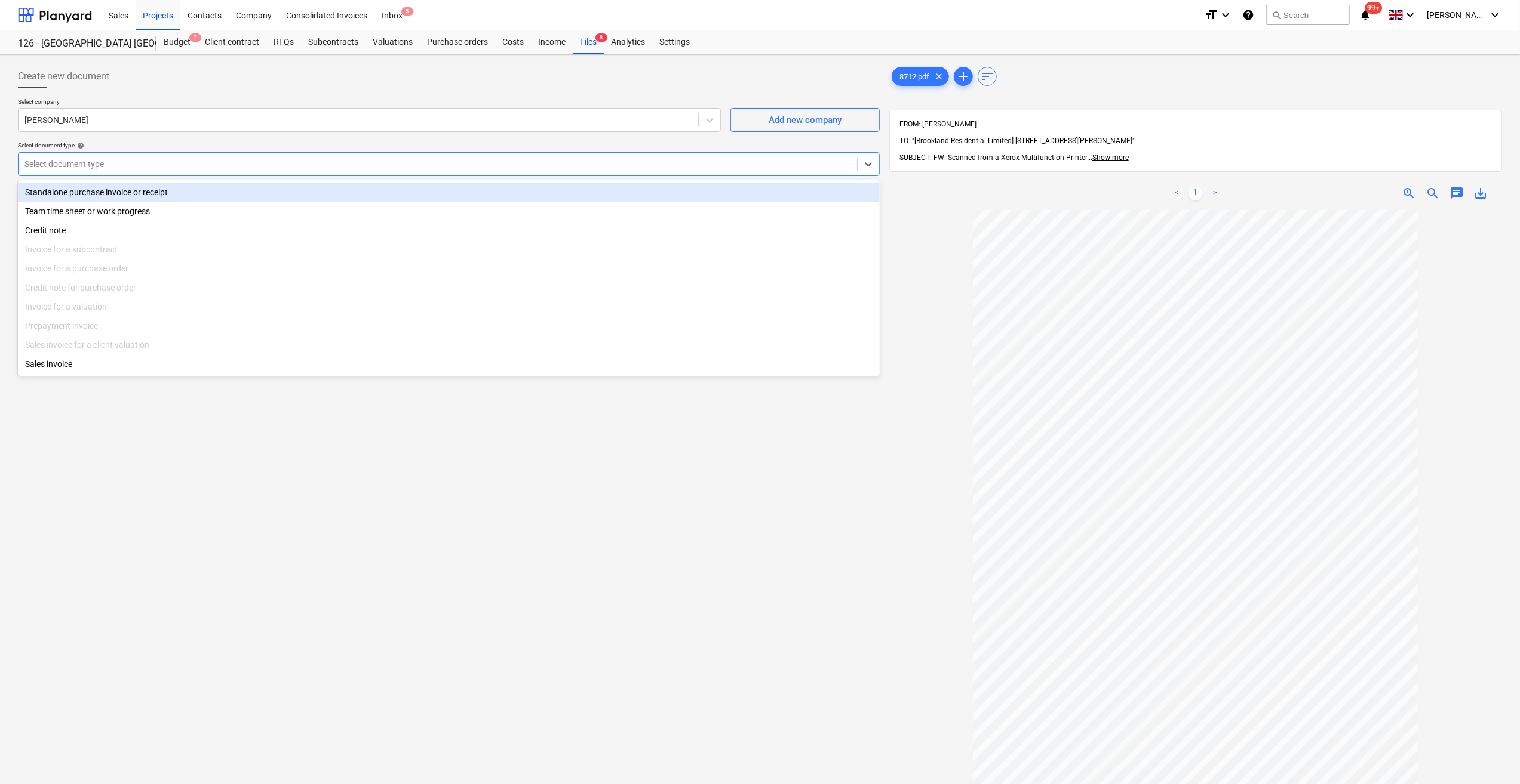
click at [62, 168] on div at bounding box center [437, 163] width 826 height 12
click at [72, 192] on div "Standalone purchase invoice or receipt" at bounding box center [448, 192] width 862 height 19
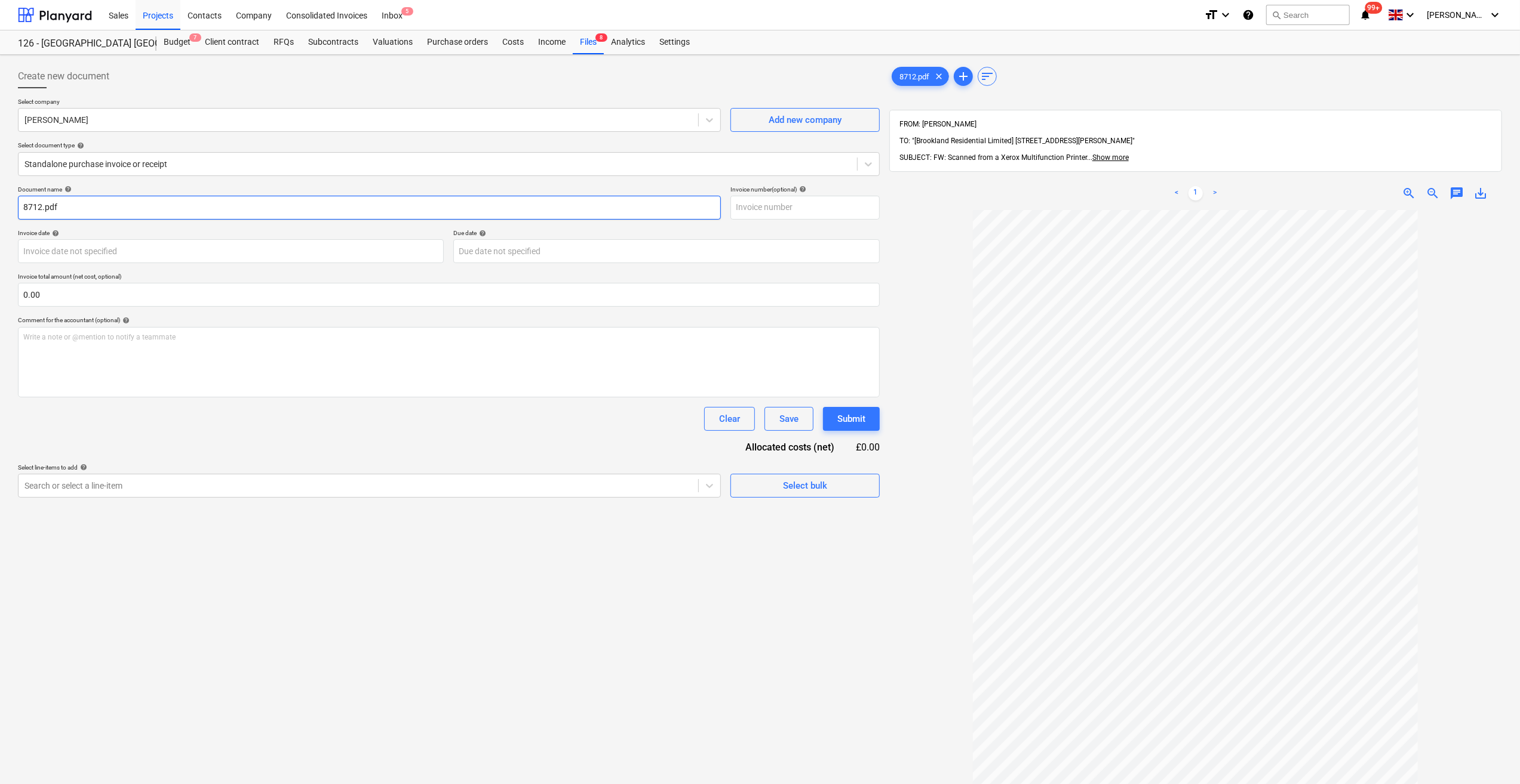
click at [20, 204] on input "8712.pdf" at bounding box center [369, 207] width 703 height 24
drag, startPoint x: 24, startPoint y: 203, endPoint x: 104, endPoint y: 200, distance: 80.1
click at [105, 204] on input "8712.pdf" at bounding box center [369, 207] width 703 height 24
click at [747, 211] on input "text" at bounding box center [805, 207] width 149 height 24
click at [186, 252] on body "Sales Projects Contacts Company Consolidated Invoices Inbox 5 format_size keybo…" at bounding box center [760, 392] width 1520 height 784
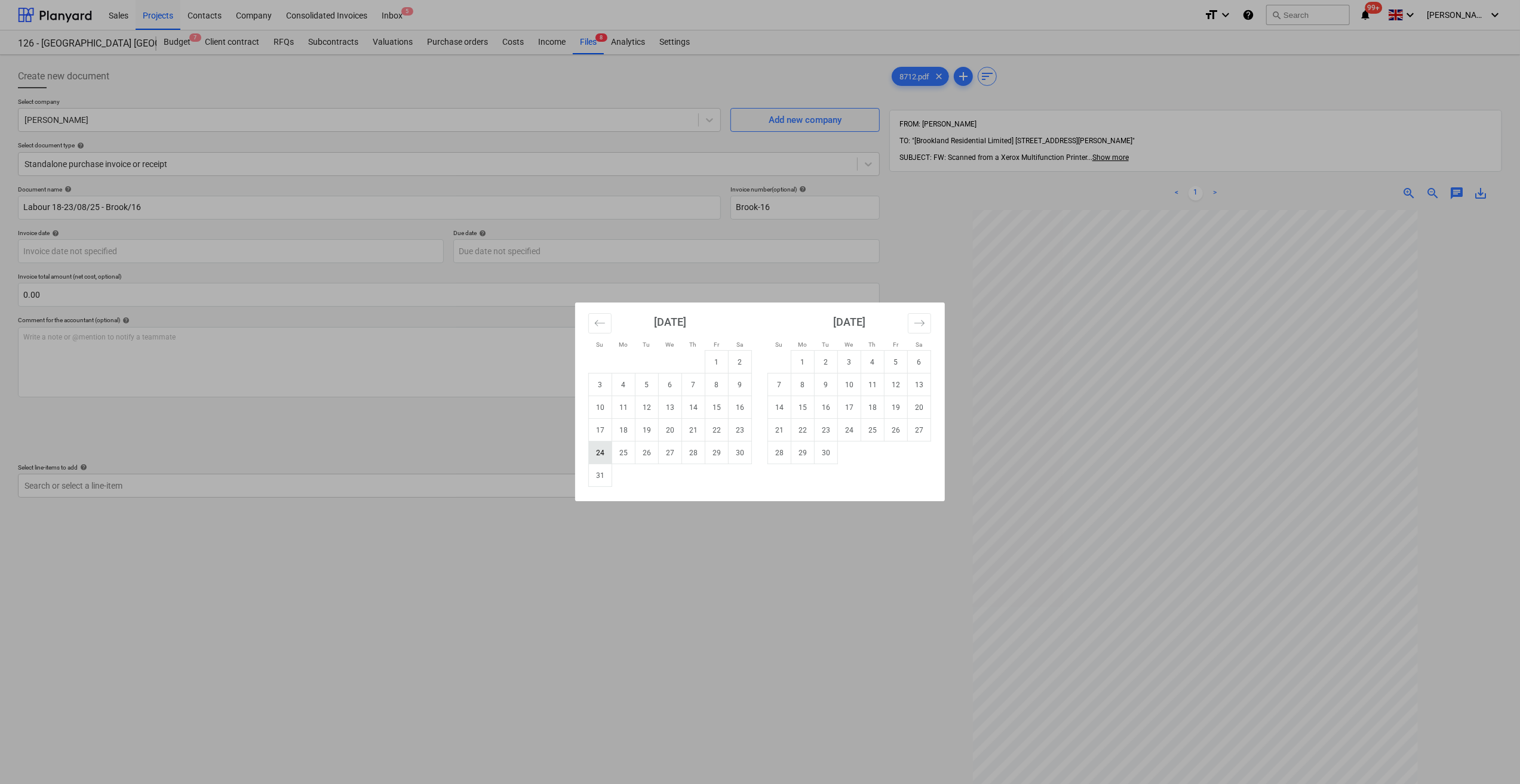
click at [597, 456] on td "24" at bounding box center [600, 453] width 23 height 22
click at [492, 255] on body "Sales Projects Contacts Company Consolidated Invoices Inbox 5 format_size keybo…" at bounding box center [760, 392] width 1520 height 784
click at [866, 275] on div "Su Mo Tu We Th Fr Sa Su Mo Tu We Th Fr Sa [DATE] 1 2 3 4 5 6 7 8 9 10 11 12 13 …" at bounding box center [760, 392] width 1520 height 784
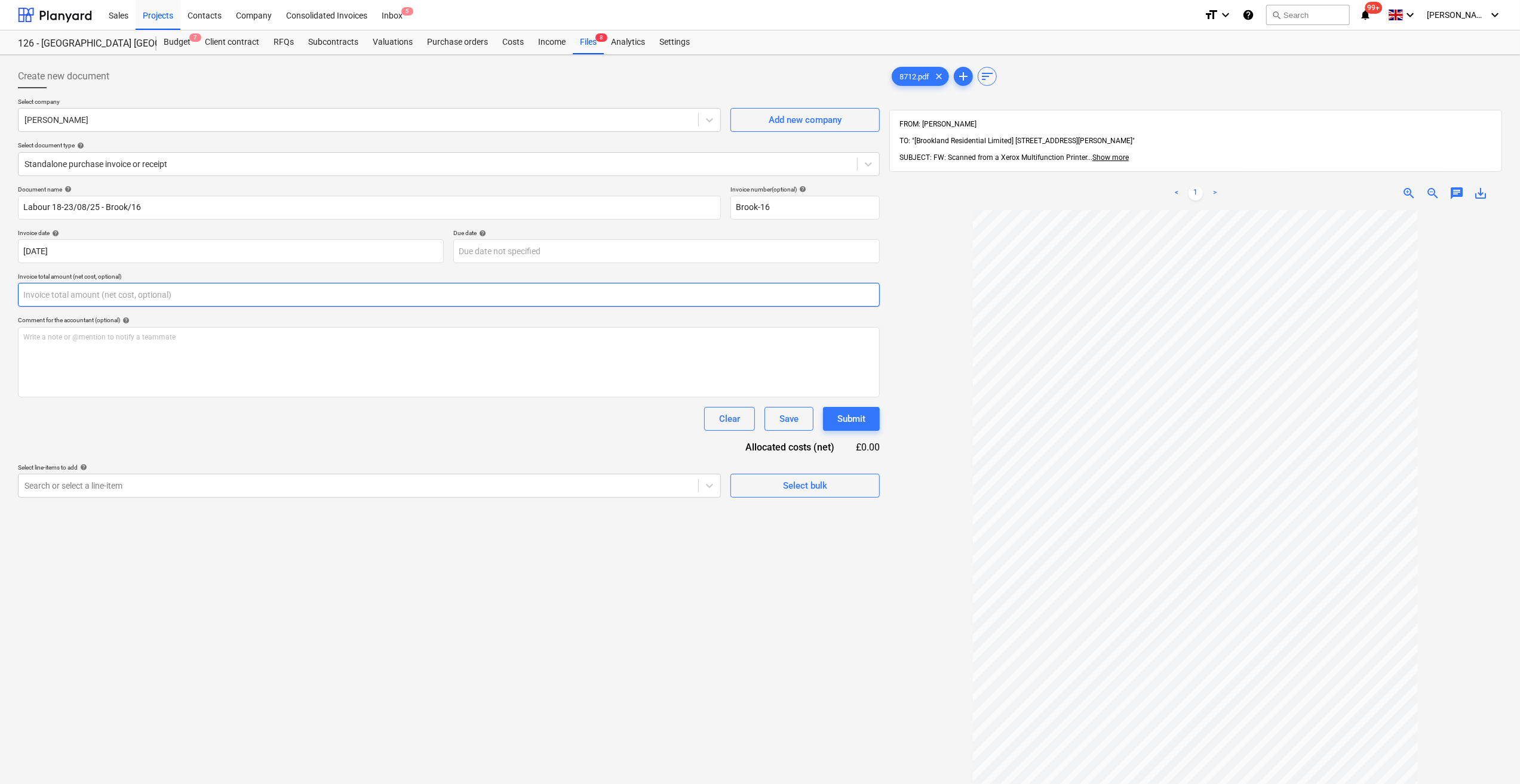
click at [103, 293] on input "text" at bounding box center [448, 295] width 862 height 24
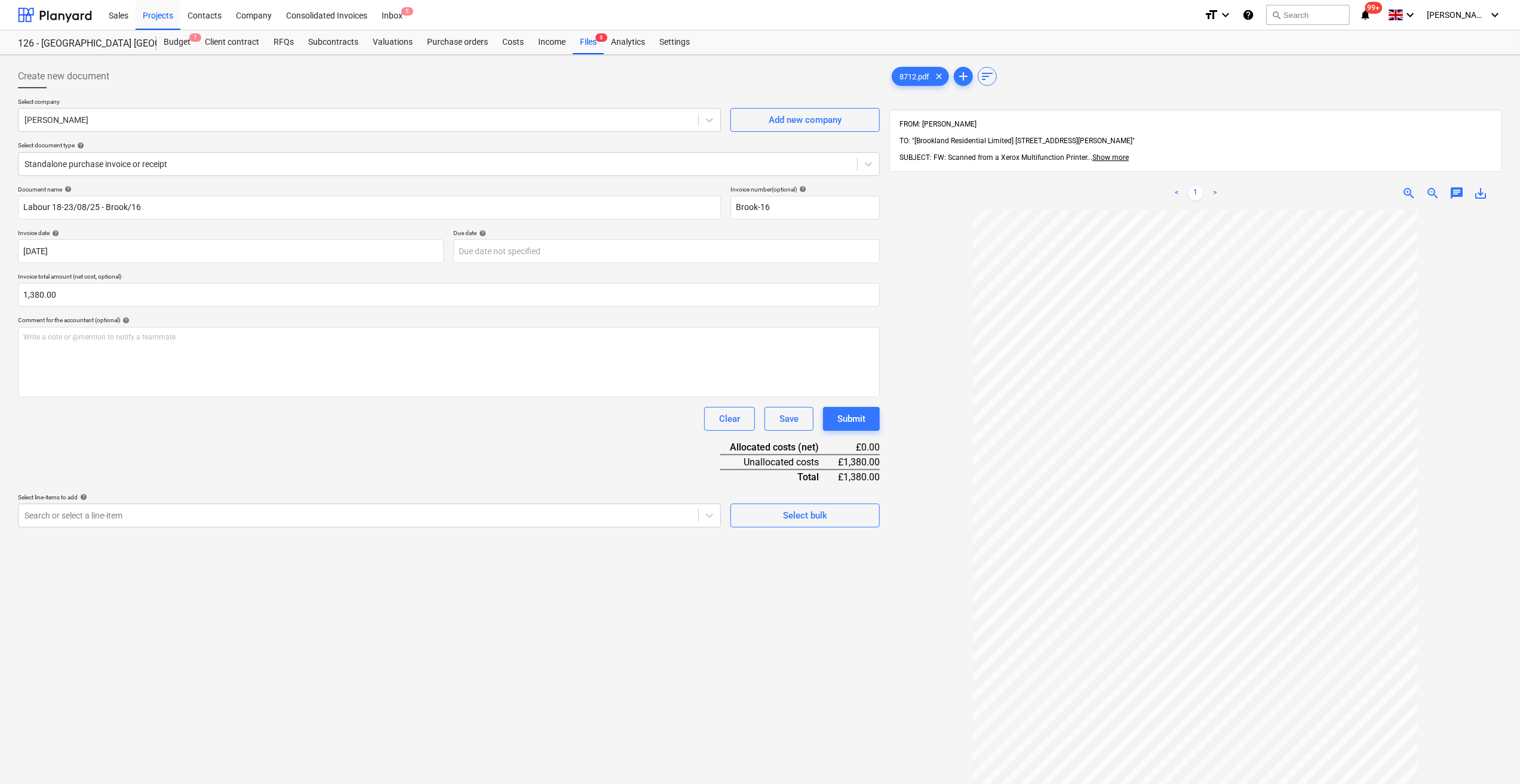
click at [310, 421] on div "Clear Save Submit" at bounding box center [448, 419] width 862 height 24
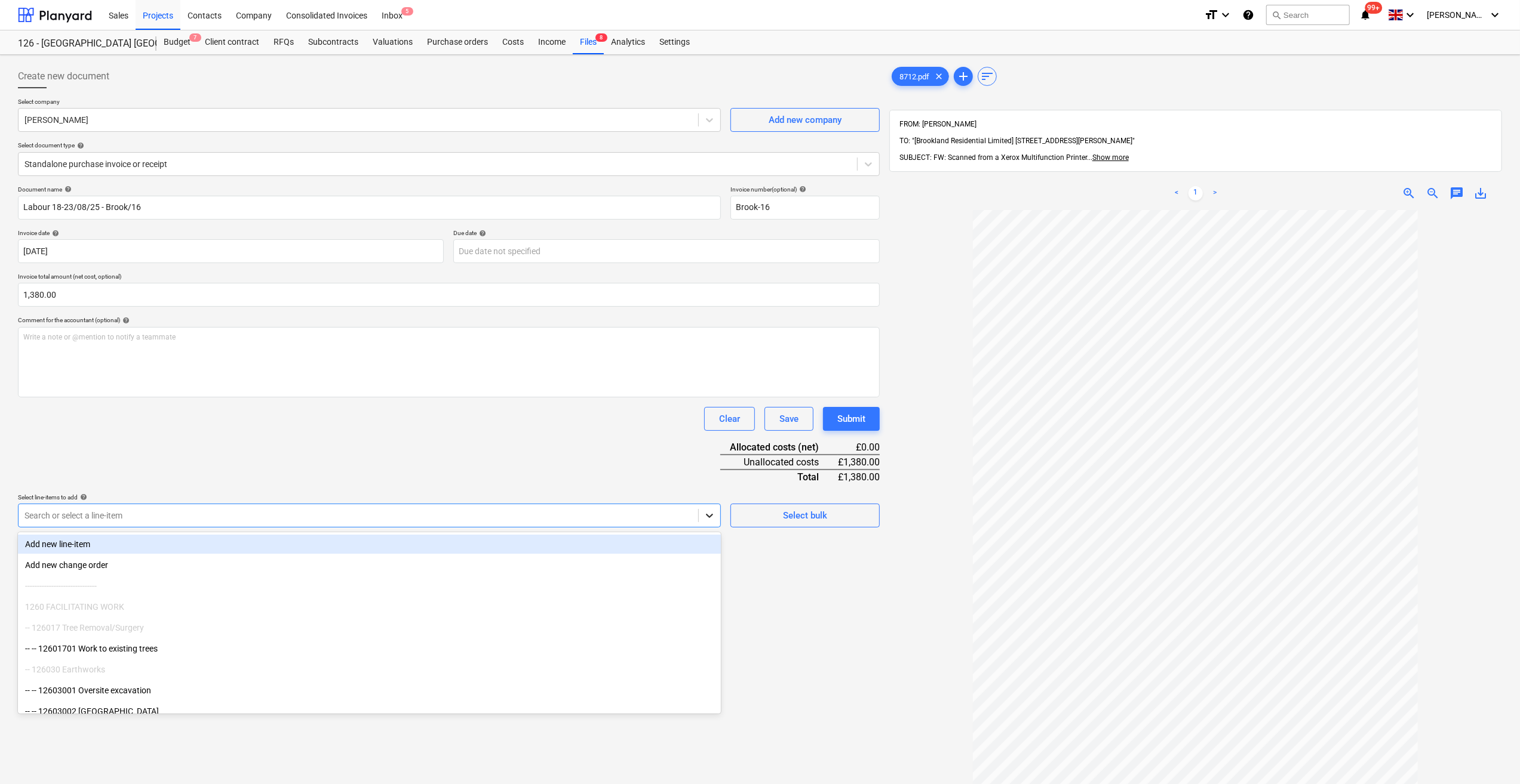
click at [709, 518] on icon at bounding box center [709, 515] width 7 height 4
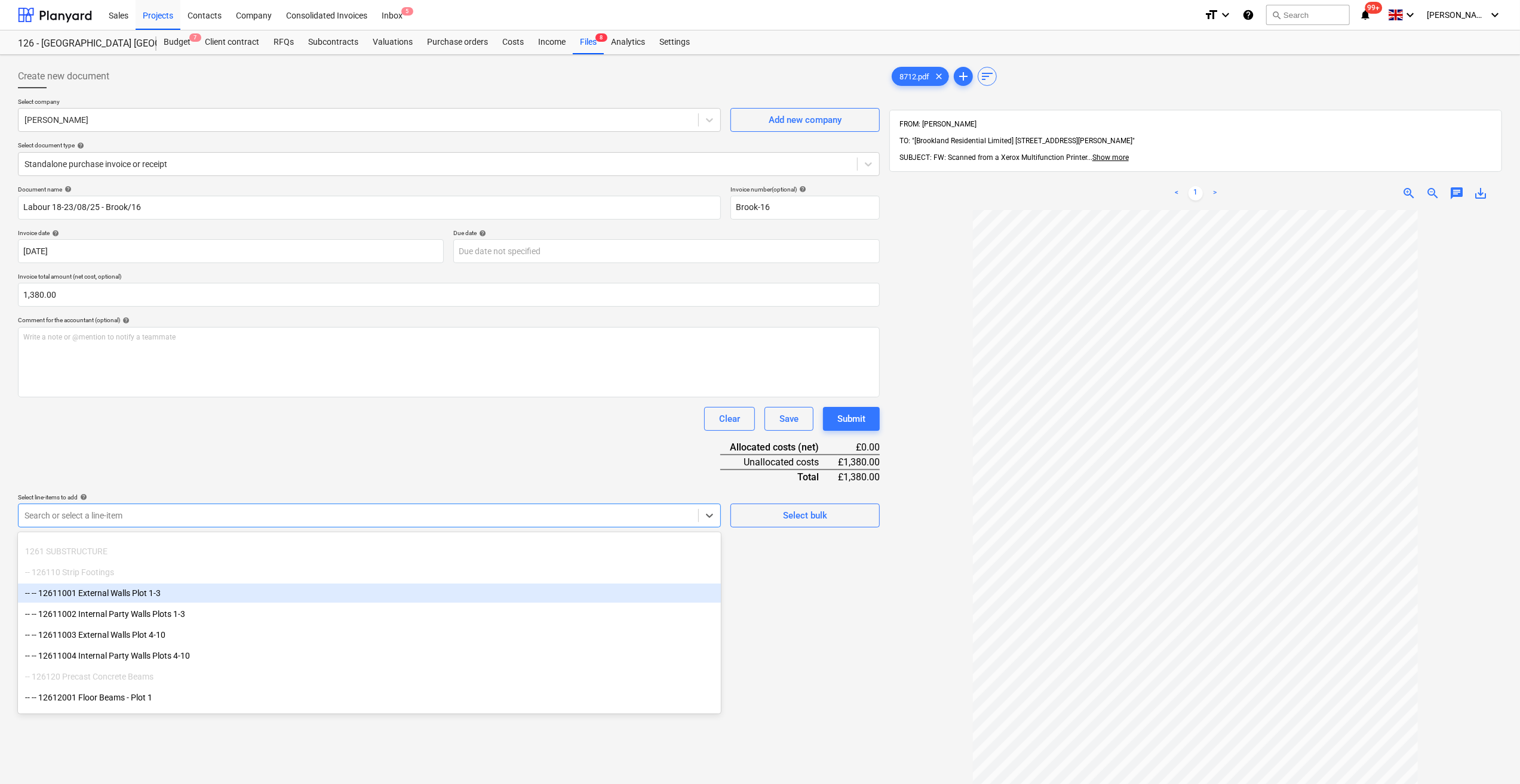
scroll to position [238, 0]
click at [179, 590] on div "-- -- 12611003 External Walls Plot 4-10" at bounding box center [369, 597] width 703 height 19
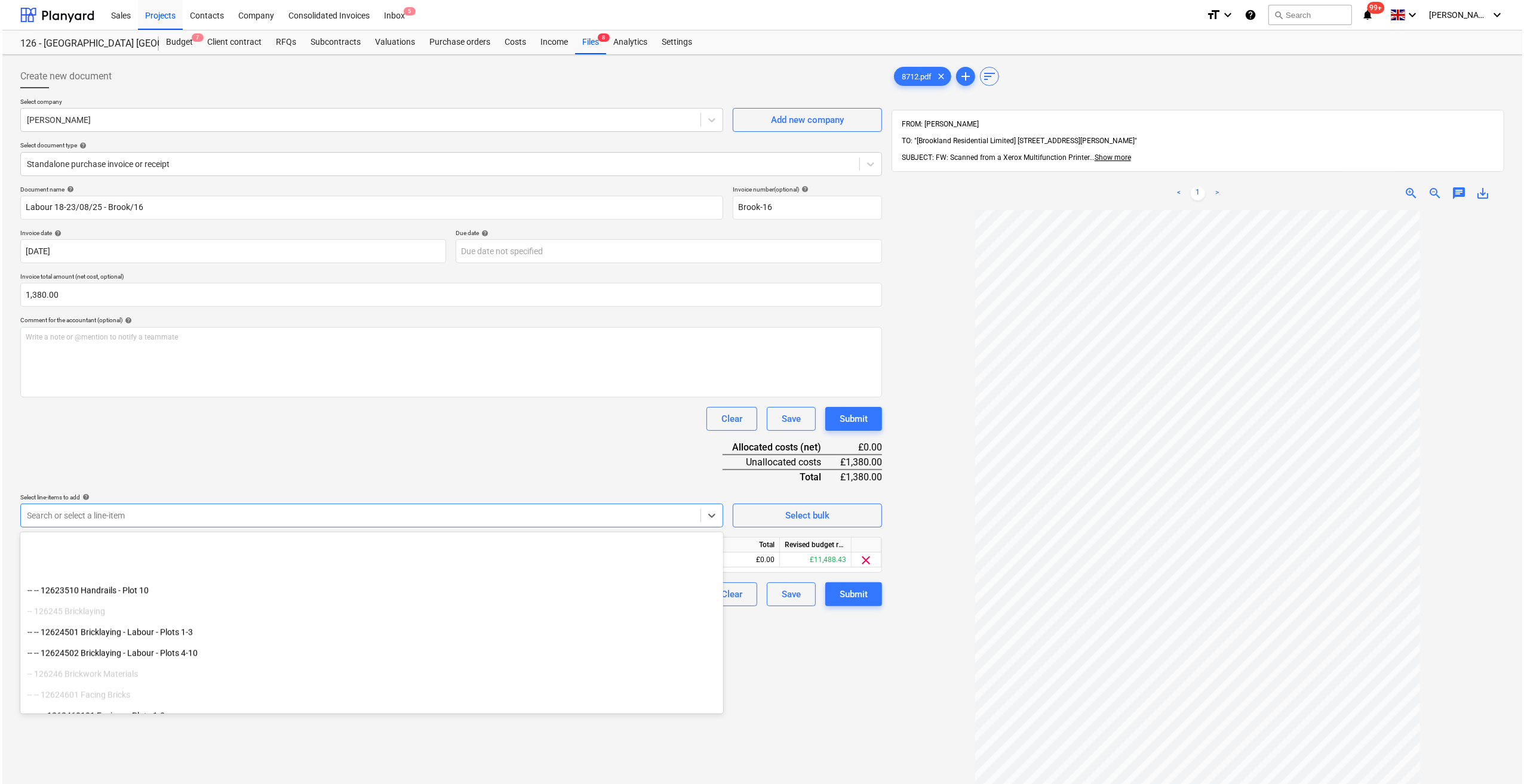
scroll to position [2864, 0]
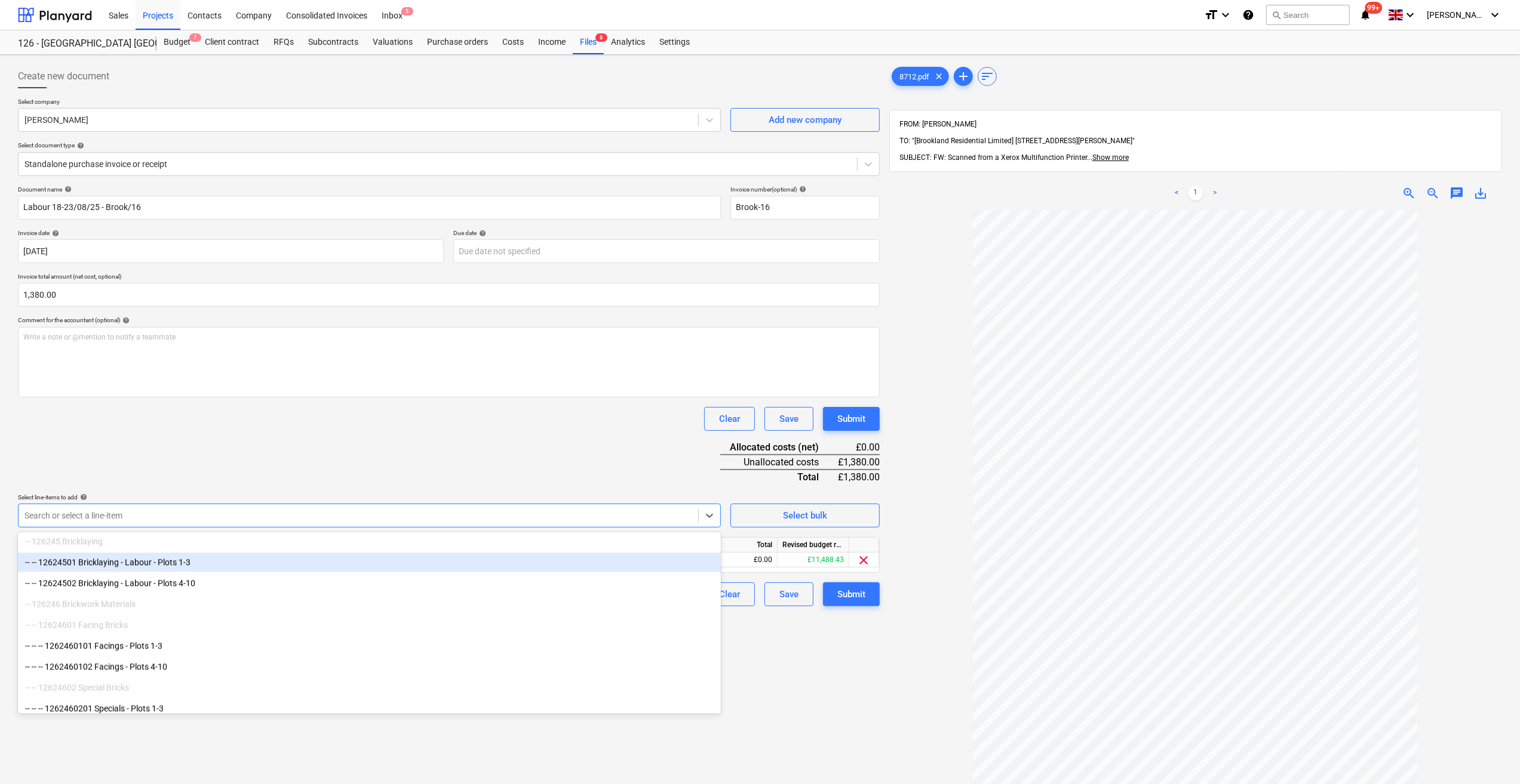
click at [188, 562] on div "-- -- 12624501 Bricklaying - Labour - Plots 1-3" at bounding box center [369, 562] width 703 height 19
click at [196, 568] on div "-- -- 12624502 Bricklaying - Labour - Plots 4-10" at bounding box center [369, 562] width 703 height 19
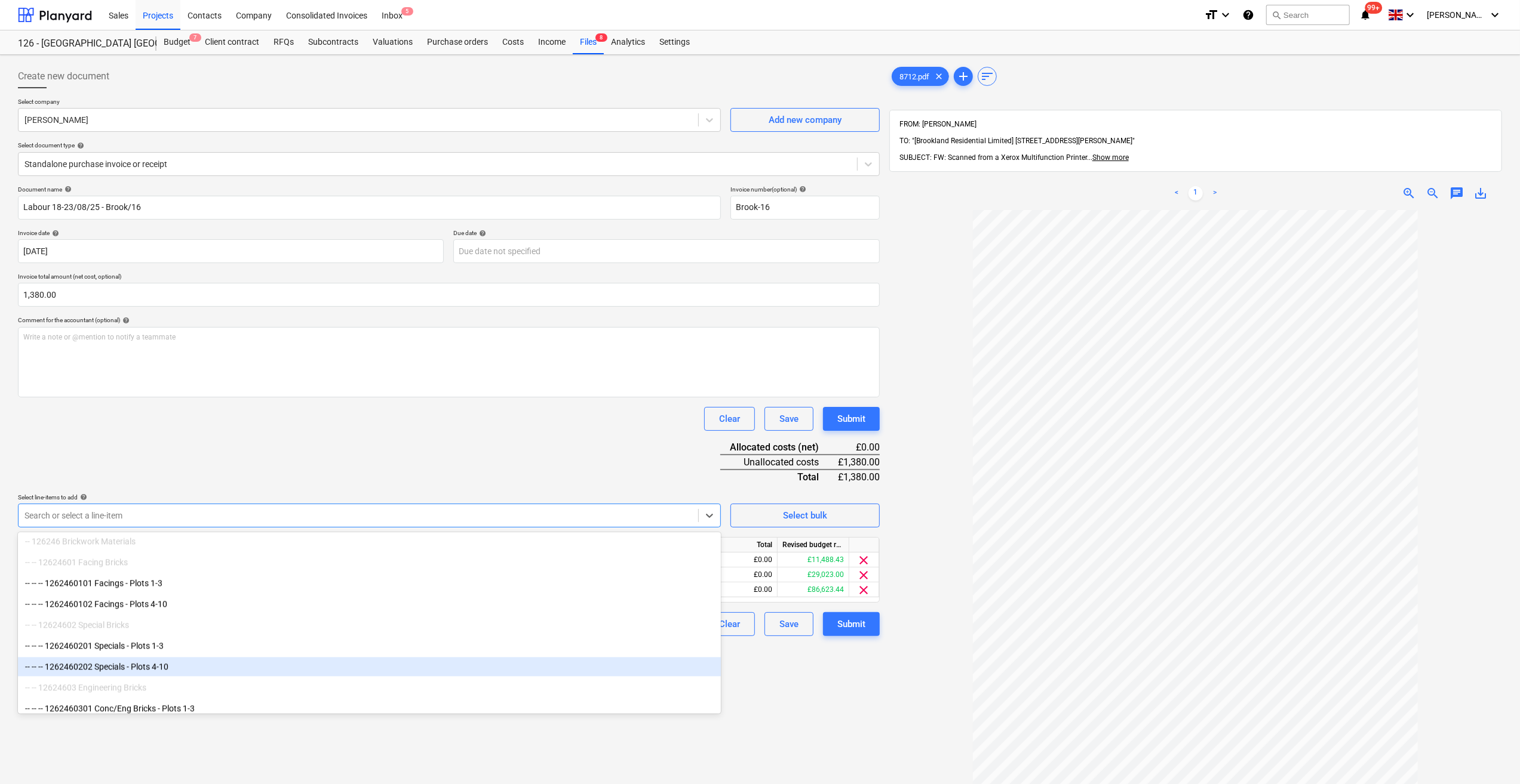
click at [808, 680] on div "Create new document Select company A P Hyde Add new company Select document typ…" at bounding box center [448, 512] width 871 height 906
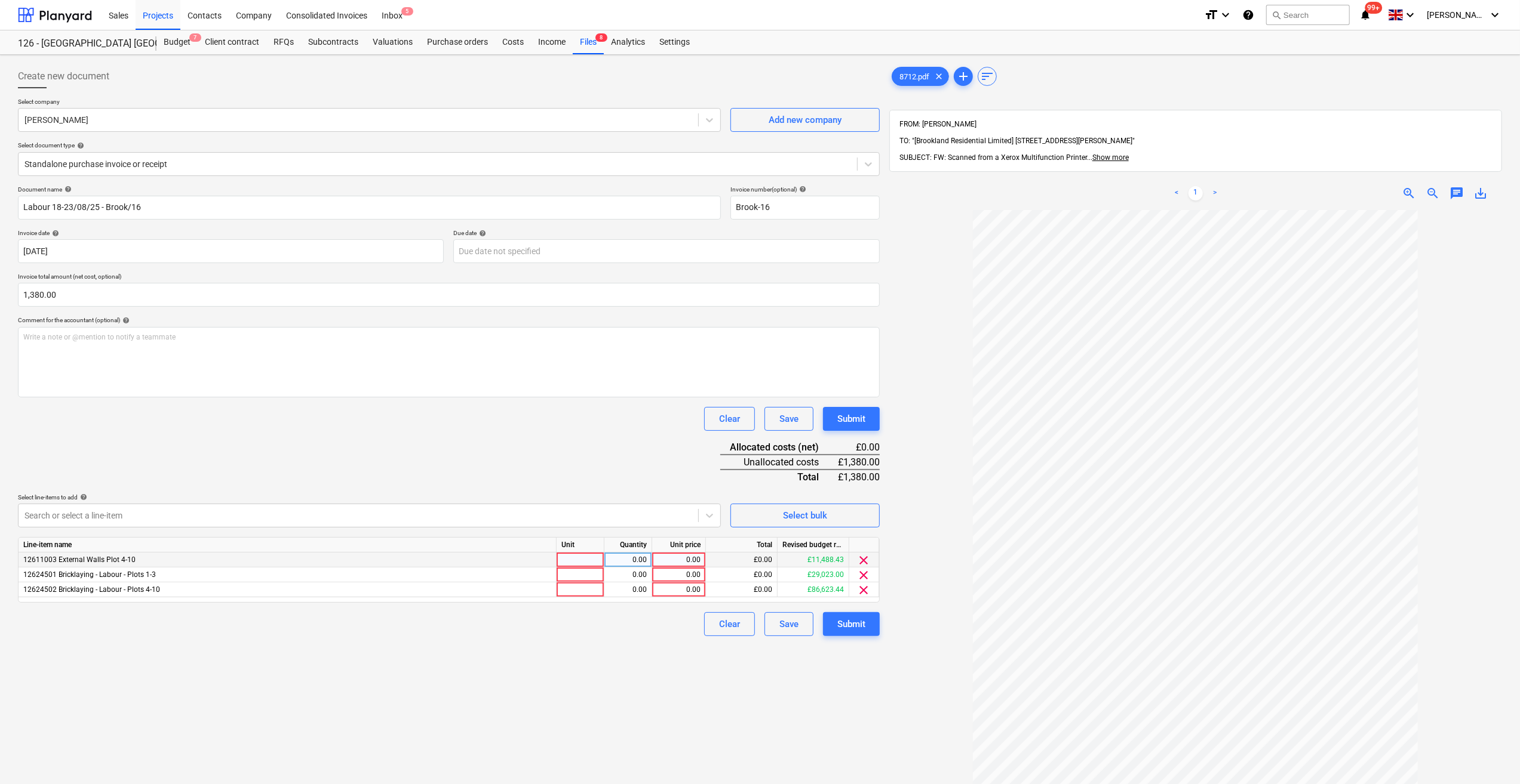
click at [564, 563] on div at bounding box center [581, 560] width 48 height 15
click at [573, 575] on div at bounding box center [581, 574] width 48 height 15
click at [566, 588] on div at bounding box center [581, 590] width 48 height 15
click at [601, 651] on div "Create new document Select company A P Hyde Add new company Select document typ…" at bounding box center [448, 512] width 871 height 906
click at [616, 562] on div "0.00" at bounding box center [628, 560] width 38 height 15
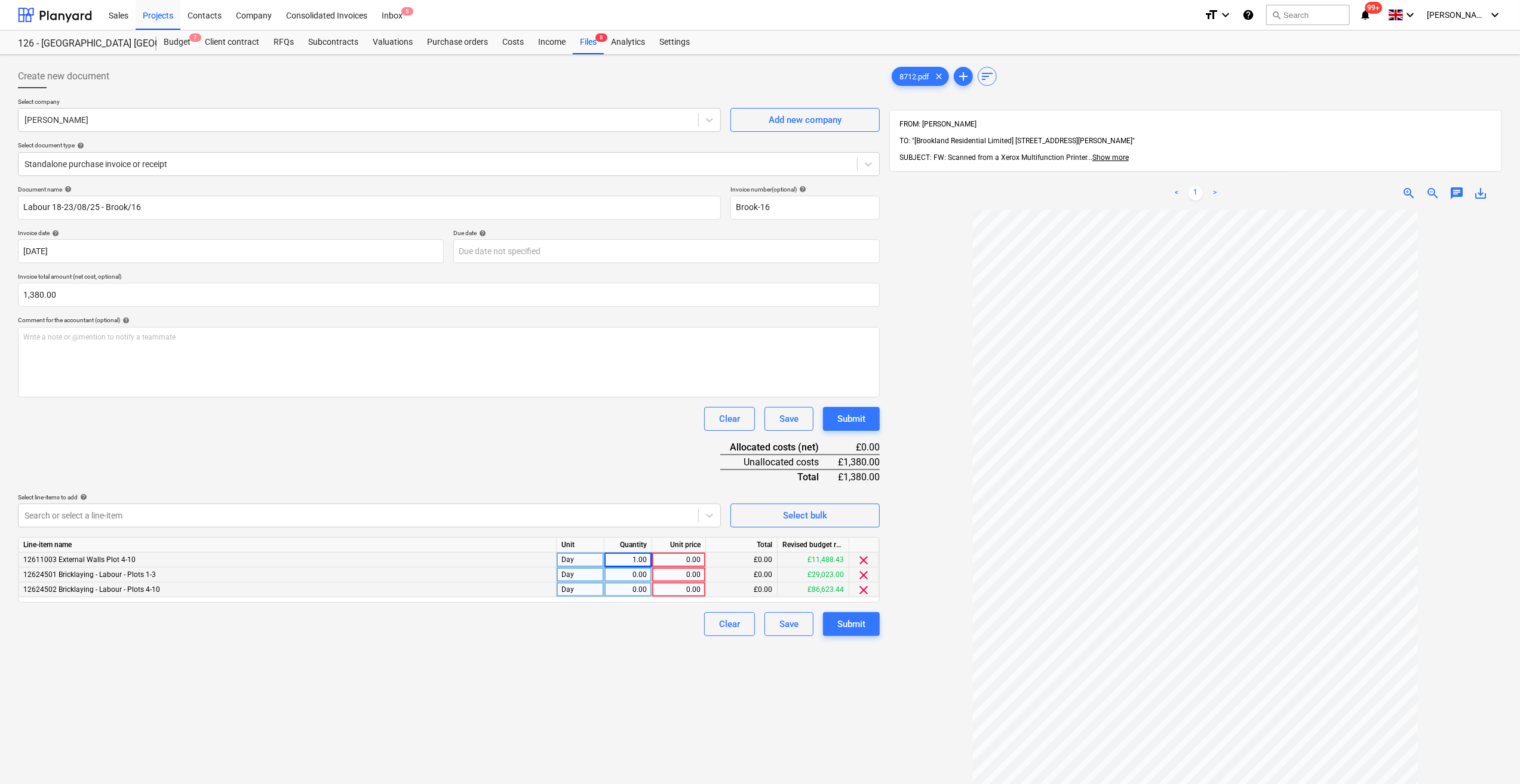
click at [632, 577] on div "0.00" at bounding box center [628, 574] width 38 height 15
click at [646, 593] on div "0.00" at bounding box center [628, 590] width 38 height 15
click at [682, 590] on div "0.00" at bounding box center [678, 590] width 43 height 15
click at [685, 573] on div "0.00" at bounding box center [678, 574] width 43 height 15
click at [686, 563] on div "0.00" at bounding box center [678, 560] width 43 height 15
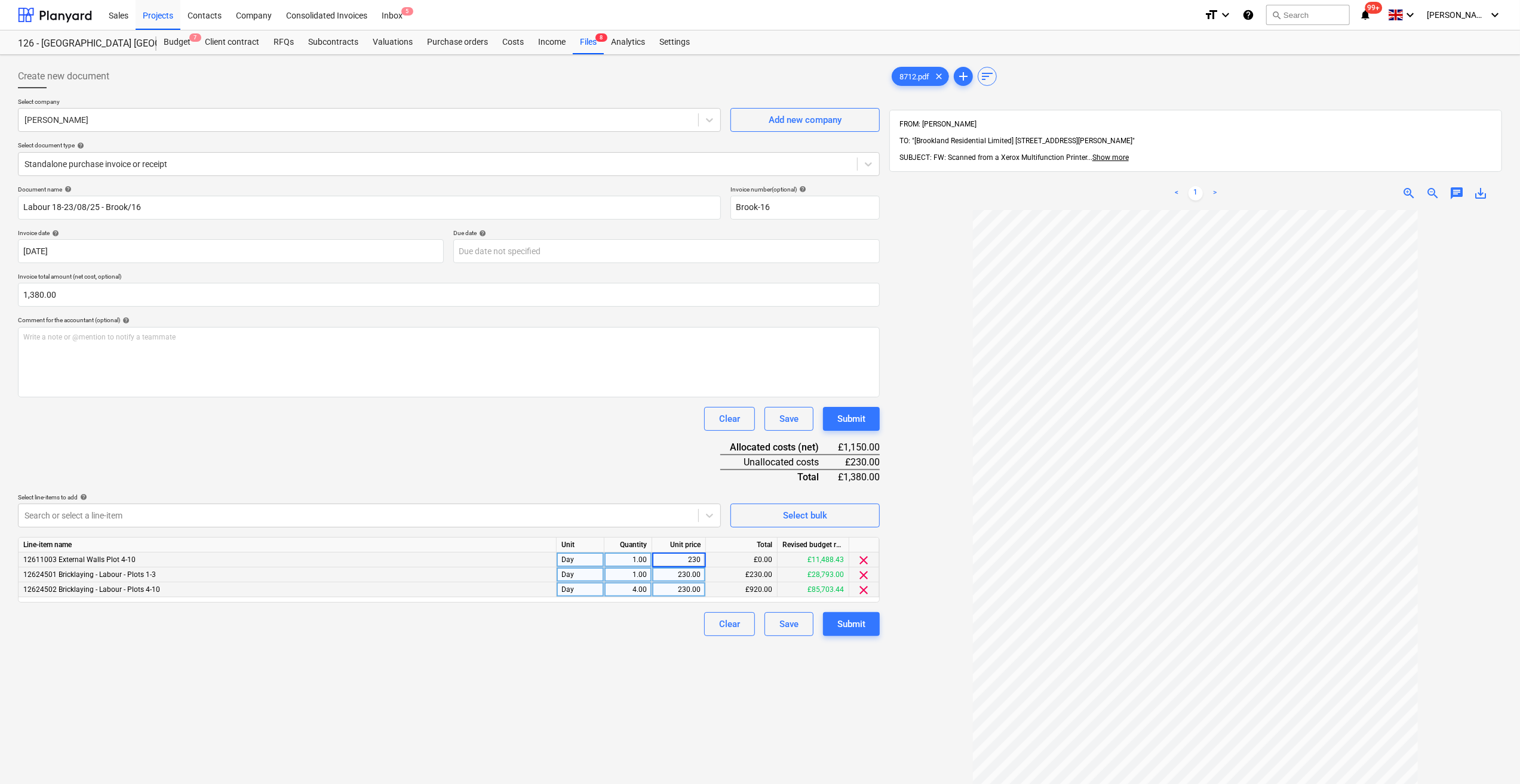
click at [564, 654] on div "Create new document Select company A P Hyde Add new company Select document typ…" at bounding box center [448, 512] width 871 height 906
click at [854, 629] on div "Submit" at bounding box center [851, 625] width 28 height 15
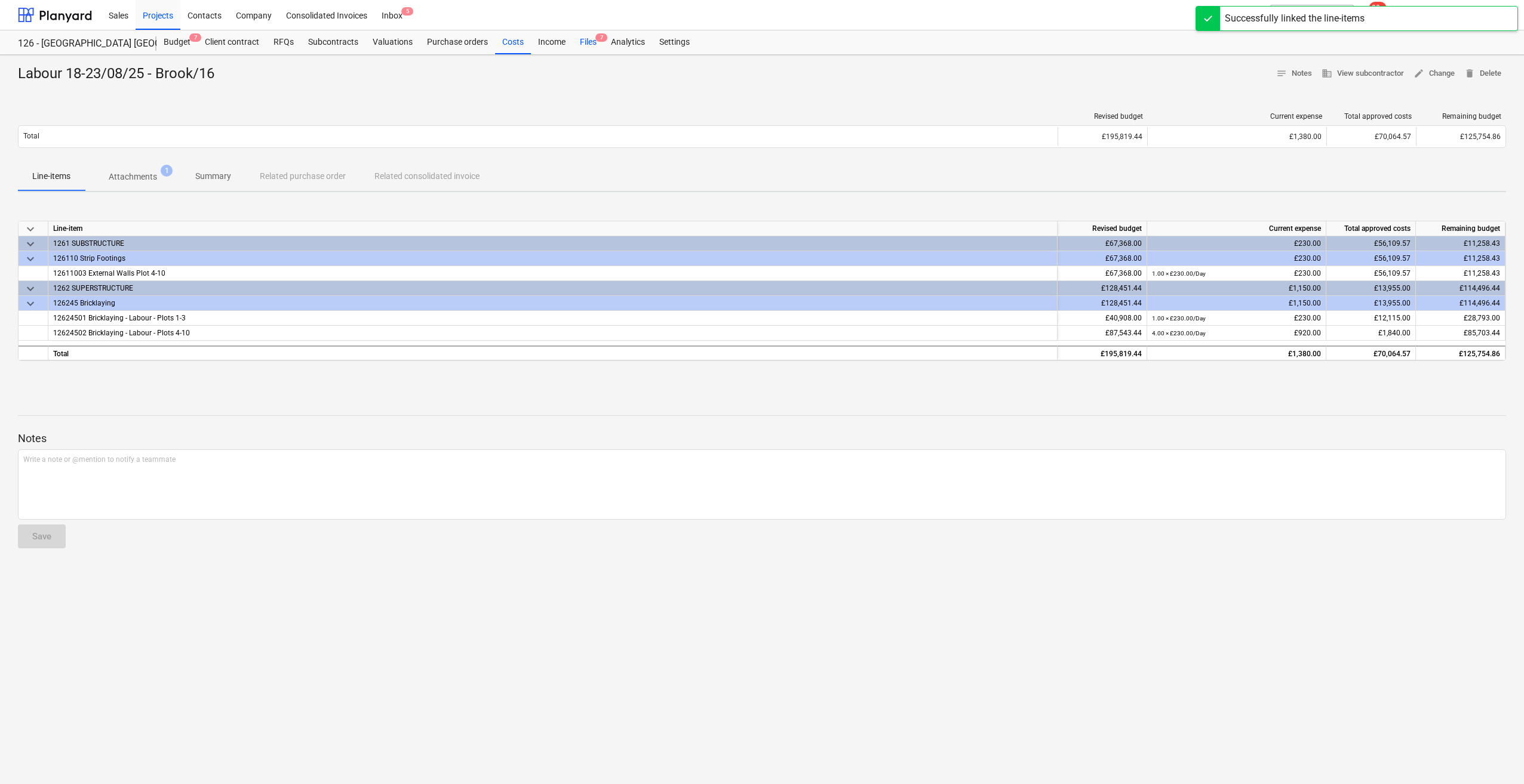
click at [589, 38] on div "Files 7" at bounding box center [589, 42] width 31 height 24
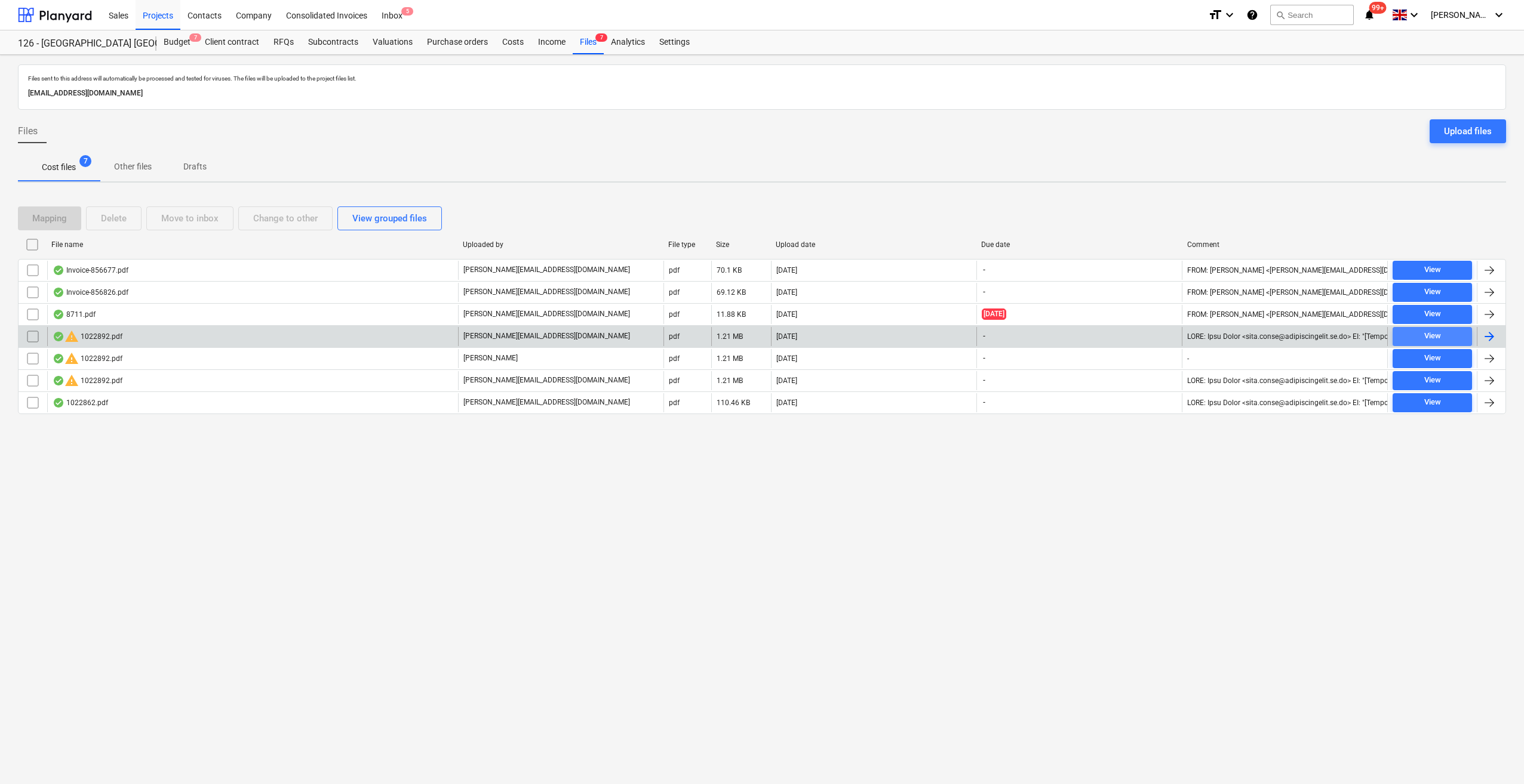
click at [1439, 335] on div "View" at bounding box center [1433, 337] width 17 height 14
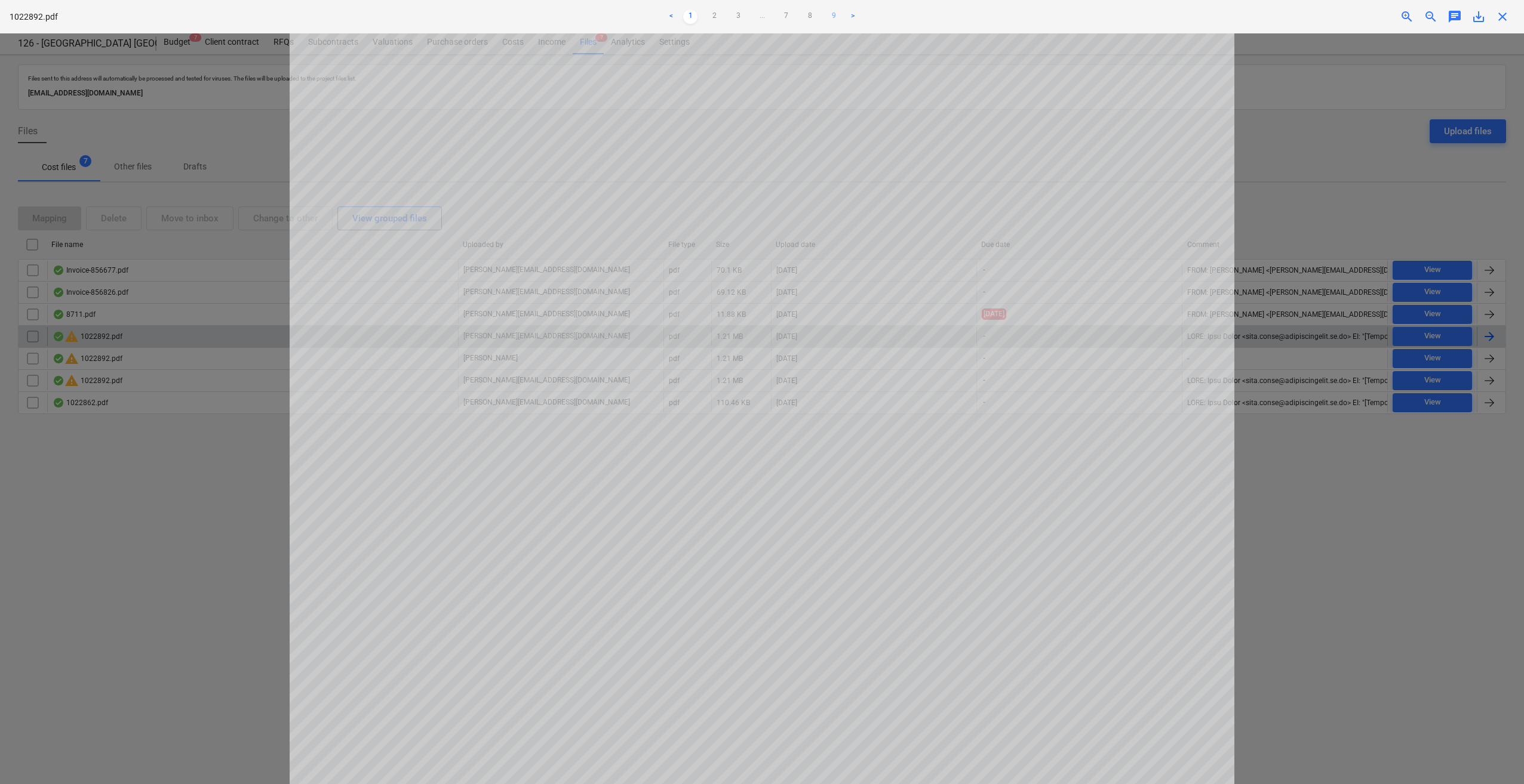
click at [838, 18] on link "9" at bounding box center [833, 16] width 15 height 15
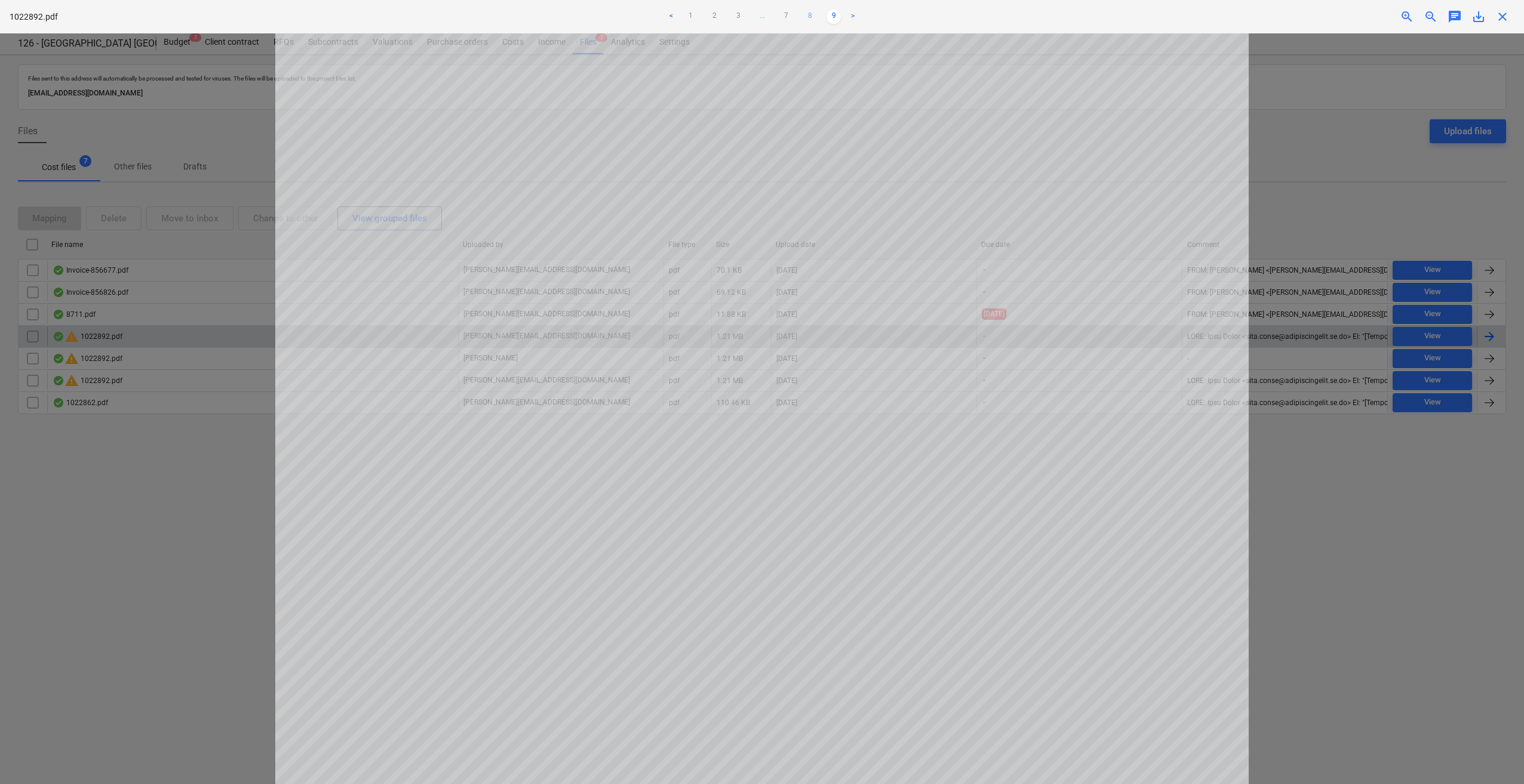
click at [806, 17] on link "8" at bounding box center [809, 16] width 15 height 15
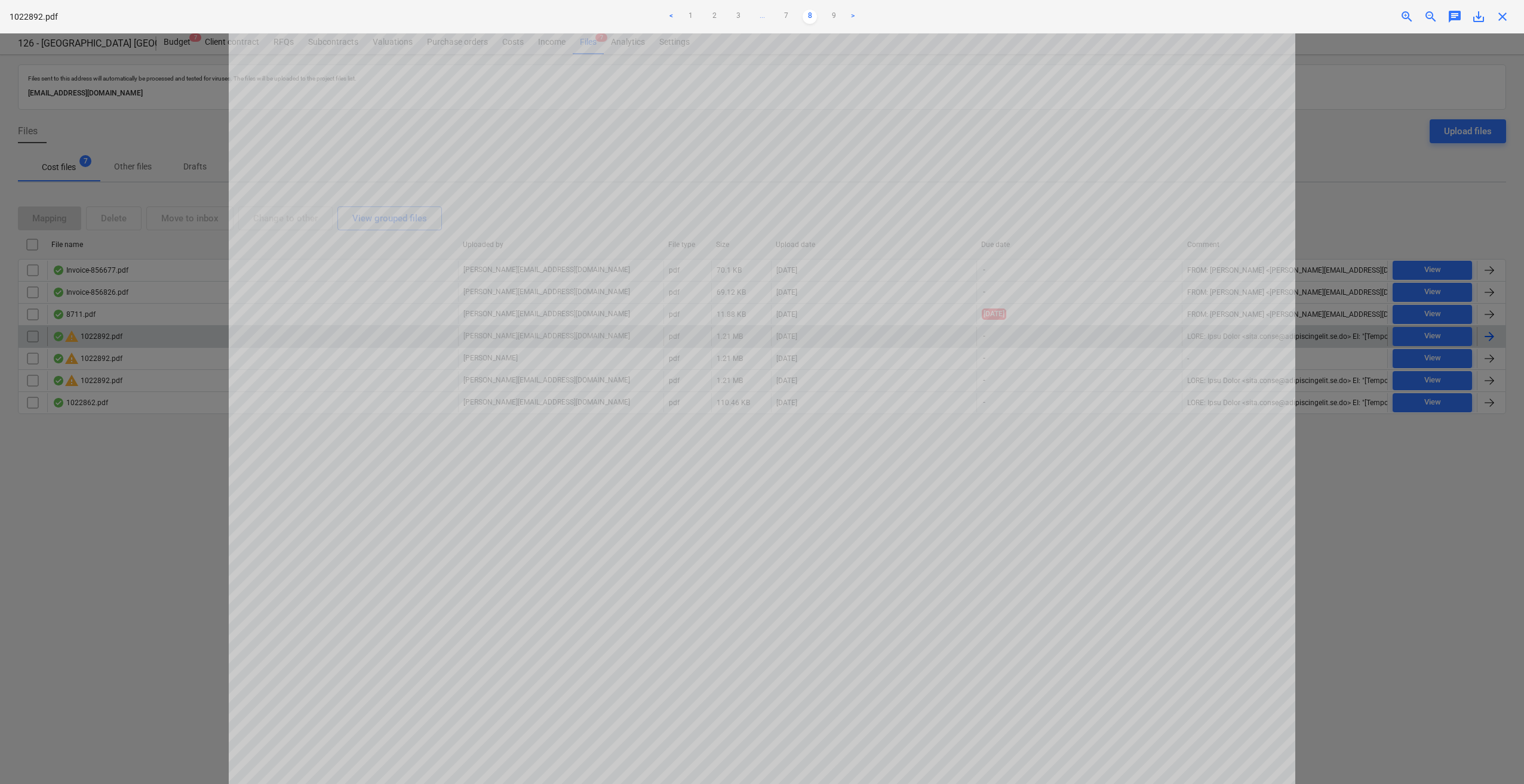
click at [1502, 16] on span "close" at bounding box center [1502, 16] width 15 height 15
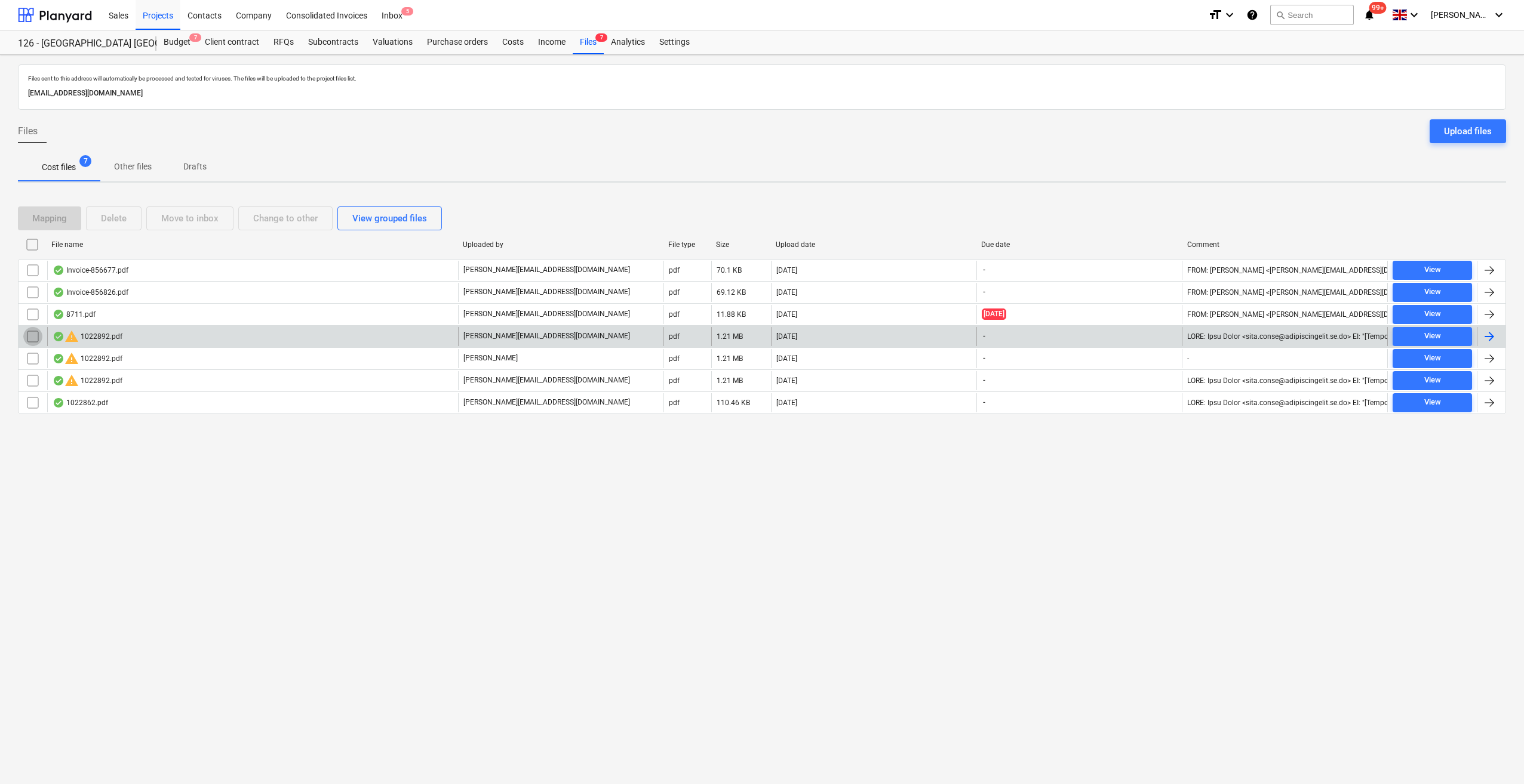
click at [33, 337] on input "checkbox" at bounding box center [33, 337] width 19 height 19
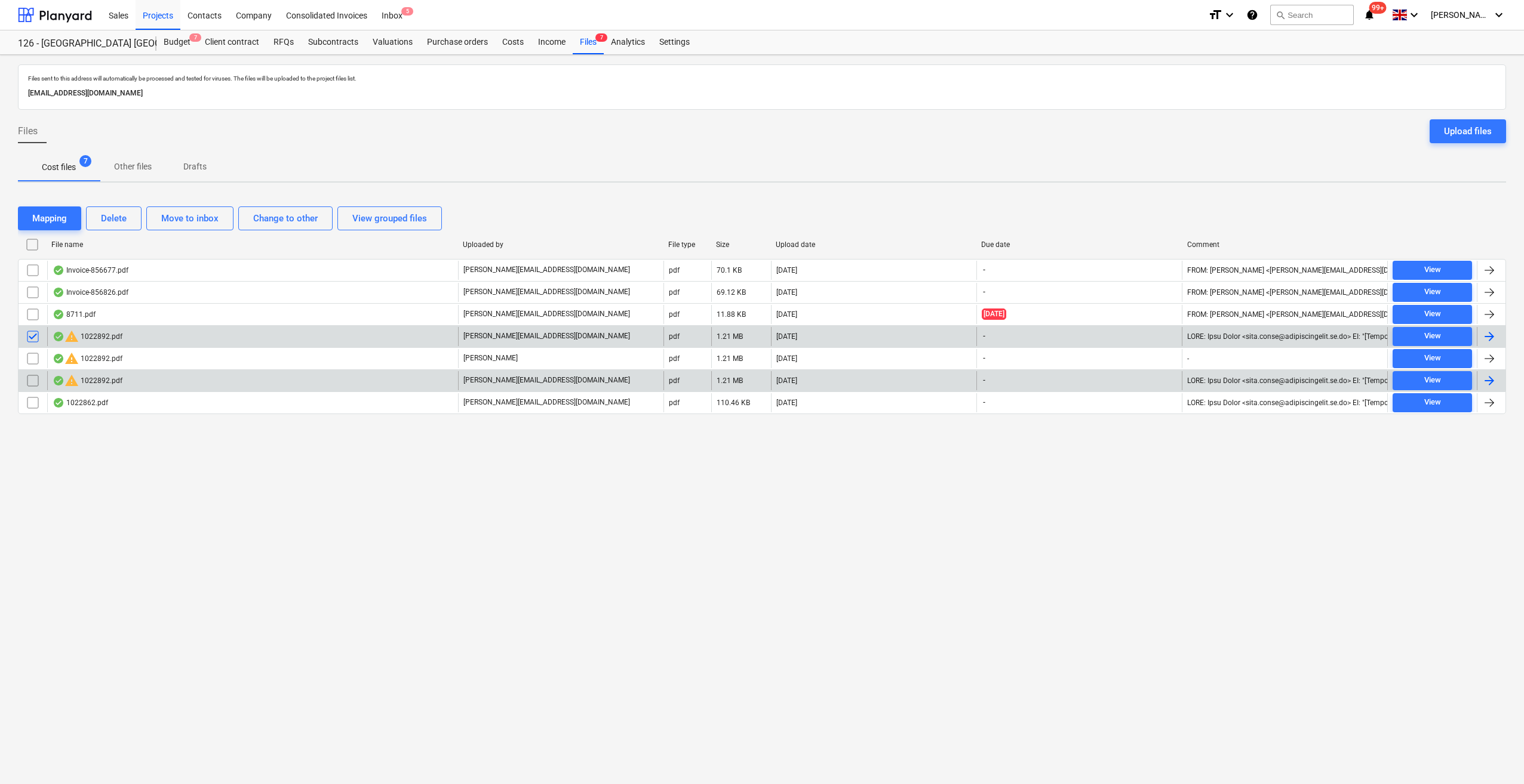
click at [29, 377] on input "checkbox" at bounding box center [33, 381] width 19 height 19
click at [118, 219] on div "Delete" at bounding box center [113, 218] width 26 height 15
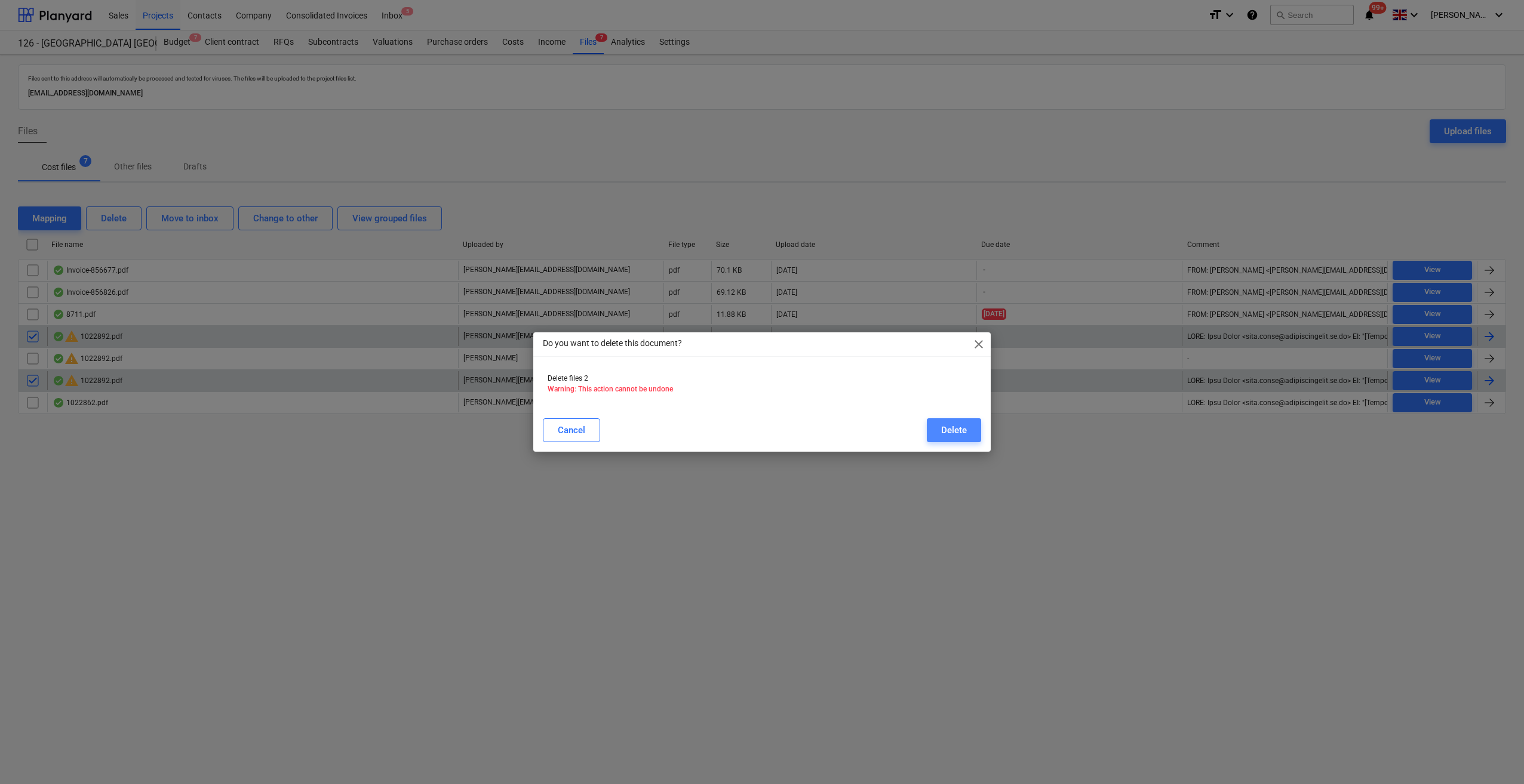
click at [949, 425] on div "Delete" at bounding box center [953, 430] width 26 height 15
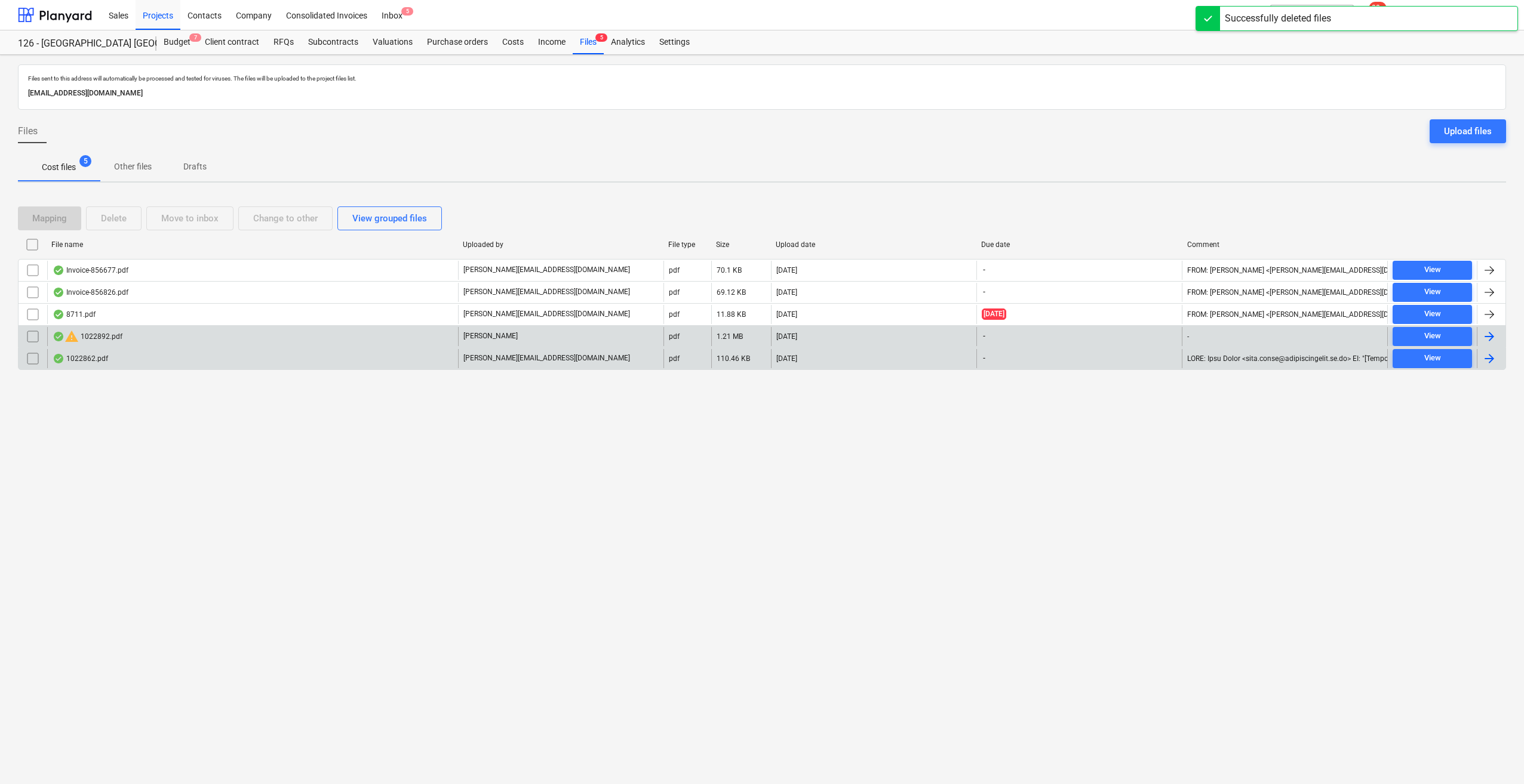
click at [84, 363] on div "1022862.pdf" at bounding box center [252, 358] width 411 height 19
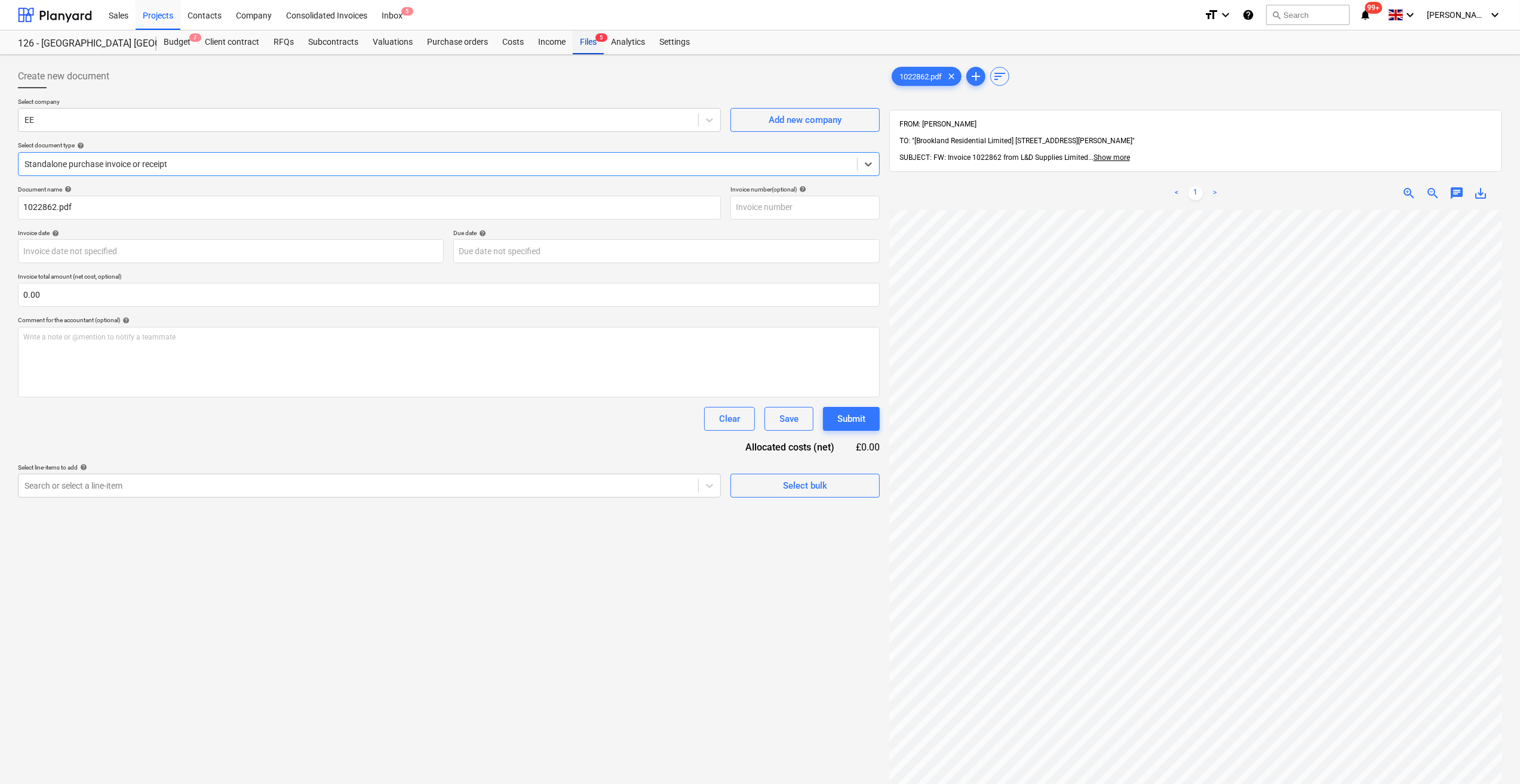
click at [581, 45] on div "Files 5" at bounding box center [588, 42] width 31 height 24
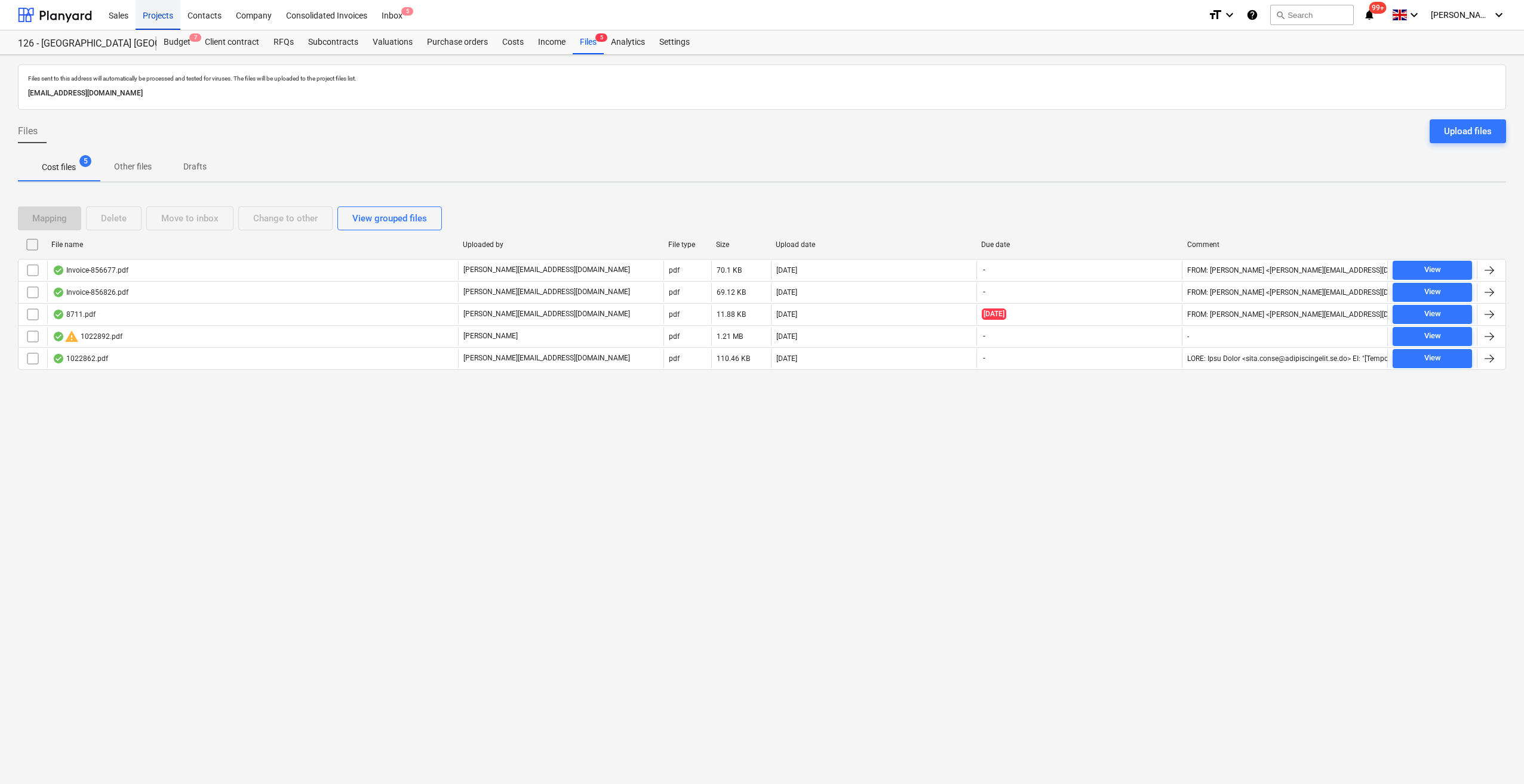
click at [160, 17] on div "Projects" at bounding box center [158, 14] width 45 height 30
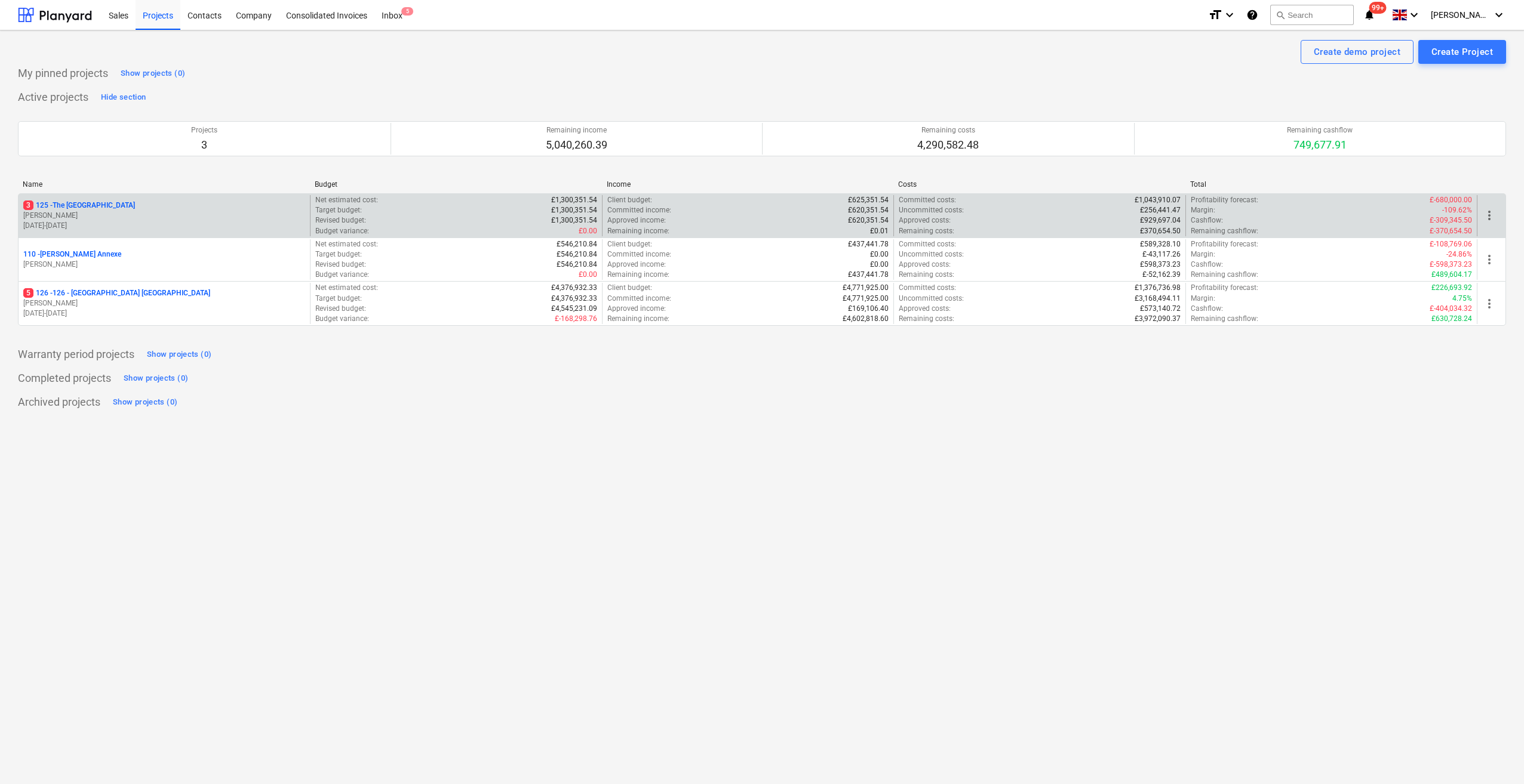
click at [93, 207] on p "3 125 - The Royal Hotel" at bounding box center [79, 205] width 112 height 10
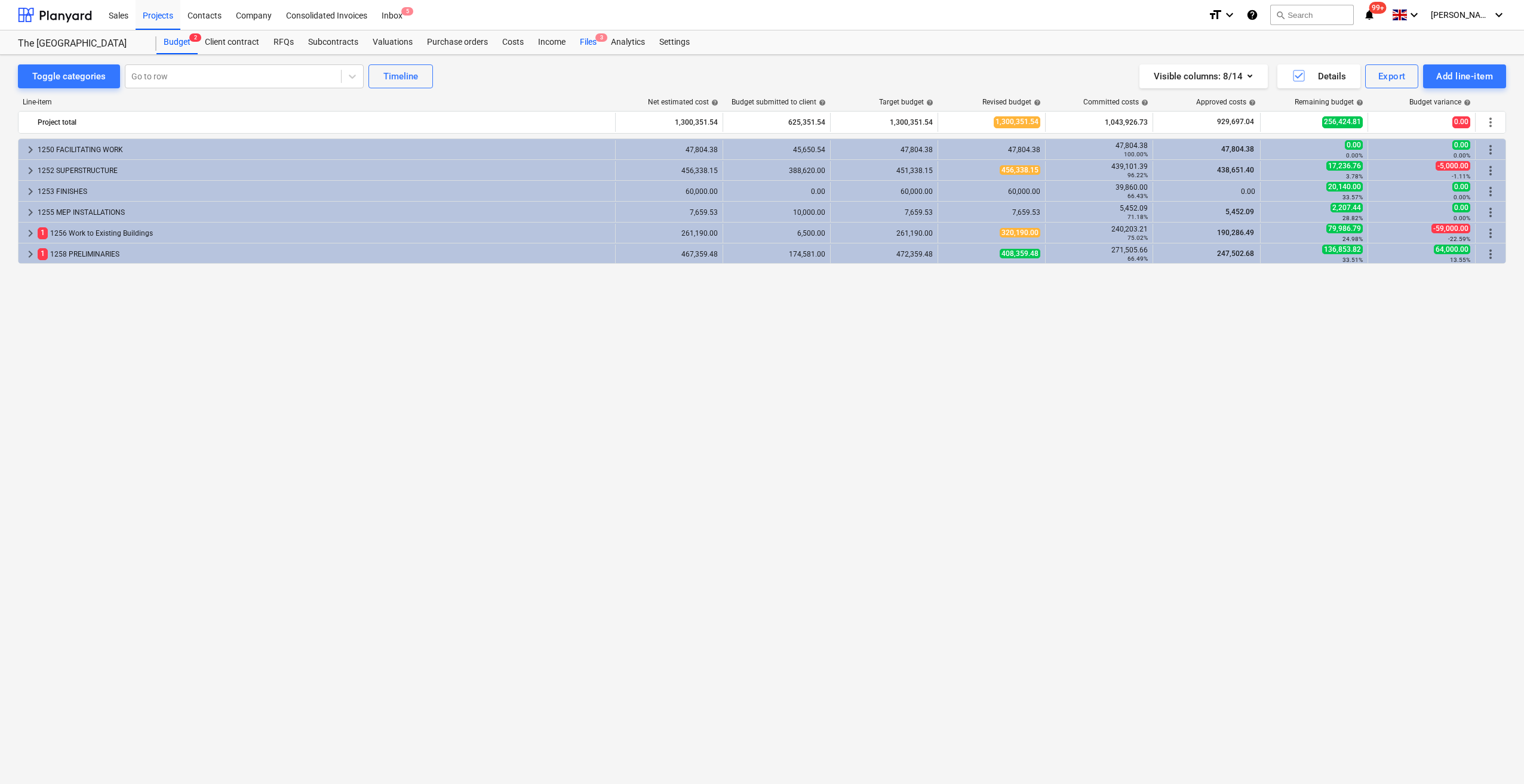
click at [591, 43] on div "Files 3" at bounding box center [589, 42] width 31 height 24
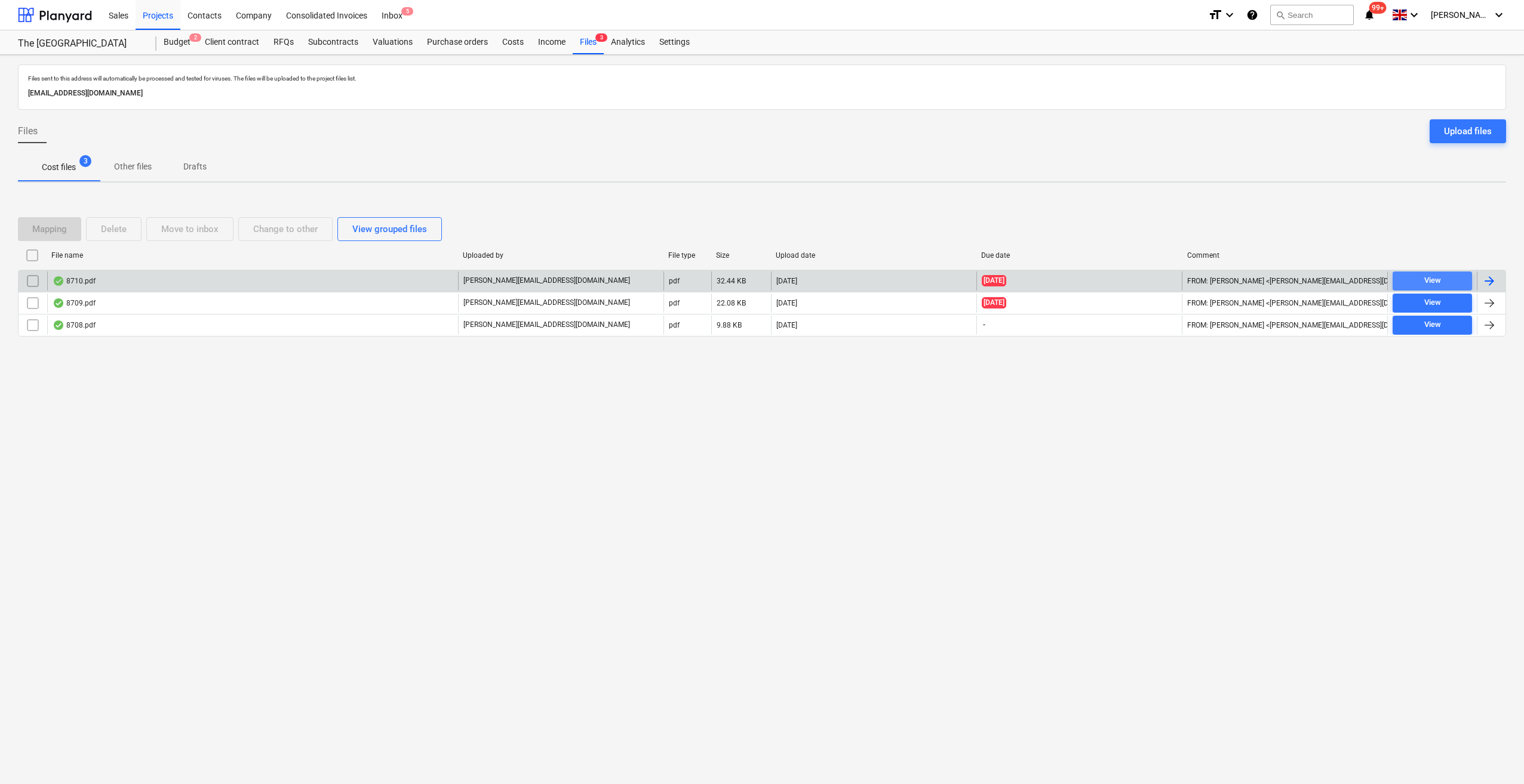
click at [1431, 284] on div "View" at bounding box center [1433, 281] width 17 height 14
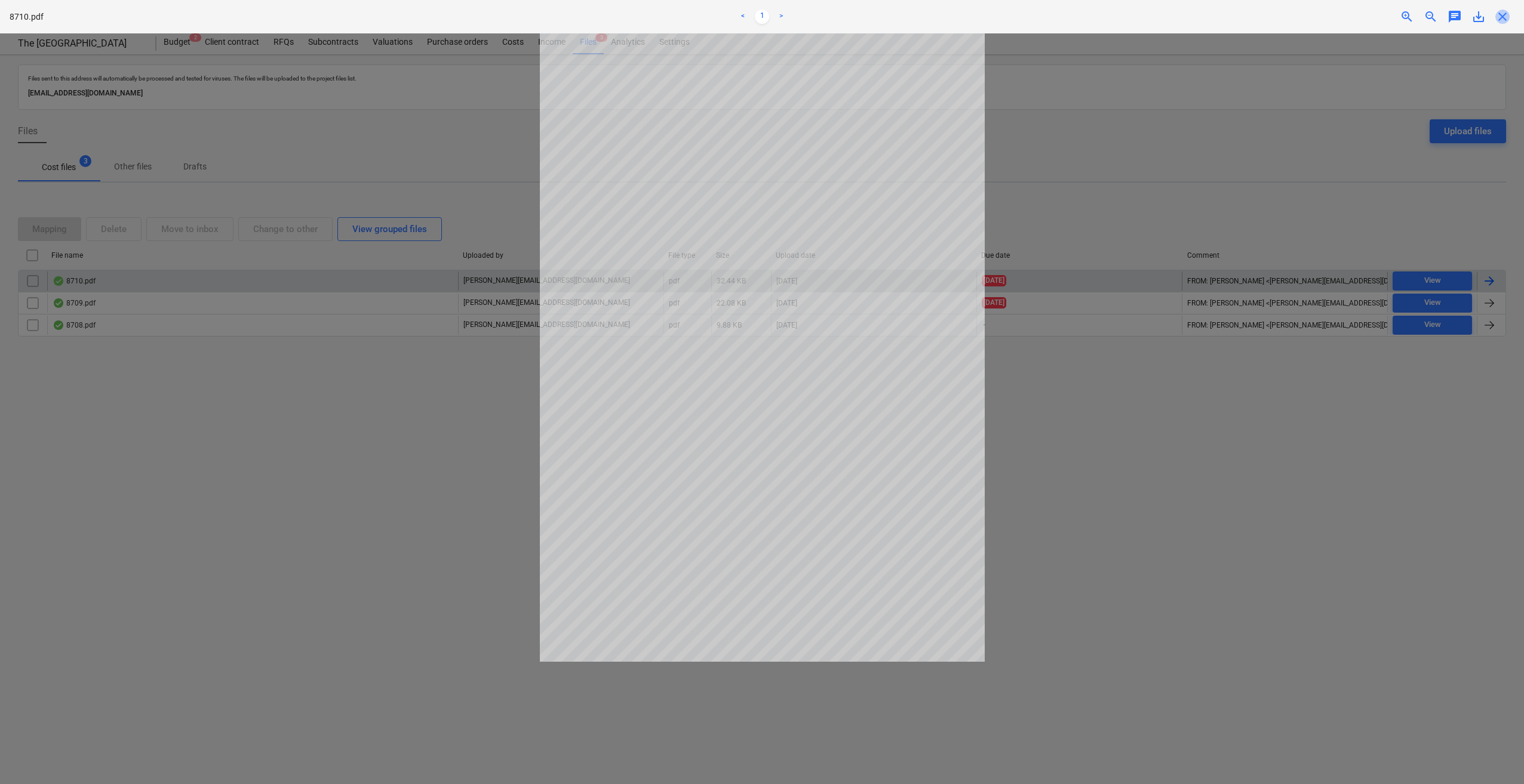
drag, startPoint x: 1500, startPoint y: 17, endPoint x: 1509, endPoint y: 114, distance: 97.4
click at [1501, 19] on span "close" at bounding box center [1502, 16] width 15 height 15
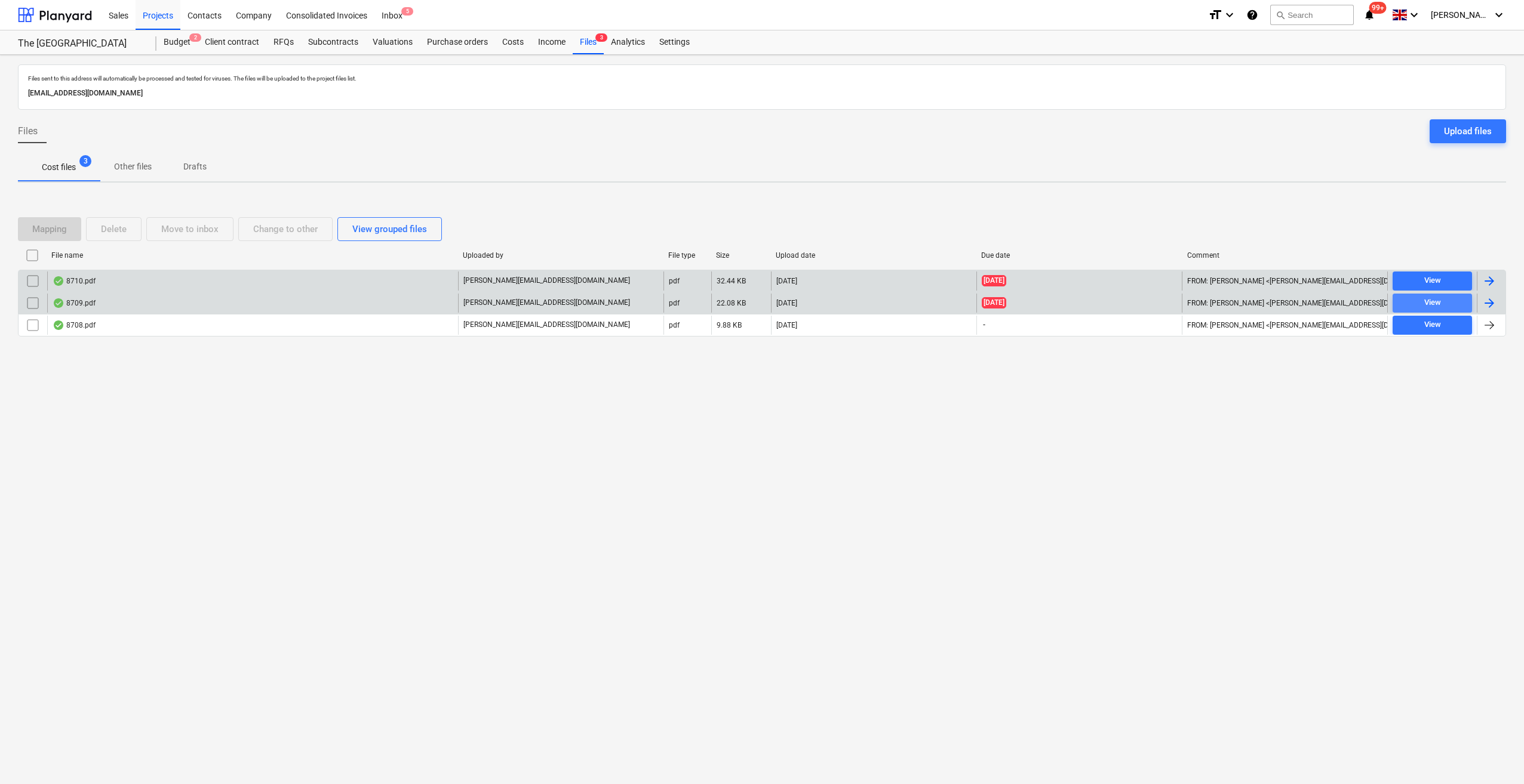
click at [1426, 297] on div "View" at bounding box center [1433, 303] width 17 height 14
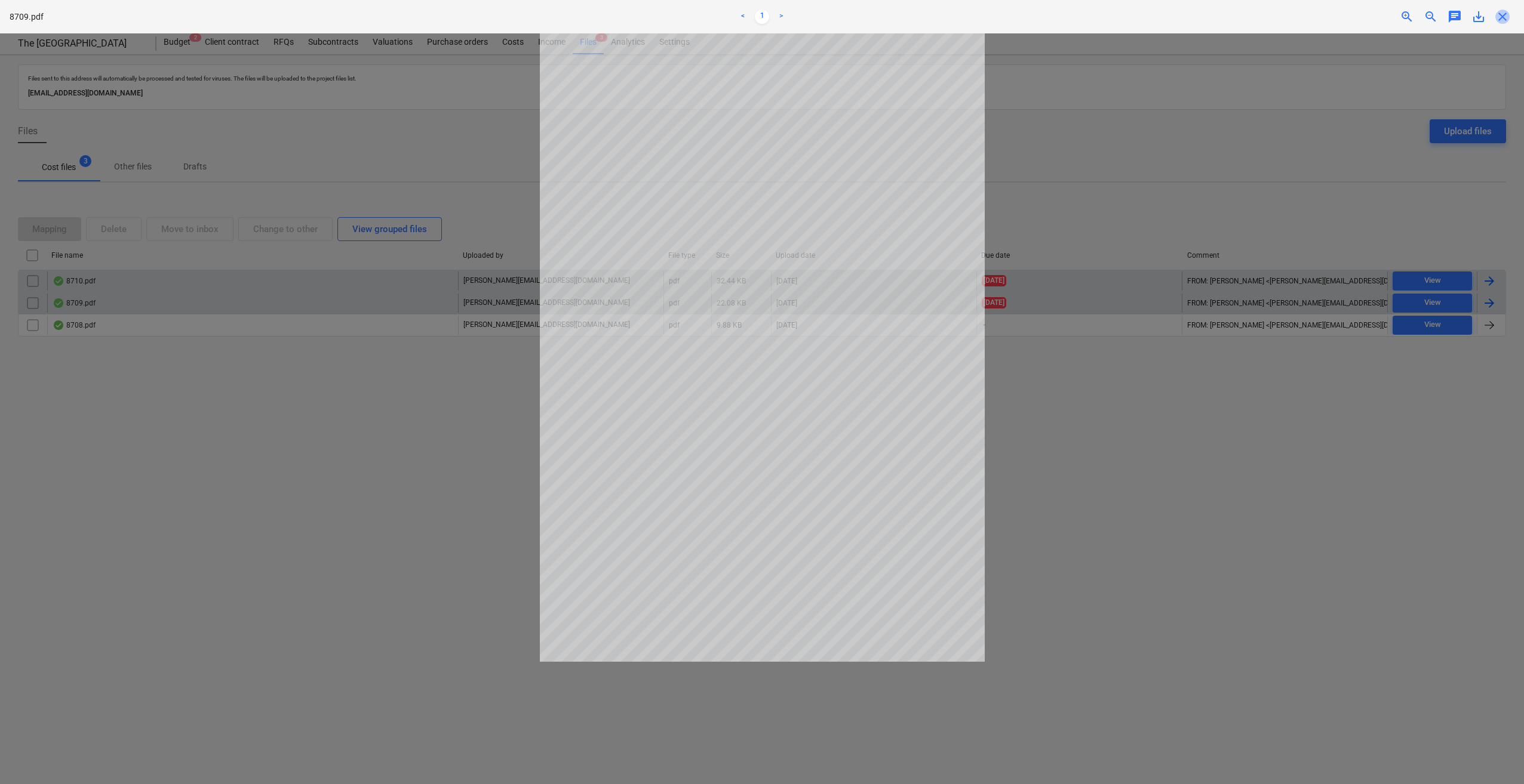
click at [1502, 17] on span "close" at bounding box center [1502, 16] width 15 height 15
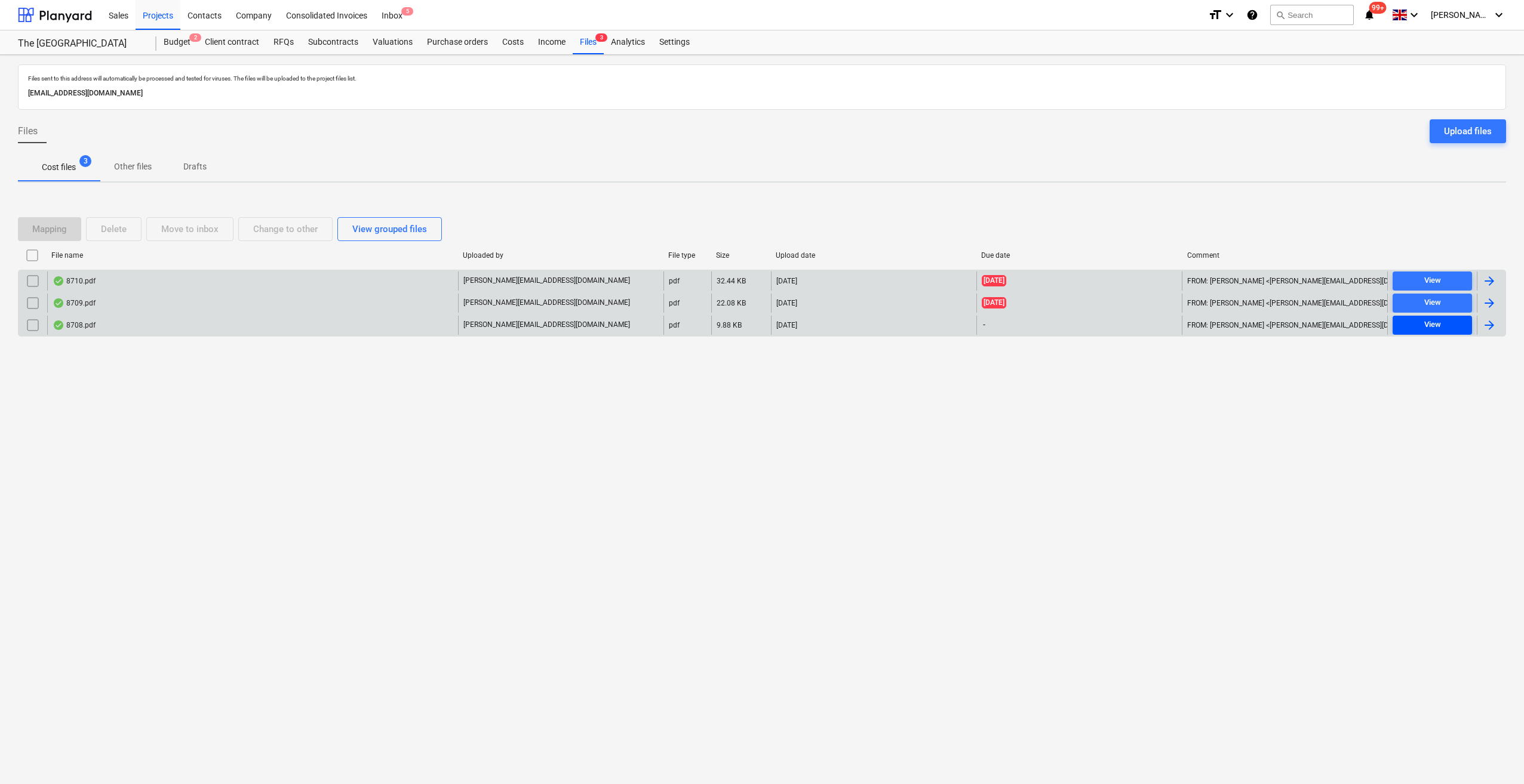
click at [1436, 324] on div "View" at bounding box center [1433, 325] width 17 height 14
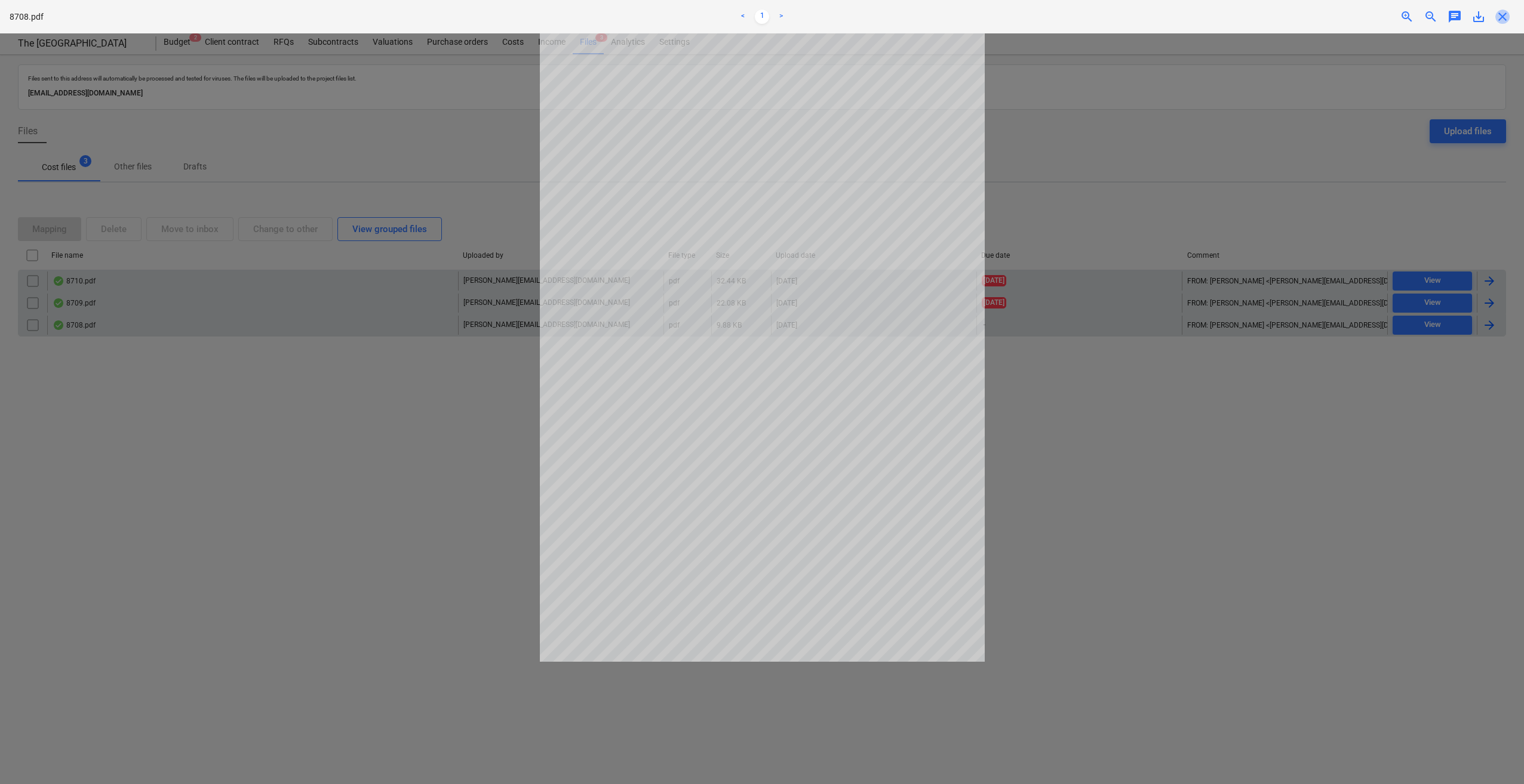
click at [1502, 19] on span "close" at bounding box center [1502, 16] width 15 height 15
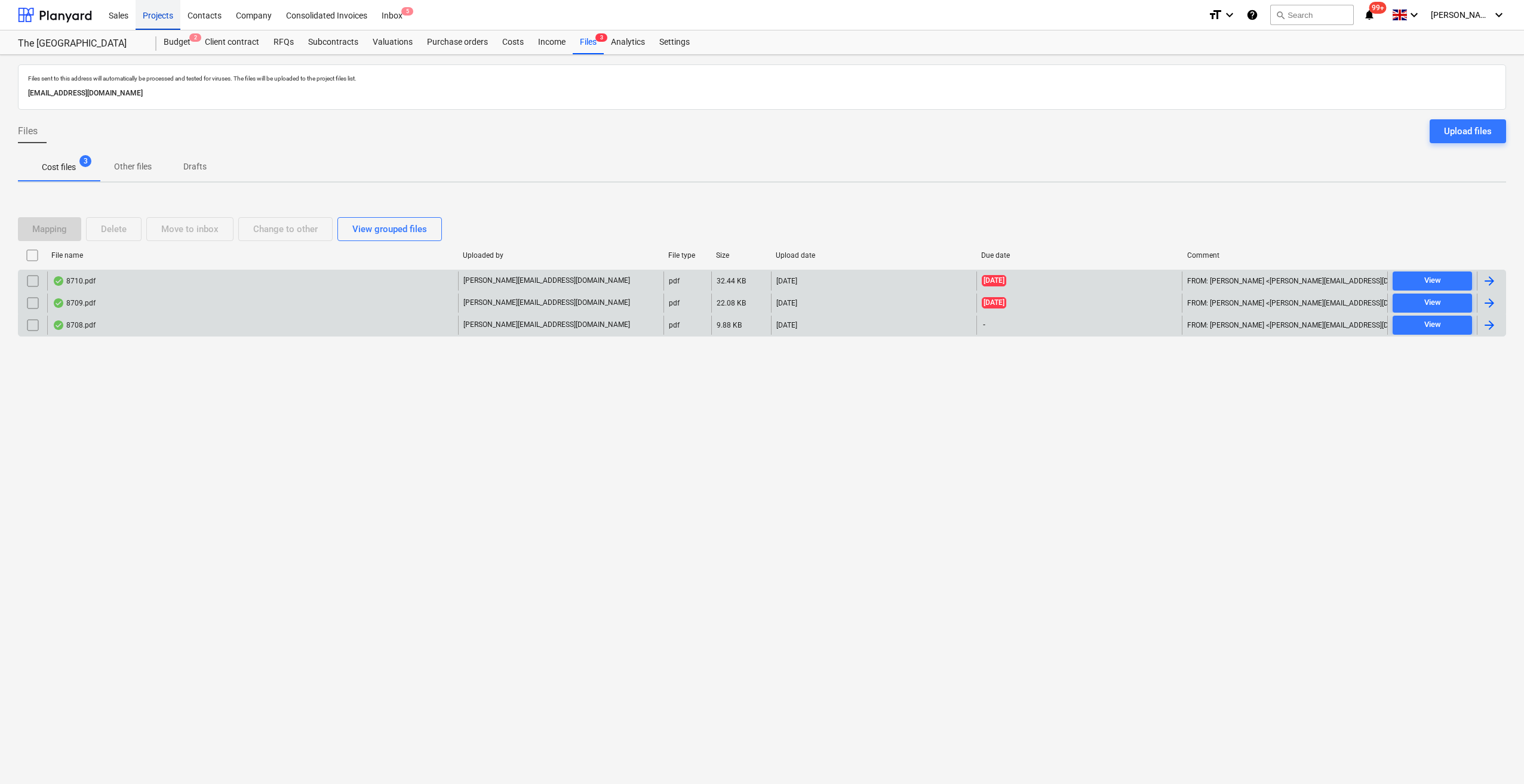
click at [165, 18] on div "Projects" at bounding box center [158, 14] width 45 height 30
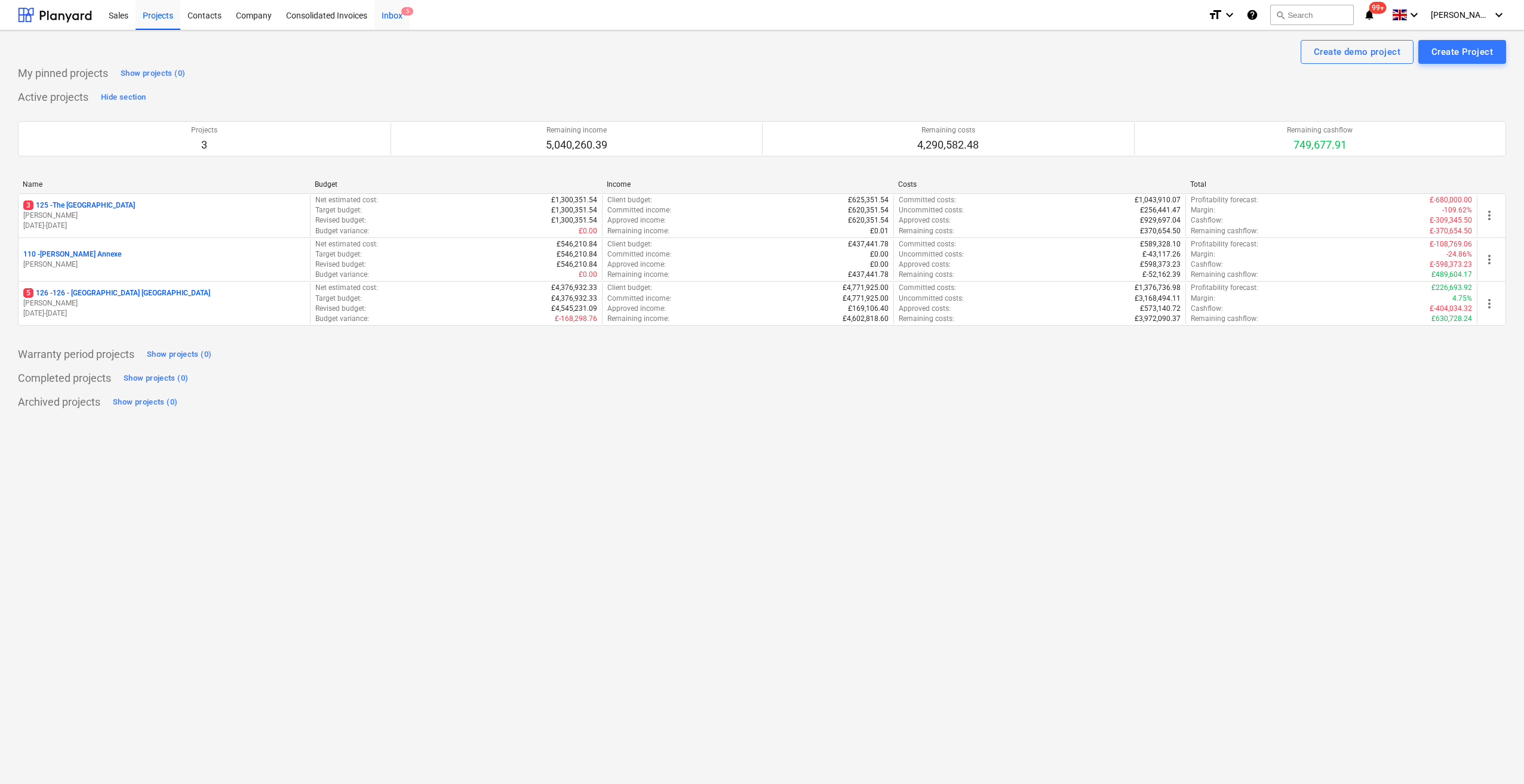
click at [385, 16] on div "Inbox 5" at bounding box center [392, 14] width 35 height 30
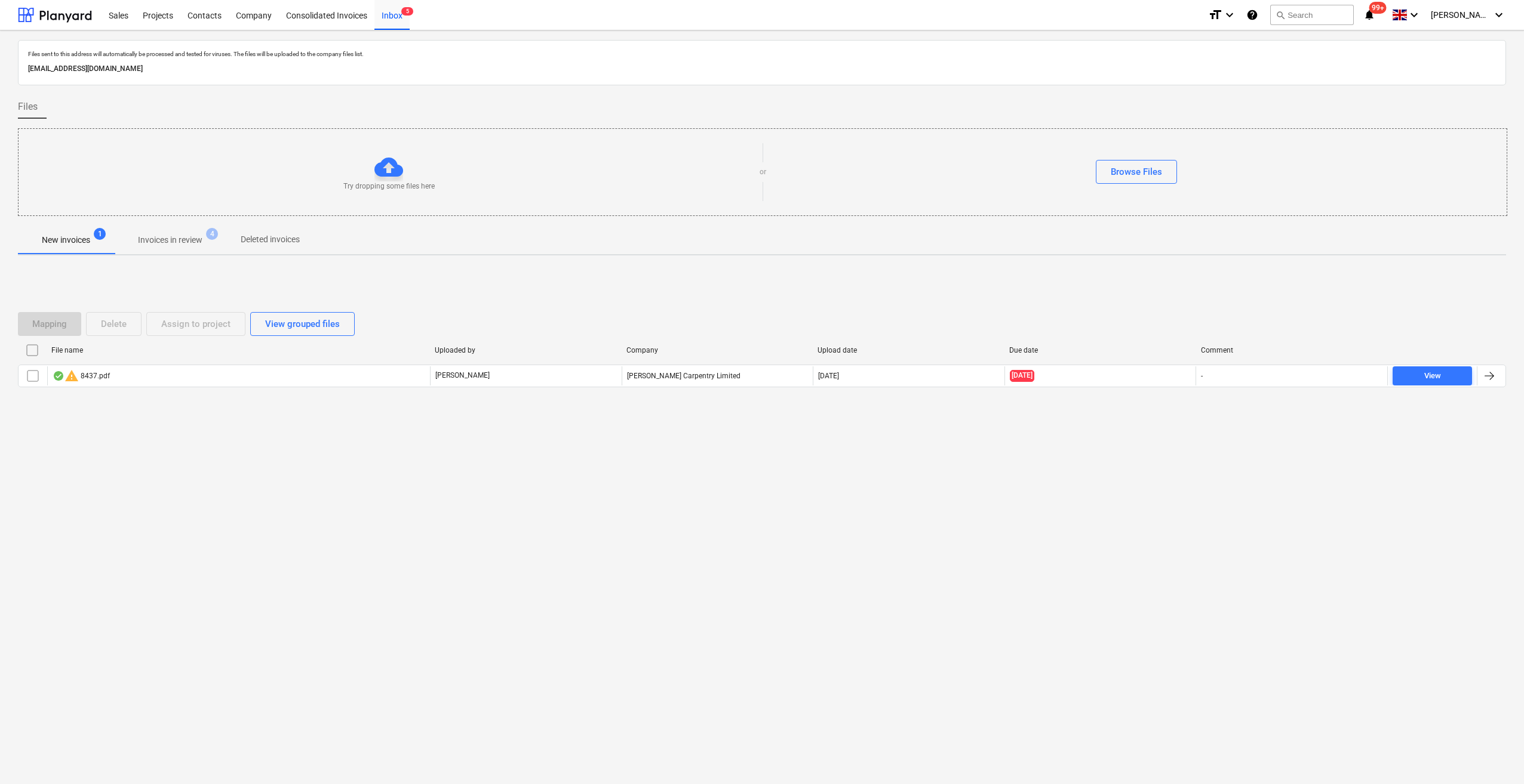
click at [69, 231] on span "New invoices 1" at bounding box center [66, 240] width 96 height 22
click at [177, 244] on p "Invoices in review" at bounding box center [170, 240] width 64 height 12
